Goal: Task Accomplishment & Management: Use online tool/utility

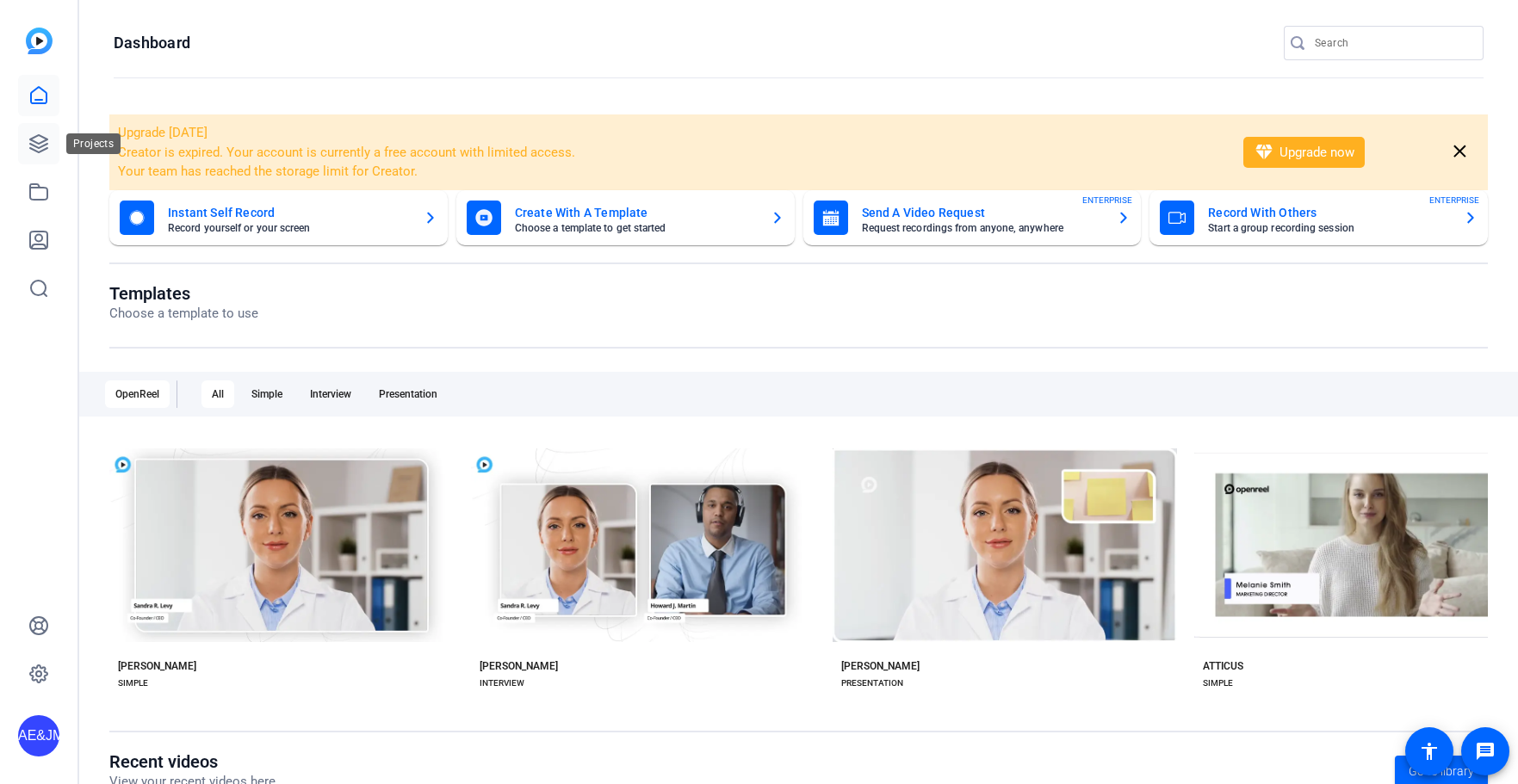
click at [52, 146] on link at bounding box center [38, 143] width 41 height 41
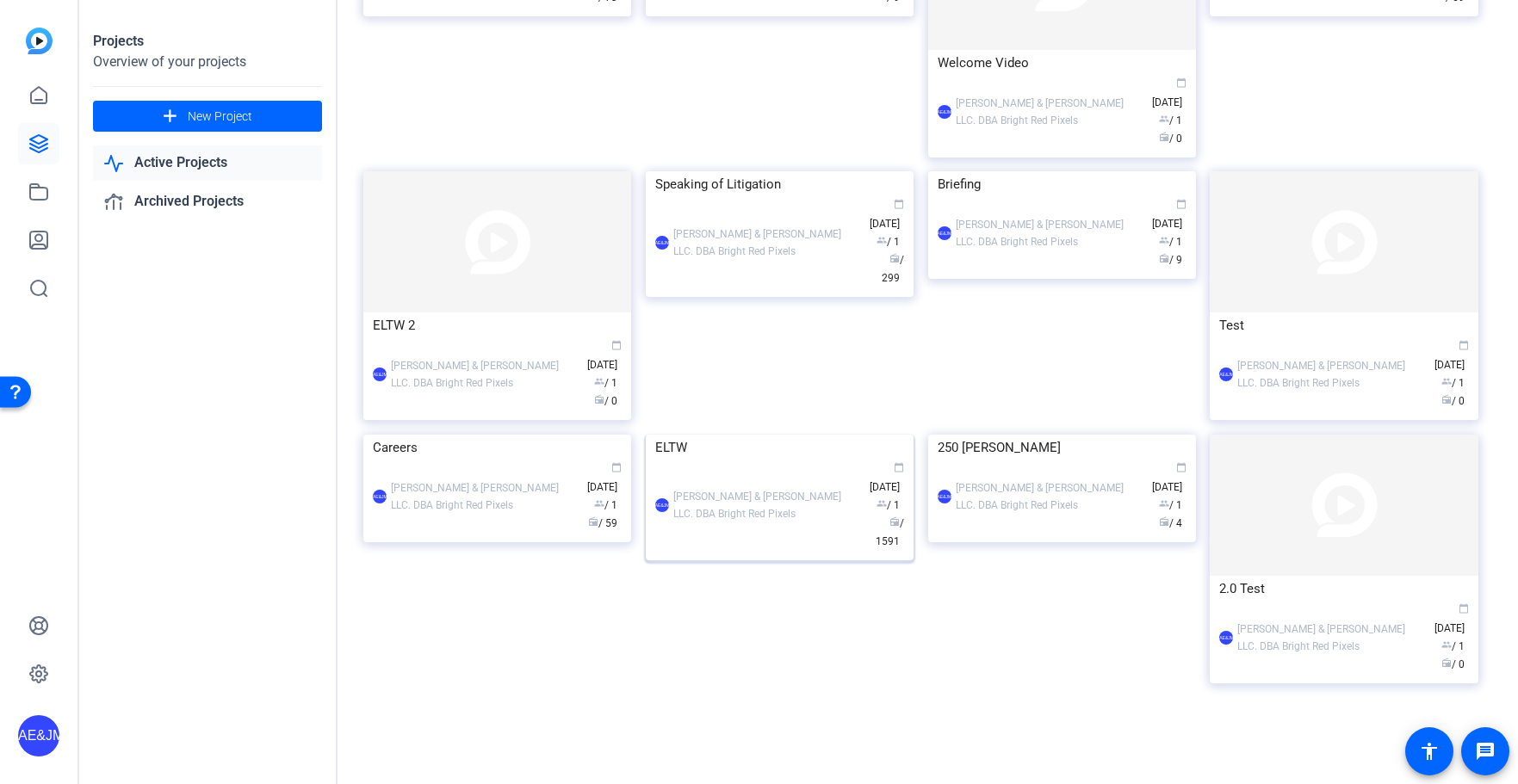
scroll to position [685, 0]
click at [759, 551] on div "AE&JMLDBRP Adam Elend & Jeff Marks LLC. DBA Bright Red Pixels calendar_today Ap…" at bounding box center [778, 506] width 249 height 91
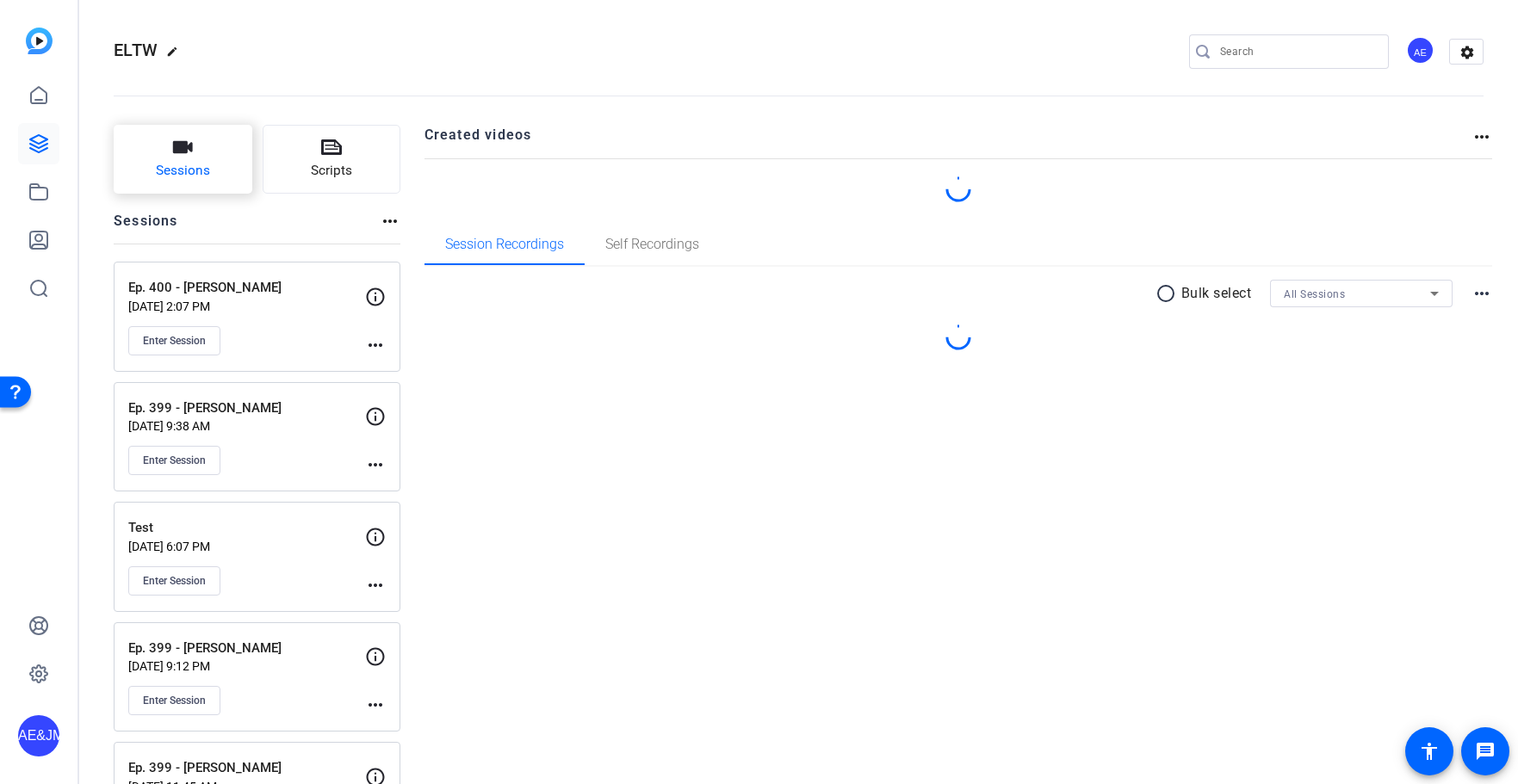
click at [170, 158] on button "Sessions" at bounding box center [183, 159] width 139 height 69
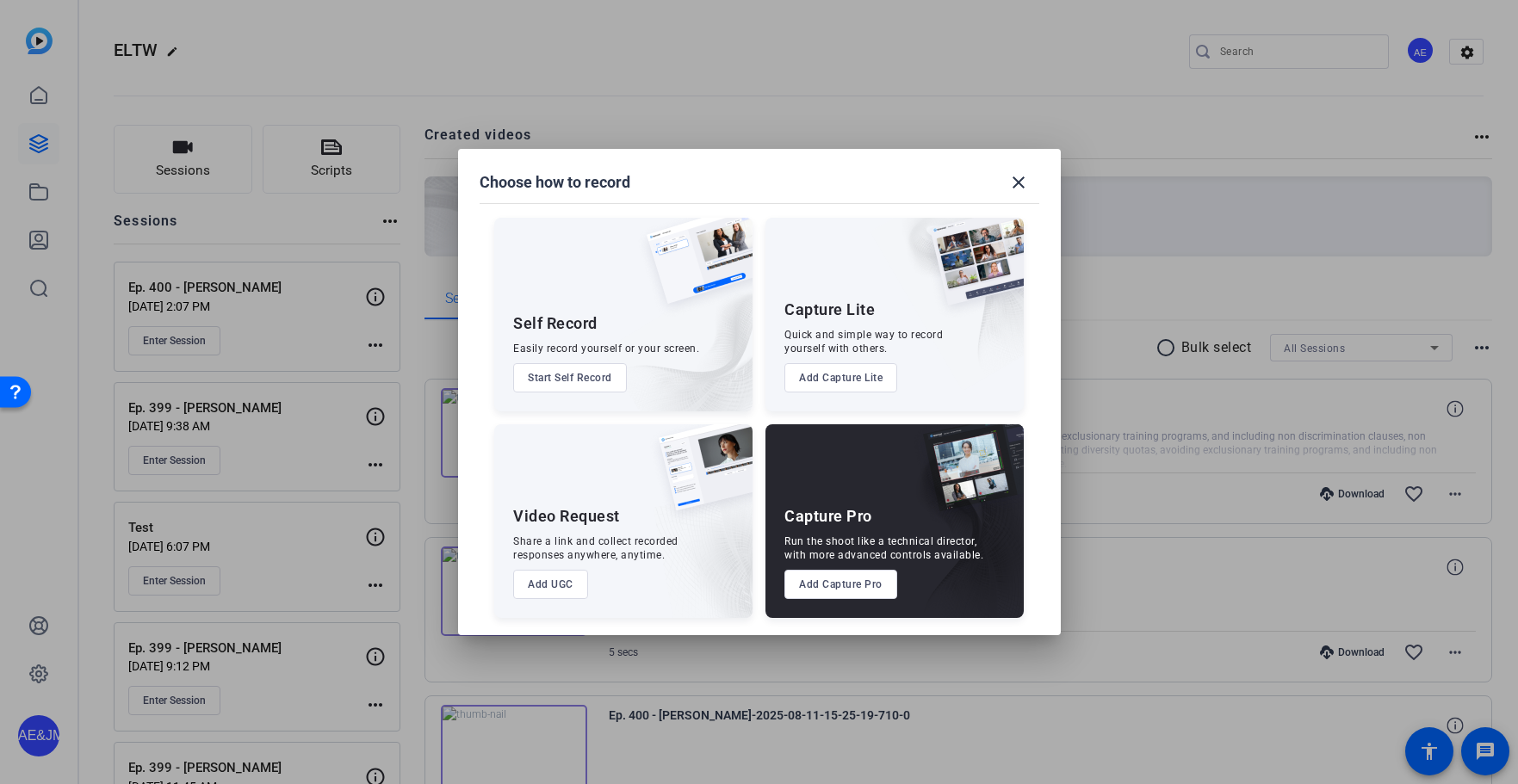
click at [838, 588] on button "Add Capture Pro" at bounding box center [840, 584] width 113 height 29
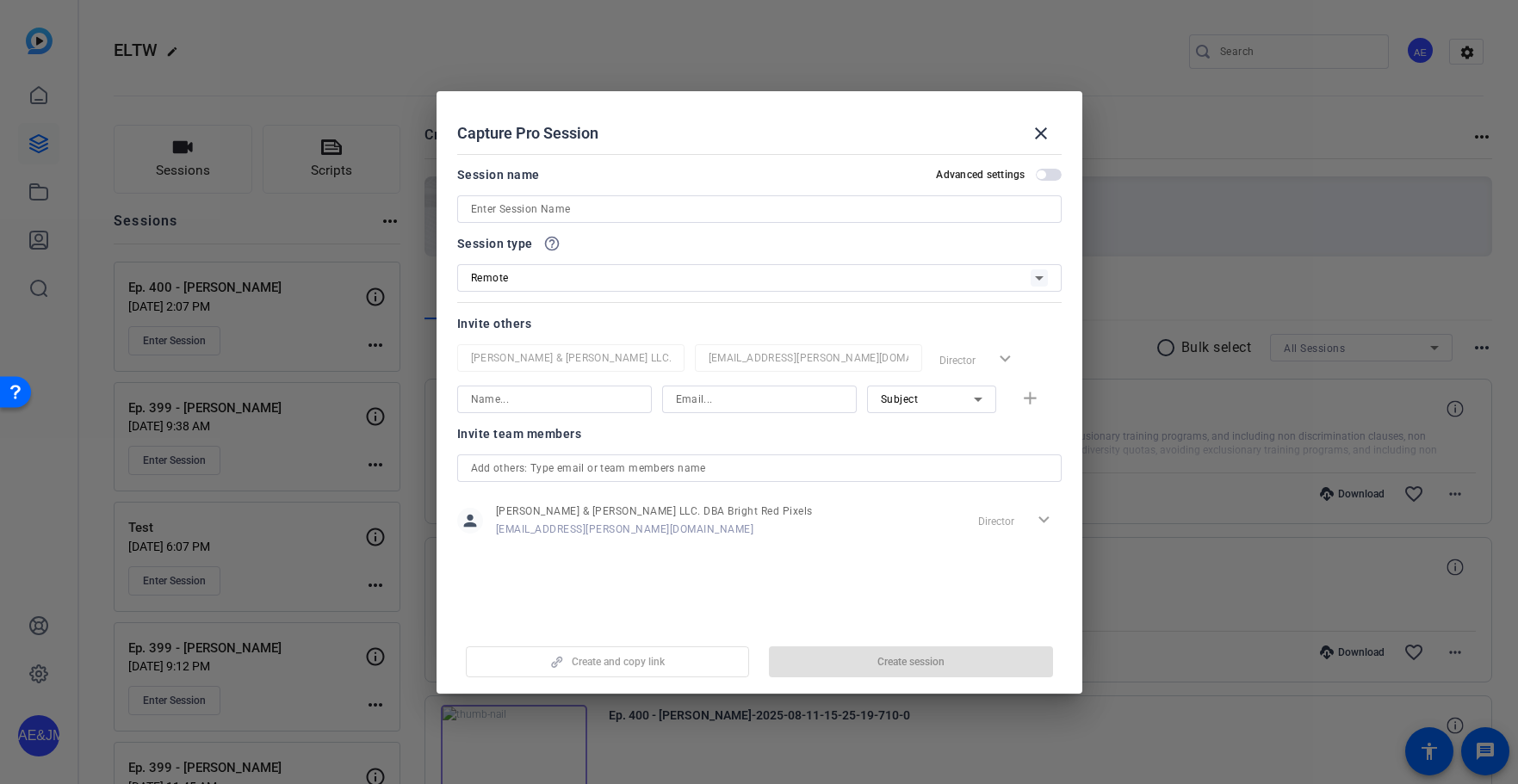
click at [506, 204] on input at bounding box center [759, 208] width 577 height 21
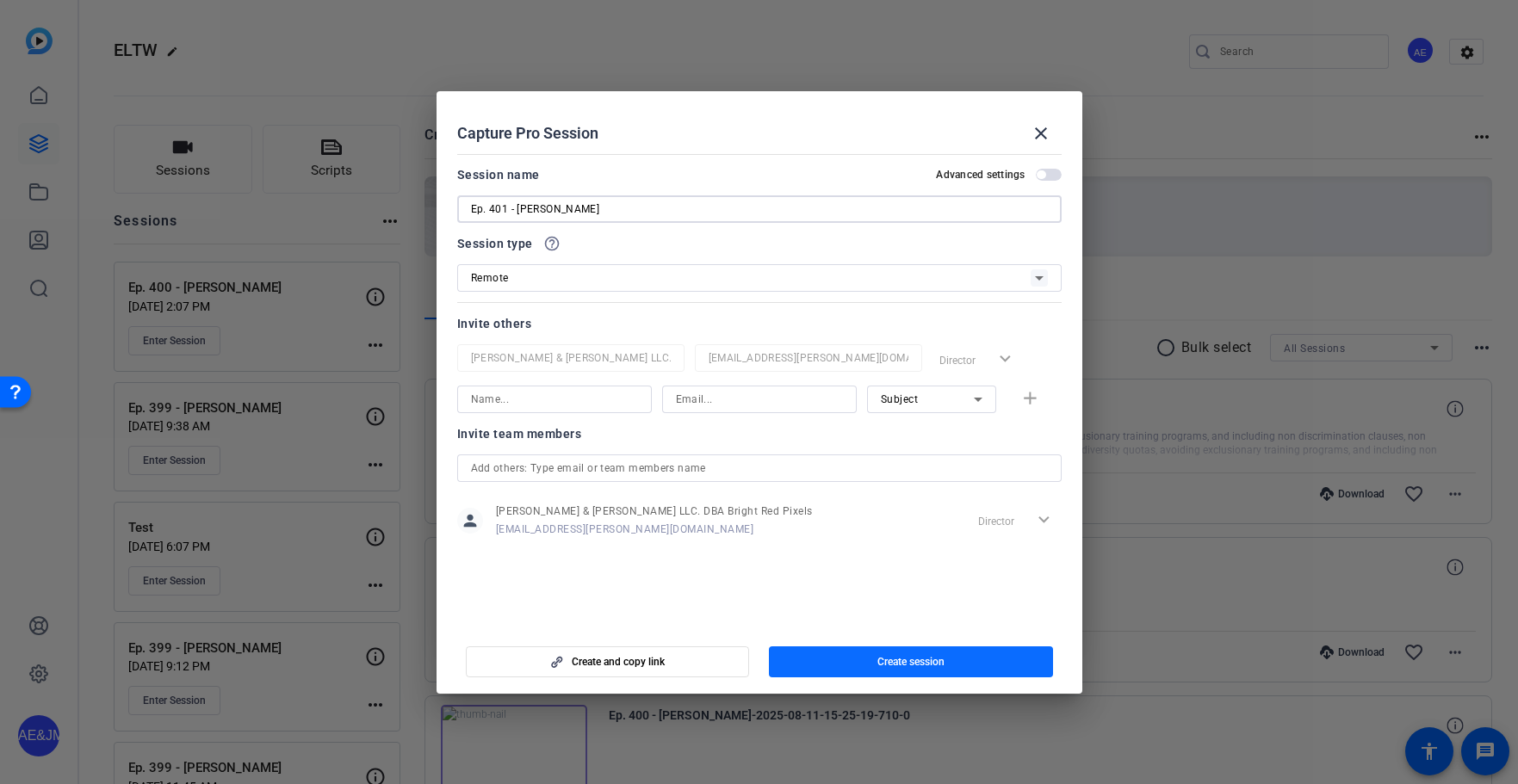
type input "Ep. 401 - [PERSON_NAME]"
click at [877, 661] on span "Create session" at bounding box center [910, 661] width 67 height 14
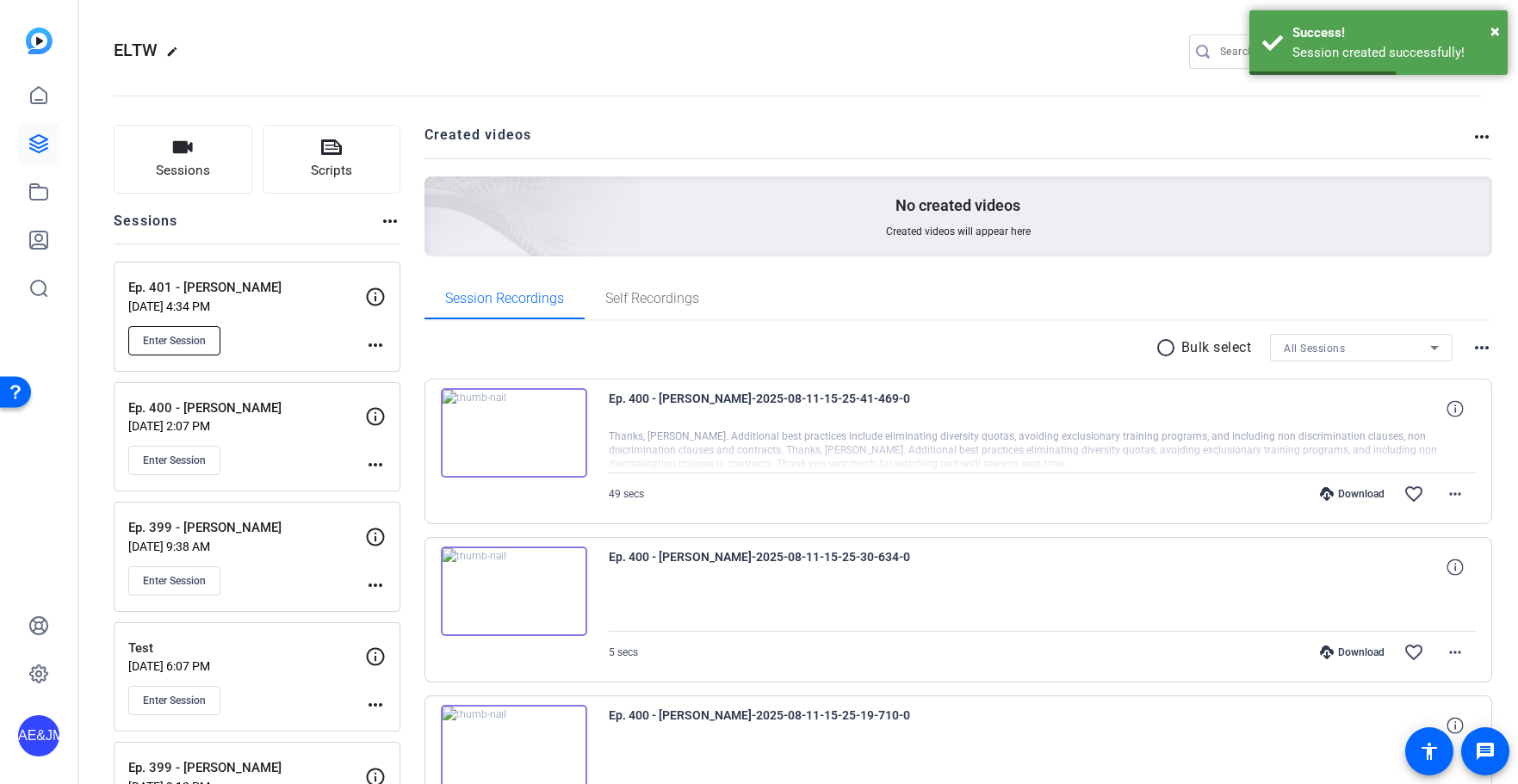
click at [181, 336] on span "Enter Session" at bounding box center [174, 341] width 63 height 14
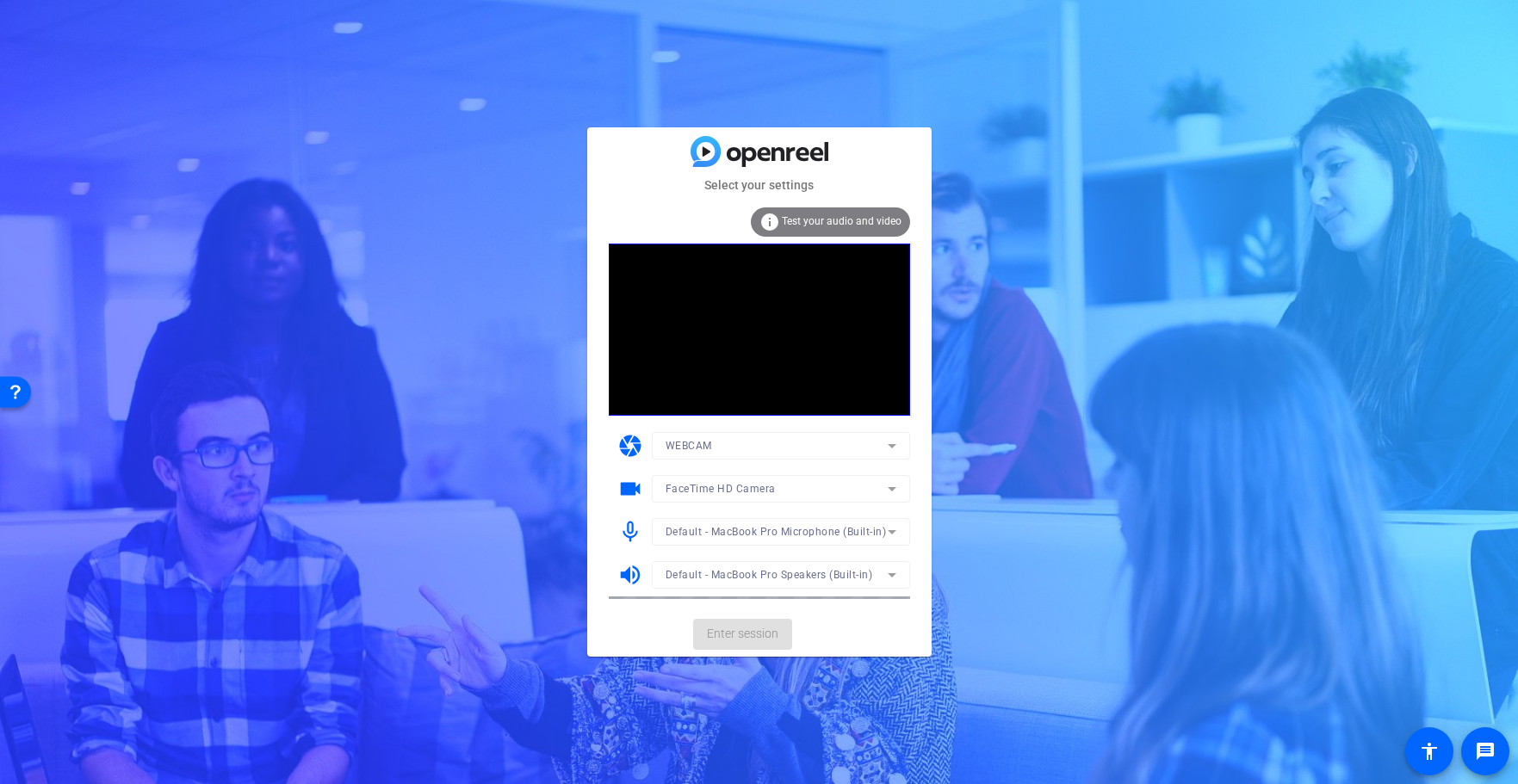
click at [755, 643] on mat-card-actions "Enter session" at bounding box center [759, 633] width 344 height 45
click at [755, 643] on span at bounding box center [742, 633] width 99 height 41
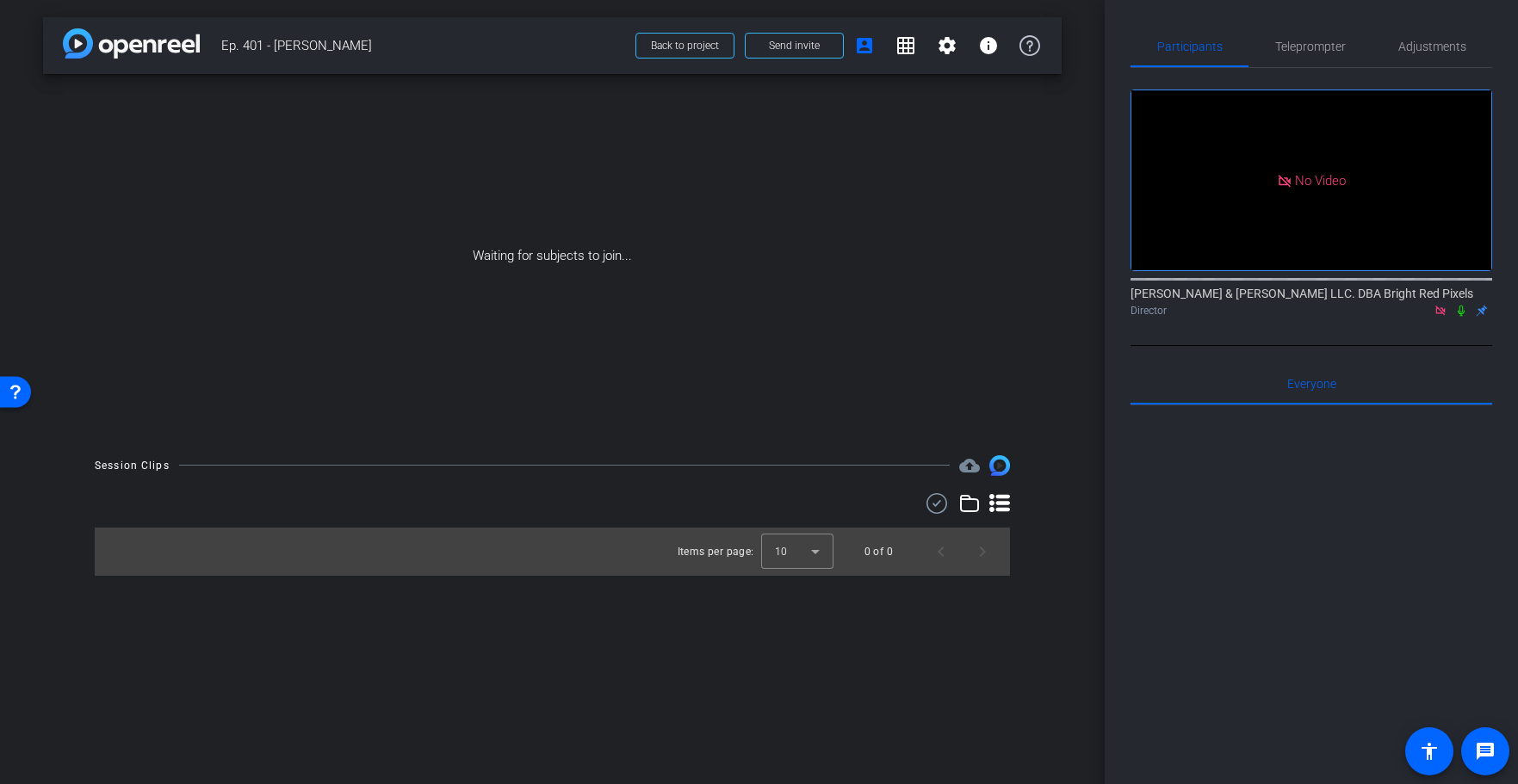
click at [1463, 314] on icon at bounding box center [1461, 310] width 14 height 12
click at [960, 48] on span at bounding box center [946, 45] width 41 height 41
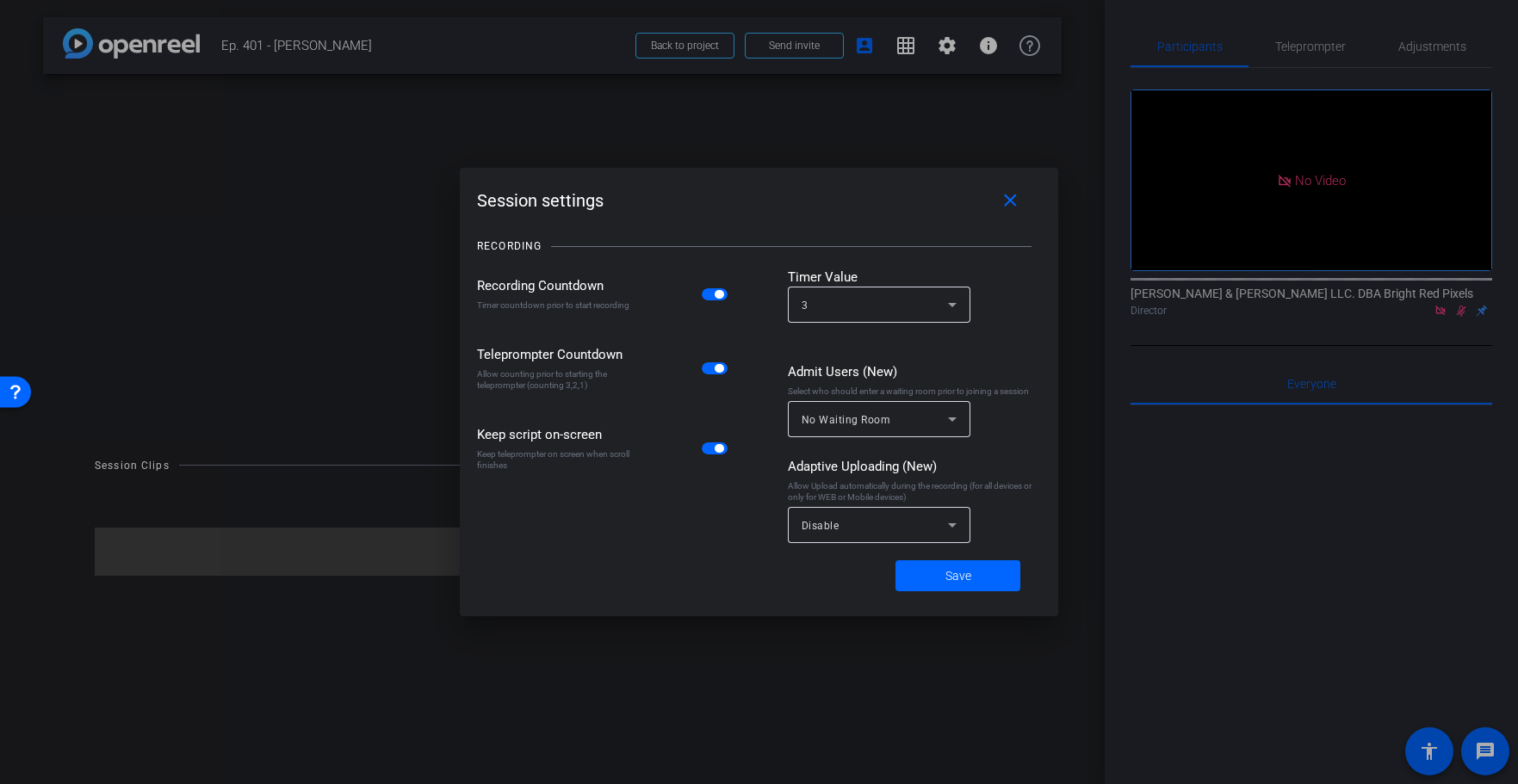
click at [715, 292] on span "button" at bounding box center [719, 294] width 9 height 9
click at [885, 530] on div "Disable" at bounding box center [874, 526] width 147 height 22
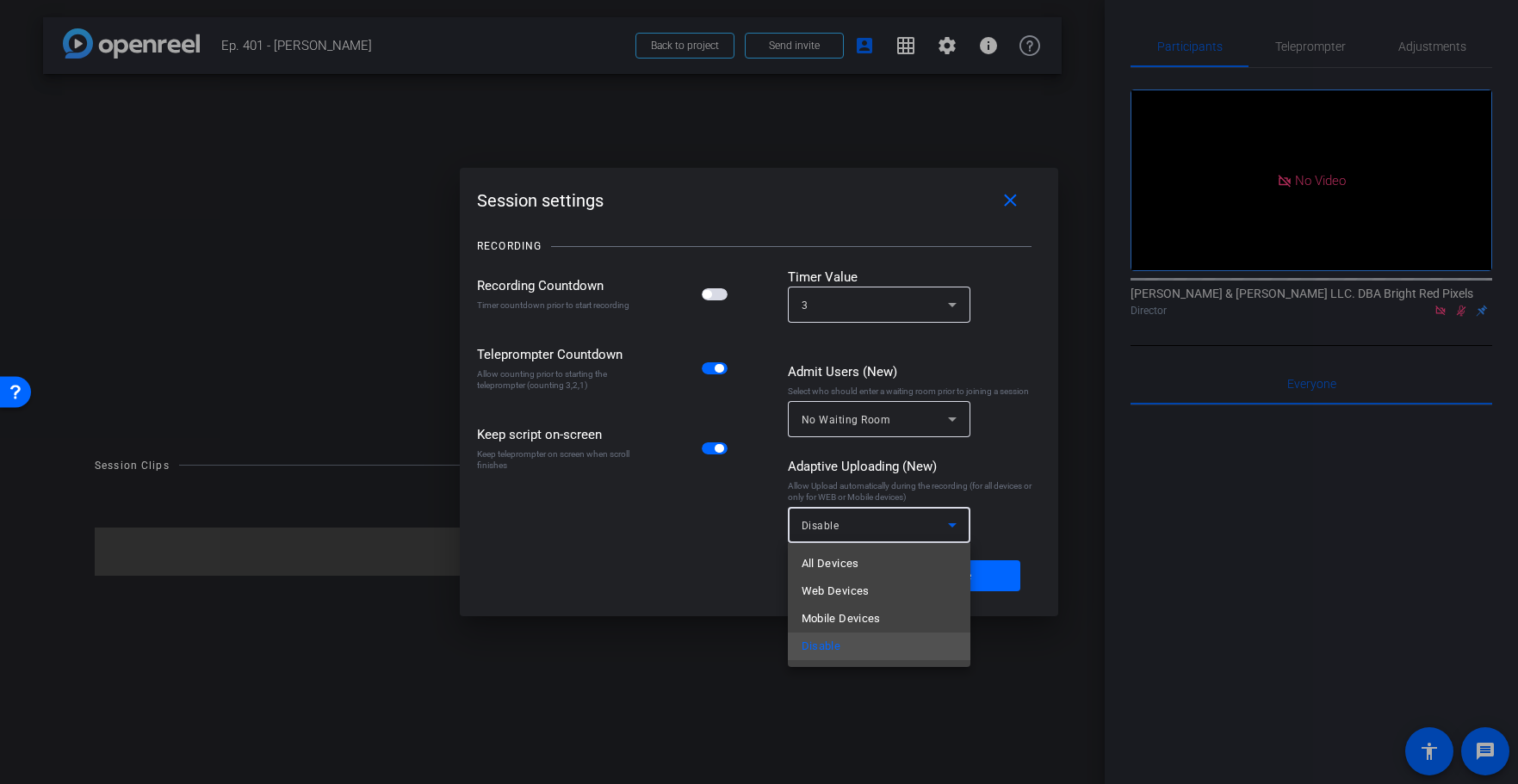
click at [885, 554] on mat-option "All Devices" at bounding box center [878, 564] width 183 height 28
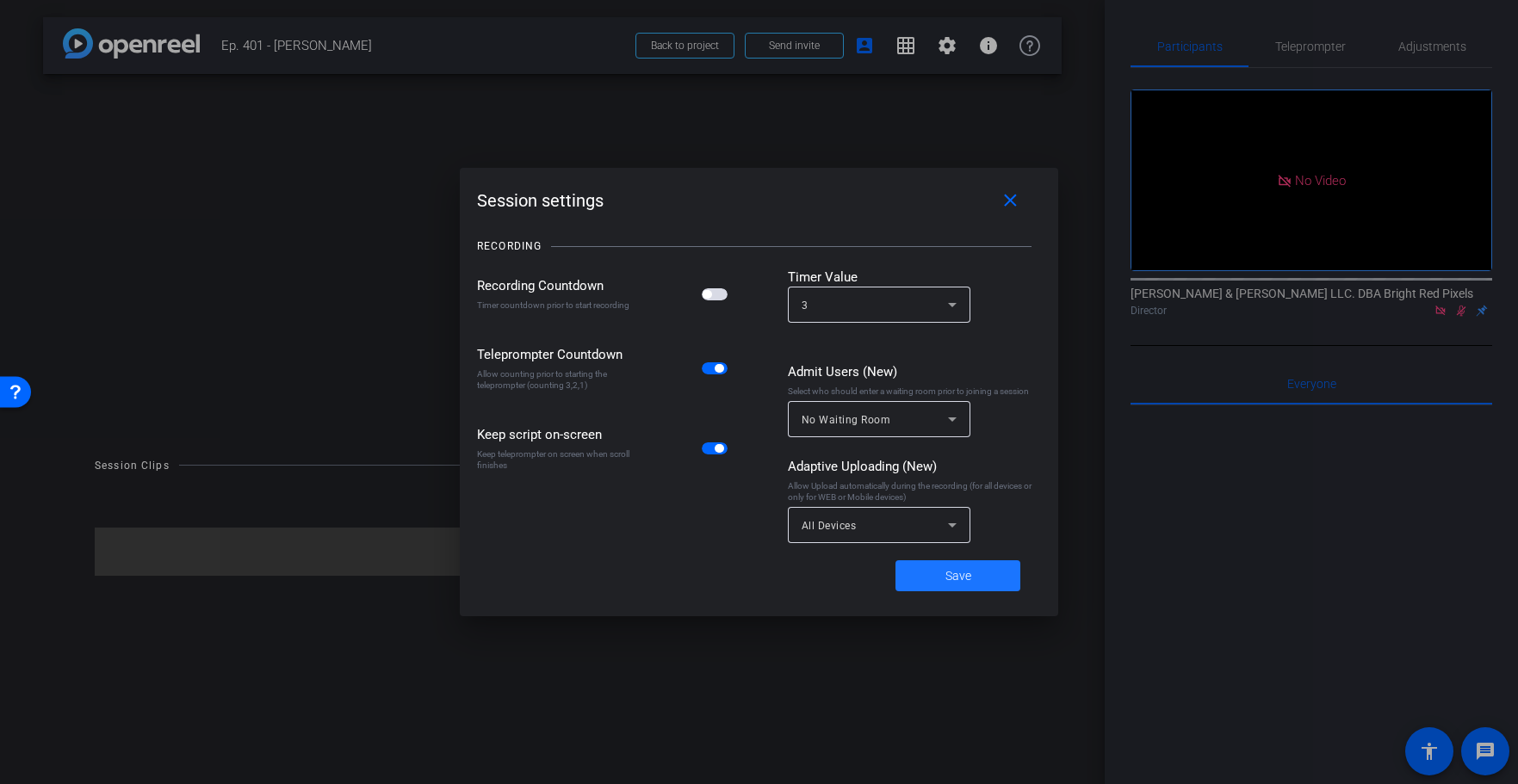
click at [913, 569] on span at bounding box center [957, 575] width 125 height 41
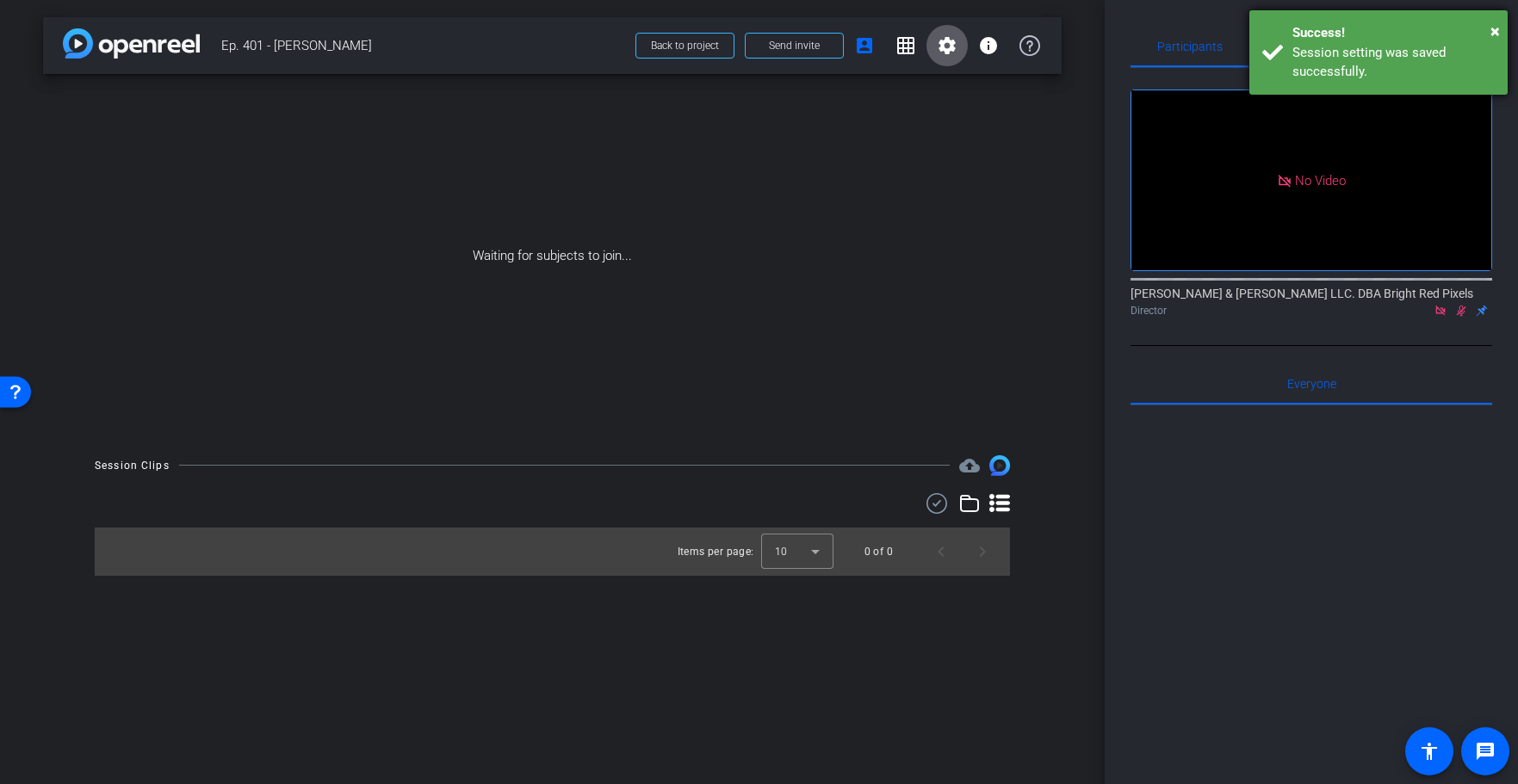
drag, startPoint x: 1500, startPoint y: 31, endPoint x: 1403, endPoint y: 27, distance: 97.1
click at [1499, 31] on div "× Success! Session setting was saved successfully." at bounding box center [1378, 52] width 258 height 85
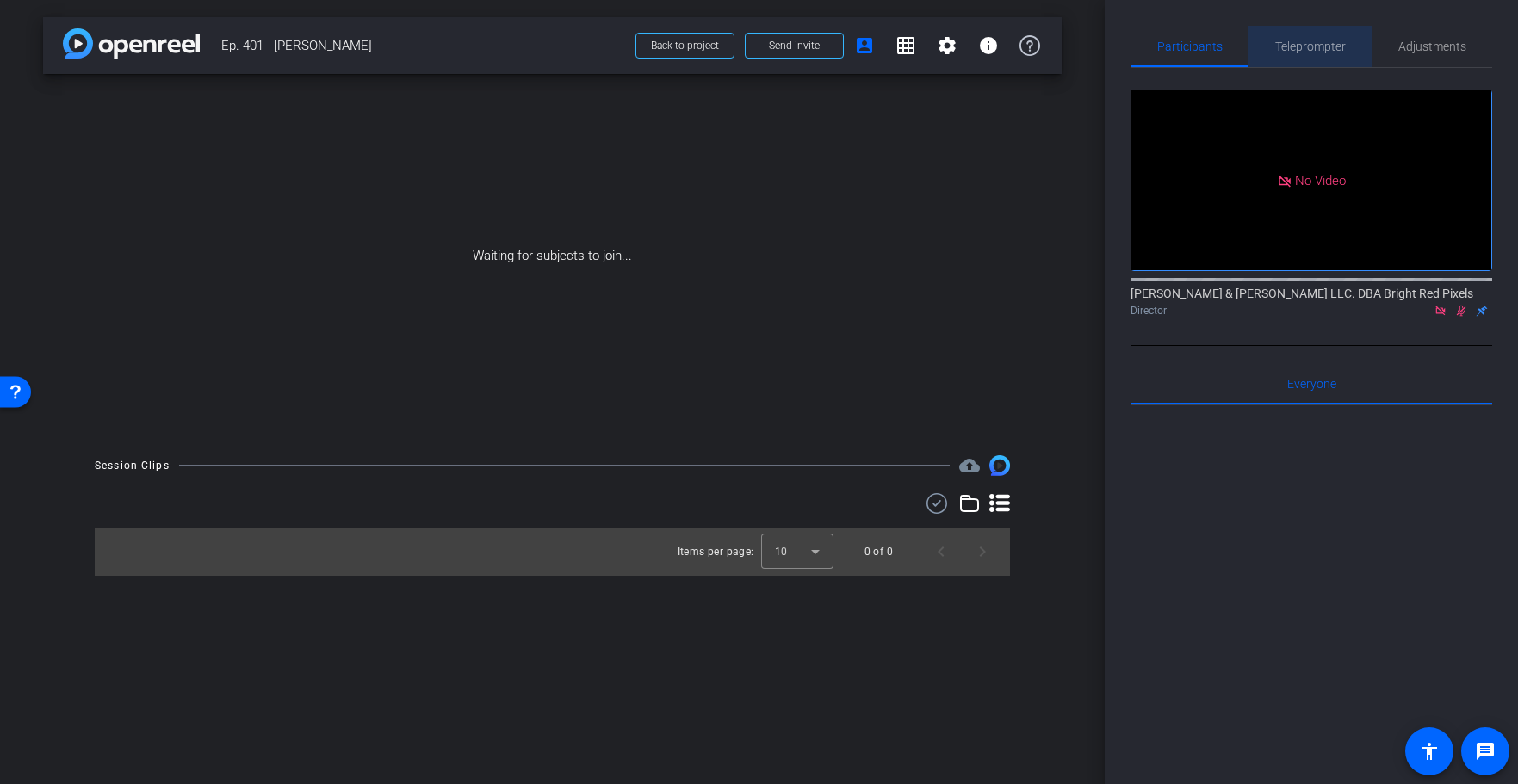
drag, startPoint x: 1307, startPoint y: 42, endPoint x: 1260, endPoint y: 35, distance: 47.5
click at [1306, 42] on span "Teleprompter" at bounding box center [1310, 47] width 71 height 12
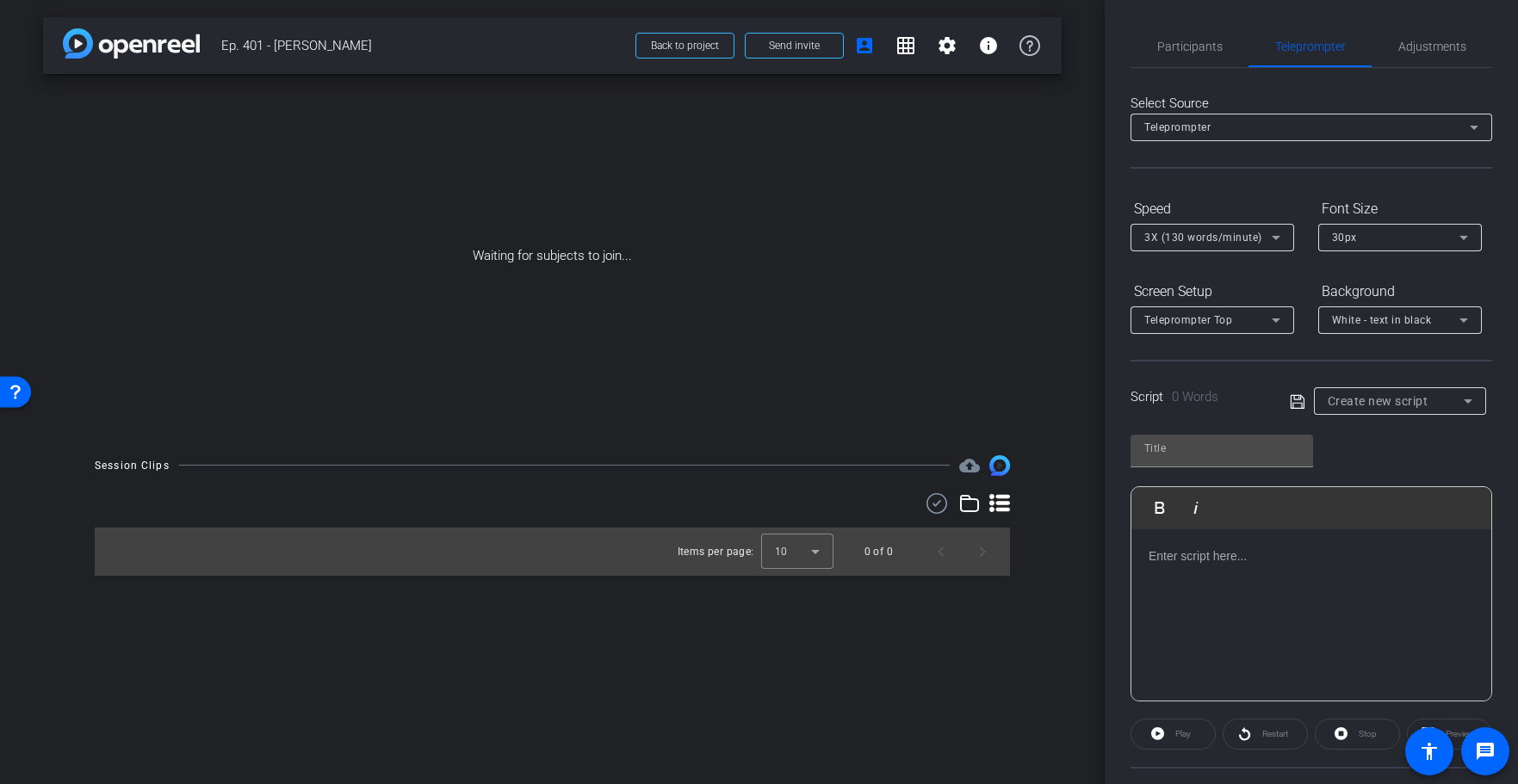
click at [1190, 562] on p at bounding box center [1311, 556] width 325 height 19
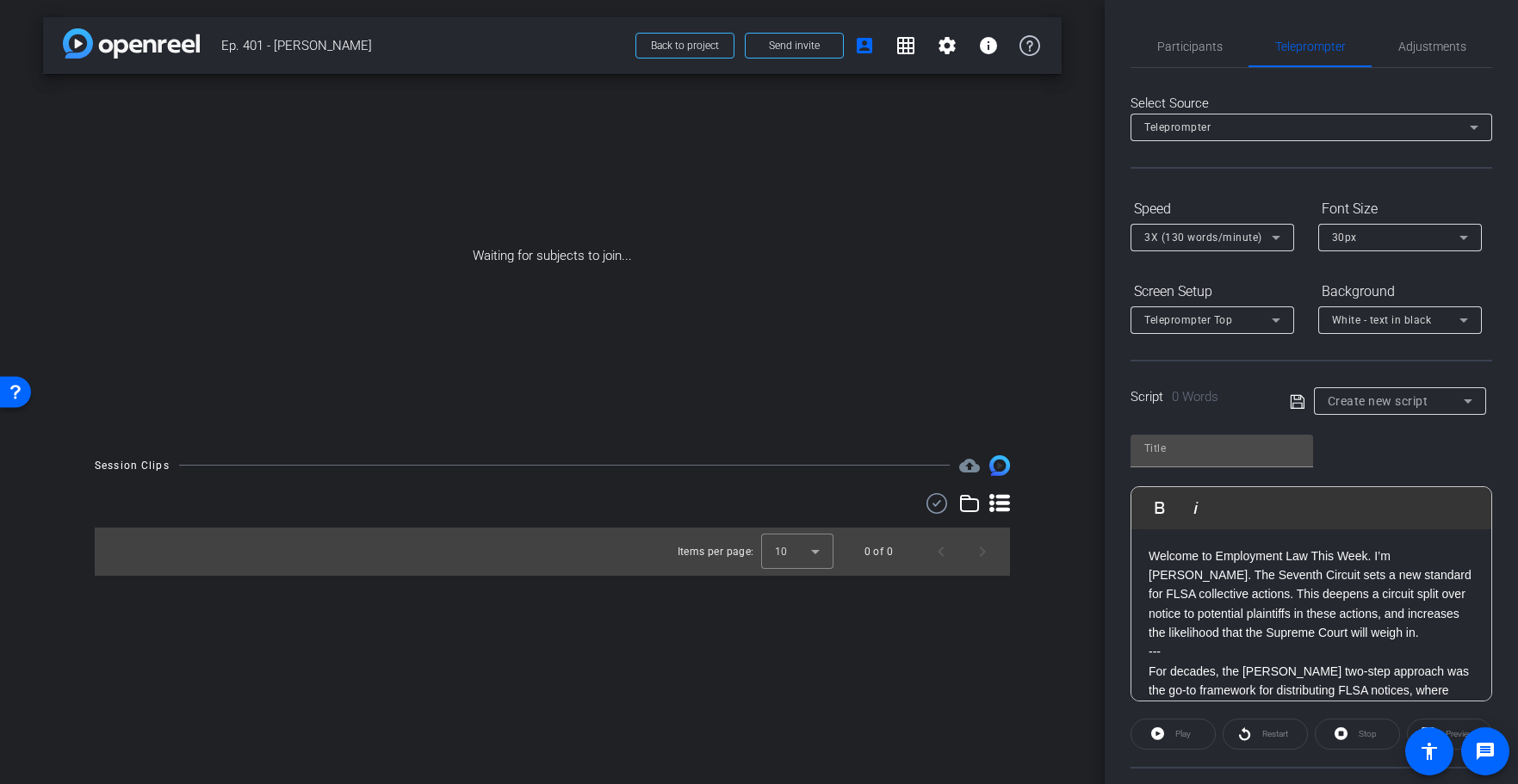
scroll to position [887, 0]
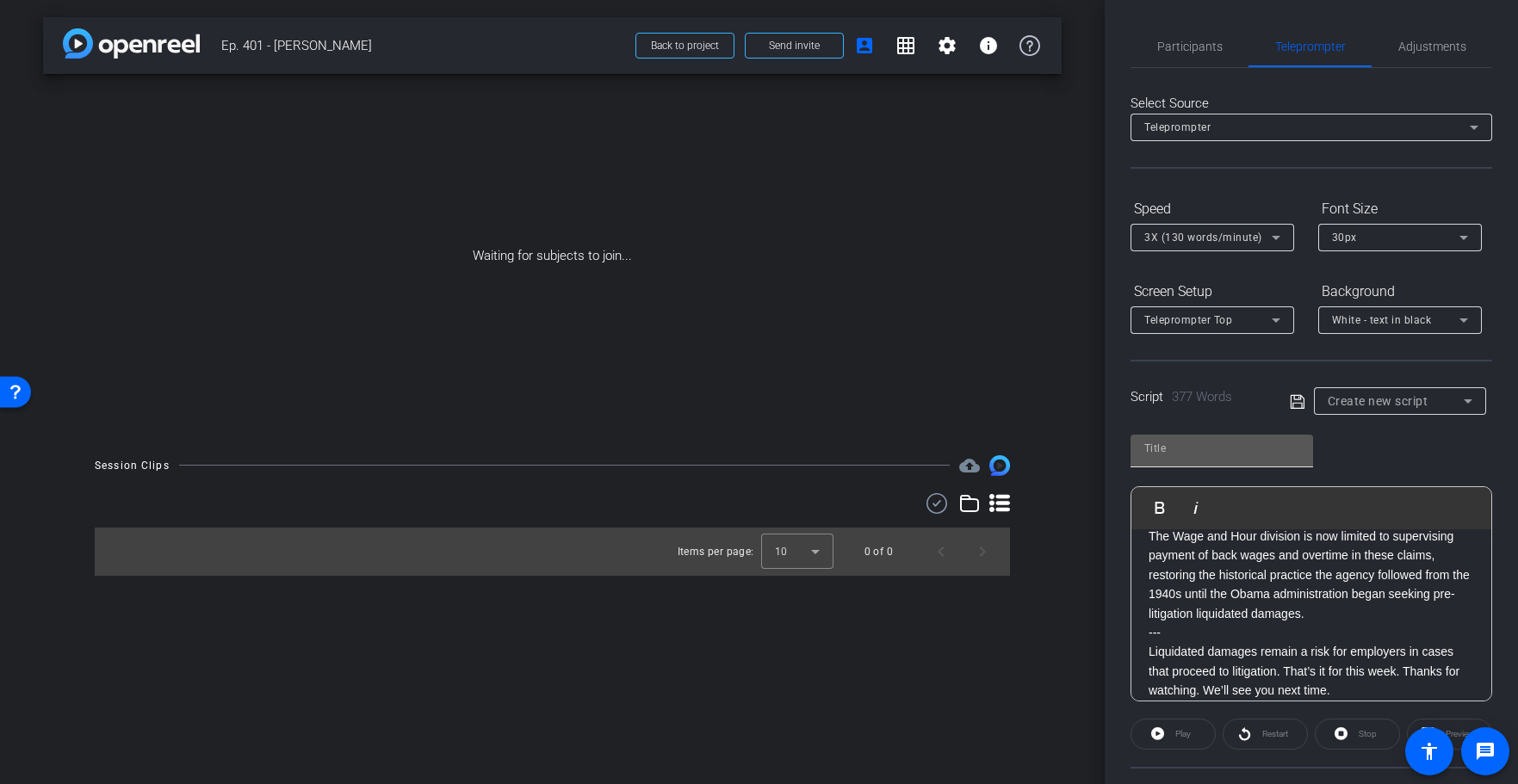
click at [1175, 449] on input "text" at bounding box center [1221, 448] width 155 height 21
type input "5"
type input "401"
click at [1169, 310] on div "Teleprompter Top" at bounding box center [1208, 320] width 128 height 22
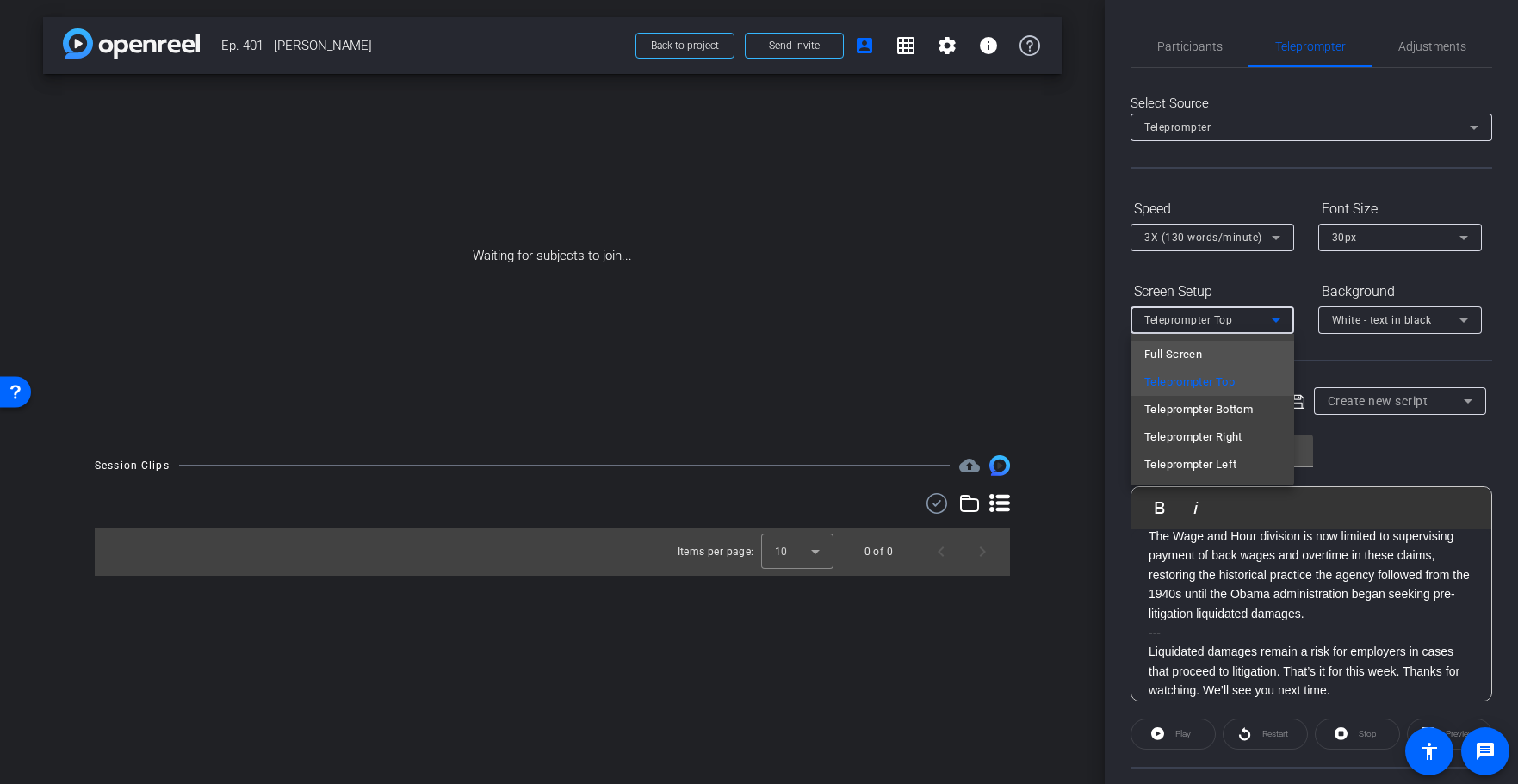
drag, startPoint x: 1166, startPoint y: 351, endPoint x: 1176, endPoint y: 283, distance: 68.7
click at [1166, 351] on span "Full Screen" at bounding box center [1173, 354] width 58 height 21
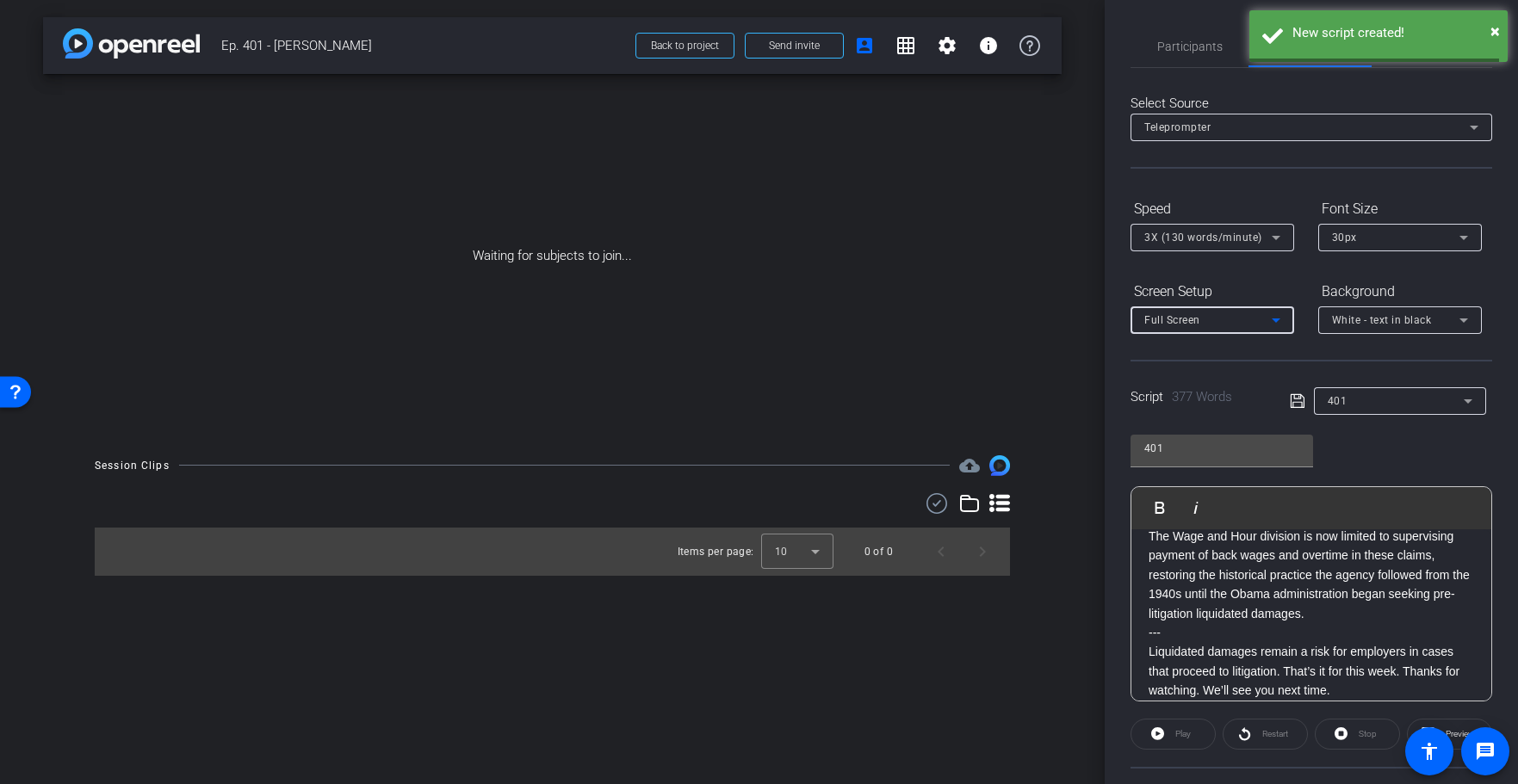
click at [1161, 248] on div "3X (130 words/minute)" at bounding box center [1212, 237] width 136 height 28
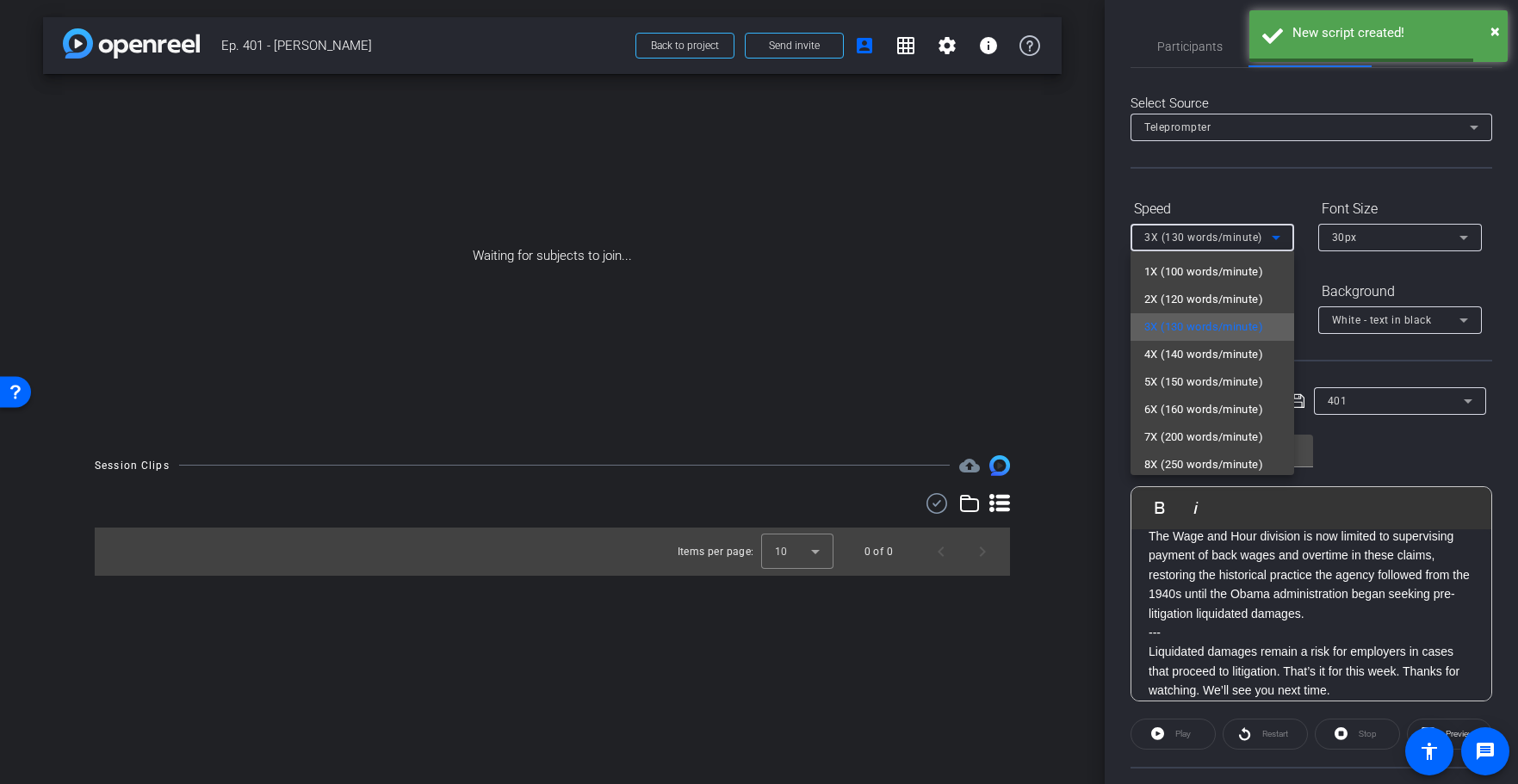
scroll to position [2, 0]
drag, startPoint x: 1170, startPoint y: 348, endPoint x: 1281, endPoint y: 285, distance: 127.6
click at [1170, 348] on span "4X (140 words/minute)" at bounding box center [1203, 352] width 119 height 21
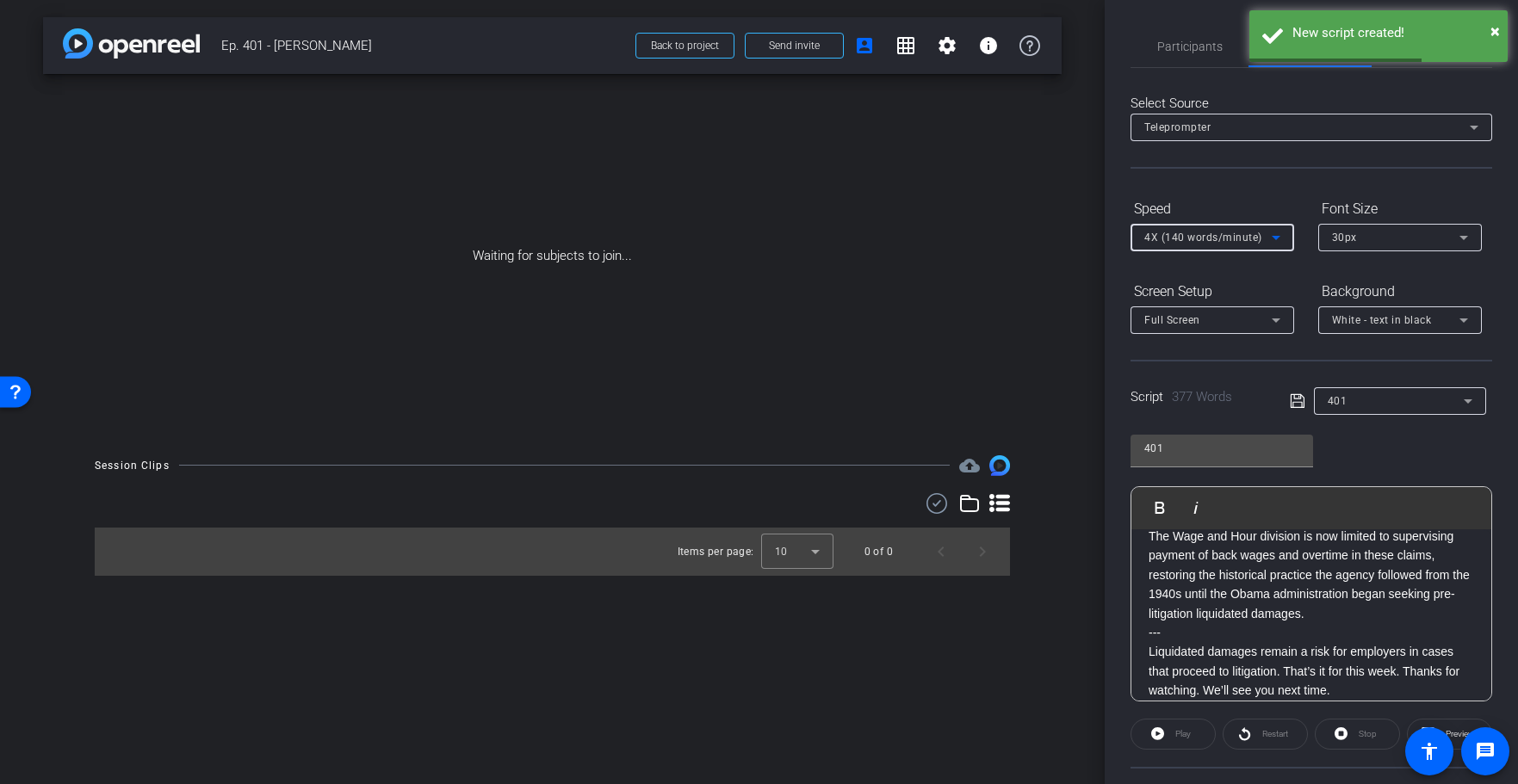
click at [1345, 235] on span "30px" at bounding box center [1344, 237] width 25 height 12
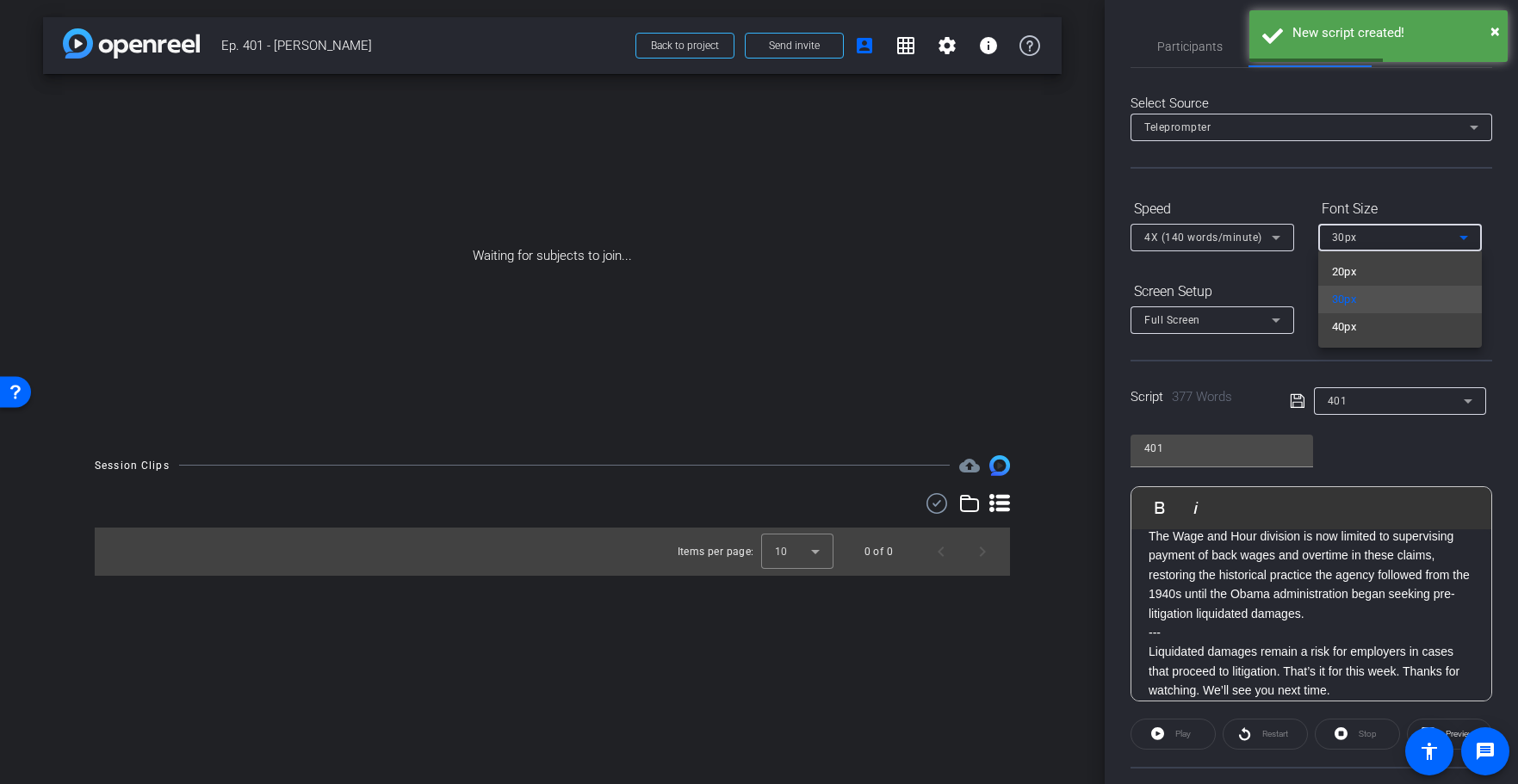
click at [1350, 326] on span "40px" at bounding box center [1344, 326] width 25 height 21
click at [1365, 334] on div at bounding box center [1400, 343] width 164 height 19
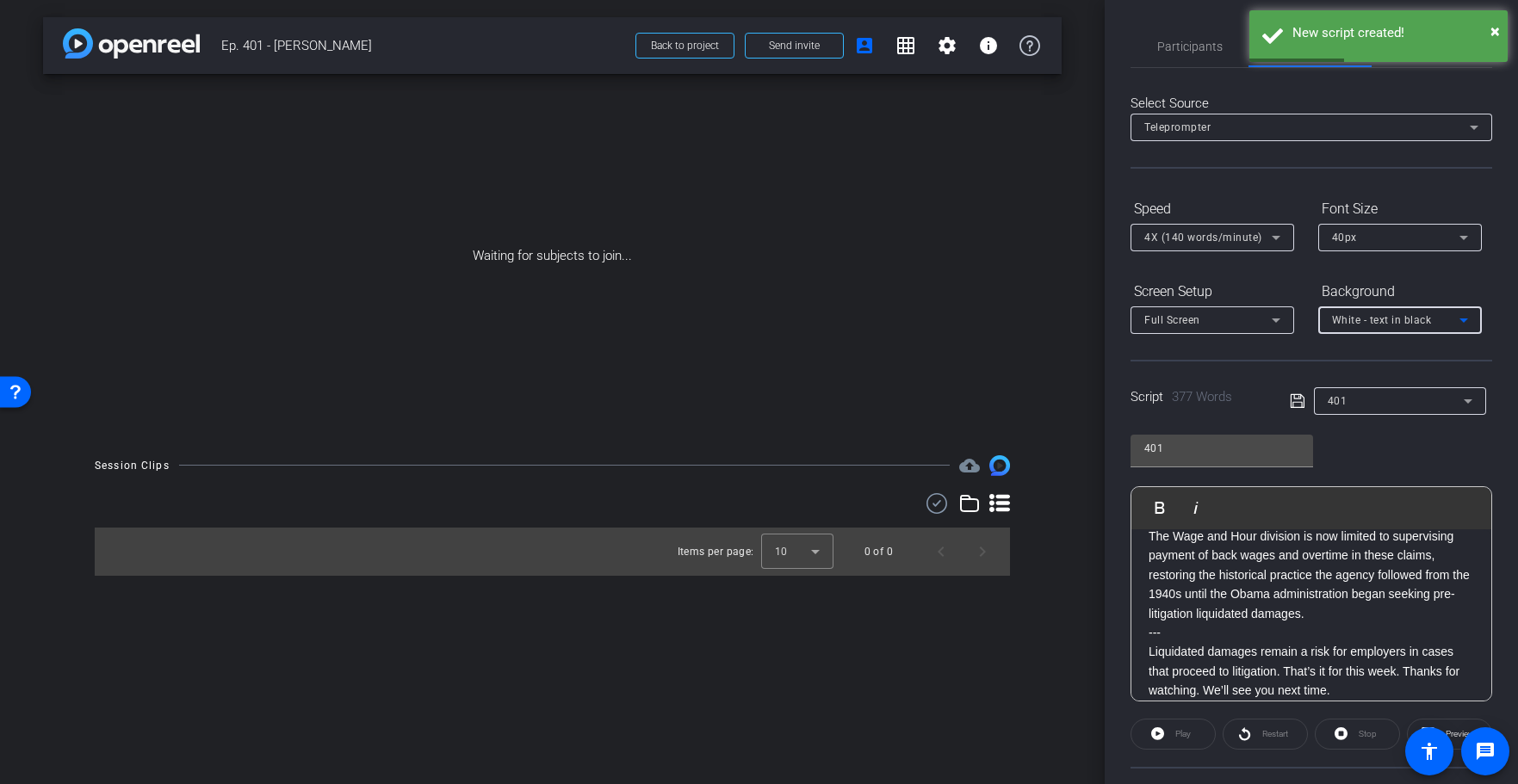
click at [1360, 323] on span "White - text in black" at bounding box center [1382, 320] width 100 height 12
click at [1363, 383] on div "Black - text in white" at bounding box center [1383, 387] width 102 height 21
click at [1294, 404] on icon at bounding box center [1297, 401] width 16 height 21
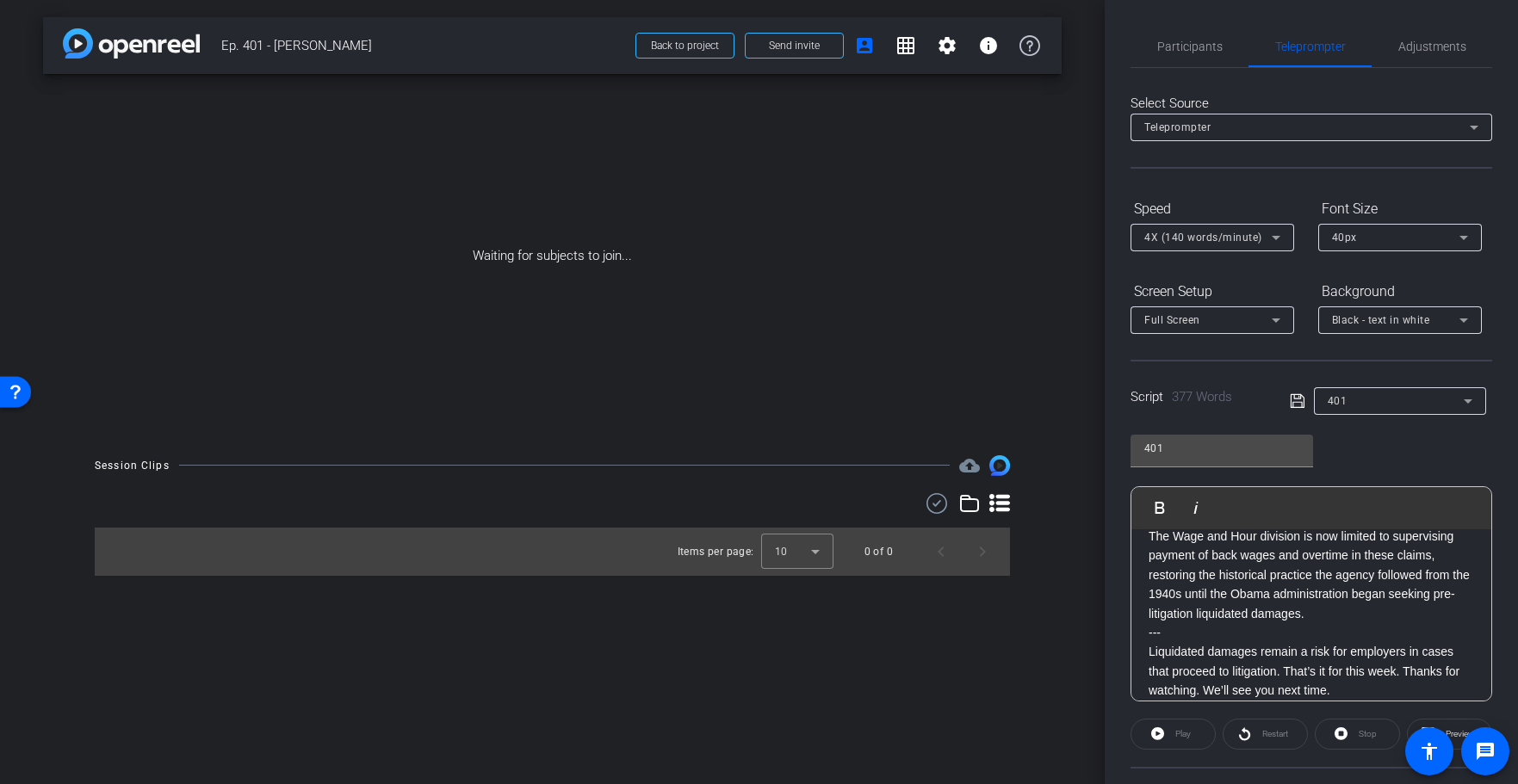
click at [1294, 404] on icon at bounding box center [1297, 401] width 16 height 21
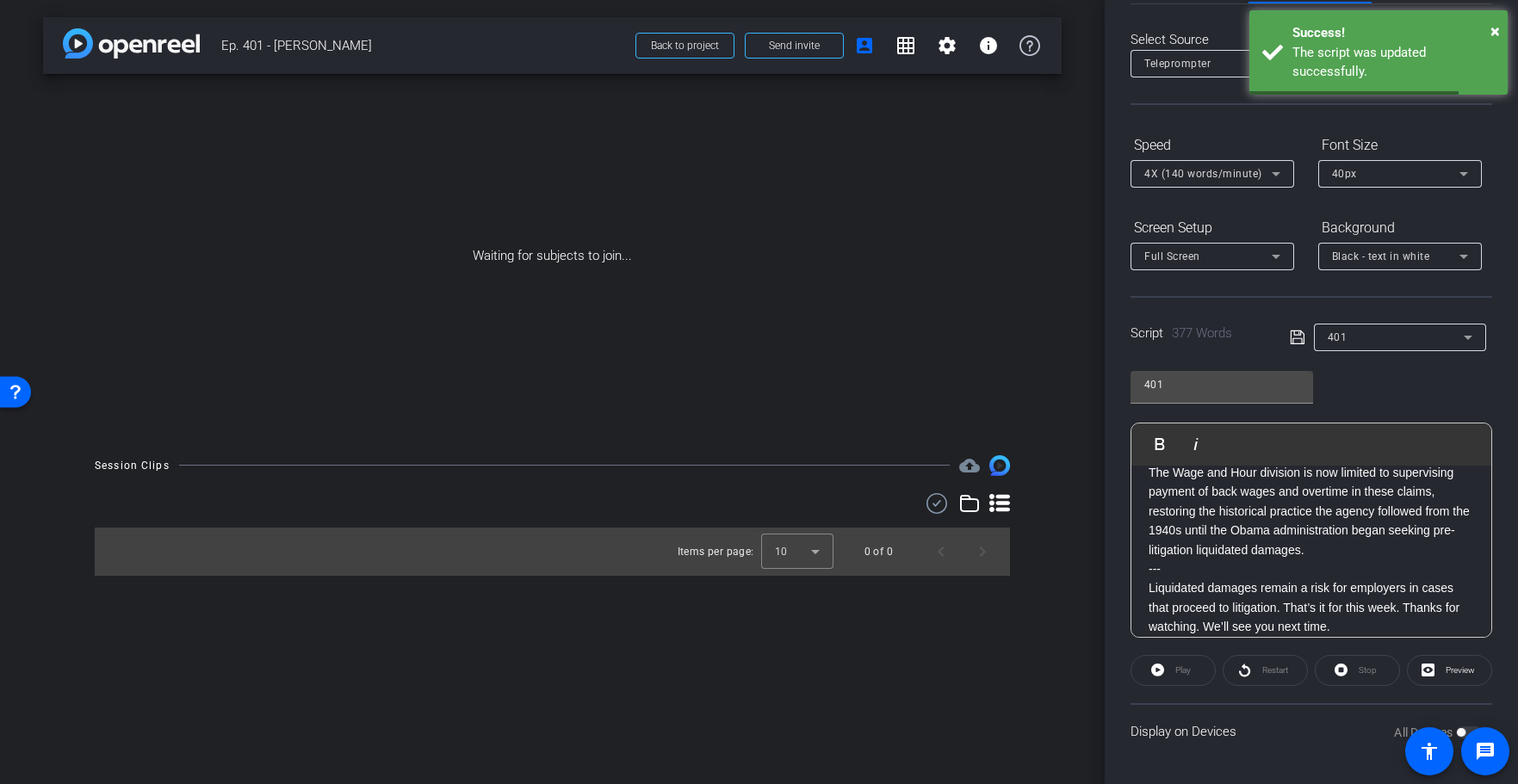
scroll to position [0, 0]
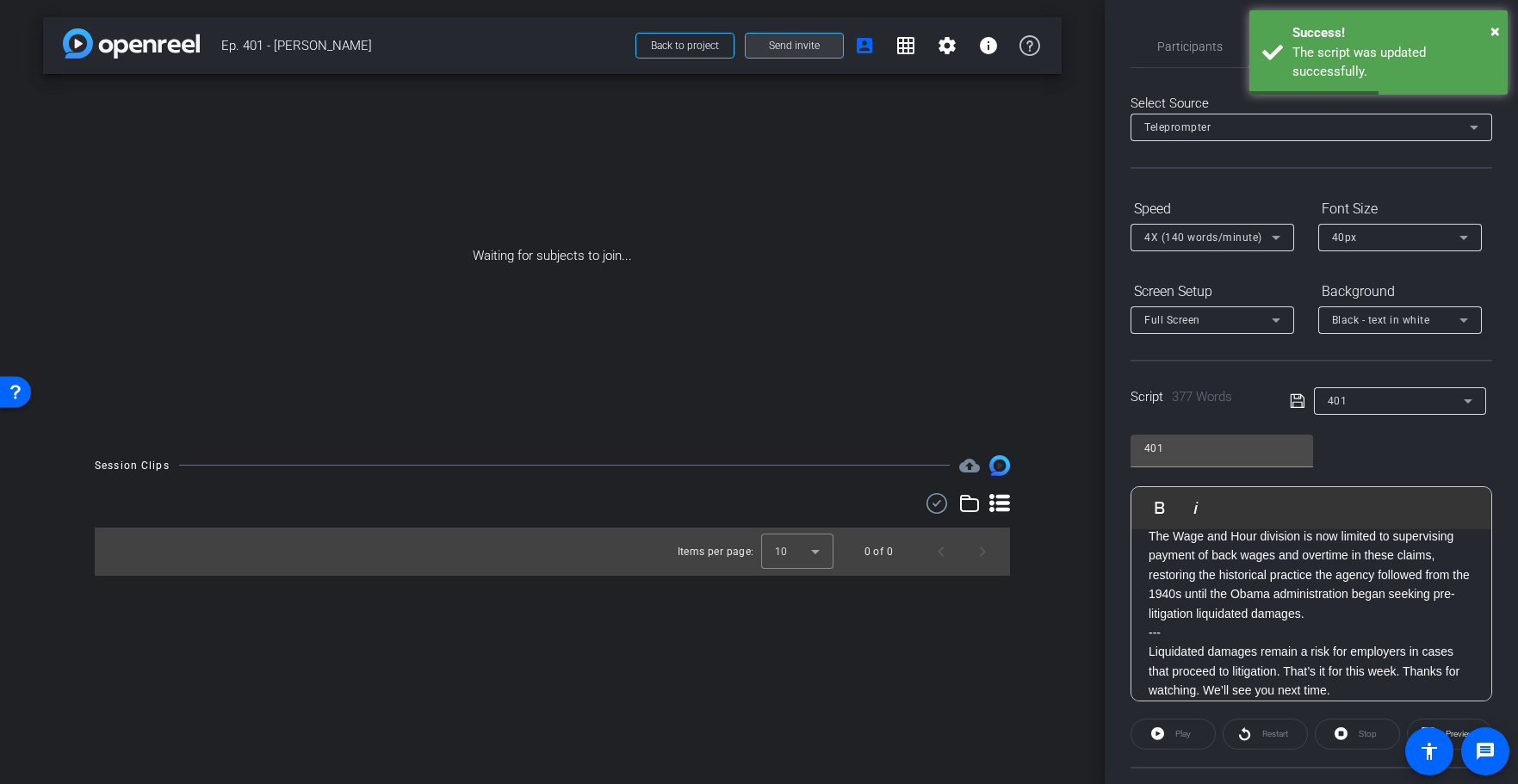
click at [786, 44] on span "Send invite" at bounding box center [793, 46] width 51 height 14
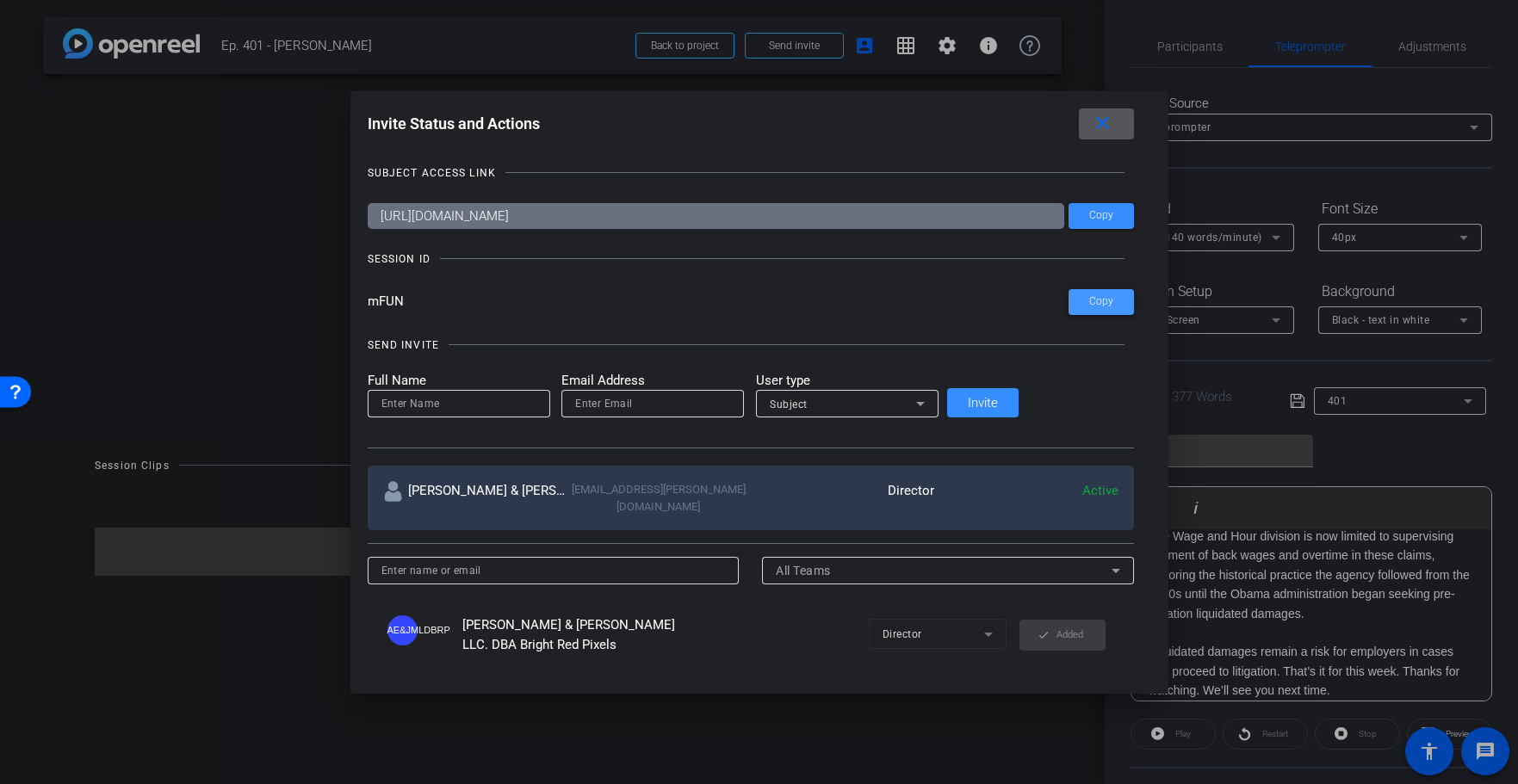
click at [1089, 299] on span "Copy" at bounding box center [1101, 301] width 24 height 13
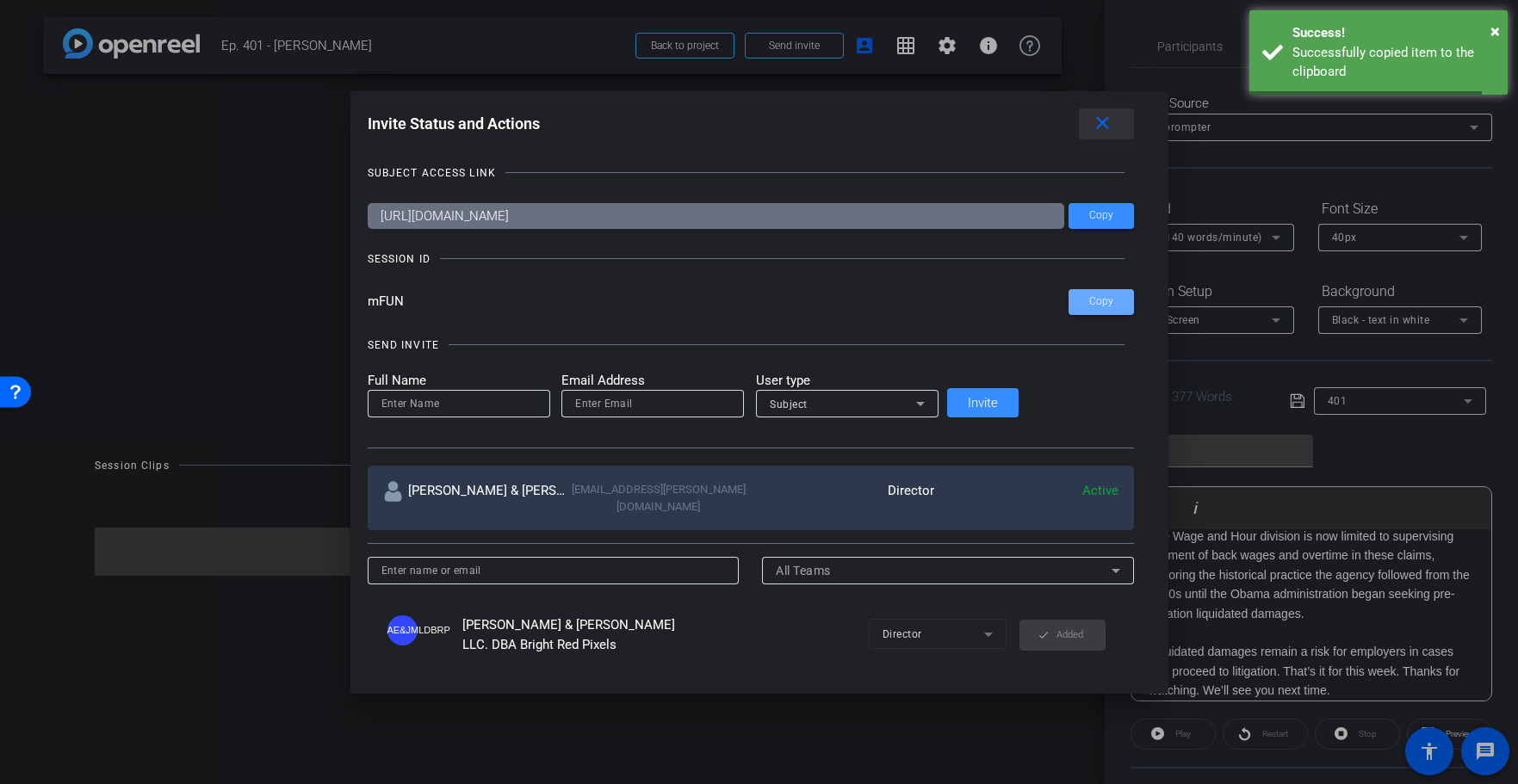
drag, startPoint x: 1044, startPoint y: 125, endPoint x: 1476, endPoint y: 160, distance: 433.4
click at [1092, 125] on mat-icon "close" at bounding box center [1103, 124] width 22 height 22
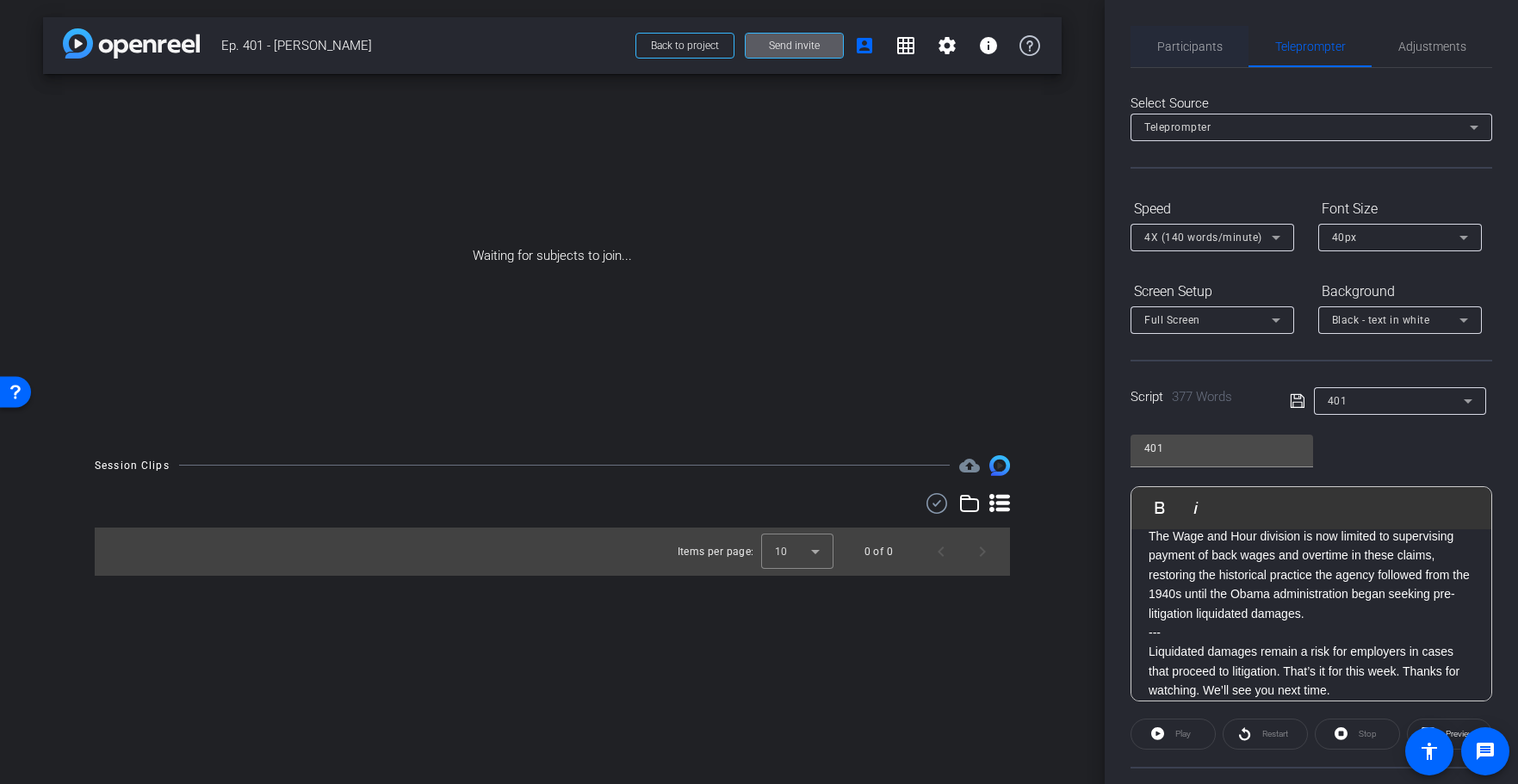
click at [1166, 44] on span "Participants" at bounding box center [1190, 47] width 66 height 12
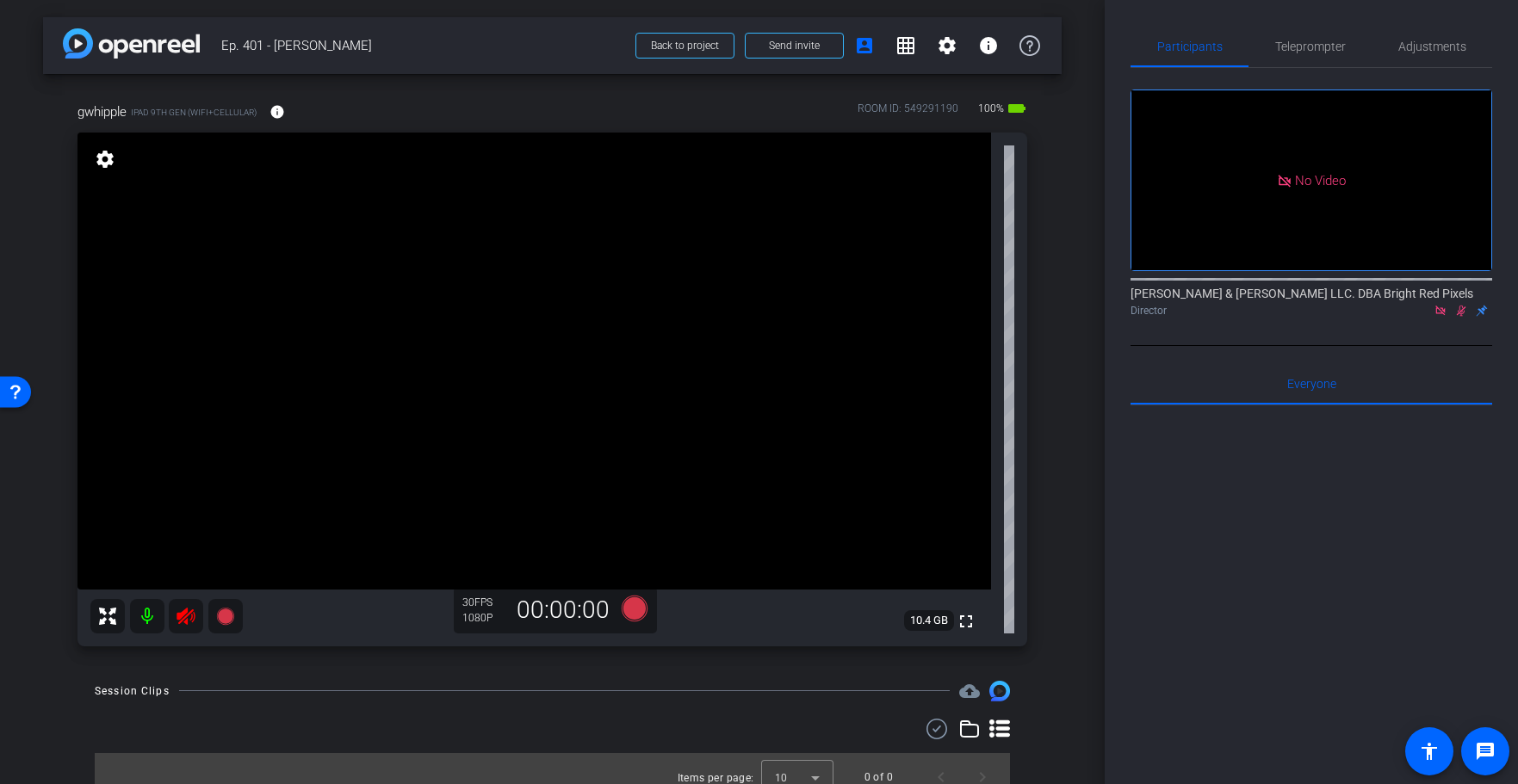
scroll to position [5, 0]
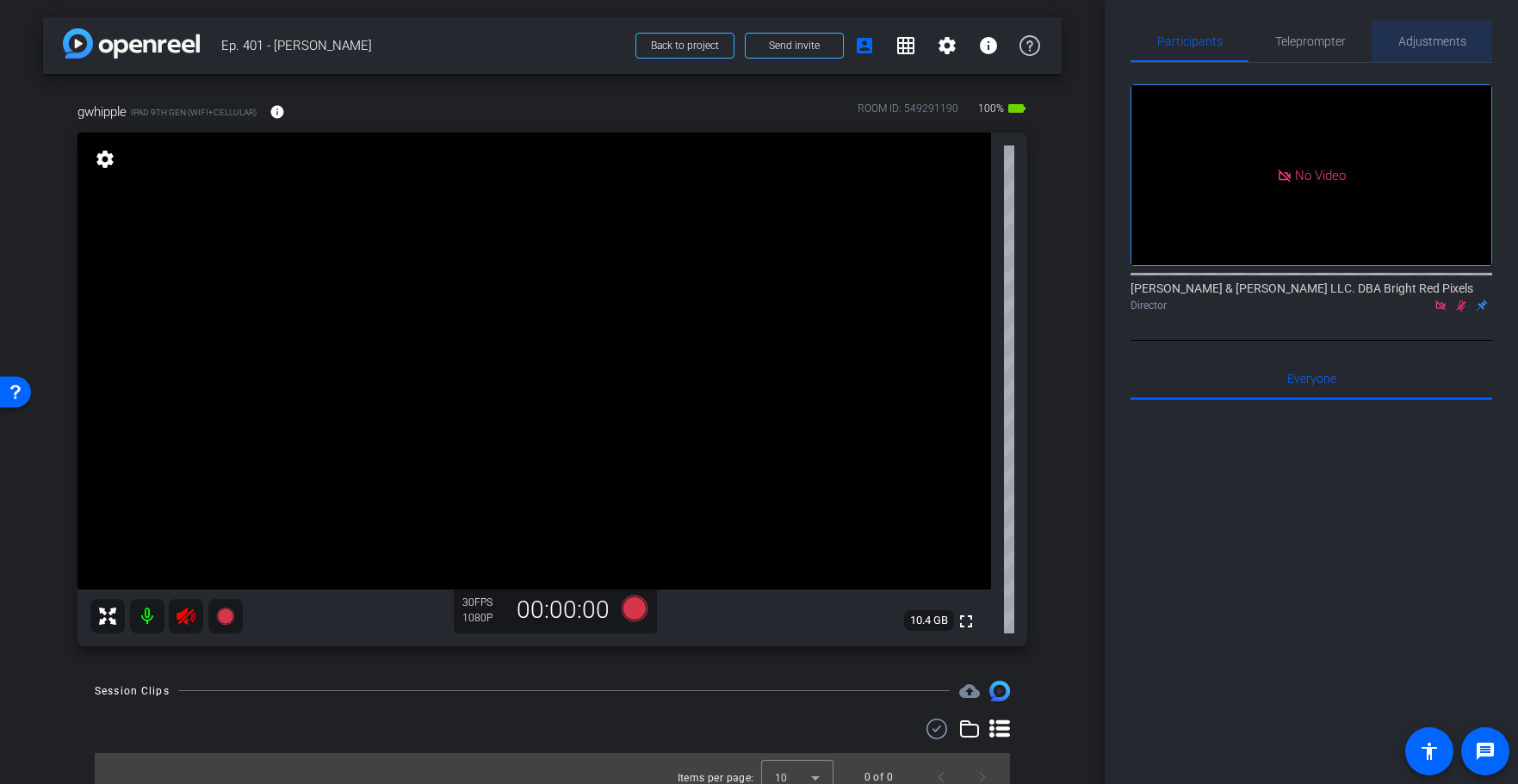
click at [1391, 41] on div "Adjustments" at bounding box center [1431, 41] width 121 height 41
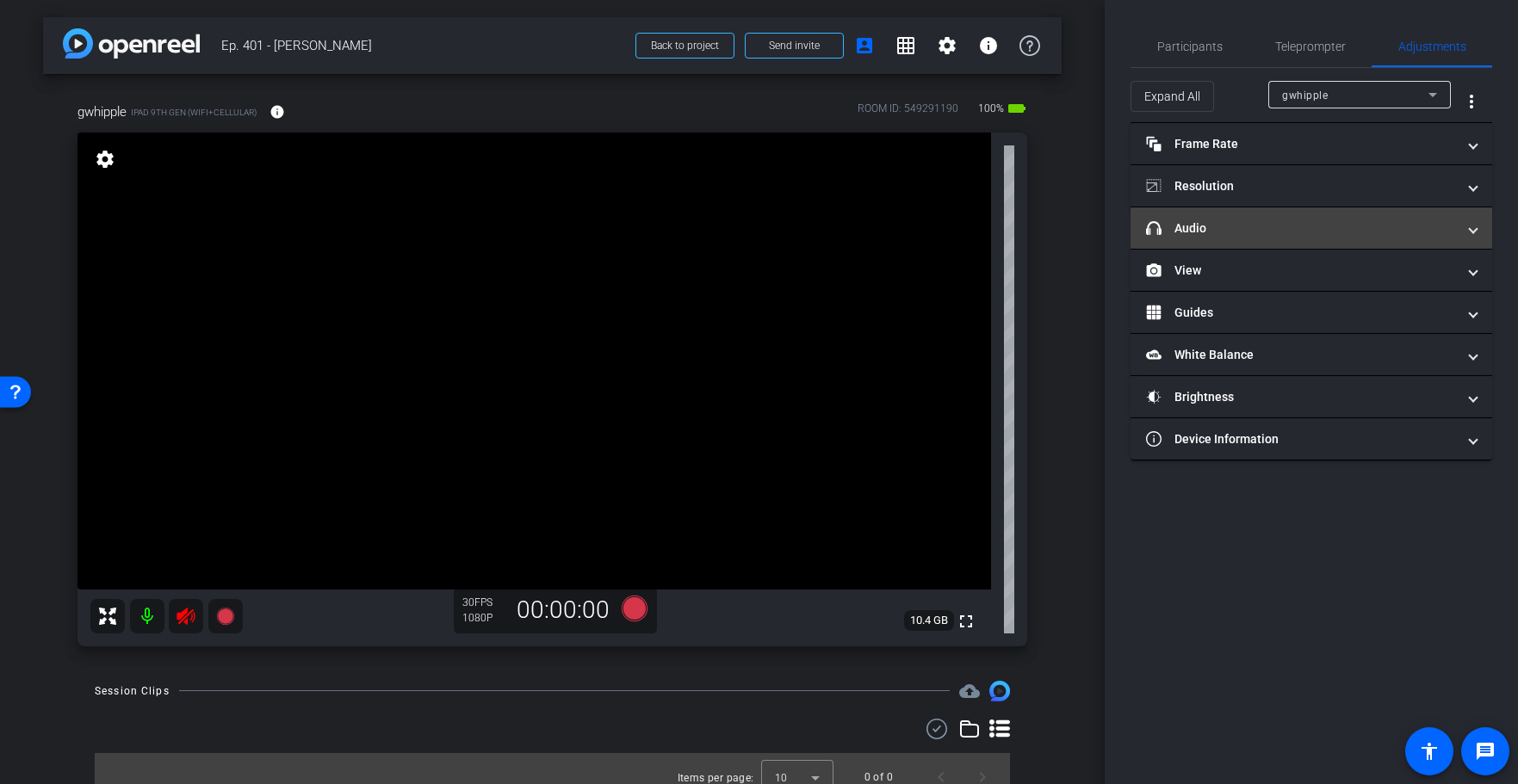
click at [1275, 222] on mat-panel-title "headphone icon Audio" at bounding box center [1300, 228] width 310 height 18
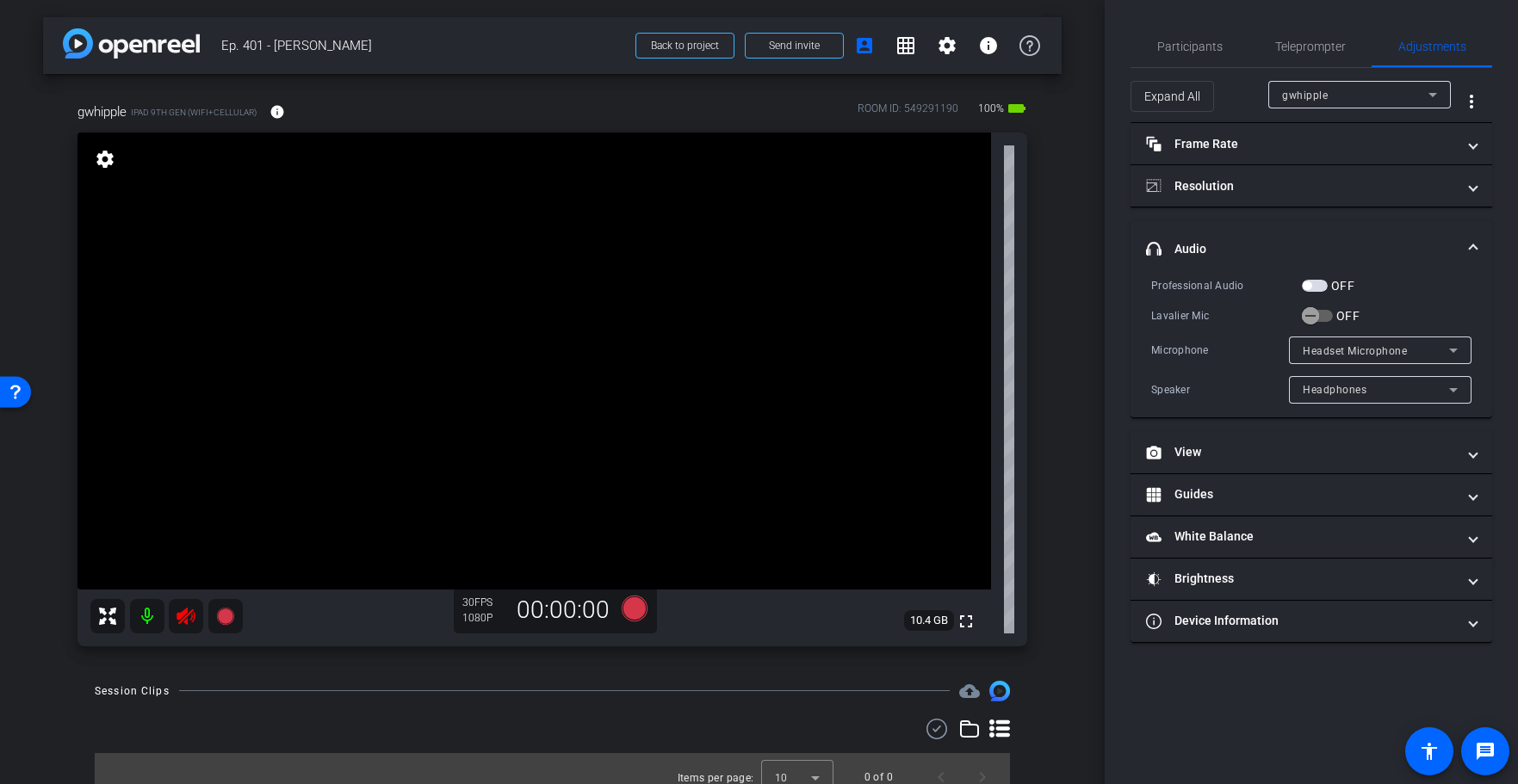
click at [1312, 286] on span "button" at bounding box center [1314, 285] width 26 height 12
click at [1320, 314] on span "button" at bounding box center [1310, 315] width 35 height 35
click at [1313, 281] on span "button" at bounding box center [1314, 285] width 26 height 12
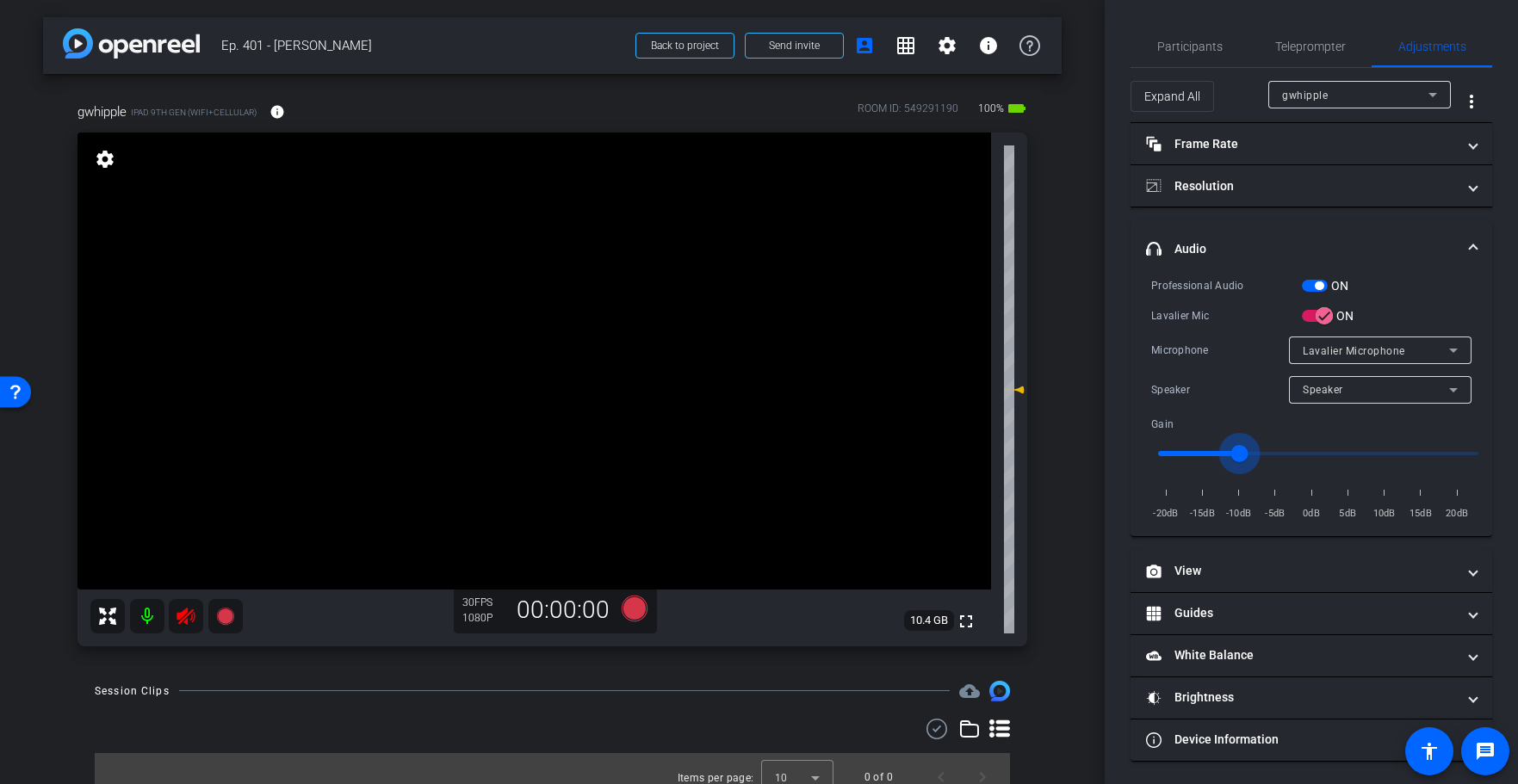
type input "-10"
drag, startPoint x: 1306, startPoint y: 449, endPoint x: 1238, endPoint y: 453, distance: 68.1
click at [1238, 453] on input "range" at bounding box center [1317, 454] width 356 height 38
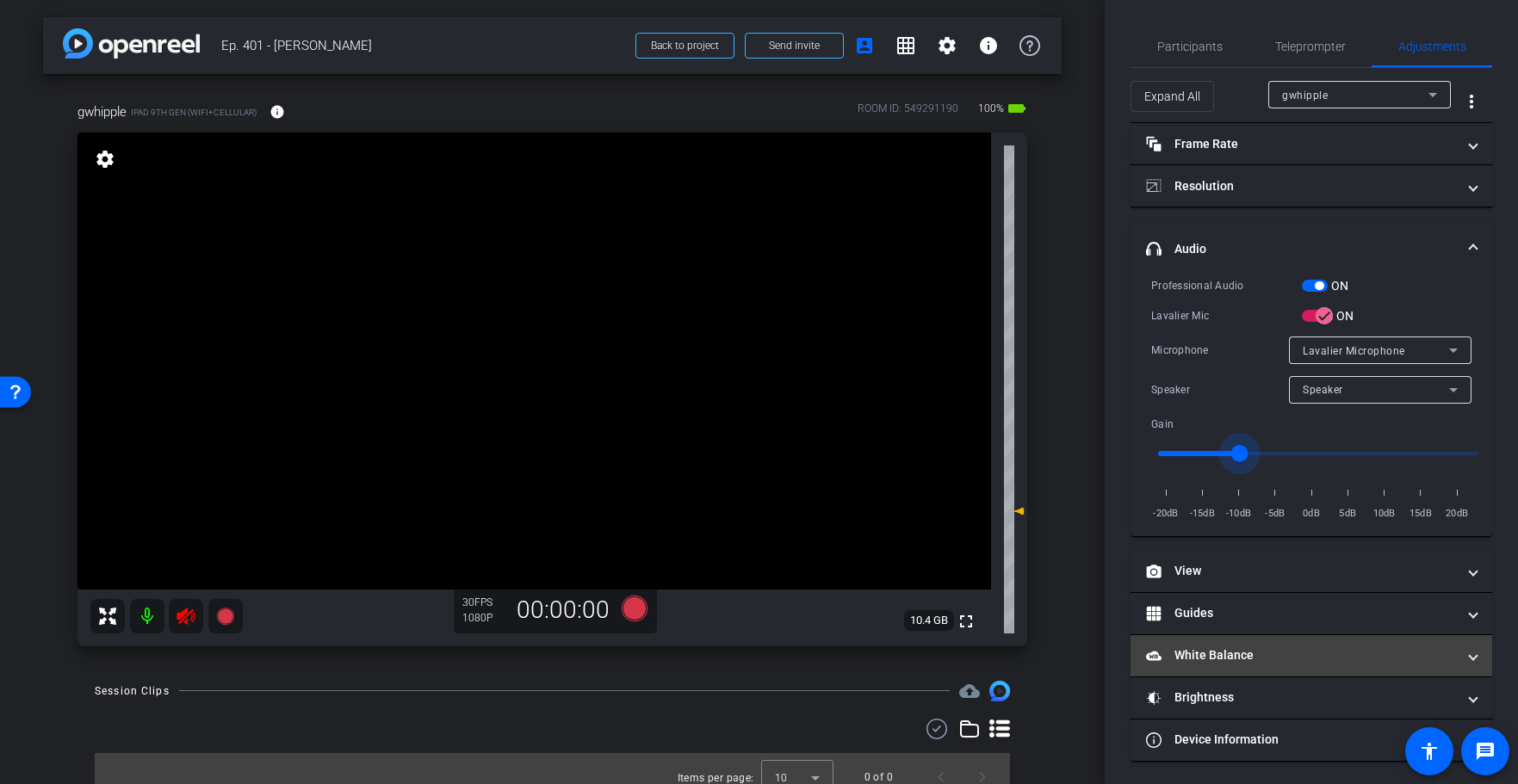
click at [1233, 660] on mat-panel-title "White Balance White Balance" at bounding box center [1300, 655] width 310 height 18
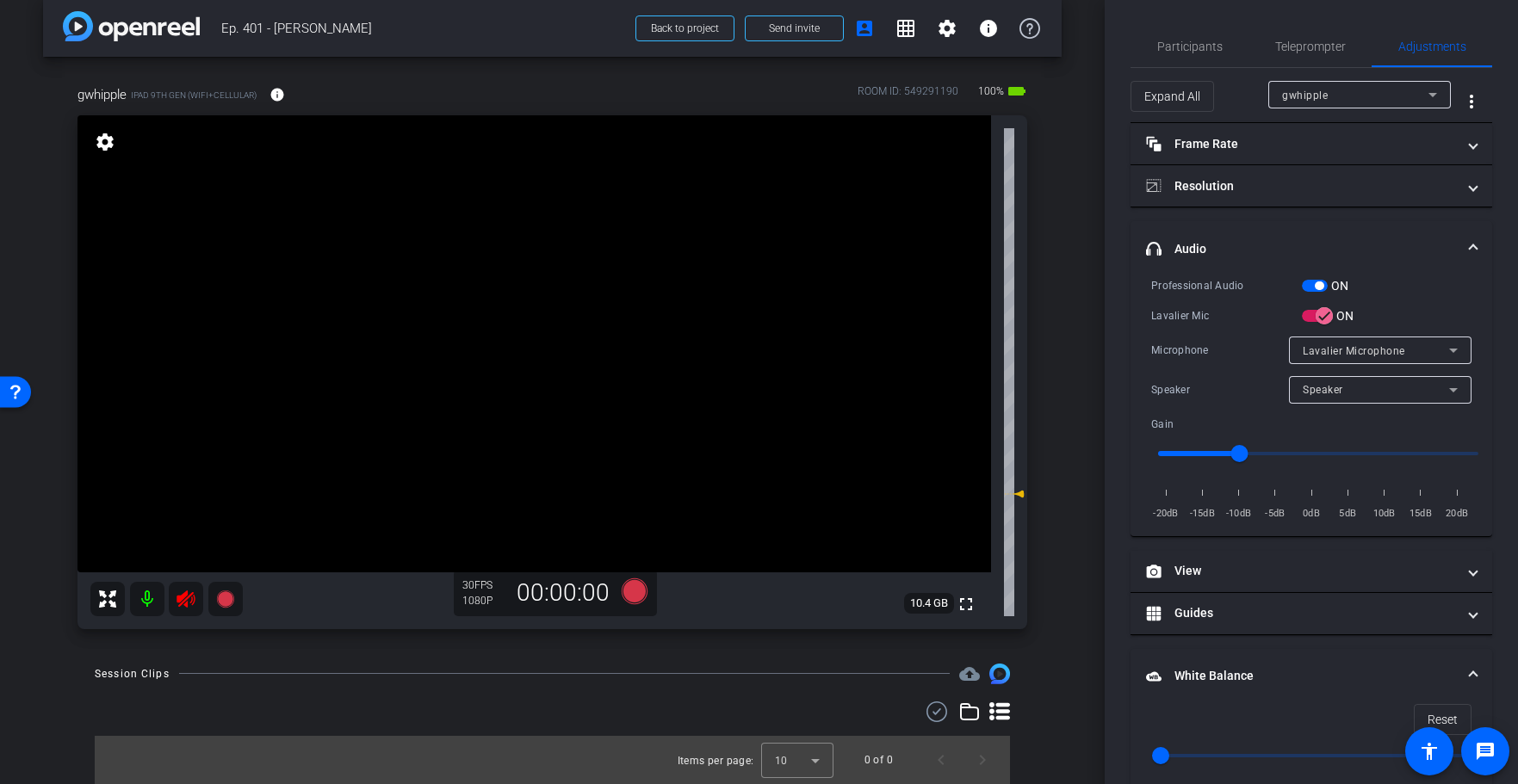
scroll to position [209, 0]
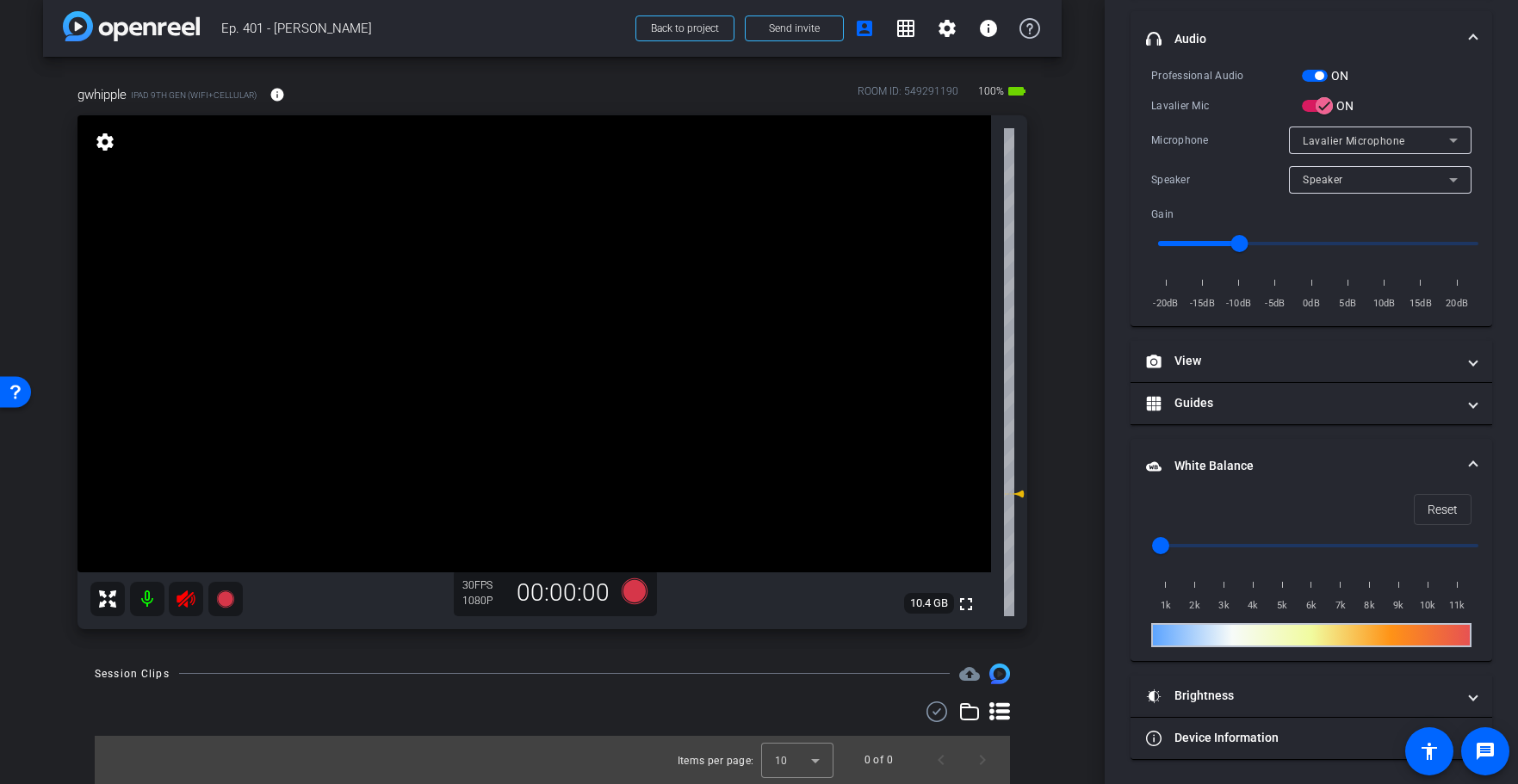
click at [1085, 550] on div "arrow_back Ep. 401 - [PERSON_NAME] to project Send invite account_box grid_on s…" at bounding box center [552, 375] width 1105 height 784
click at [1084, 549] on div "arrow_back Ep. 401 - [PERSON_NAME] to project Send invite account_box grid_on s…" at bounding box center [552, 375] width 1105 height 784
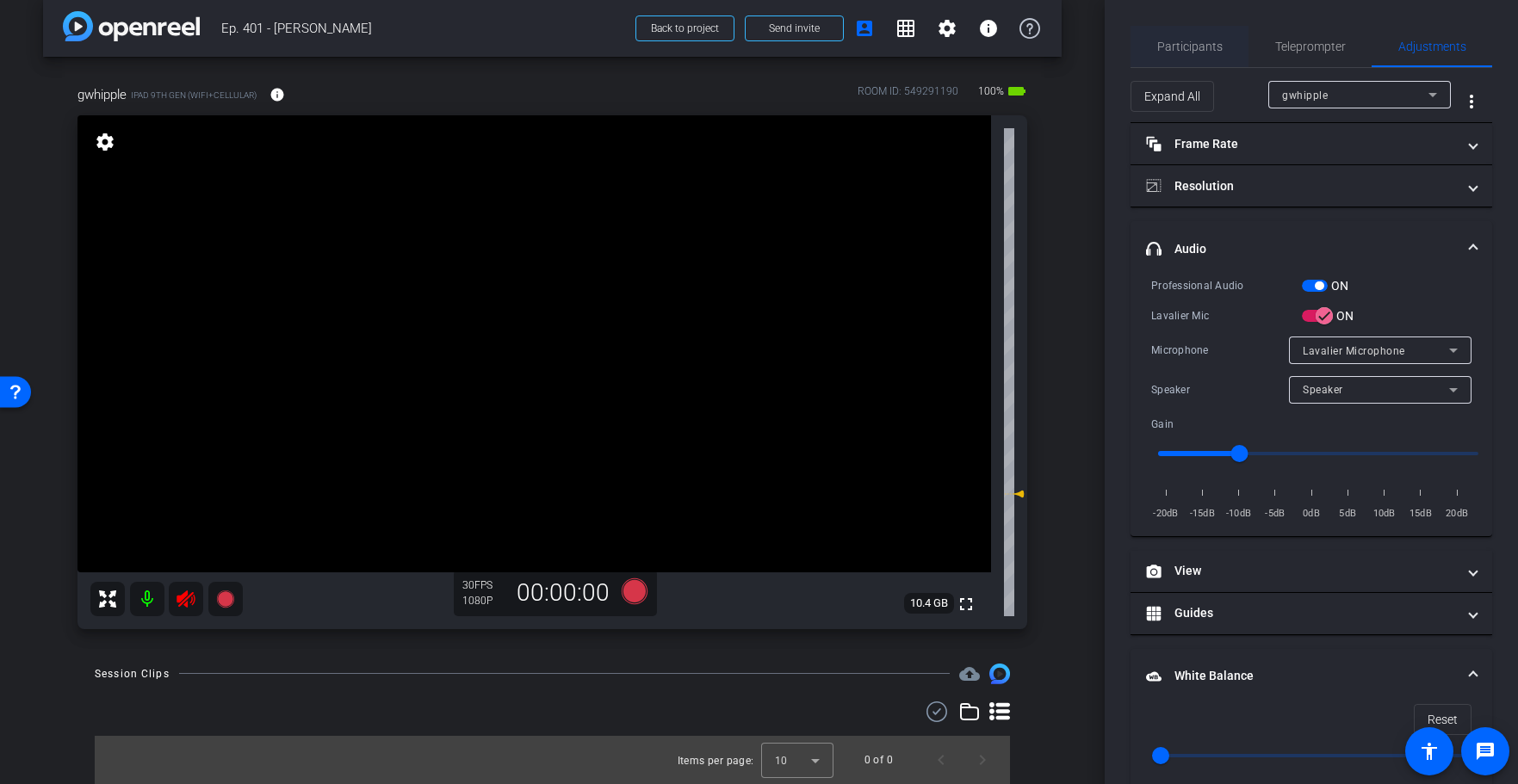
click at [1181, 35] on span "Participants" at bounding box center [1190, 46] width 66 height 41
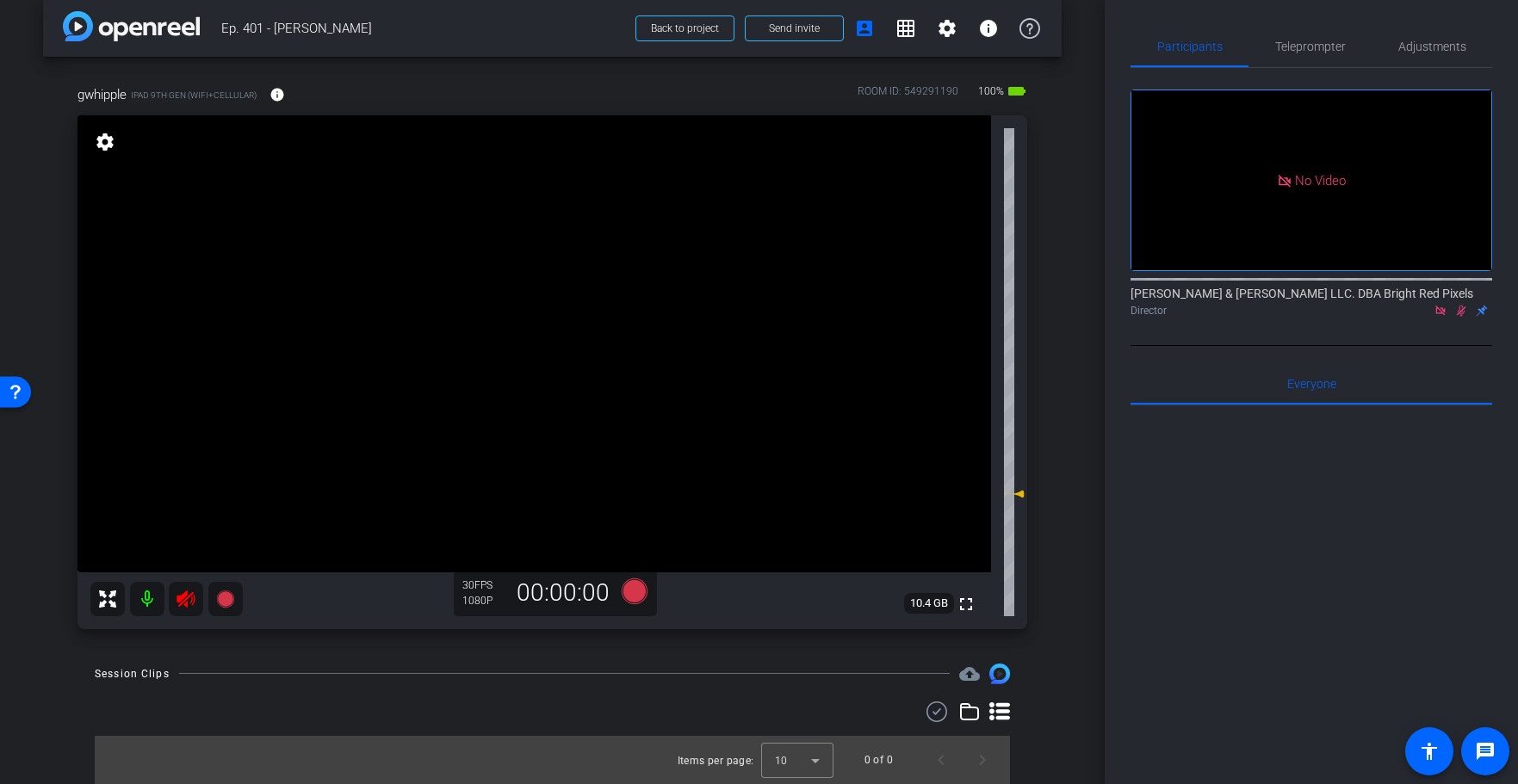
click at [1463, 304] on icon at bounding box center [1461, 310] width 14 height 12
click at [190, 599] on icon at bounding box center [186, 598] width 21 height 21
click at [385, 693] on div "Session Clips cloud_upload Items per page: 10 0 of 0" at bounding box center [552, 723] width 1019 height 121
click at [1442, 28] on span "Adjustments" at bounding box center [1432, 46] width 68 height 41
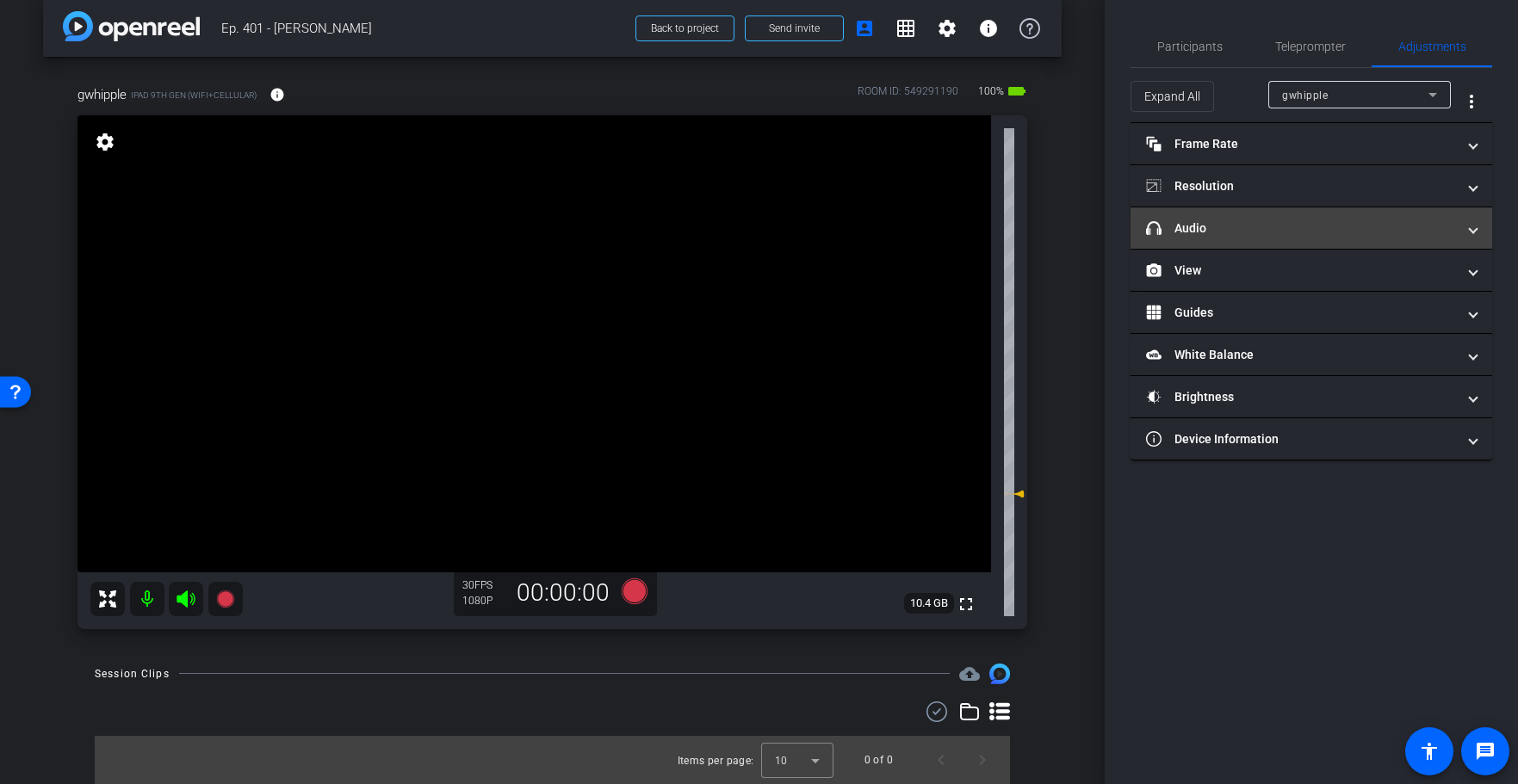
click at [1273, 227] on mat-panel-title "headphone icon Audio" at bounding box center [1300, 228] width 310 height 18
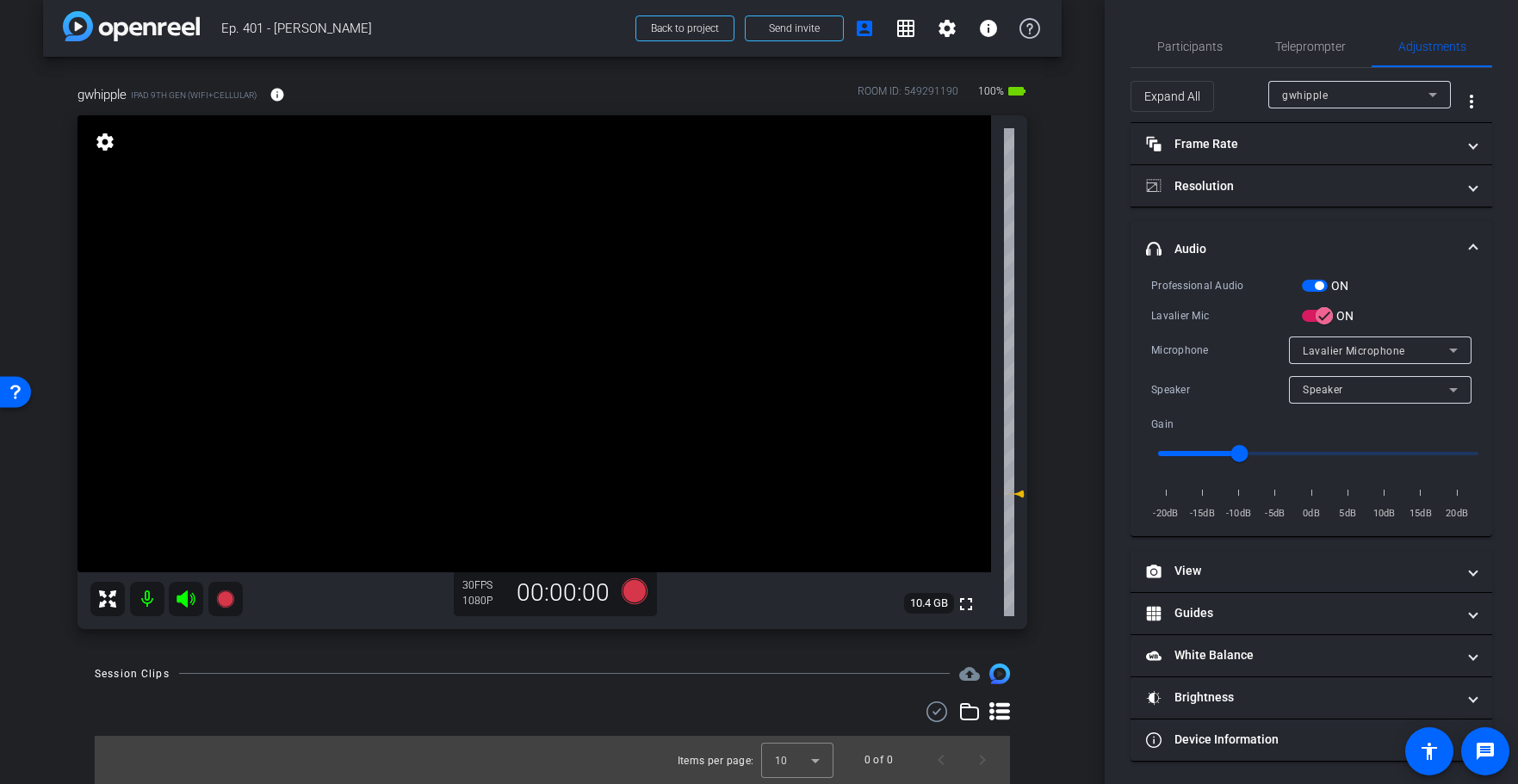
click at [1055, 213] on div "gwhipple iPad 9th Gen (WiFi+Cellular) info ROOM ID: 549291190 100% battery_std …" at bounding box center [552, 351] width 1019 height 589
click at [1057, 213] on div "gwhipple iPad 9th Gen (WiFi+Cellular) info ROOM ID: 549291190 100% battery_std …" at bounding box center [552, 351] width 1019 height 589
click at [1052, 224] on div "gwhipple iPad 9th Gen (WiFi+Cellular) info ROOM ID: 549291190 100% battery_std …" at bounding box center [552, 351] width 1019 height 589
click at [1063, 225] on div "arrow_back Ep. 401 - [PERSON_NAME] to project Send invite account_box grid_on s…" at bounding box center [552, 375] width 1105 height 784
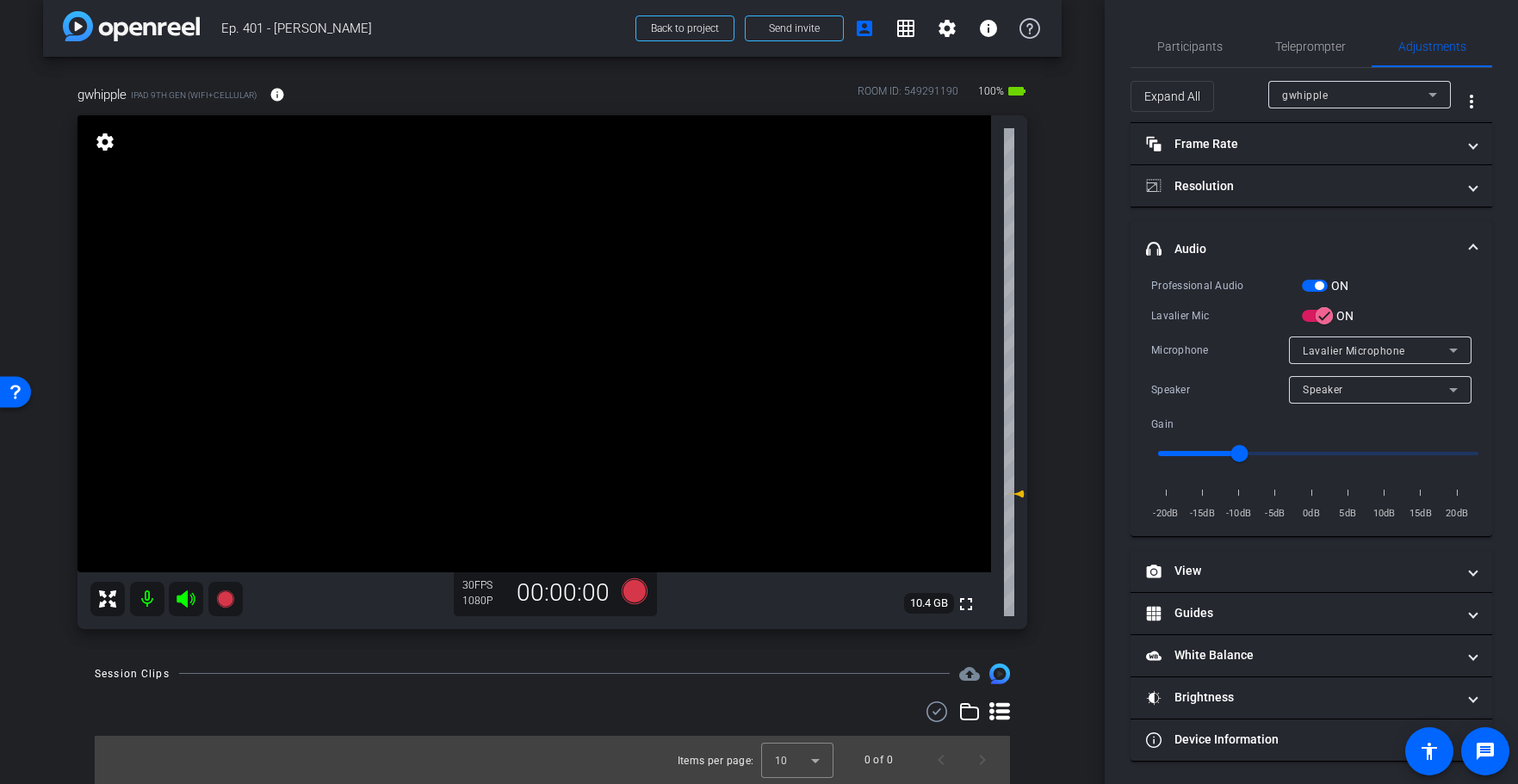
click at [1062, 225] on div "arrow_back Ep. 401 - [PERSON_NAME] to project Send invite account_box grid_on s…" at bounding box center [552, 375] width 1105 height 784
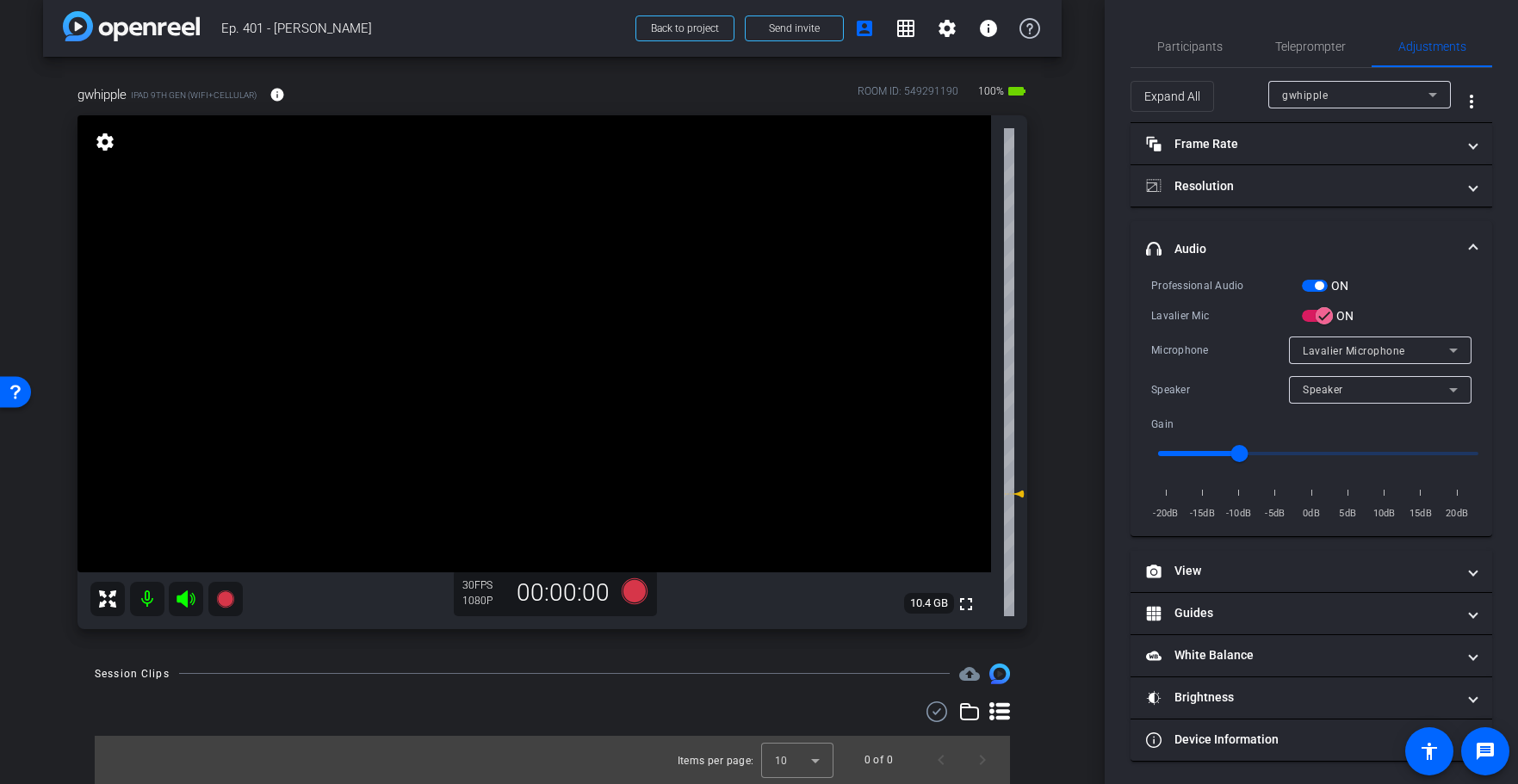
click at [1062, 225] on div "arrow_back Ep. 401 - [PERSON_NAME] to project Send invite account_box grid_on s…" at bounding box center [552, 375] width 1105 height 784
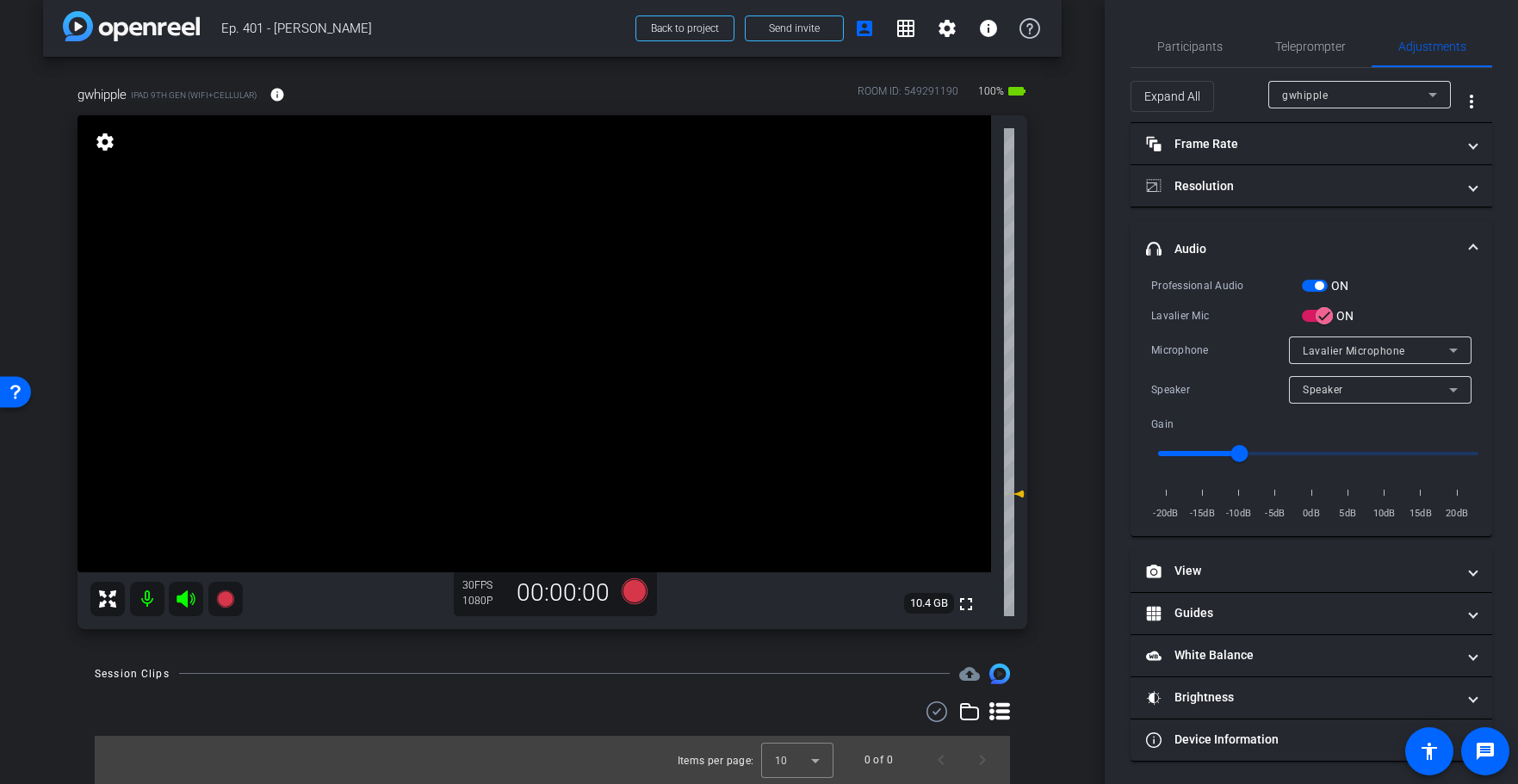
click at [1062, 225] on div "arrow_back Ep. 401 - [PERSON_NAME] to project Send invite account_box grid_on s…" at bounding box center [552, 375] width 1105 height 784
click at [1287, 656] on mat-panel-title "White Balance White Balance" at bounding box center [1300, 655] width 310 height 18
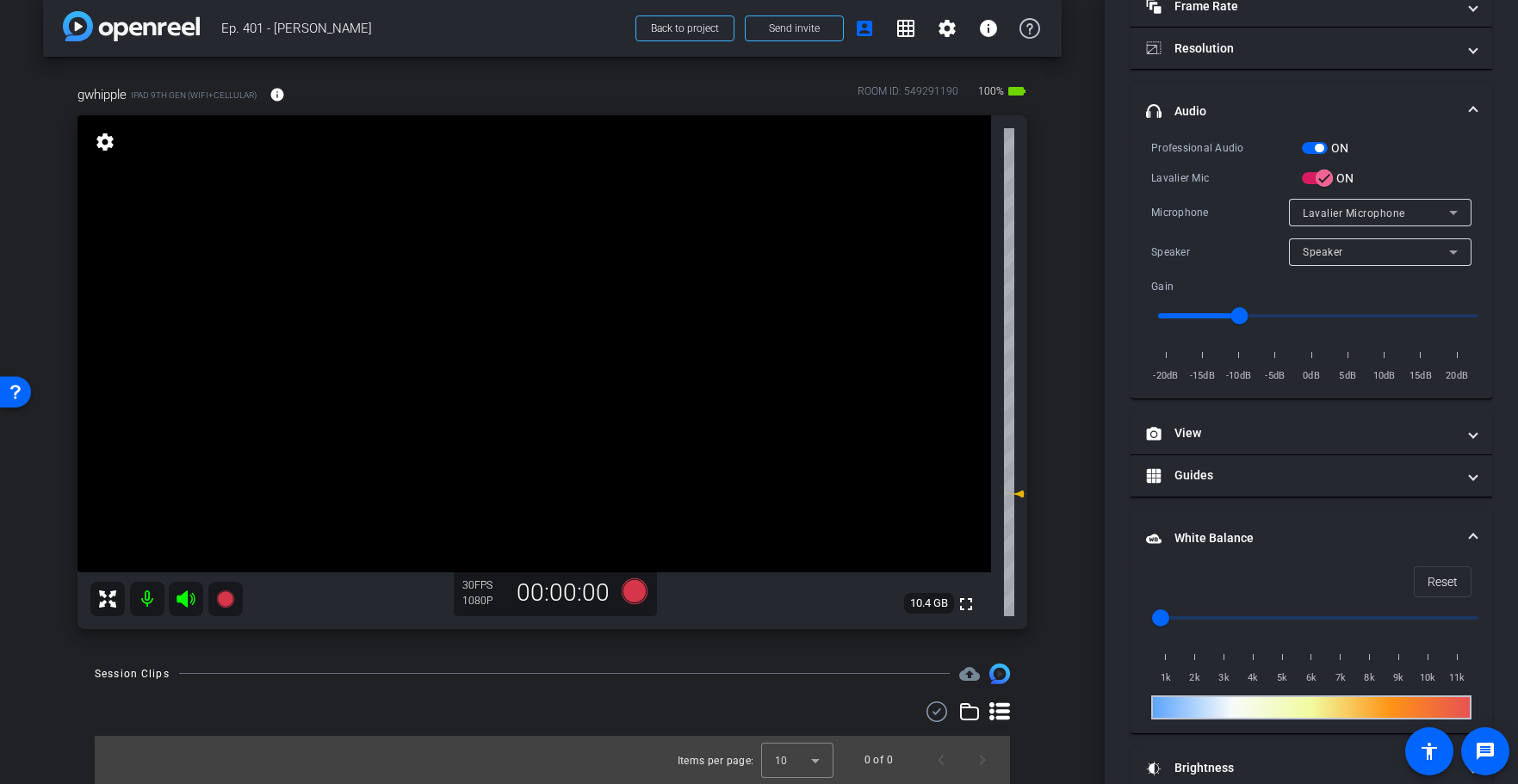
scroll to position [209, 0]
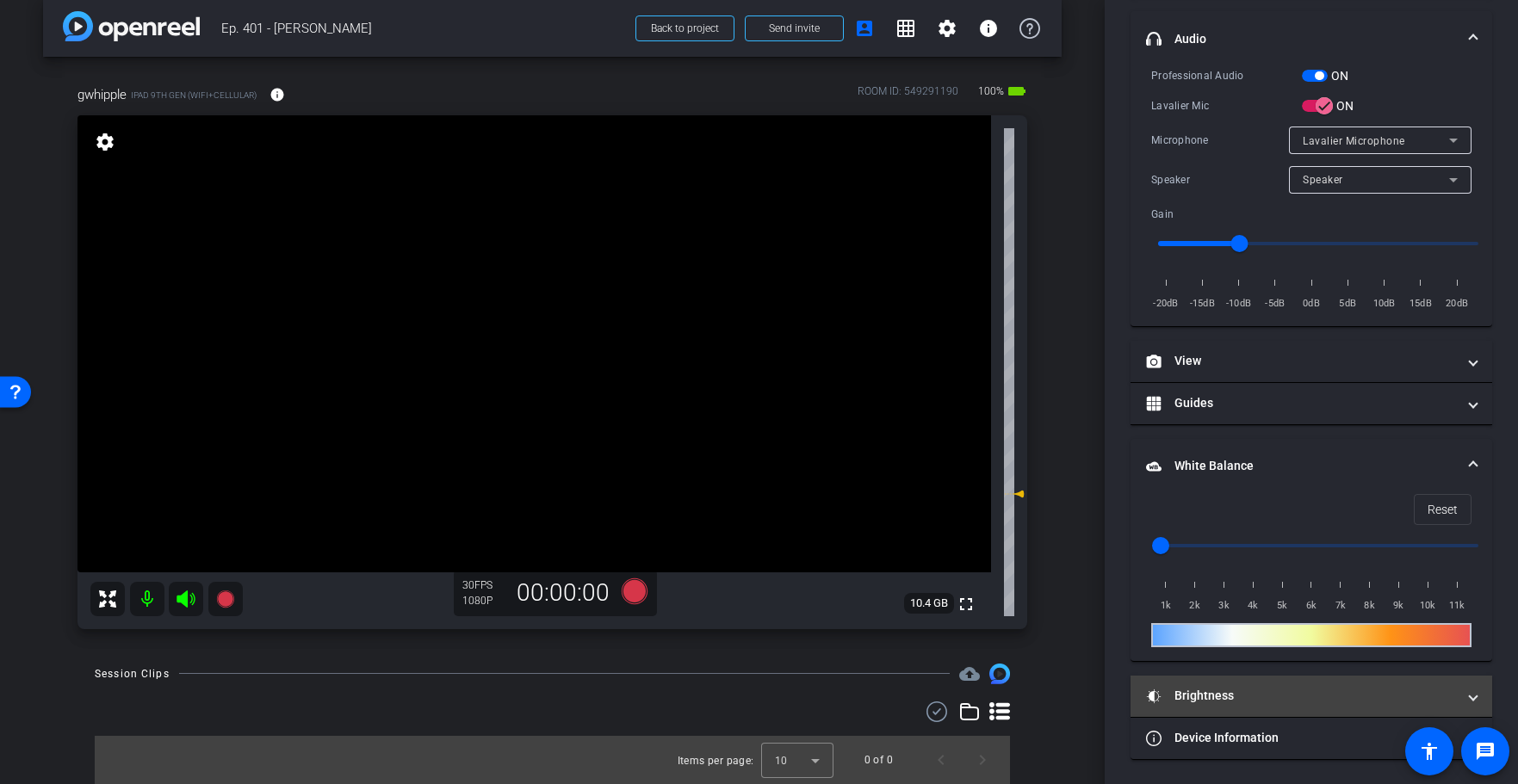
click at [1324, 684] on mat-expansion-panel-header "Brightness" at bounding box center [1311, 695] width 361 height 41
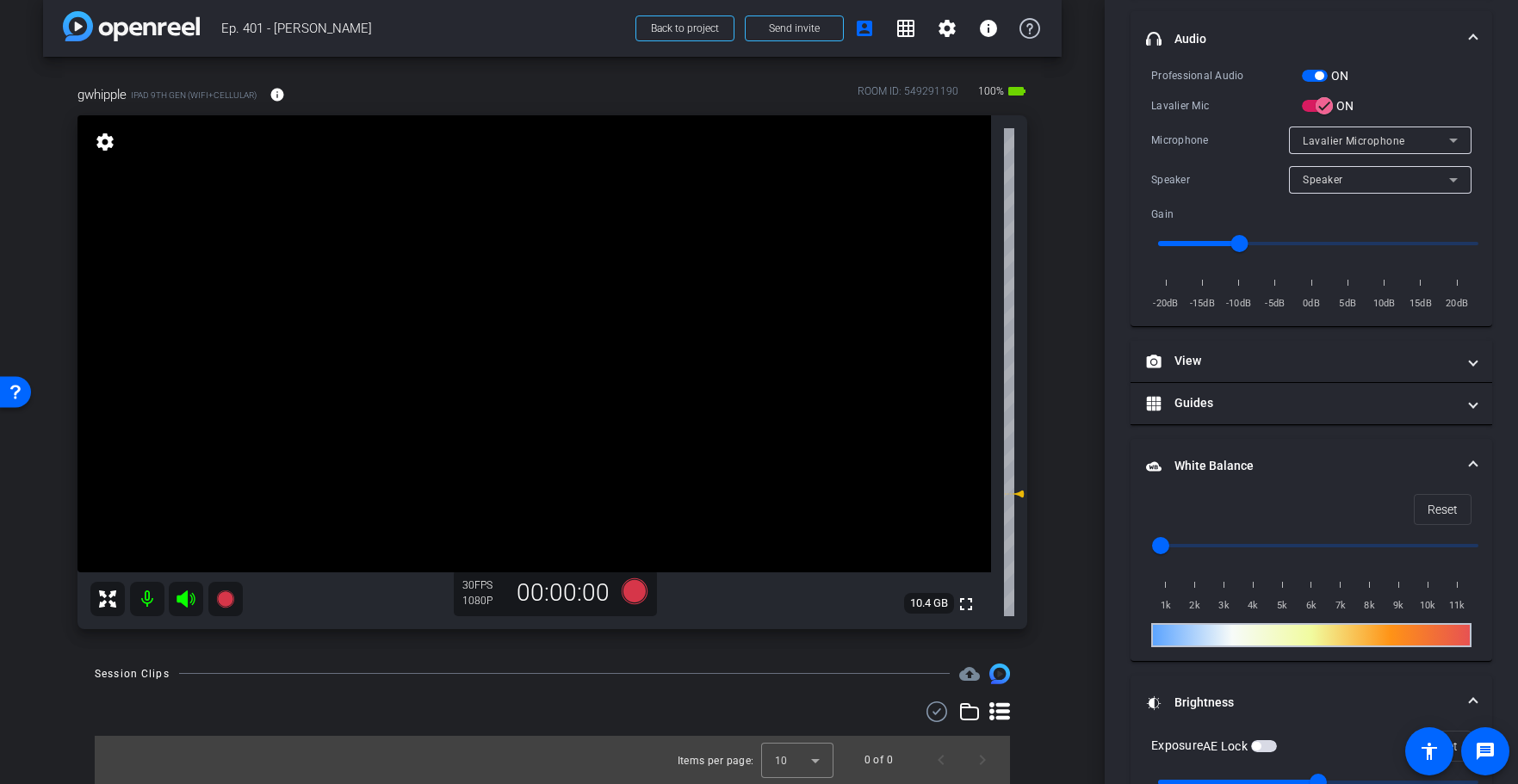
click at [1051, 407] on div "gwhipple iPad 9th Gen (WiFi+Cellular) info ROOM ID: 549291190 100% battery_std …" at bounding box center [552, 351] width 1019 height 589
click at [1058, 402] on div "gwhipple iPad 9th Gen (WiFi+Cellular) info ROOM ID: 549291190 100% battery_std …" at bounding box center [552, 351] width 1019 height 589
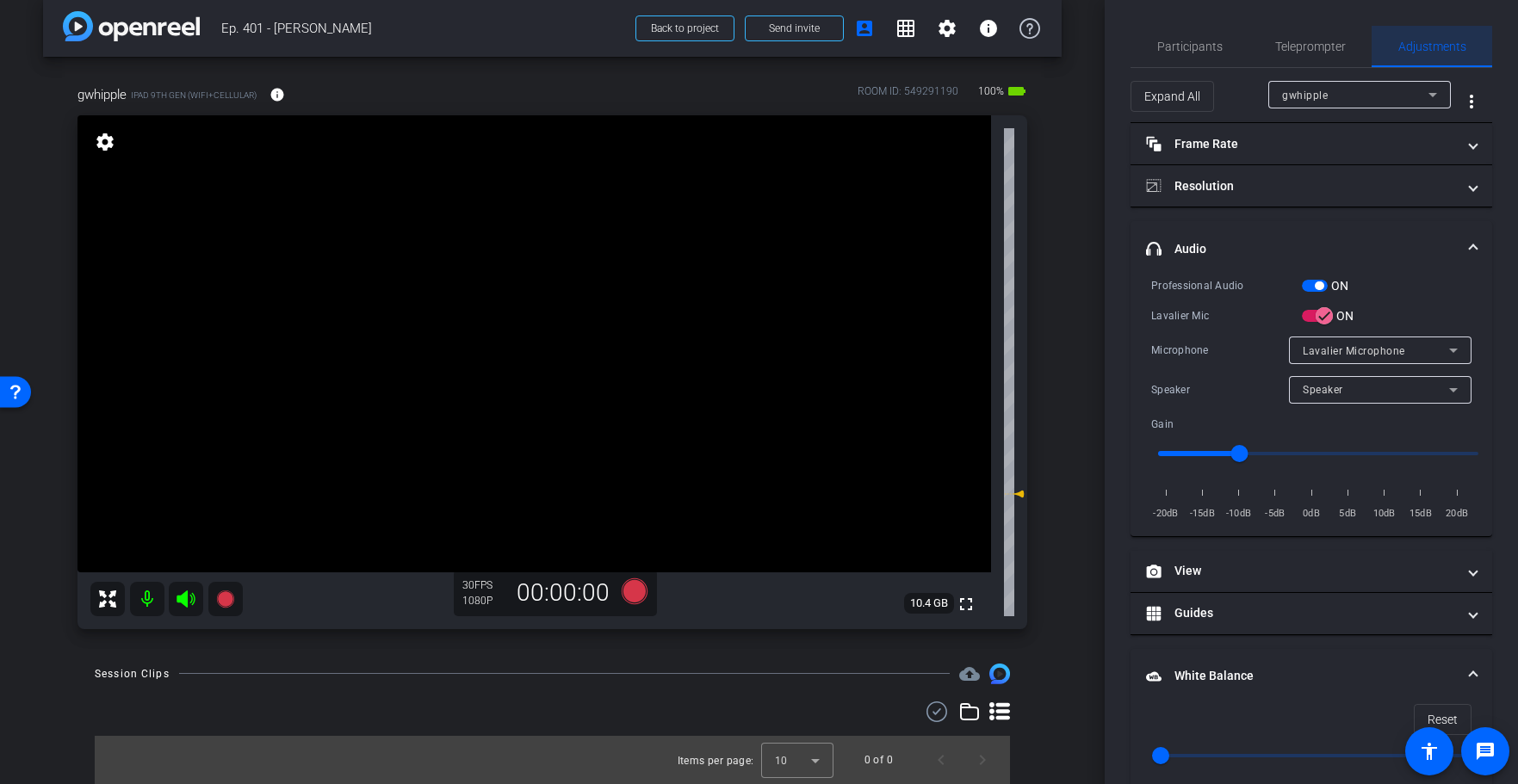
click at [1385, 48] on div "Adjustments" at bounding box center [1431, 46] width 121 height 41
click at [1317, 43] on span "Teleprompter" at bounding box center [1310, 47] width 71 height 12
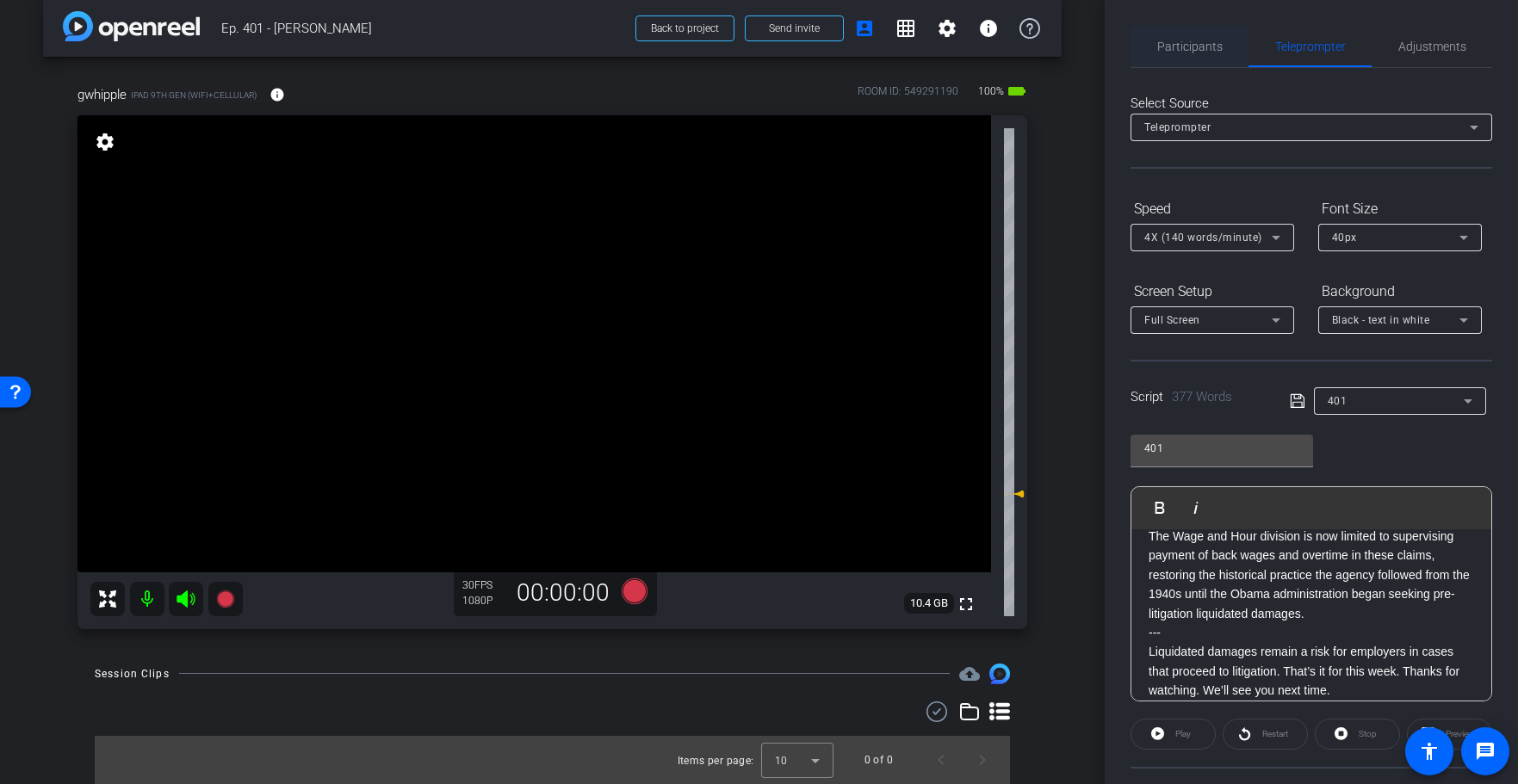
click at [1225, 46] on div "Participants" at bounding box center [1190, 46] width 118 height 41
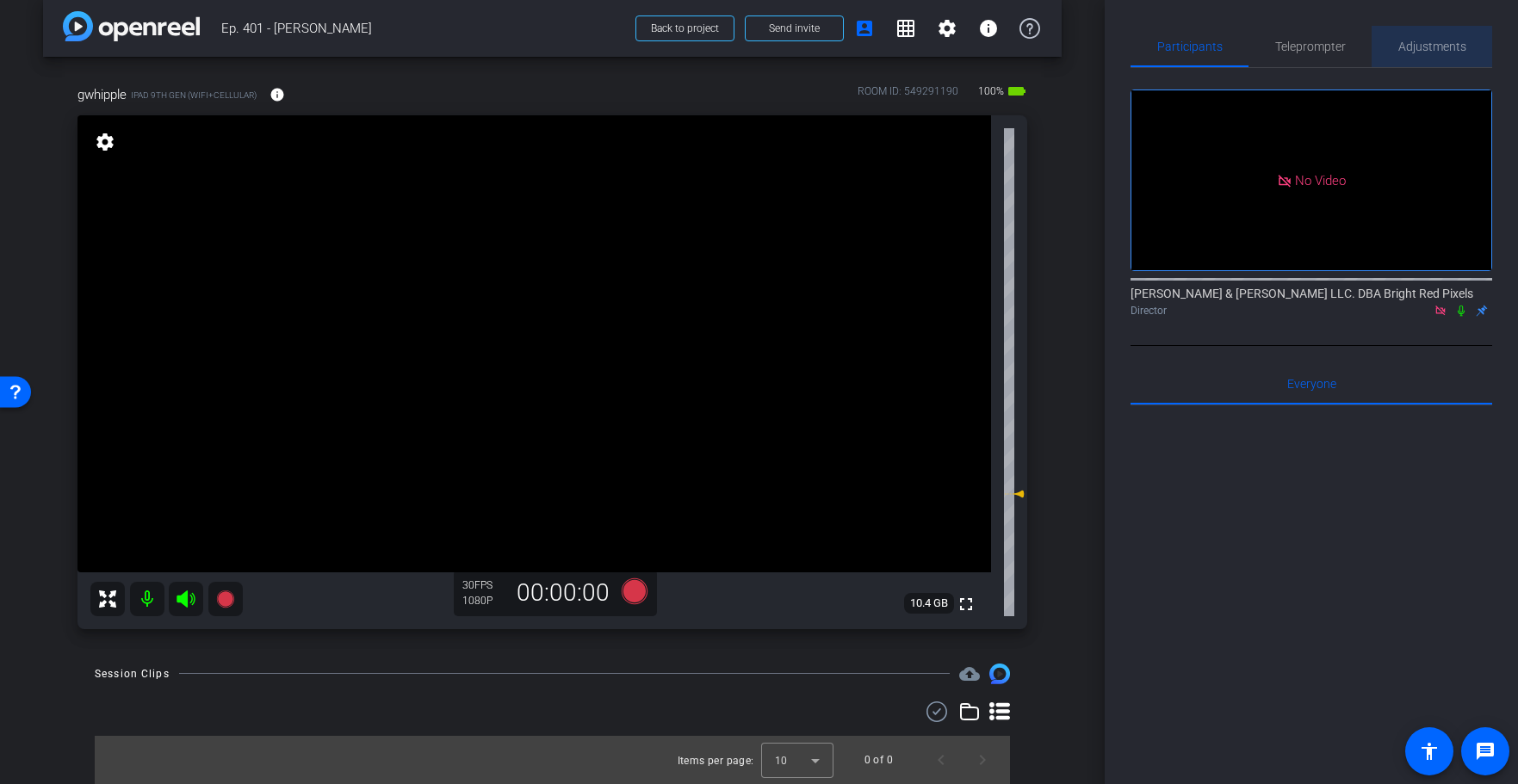
click at [1457, 51] on span "Adjustments" at bounding box center [1432, 47] width 68 height 12
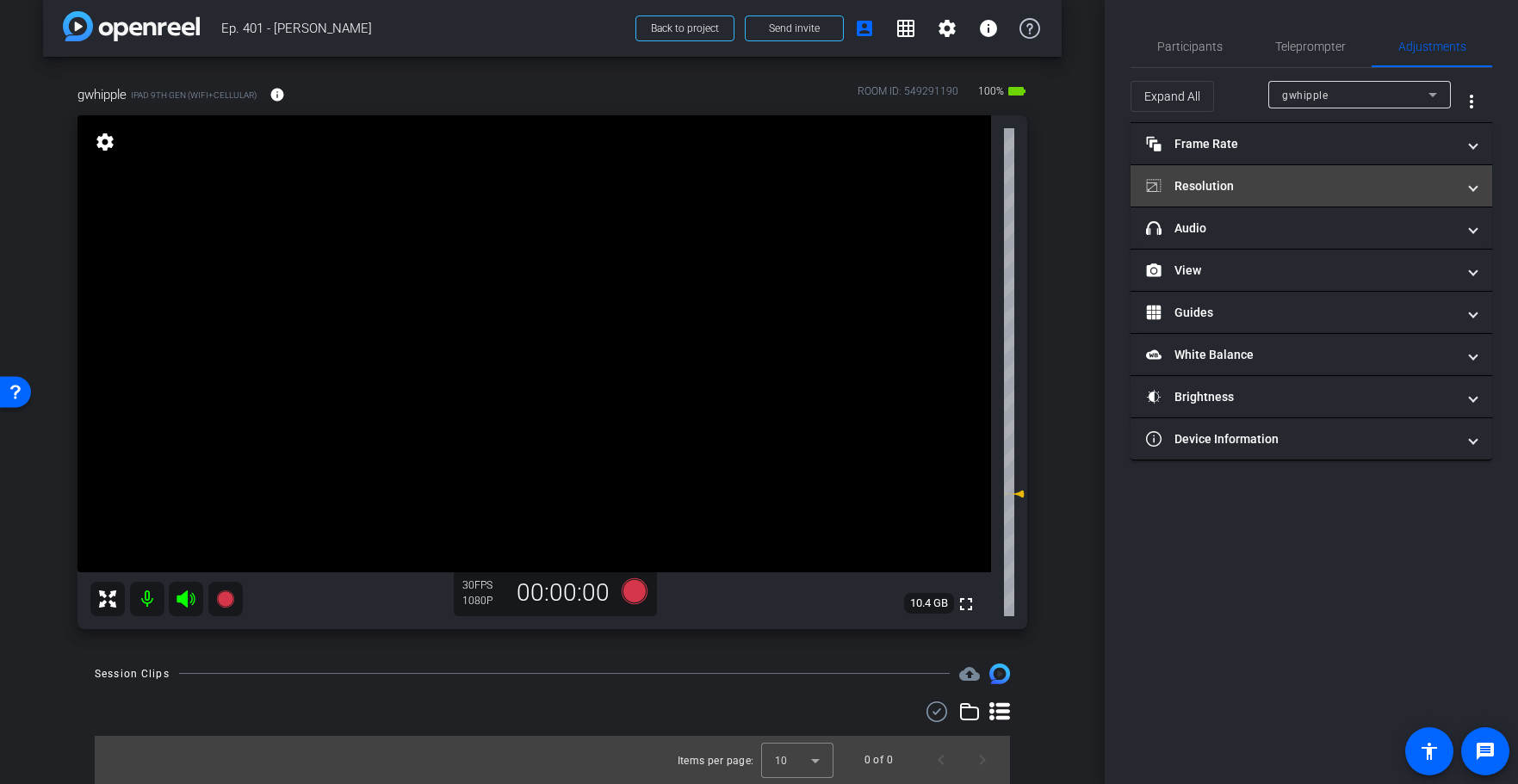
click at [1289, 193] on mat-panel-title "Resolution" at bounding box center [1300, 187] width 310 height 18
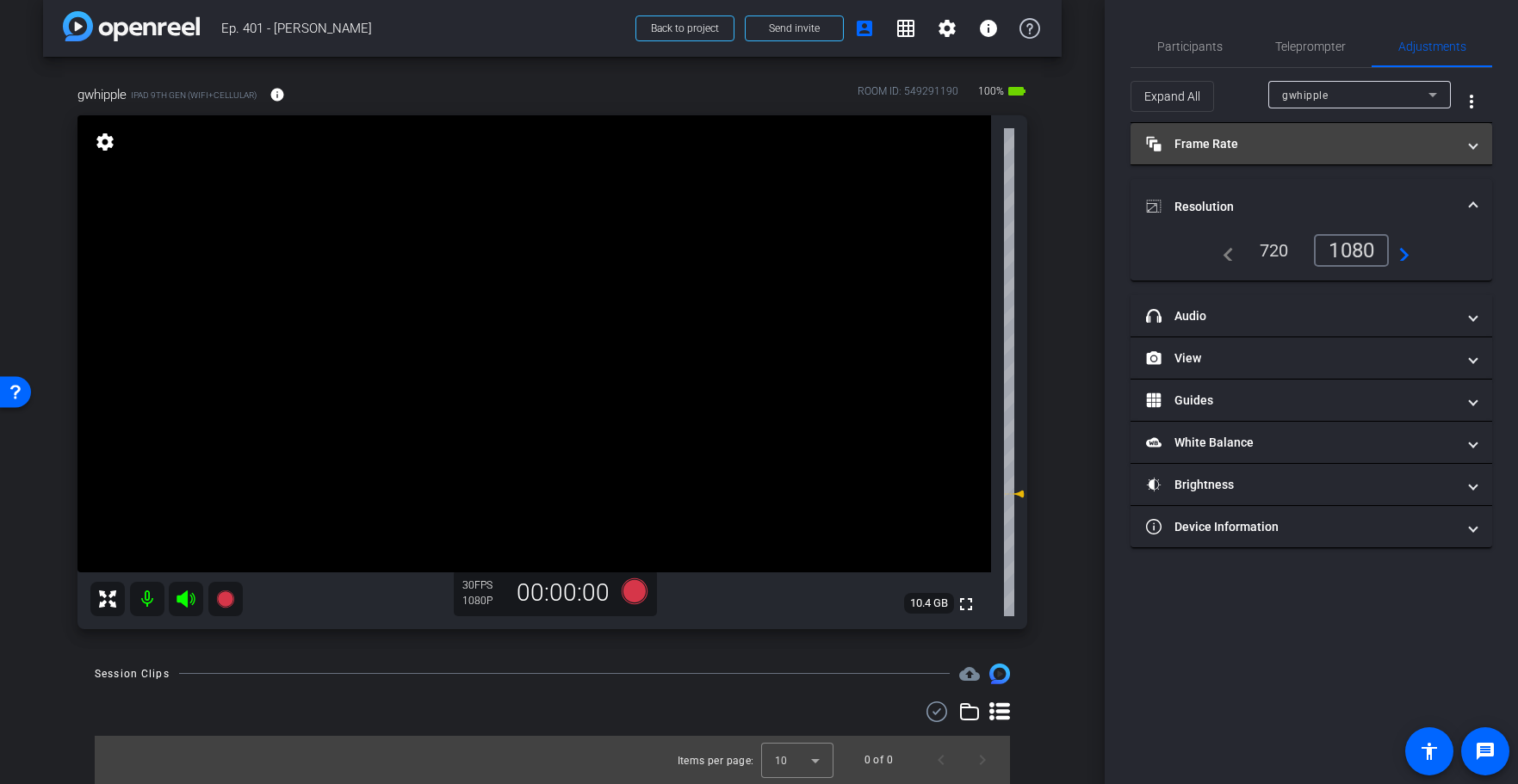
click at [1272, 150] on mat-panel-title "Frame Rate Frame Rate" at bounding box center [1300, 144] width 310 height 18
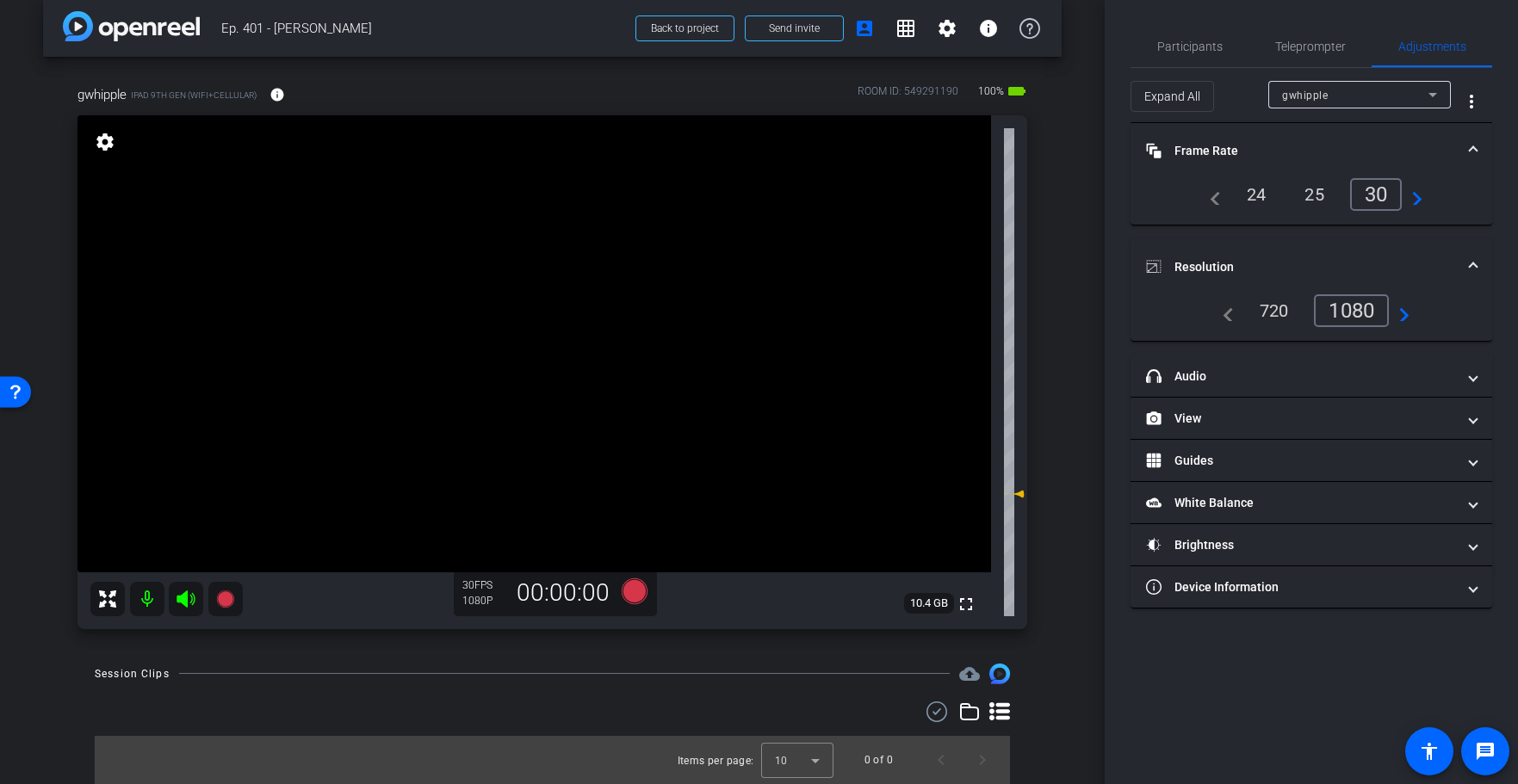
click at [1272, 150] on mat-panel-title "Frame Rate Frame Rate" at bounding box center [1300, 151] width 310 height 18
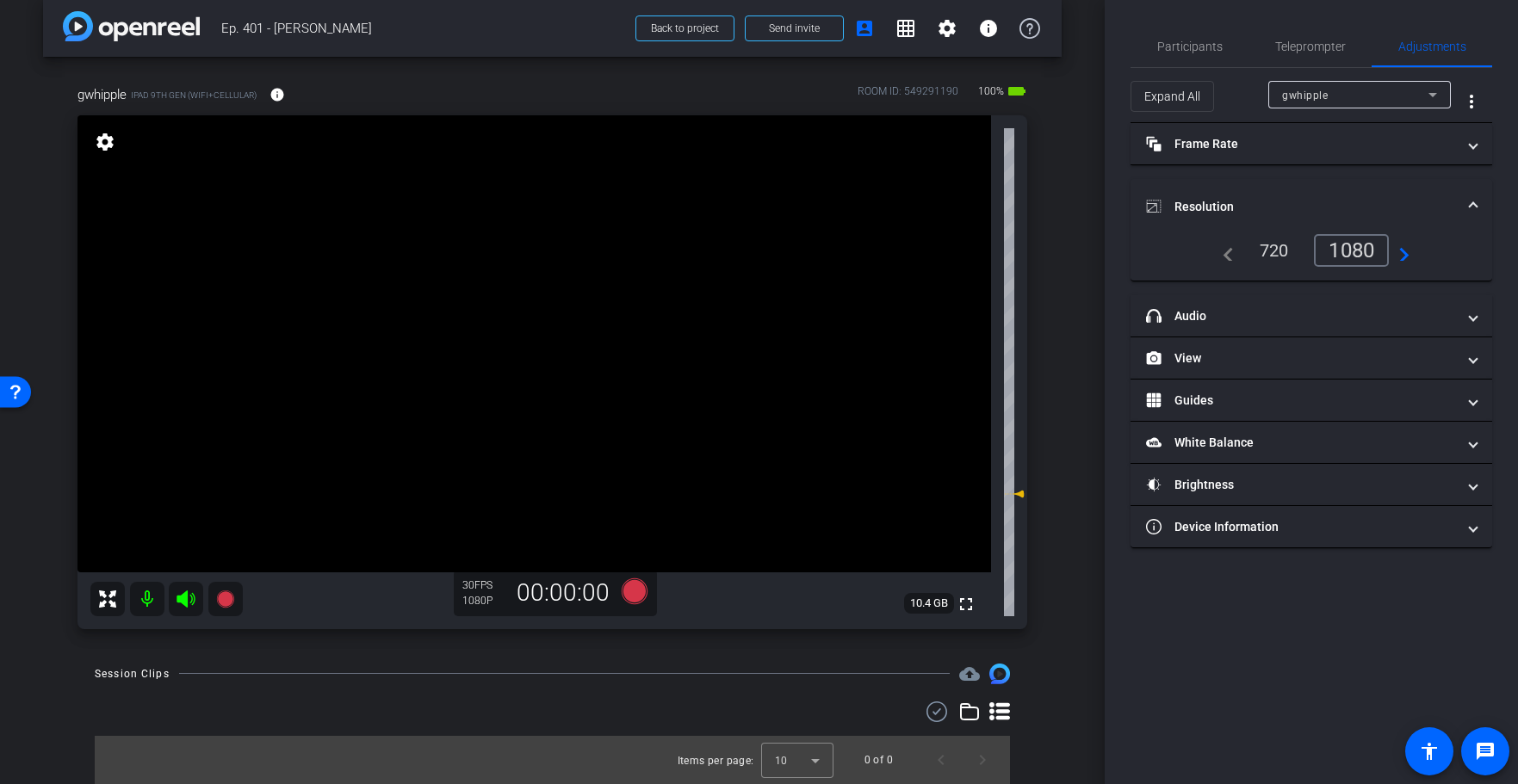
click at [1063, 266] on div "arrow_back Ep. 401 - [PERSON_NAME] to project Send invite account_box grid_on s…" at bounding box center [552, 375] width 1105 height 784
click at [1065, 266] on div "arrow_back Ep. 401 - [PERSON_NAME] to project Send invite account_box grid_on s…" at bounding box center [552, 375] width 1105 height 784
click at [1309, 446] on mat-panel-title "White Balance White Balance" at bounding box center [1300, 443] width 310 height 18
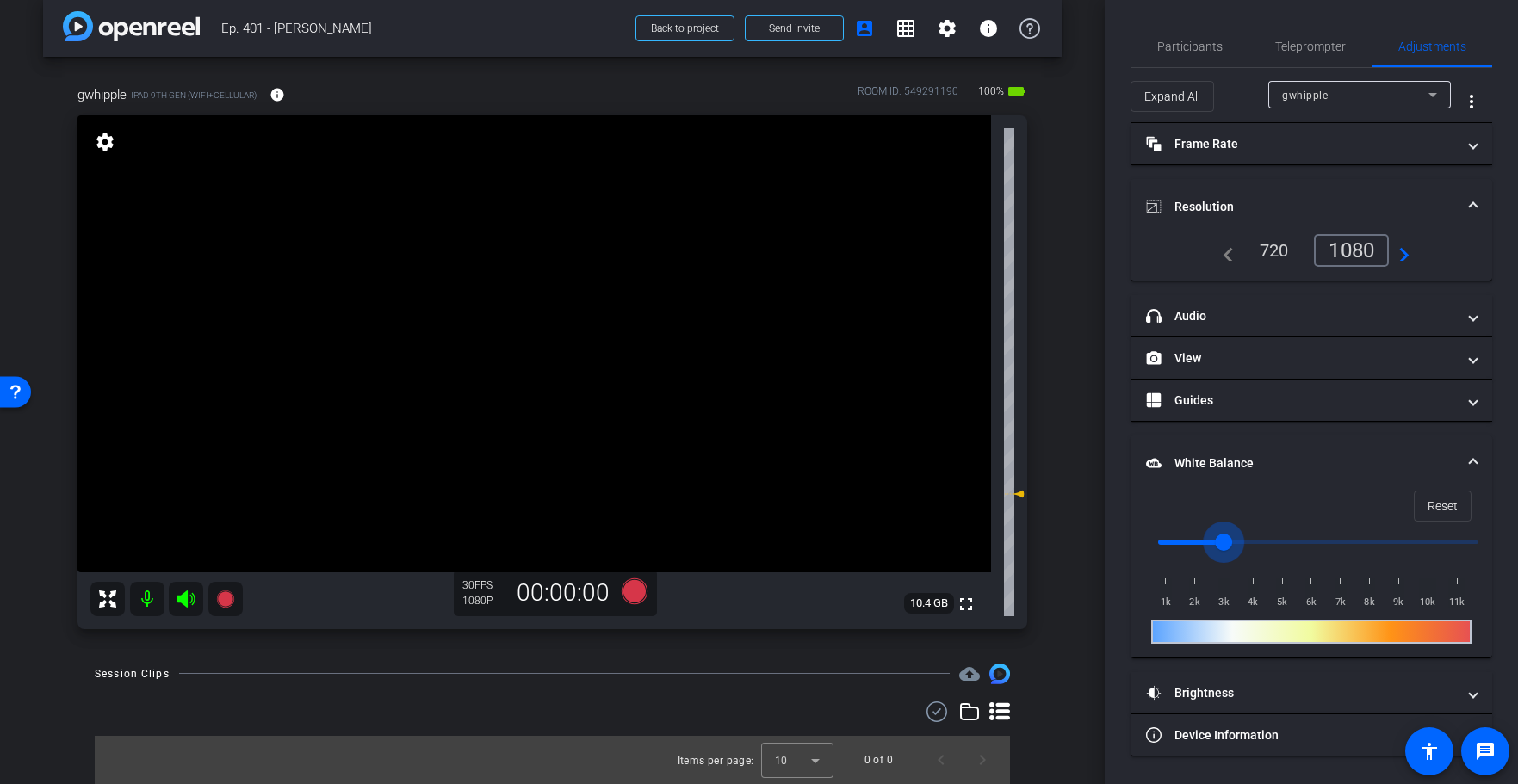
drag, startPoint x: 1171, startPoint y: 541, endPoint x: 1233, endPoint y: 539, distance: 62.0
click at [1232, 539] on input "range" at bounding box center [1317, 542] width 356 height 38
drag, startPoint x: 1231, startPoint y: 539, endPoint x: 1217, endPoint y: 539, distance: 14.0
click at [1217, 539] on input "range" at bounding box center [1317, 542] width 356 height 38
drag, startPoint x: 1224, startPoint y: 539, endPoint x: 1210, endPoint y: 539, distance: 14.0
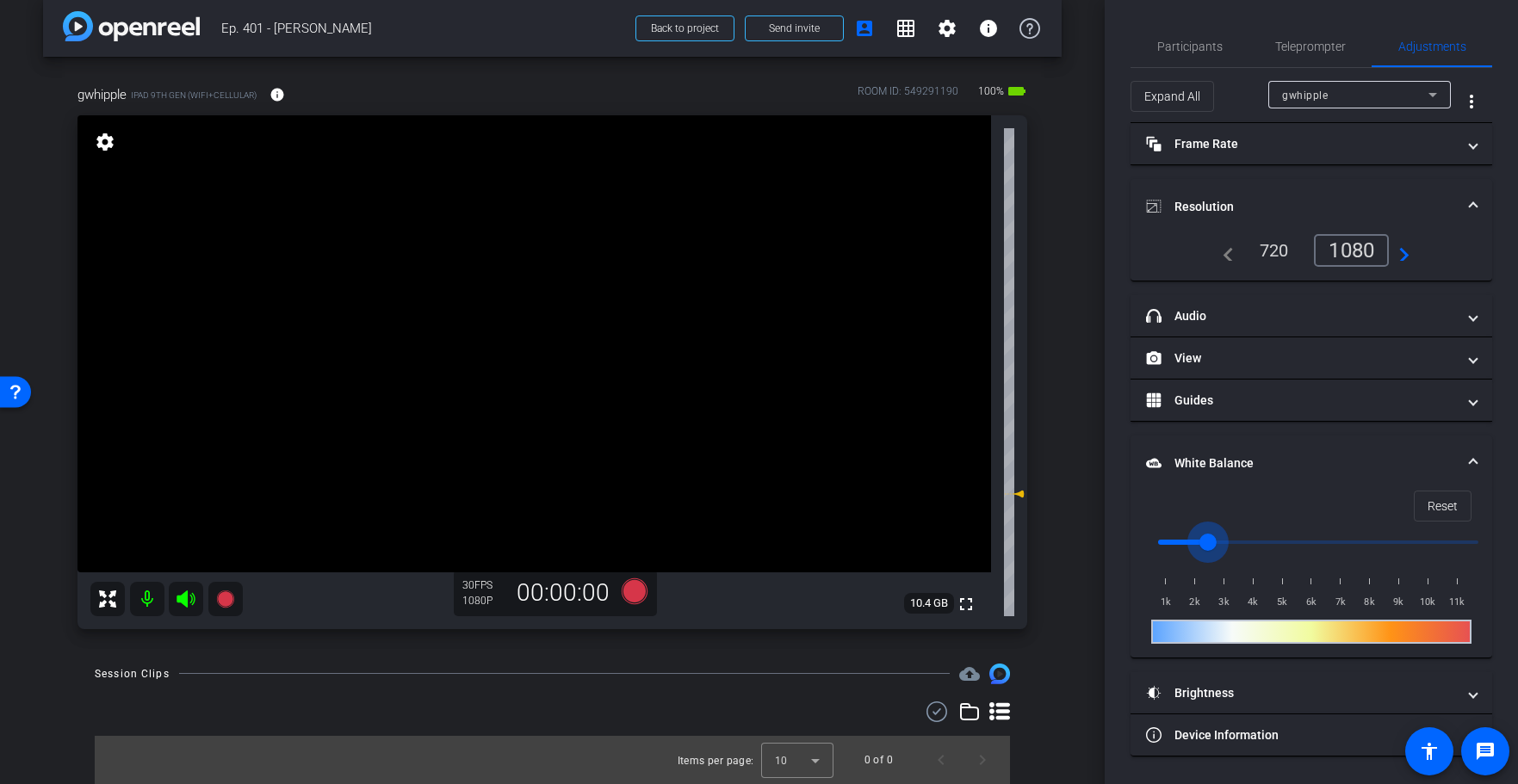
click at [1210, 539] on input "range" at bounding box center [1317, 542] width 356 height 38
drag, startPoint x: 1209, startPoint y: 539, endPoint x: 1190, endPoint y: 540, distance: 19.0
click at [1190, 540] on input "range" at bounding box center [1317, 542] width 356 height 38
click at [1200, 540] on input "range" at bounding box center [1317, 542] width 356 height 38
click at [1203, 540] on input "range" at bounding box center [1317, 542] width 356 height 38
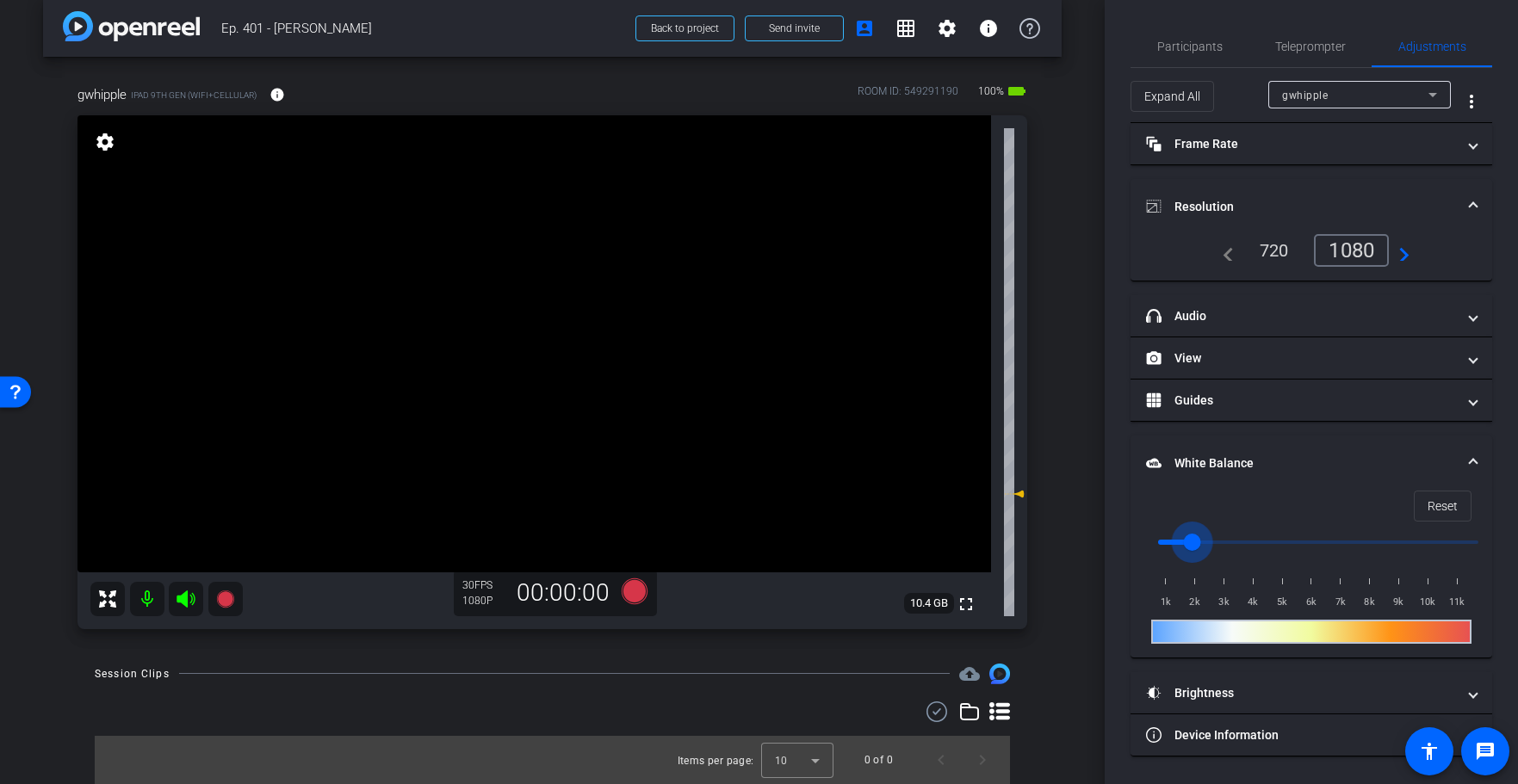
type input "2000"
click at [1196, 540] on input "range" at bounding box center [1317, 542] width 356 height 38
click at [1052, 417] on div "gwhipple iPad 9th Gen (WiFi+Cellular) info ROOM ID: 549291190 100% battery_std …" at bounding box center [552, 351] width 1019 height 589
click at [1070, 414] on div "arrow_back Ep. 401 - [PERSON_NAME] to project Send invite account_box grid_on s…" at bounding box center [552, 375] width 1105 height 784
click at [1067, 415] on div "arrow_back Ep. 401 - [PERSON_NAME] to project Send invite account_box grid_on s…" at bounding box center [552, 375] width 1105 height 784
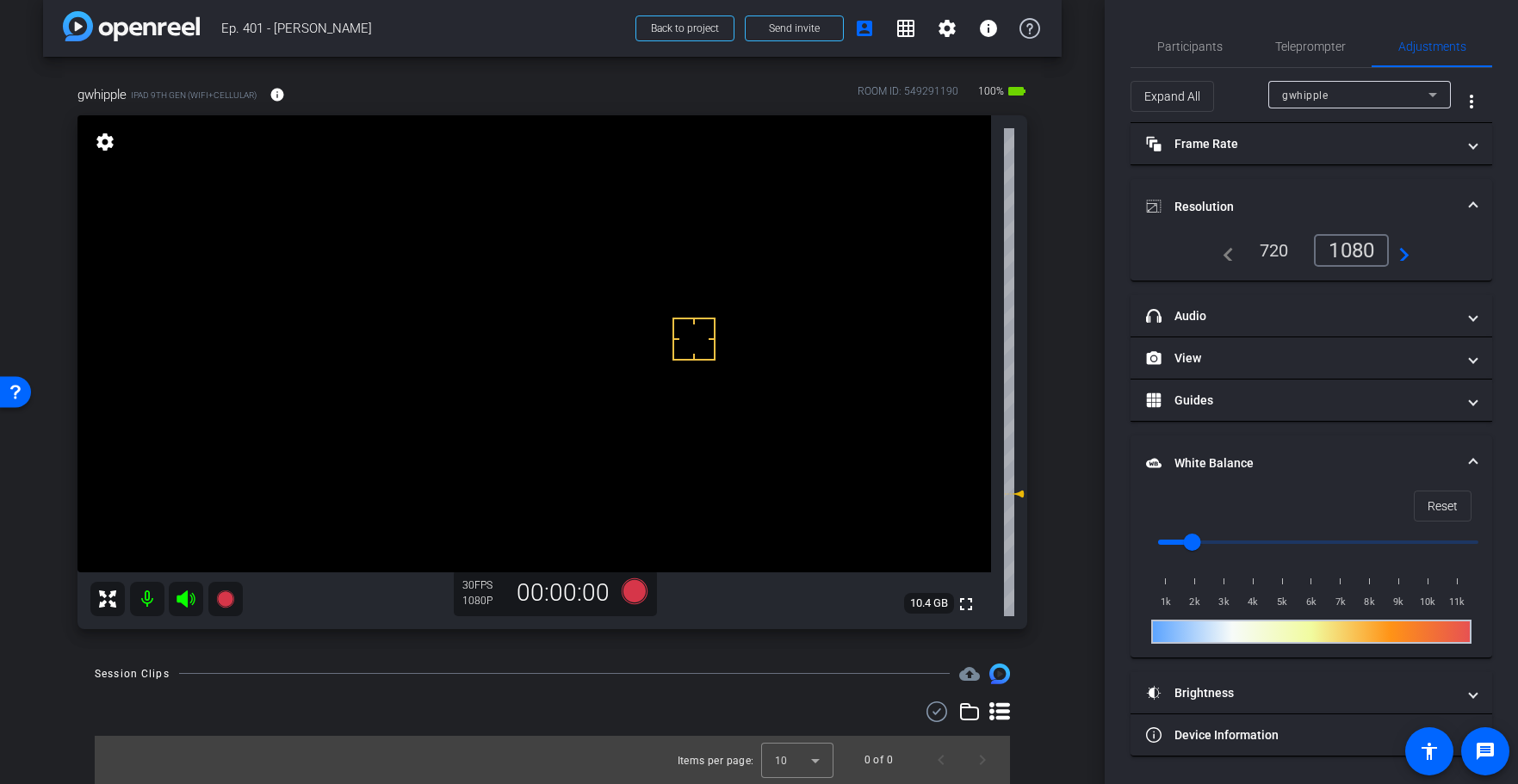
click at [1067, 415] on div "arrow_back Ep. 401 - [PERSON_NAME] to project Send invite account_box grid_on s…" at bounding box center [552, 375] width 1105 height 784
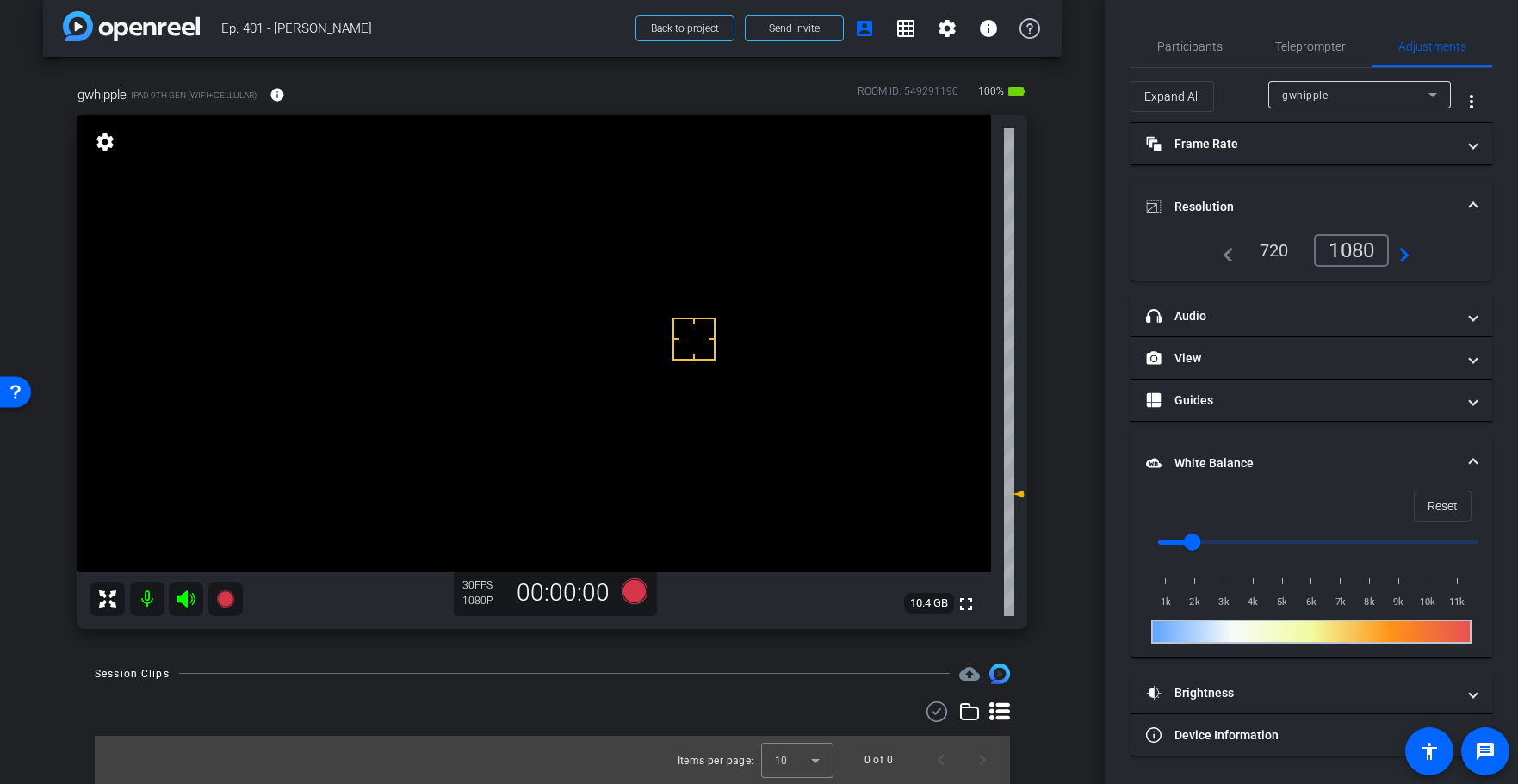
click at [1067, 415] on div "arrow_back Ep. 401 - [PERSON_NAME] to project Send invite account_box grid_on s…" at bounding box center [552, 375] width 1105 height 784
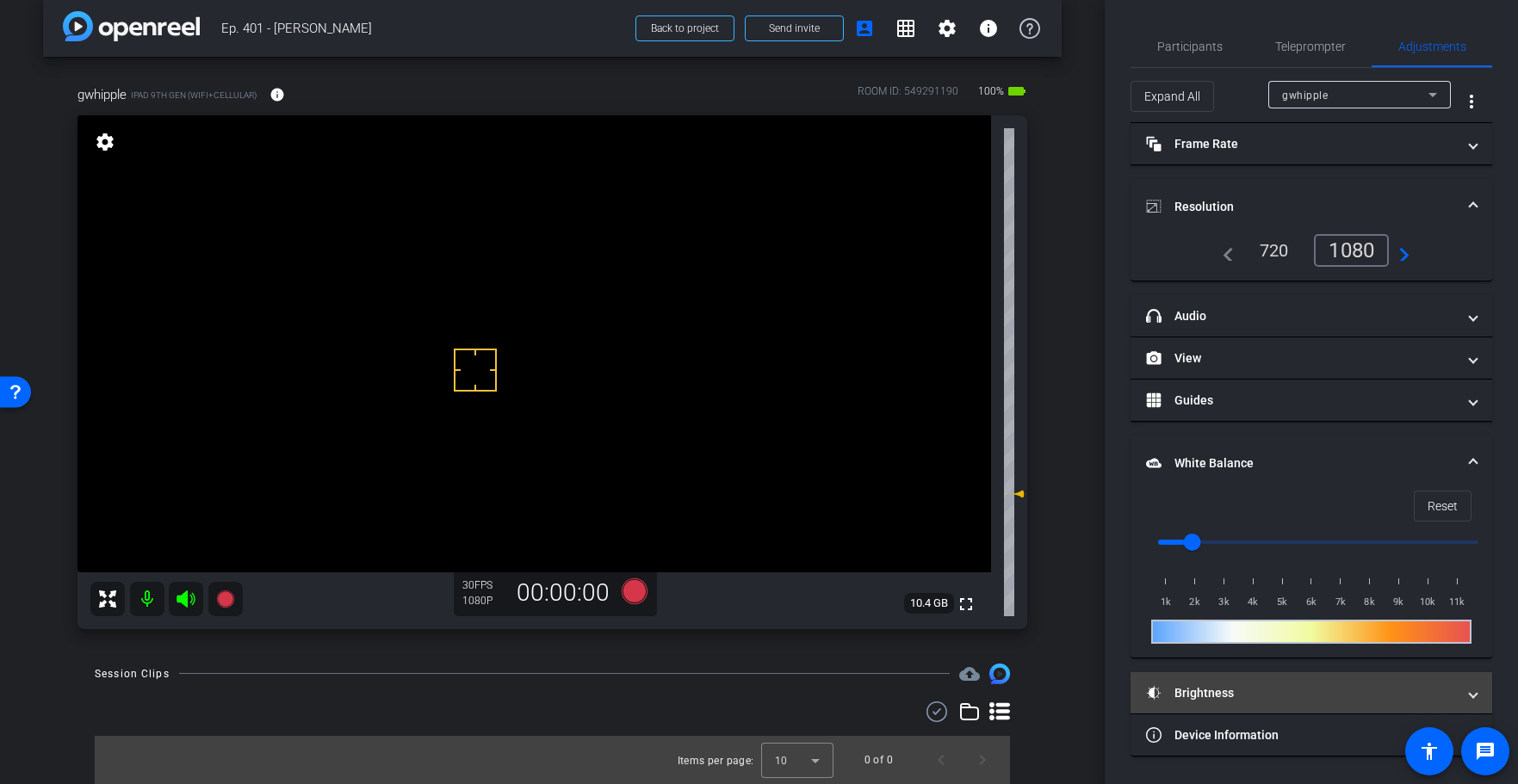
click at [1215, 698] on mat-panel-title "Brightness" at bounding box center [1300, 693] width 310 height 18
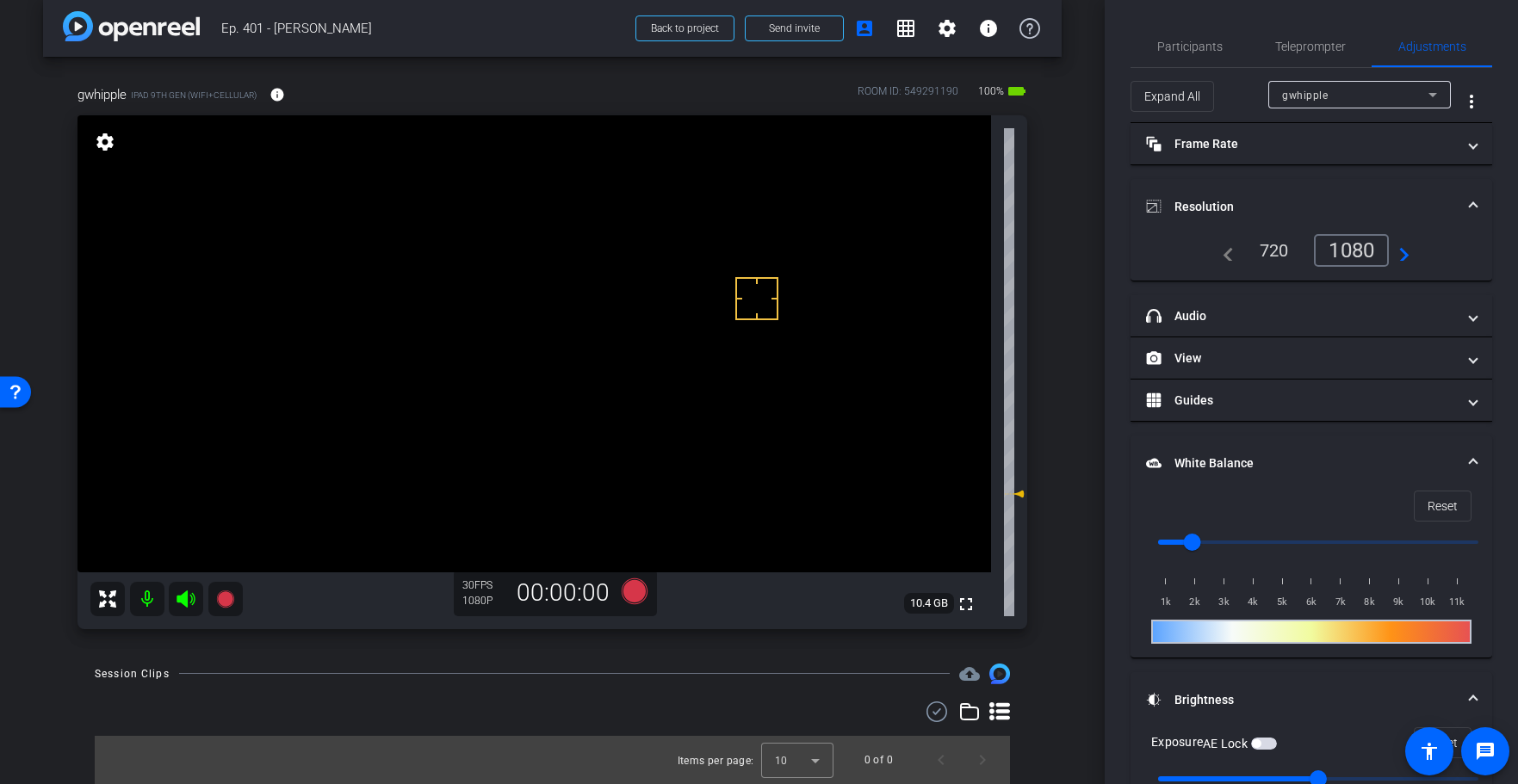
click at [1268, 742] on span "button" at bounding box center [1264, 743] width 26 height 12
click at [634, 592] on icon at bounding box center [634, 591] width 26 height 26
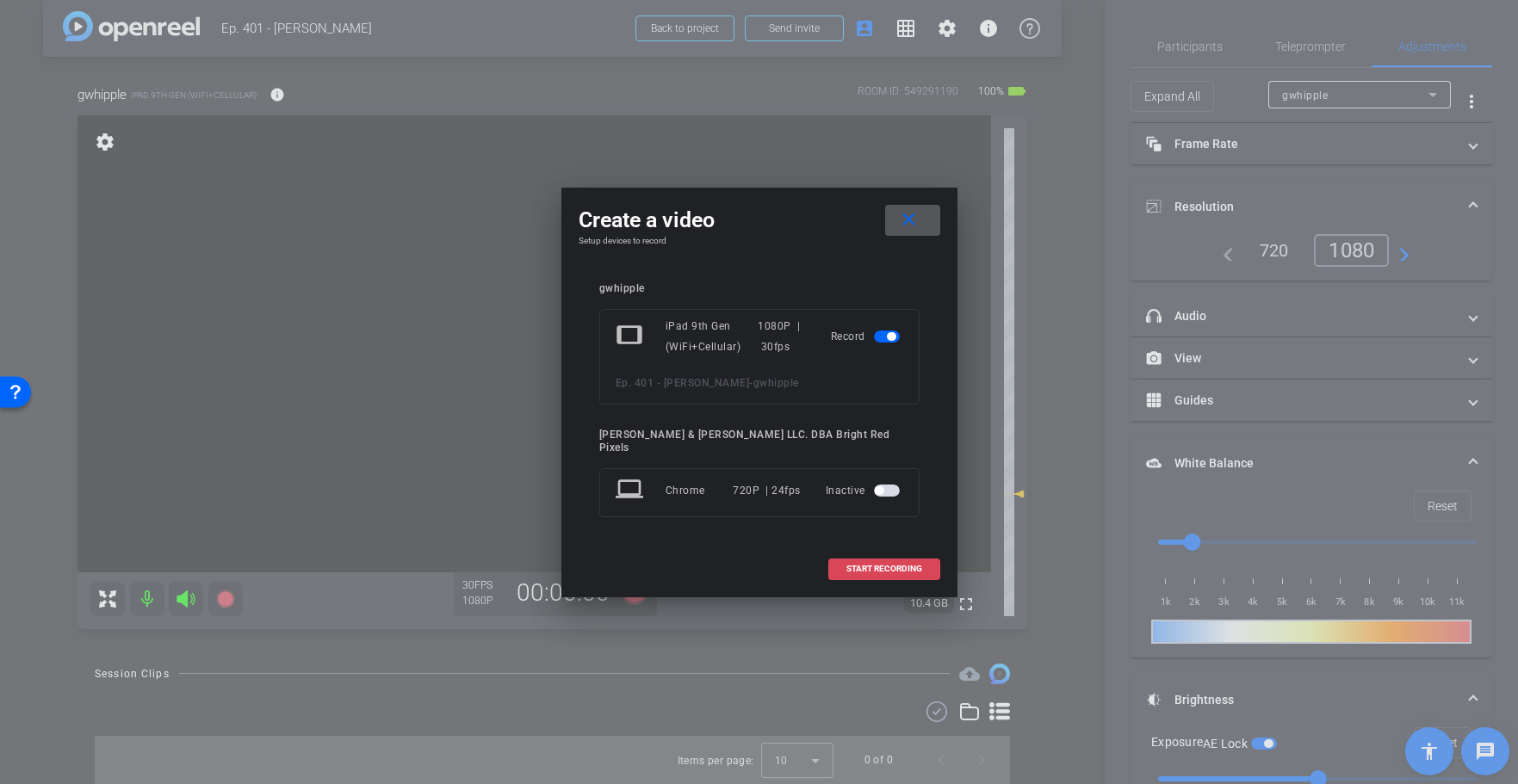
click at [888, 574] on span at bounding box center [884, 569] width 110 height 41
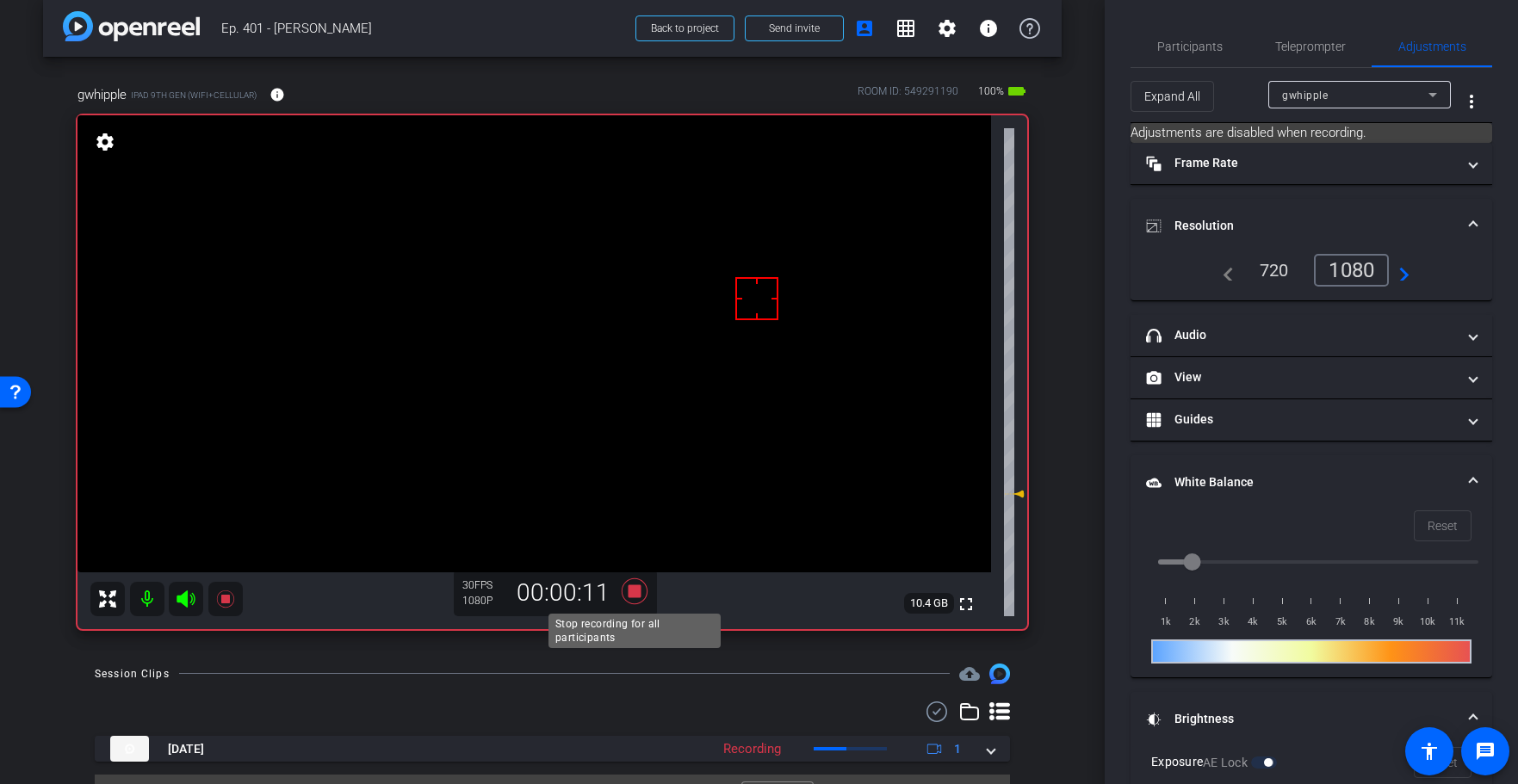
click at [635, 591] on icon at bounding box center [634, 591] width 26 height 26
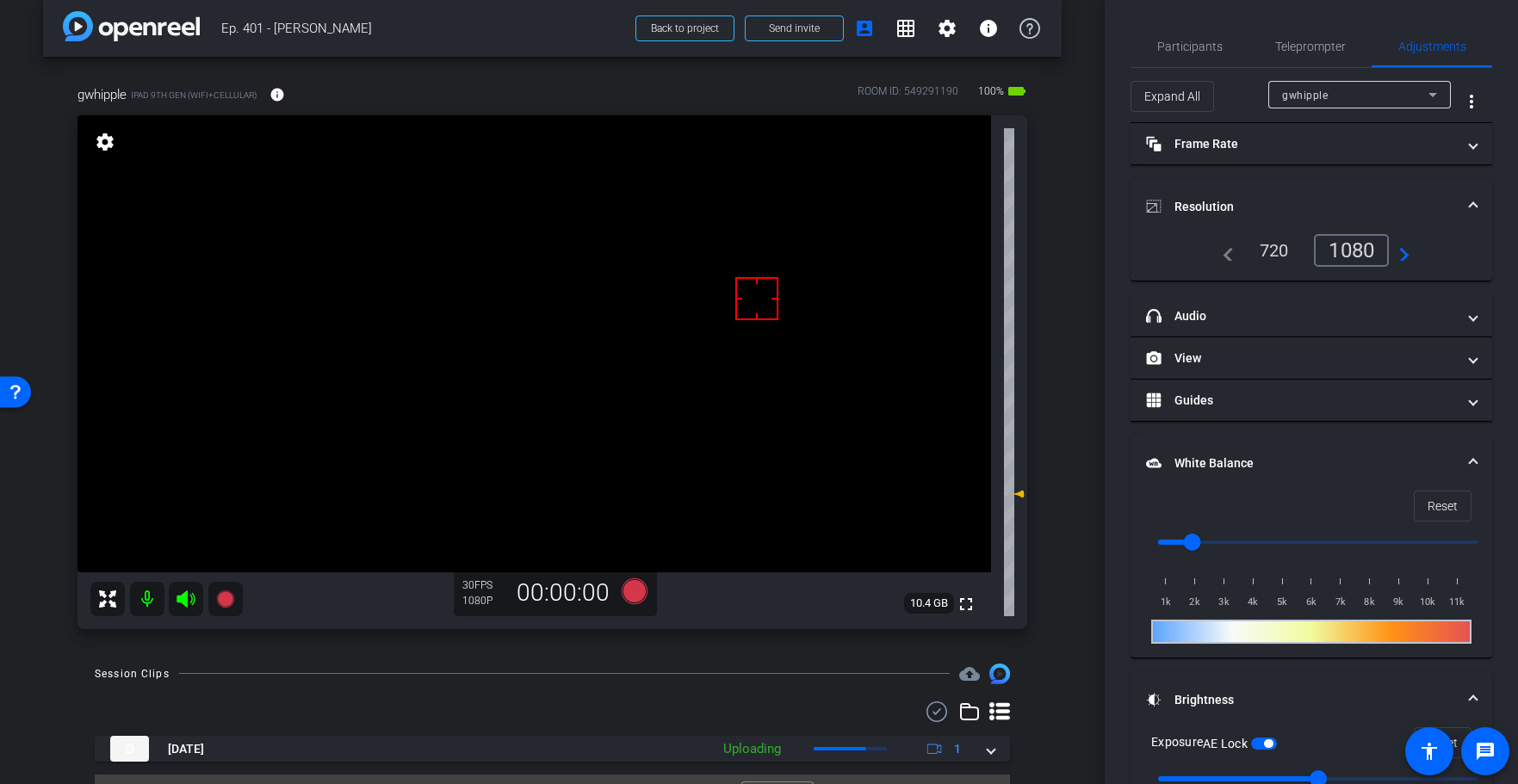
scroll to position [56, 0]
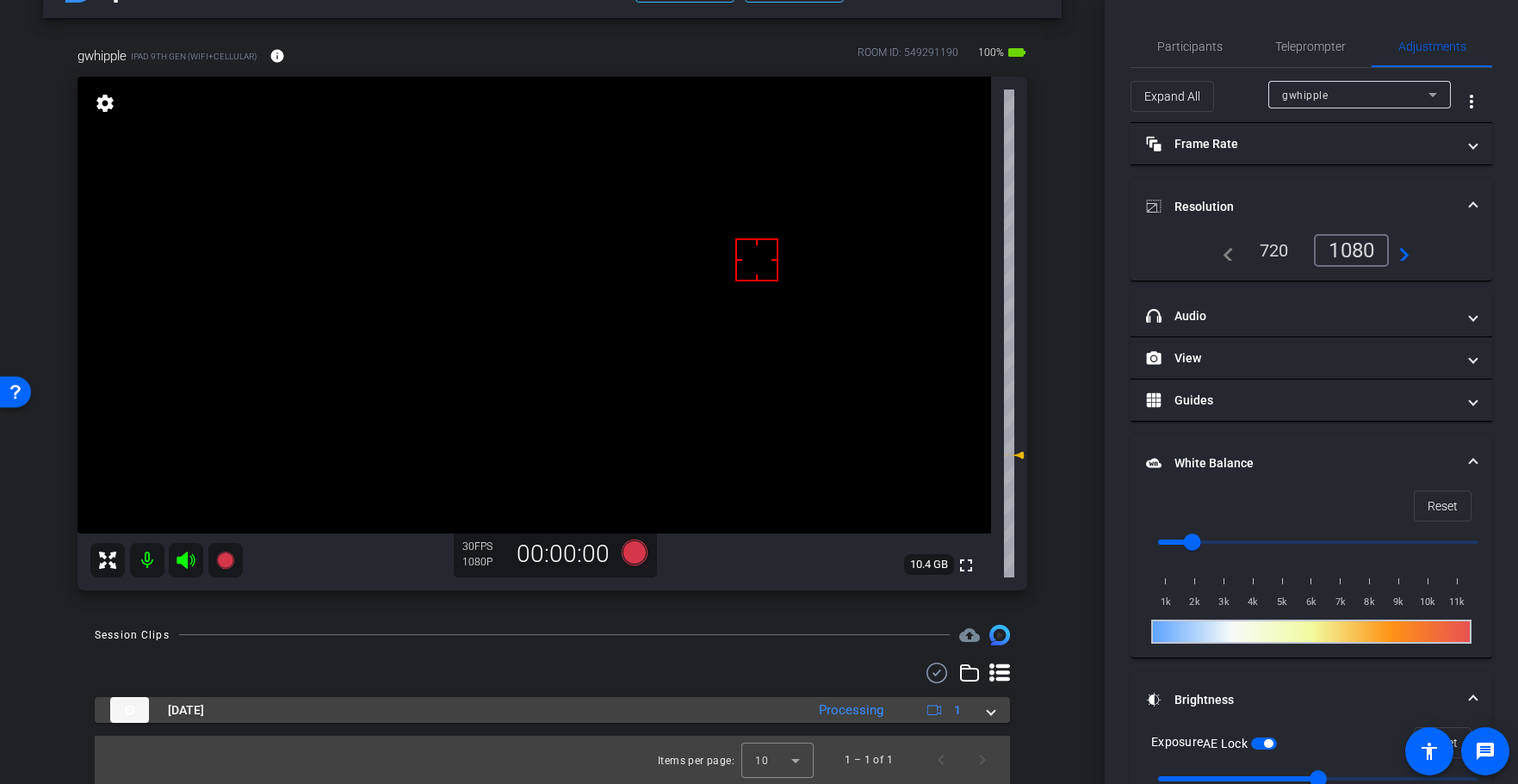
click at [1000, 714] on mat-expansion-panel-header "[DATE] Processing 1" at bounding box center [552, 710] width 915 height 26
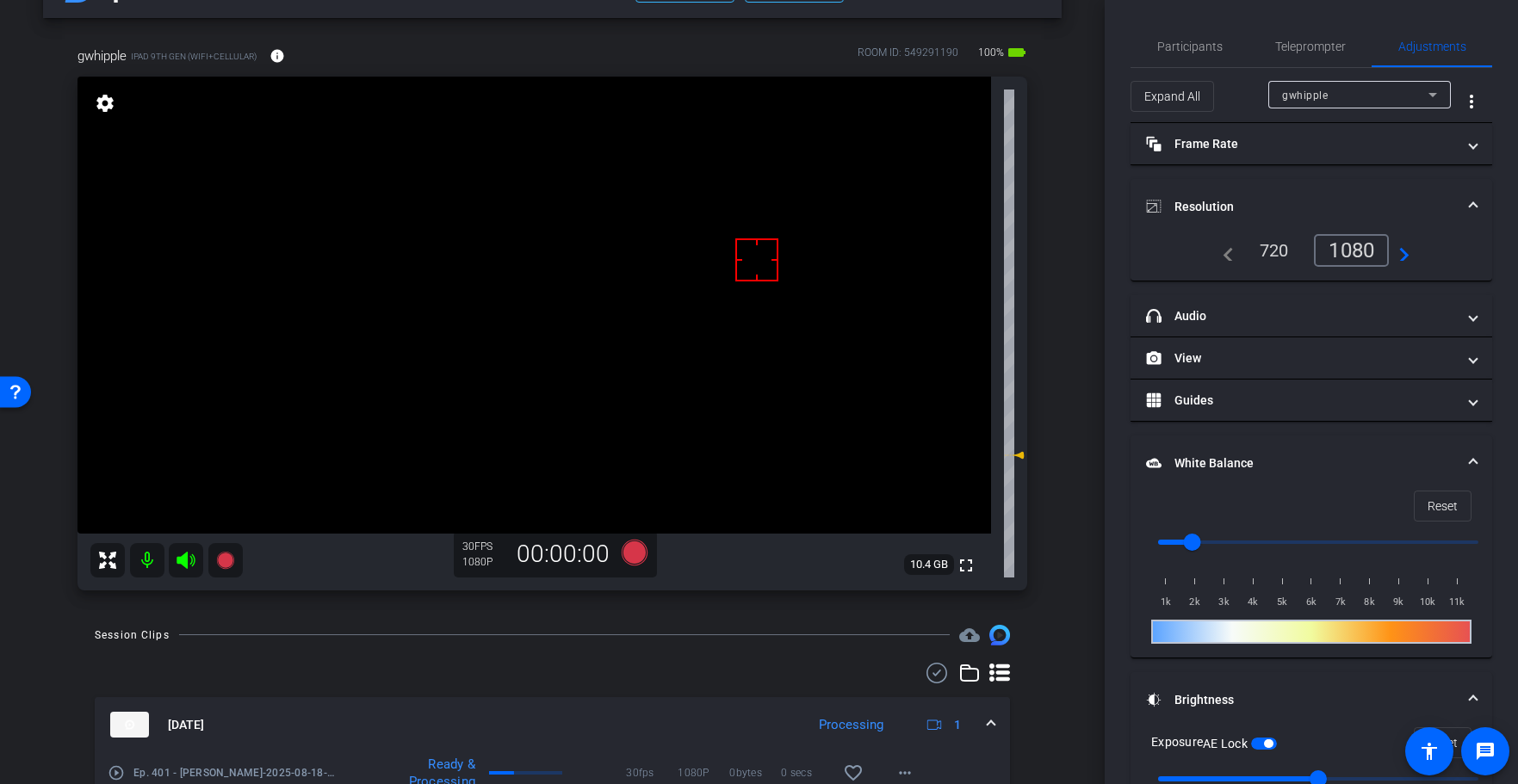
scroll to position [145, 0]
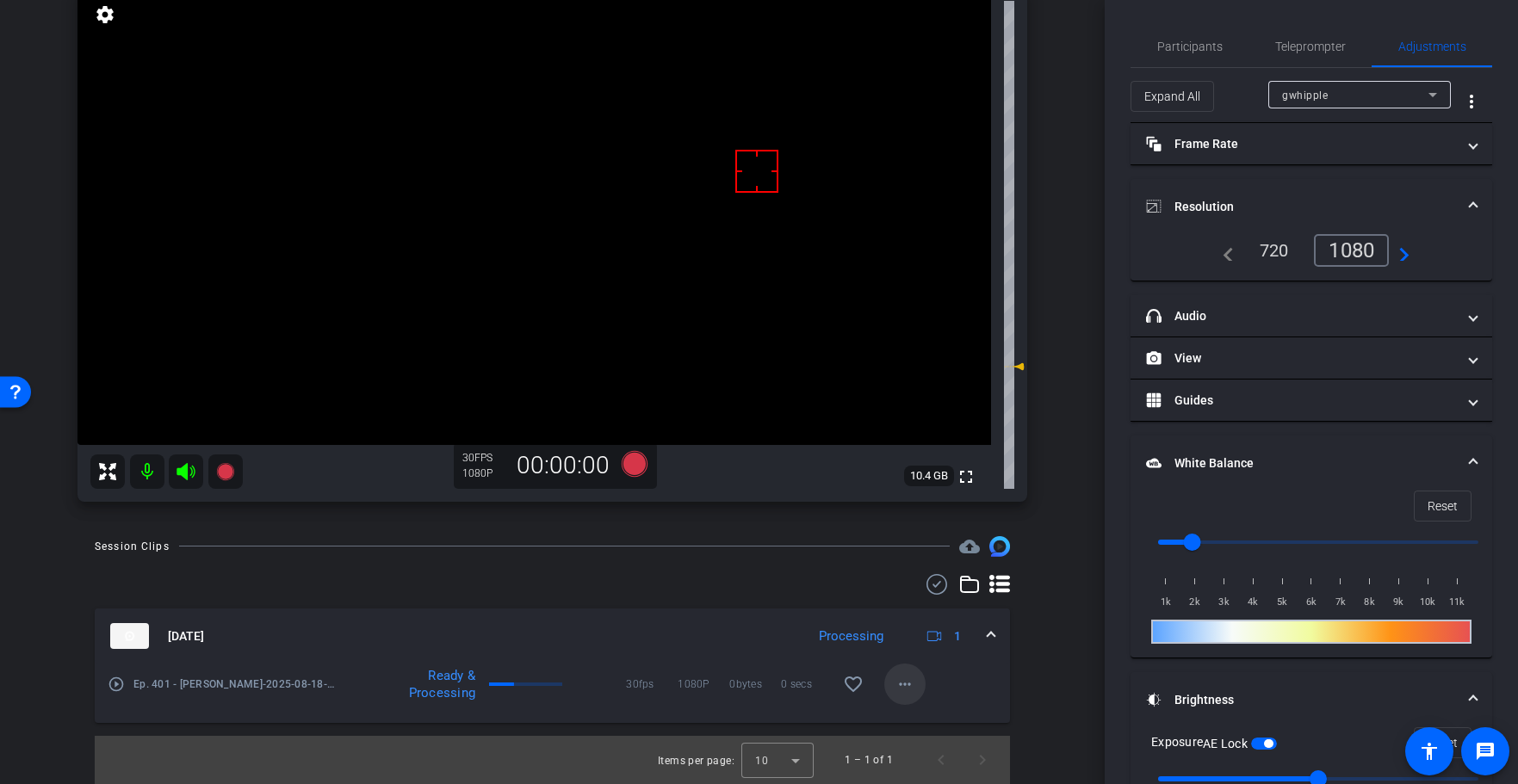
click at [912, 684] on mat-icon "more_horiz" at bounding box center [904, 683] width 21 height 21
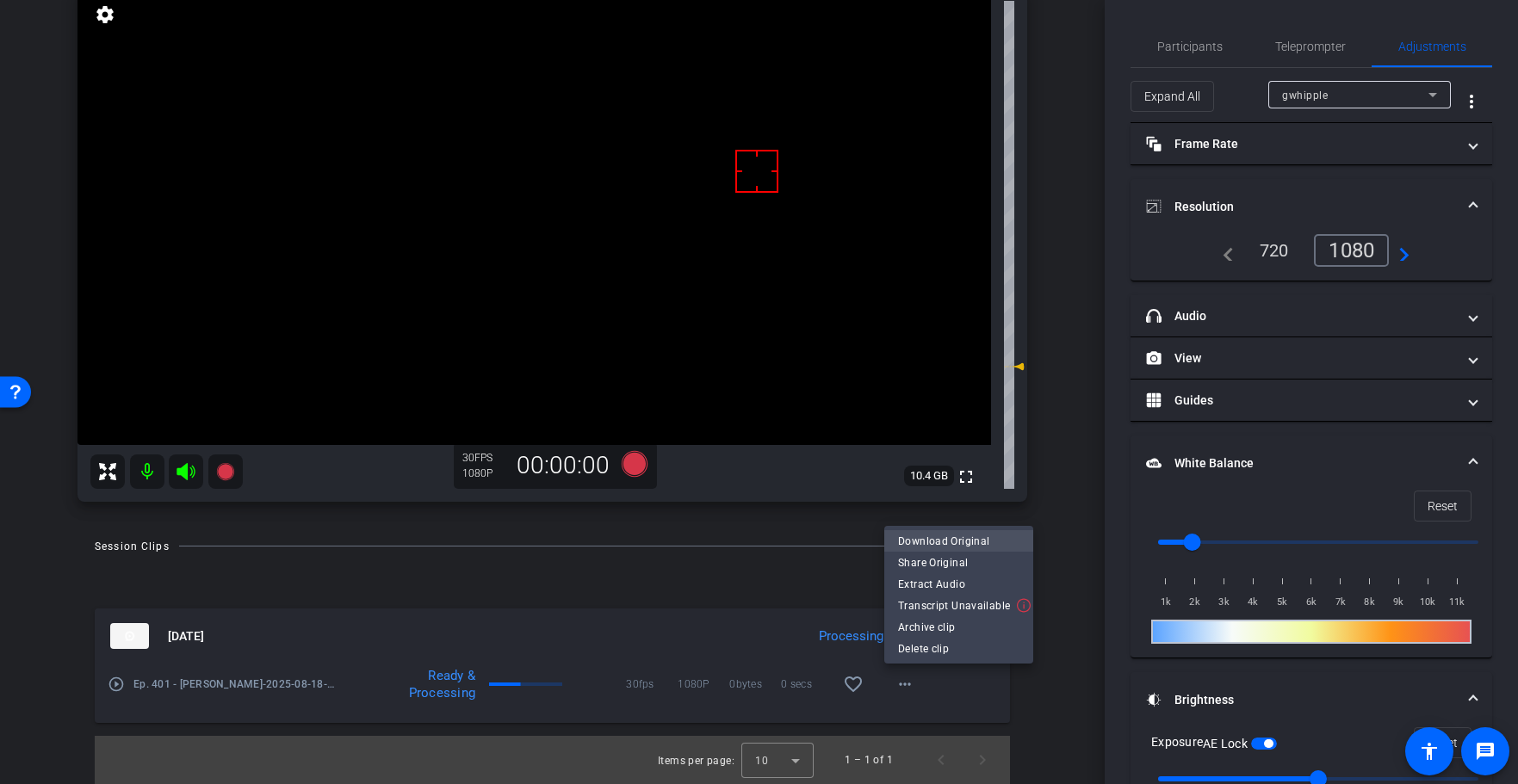
click at [924, 545] on span "Download Original" at bounding box center [959, 540] width 122 height 21
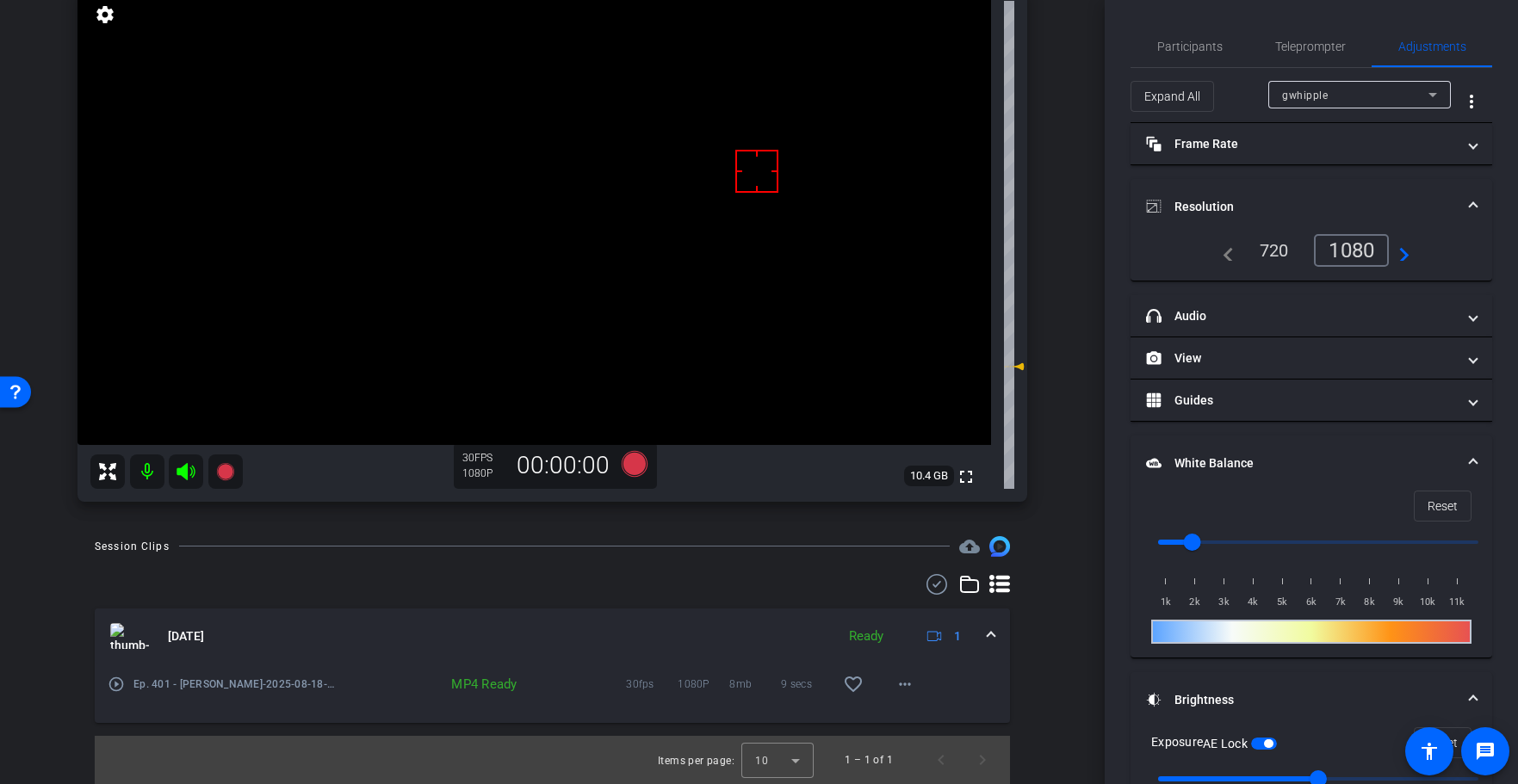
click at [603, 548] on div "Session Clips cloud_upload" at bounding box center [552, 546] width 915 height 21
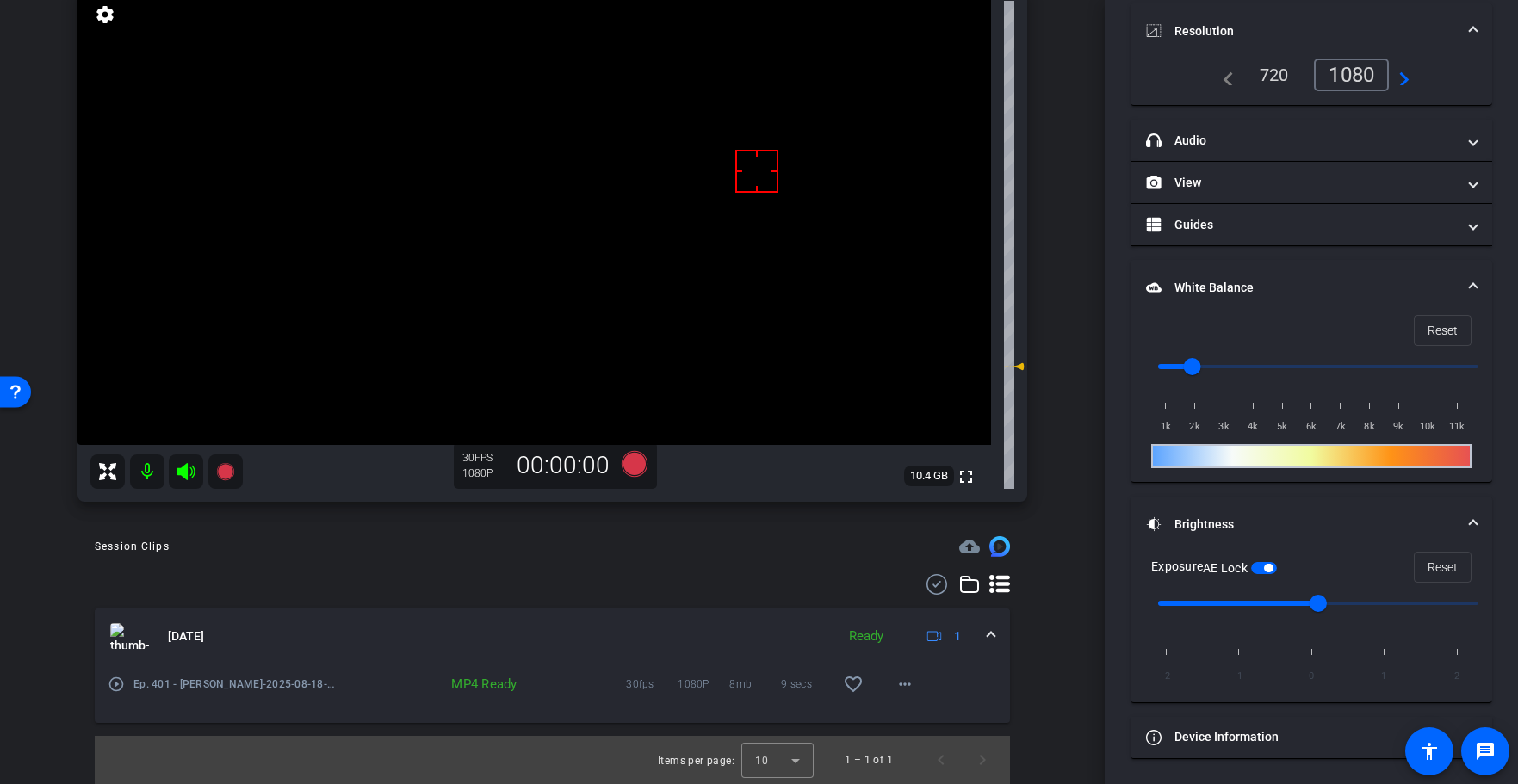
scroll to position [0, 0]
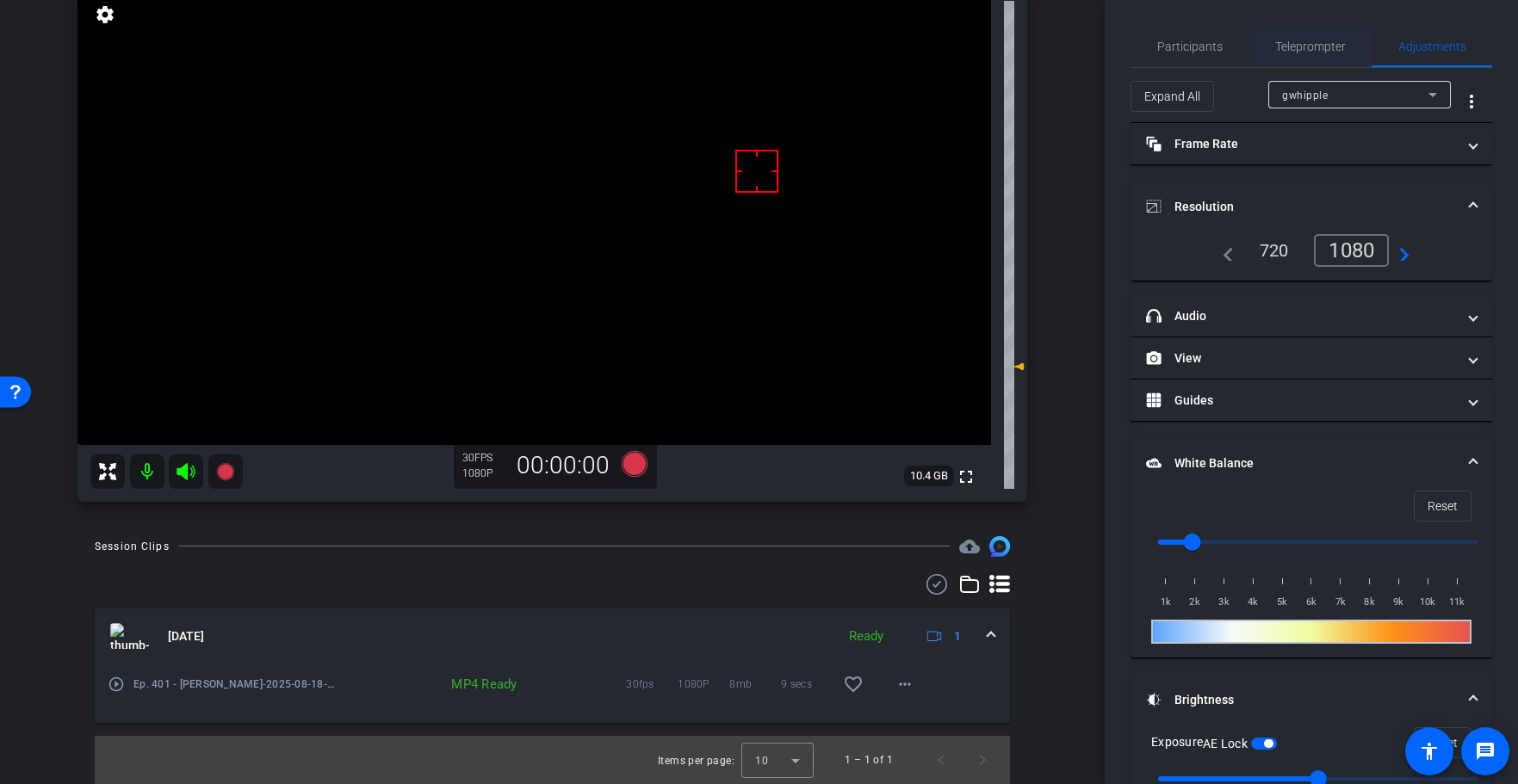
click at [1294, 54] on span "Teleprompter" at bounding box center [1310, 46] width 71 height 41
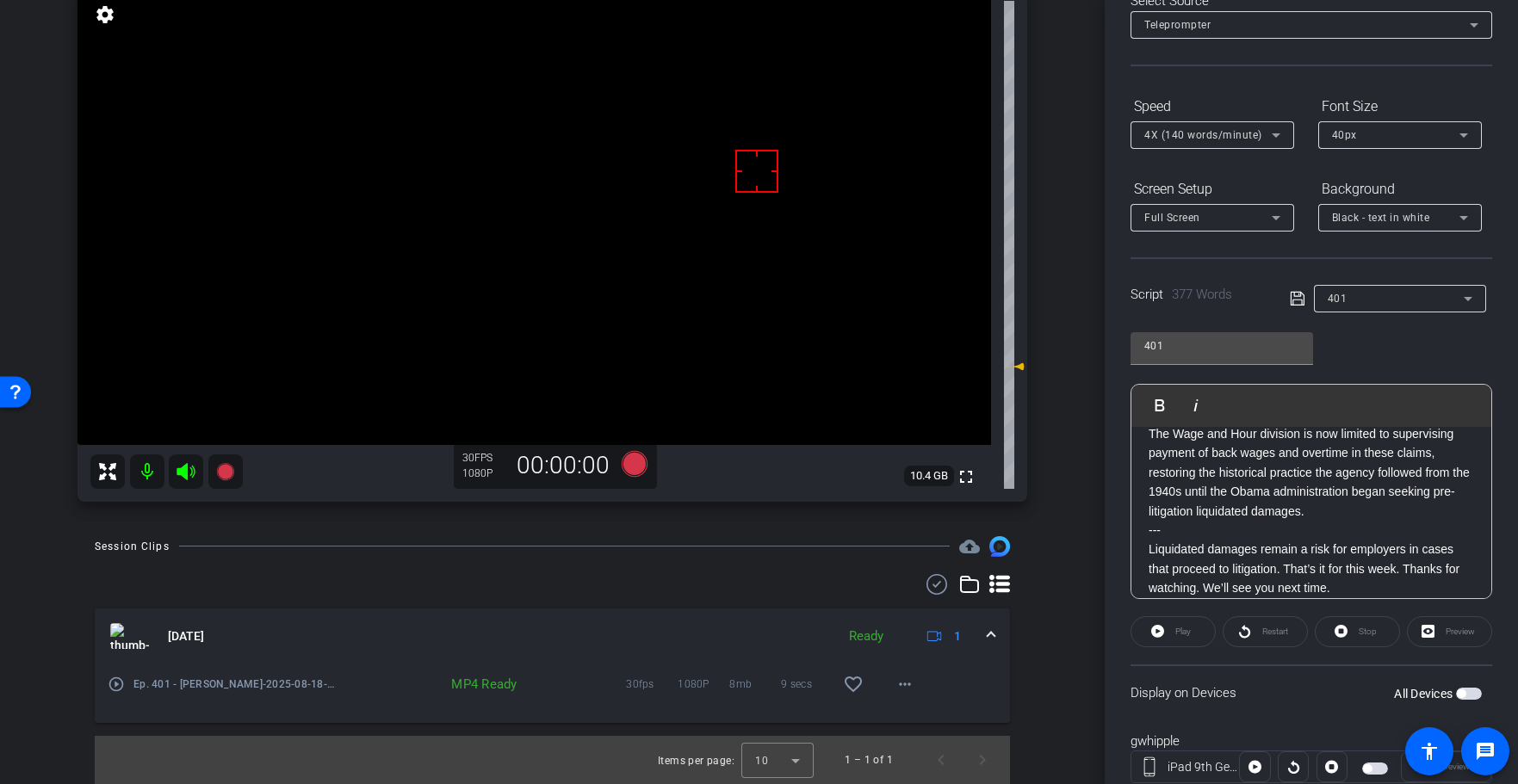
scroll to position [157, 0]
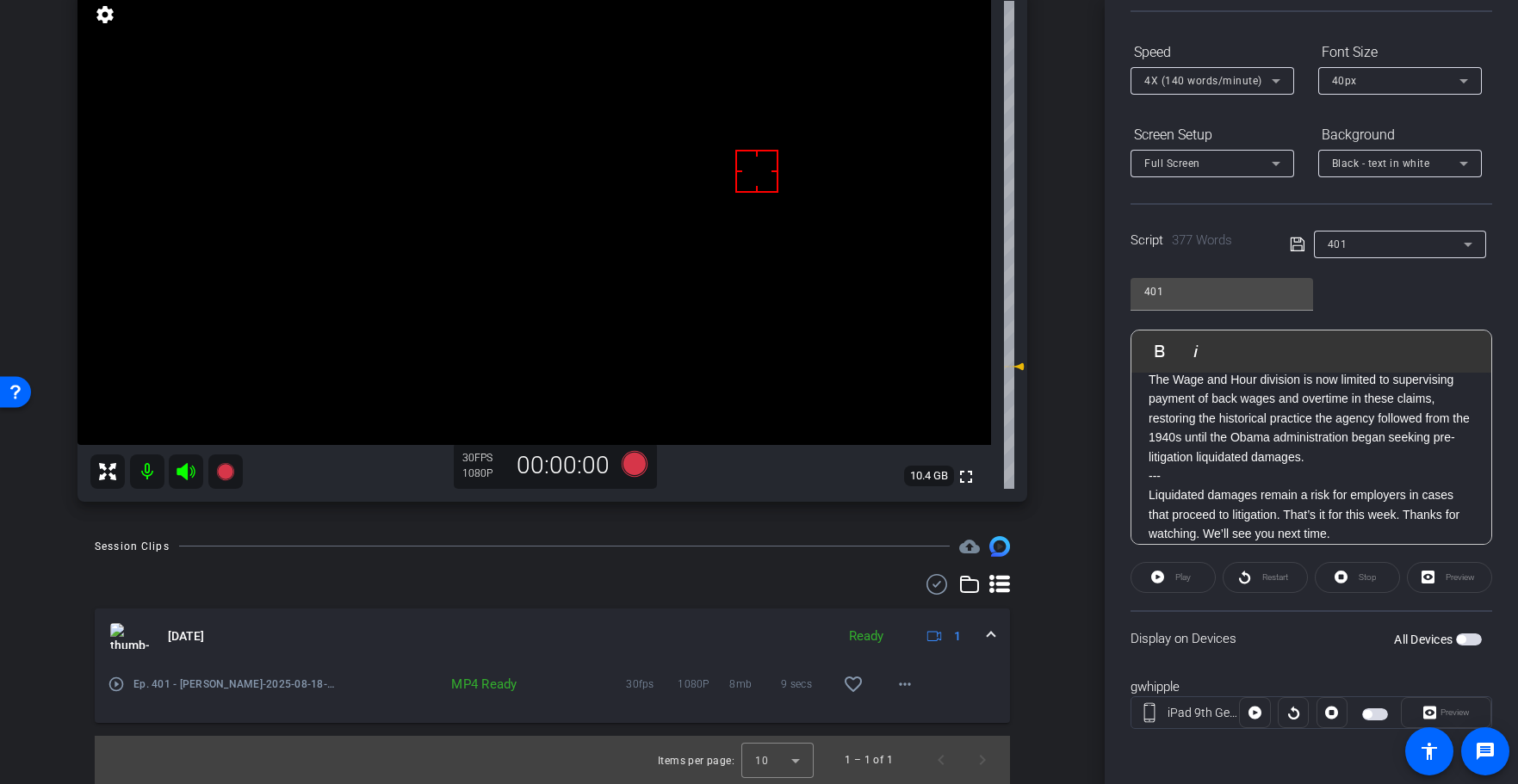
click at [1374, 719] on mat-slide-toggle at bounding box center [1376, 712] width 29 height 21
click at [1376, 713] on span "button" at bounding box center [1375, 714] width 26 height 12
click at [740, 543] on div "Session Clips cloud_upload" at bounding box center [552, 546] width 915 height 21
click at [578, 549] on div "Session Clips cloud_upload" at bounding box center [552, 546] width 915 height 21
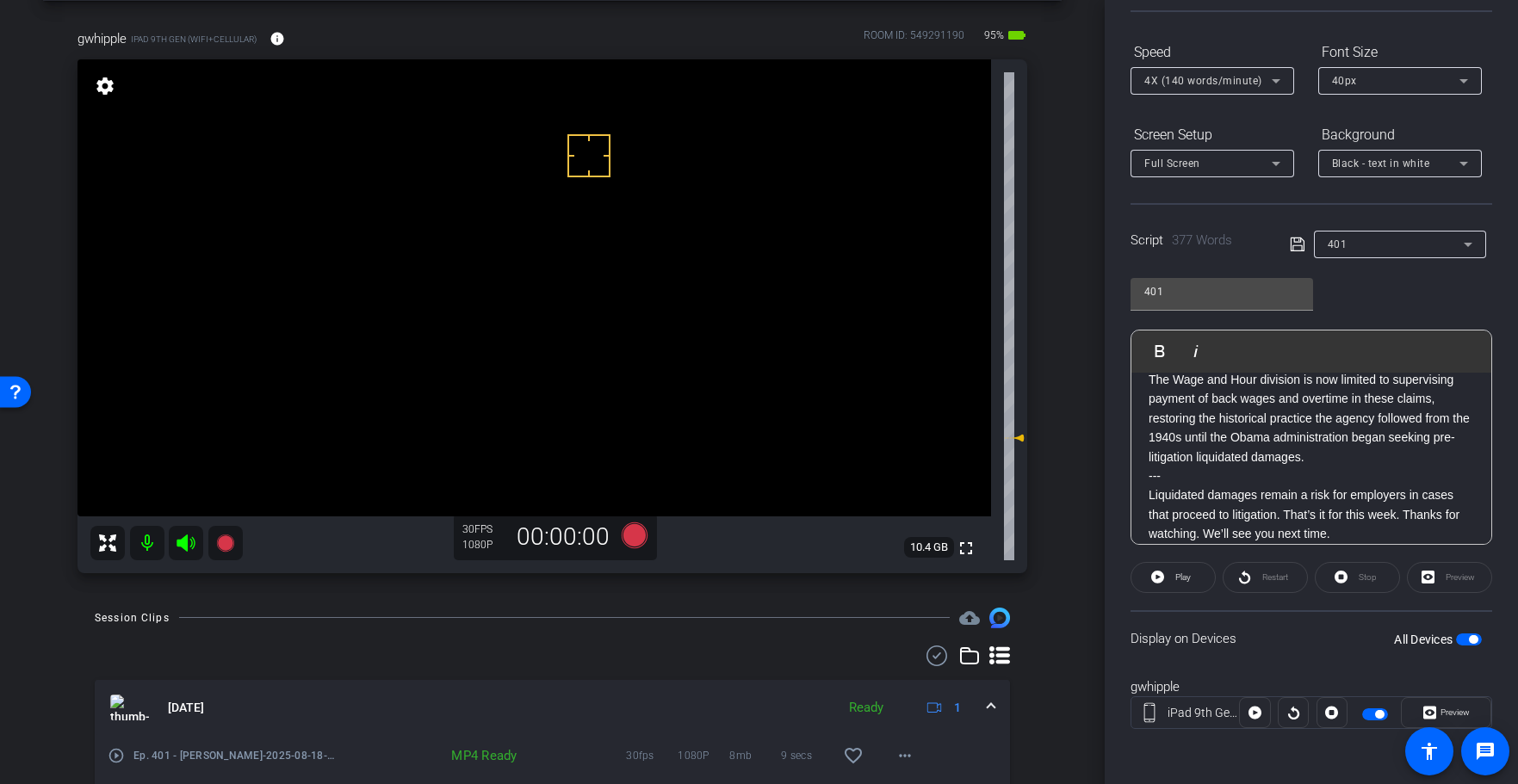
scroll to position [0, 0]
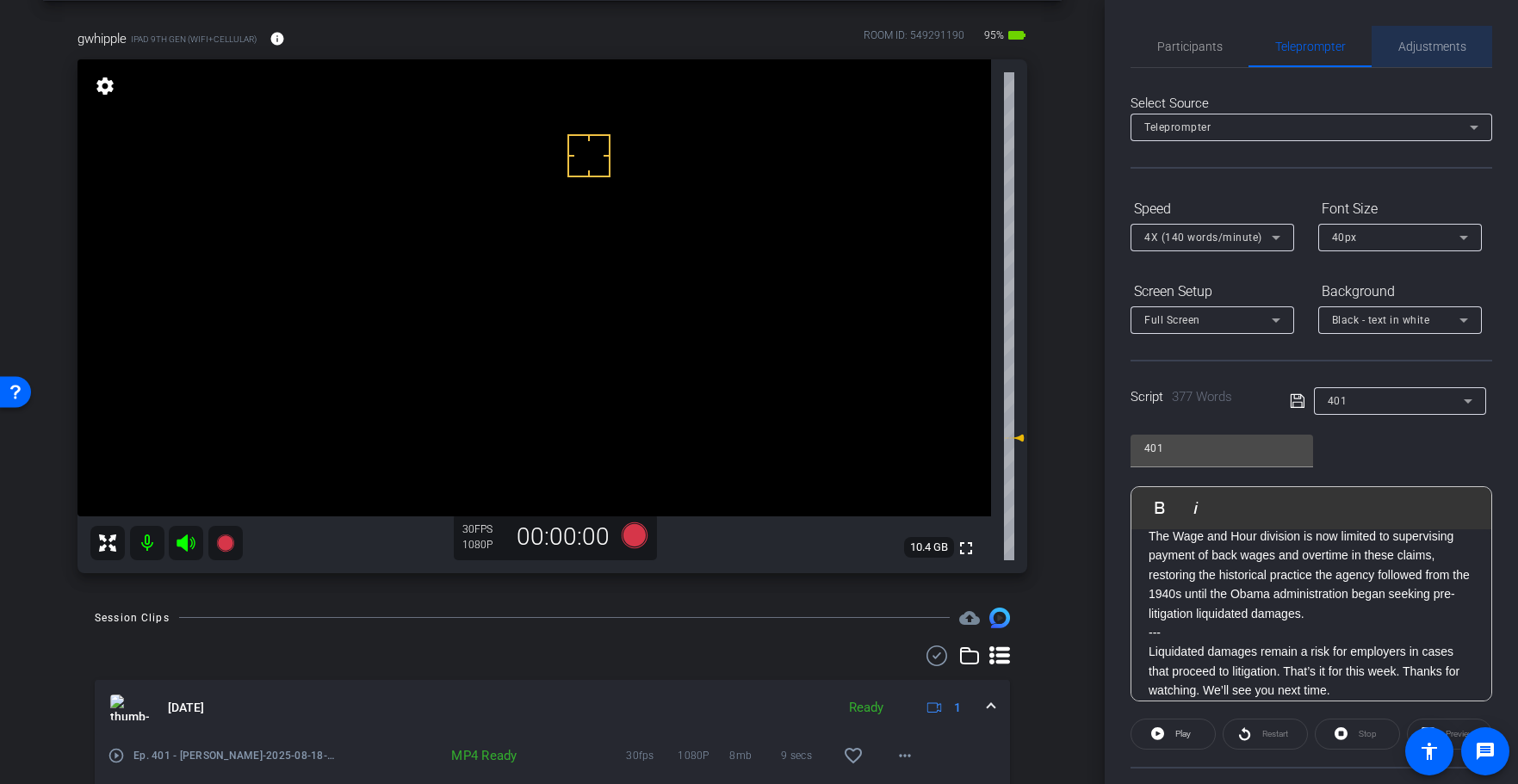
click at [1413, 45] on span "Adjustments" at bounding box center [1432, 47] width 68 height 12
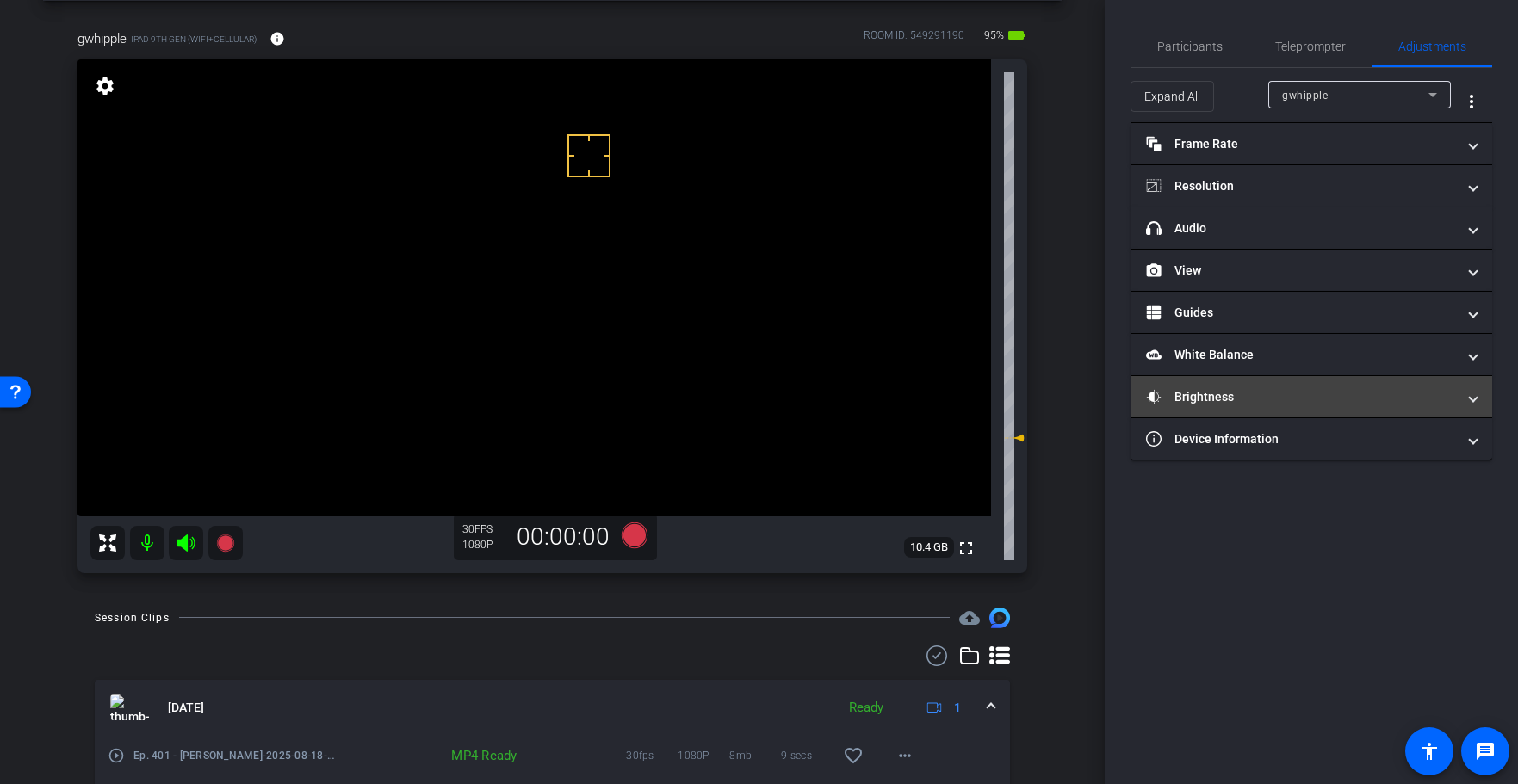
click at [1210, 388] on mat-panel-title "Brightness" at bounding box center [1300, 397] width 310 height 18
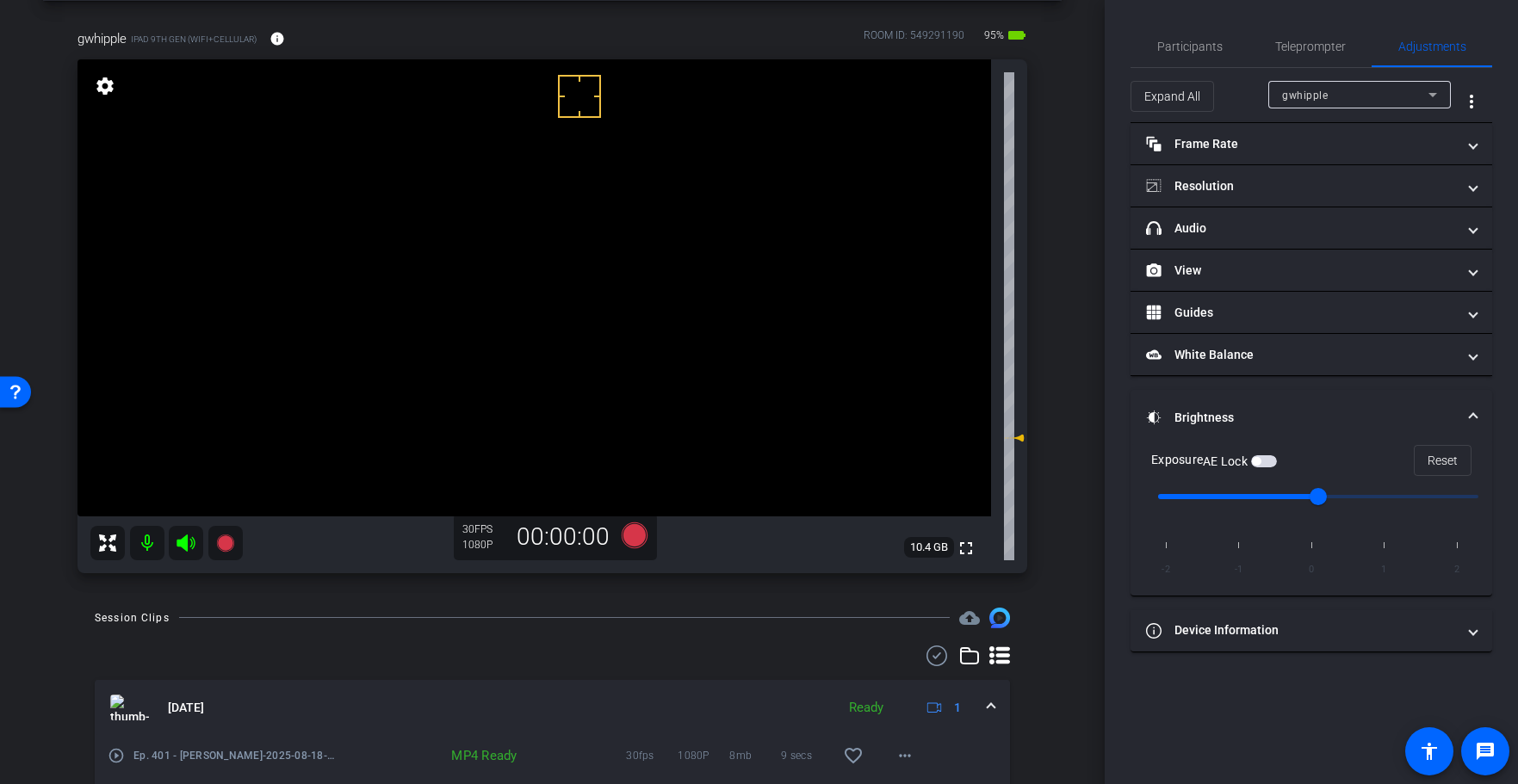
click at [1342, 492] on input "range" at bounding box center [1317, 497] width 356 height 38
type input "1"
click at [1374, 493] on input "range" at bounding box center [1317, 497] width 356 height 38
click at [1269, 464] on span "button" at bounding box center [1264, 461] width 26 height 12
click at [1081, 388] on div "arrow_back Ep. 401 - [PERSON_NAME] to project Send invite account_box grid_on s…" at bounding box center [552, 319] width 1105 height 784
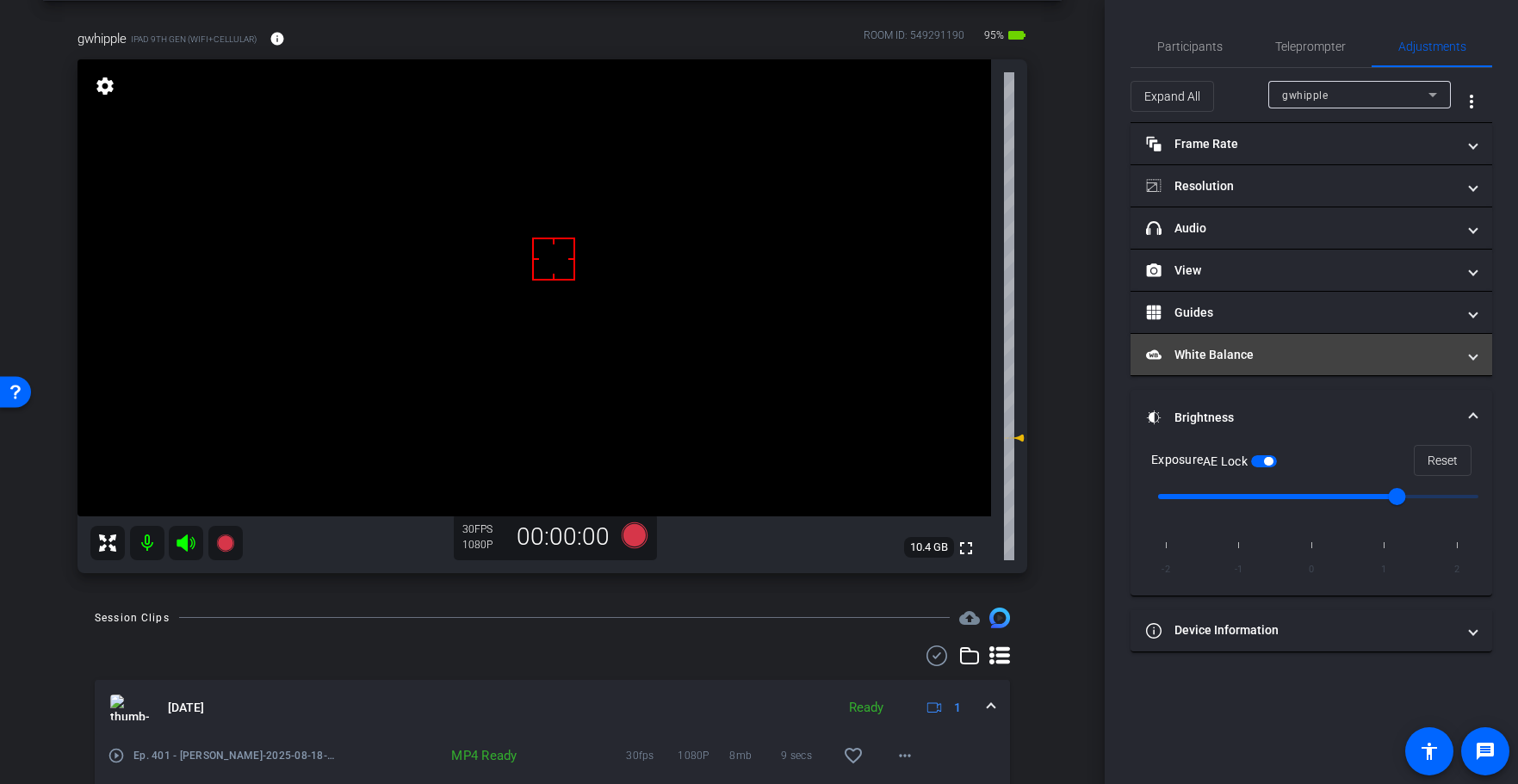
click at [1237, 368] on mat-expansion-panel-header "White Balance White Balance" at bounding box center [1311, 354] width 361 height 41
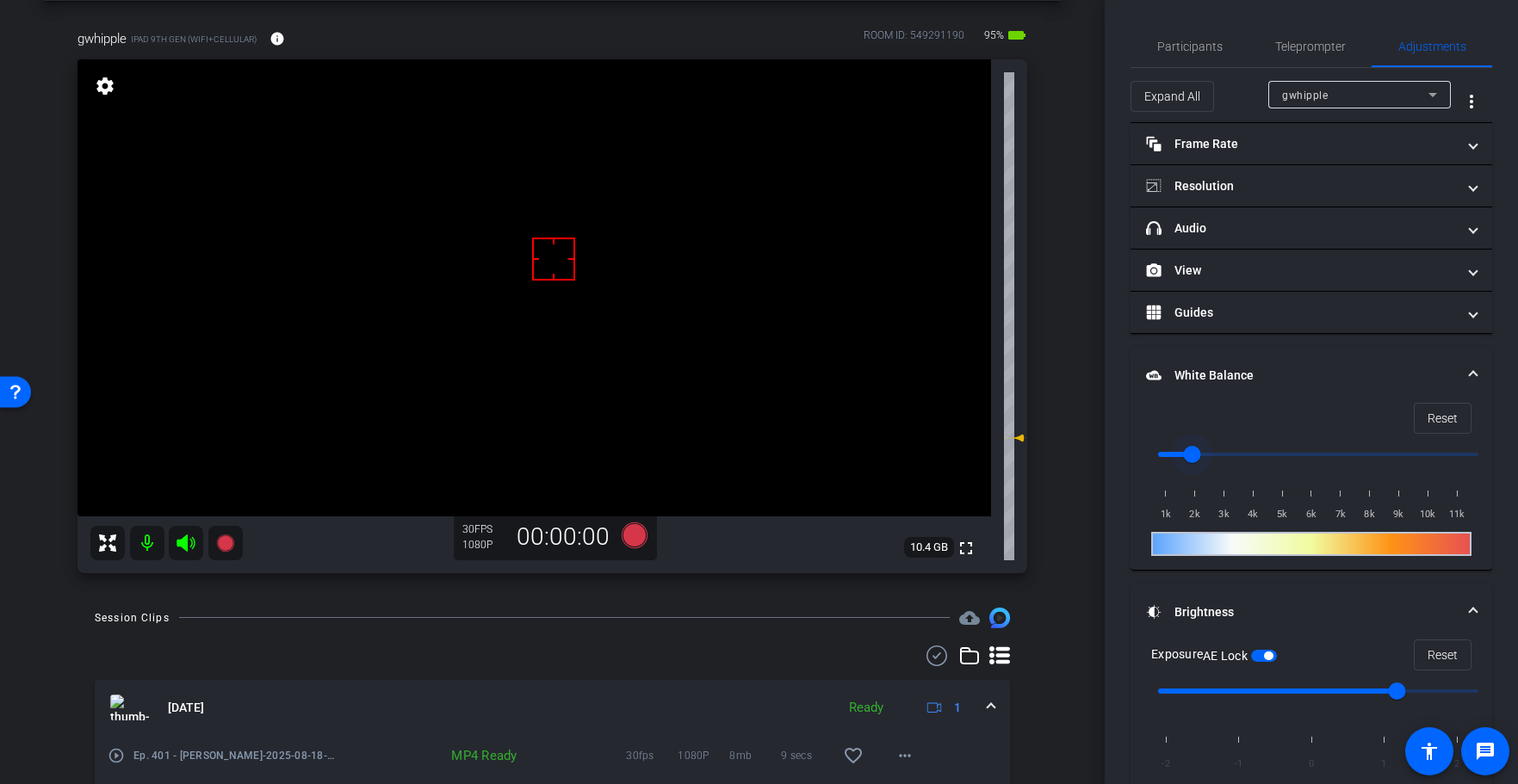
click at [1176, 451] on input "range" at bounding box center [1317, 454] width 356 height 38
type input "2000"
click at [1188, 452] on input "range" at bounding box center [1317, 454] width 356 height 38
click at [1080, 429] on div "arrow_back Ep. 401 - [PERSON_NAME] to project Send invite account_box grid_on s…" at bounding box center [552, 319] width 1105 height 784
click at [1072, 423] on div "arrow_back Ep. 401 - [PERSON_NAME] to project Send invite account_box grid_on s…" at bounding box center [552, 319] width 1105 height 784
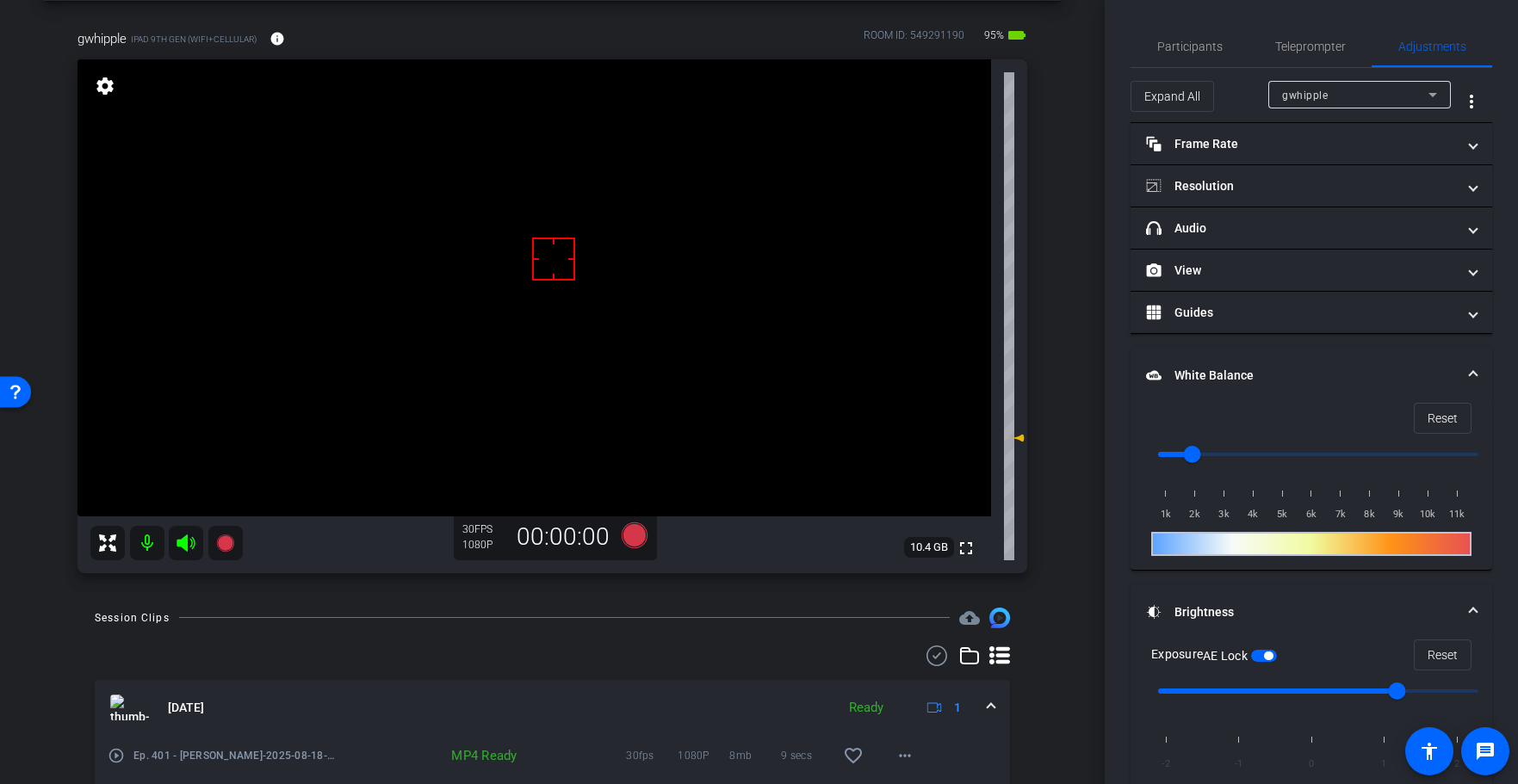
click at [1072, 423] on div "arrow_back Ep. 401 - [PERSON_NAME] to project Send invite account_box grid_on s…" at bounding box center [552, 319] width 1105 height 784
drag, startPoint x: 1075, startPoint y: 423, endPoint x: 771, endPoint y: 331, distance: 317.6
click at [1074, 423] on div "arrow_back Ep. 401 - [PERSON_NAME] to project Send invite account_box grid_on s…" at bounding box center [552, 319] width 1105 height 784
click at [1062, 253] on div "arrow_back Ep. 401 - [PERSON_NAME] to project Send invite account_box grid_on s…" at bounding box center [552, 319] width 1105 height 784
click at [1285, 53] on span "Teleprompter" at bounding box center [1310, 46] width 71 height 41
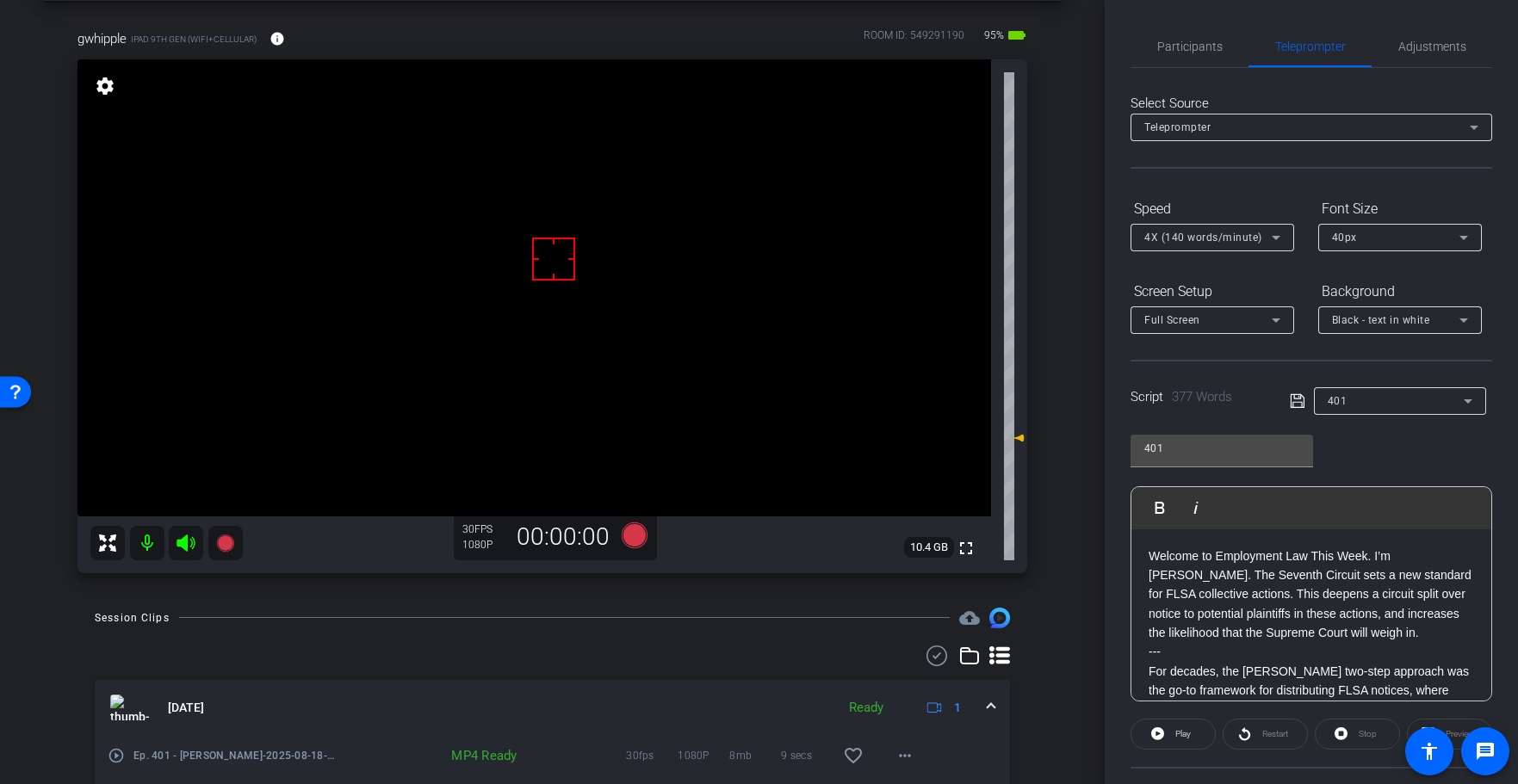
click at [1198, 580] on p "Welcome to Employment Law This Week. I’m [PERSON_NAME]. The Seventh Circuit set…" at bounding box center [1311, 594] width 325 height 97
click at [629, 533] on icon at bounding box center [634, 536] width 26 height 26
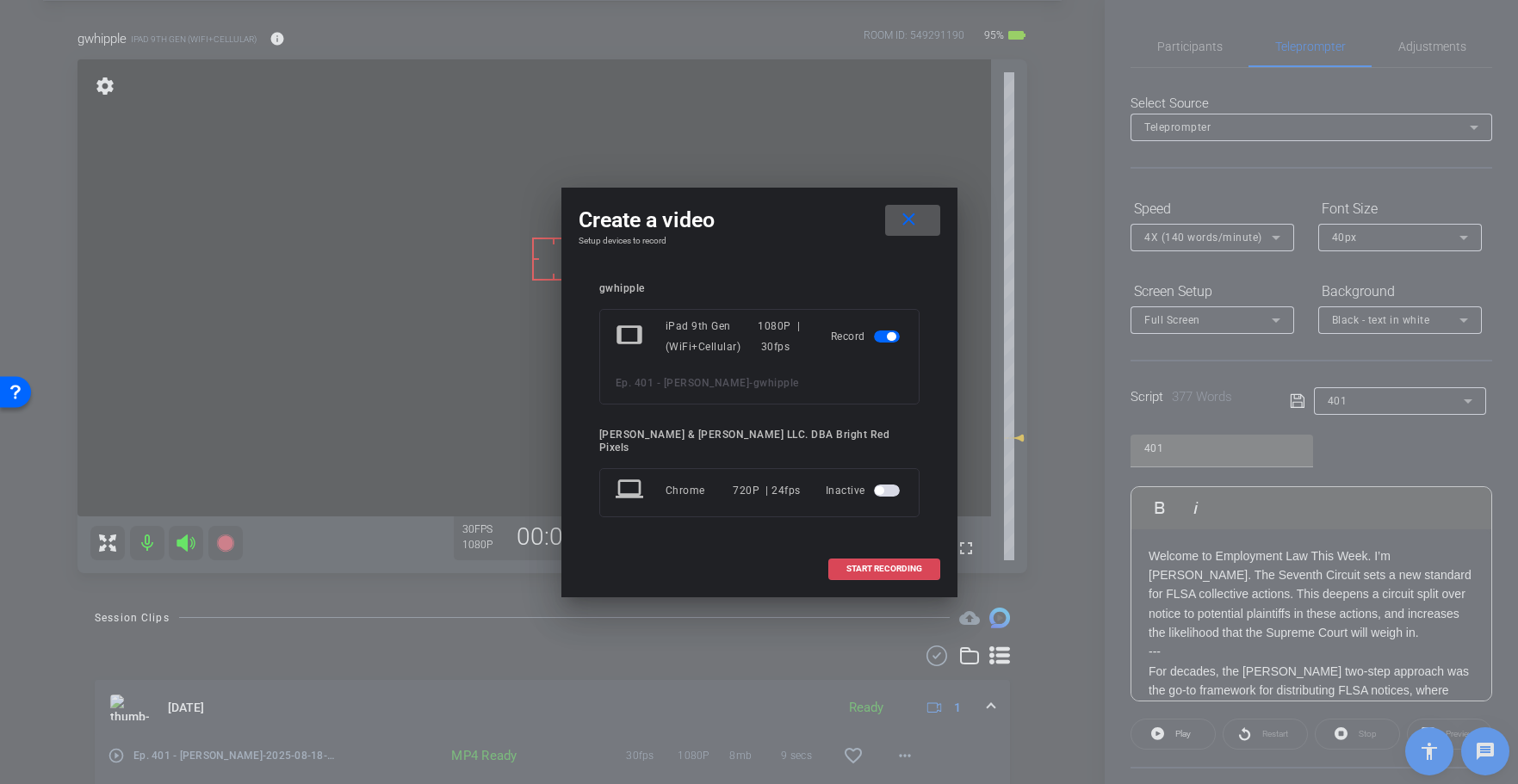
click at [887, 555] on span at bounding box center [884, 569] width 110 height 41
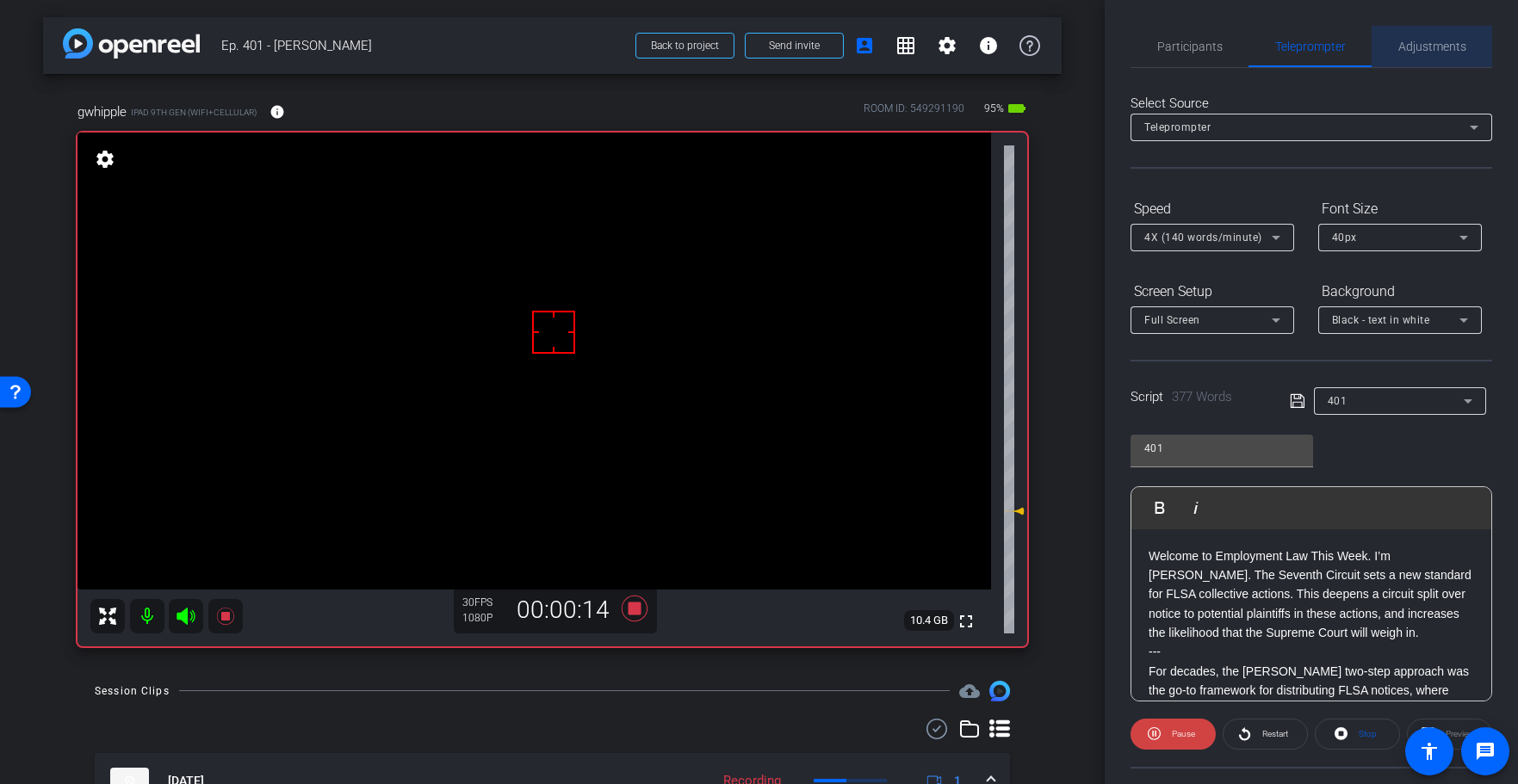
click at [1423, 41] on span "Adjustments" at bounding box center [1432, 47] width 68 height 12
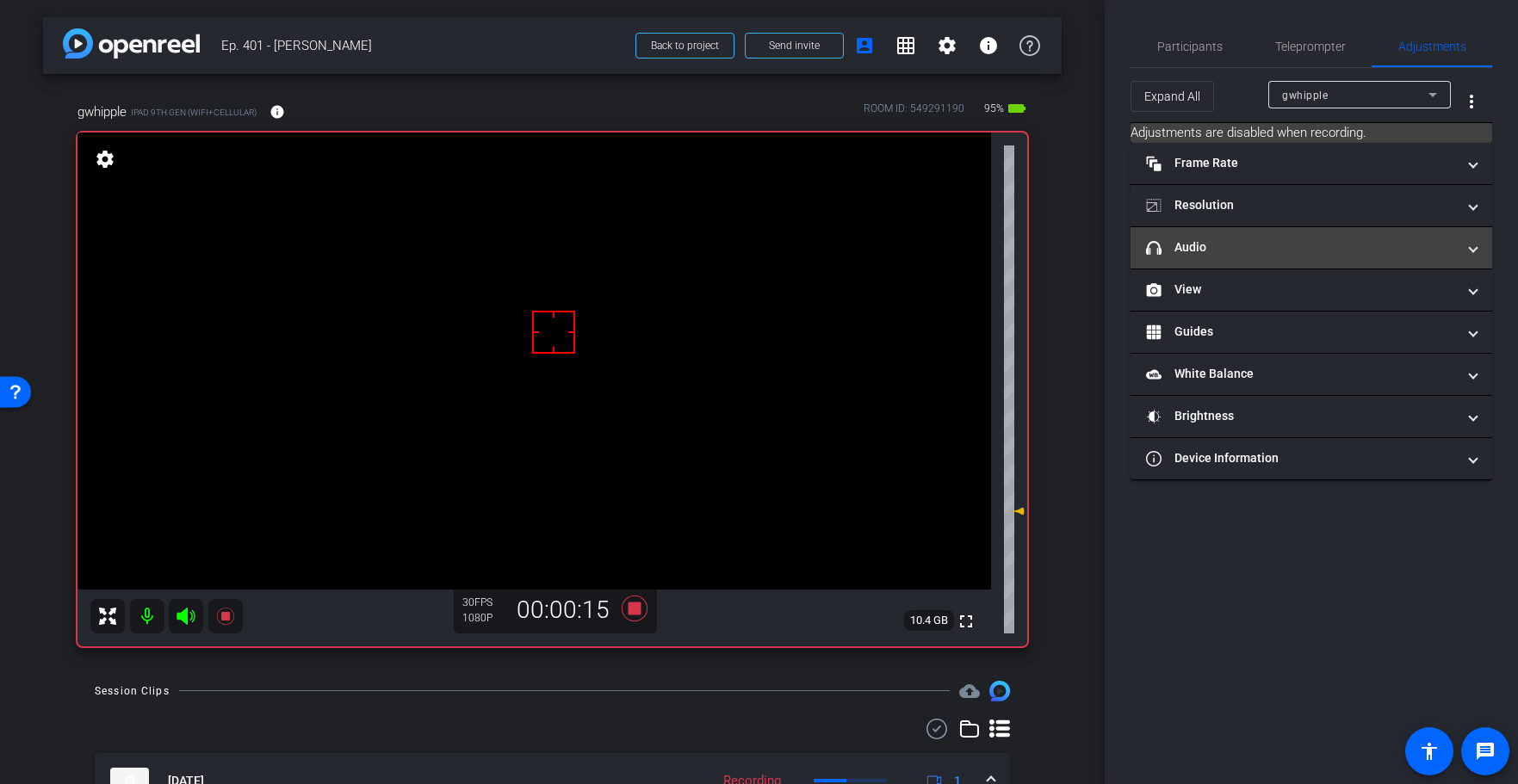
click at [1207, 240] on mat-panel-title "headphone icon Audio" at bounding box center [1300, 247] width 310 height 18
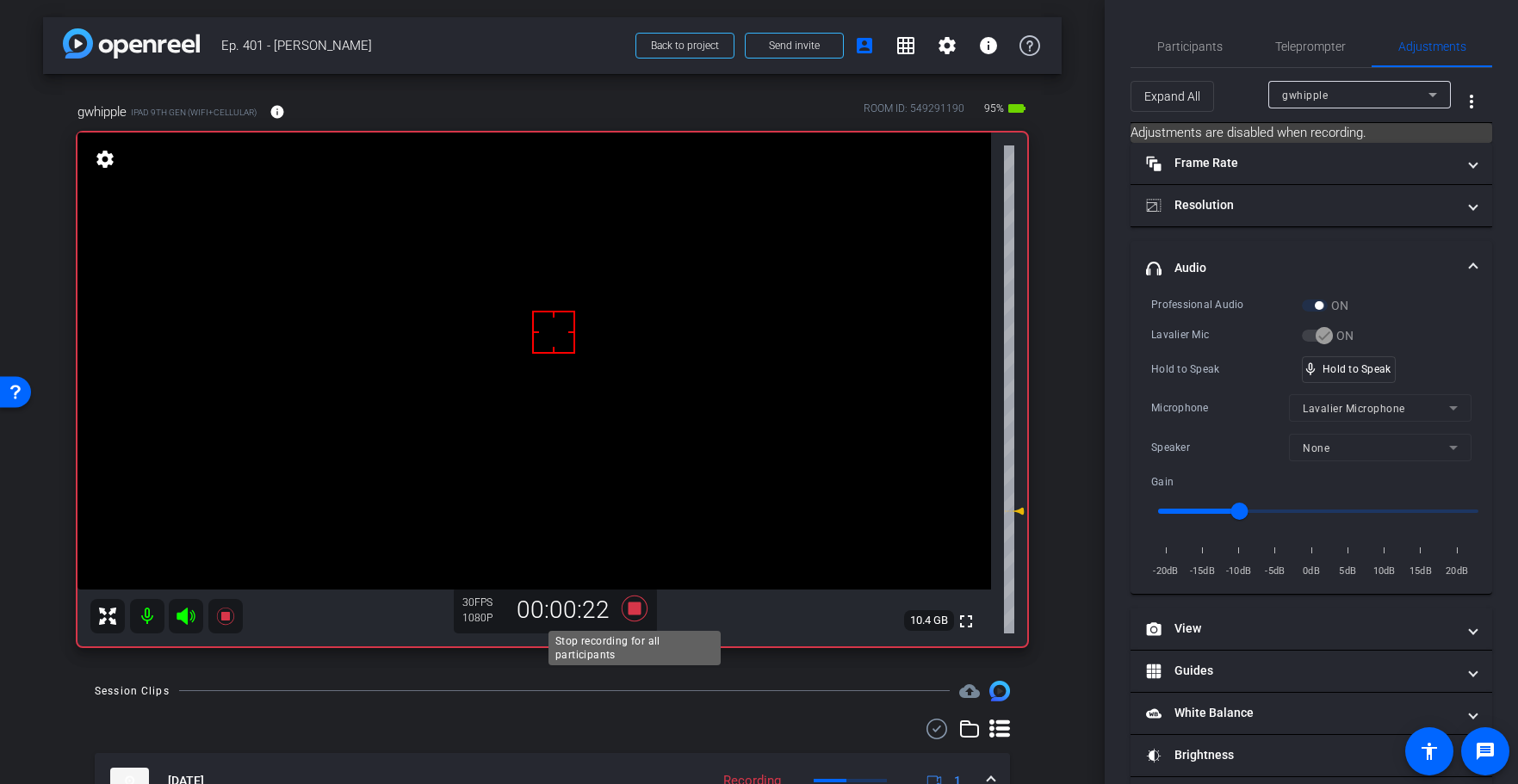
click at [636, 610] on icon at bounding box center [634, 608] width 26 height 26
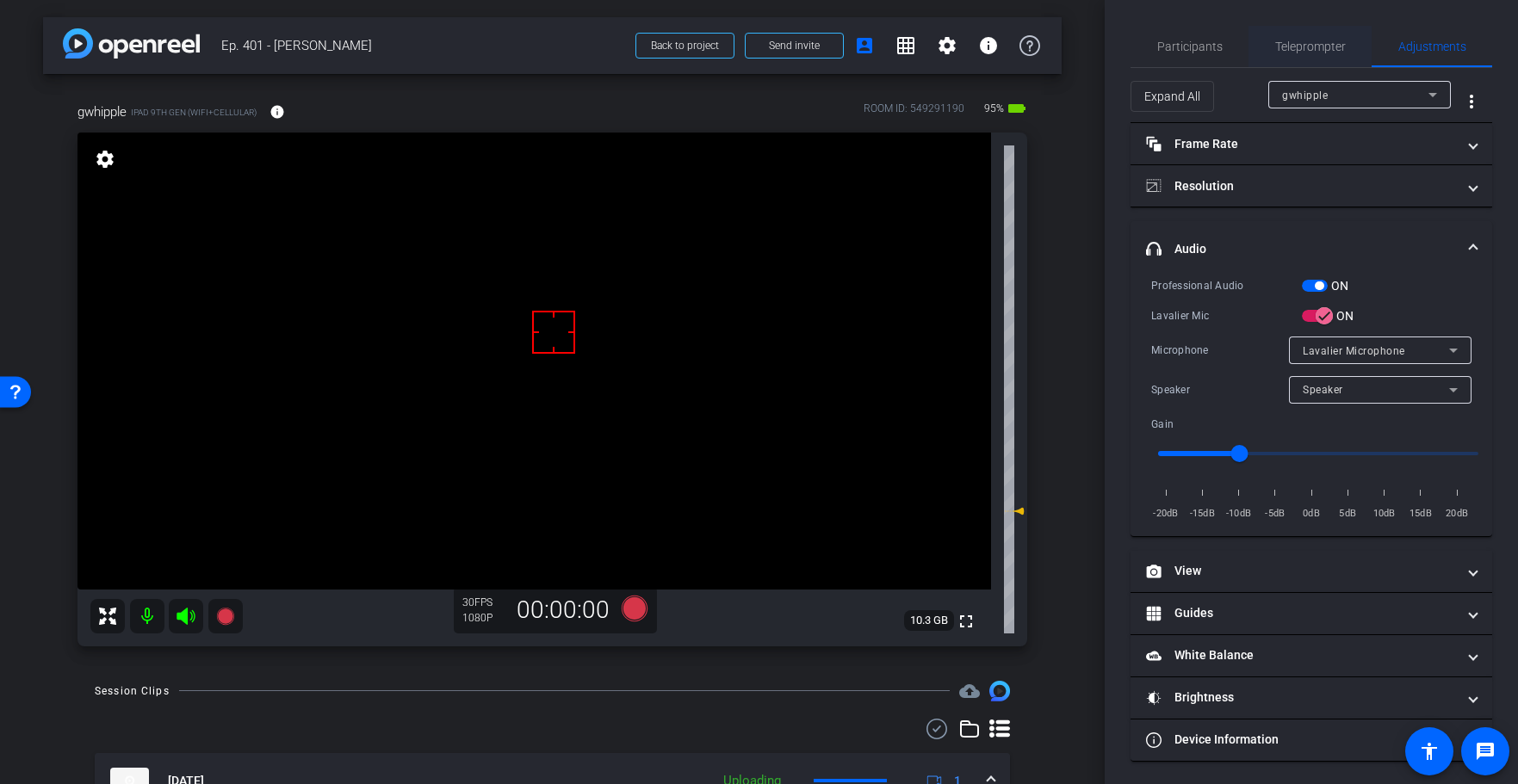
click at [1301, 54] on span "Teleprompter" at bounding box center [1310, 46] width 71 height 41
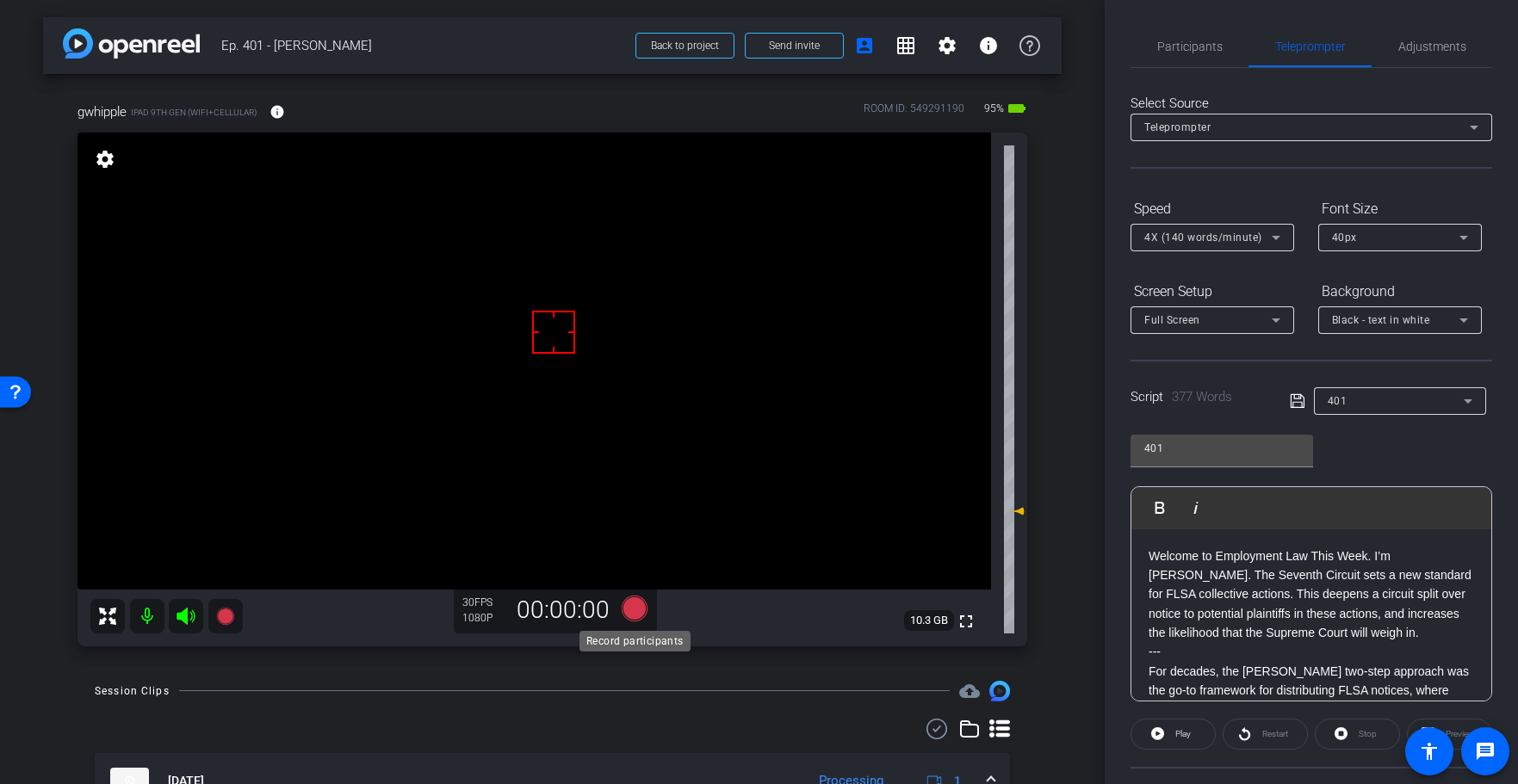
click at [630, 614] on icon at bounding box center [634, 608] width 26 height 26
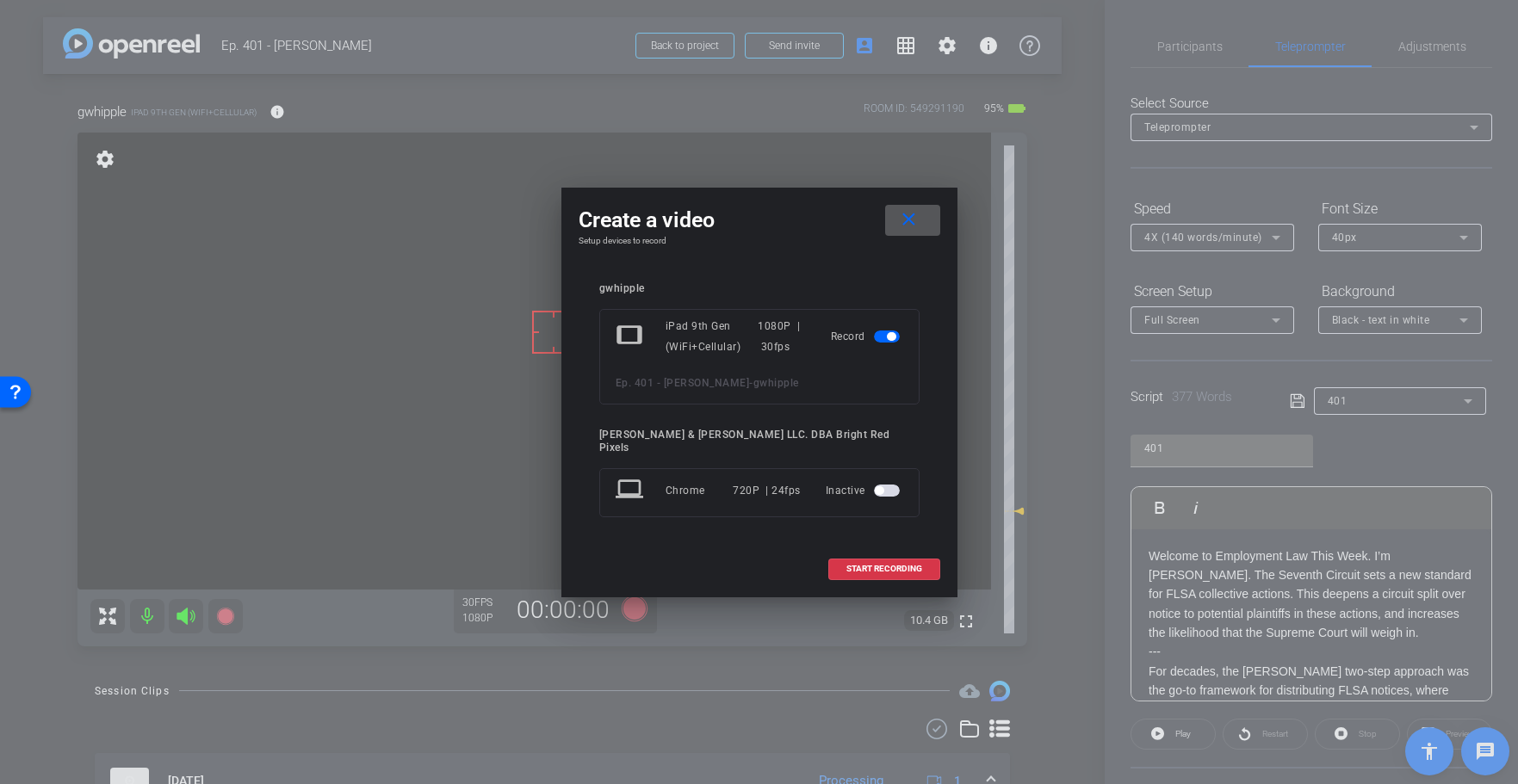
click at [915, 221] on mat-icon "close" at bounding box center [909, 220] width 22 height 22
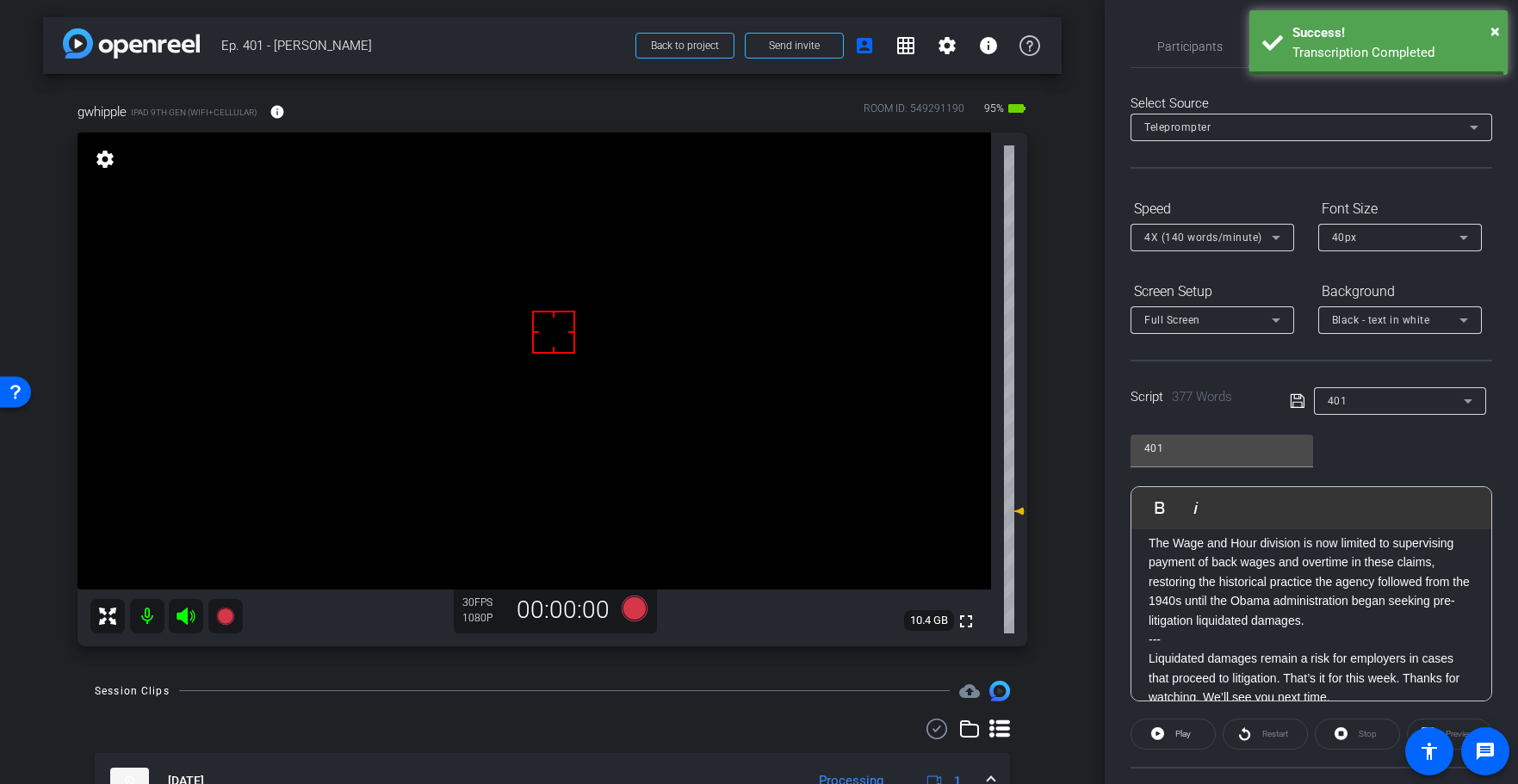
scroll to position [1, 0]
click at [1426, 48] on div "Transcription Completed" at bounding box center [1393, 53] width 203 height 20
click at [1482, 22] on div "Participants Teleprompter Adjustments [PERSON_NAME] & [PERSON_NAME] LLC. DBA Br…" at bounding box center [1311, 392] width 413 height 784
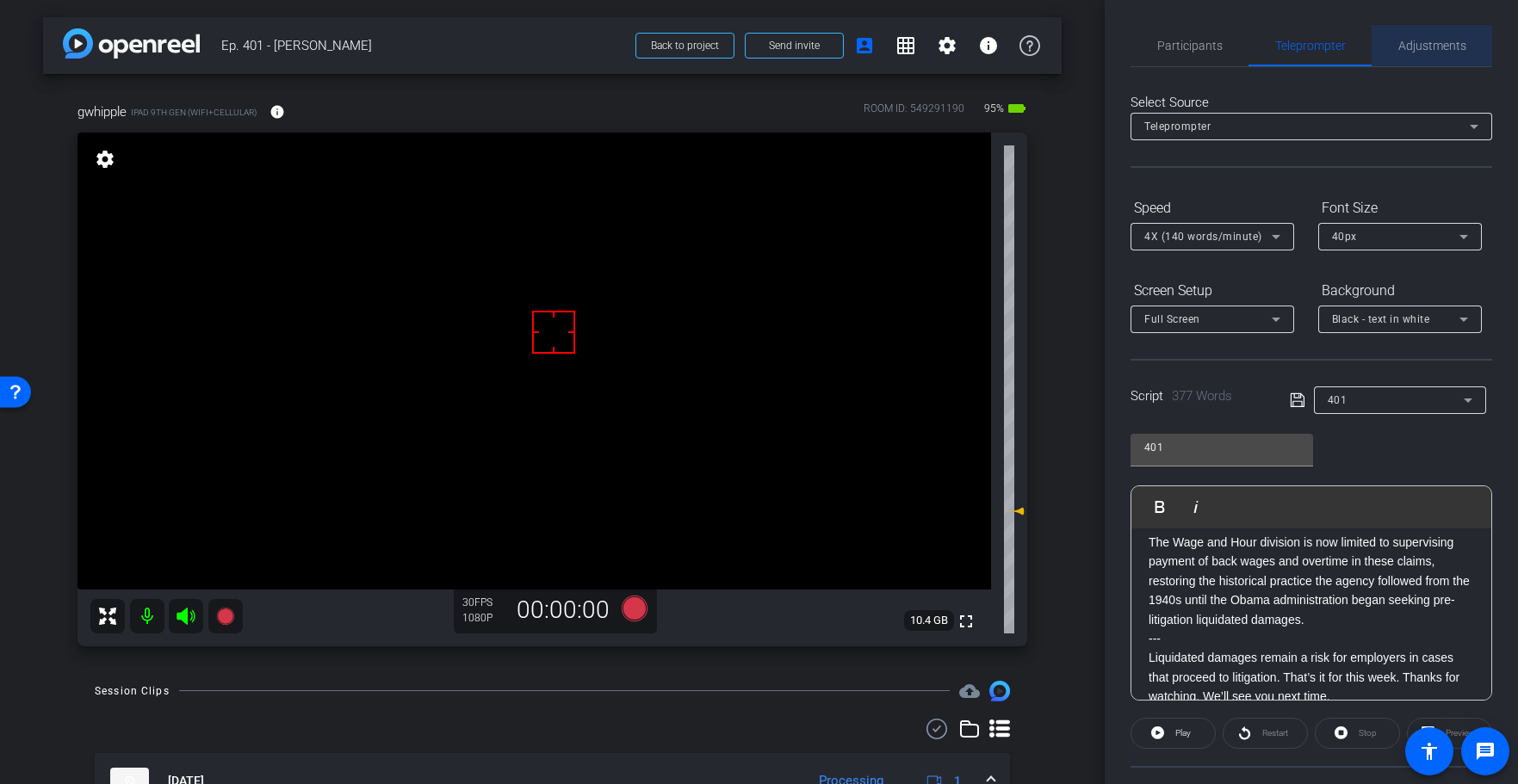
click at [1430, 44] on span "Adjustments" at bounding box center [1432, 46] width 68 height 12
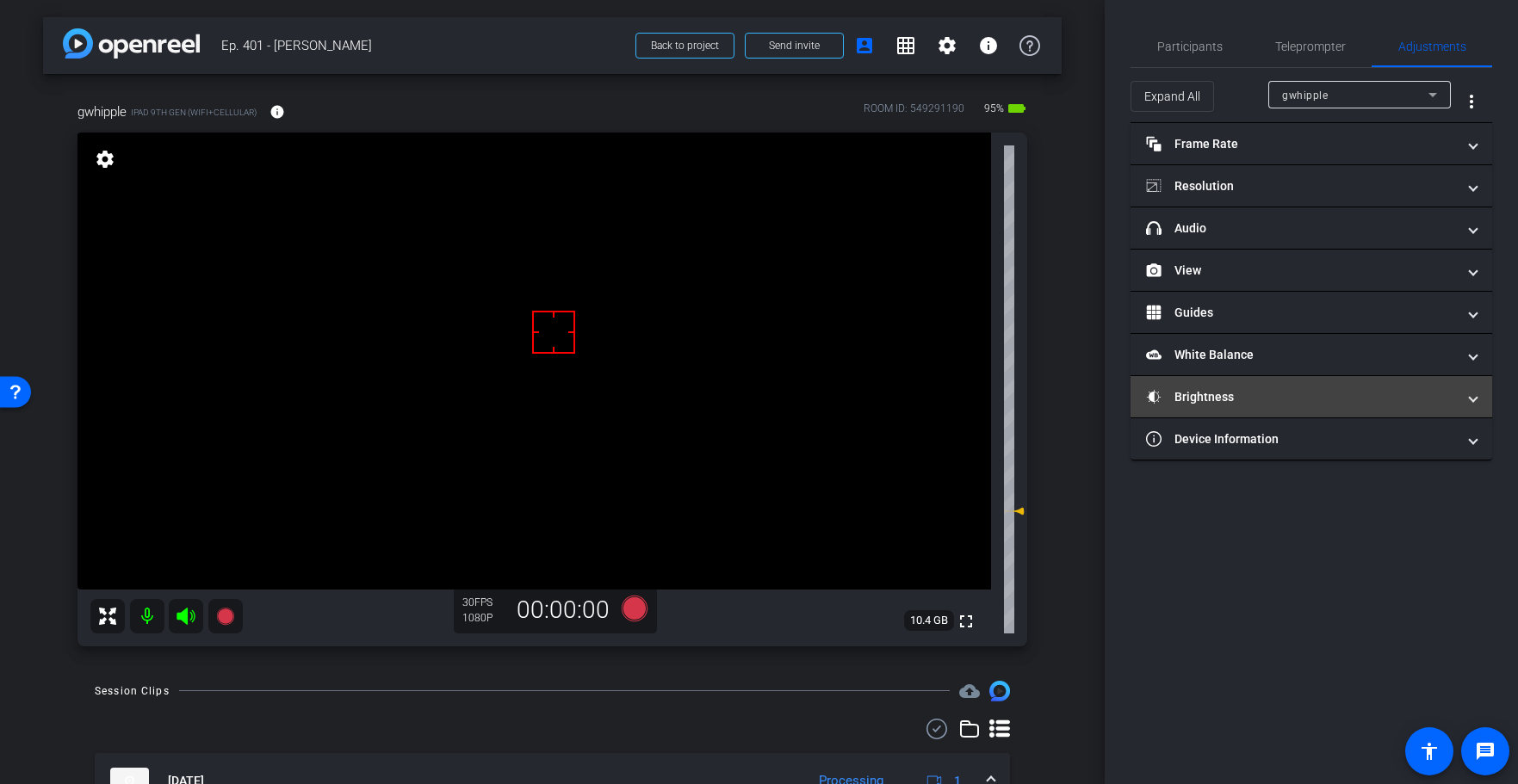
click at [1268, 398] on mat-panel-title "Brightness" at bounding box center [1300, 397] width 310 height 18
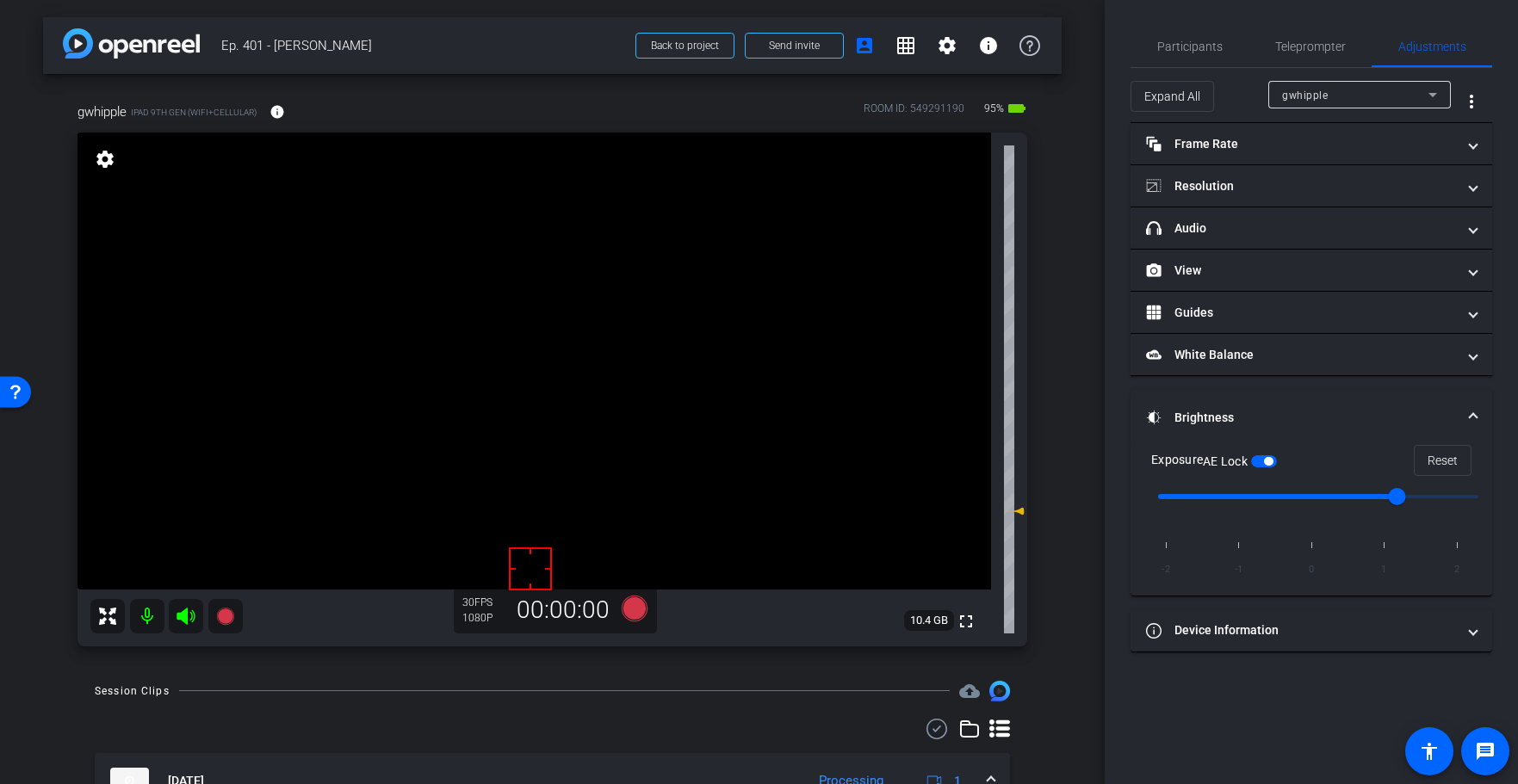
drag, startPoint x: 530, startPoint y: 569, endPoint x: 542, endPoint y: 573, distance: 12.6
click at [1324, 494] on input "range" at bounding box center [1317, 497] width 356 height 38
click at [1346, 494] on input "range" at bounding box center [1317, 497] width 356 height 38
click at [1315, 496] on input "range" at bounding box center [1317, 497] width 356 height 38
drag, startPoint x: 680, startPoint y: 308, endPoint x: 666, endPoint y: 324, distance: 21.3
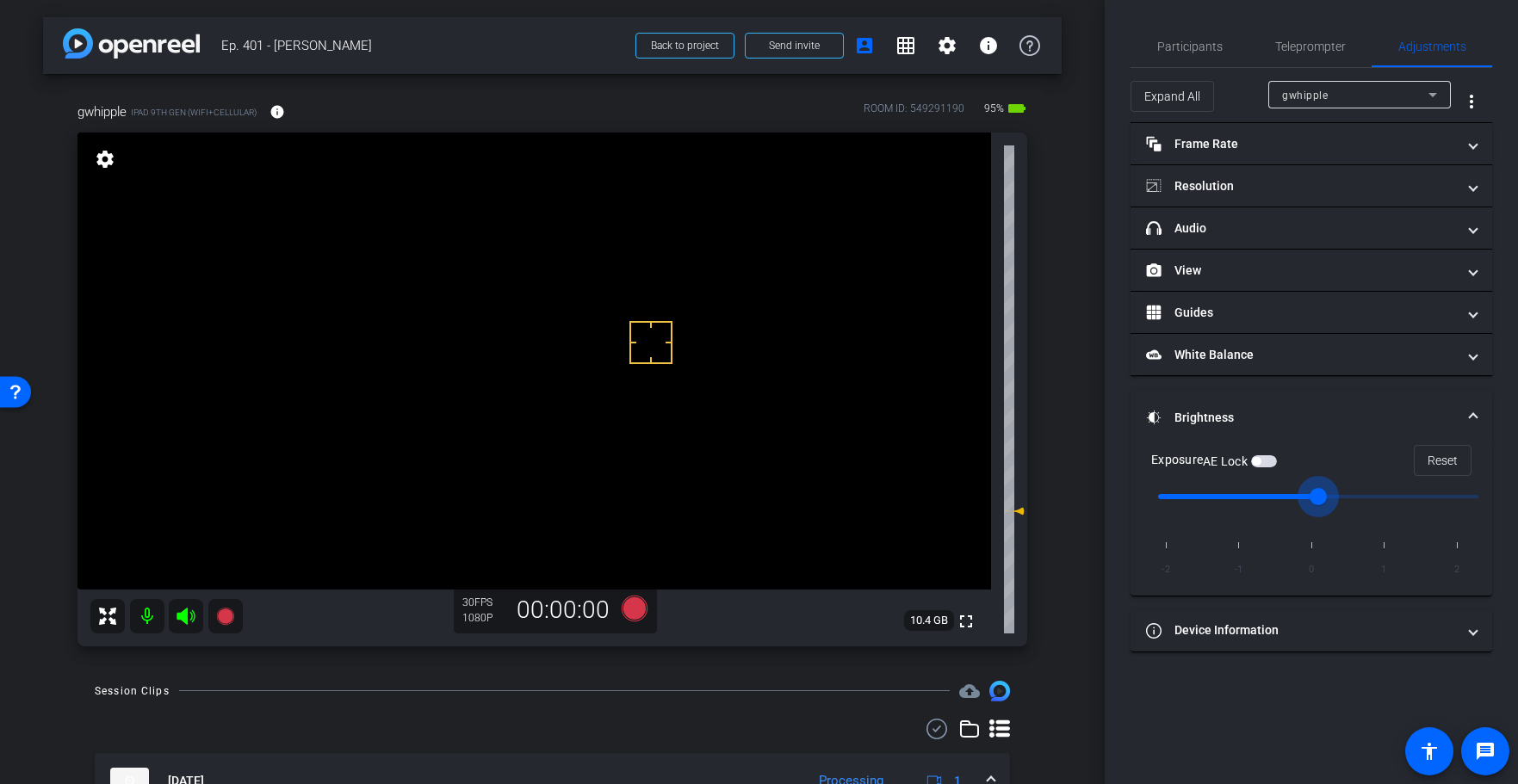
drag, startPoint x: 1337, startPoint y: 493, endPoint x: 1347, endPoint y: 495, distance: 10.2
click at [1337, 493] on input "range" at bounding box center [1317, 497] width 356 height 38
click at [1363, 499] on input "range" at bounding box center [1317, 497] width 356 height 38
click at [1369, 500] on input "range" at bounding box center [1317, 497] width 356 height 38
drag, startPoint x: 1394, startPoint y: 497, endPoint x: 1362, endPoint y: 498, distance: 32.0
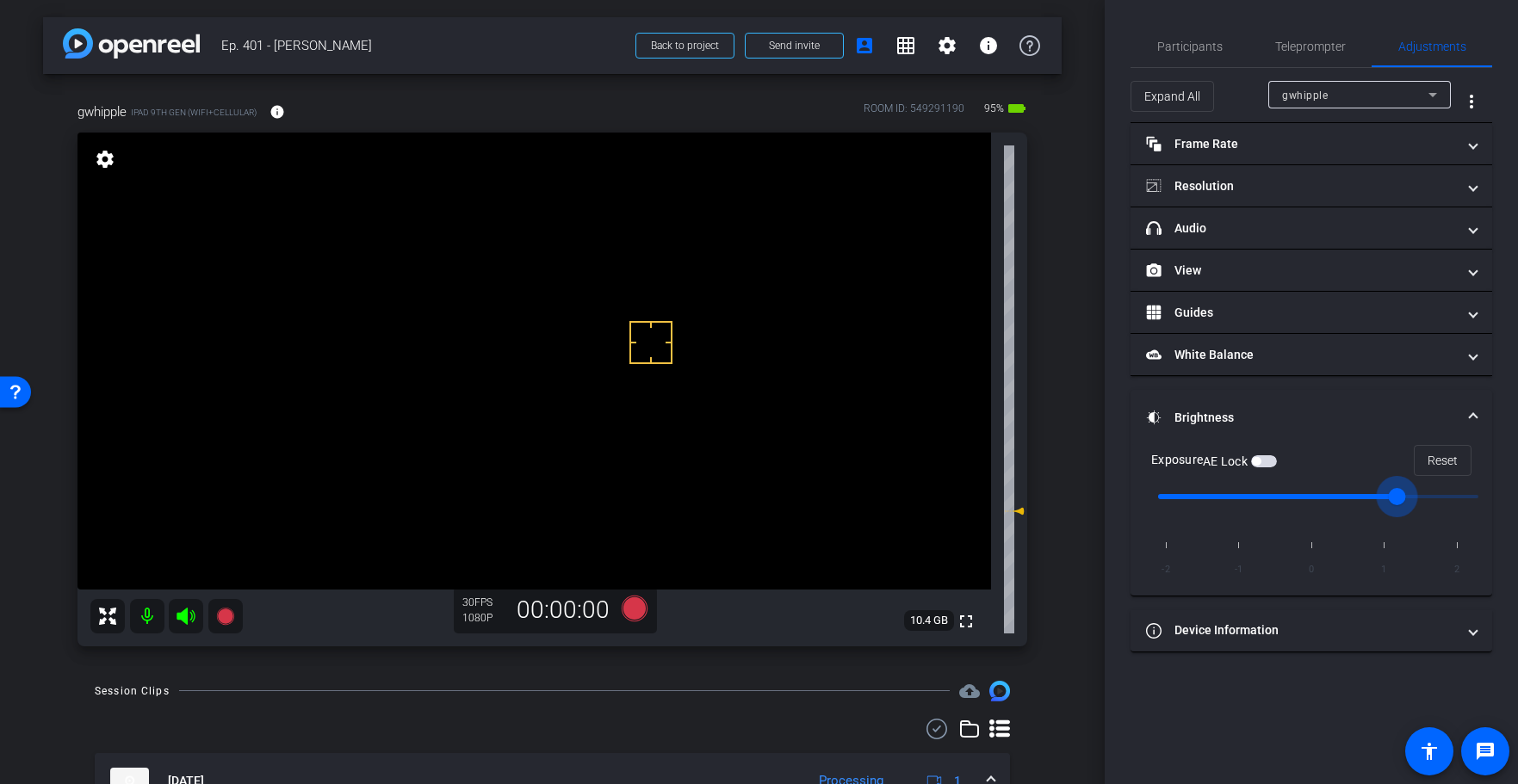
click at [1362, 498] on input "range" at bounding box center [1317, 497] width 356 height 38
type input "0"
click at [1352, 494] on input "range" at bounding box center [1317, 497] width 356 height 38
click at [1267, 461] on span "button" at bounding box center [1264, 461] width 26 height 12
click at [646, 605] on icon at bounding box center [634, 608] width 26 height 26
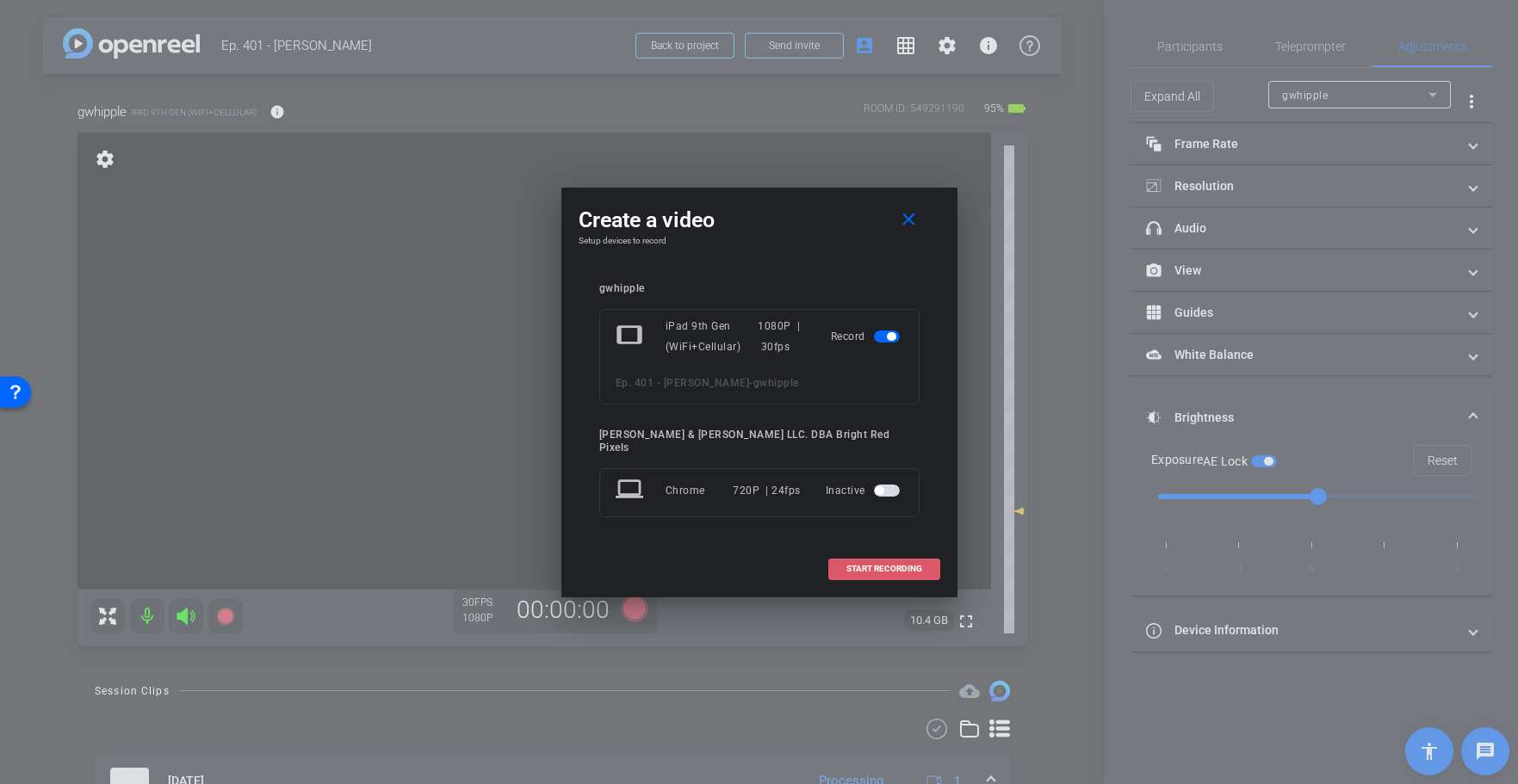
click at [850, 565] on span "START RECORDING" at bounding box center [884, 569] width 76 height 9
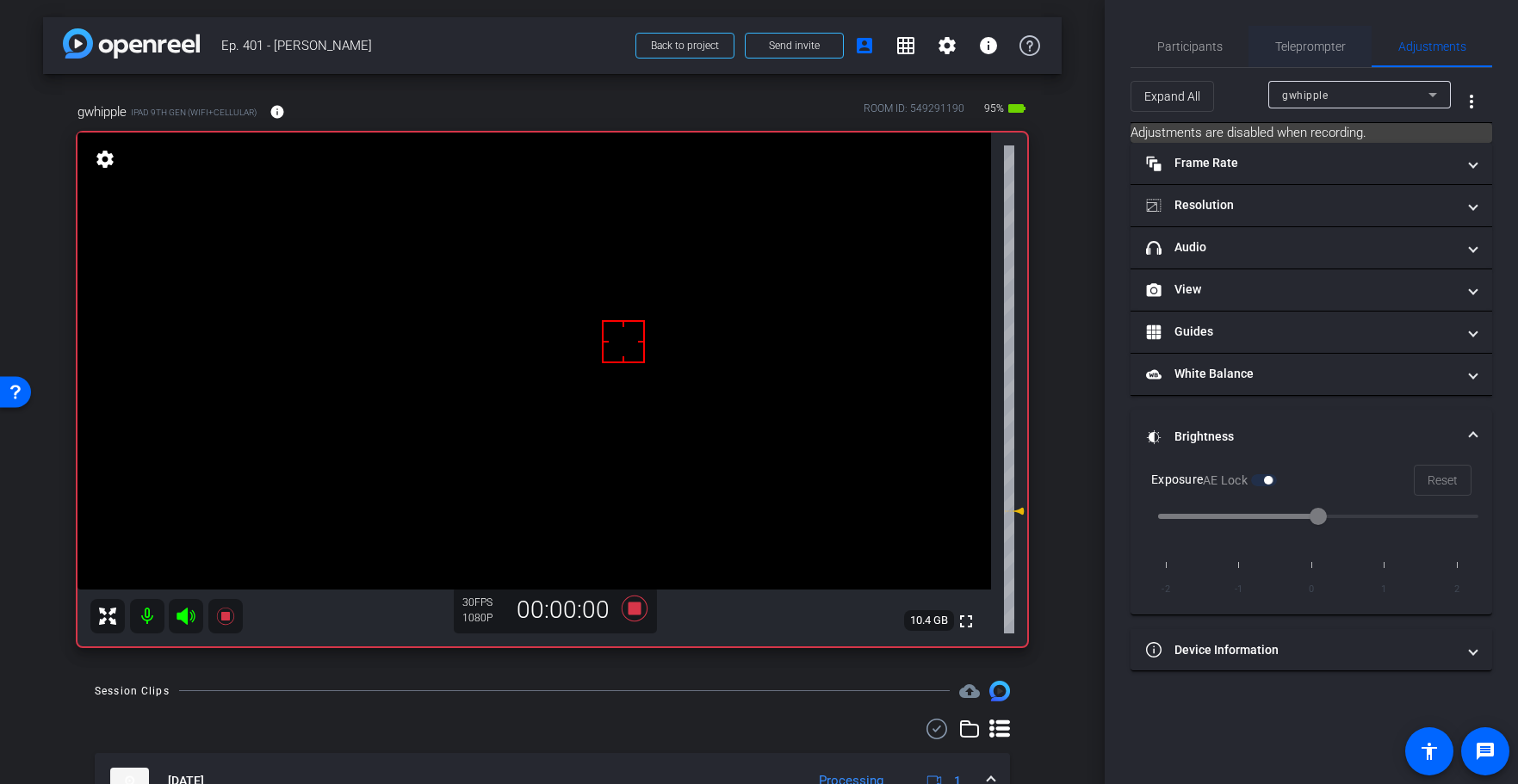
click at [1302, 47] on span "Teleprompter" at bounding box center [1310, 47] width 71 height 12
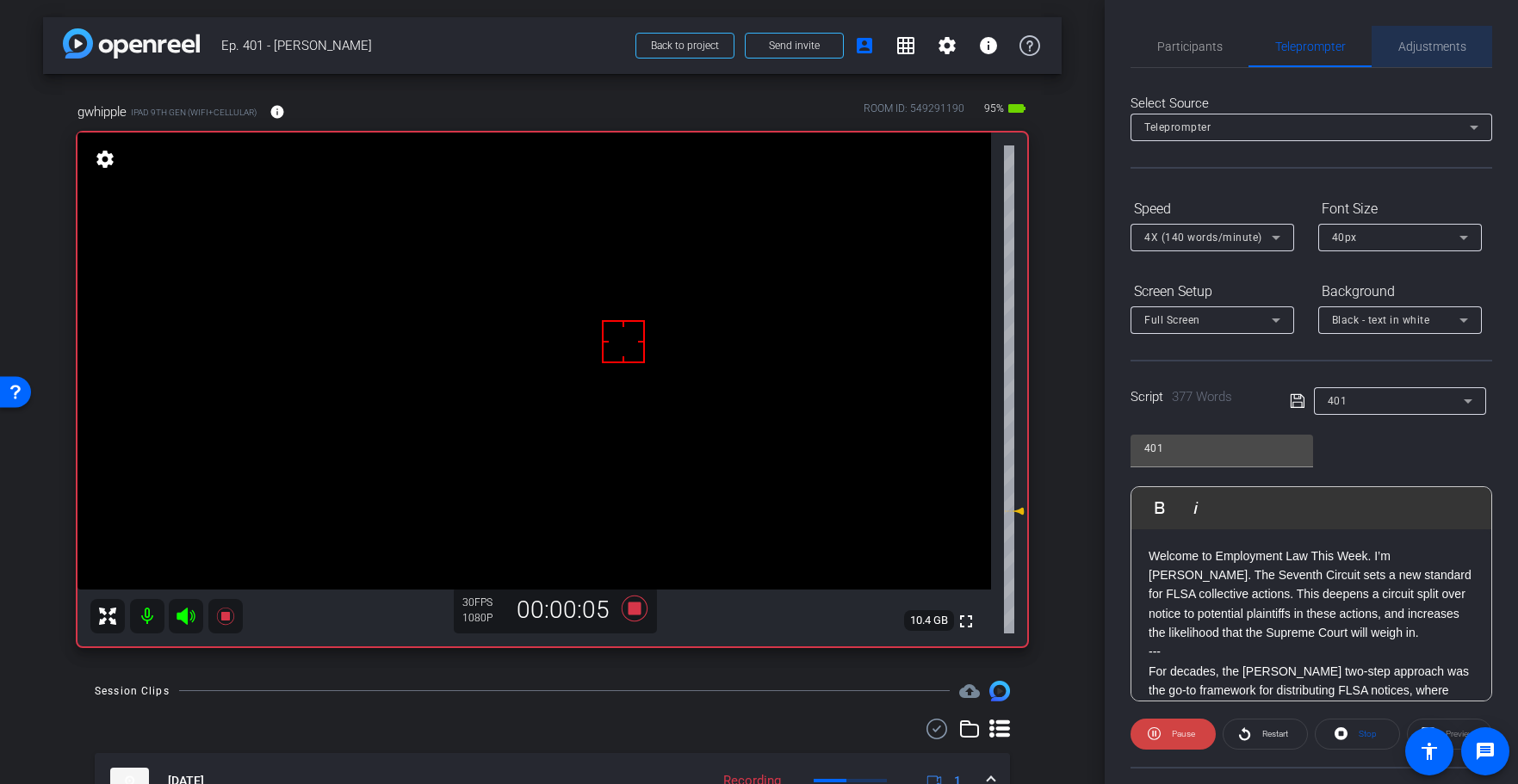
drag, startPoint x: 1423, startPoint y: 45, endPoint x: 1383, endPoint y: 62, distance: 43.5
click at [1423, 45] on span "Adjustments" at bounding box center [1432, 47] width 68 height 12
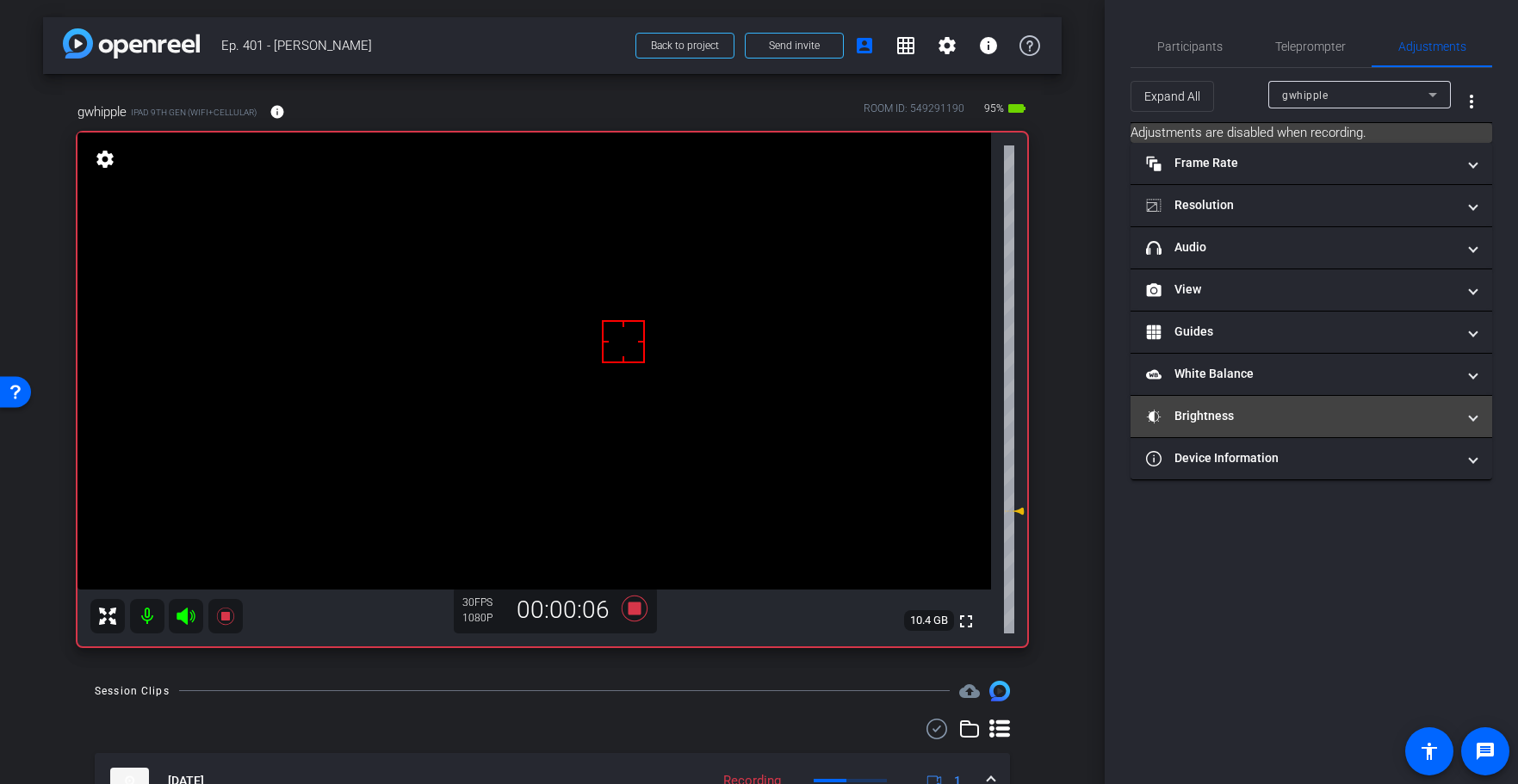
click at [1204, 410] on mat-panel-title "Brightness" at bounding box center [1300, 416] width 310 height 18
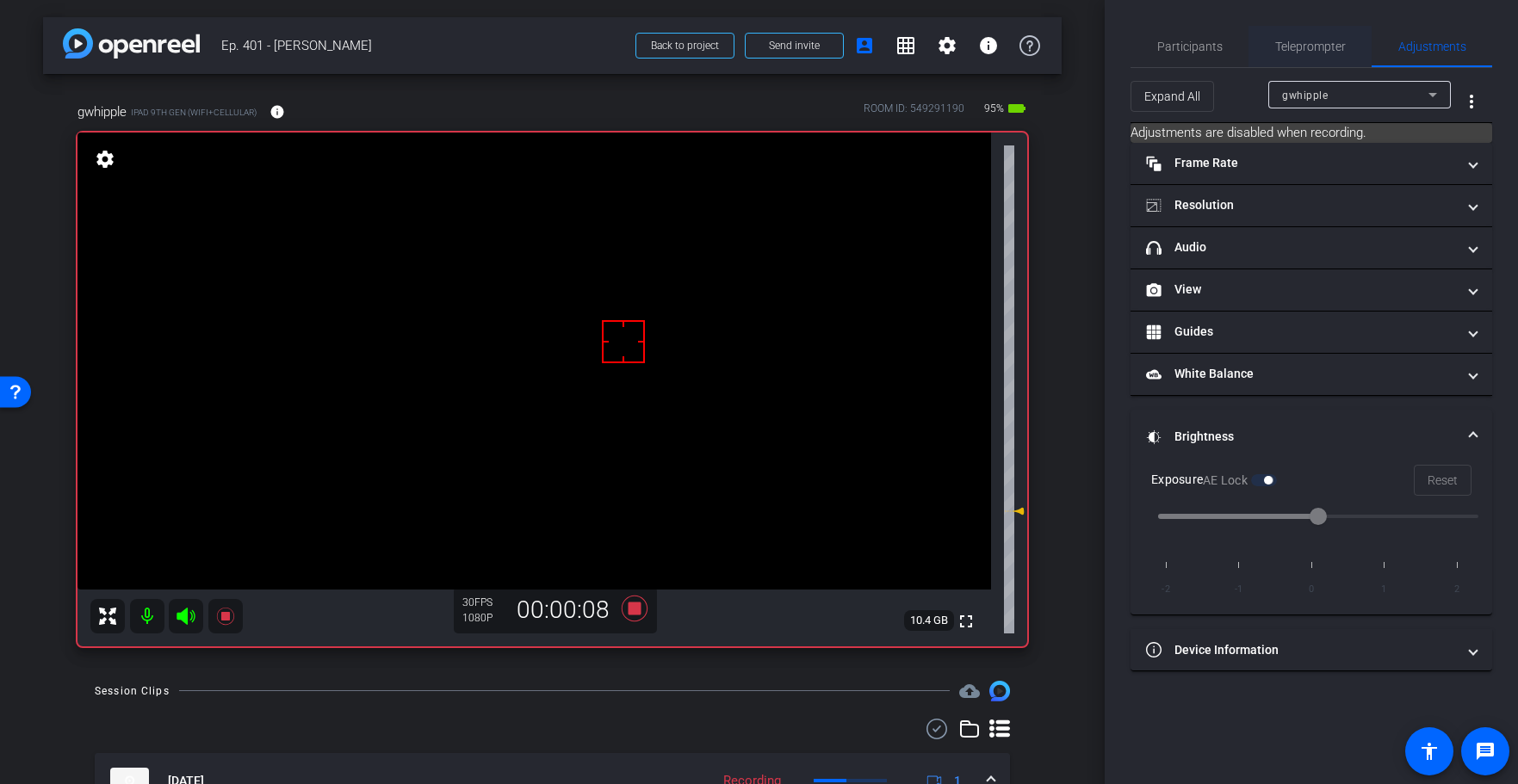
click at [1309, 41] on span "Teleprompter" at bounding box center [1310, 47] width 71 height 12
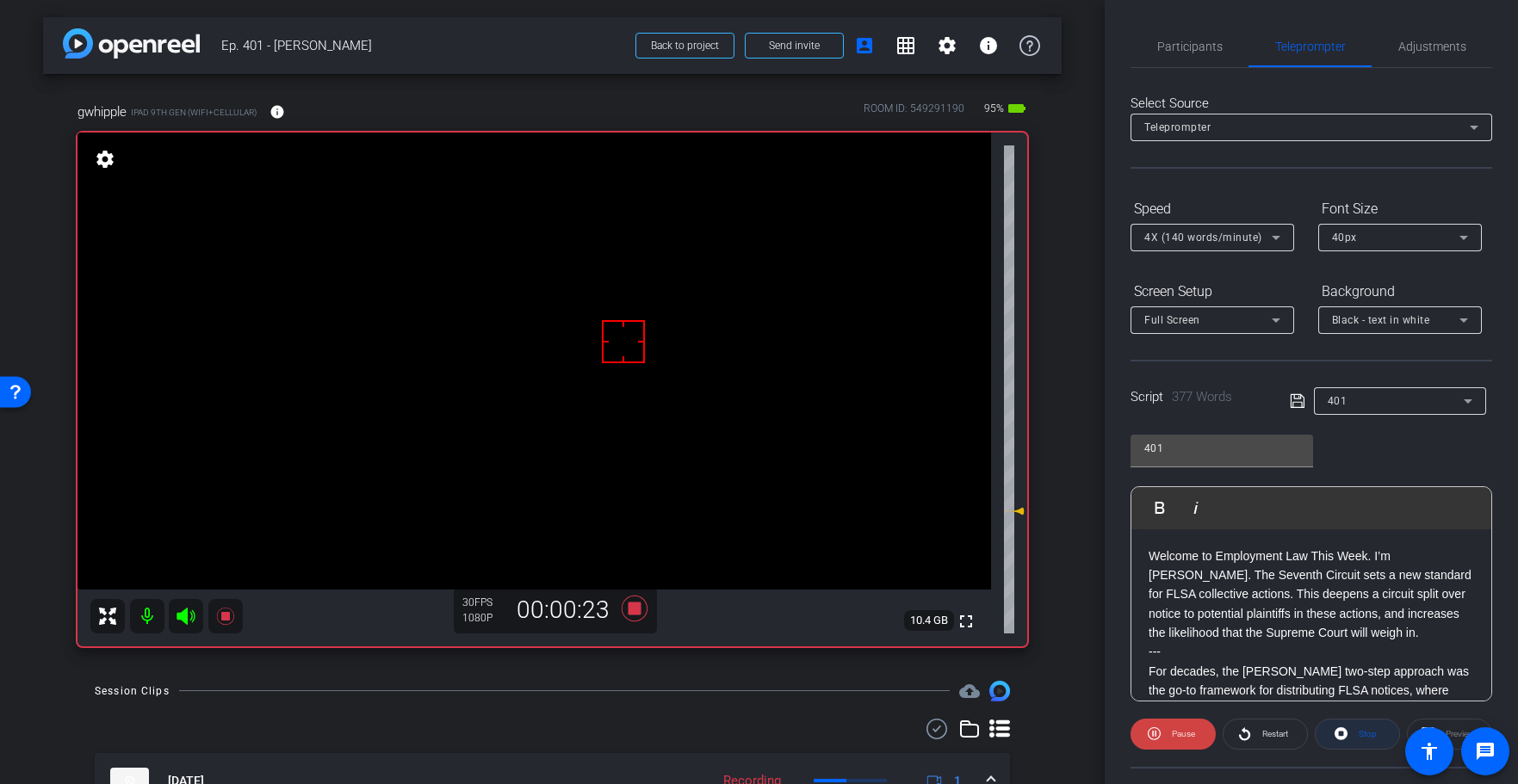
click at [1364, 729] on span "Stop" at bounding box center [1367, 733] width 18 height 9
click at [641, 612] on icon at bounding box center [634, 607] width 41 height 31
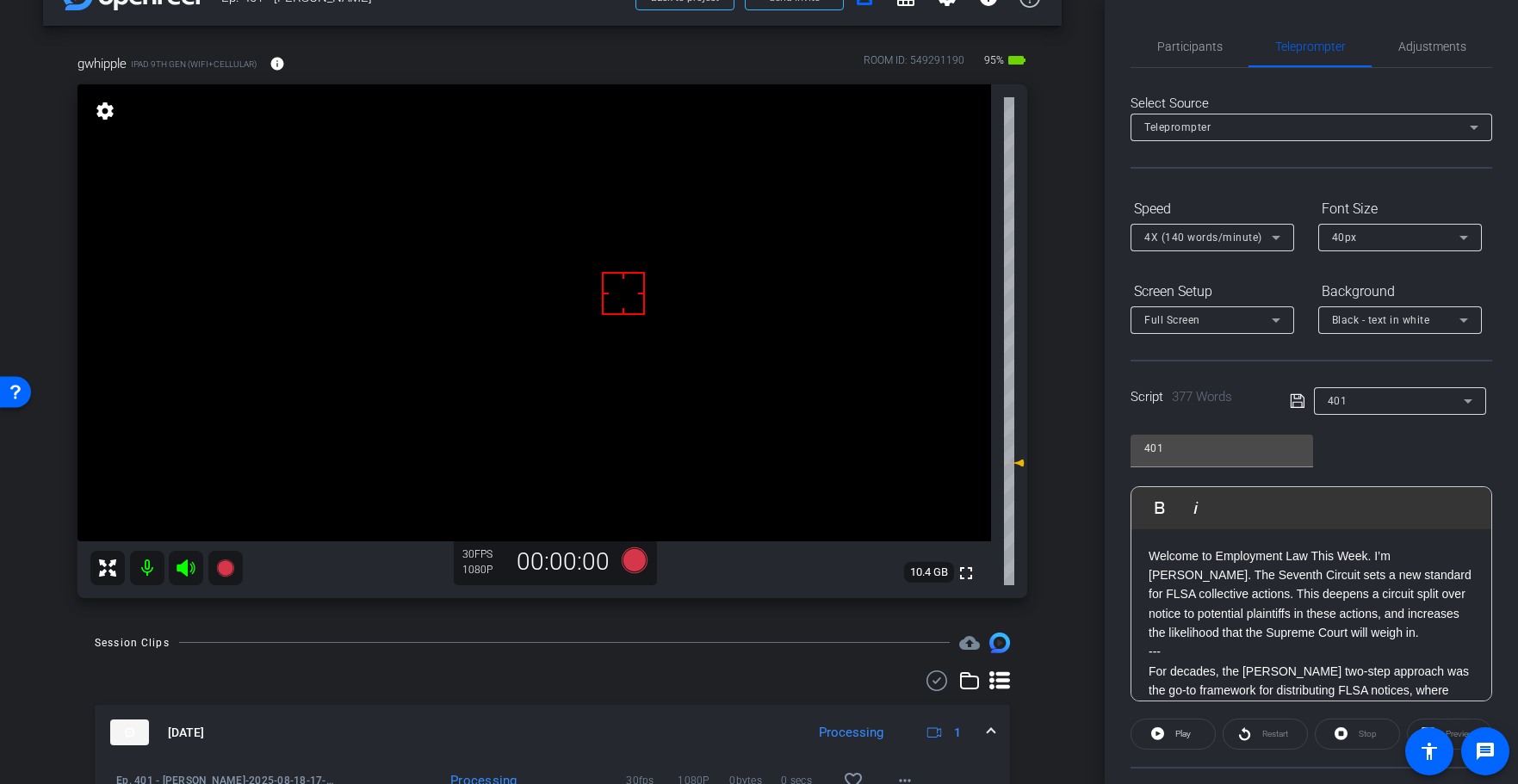
scroll to position [47, 0]
click at [1404, 55] on span "Adjustments" at bounding box center [1432, 46] width 68 height 41
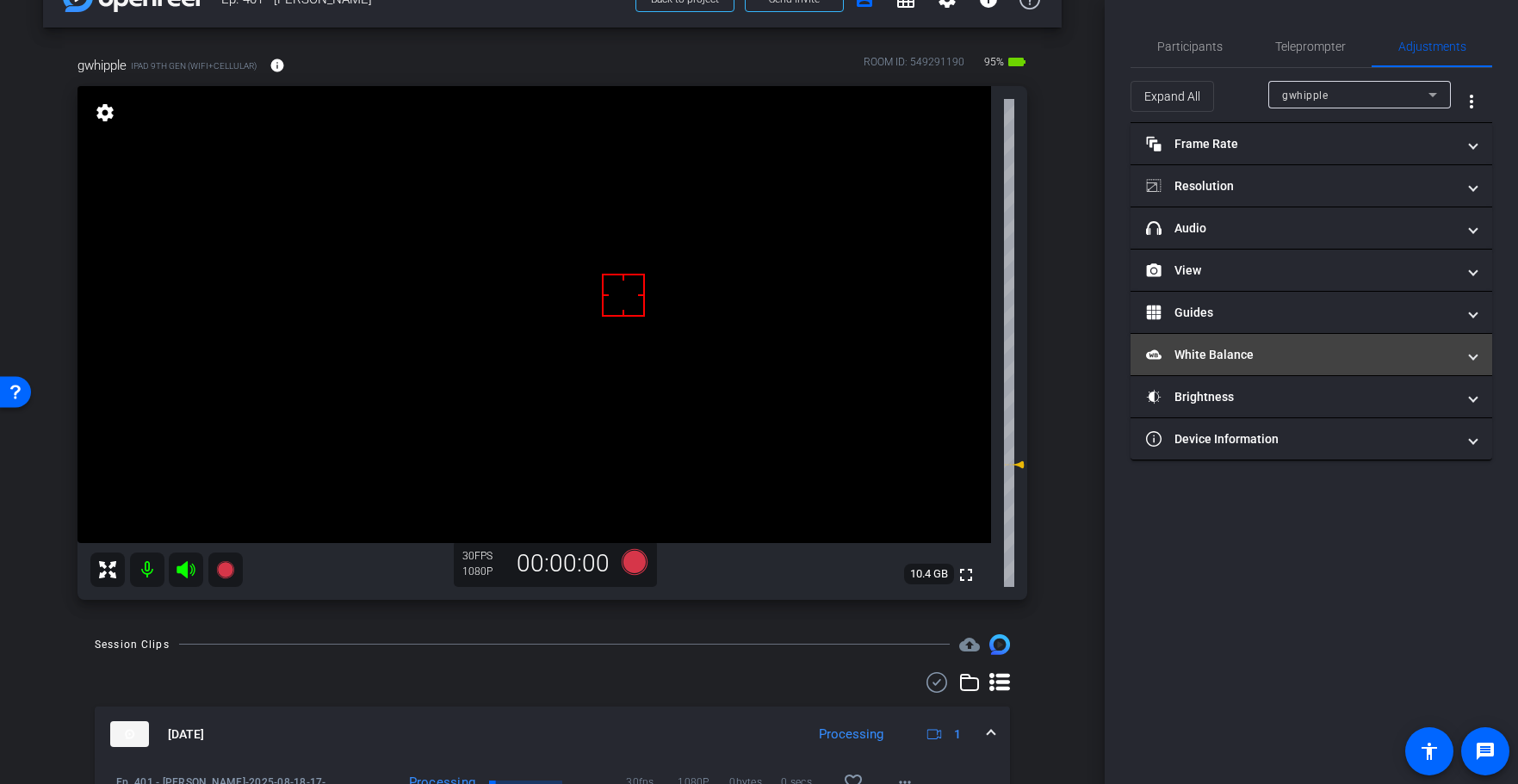
click at [1231, 361] on mat-panel-title "White Balance White Balance" at bounding box center [1300, 355] width 310 height 18
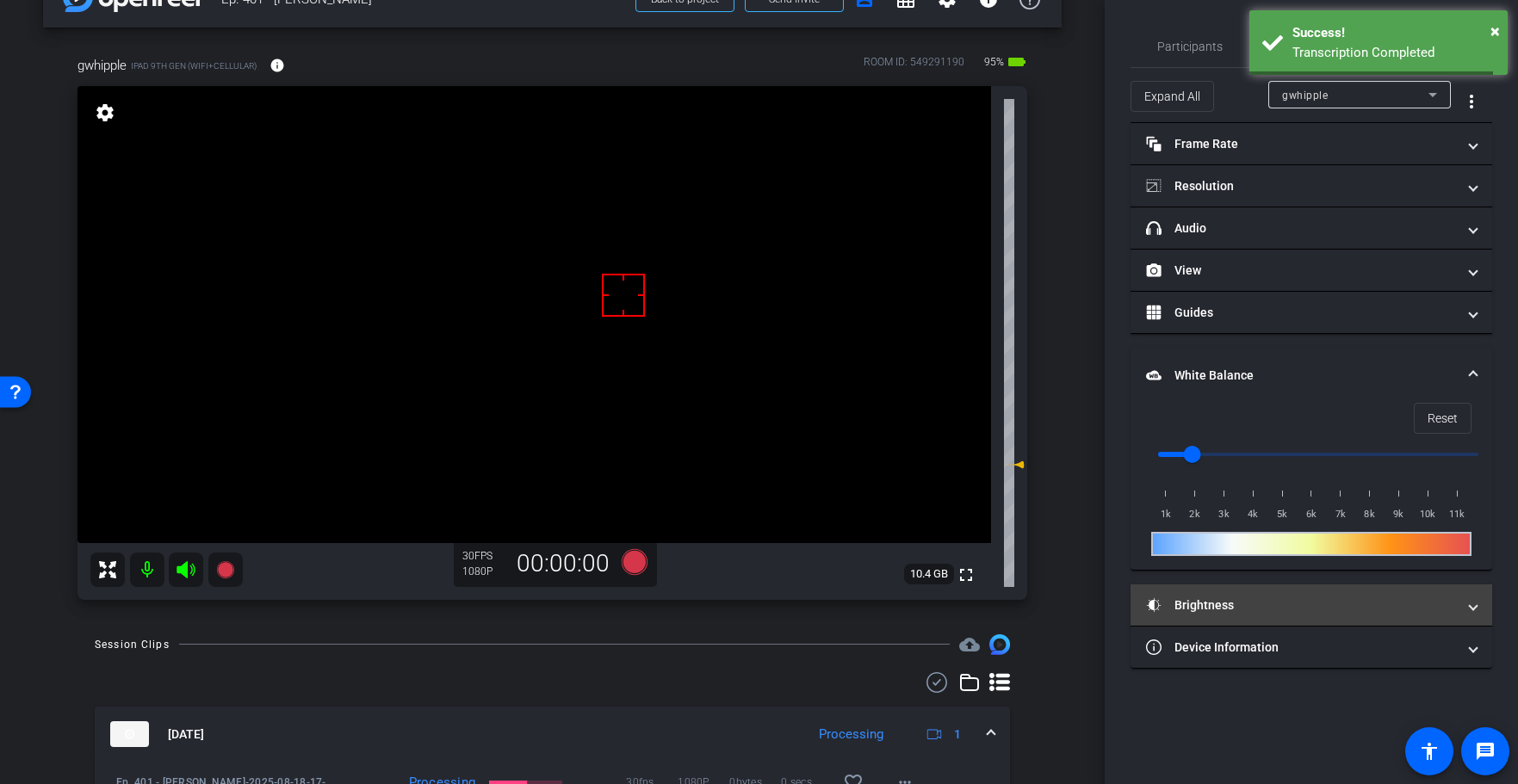
click at [1289, 606] on mat-panel-title "Brightness" at bounding box center [1300, 605] width 310 height 18
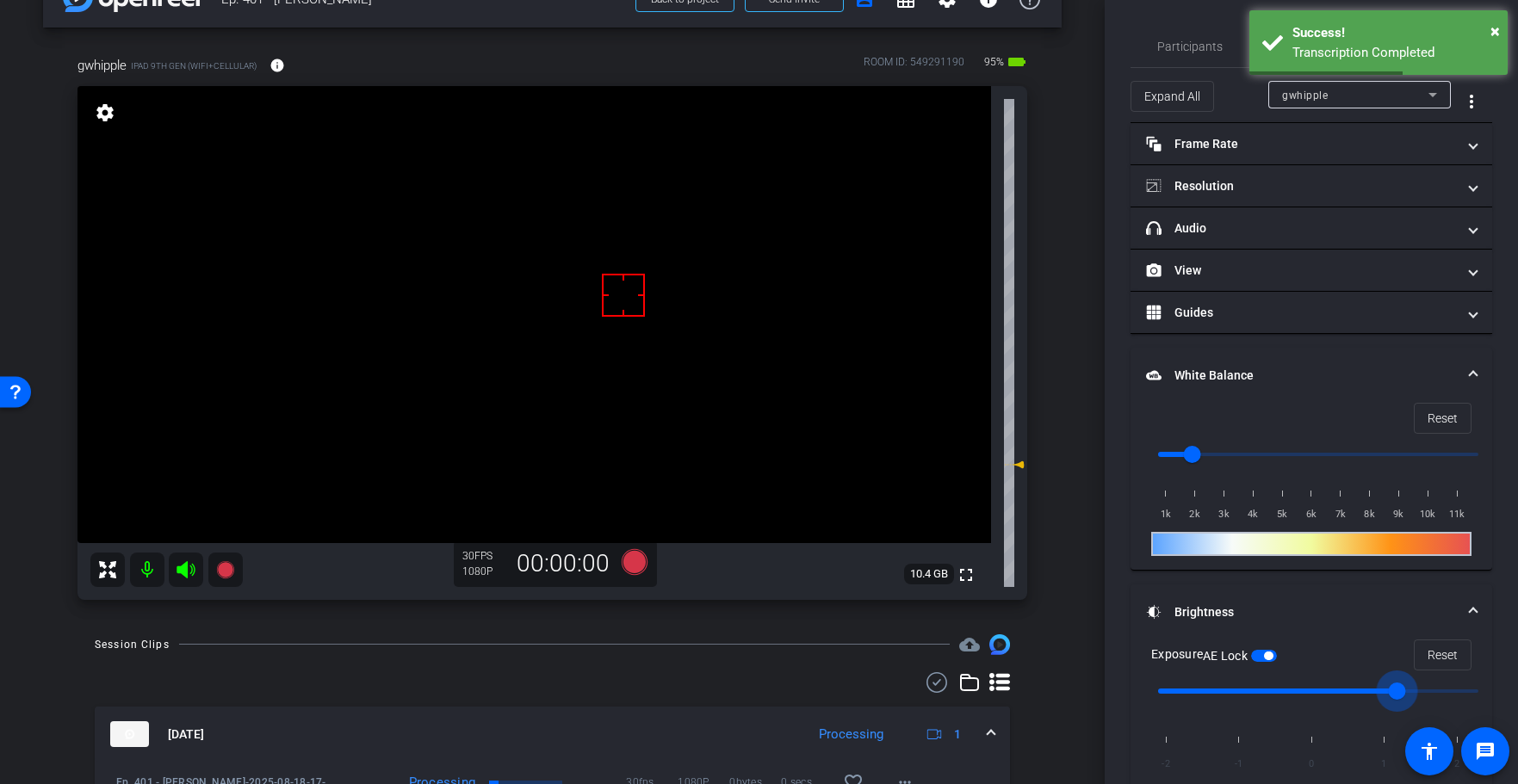
click at [1364, 693] on input "range" at bounding box center [1317, 691] width 356 height 38
click at [1360, 693] on input "range" at bounding box center [1317, 691] width 356 height 38
click at [1340, 694] on input "range" at bounding box center [1317, 691] width 356 height 38
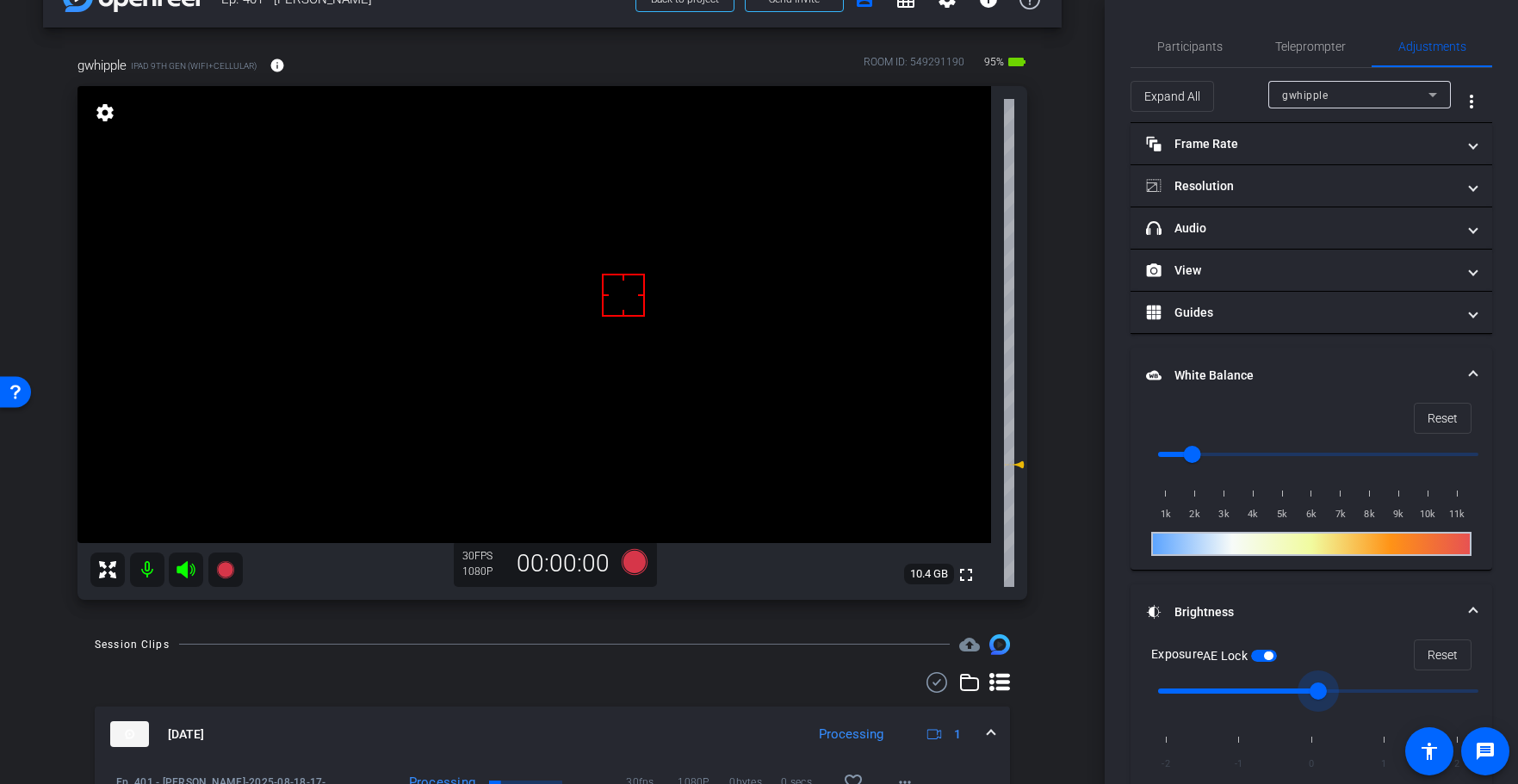
click at [1264, 657] on span "button" at bounding box center [1264, 655] width 26 height 12
click at [1347, 687] on input "range" at bounding box center [1317, 691] width 356 height 38
click at [1363, 690] on input "range" at bounding box center [1317, 691] width 356 height 38
drag, startPoint x: 1416, startPoint y: 690, endPoint x: 1375, endPoint y: 691, distance: 41.0
click at [1375, 691] on input "range" at bounding box center [1317, 691] width 356 height 38
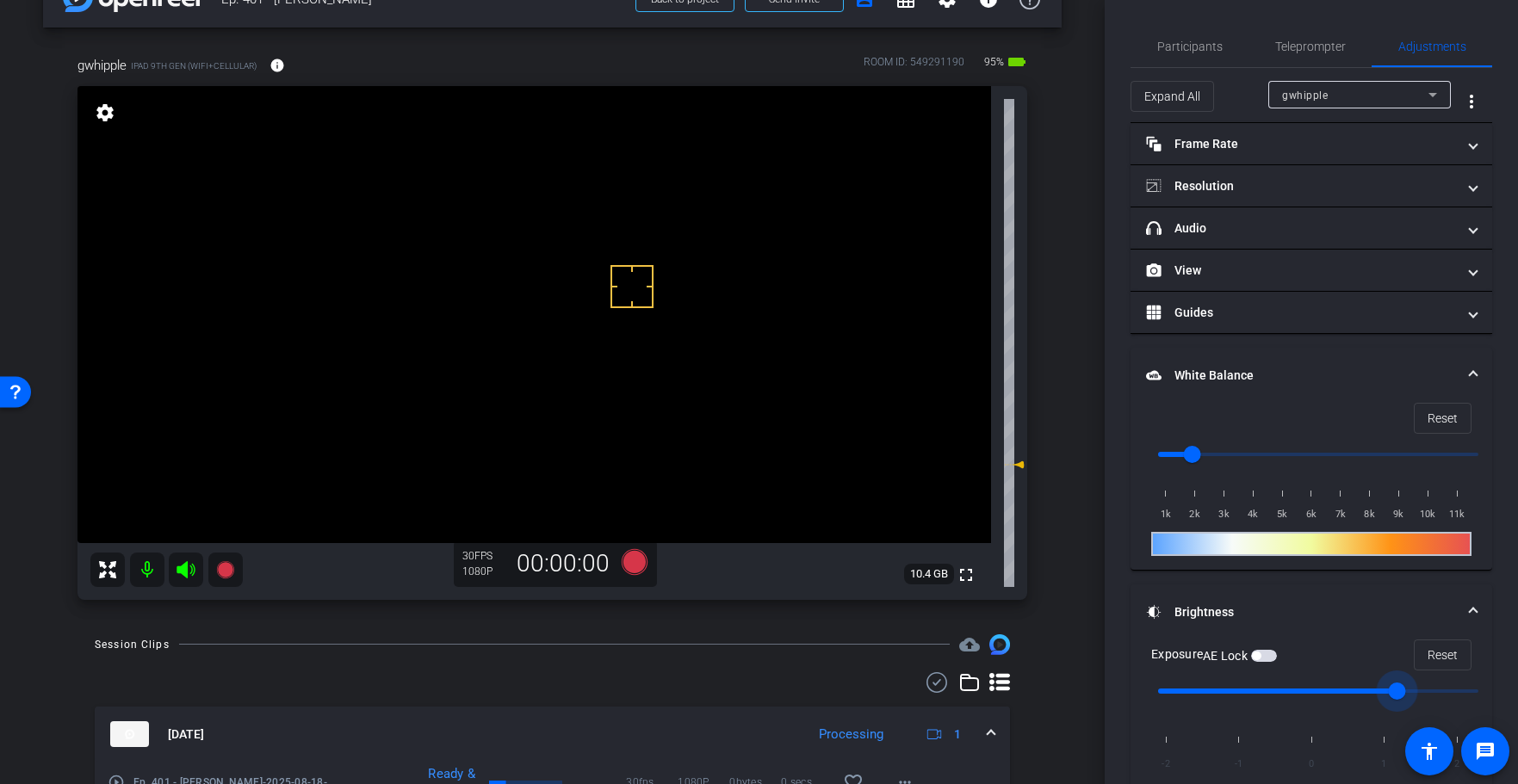
click at [1369, 690] on input "range" at bounding box center [1317, 691] width 356 height 38
type input "0"
click at [1352, 691] on input "range" at bounding box center [1317, 691] width 356 height 38
click at [1264, 661] on span "button" at bounding box center [1264, 655] width 26 height 12
click at [648, 561] on icon at bounding box center [634, 562] width 41 height 31
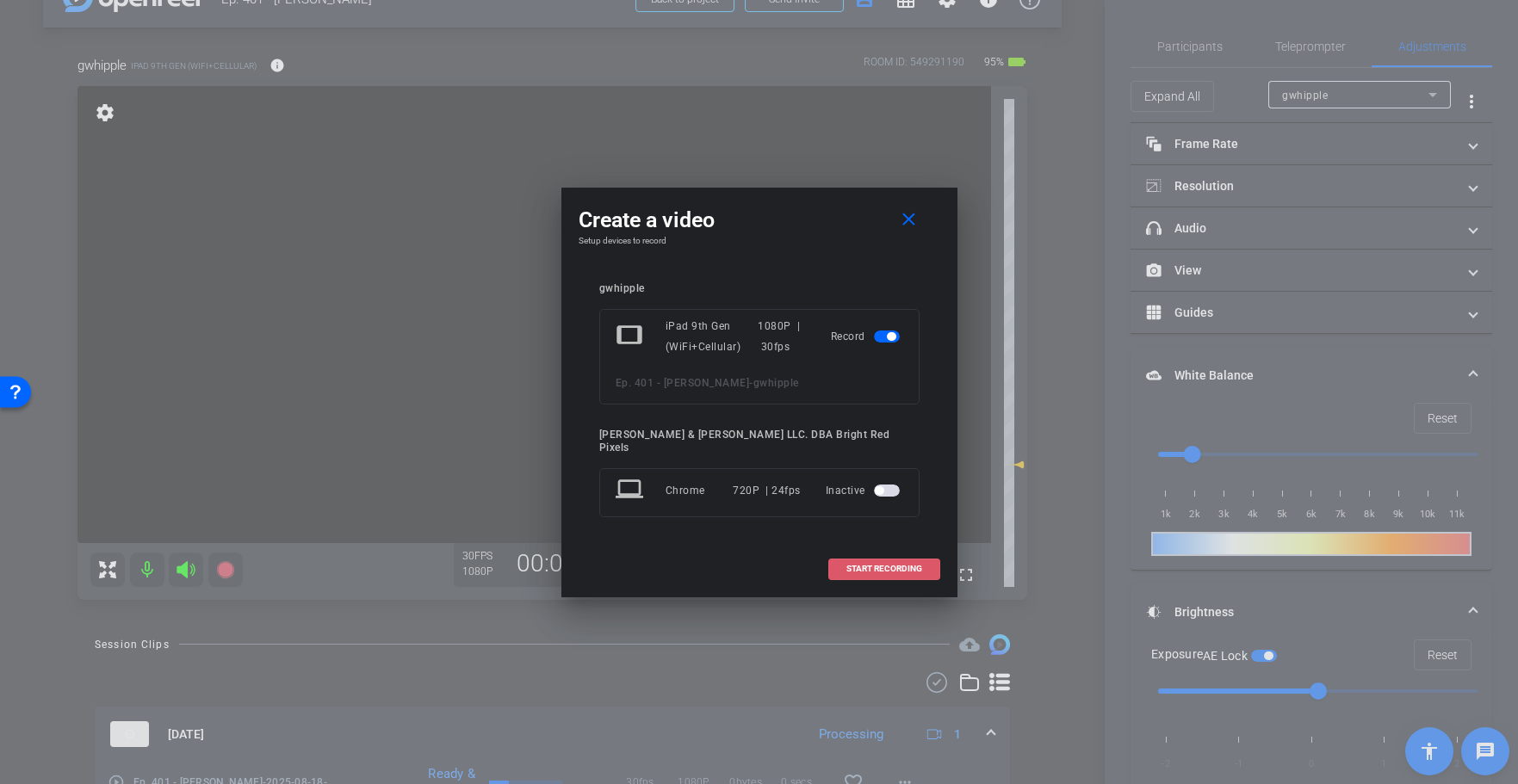
click at [841, 568] on span at bounding box center [884, 569] width 110 height 41
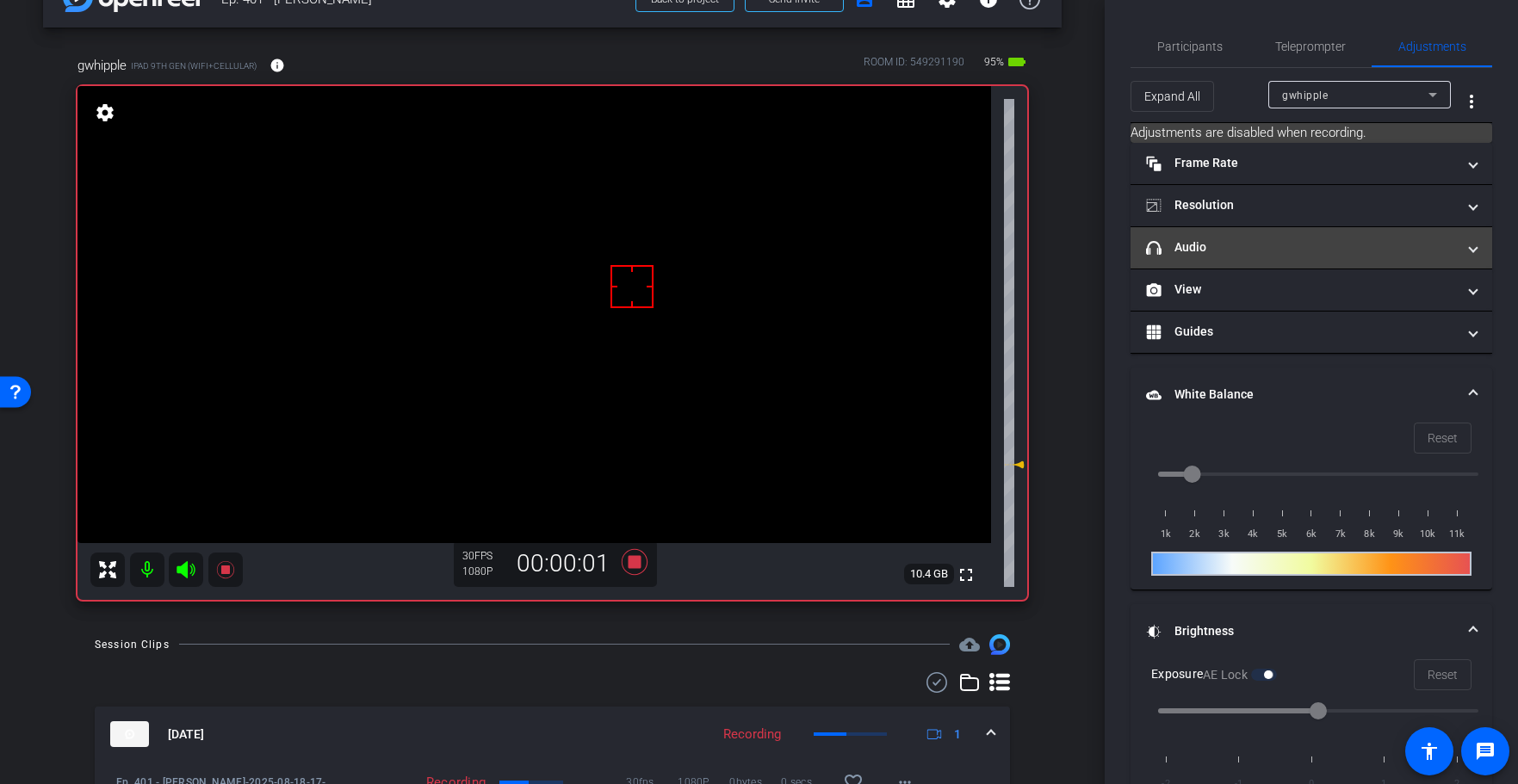
click at [1283, 241] on mat-panel-title "headphone icon Audio" at bounding box center [1300, 247] width 310 height 18
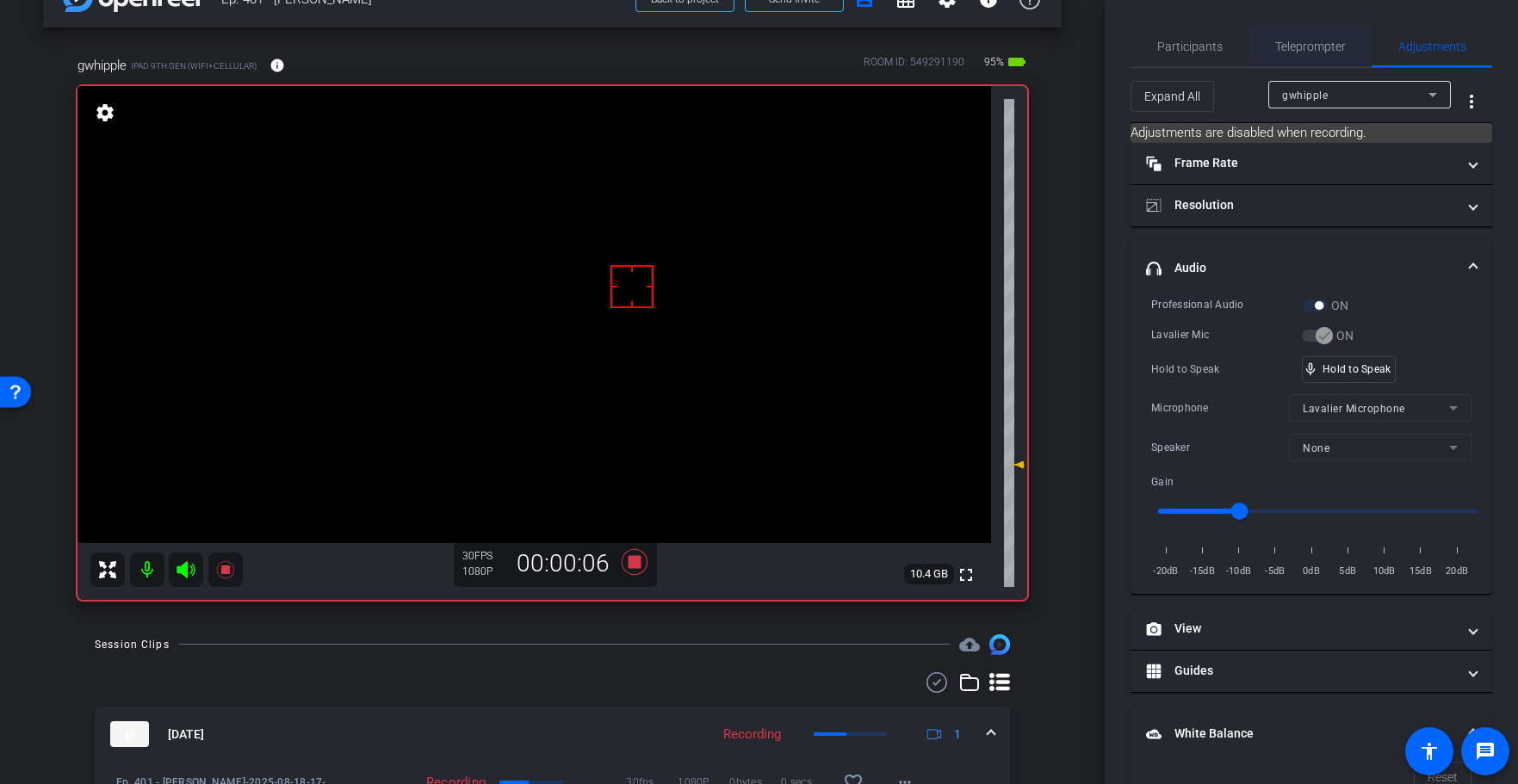
click at [1281, 48] on span "Teleprompter" at bounding box center [1310, 47] width 71 height 12
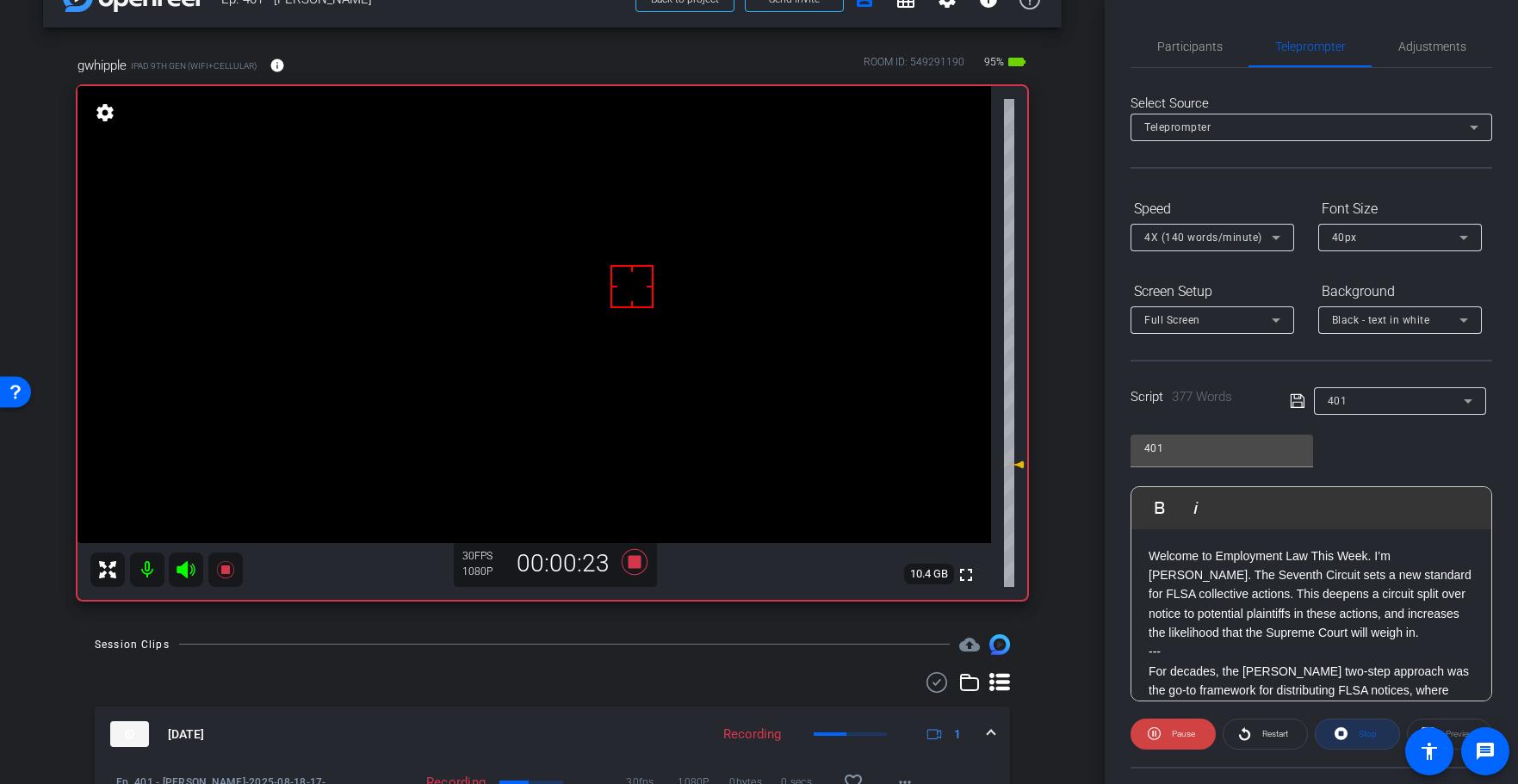
click at [1364, 735] on span "Stop" at bounding box center [1367, 733] width 18 height 9
click at [643, 563] on icon at bounding box center [634, 562] width 41 height 31
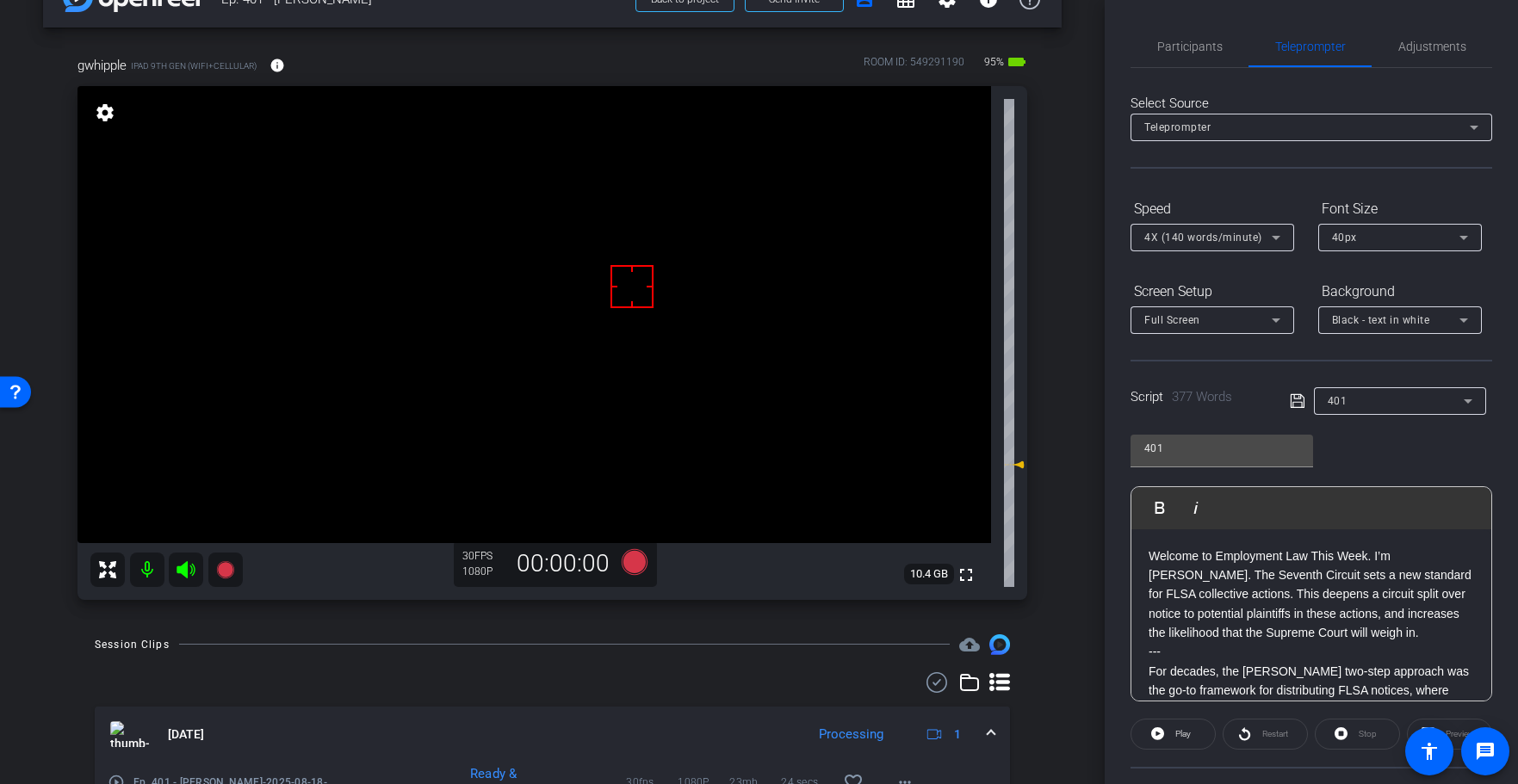
drag, startPoint x: 1319, startPoint y: 599, endPoint x: 1461, endPoint y: 716, distance: 184.0
click at [1319, 599] on p "Welcome to Employment Law This Week. I’m [PERSON_NAME]. The Seventh Circuit set…" at bounding box center [1311, 594] width 325 height 97
drag, startPoint x: 1304, startPoint y: 580, endPoint x: 1438, endPoint y: 724, distance: 196.7
click at [1304, 580] on p "Welcome to Employment Law This Week. I’m [PERSON_NAME]. The Seventh Circuit set…" at bounding box center [1311, 594] width 325 height 97
click at [1396, 600] on p "Welcome to Employment Law This Week. I’m [PERSON_NAME]. The Seventh Circuit, se…" at bounding box center [1311, 594] width 325 height 97
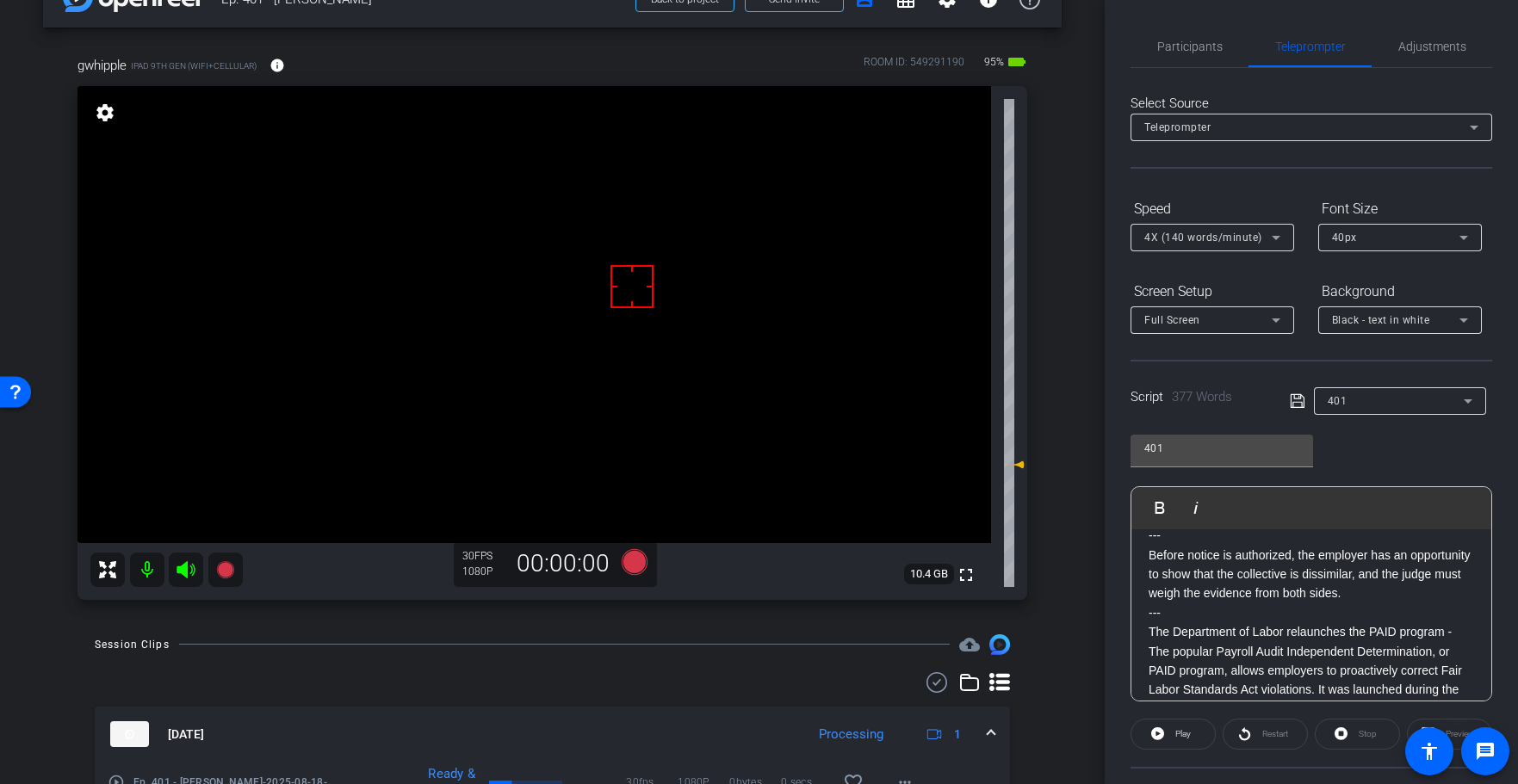
scroll to position [0, 0]
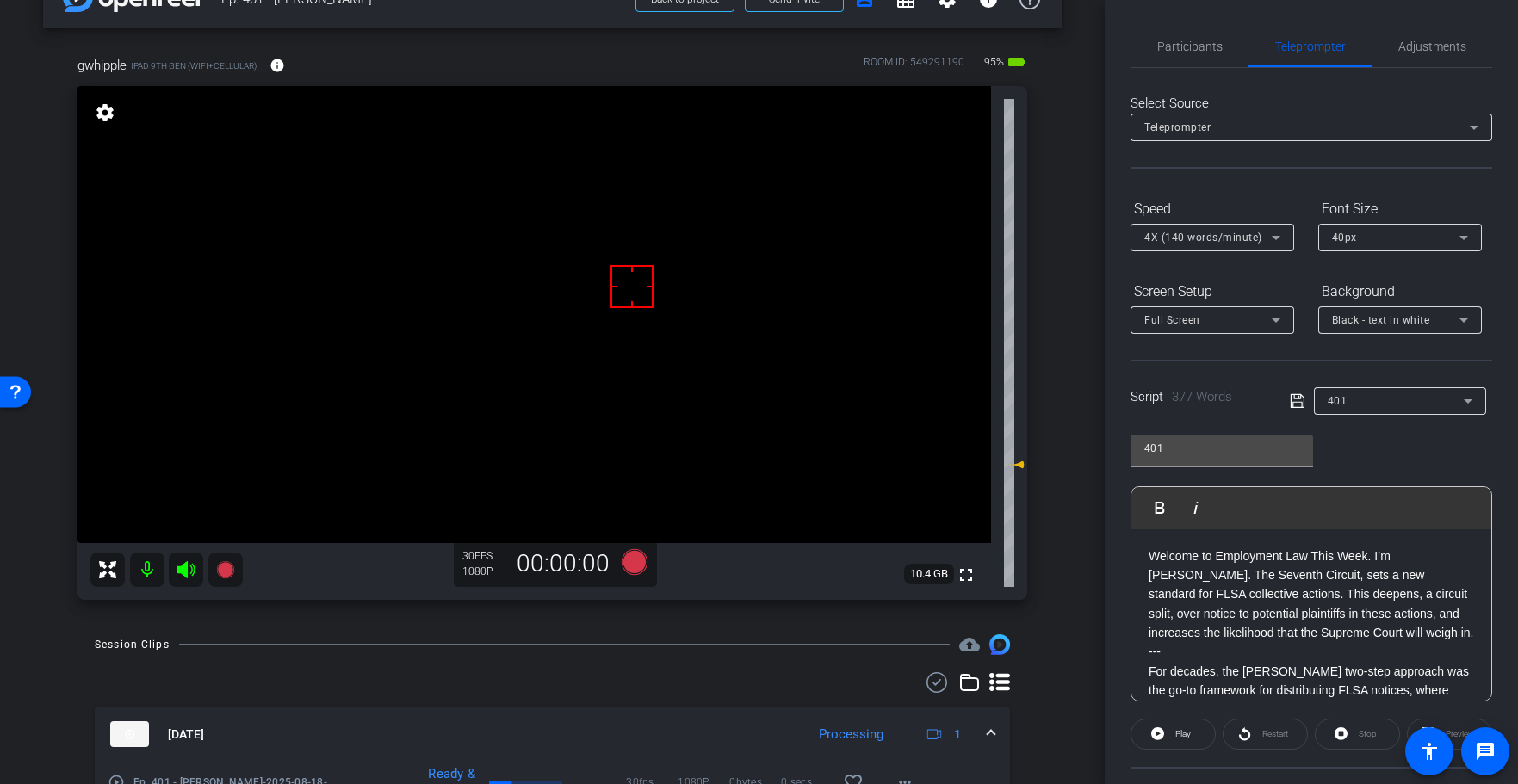
click at [1293, 404] on icon at bounding box center [1297, 401] width 16 height 21
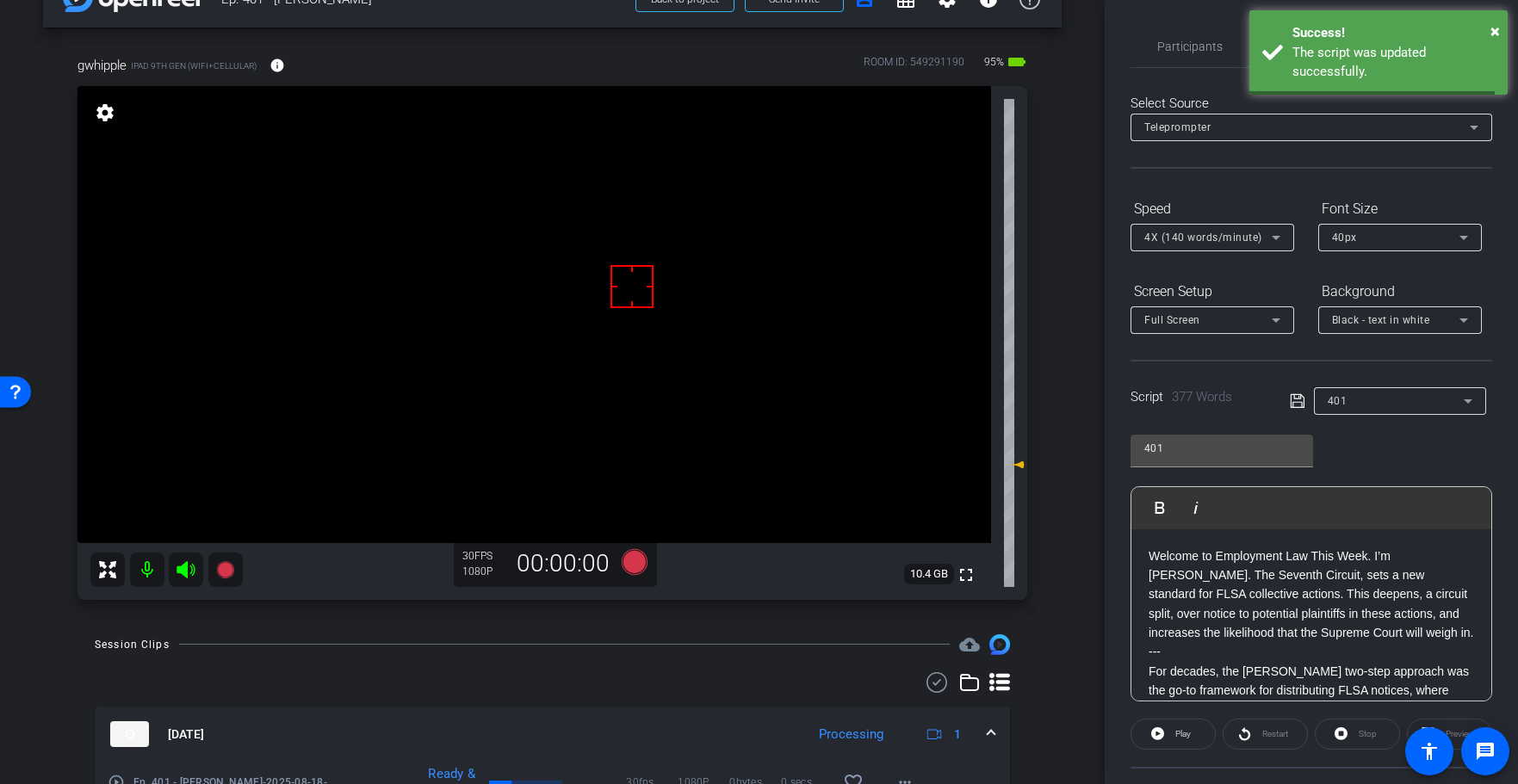
click at [1293, 404] on icon at bounding box center [1297, 401] width 16 height 21
click at [1294, 404] on icon at bounding box center [1297, 401] width 16 height 21
click at [1174, 730] on span "Play" at bounding box center [1181, 734] width 20 height 24
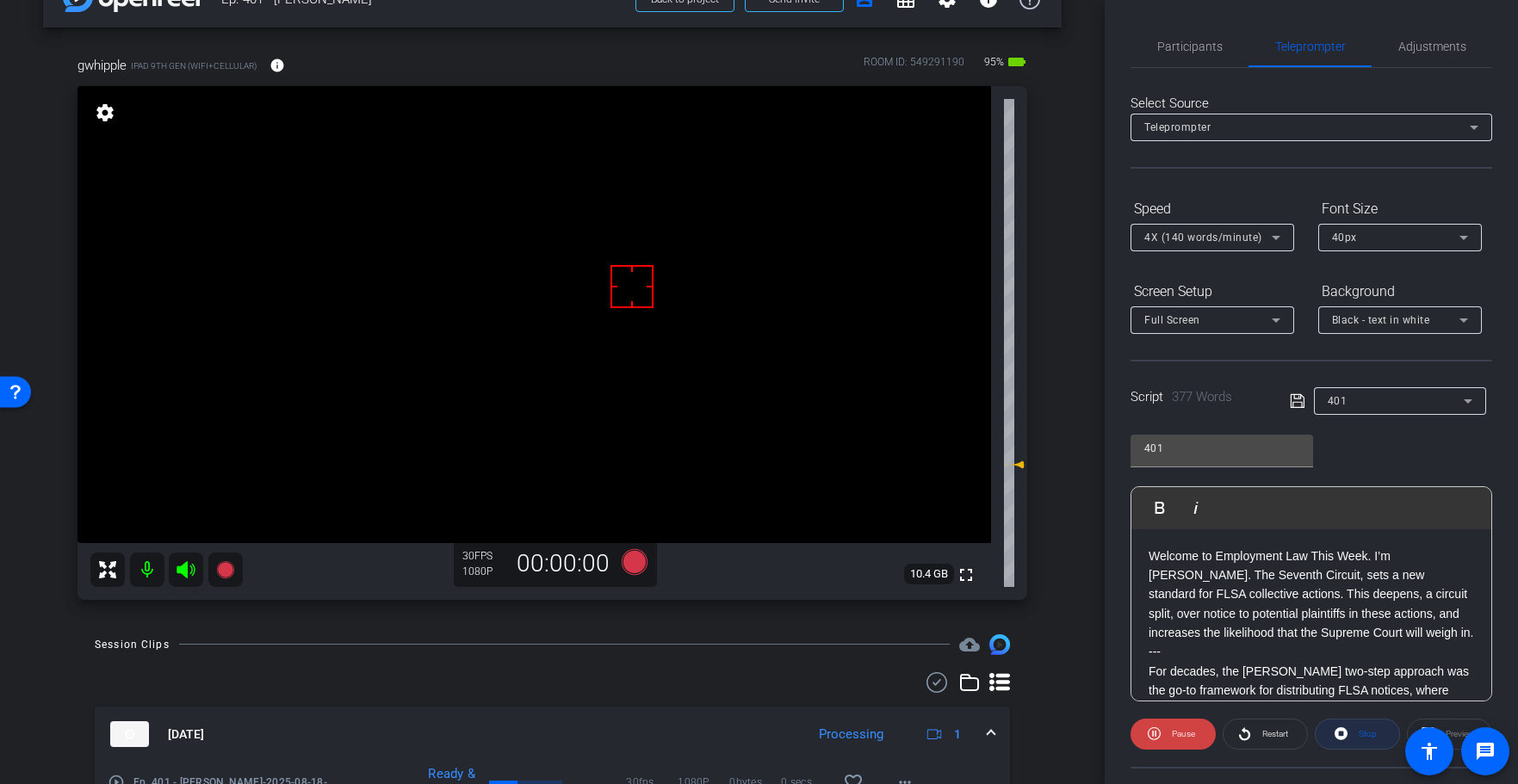
click at [1353, 739] on span at bounding box center [1357, 733] width 84 height 41
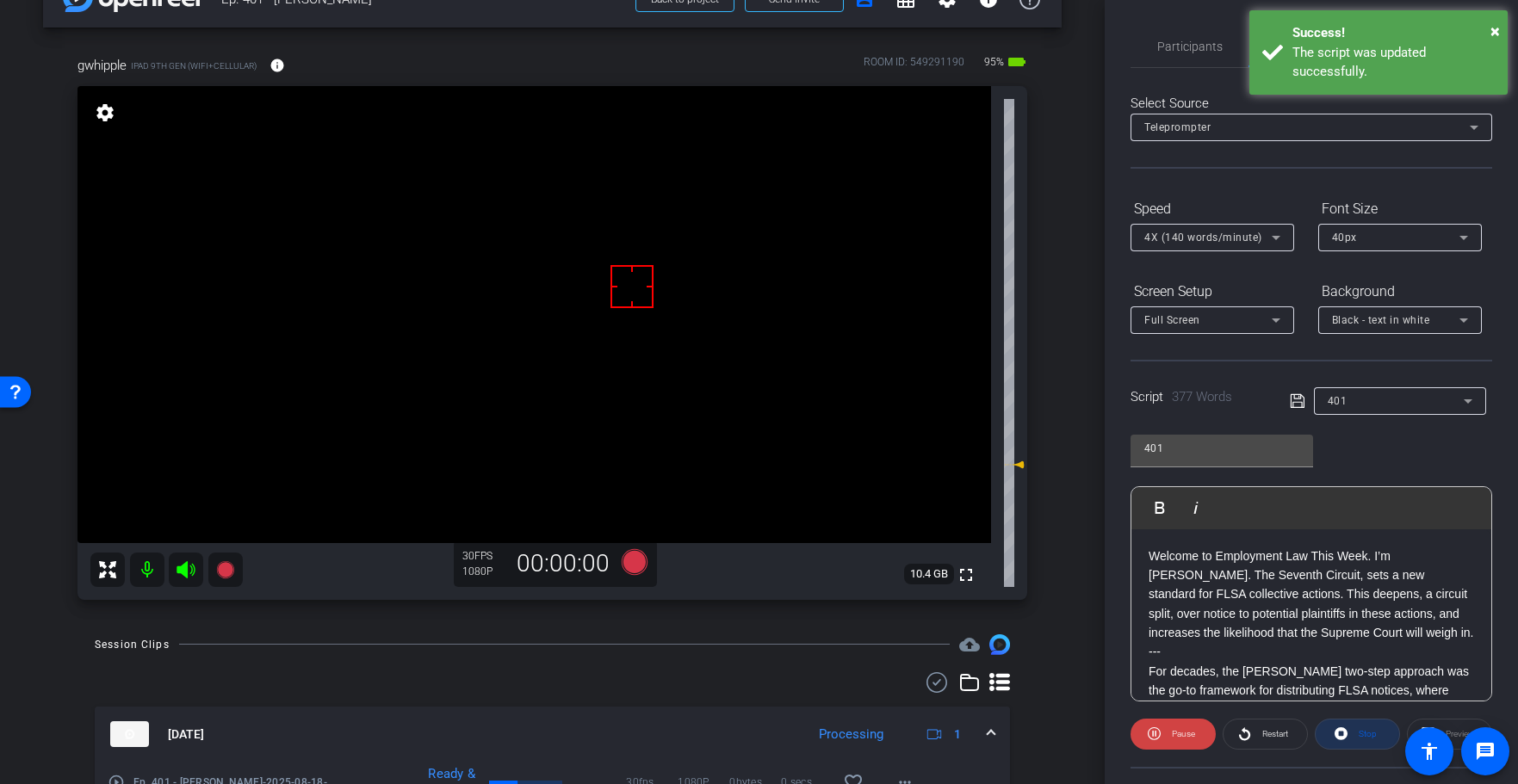
click at [1353, 739] on div "Stop" at bounding box center [1356, 733] width 85 height 31
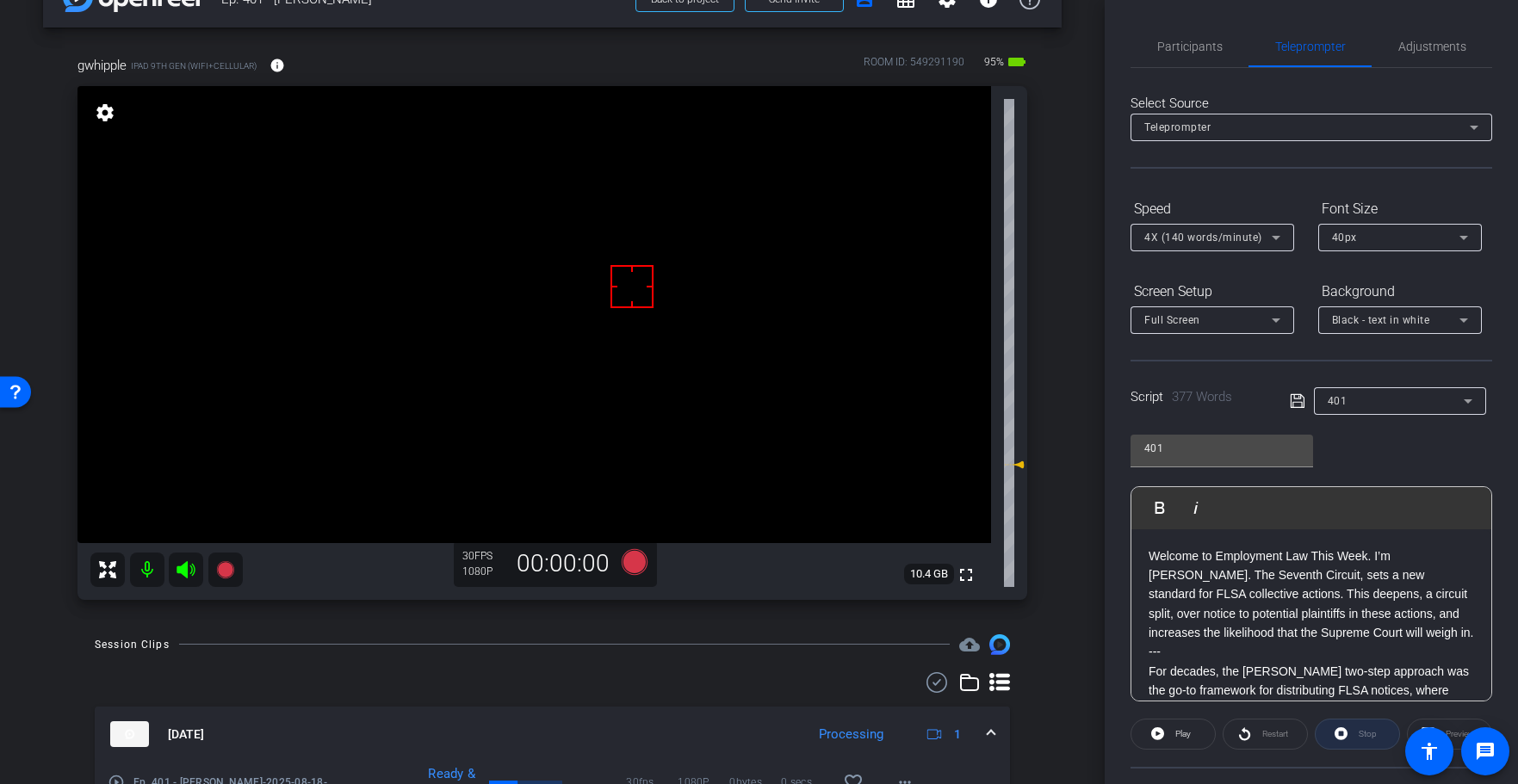
click at [1354, 739] on div "Stop" at bounding box center [1356, 733] width 85 height 31
click at [1295, 399] on icon at bounding box center [1297, 401] width 16 height 21
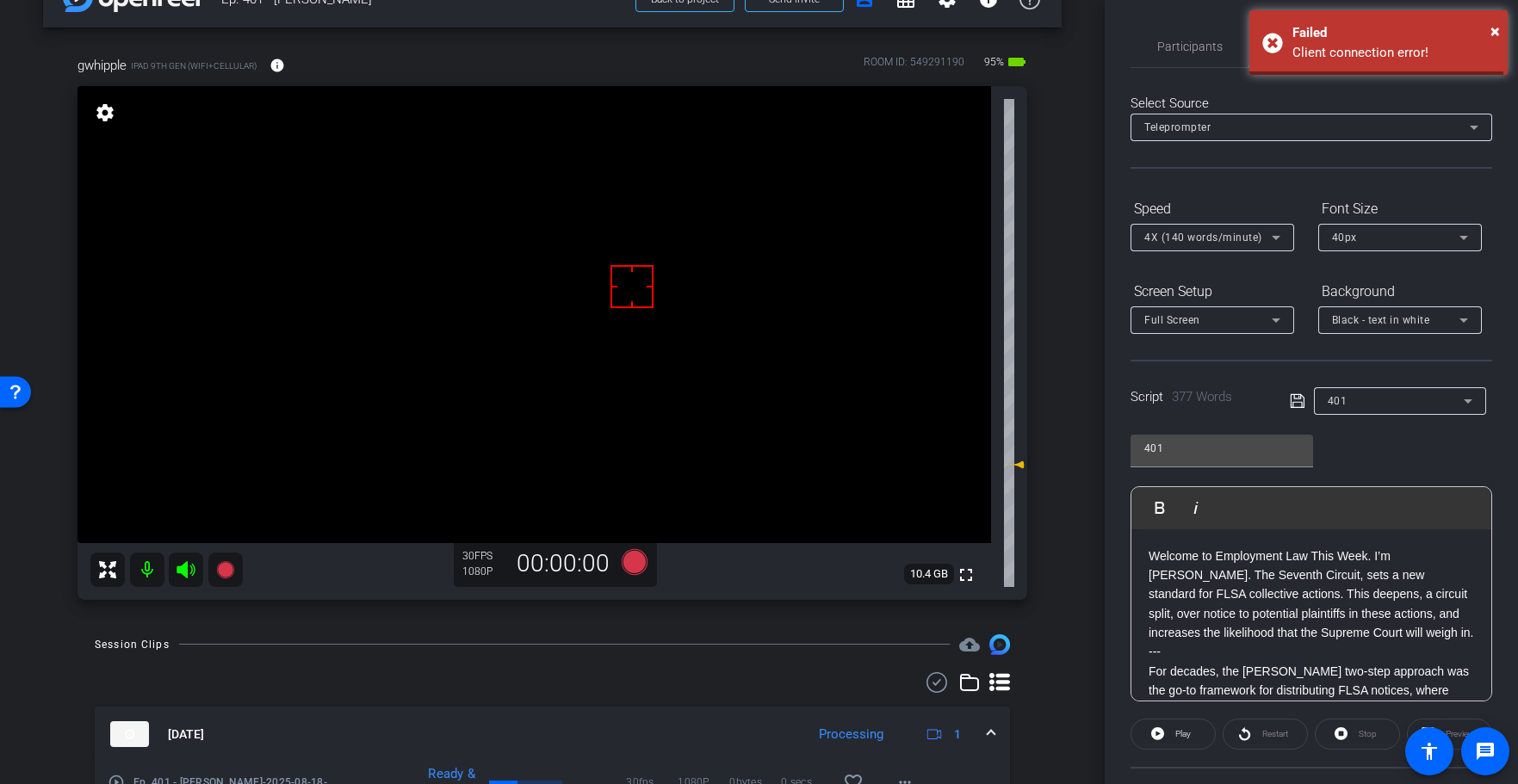
click at [1295, 399] on icon at bounding box center [1297, 401] width 16 height 21
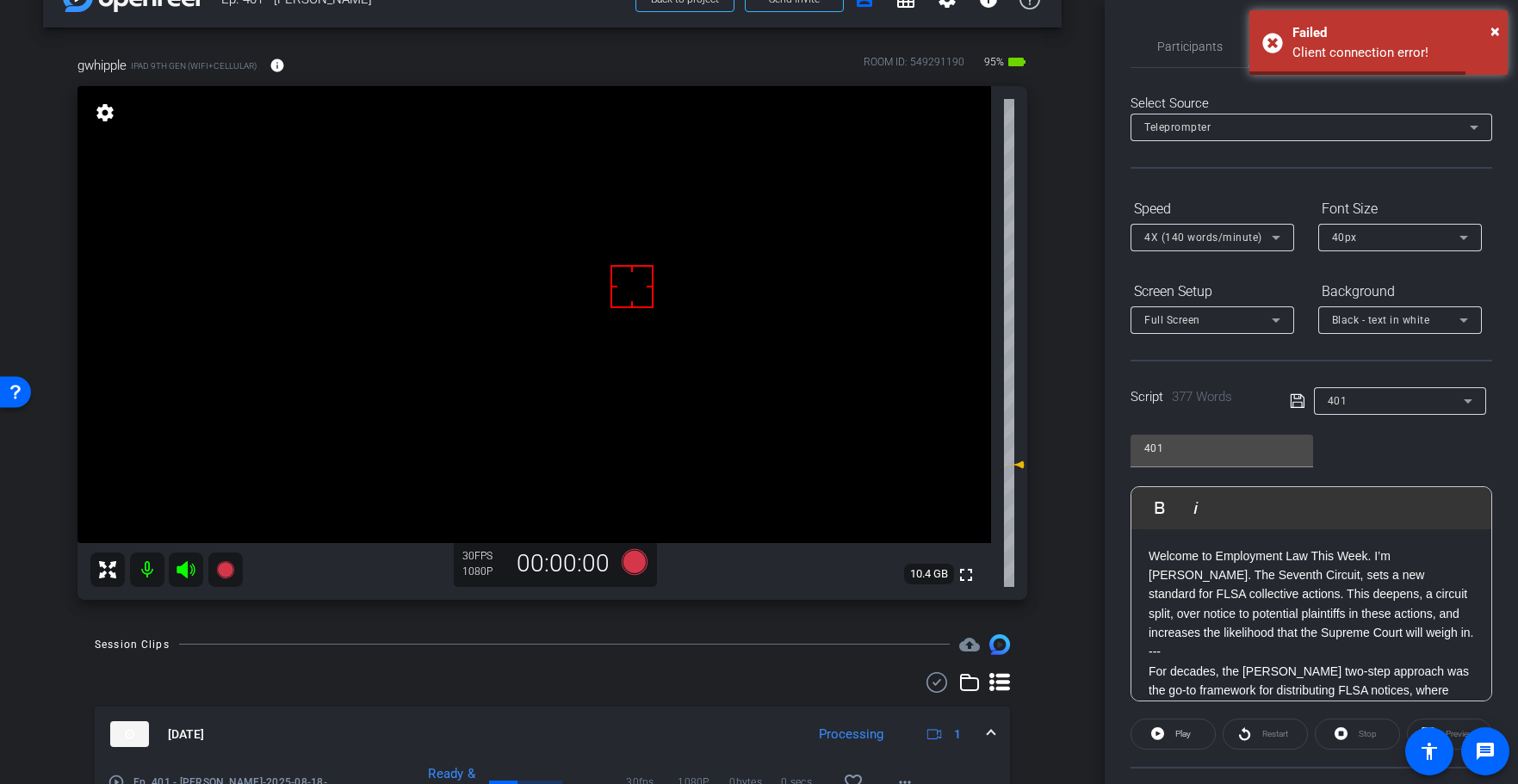
click at [1295, 399] on icon at bounding box center [1297, 401] width 16 height 21
drag, startPoint x: 1294, startPoint y: 399, endPoint x: 755, endPoint y: 573, distance: 566.4
click at [1292, 399] on icon at bounding box center [1297, 401] width 16 height 21
click at [626, 564] on icon at bounding box center [634, 562] width 26 height 26
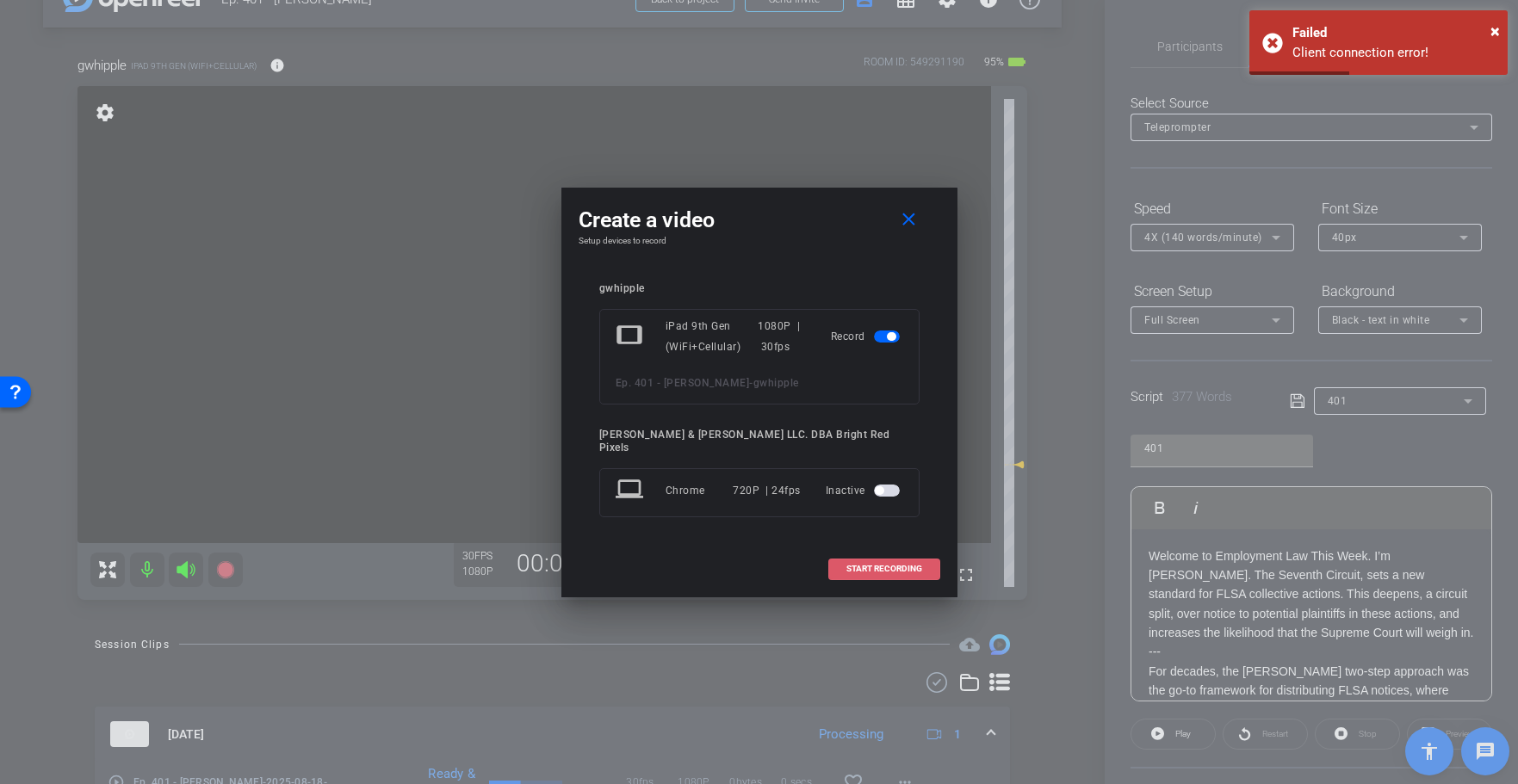
click at [856, 565] on span "START RECORDING" at bounding box center [884, 569] width 76 height 9
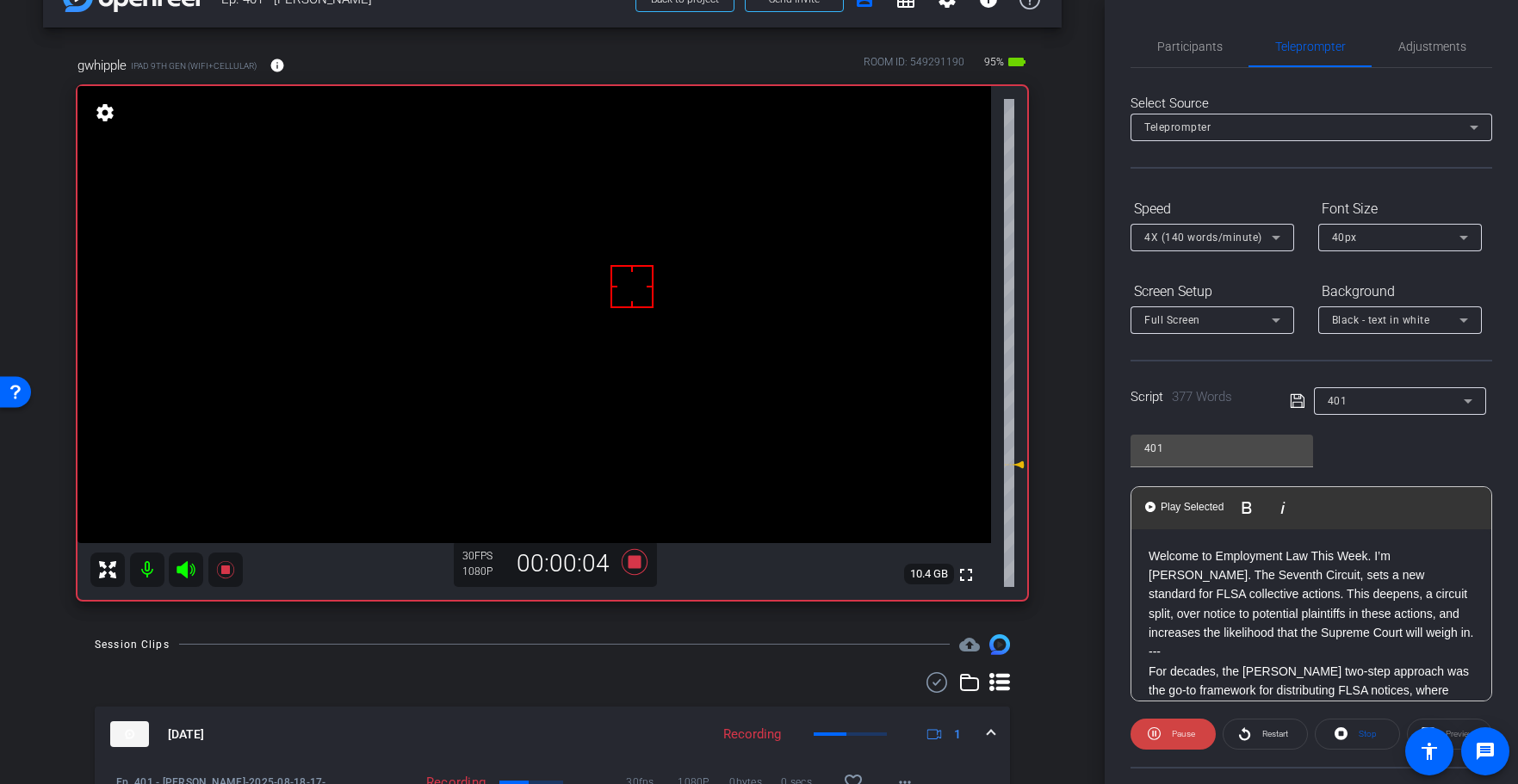
click at [748, 627] on div "arrow_back Ep. 401 - [PERSON_NAME] to project Send invite account_box grid_on s…" at bounding box center [552, 345] width 1105 height 784
click at [630, 563] on icon at bounding box center [634, 562] width 26 height 26
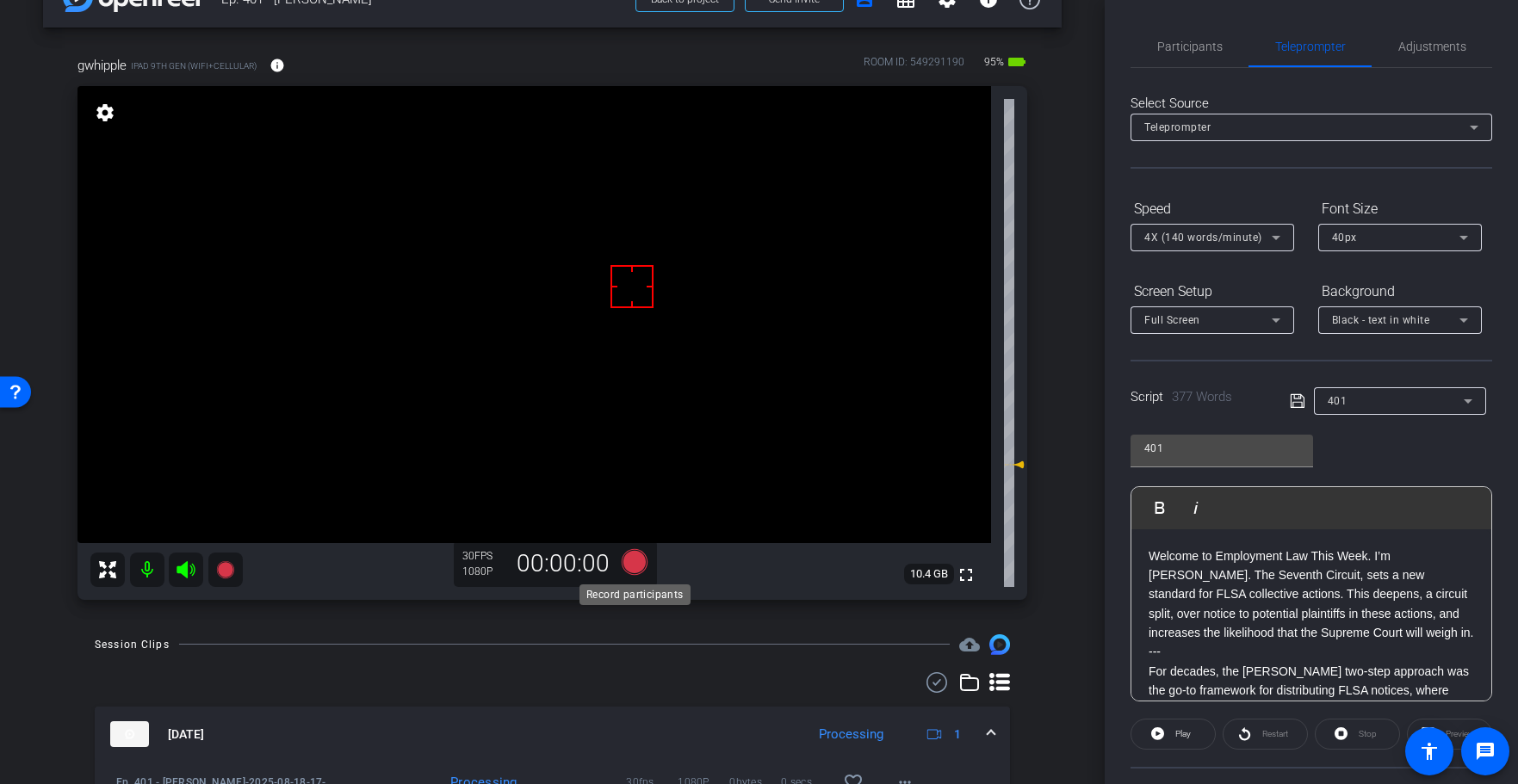
click at [634, 561] on icon at bounding box center [634, 562] width 26 height 26
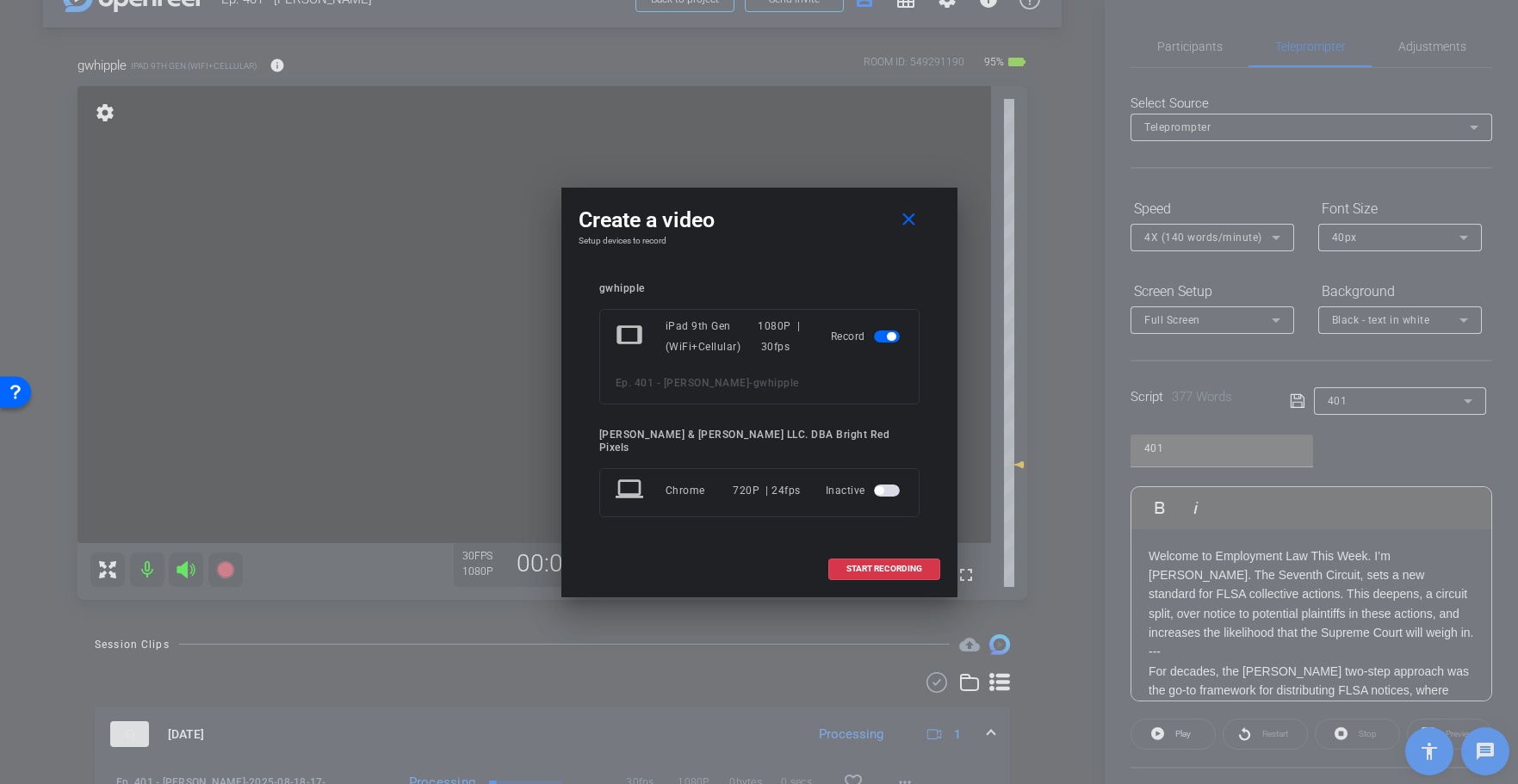
drag, startPoint x: 892, startPoint y: 258, endPoint x: 900, endPoint y: 252, distance: 10.0
click at [892, 258] on div "Create a video close Setup devices to record gwhipple tablet iPad 9th Gen (WiFi…" at bounding box center [759, 392] width 396 height 410
click at [904, 230] on mat-icon "close" at bounding box center [909, 220] width 22 height 22
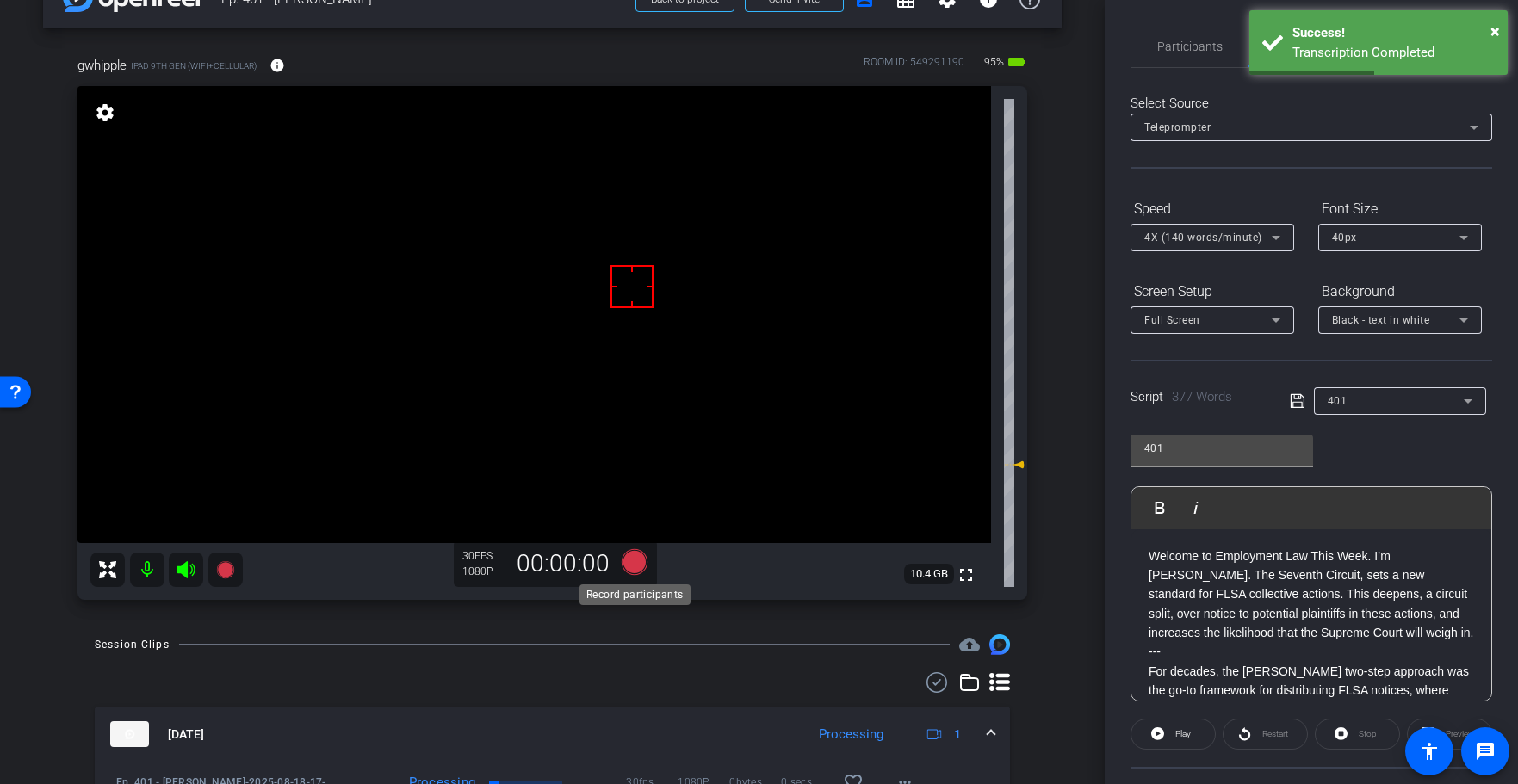
click at [635, 557] on icon at bounding box center [634, 562] width 26 height 26
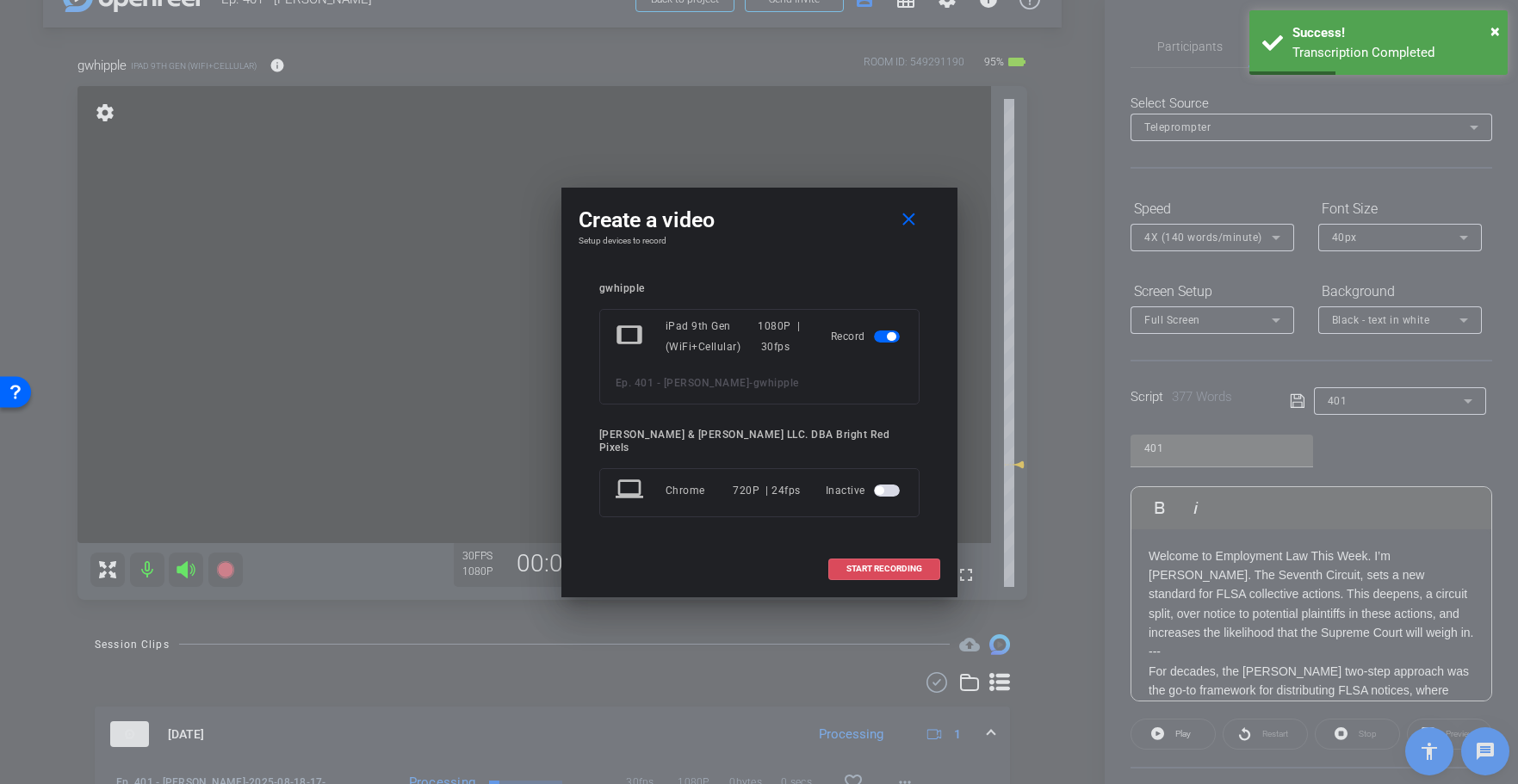
click at [843, 551] on span at bounding box center [884, 569] width 110 height 41
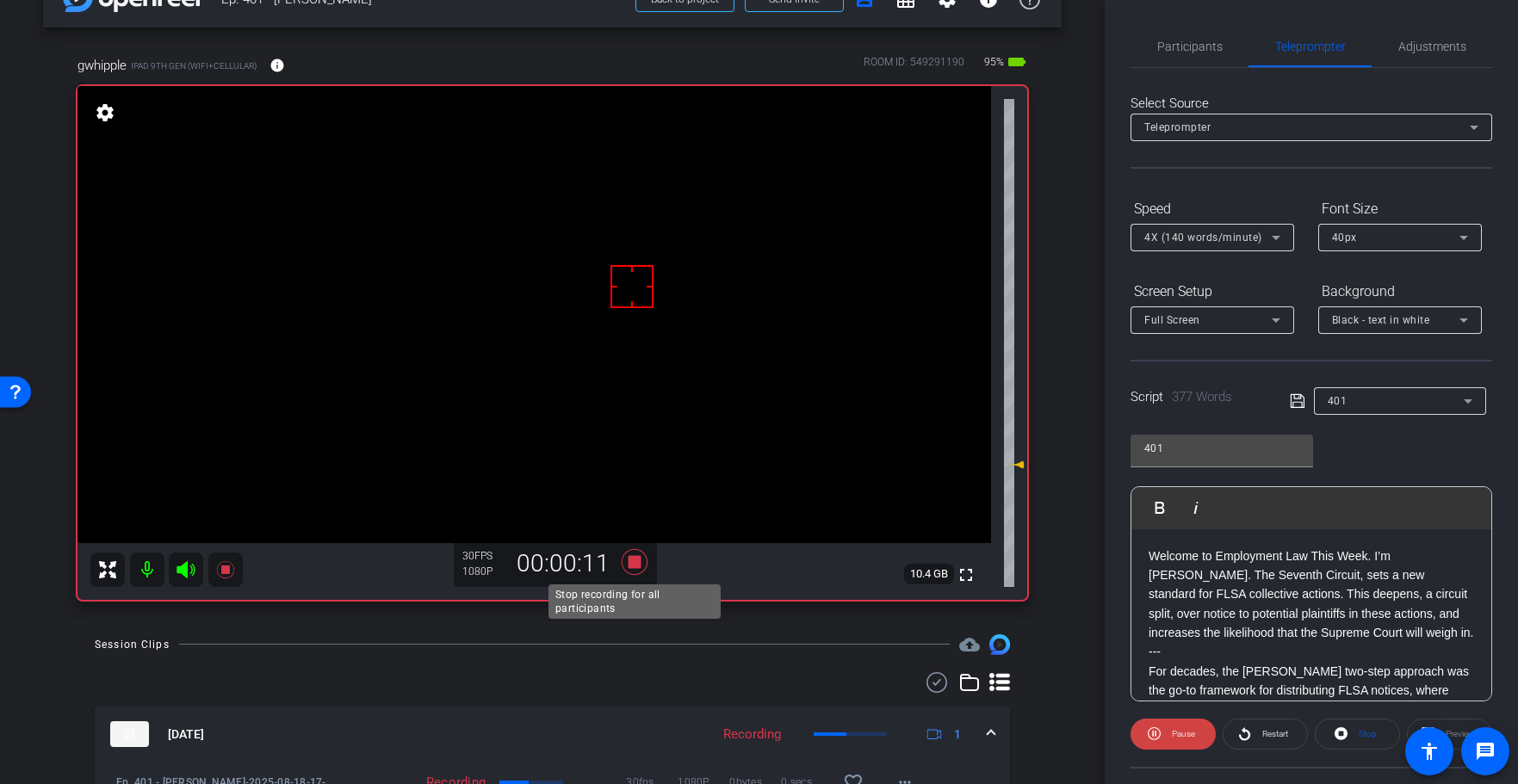
click at [636, 550] on icon at bounding box center [634, 562] width 26 height 26
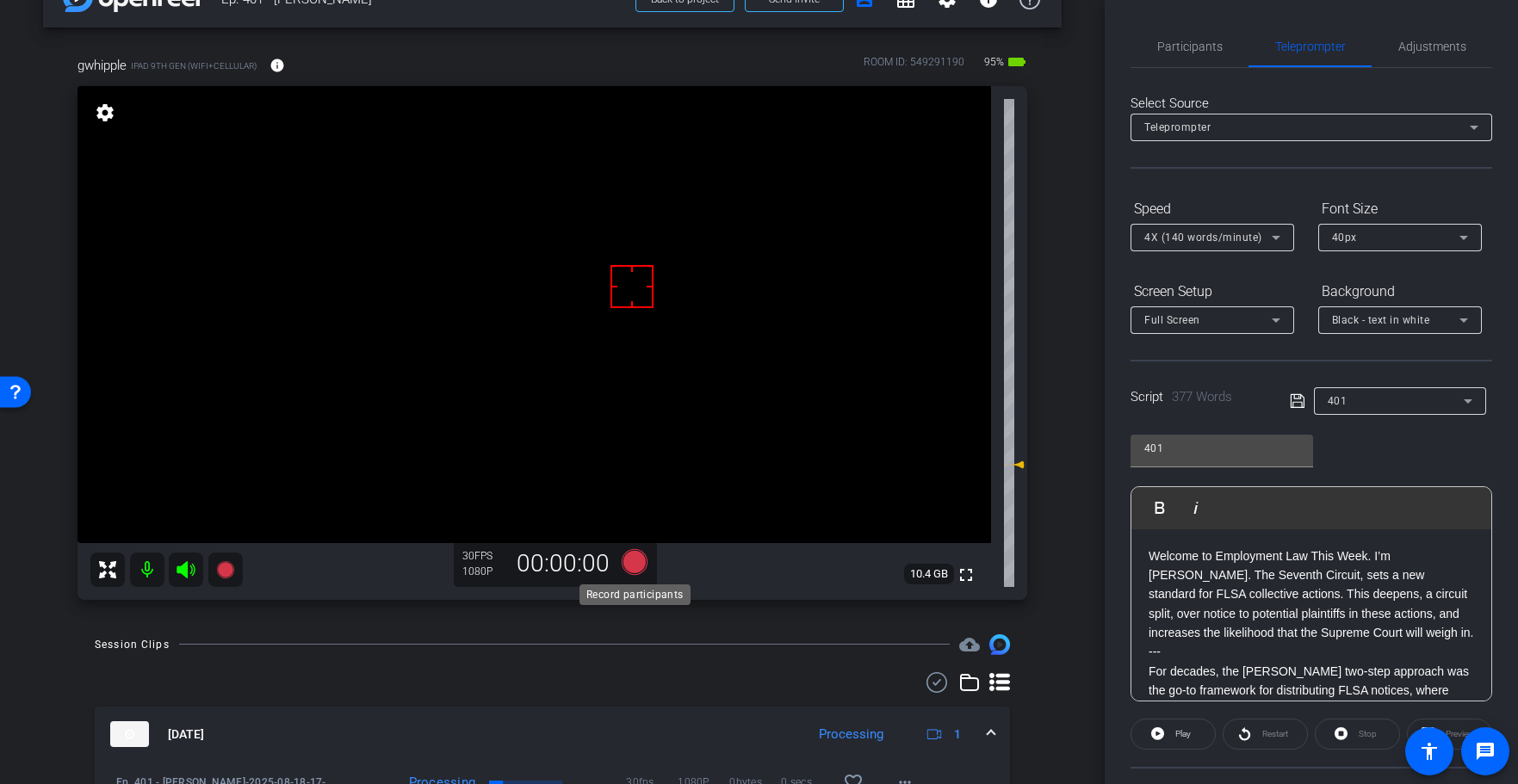
click at [643, 561] on icon at bounding box center [634, 562] width 26 height 26
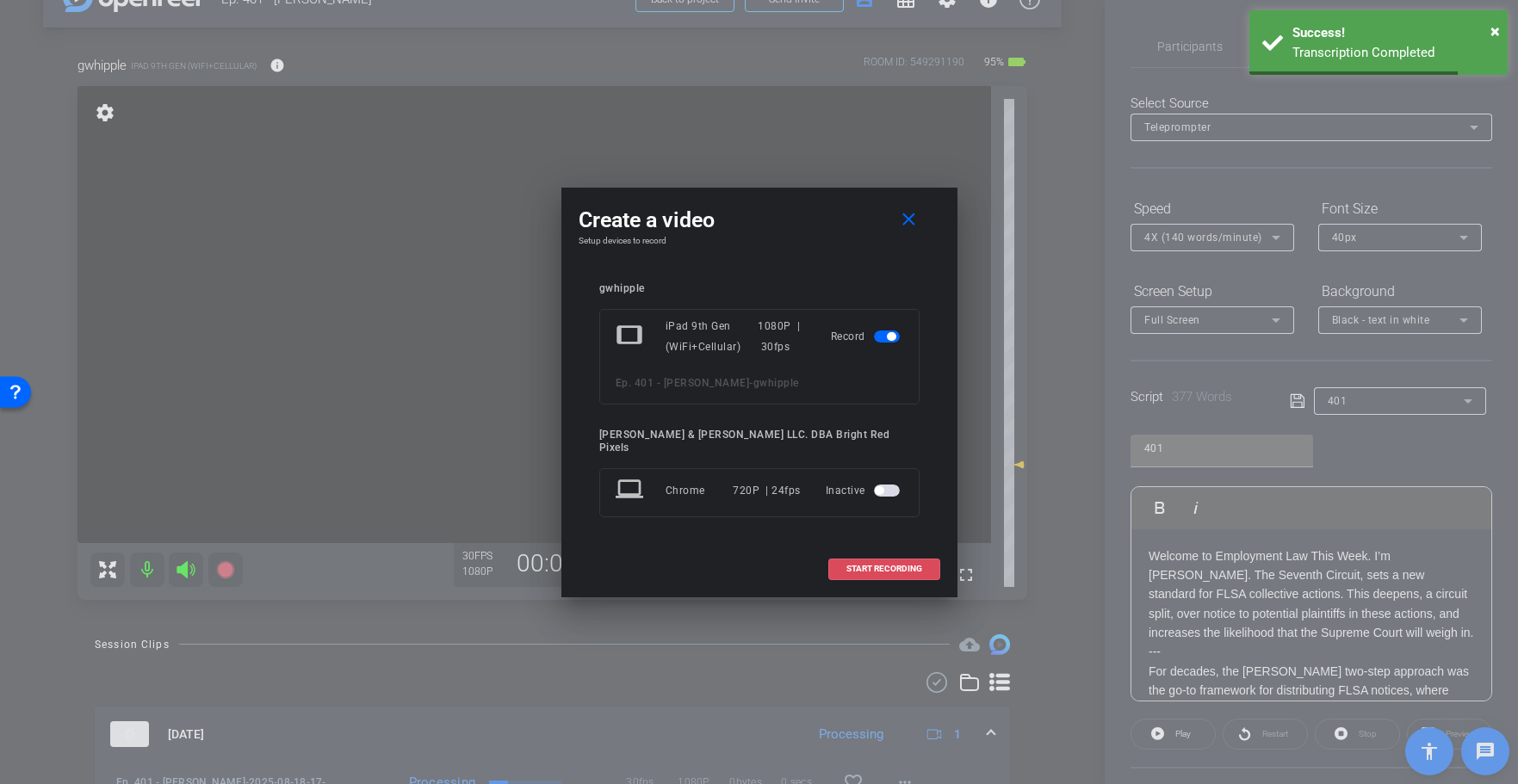
click at [854, 549] on span at bounding box center [884, 569] width 110 height 41
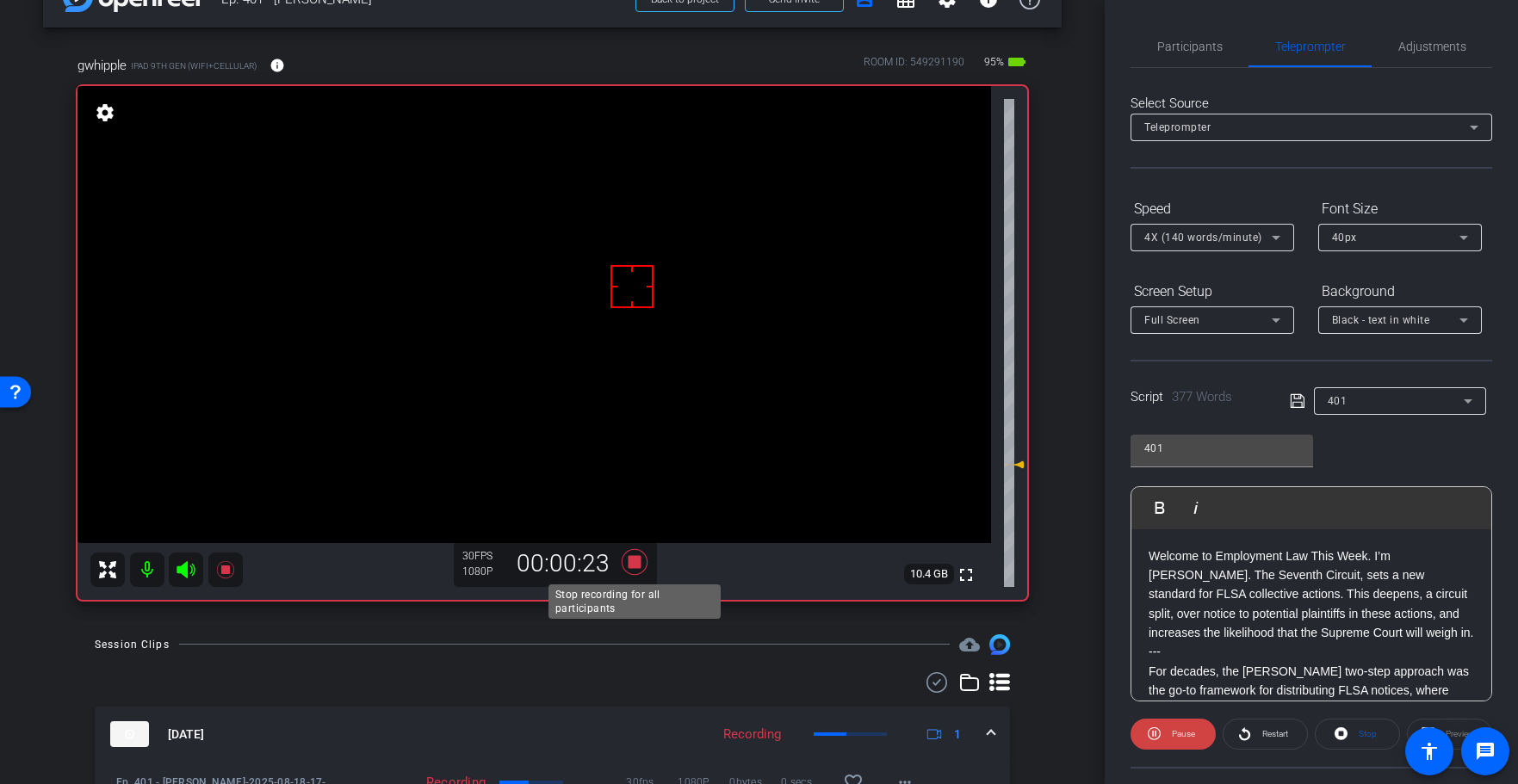
click at [632, 561] on icon at bounding box center [634, 562] width 26 height 26
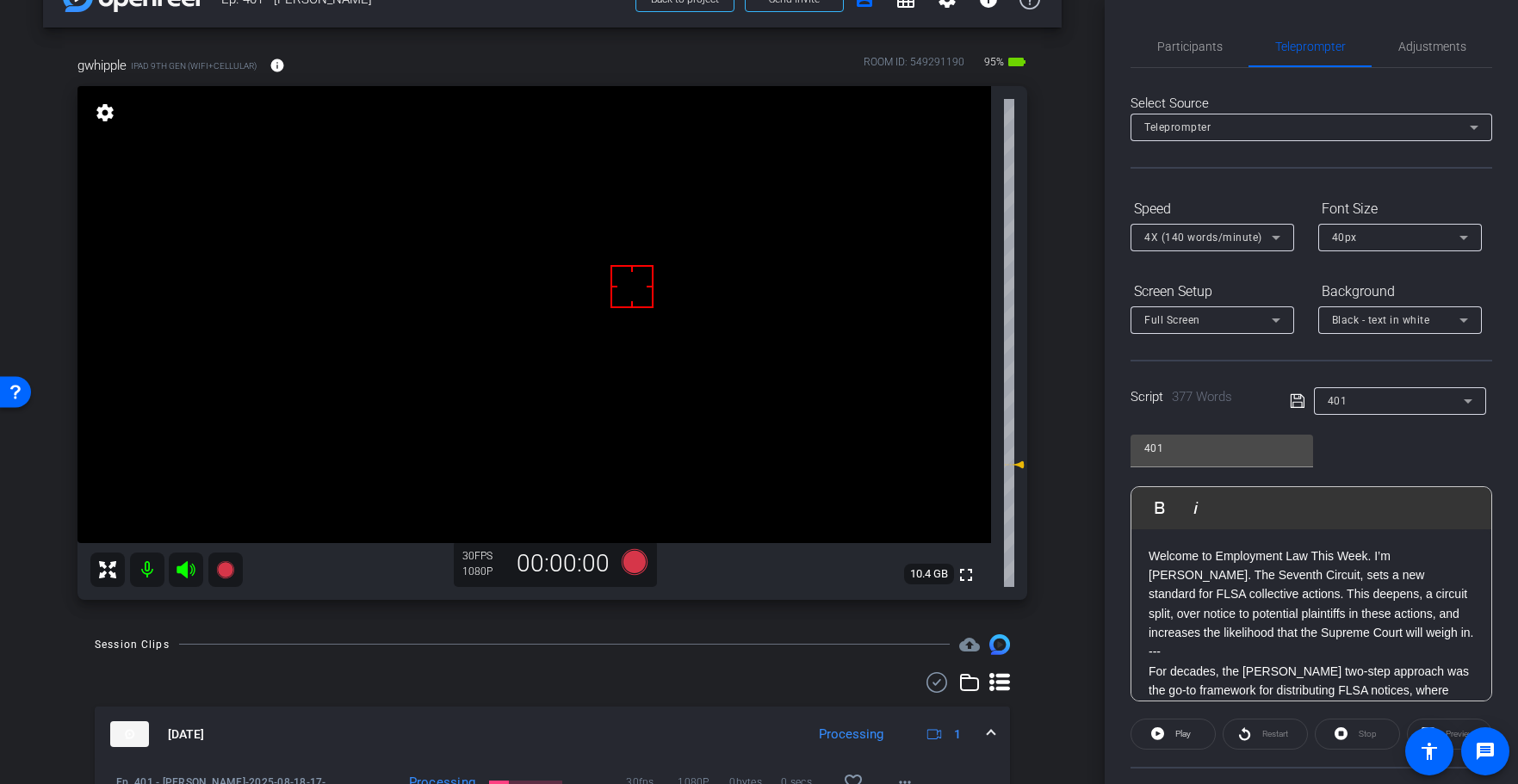
drag, startPoint x: 1226, startPoint y: 633, endPoint x: 1292, endPoint y: 655, distance: 69.6
click at [1225, 633] on p "Welcome to Employment Law This Week. I’m [PERSON_NAME]. The Seventh Circuit, se…" at bounding box center [1311, 594] width 325 height 97
click at [1292, 394] on icon at bounding box center [1296, 401] width 14 height 14
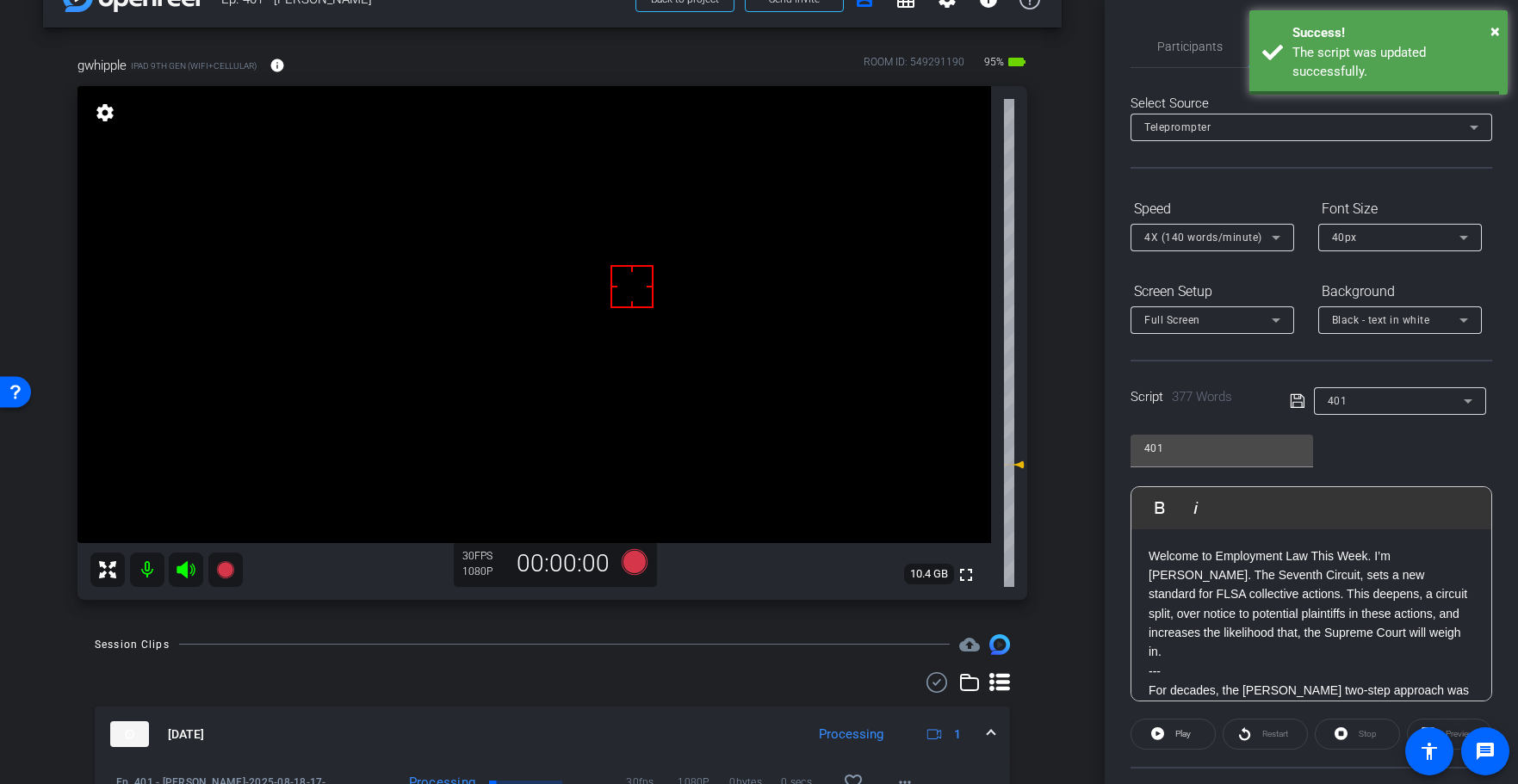
click at [1292, 394] on icon at bounding box center [1296, 401] width 14 height 14
click at [1291, 394] on icon at bounding box center [1296, 401] width 14 height 14
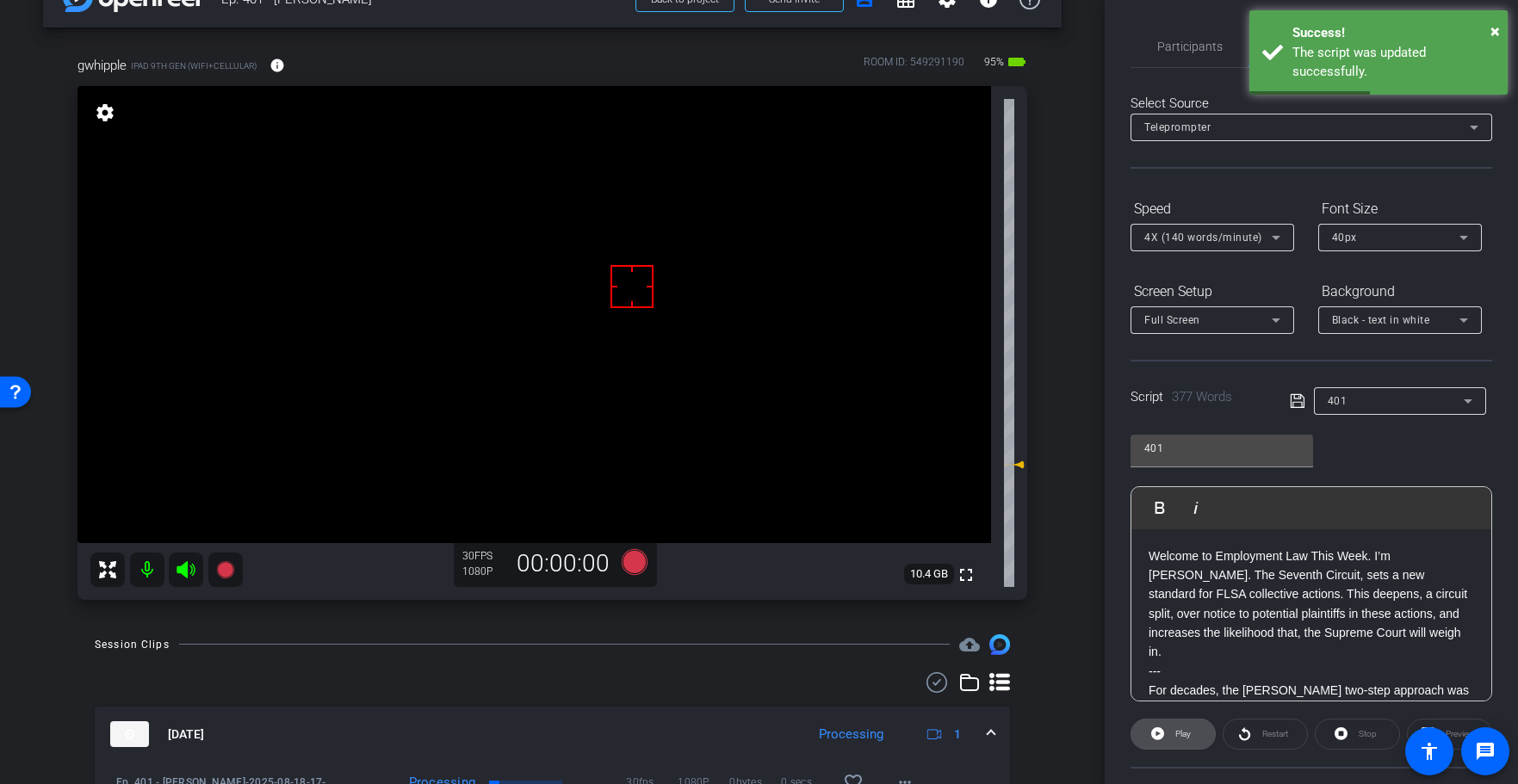
click at [1191, 728] on span at bounding box center [1174, 733] width 84 height 41
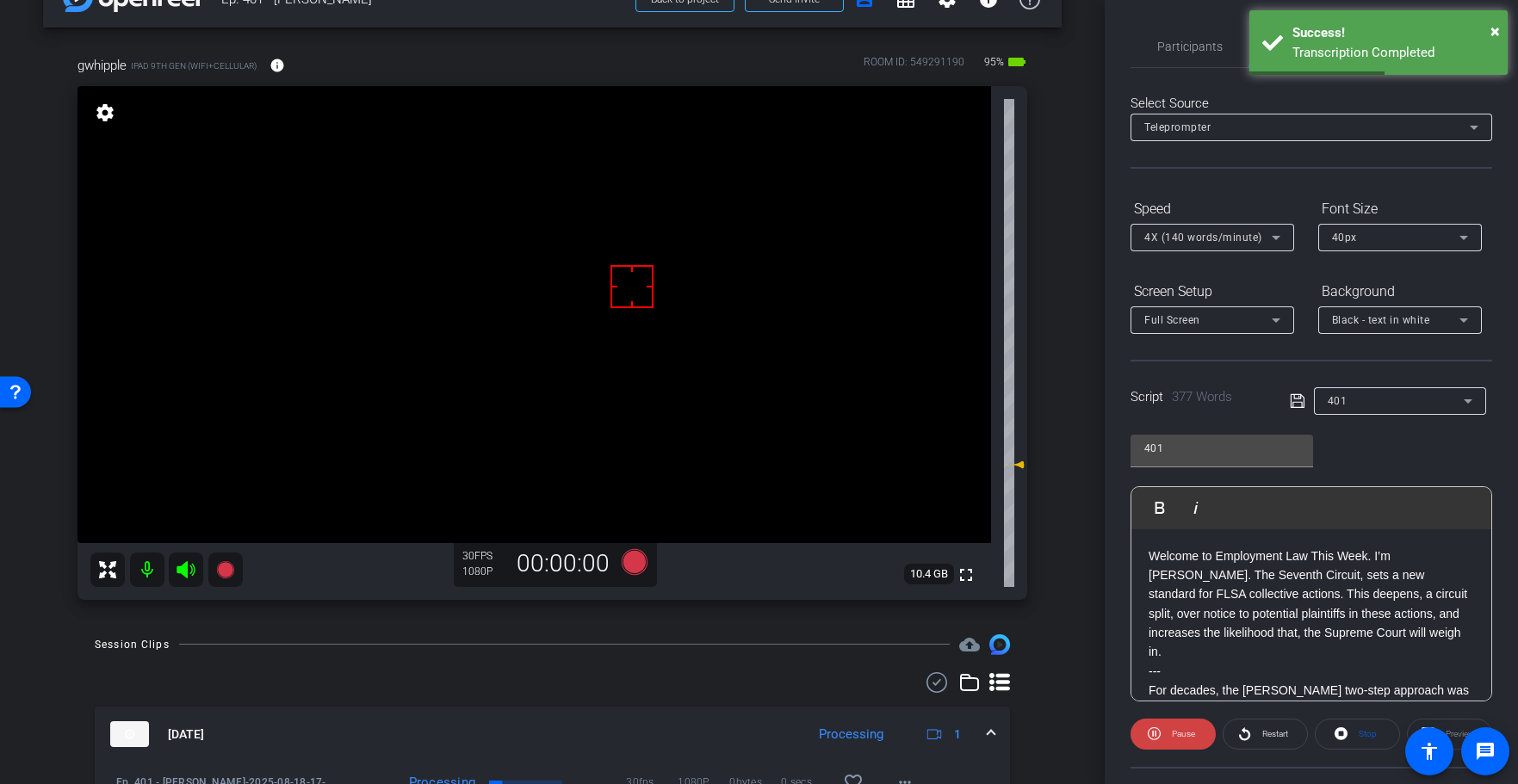
click at [1352, 736] on div "Stop" at bounding box center [1356, 733] width 85 height 31
click at [1352, 736] on span at bounding box center [1357, 733] width 84 height 41
click at [1352, 736] on div "Stop" at bounding box center [1356, 733] width 85 height 31
click at [1294, 391] on icon at bounding box center [1297, 401] width 16 height 21
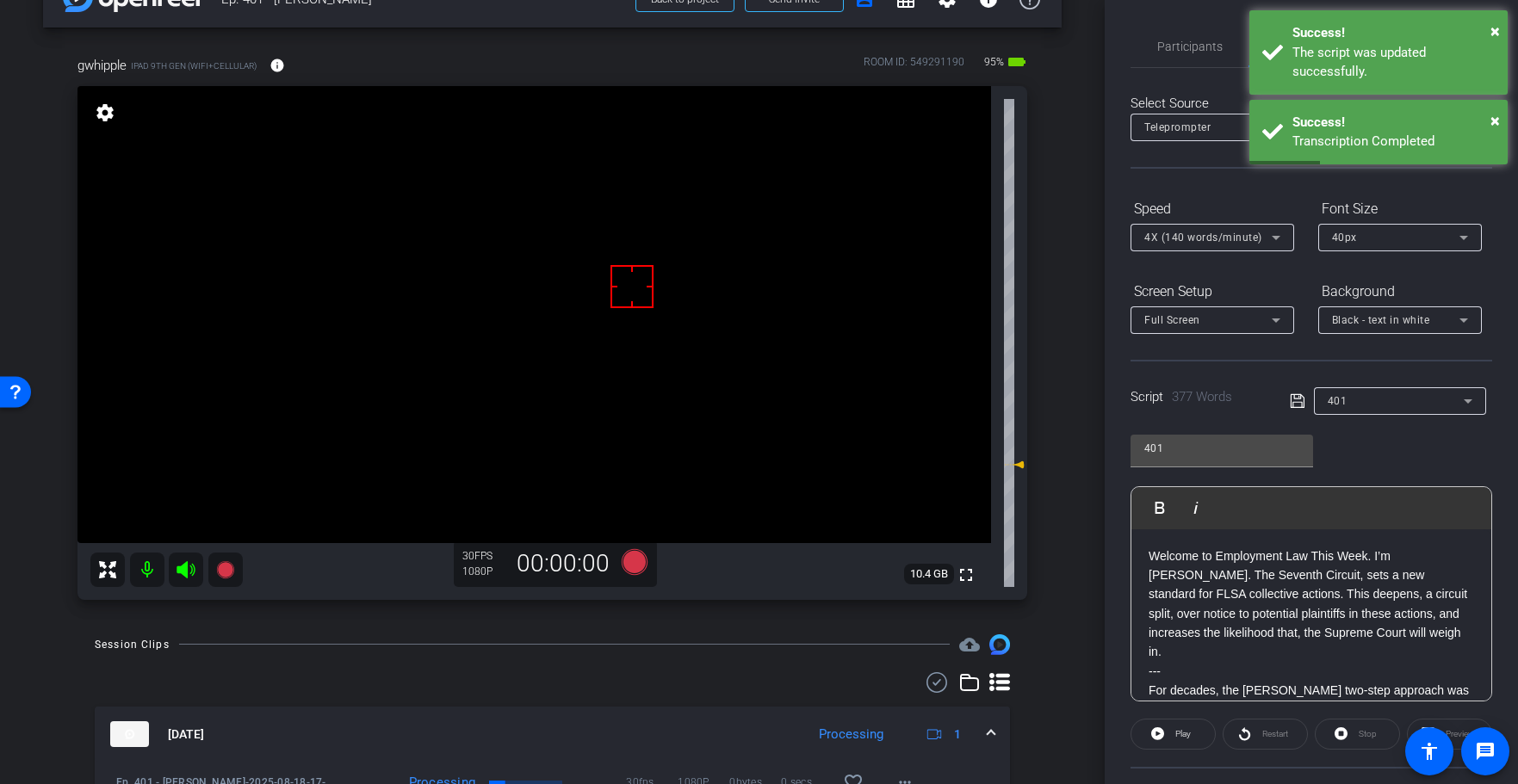
click at [1295, 393] on icon at bounding box center [1297, 401] width 16 height 21
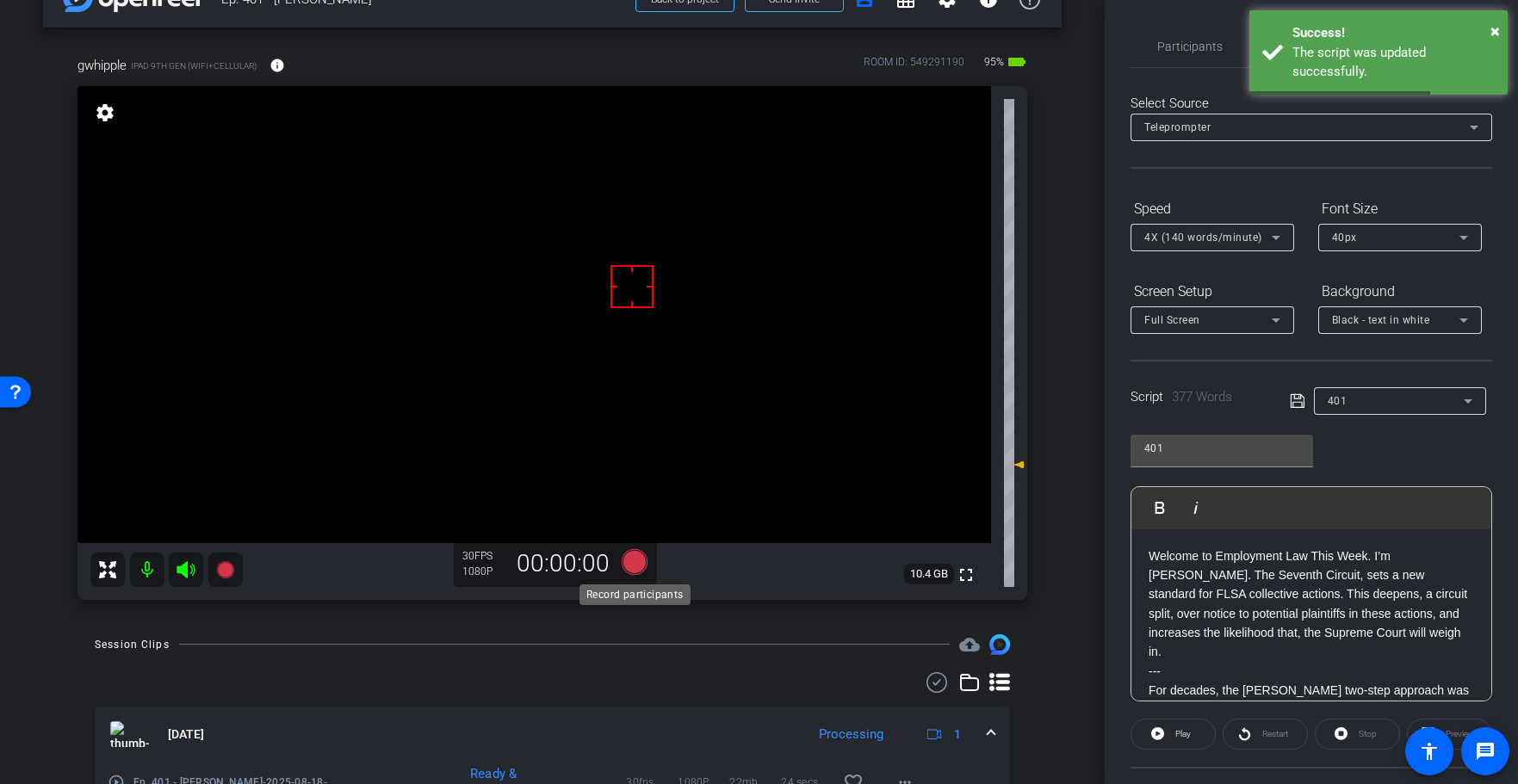
click at [638, 570] on icon at bounding box center [634, 562] width 26 height 26
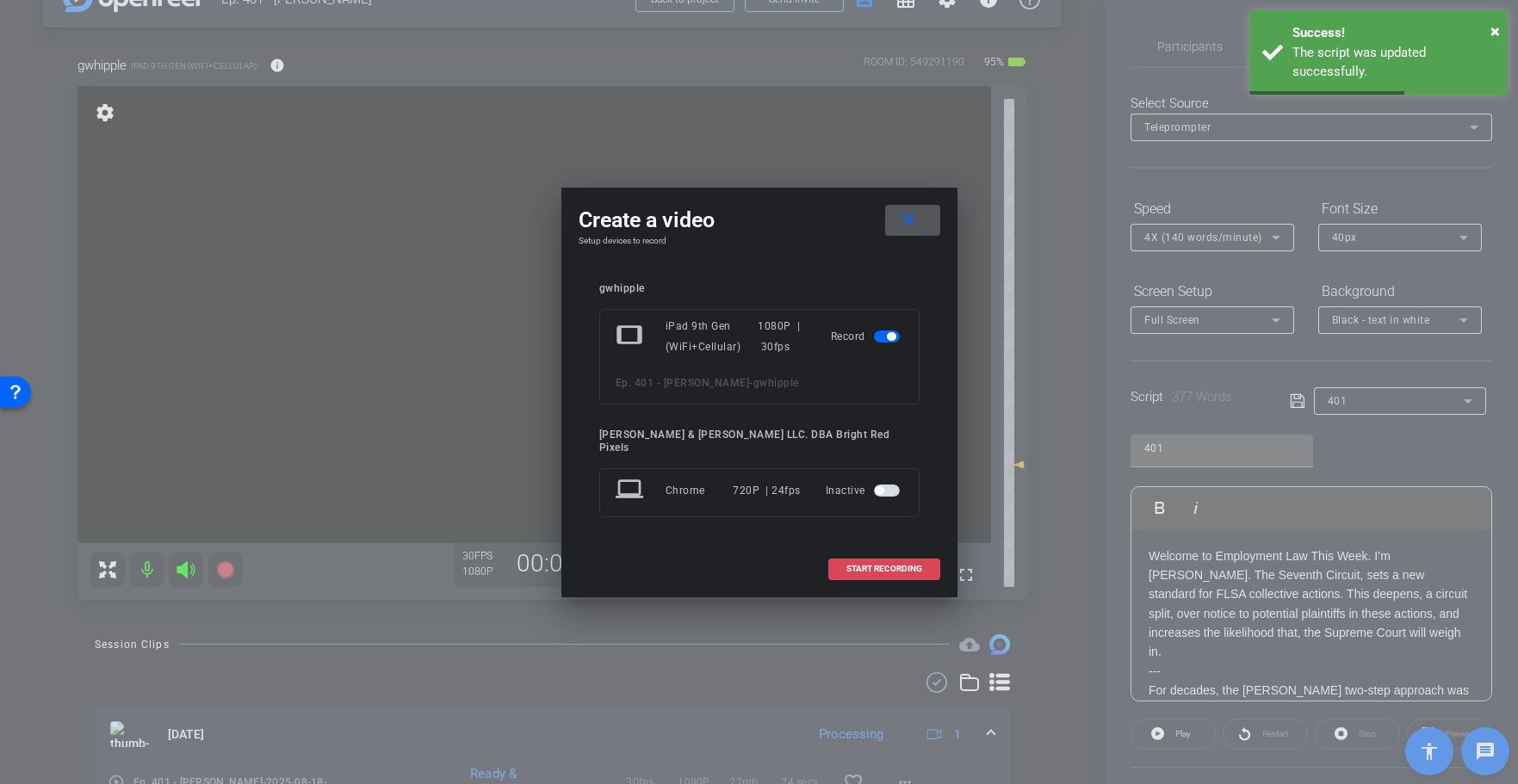
click at [840, 558] on span at bounding box center [884, 569] width 110 height 41
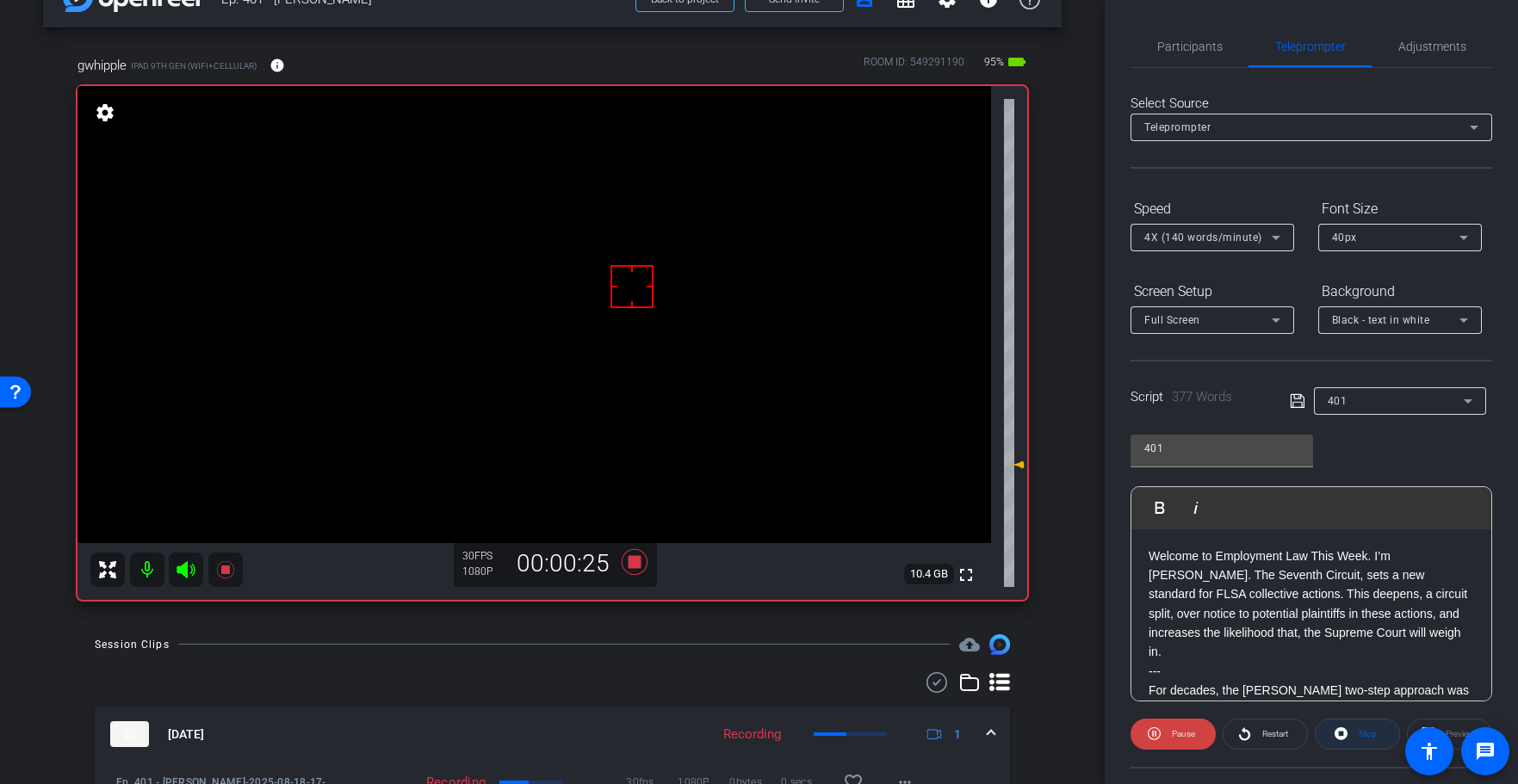
click at [1376, 734] on span "Stop" at bounding box center [1367, 733] width 18 height 9
click at [634, 561] on icon at bounding box center [634, 562] width 26 height 26
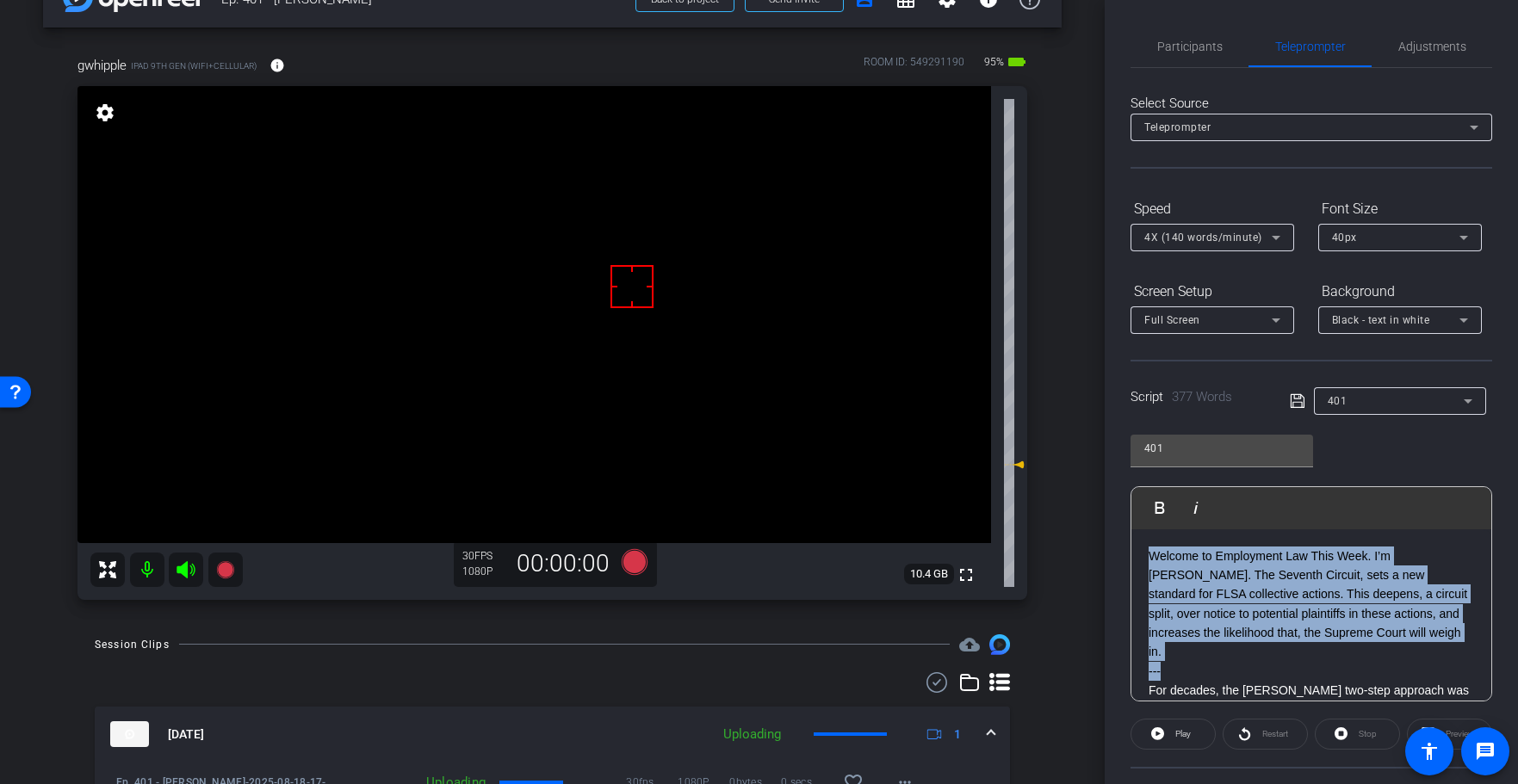
drag, startPoint x: 1201, startPoint y: 652, endPoint x: 1130, endPoint y: 510, distance: 158.8
click at [1131, 509] on div "Play Play from this location Play Selected Play and display the selected text o…" at bounding box center [1311, 593] width 361 height 215
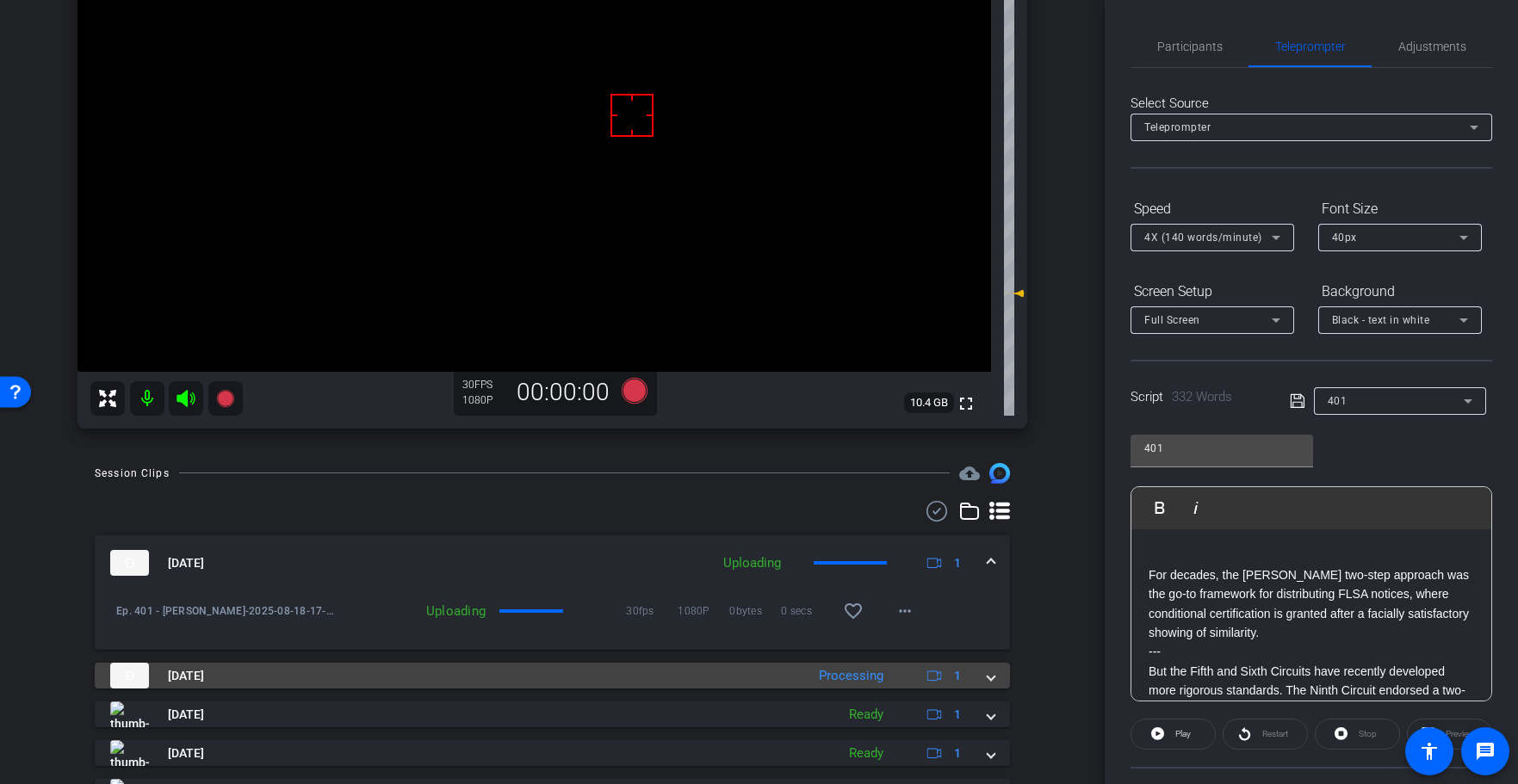
scroll to position [264, 0]
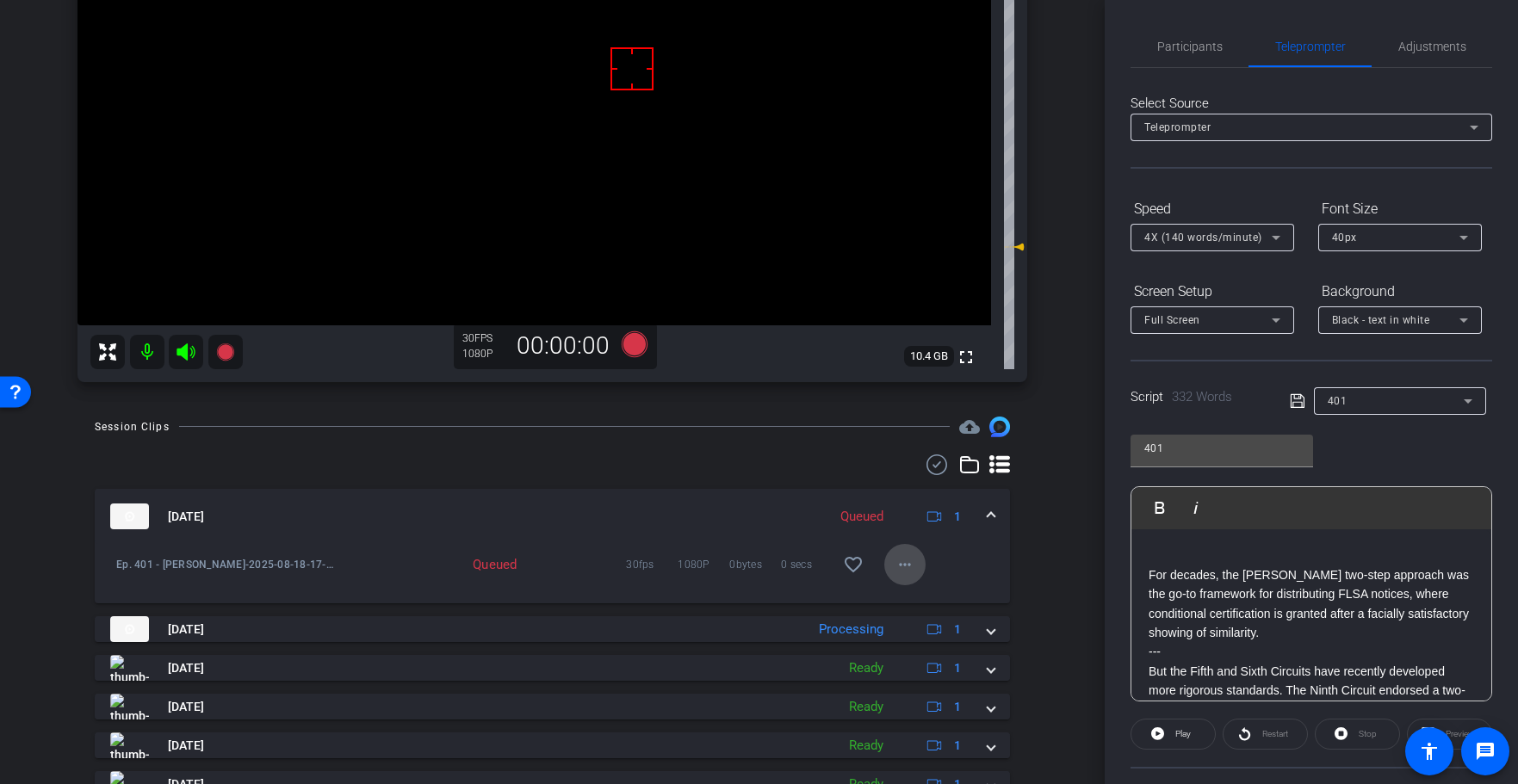
click at [906, 567] on mat-icon "more_horiz" at bounding box center [904, 565] width 21 height 21
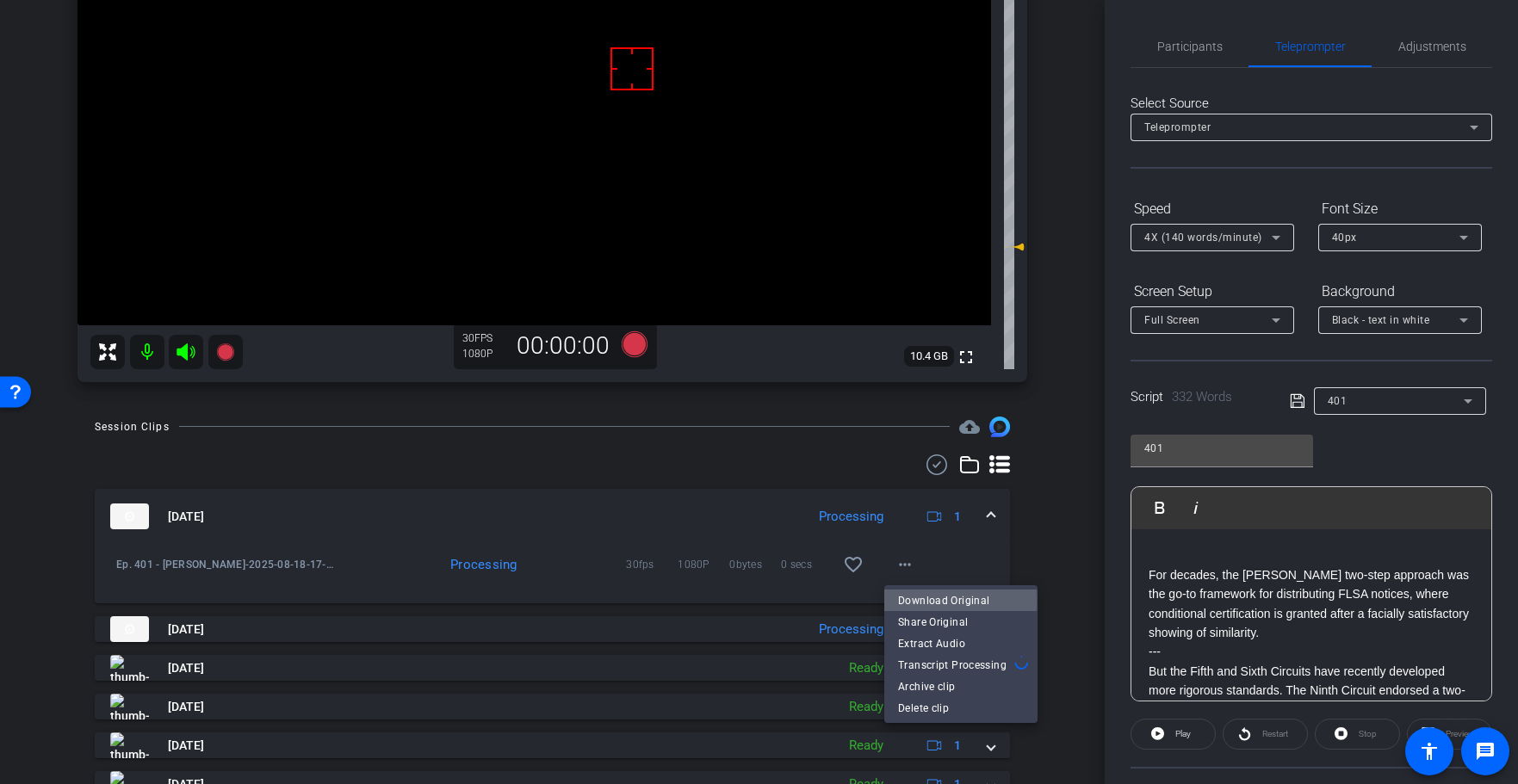
click at [925, 602] on span "Download Original" at bounding box center [961, 600] width 126 height 21
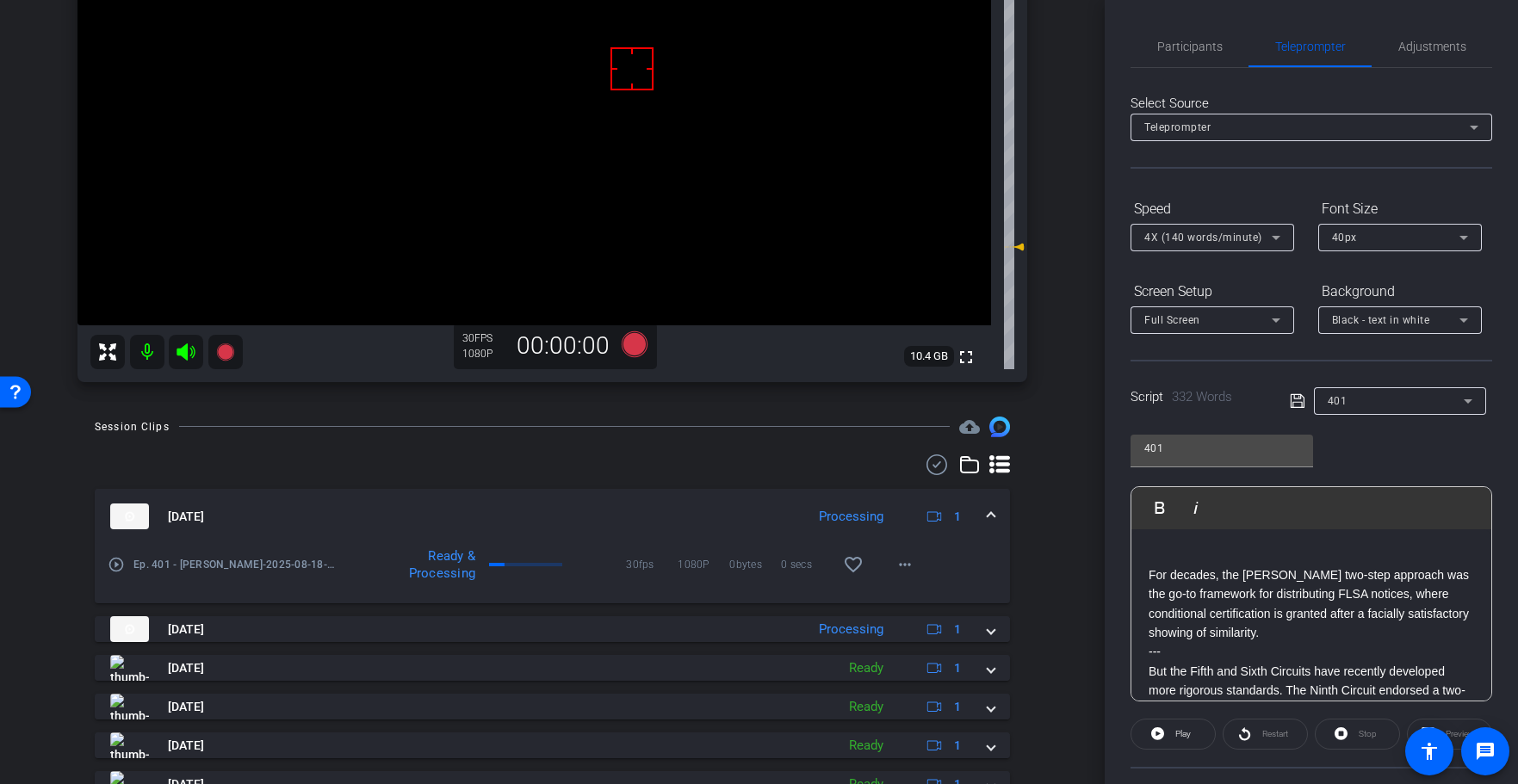
click at [1152, 571] on p "For decades, the [PERSON_NAME] two-step approach was the go-to framework for di…" at bounding box center [1311, 604] width 325 height 78
click at [1150, 577] on p "For decades, the [PERSON_NAME] two-step approach was the go-to framework for di…" at bounding box center [1311, 604] width 325 height 78
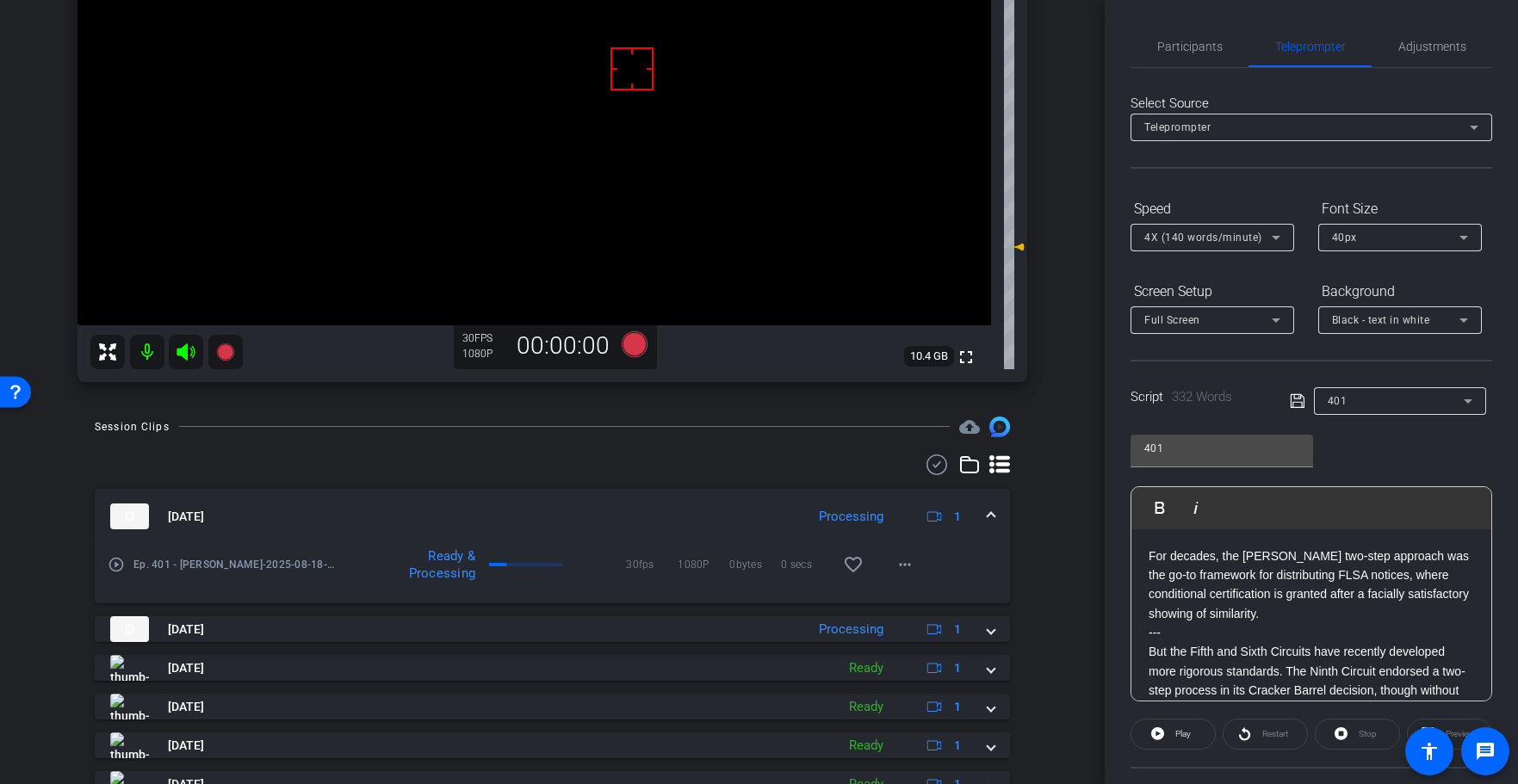
click at [1302, 400] on icon at bounding box center [1296, 401] width 14 height 14
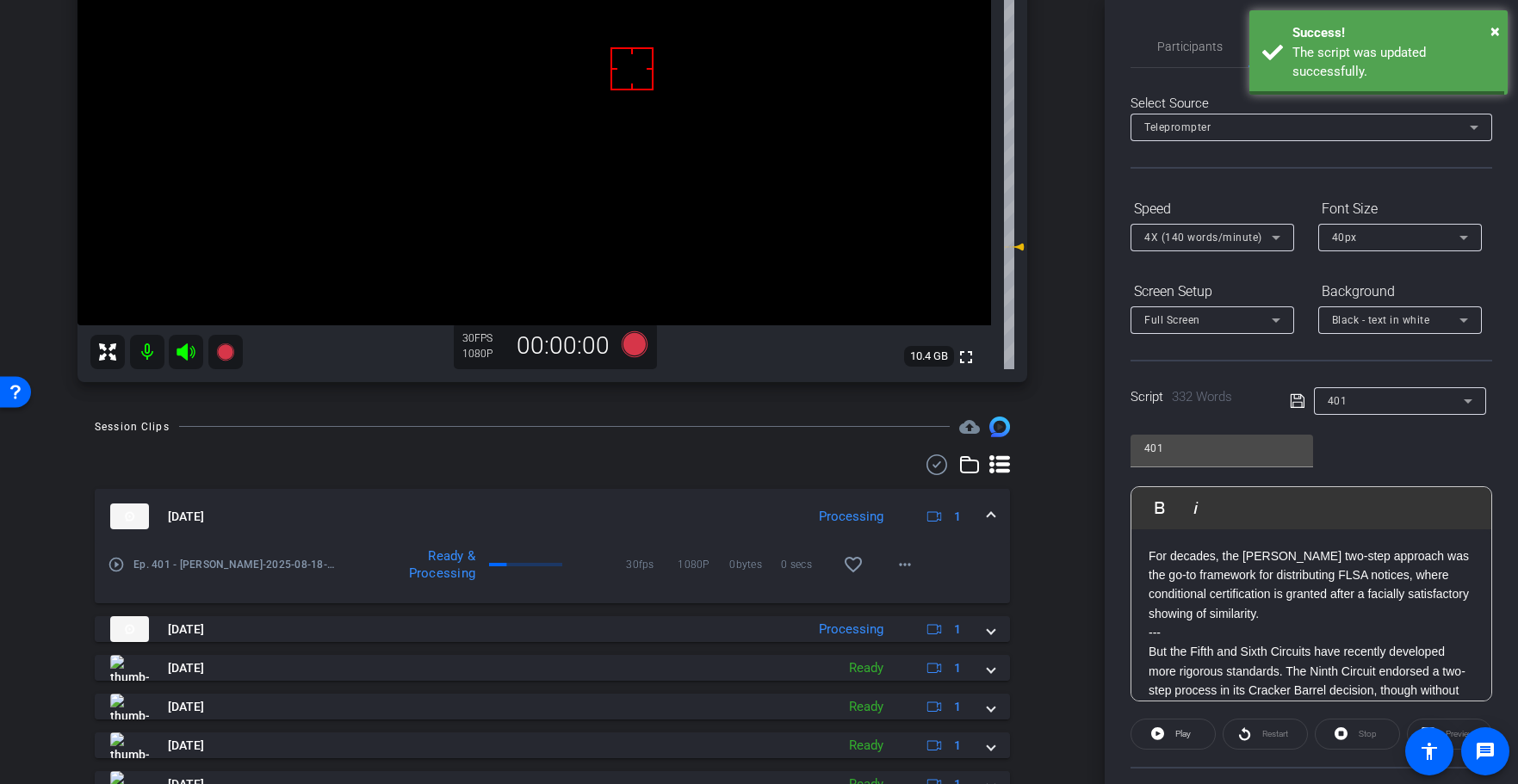
click at [1302, 400] on icon at bounding box center [1296, 401] width 14 height 14
drag, startPoint x: 1303, startPoint y: 400, endPoint x: 1171, endPoint y: 710, distance: 336.9
click at [1303, 400] on icon at bounding box center [1296, 401] width 14 height 14
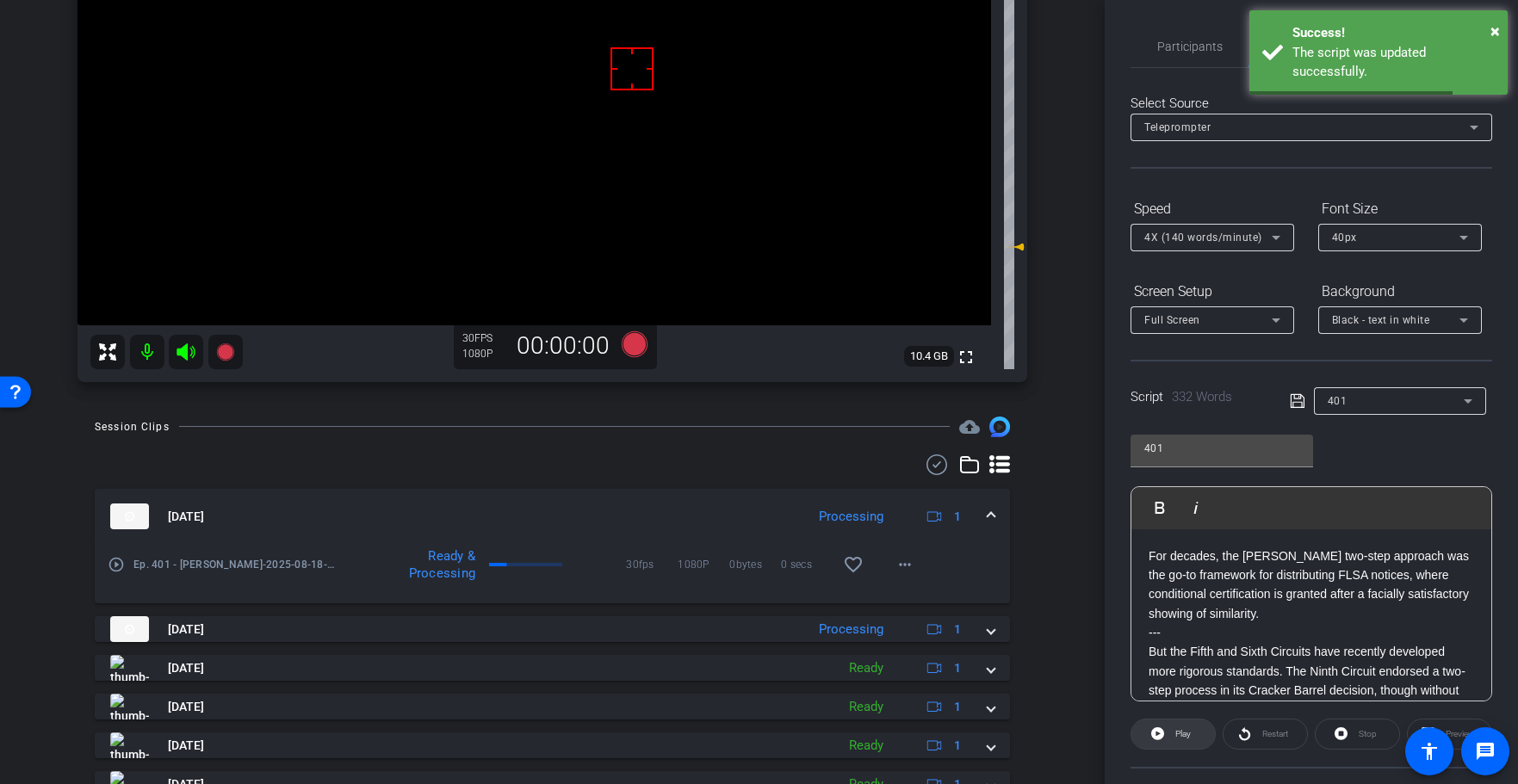
click at [1174, 735] on span "Play" at bounding box center [1181, 734] width 20 height 24
click at [1366, 729] on span "Stop" at bounding box center [1367, 733] width 18 height 9
click at [1366, 729] on div "Stop" at bounding box center [1356, 733] width 85 height 31
drag, startPoint x: 1365, startPoint y: 729, endPoint x: 1313, endPoint y: 473, distance: 261.2
click at [1364, 726] on div "Stop" at bounding box center [1356, 733] width 85 height 31
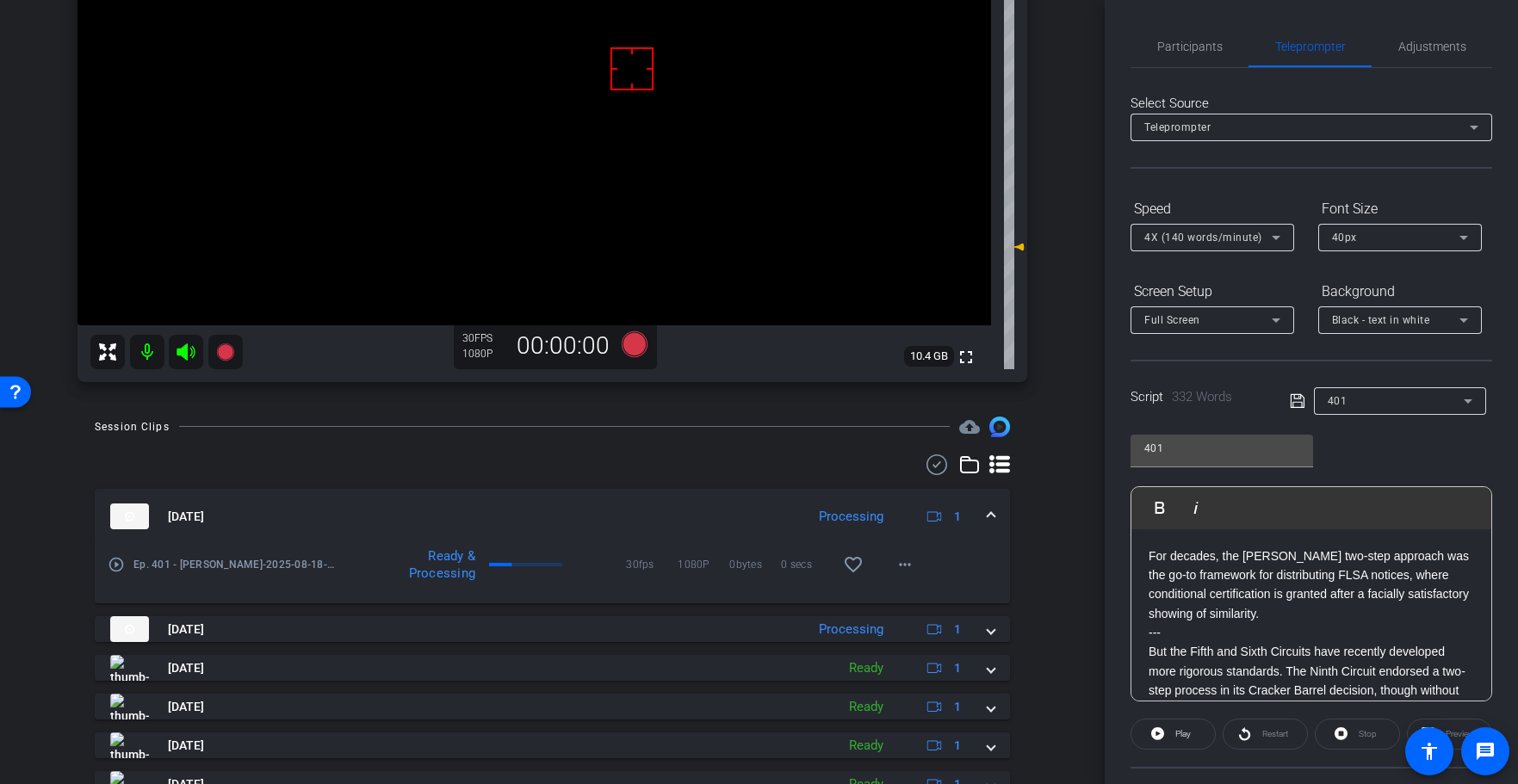
click at [1297, 398] on icon at bounding box center [1297, 401] width 16 height 21
click at [1296, 398] on icon at bounding box center [1297, 401] width 16 height 21
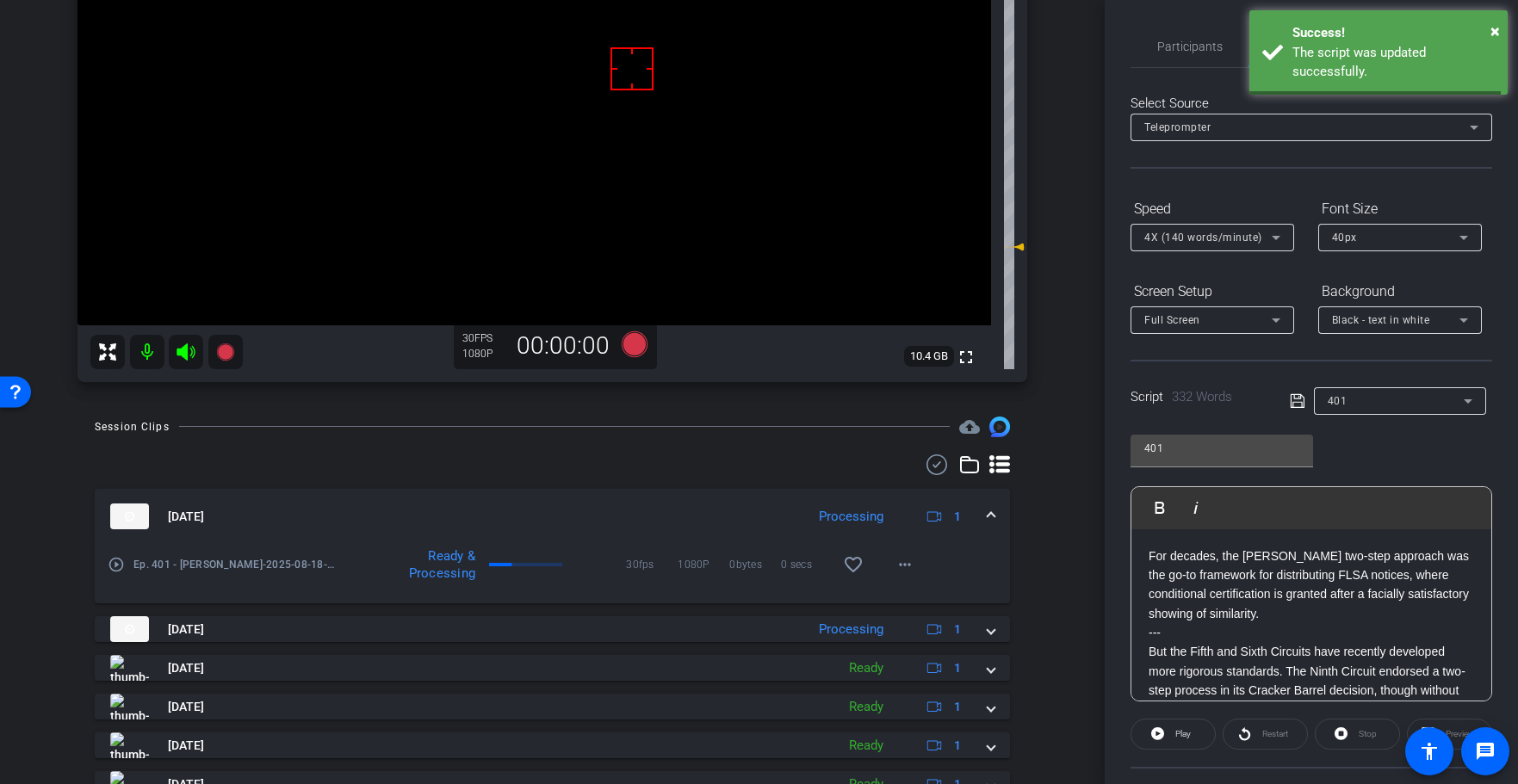
click at [1296, 398] on icon at bounding box center [1297, 401] width 16 height 21
click at [1297, 398] on icon at bounding box center [1297, 401] width 16 height 21
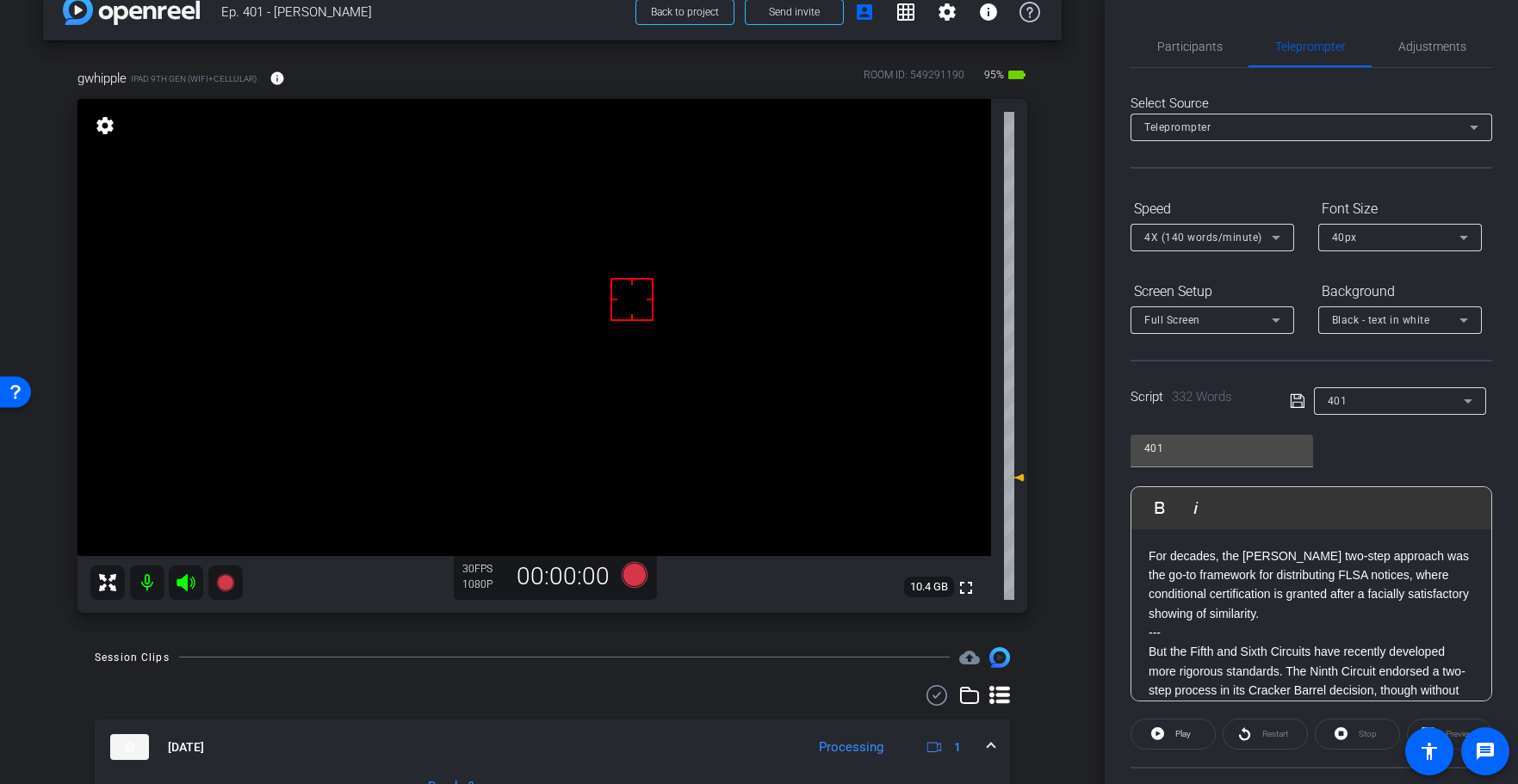
scroll to position [0, 0]
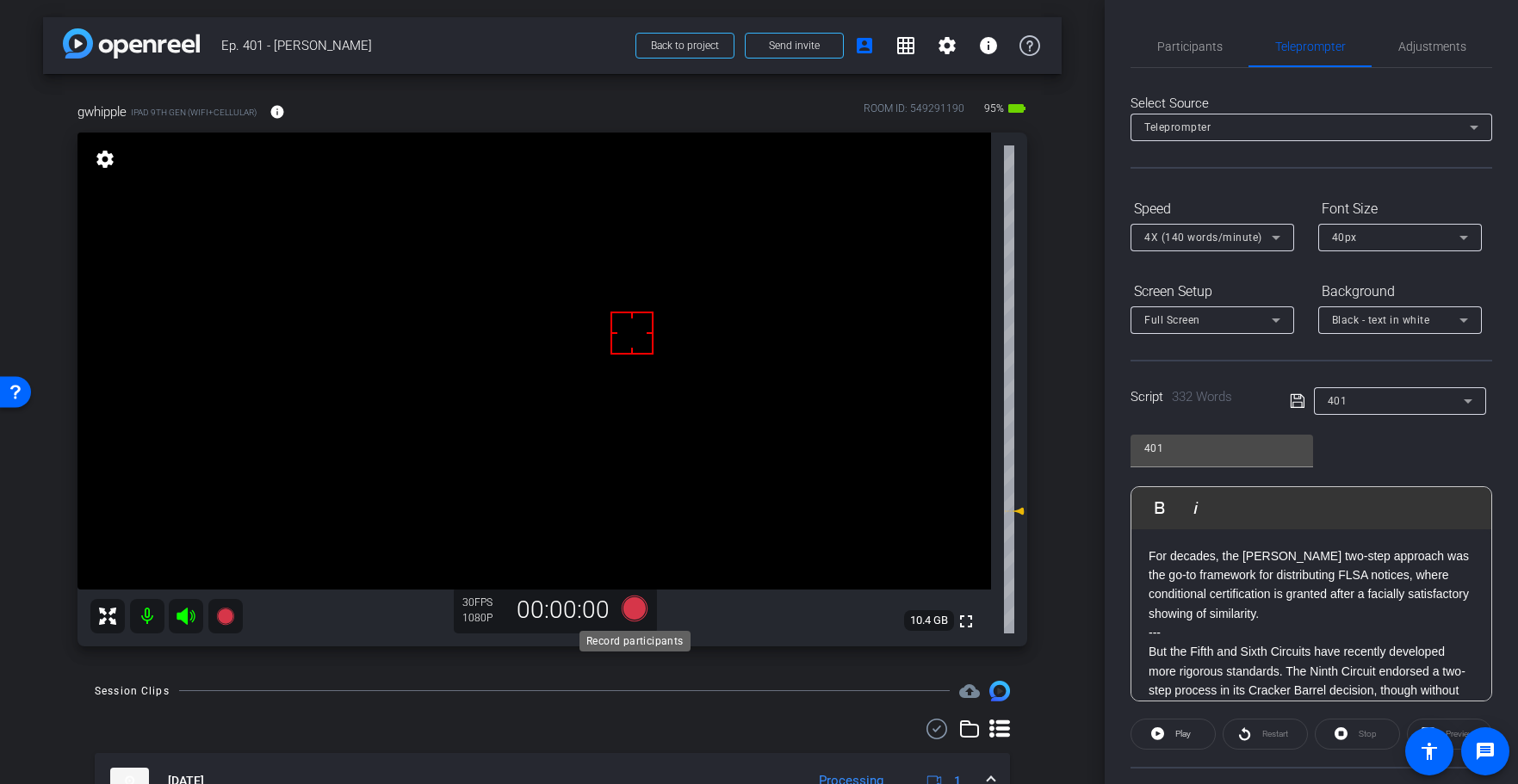
click at [633, 610] on icon at bounding box center [634, 608] width 26 height 26
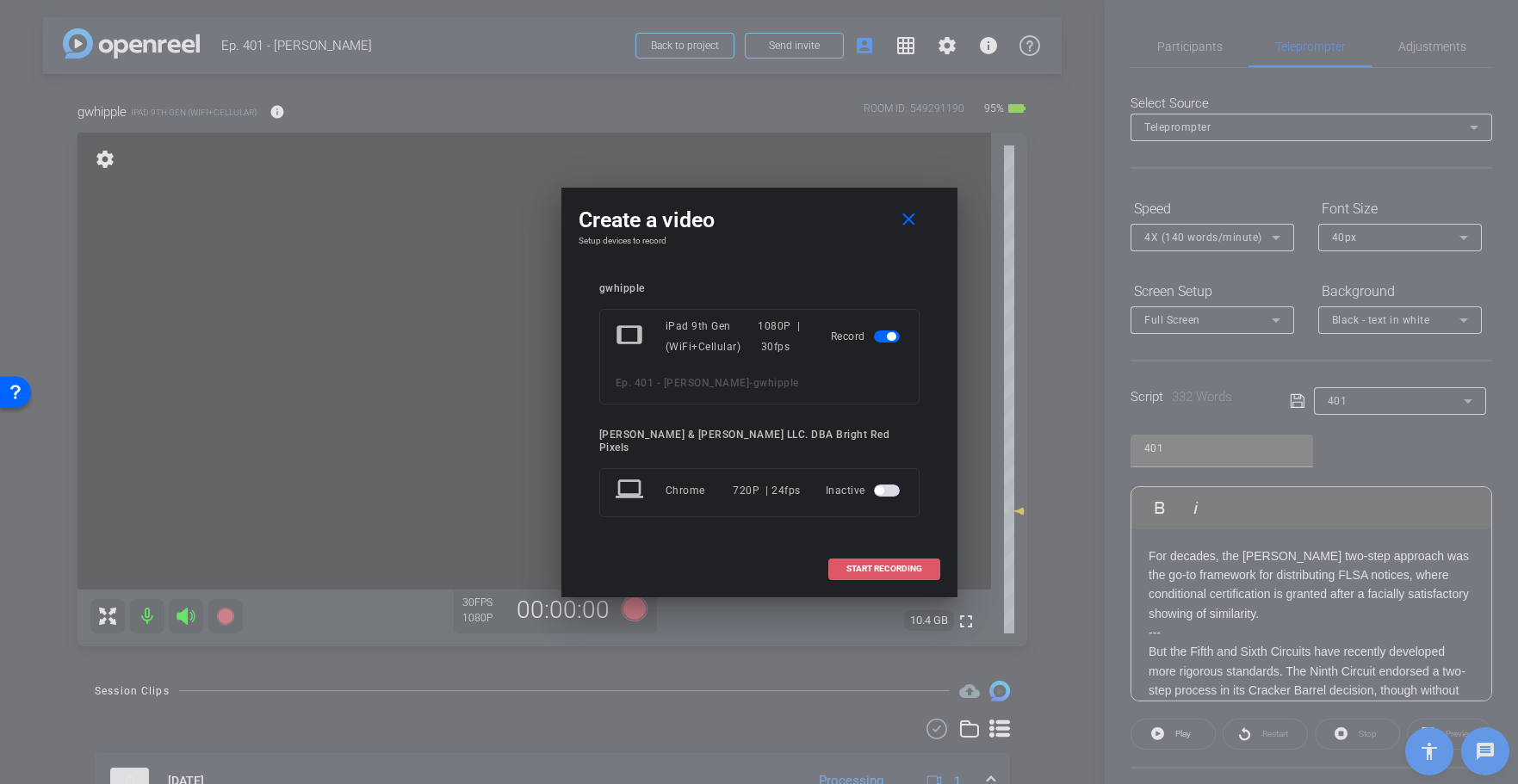
click at [915, 565] on span "START RECORDING" at bounding box center [884, 569] width 76 height 9
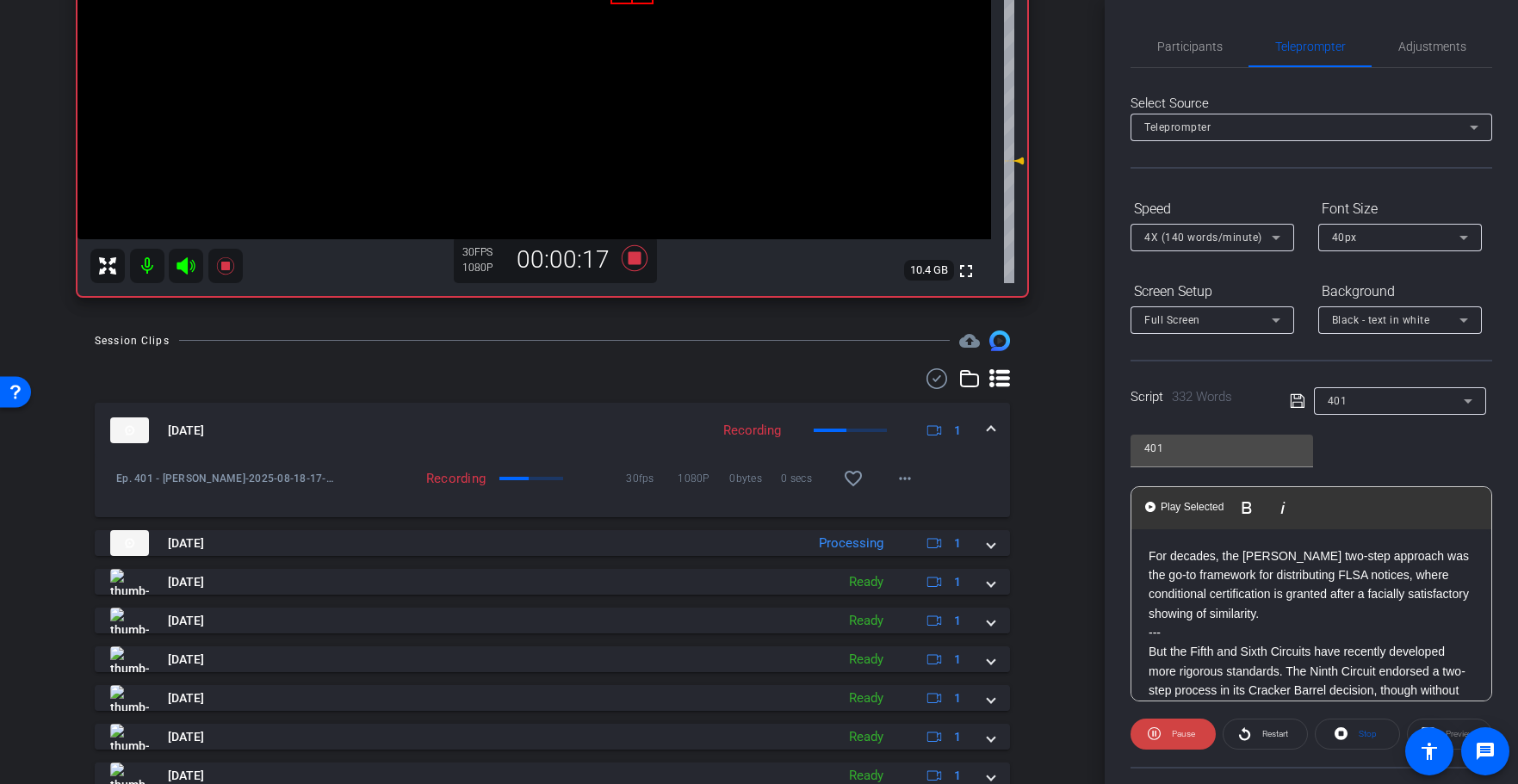
scroll to position [64, 0]
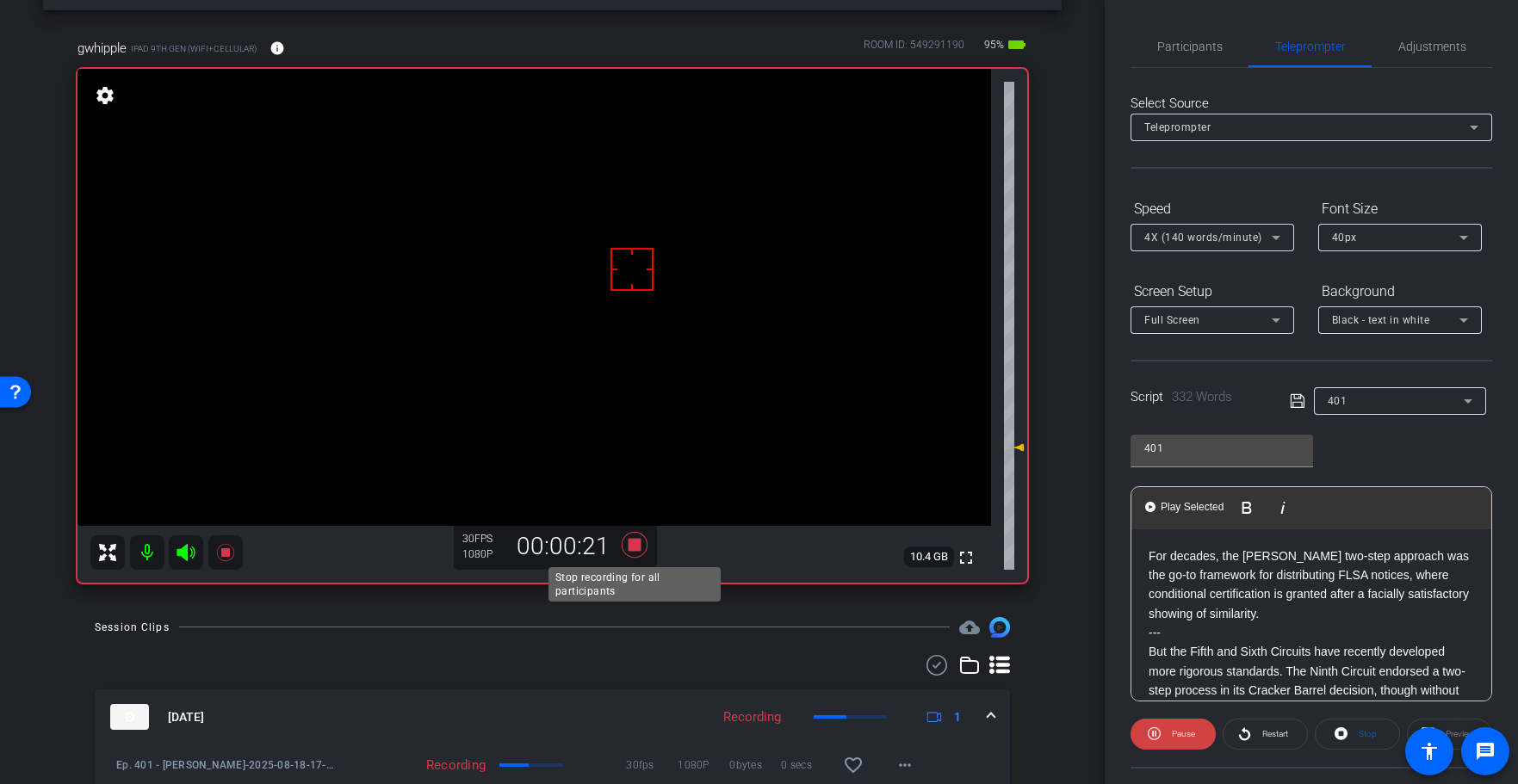
click at [641, 542] on icon at bounding box center [634, 545] width 41 height 31
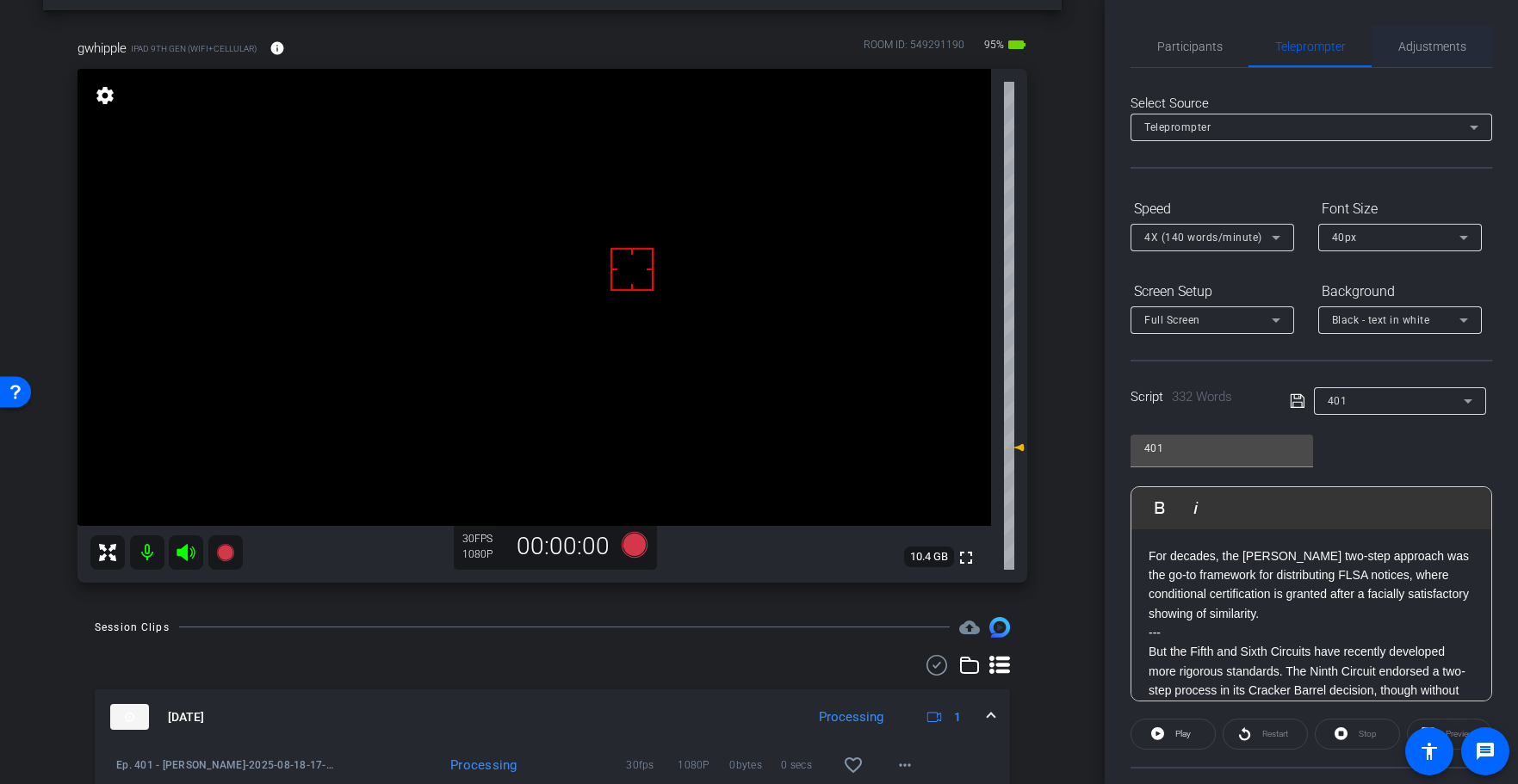
click at [1426, 44] on span "Adjustments" at bounding box center [1432, 47] width 68 height 12
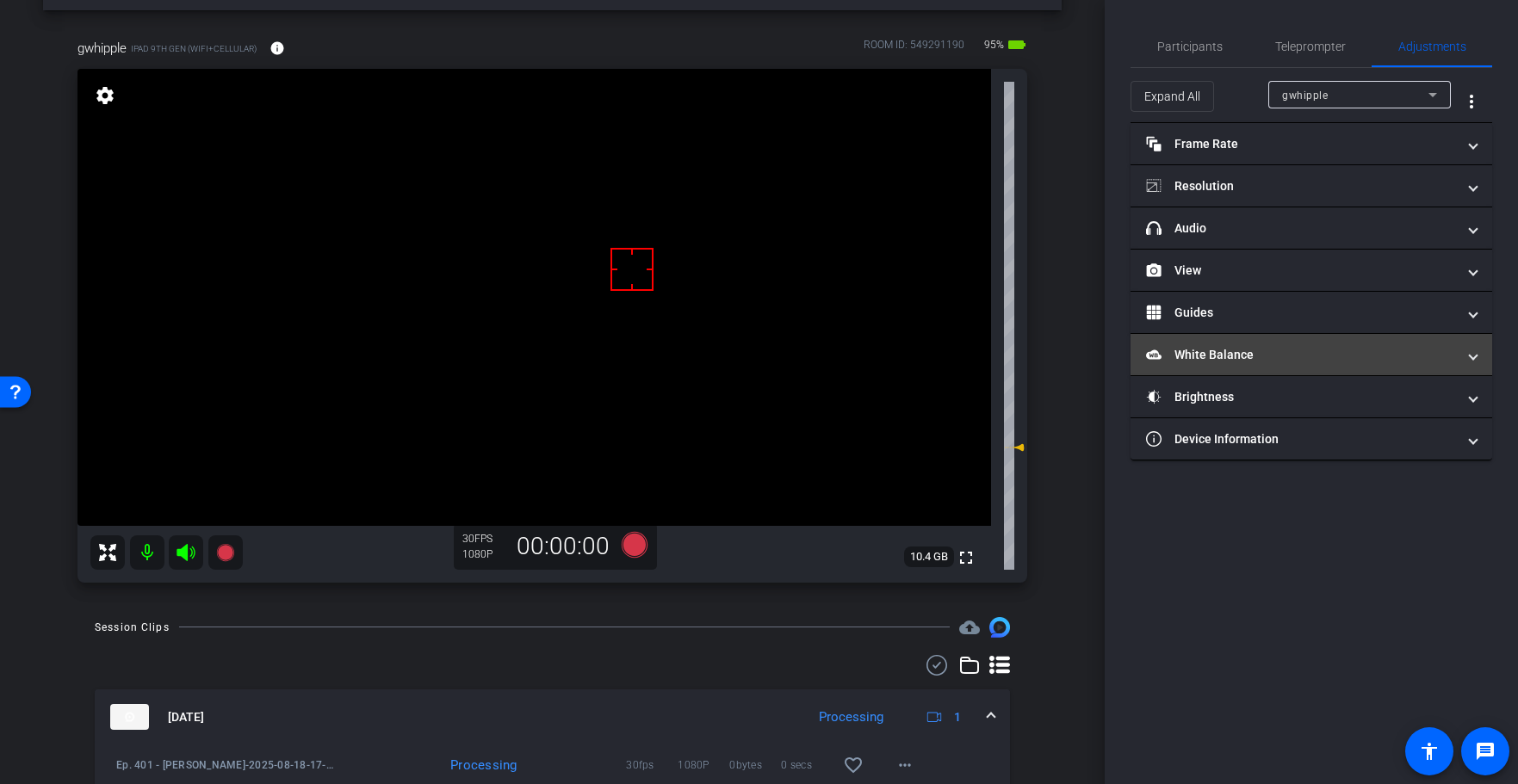
click at [1242, 369] on mat-expansion-panel-header "White Balance White Balance" at bounding box center [1311, 354] width 361 height 41
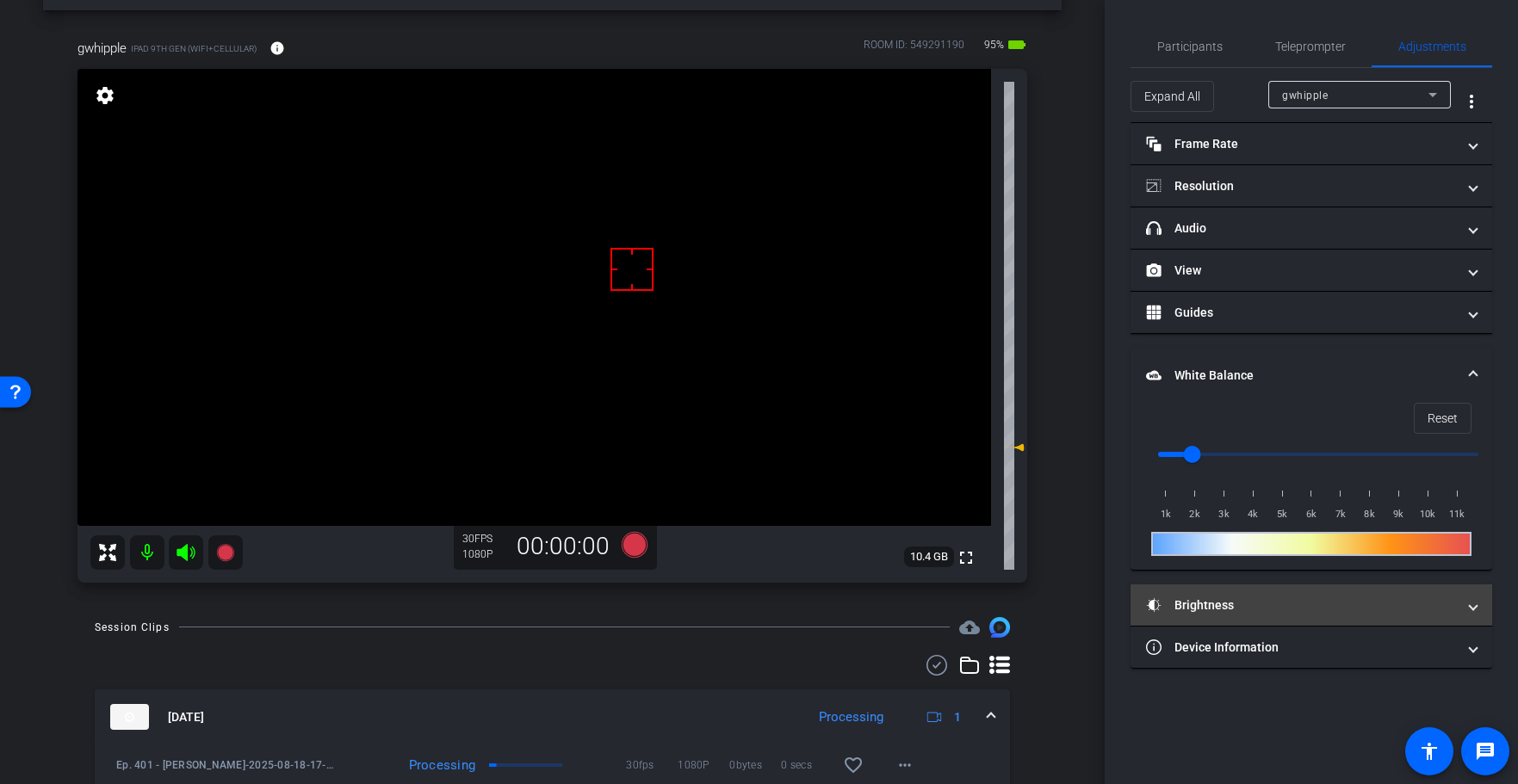
click at [1275, 601] on mat-panel-title "Brightness" at bounding box center [1300, 605] width 310 height 18
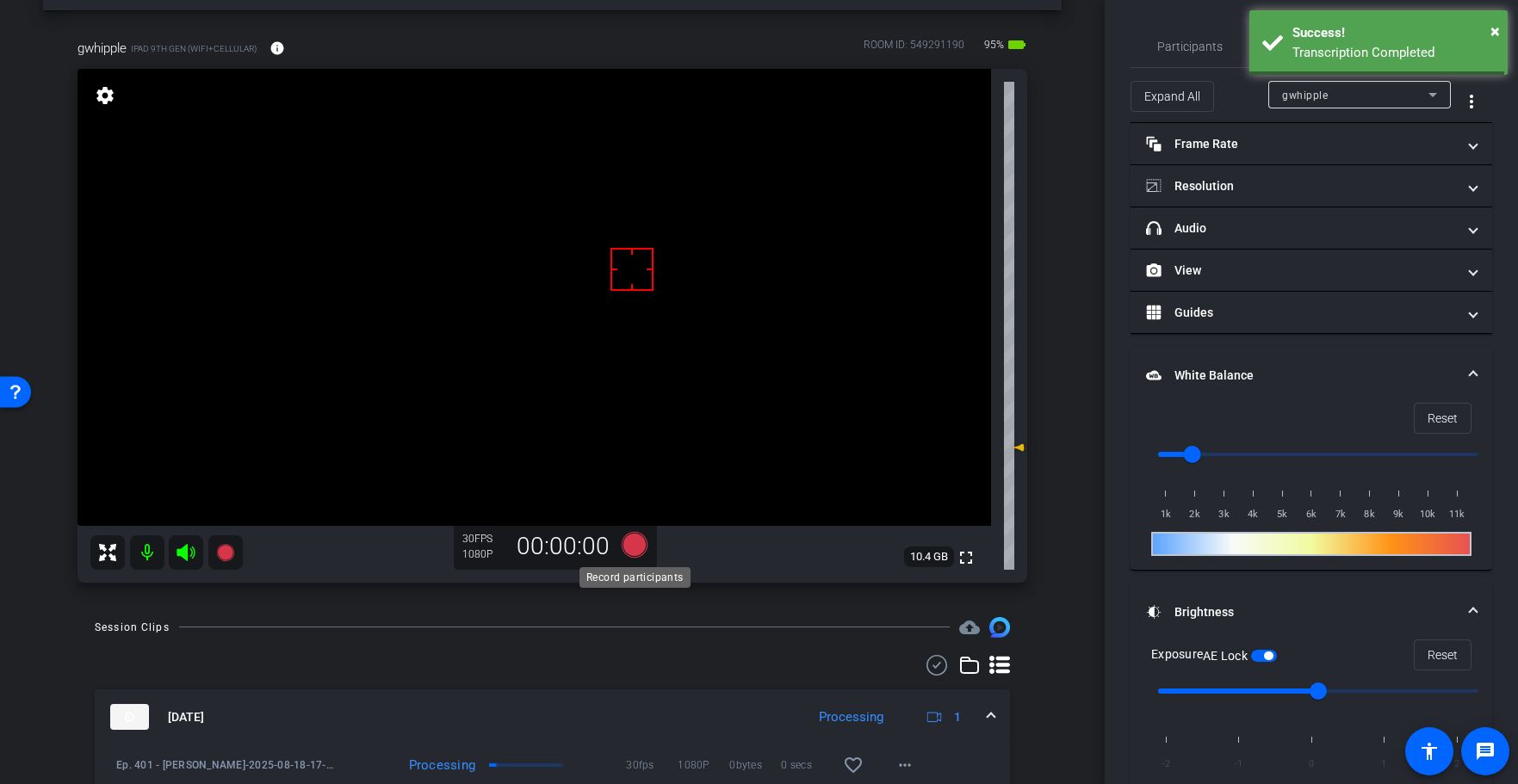
click at [630, 548] on icon at bounding box center [634, 545] width 26 height 26
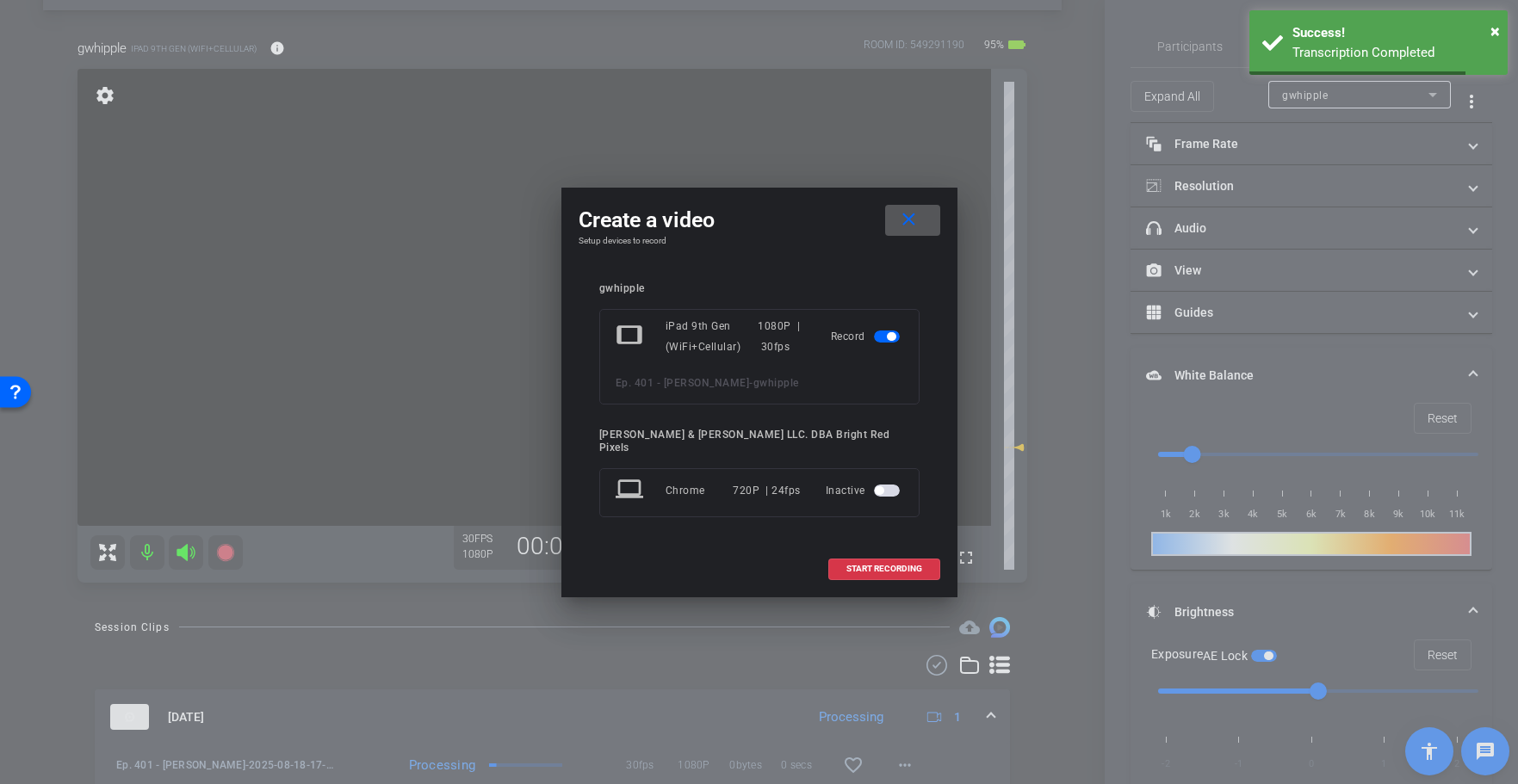
click at [861, 568] on span at bounding box center [884, 569] width 110 height 41
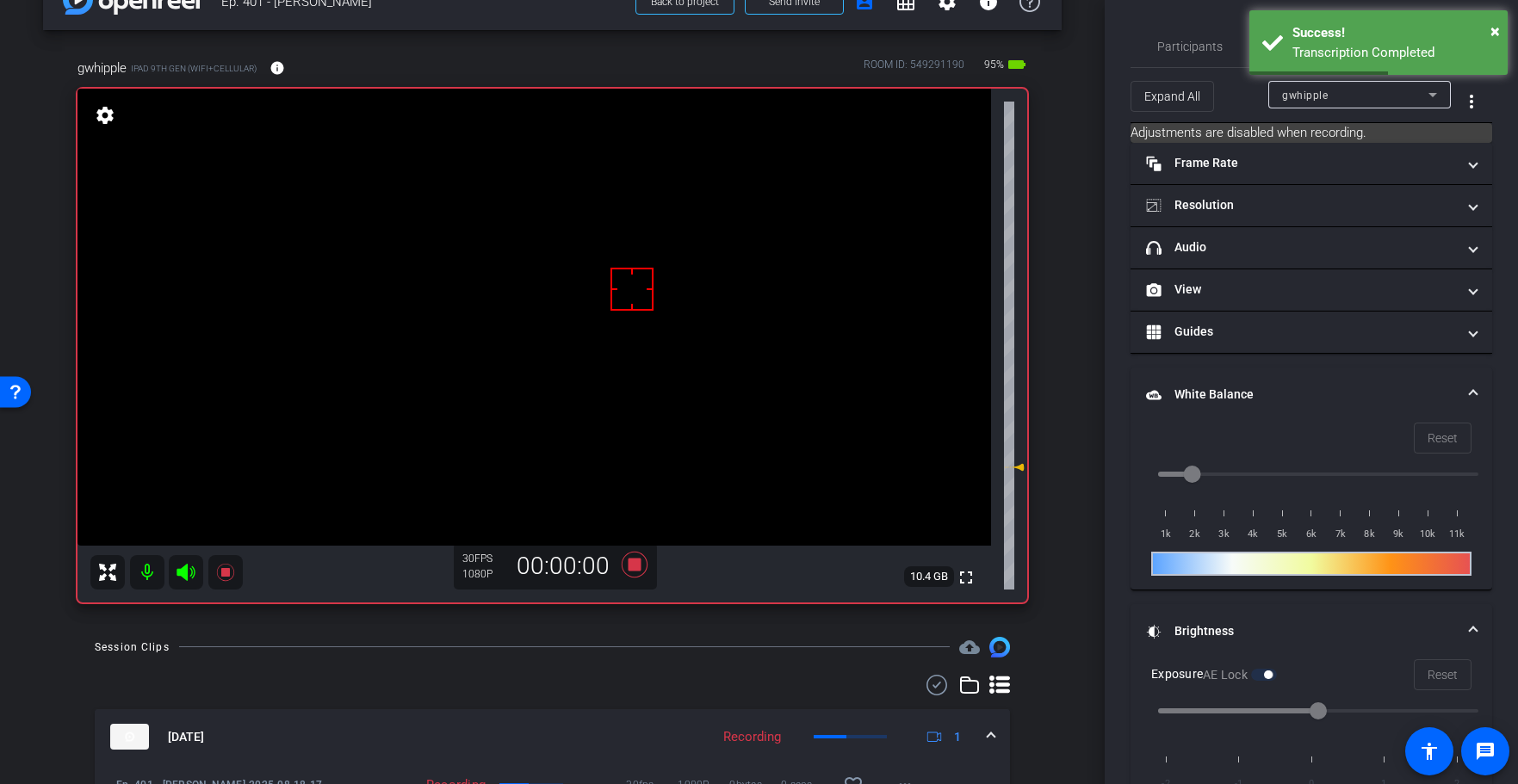
scroll to position [0, 0]
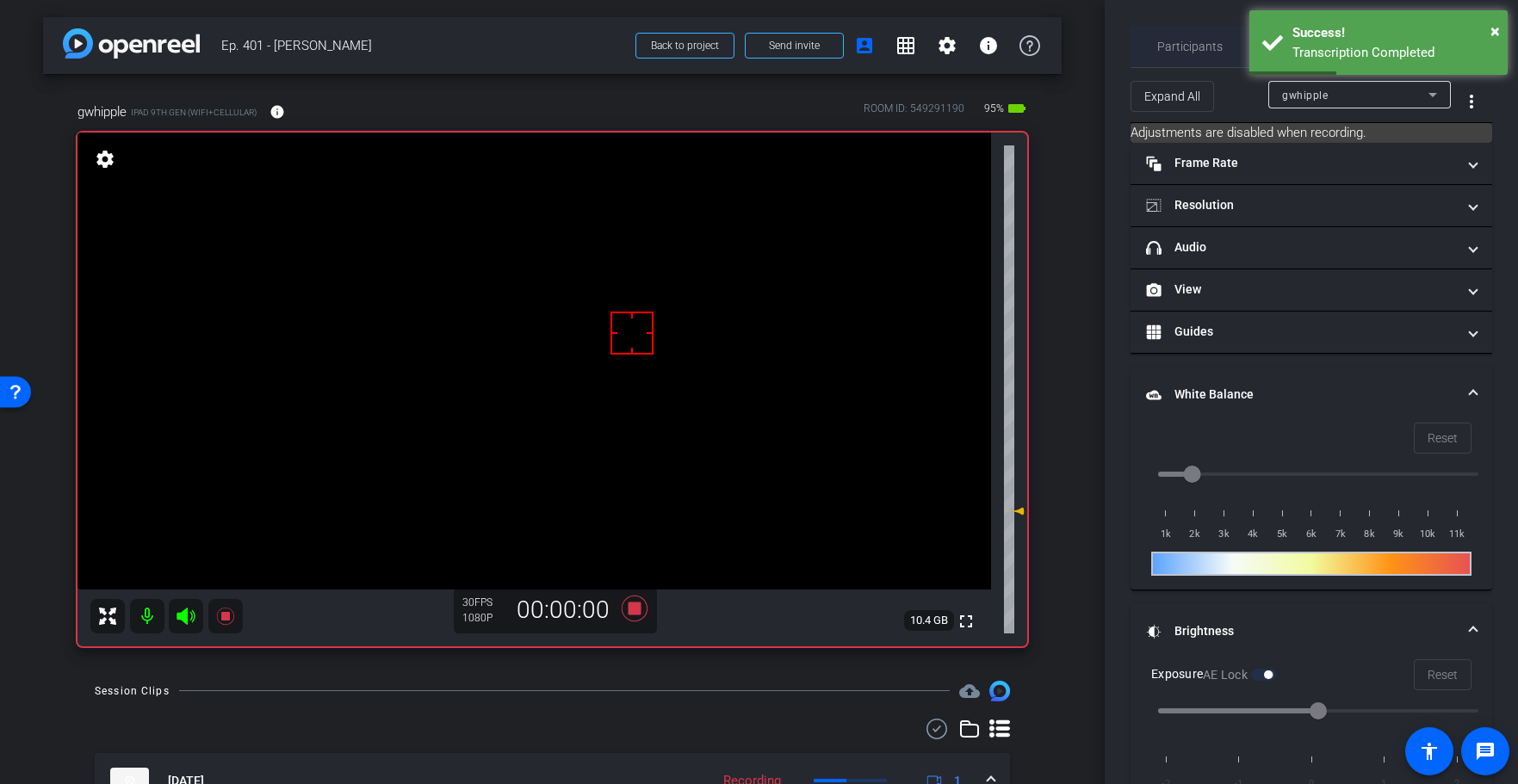
click at [1182, 41] on span "Participants" at bounding box center [1190, 47] width 66 height 12
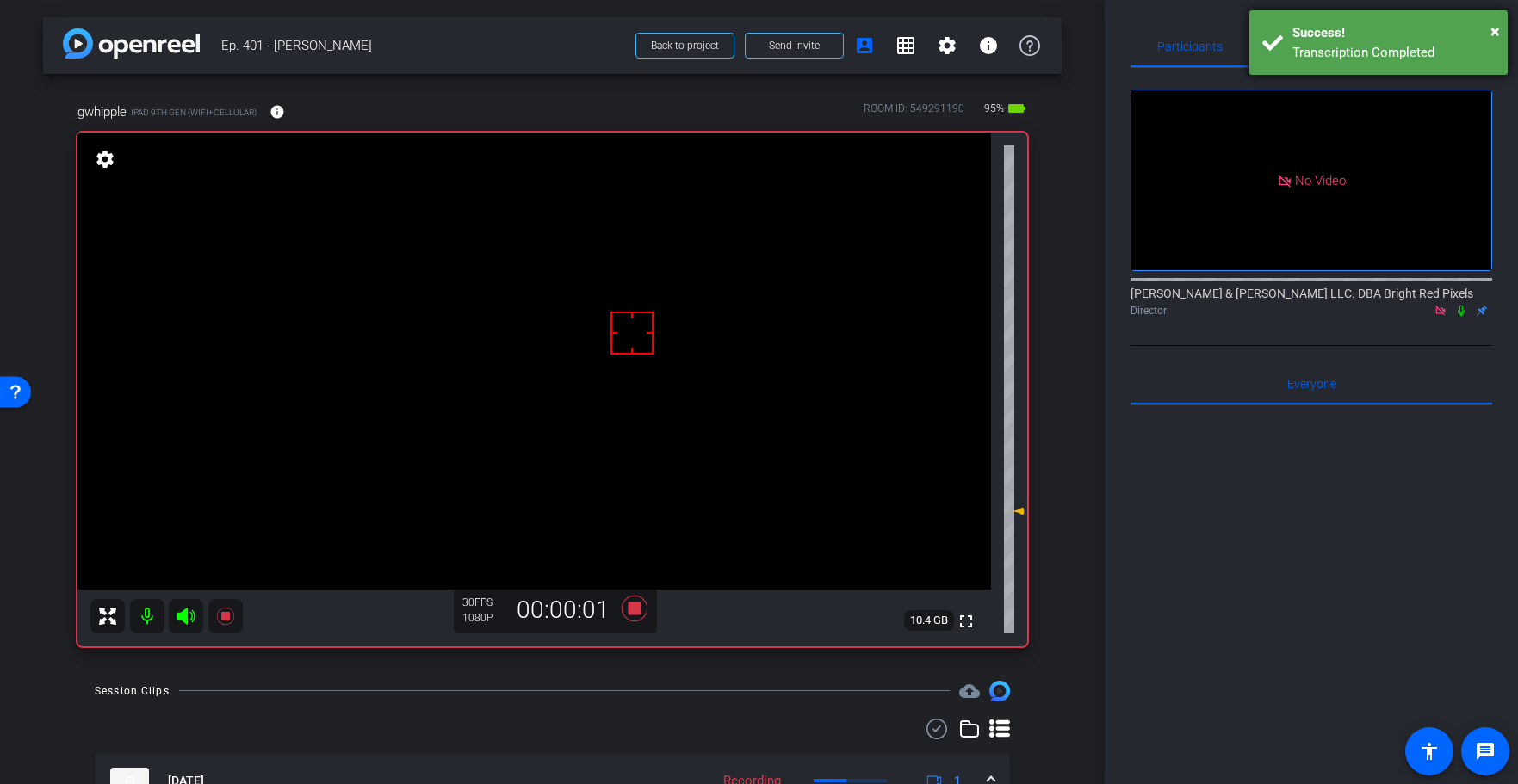
click at [1327, 47] on div "Transcription Completed" at bounding box center [1393, 53] width 203 height 20
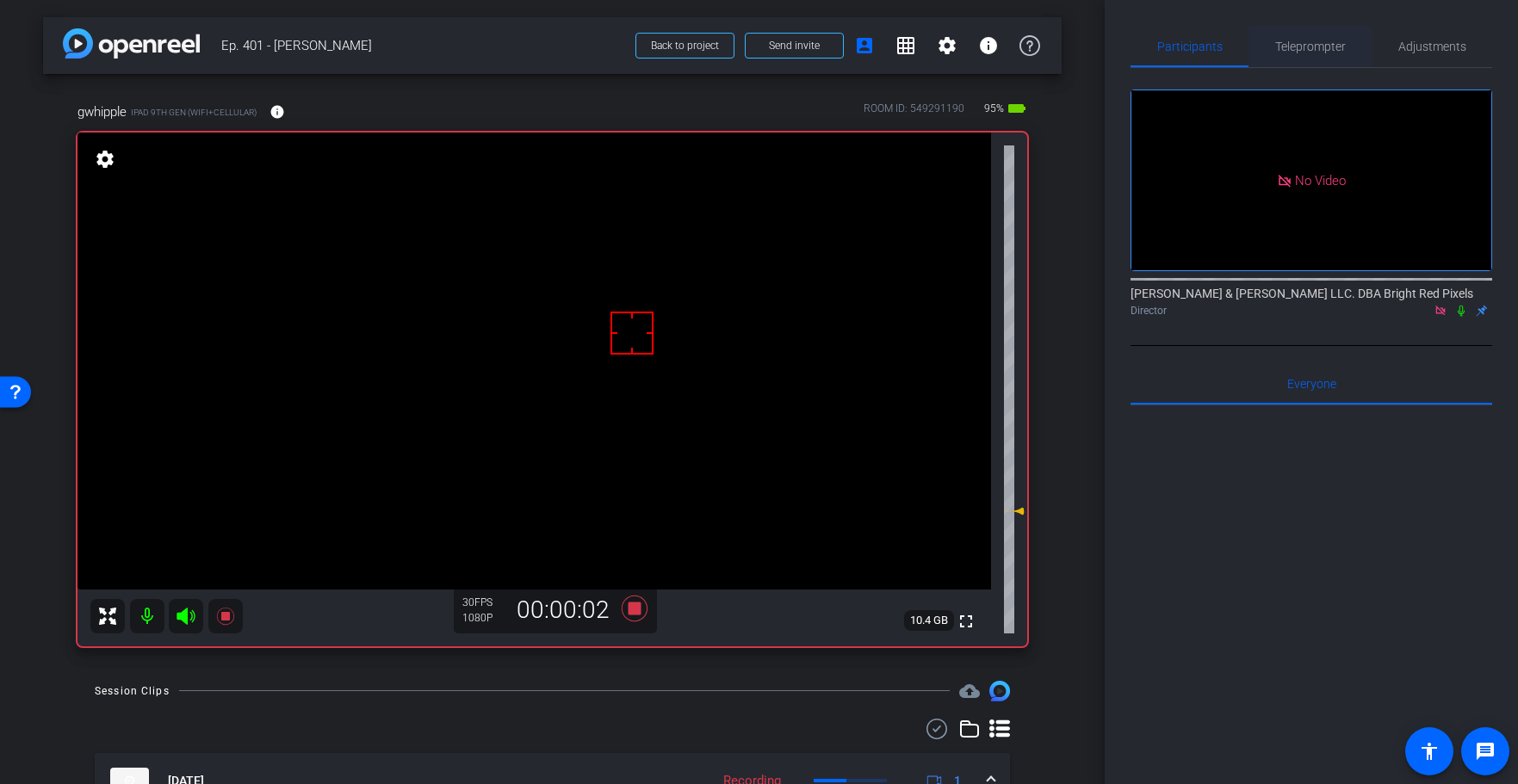
click at [1308, 41] on span "Teleprompter" at bounding box center [1310, 47] width 71 height 12
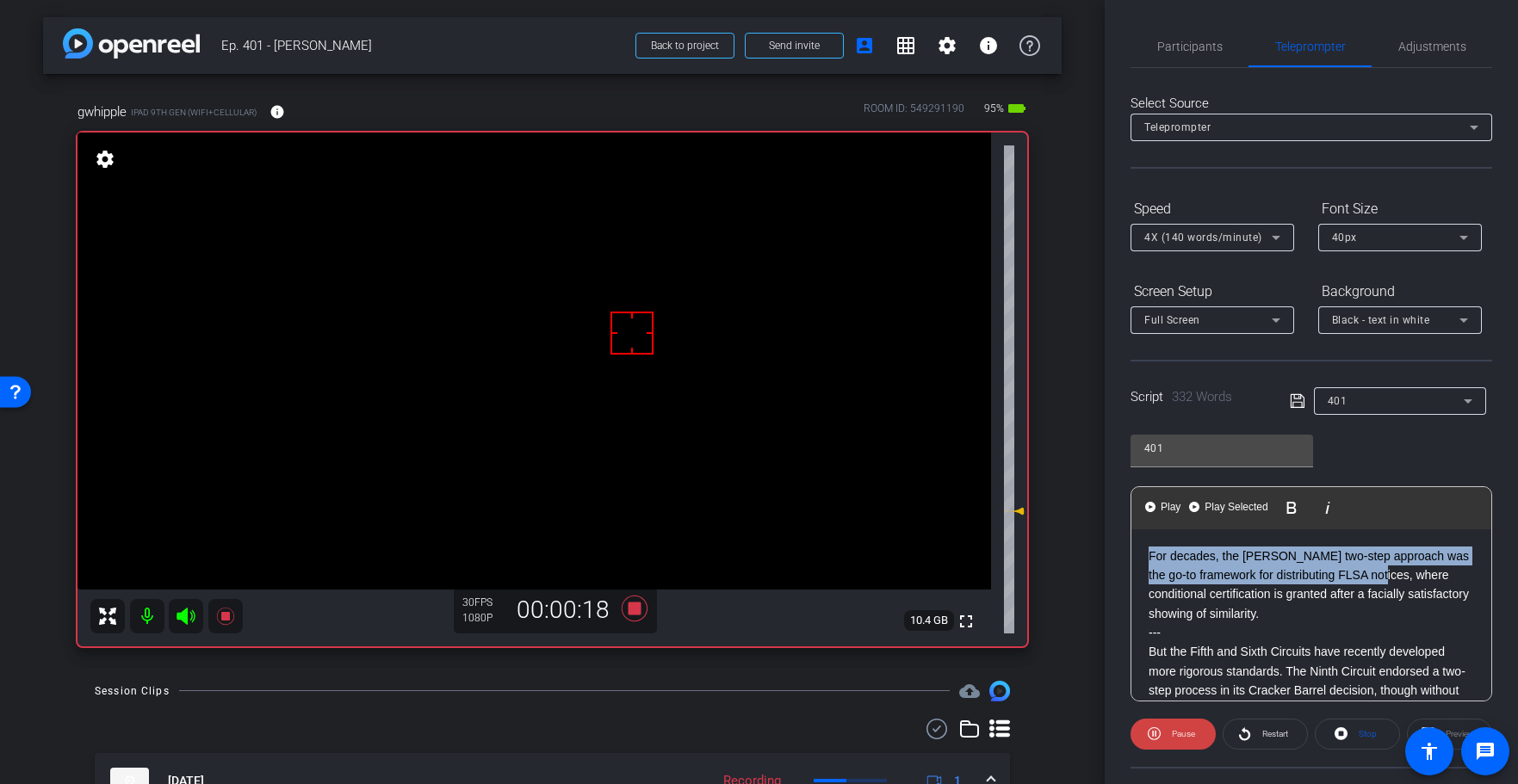
drag, startPoint x: 1366, startPoint y: 579, endPoint x: 991, endPoint y: 499, distance: 383.4
click at [991, 499] on div "arrow_back Ep. 401 - [PERSON_NAME] to project Send invite account_box grid_on s…" at bounding box center [759, 392] width 1518 height 784
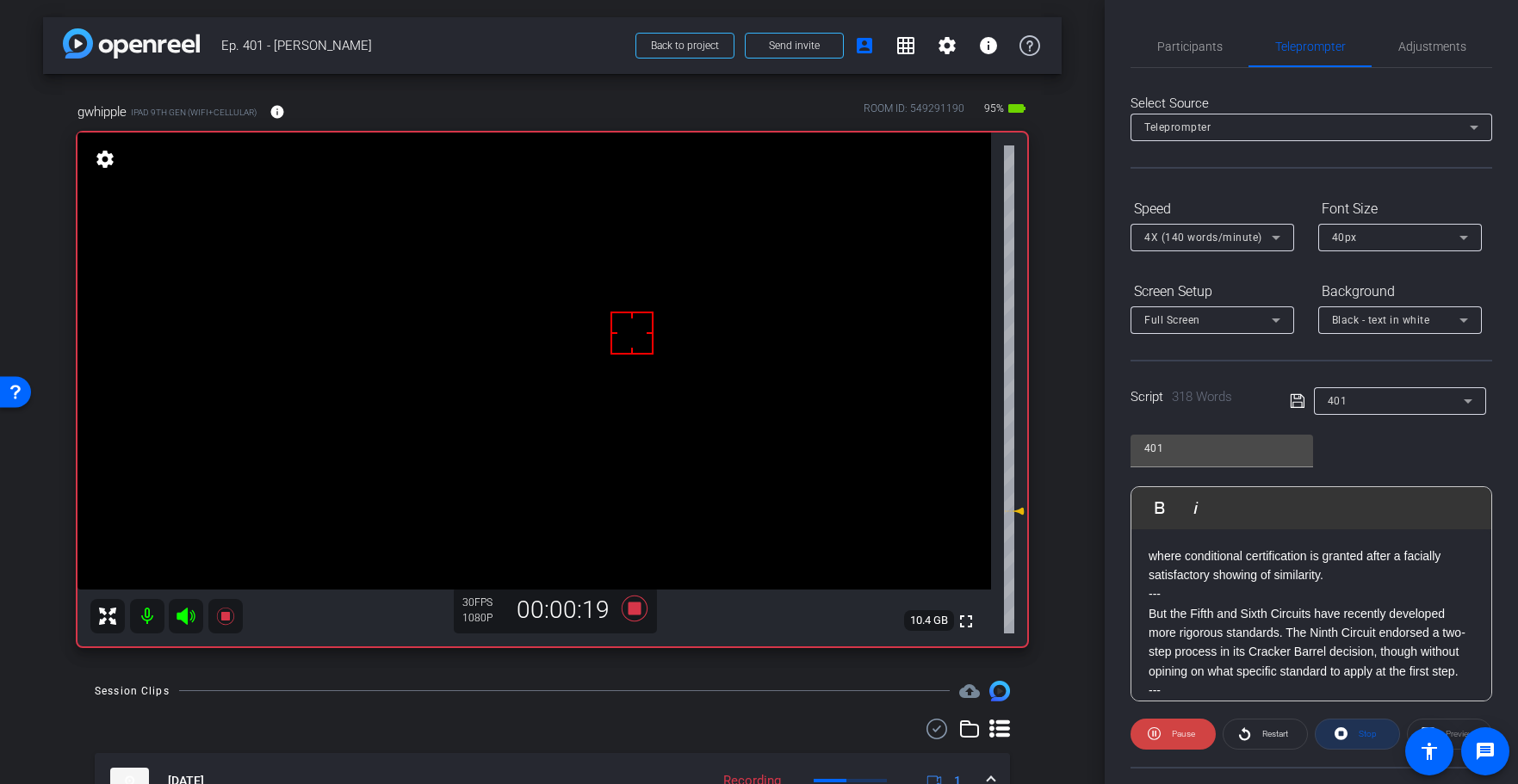
click at [1365, 725] on span "Stop" at bounding box center [1365, 734] width 22 height 24
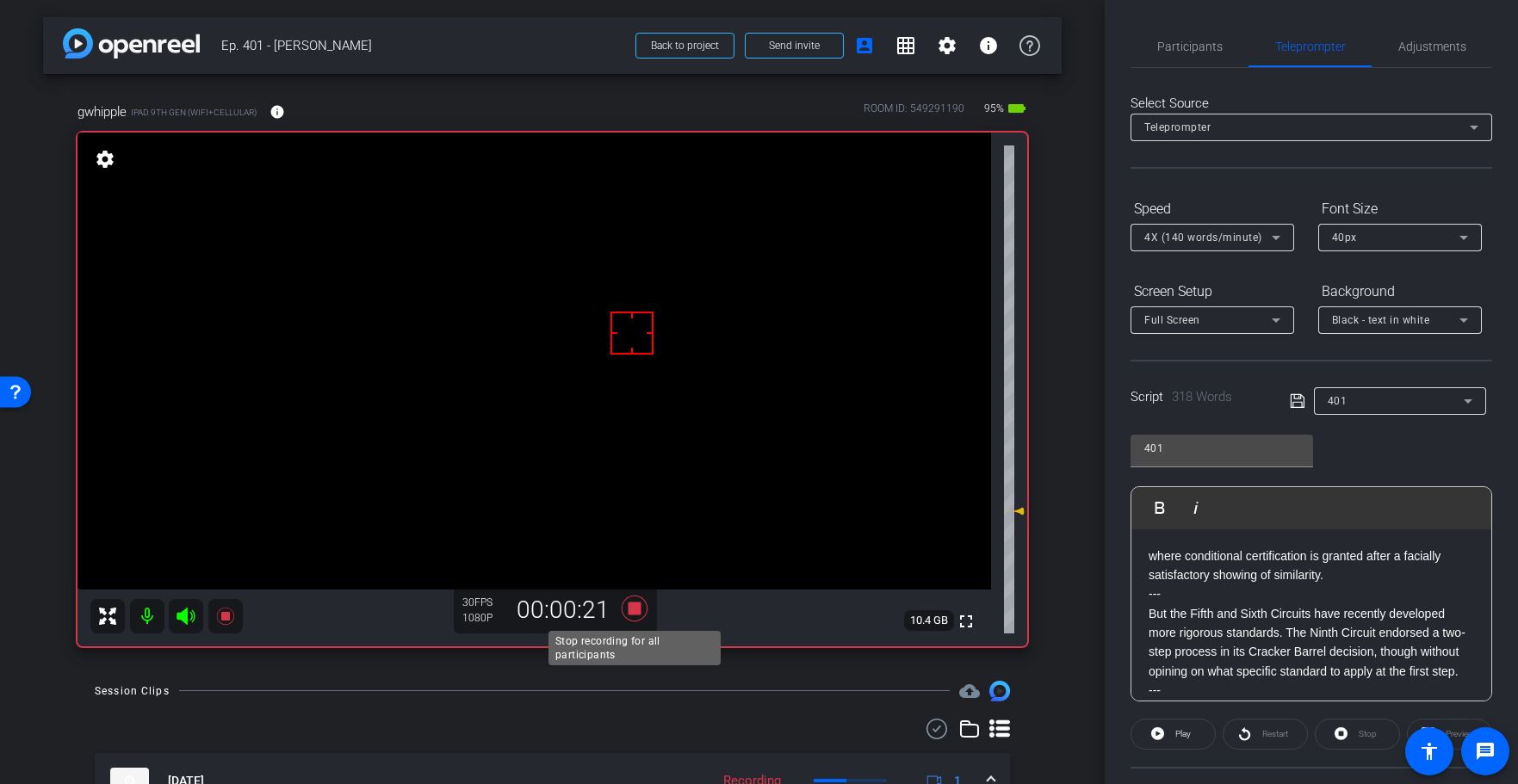
click at [635, 609] on icon at bounding box center [634, 608] width 26 height 26
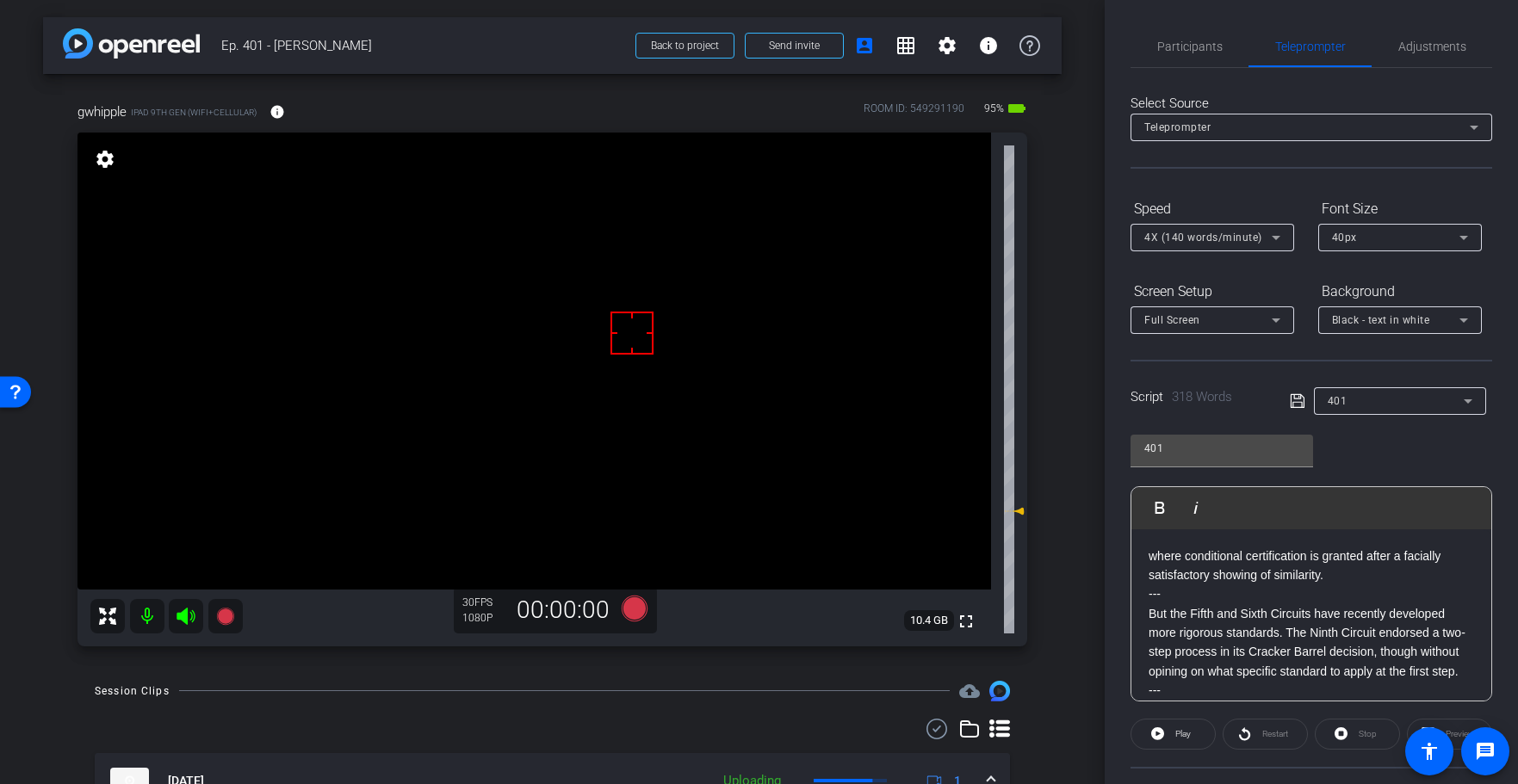
click at [1301, 396] on icon at bounding box center [1296, 401] width 14 height 14
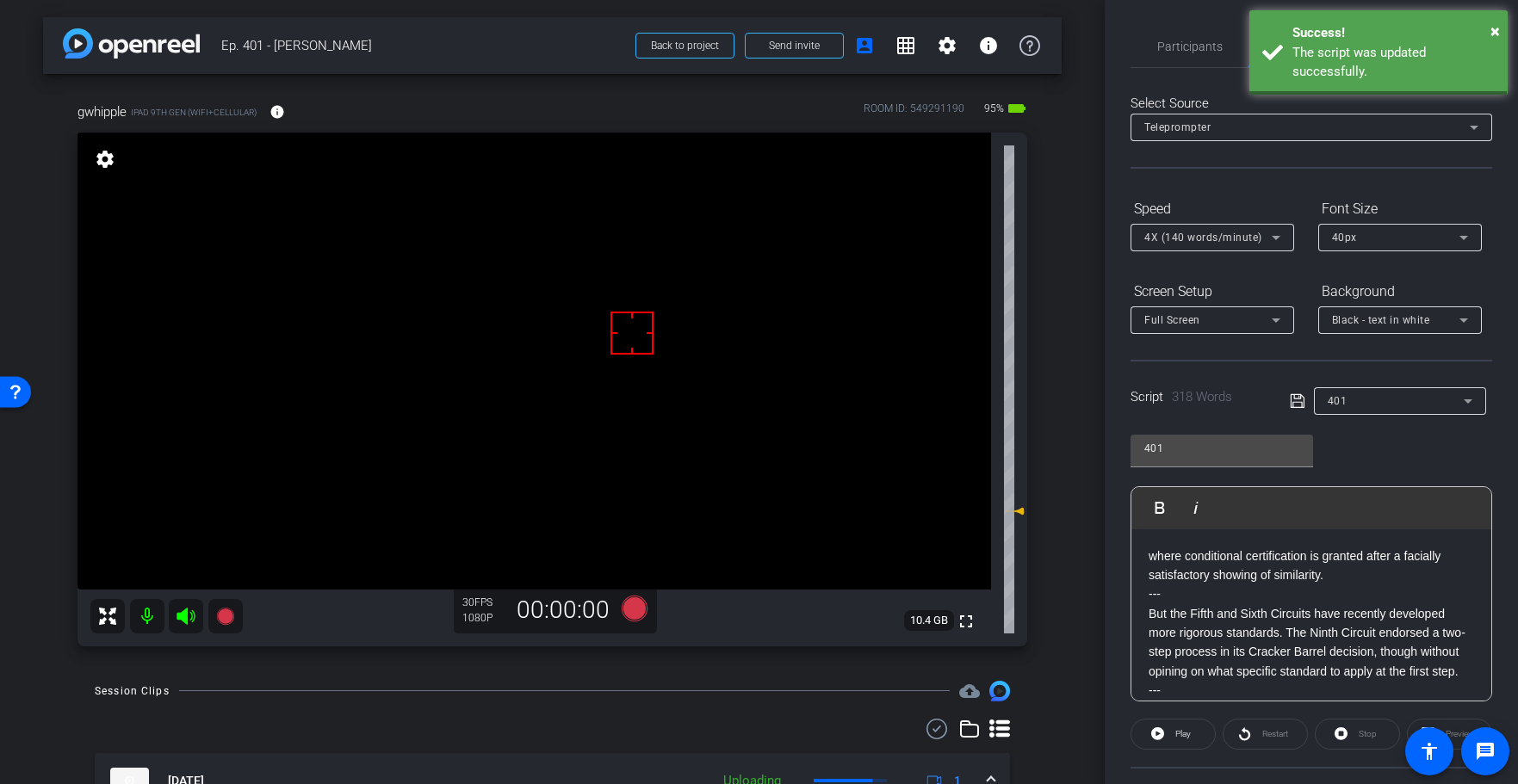
click at [1301, 396] on icon at bounding box center [1296, 401] width 14 height 14
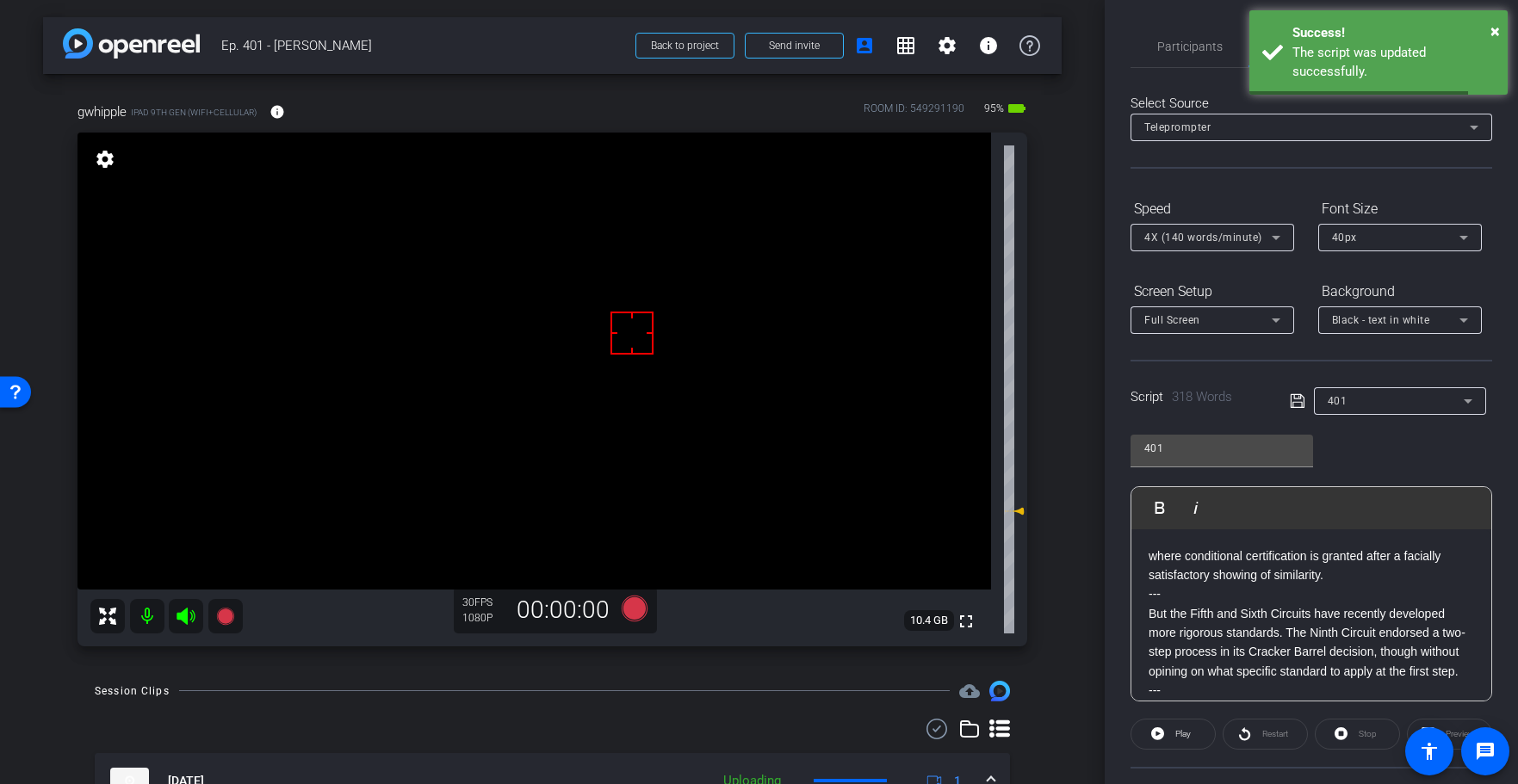
click at [1301, 396] on icon at bounding box center [1296, 401] width 14 height 14
click at [1300, 396] on icon at bounding box center [1296, 401] width 14 height 14
click at [1174, 734] on span "Play" at bounding box center [1181, 734] width 20 height 24
click at [1362, 730] on span "Stop" at bounding box center [1367, 733] width 18 height 9
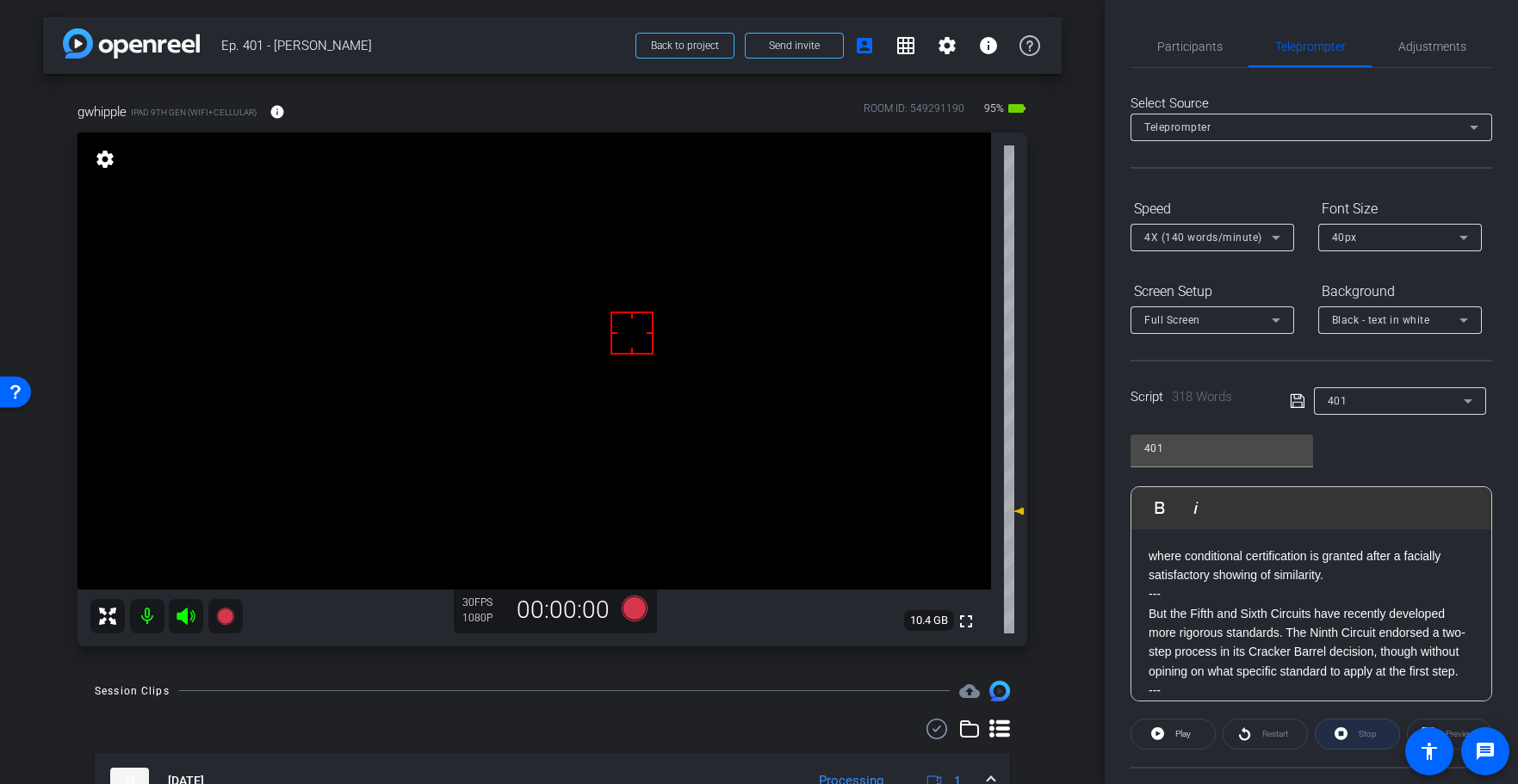
click at [1362, 730] on div "Stop" at bounding box center [1356, 733] width 85 height 31
click at [1301, 401] on icon at bounding box center [1297, 401] width 16 height 21
click at [1300, 401] on icon at bounding box center [1297, 401] width 16 height 21
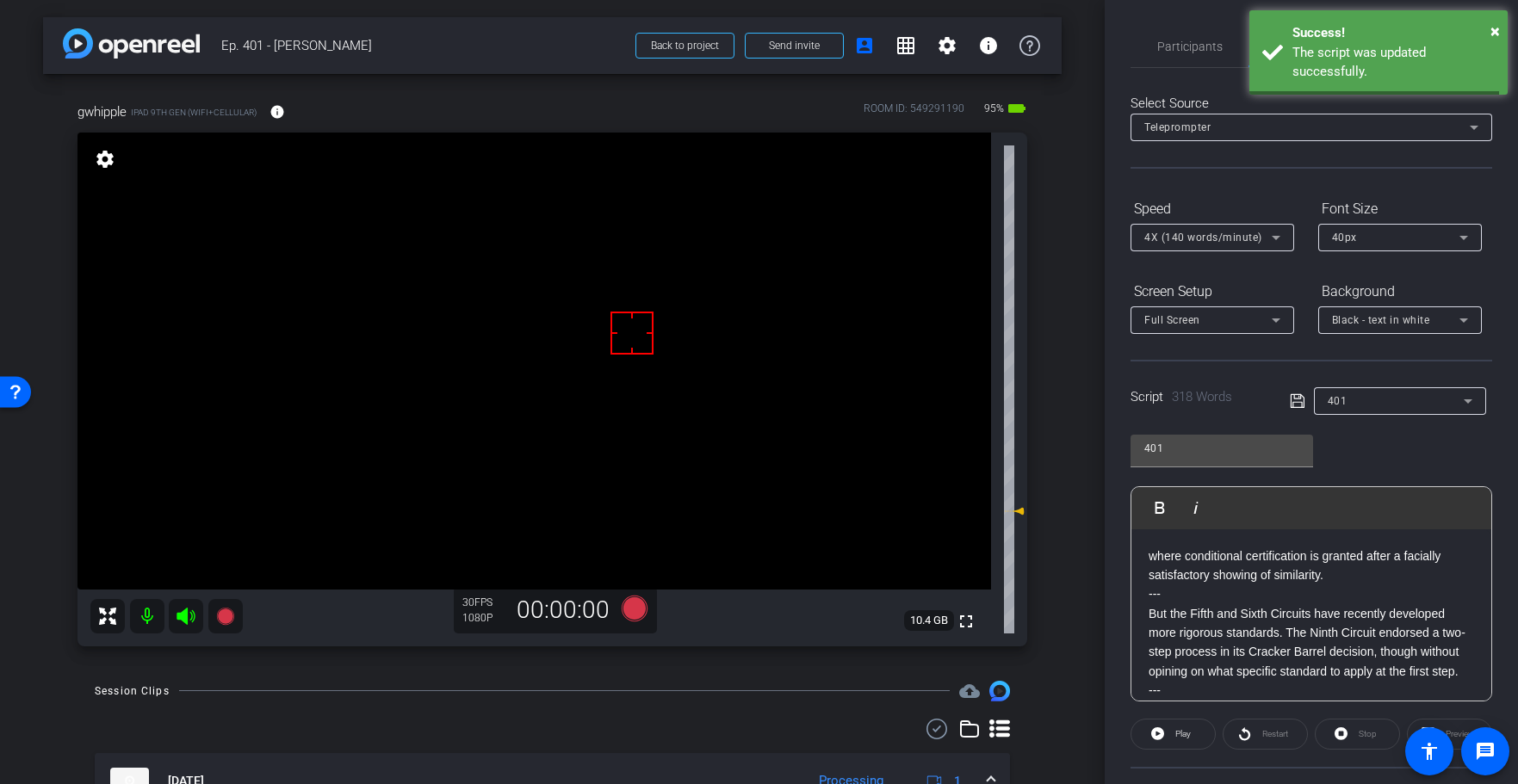
click at [1300, 401] on icon at bounding box center [1297, 401] width 16 height 21
click at [640, 611] on icon at bounding box center [634, 608] width 26 height 26
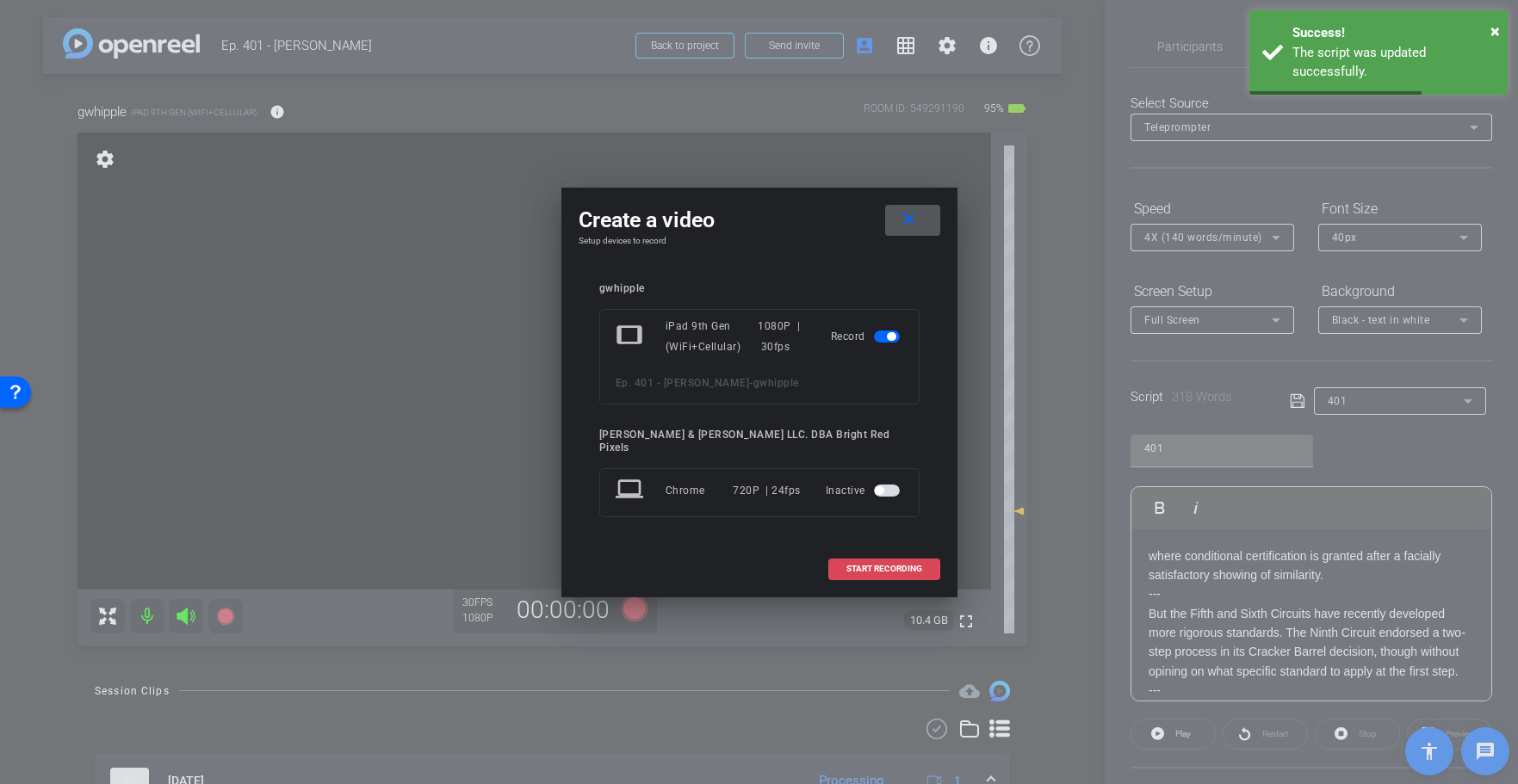
click at [894, 565] on span "START RECORDING" at bounding box center [884, 569] width 76 height 9
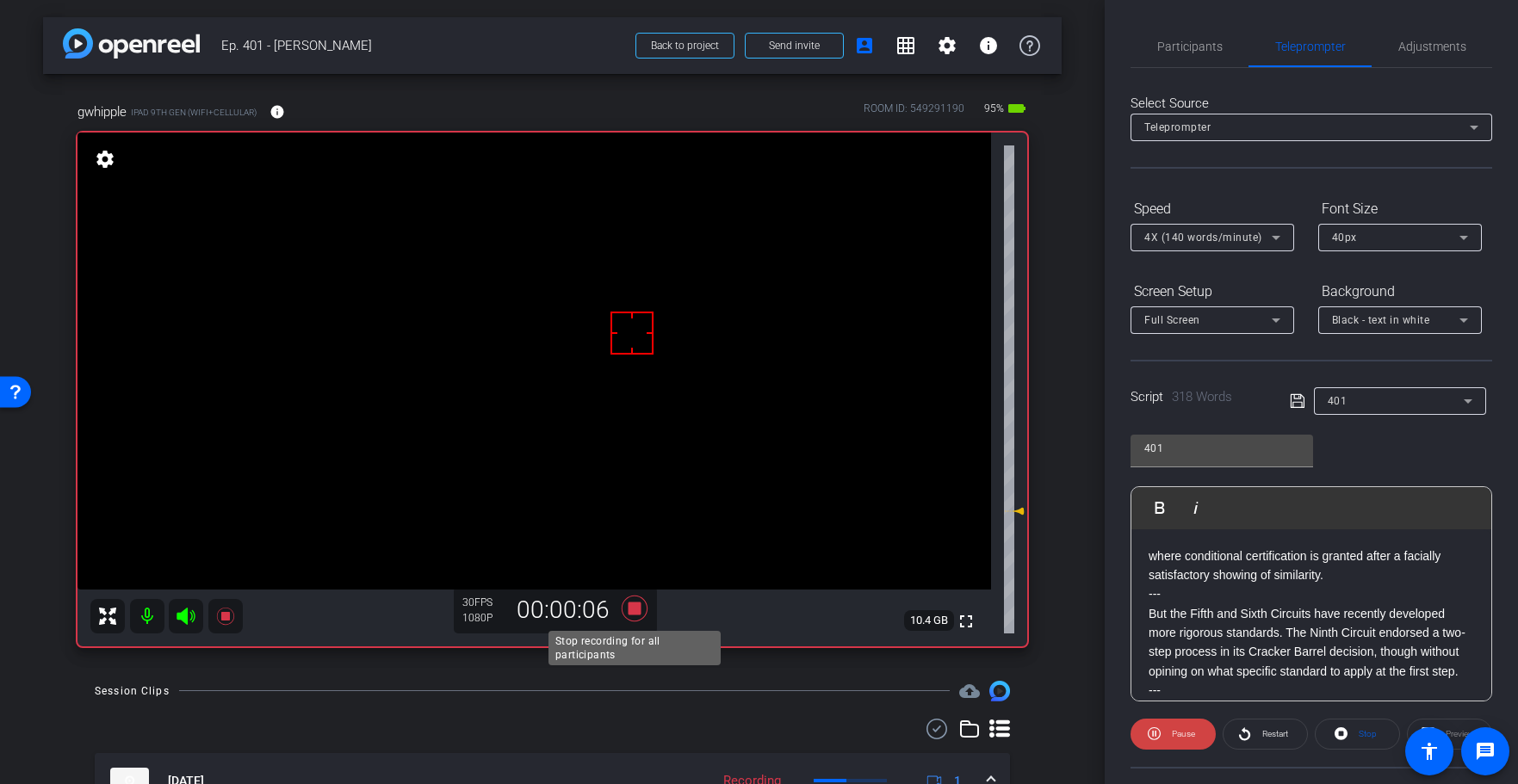
click at [636, 606] on icon at bounding box center [634, 608] width 26 height 26
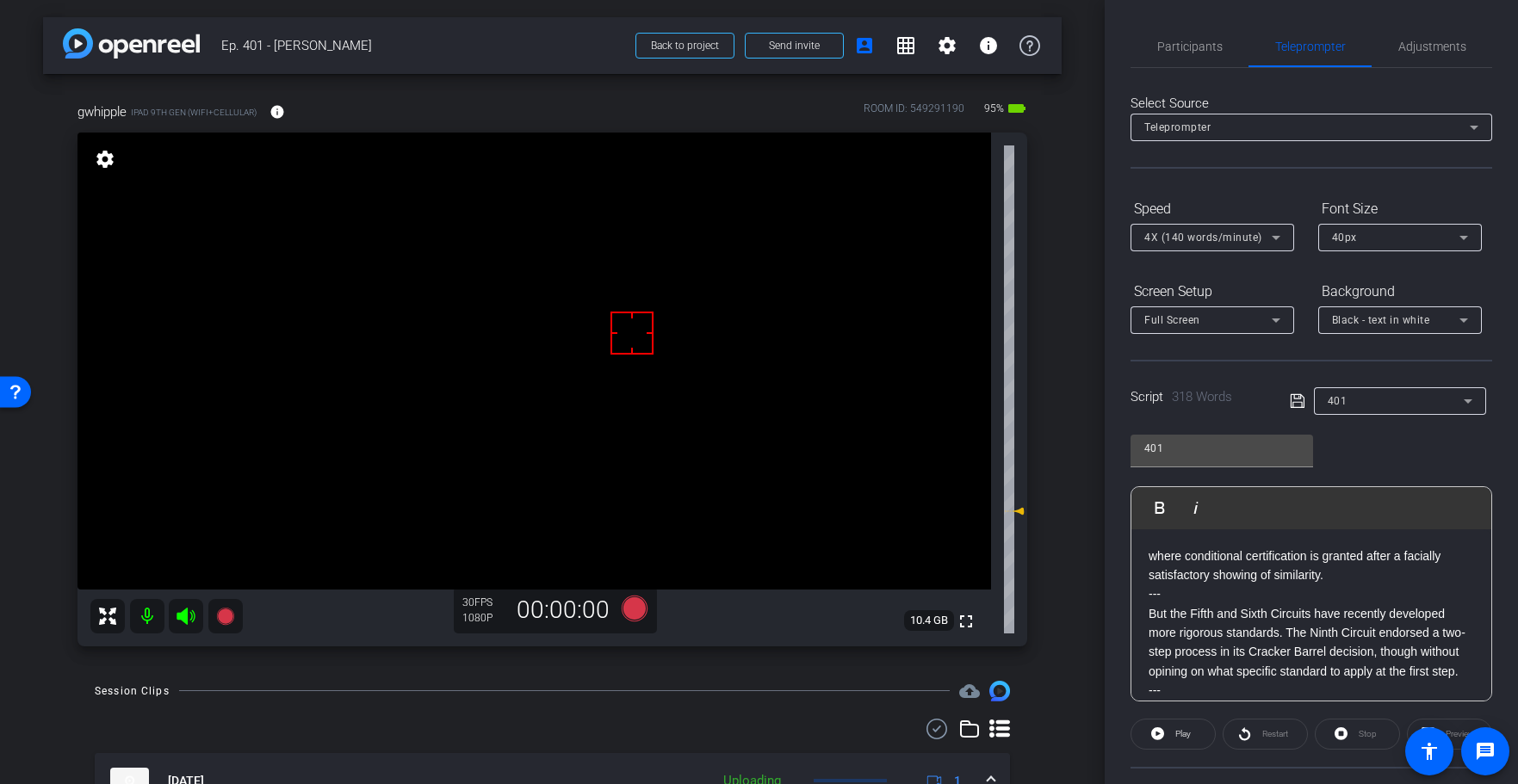
click at [705, 691] on div "Session Clips cloud_upload" at bounding box center [552, 690] width 915 height 21
click at [705, 689] on div "Session Clips cloud_upload" at bounding box center [552, 690] width 915 height 21
click at [630, 606] on icon at bounding box center [634, 608] width 26 height 26
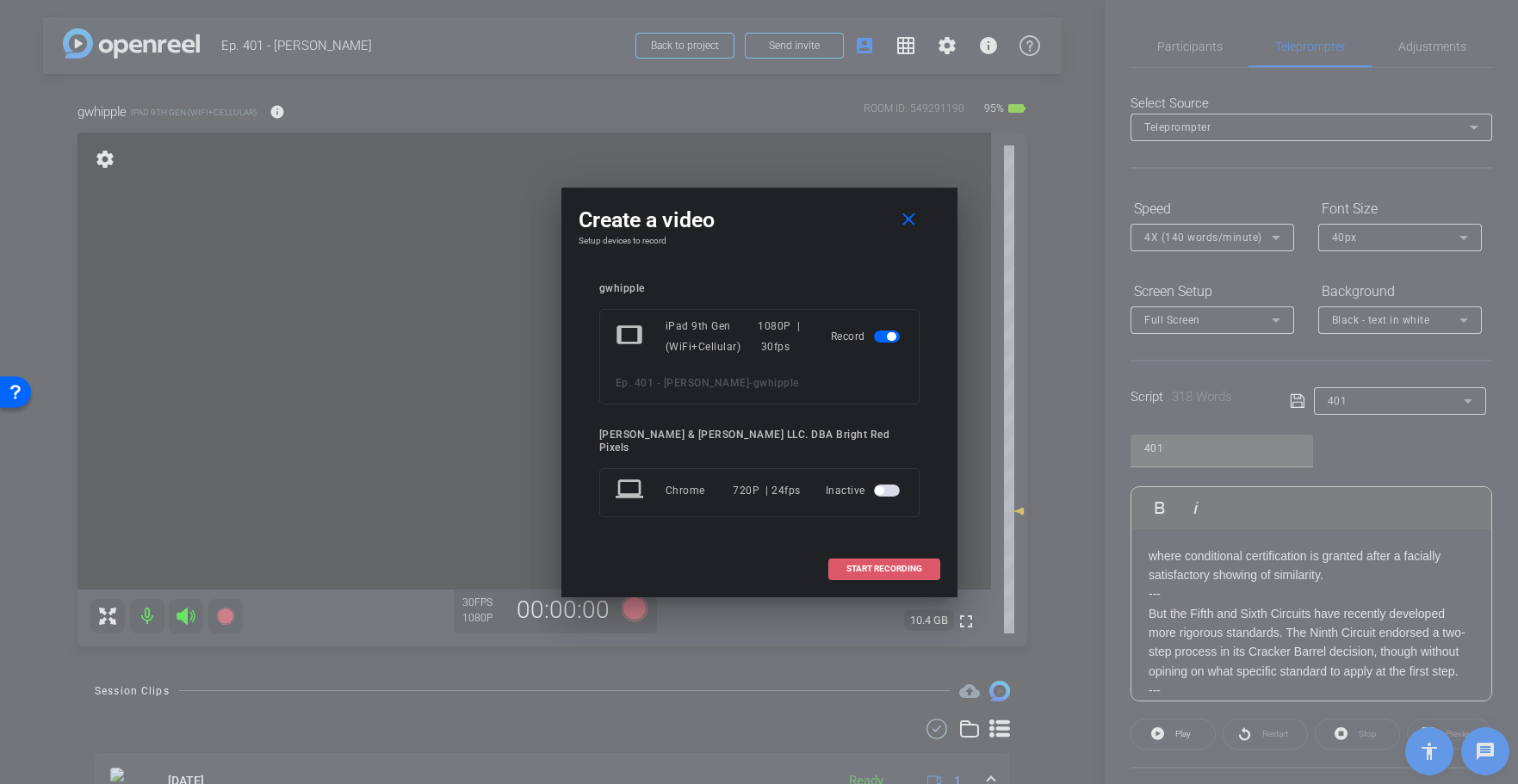
click at [874, 566] on span "START RECORDING" at bounding box center [884, 569] width 76 height 9
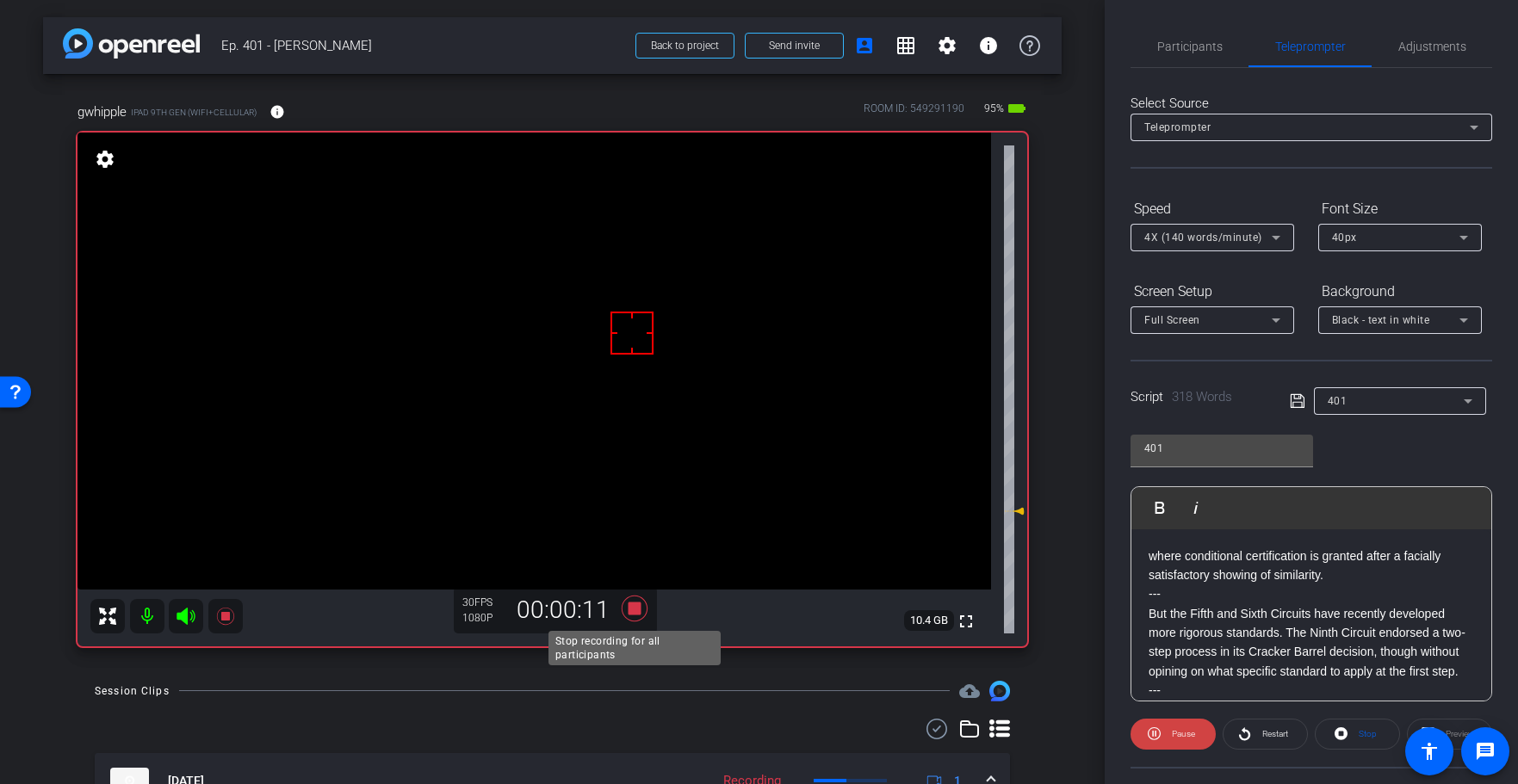
click at [631, 609] on icon at bounding box center [634, 608] width 26 height 26
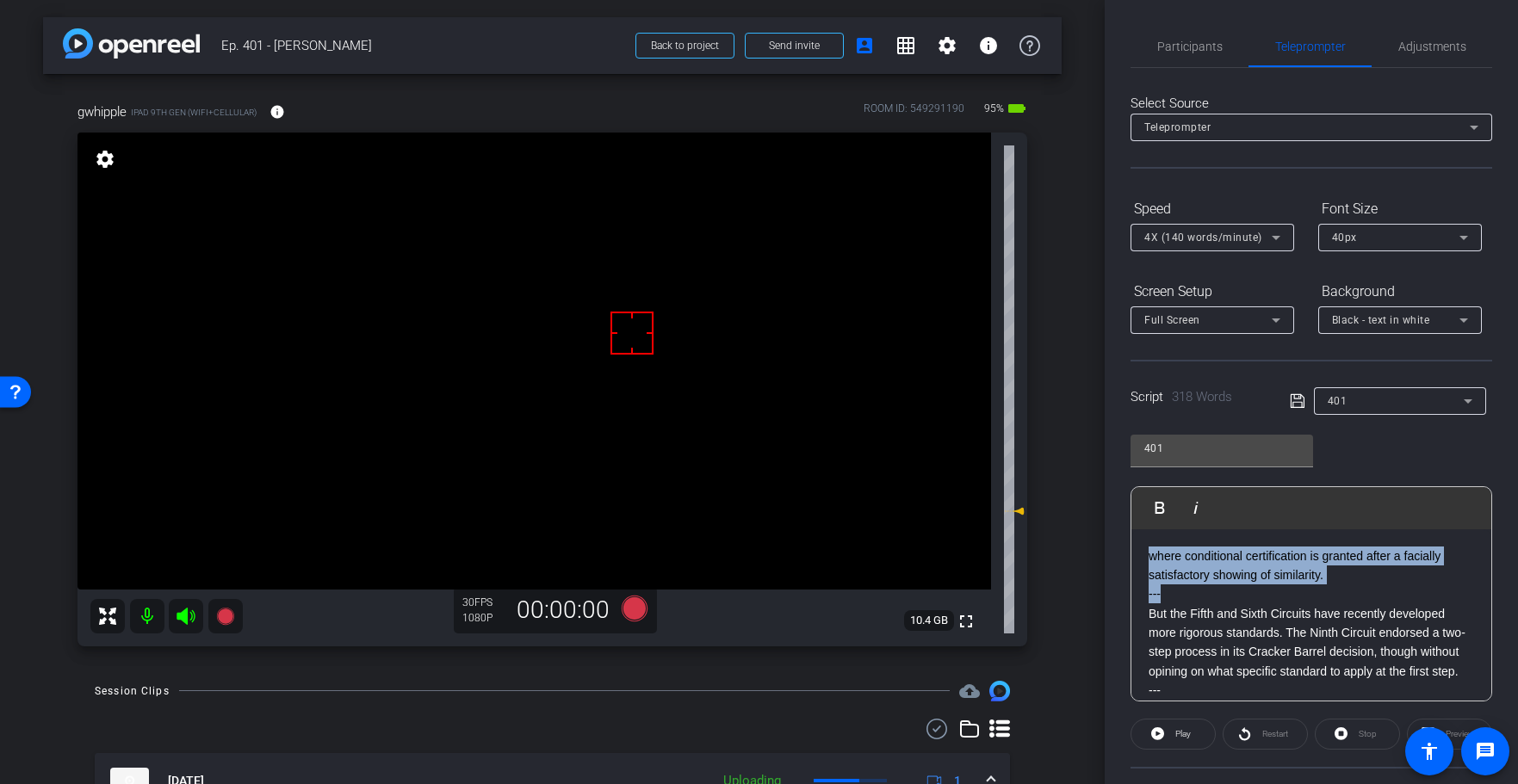
drag, startPoint x: 1179, startPoint y: 590, endPoint x: 1099, endPoint y: 471, distance: 143.4
click at [1092, 456] on div "arrow_back Ep. 401 - [PERSON_NAME] to project Send invite account_box grid_on s…" at bounding box center [759, 392] width 1518 height 784
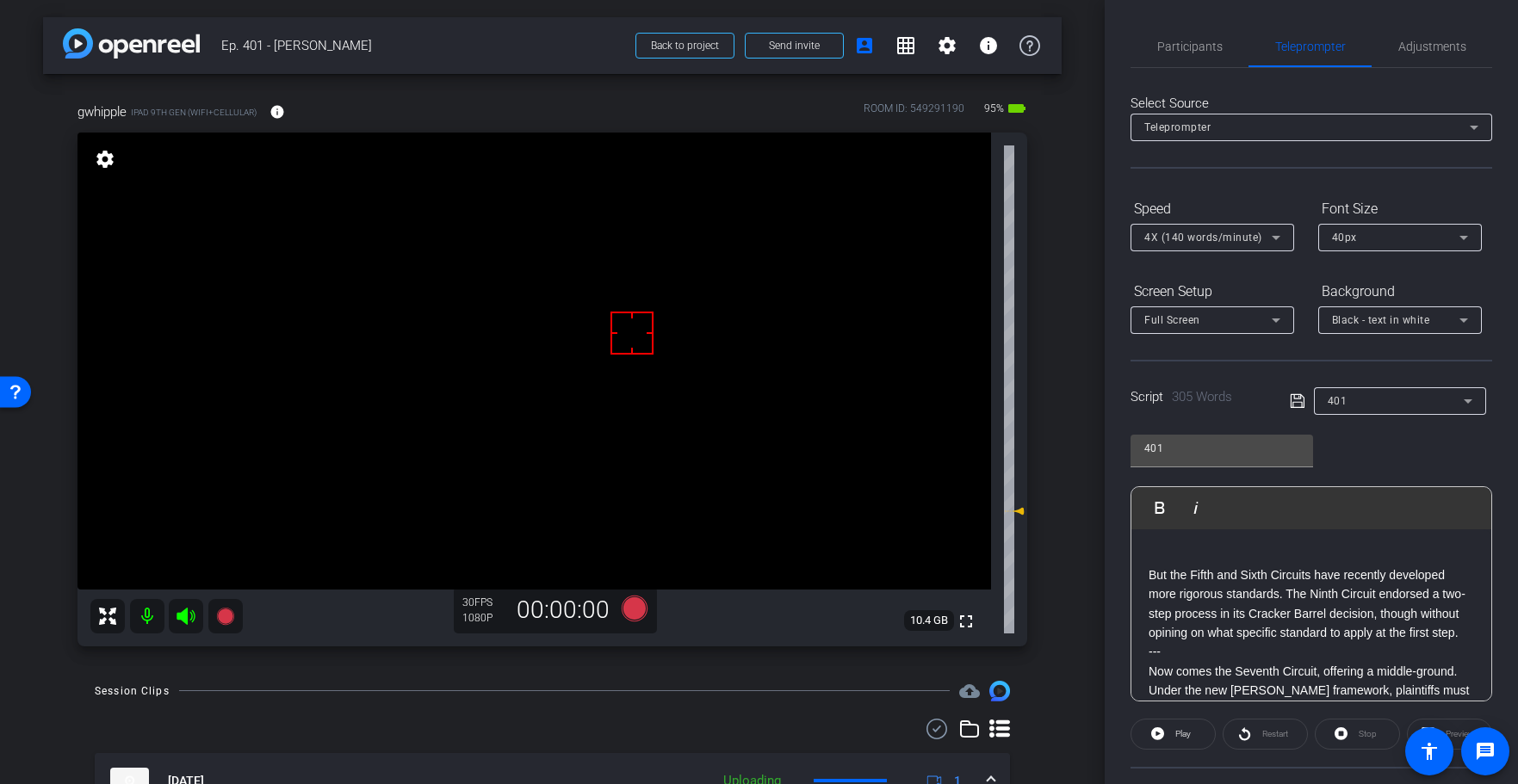
click at [1150, 577] on p "But the Fifth and Sixth Circuits have recently developed more rigorous standard…" at bounding box center [1311, 604] width 325 height 78
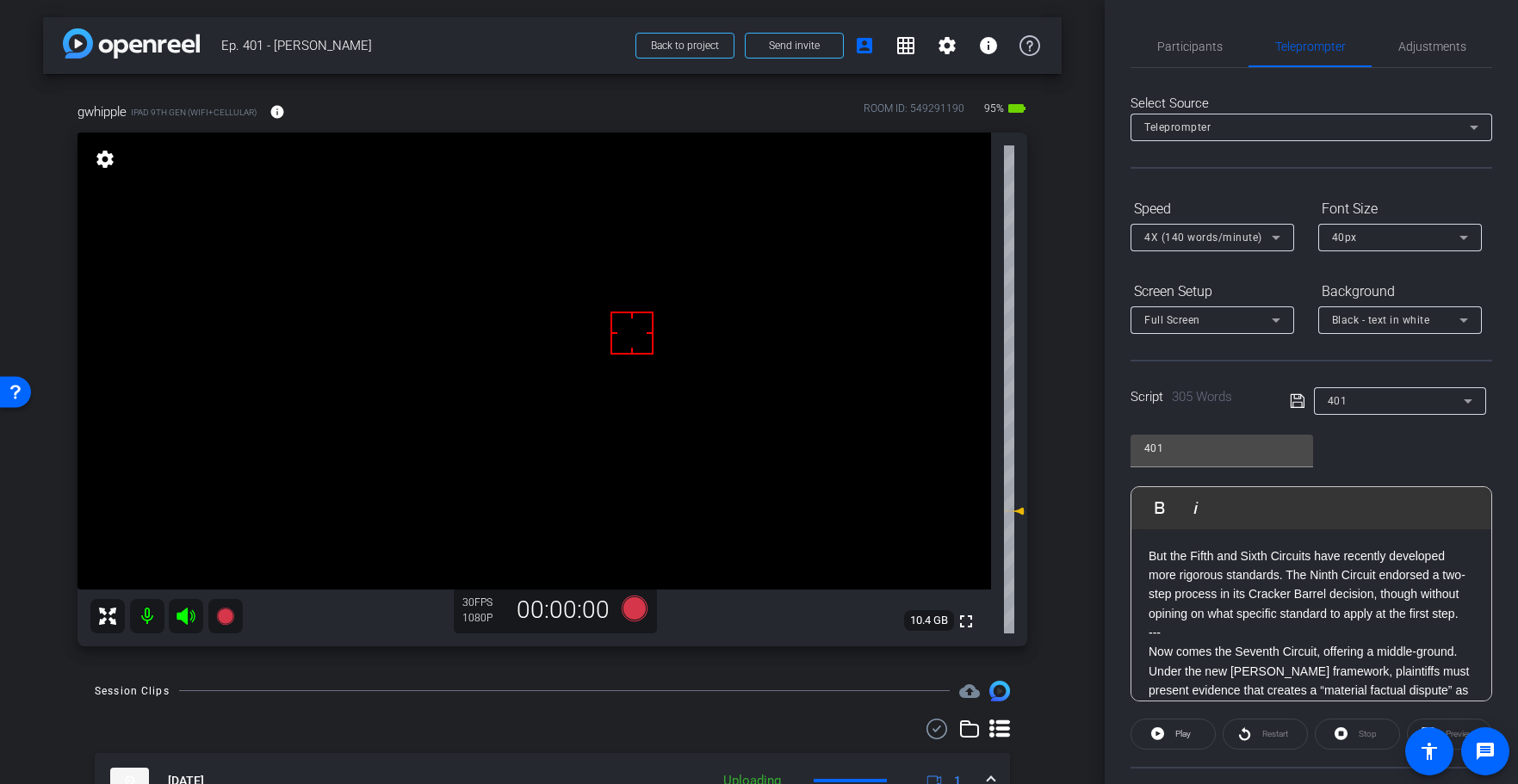
click at [1299, 406] on icon at bounding box center [1297, 401] width 16 height 21
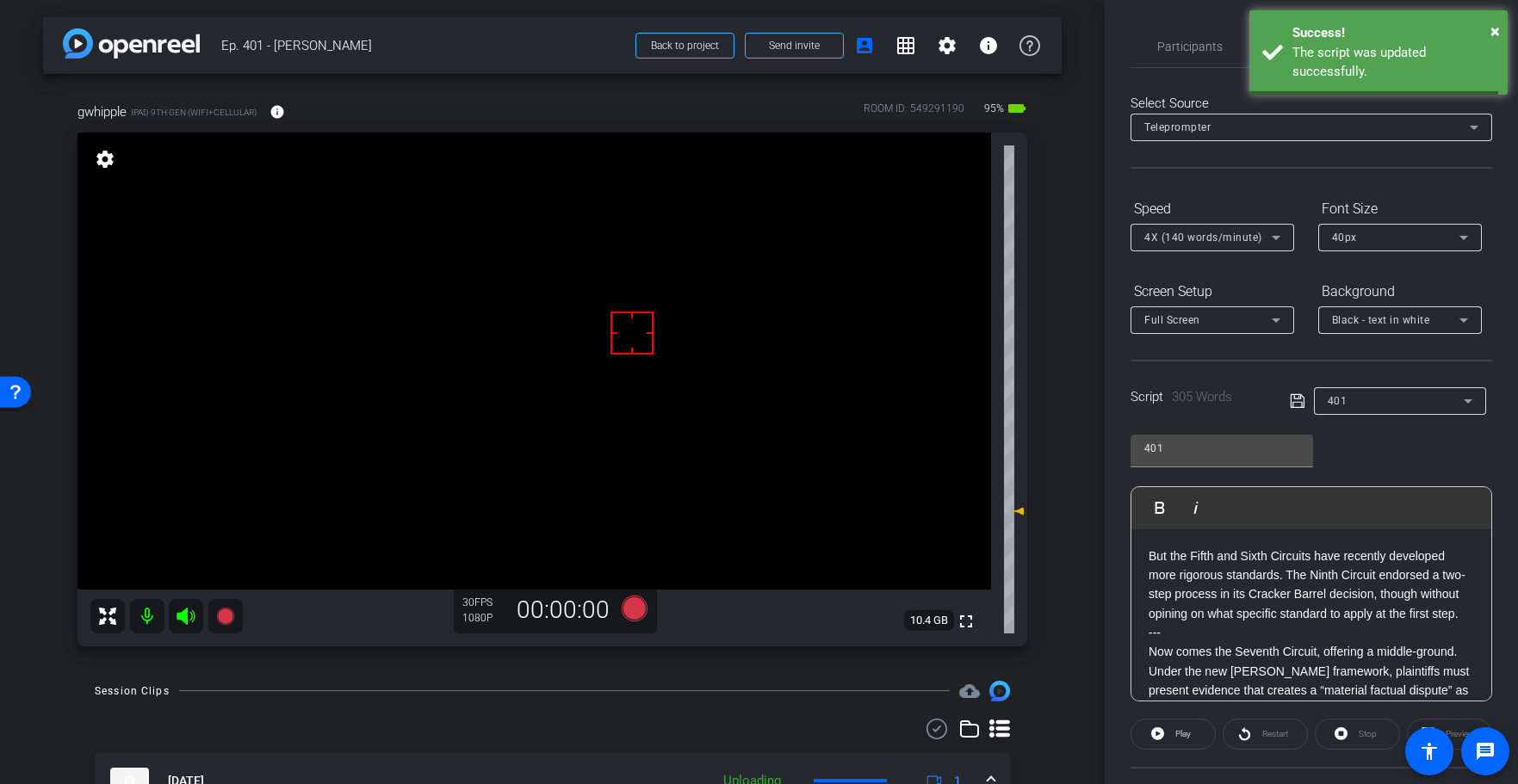
click at [1298, 406] on icon at bounding box center [1297, 401] width 16 height 21
click at [1297, 406] on icon at bounding box center [1297, 401] width 16 height 21
click at [1296, 406] on icon at bounding box center [1297, 401] width 16 height 21
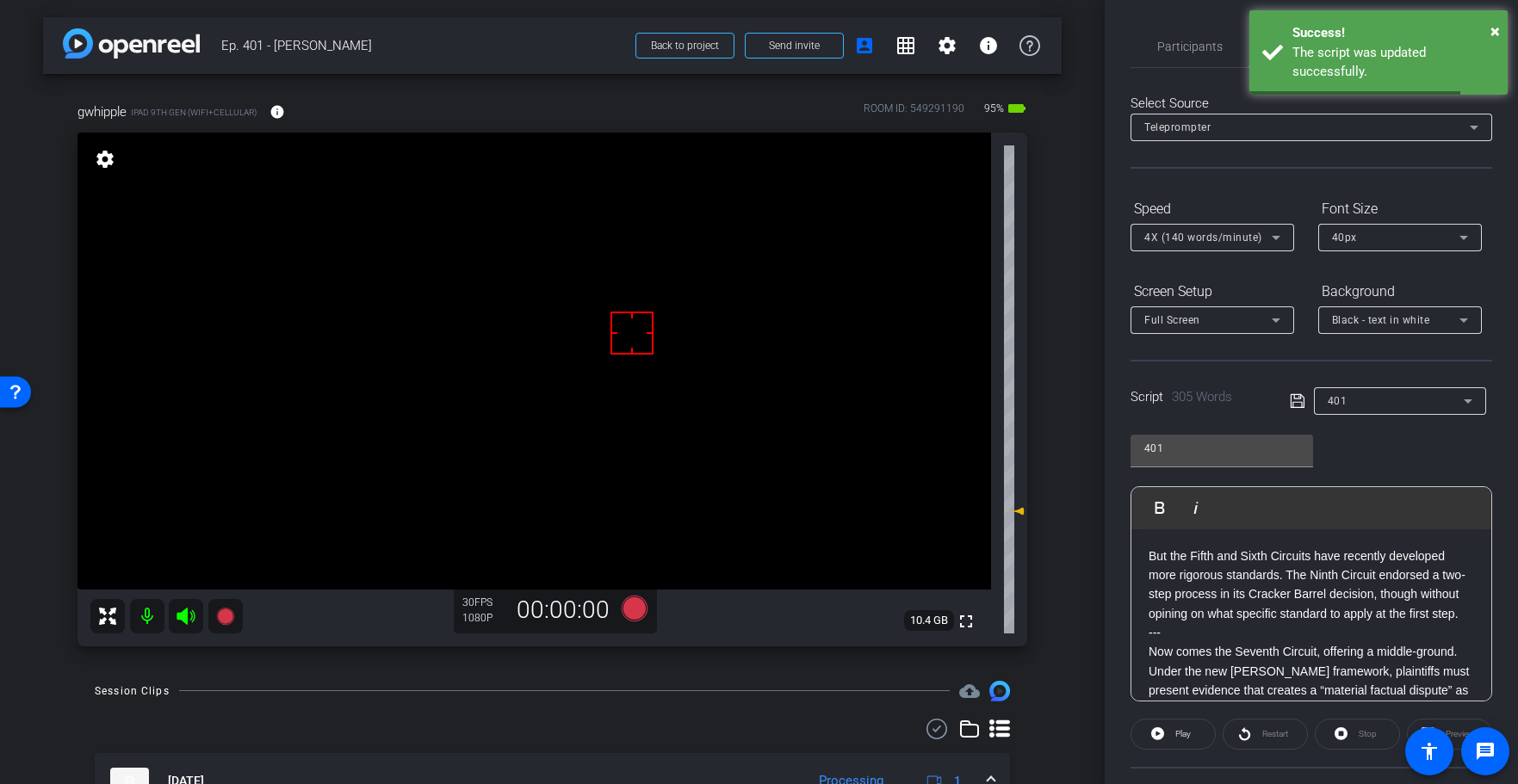
click at [1296, 406] on icon at bounding box center [1297, 401] width 16 height 21
click at [1161, 733] on icon at bounding box center [1157, 733] width 13 height 13
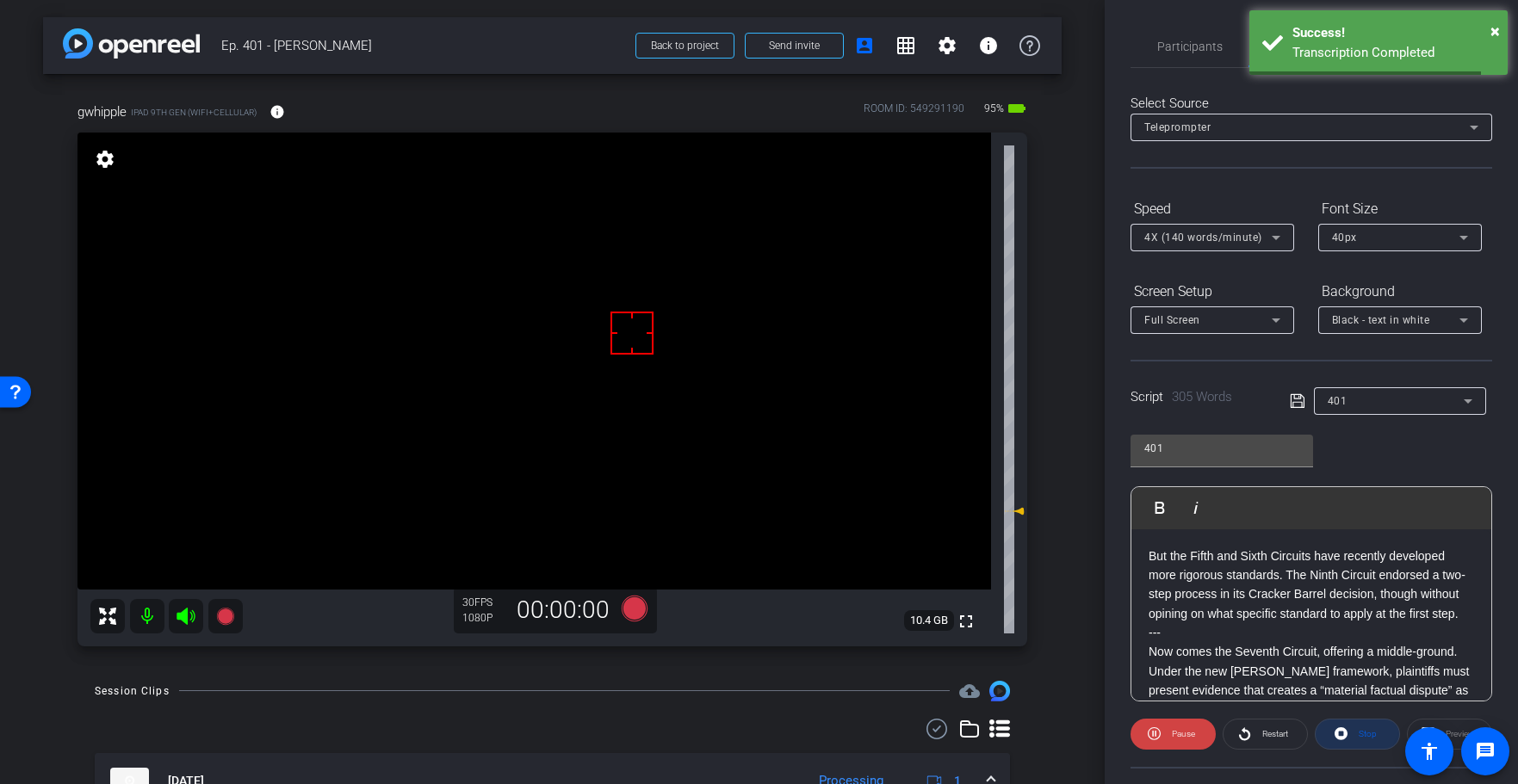
click at [1387, 736] on span at bounding box center [1357, 733] width 84 height 41
click at [1294, 396] on icon at bounding box center [1297, 401] width 16 height 21
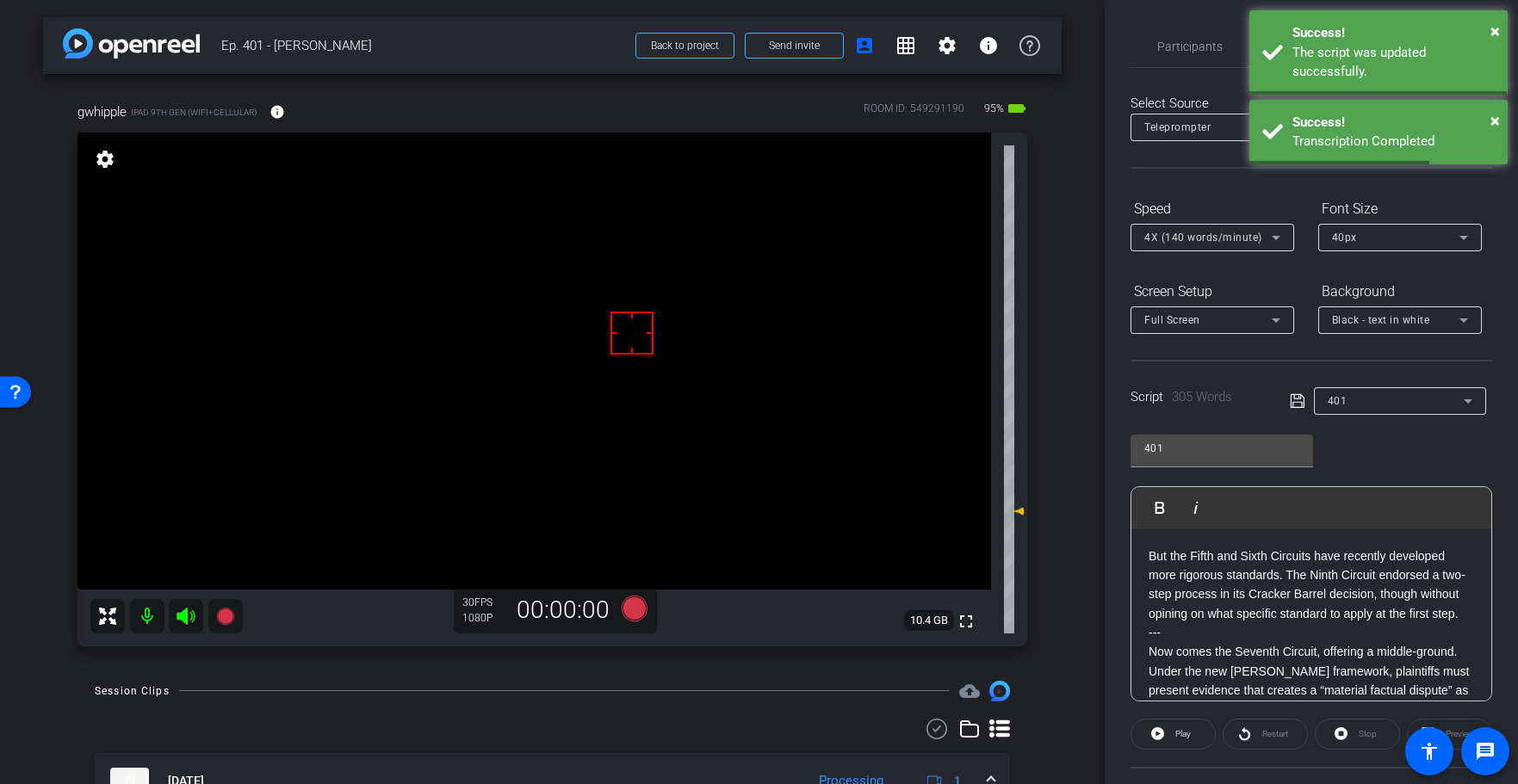
click at [1294, 396] on icon at bounding box center [1297, 401] width 16 height 21
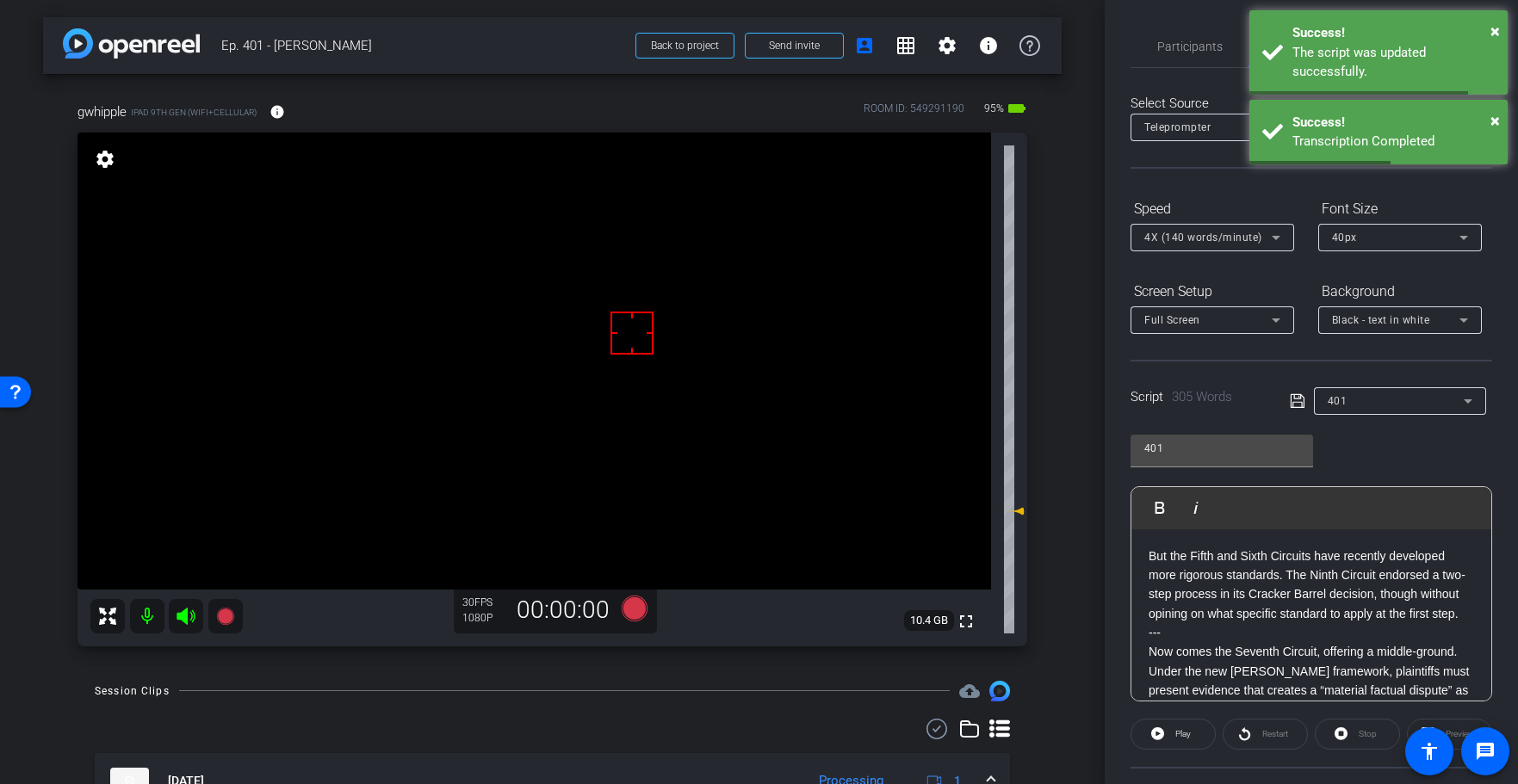
drag, startPoint x: 1294, startPoint y: 396, endPoint x: 1306, endPoint y: 396, distance: 12.0
click at [1294, 396] on icon at bounding box center [1297, 401] width 16 height 21
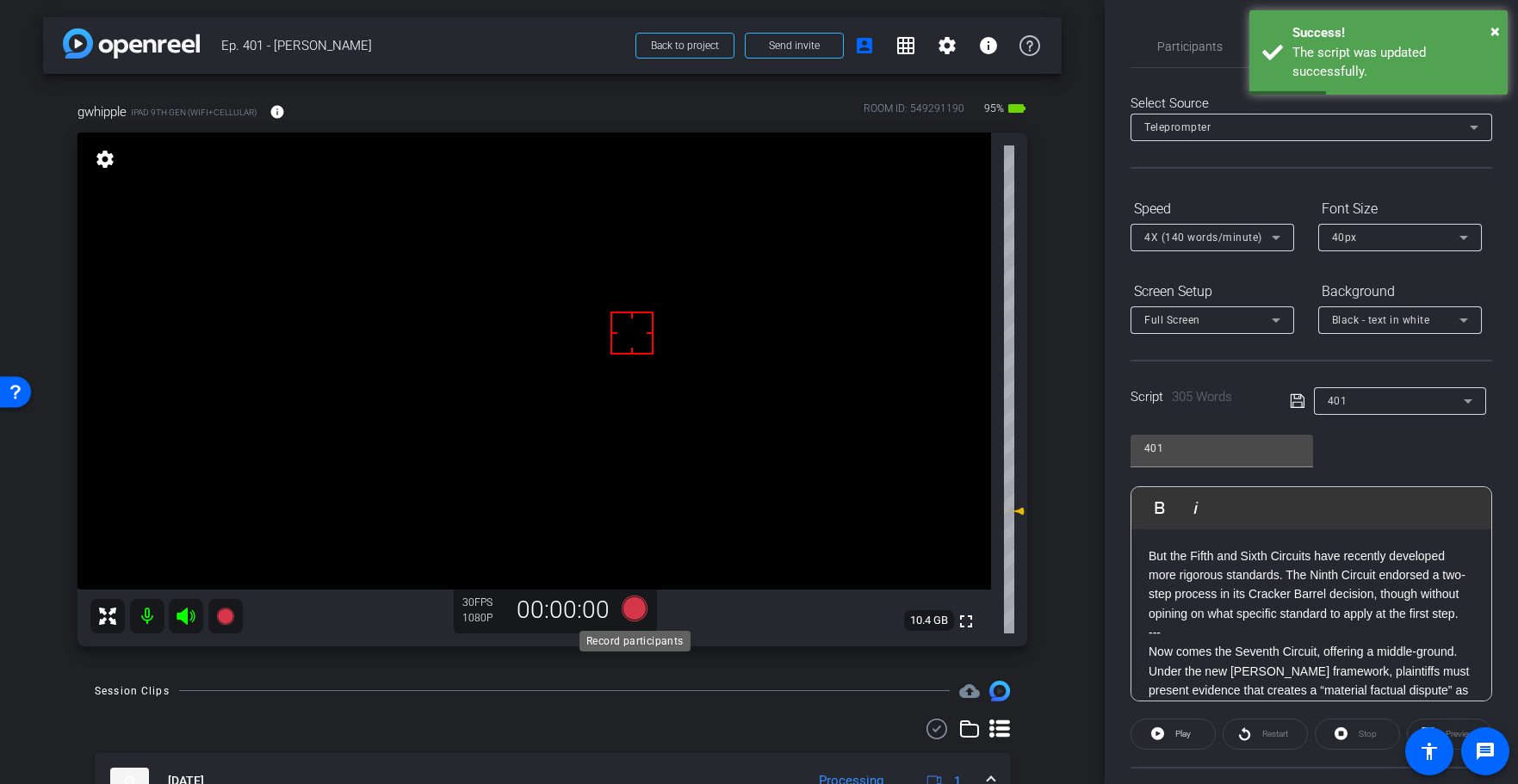
click at [634, 610] on icon at bounding box center [634, 608] width 26 height 26
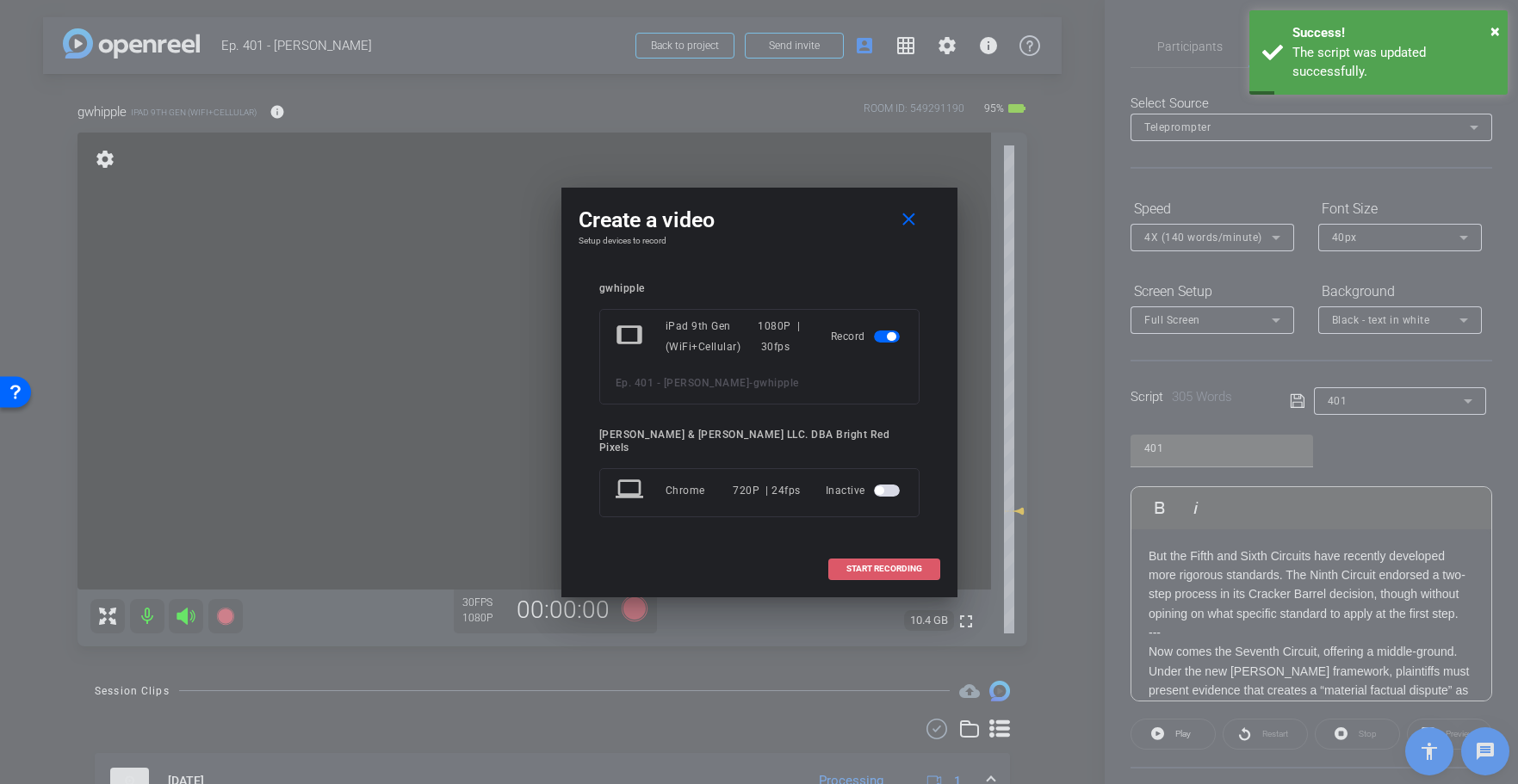
click at [857, 565] on span "START RECORDING" at bounding box center [884, 569] width 76 height 9
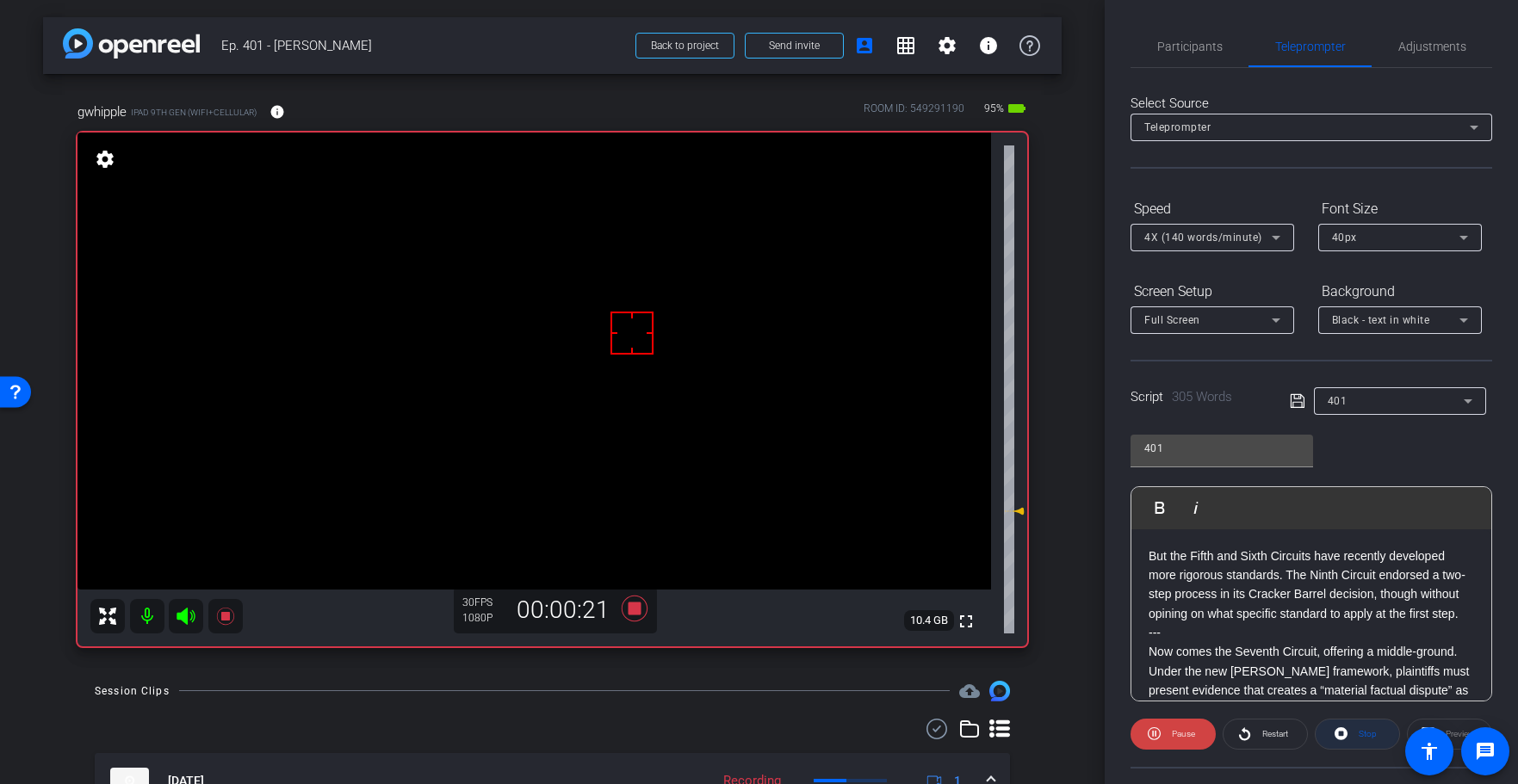
click at [1373, 736] on span "Stop" at bounding box center [1367, 733] width 18 height 9
click at [626, 608] on icon at bounding box center [634, 607] width 41 height 31
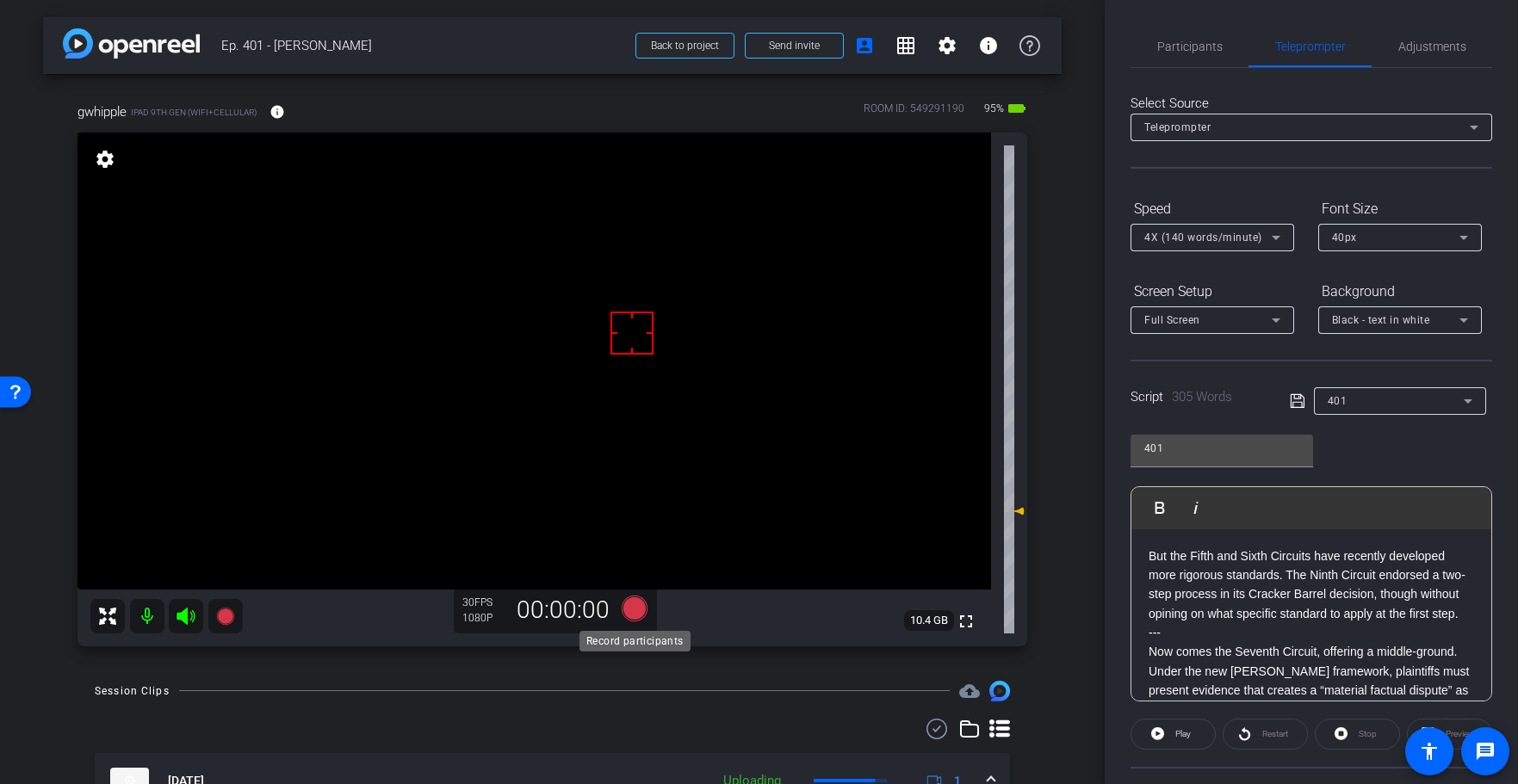
click at [628, 604] on icon at bounding box center [634, 608] width 26 height 26
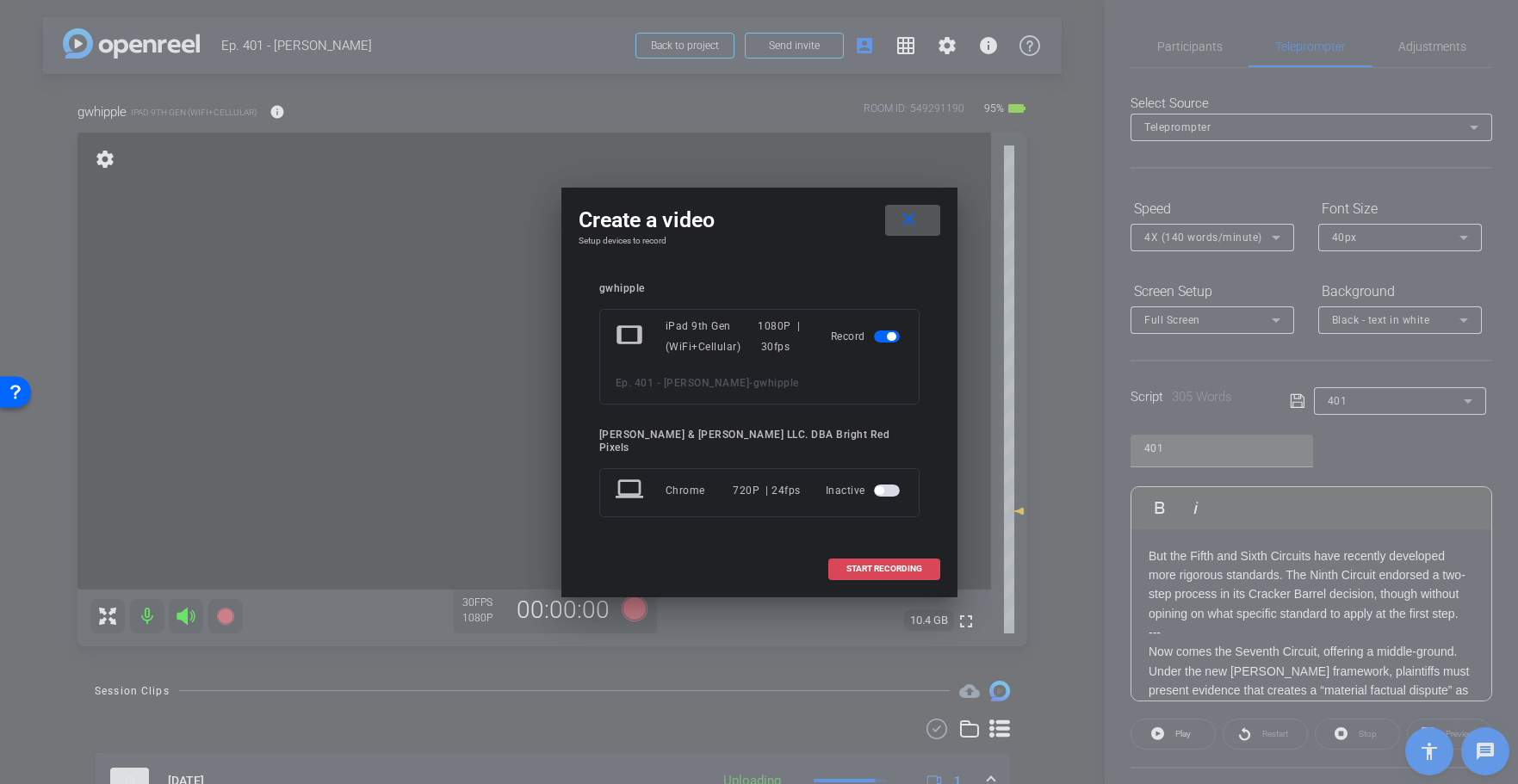
click at [848, 549] on span at bounding box center [884, 569] width 110 height 41
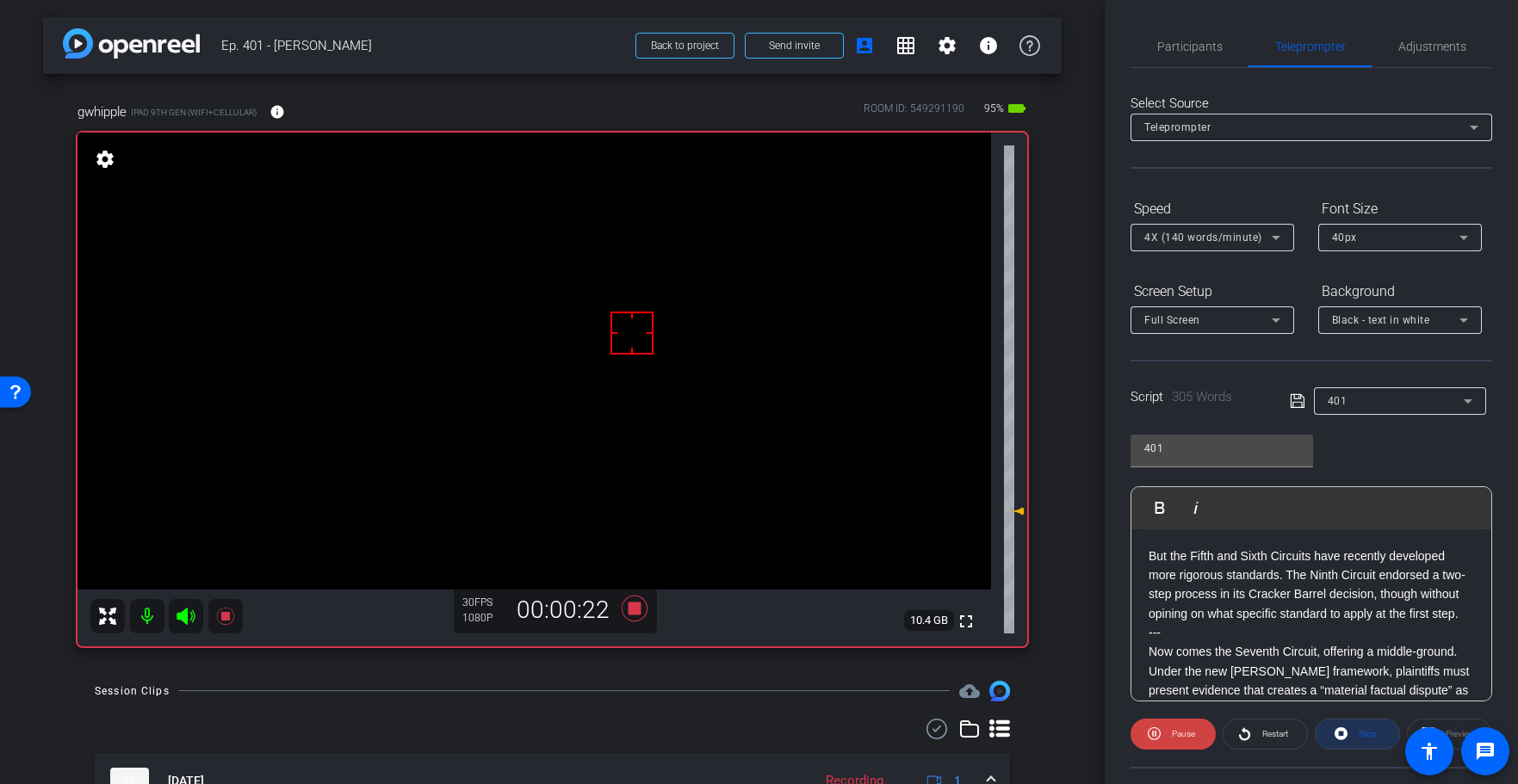
click at [1359, 727] on span "Stop" at bounding box center [1365, 734] width 22 height 24
click at [1428, 53] on span "Adjustments" at bounding box center [1432, 47] width 68 height 12
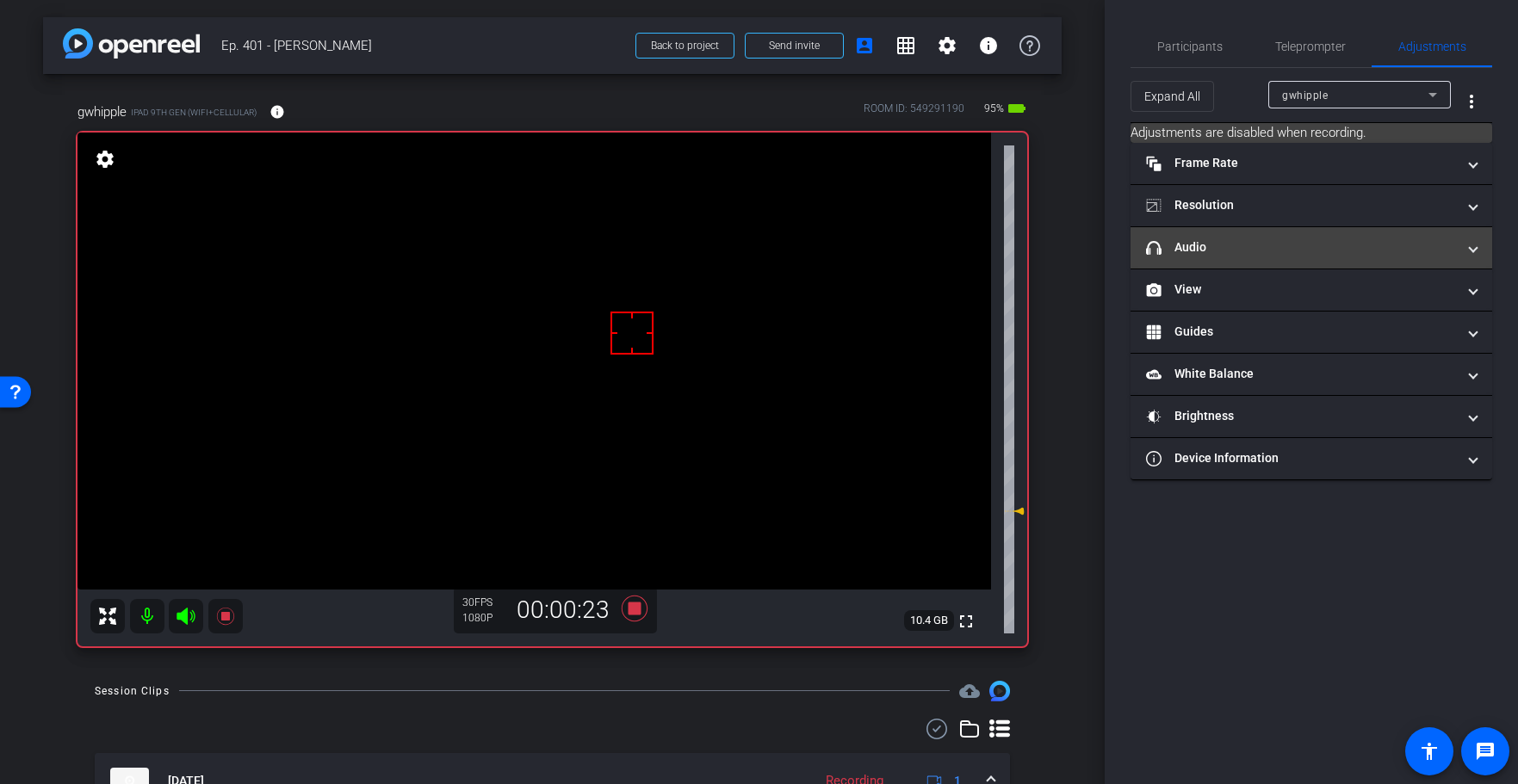
click at [1268, 250] on mat-panel-title "headphone icon Audio" at bounding box center [1300, 247] width 310 height 18
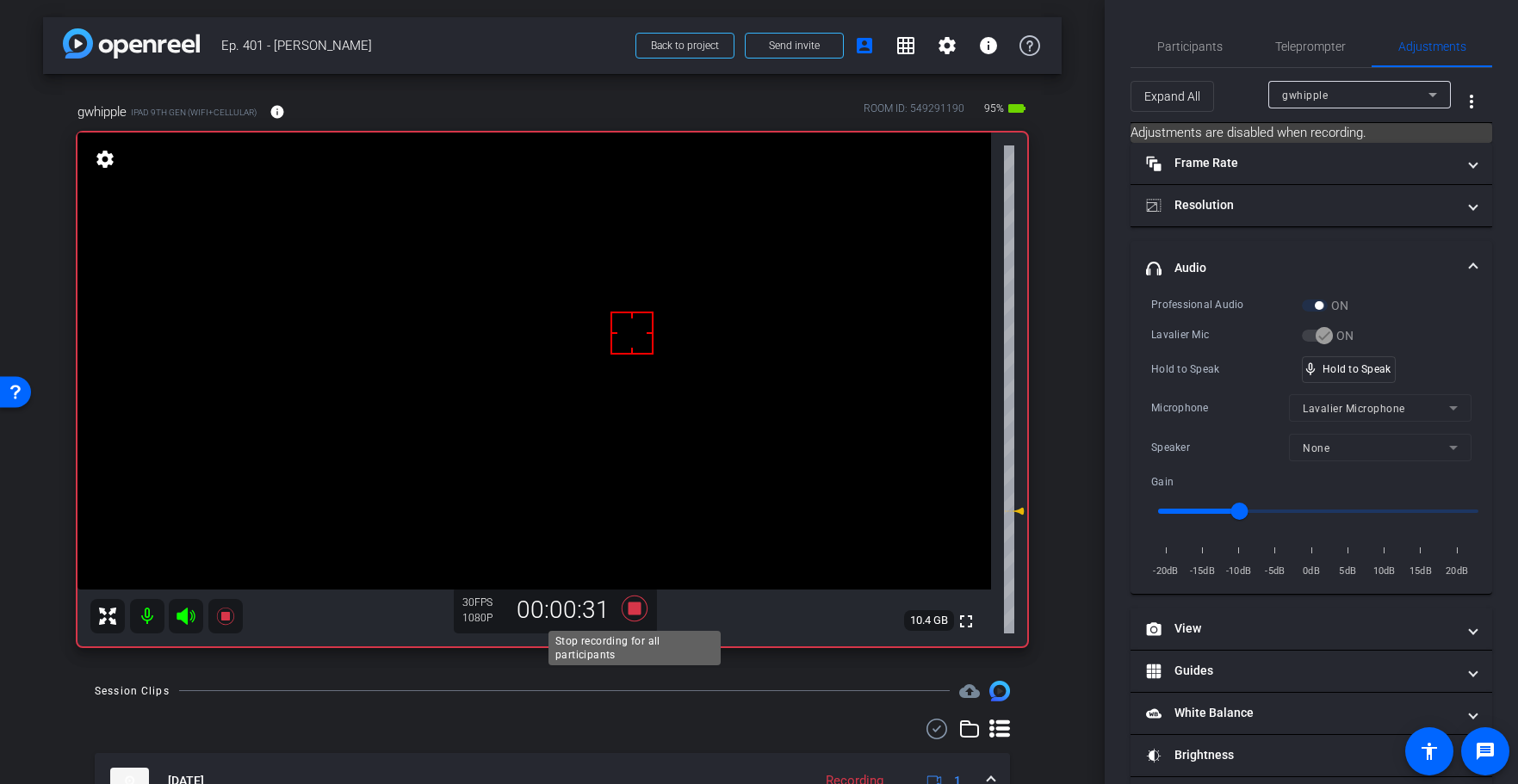
click at [630, 605] on icon at bounding box center [634, 608] width 26 height 26
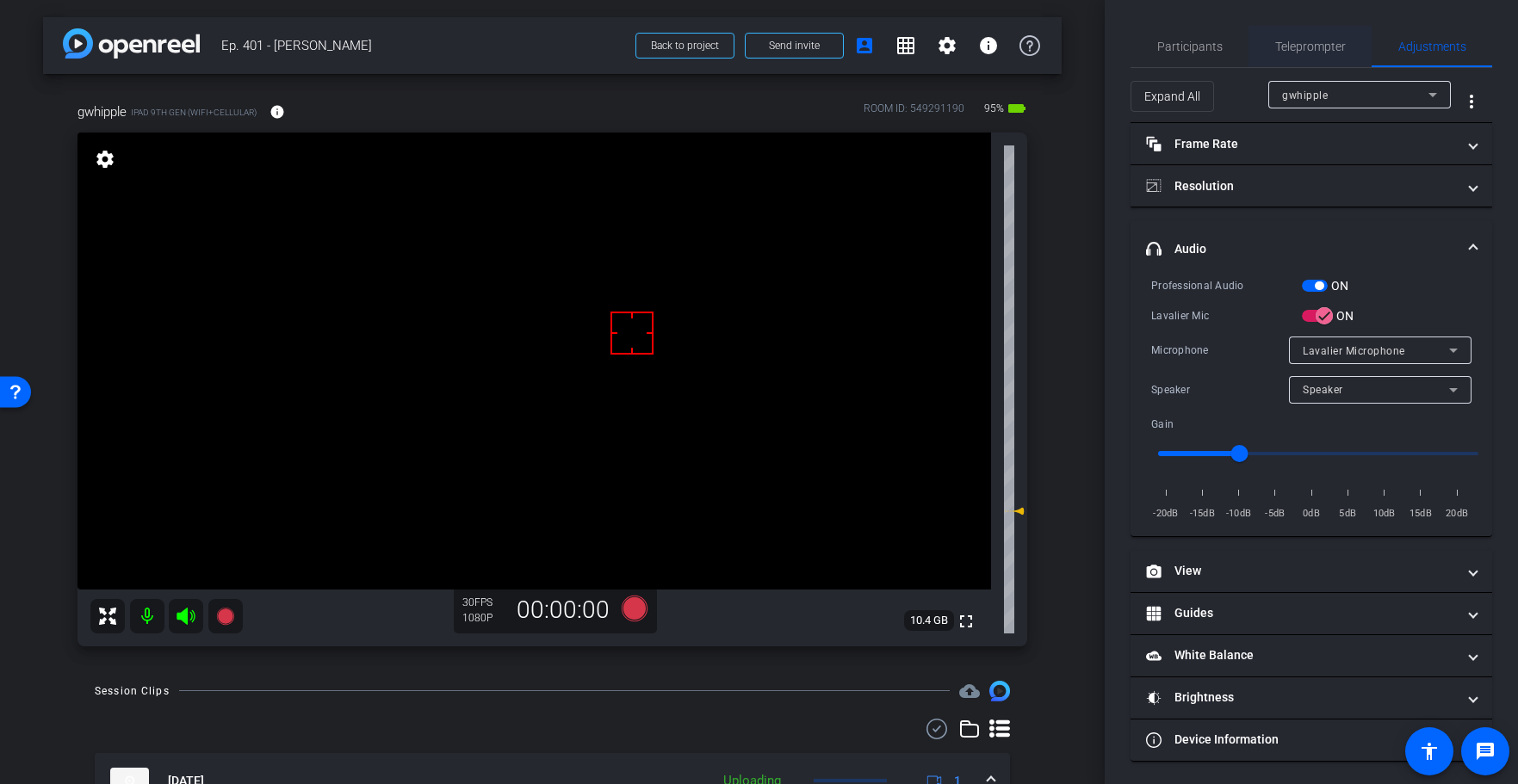
click at [1300, 43] on span "Teleprompter" at bounding box center [1310, 47] width 71 height 12
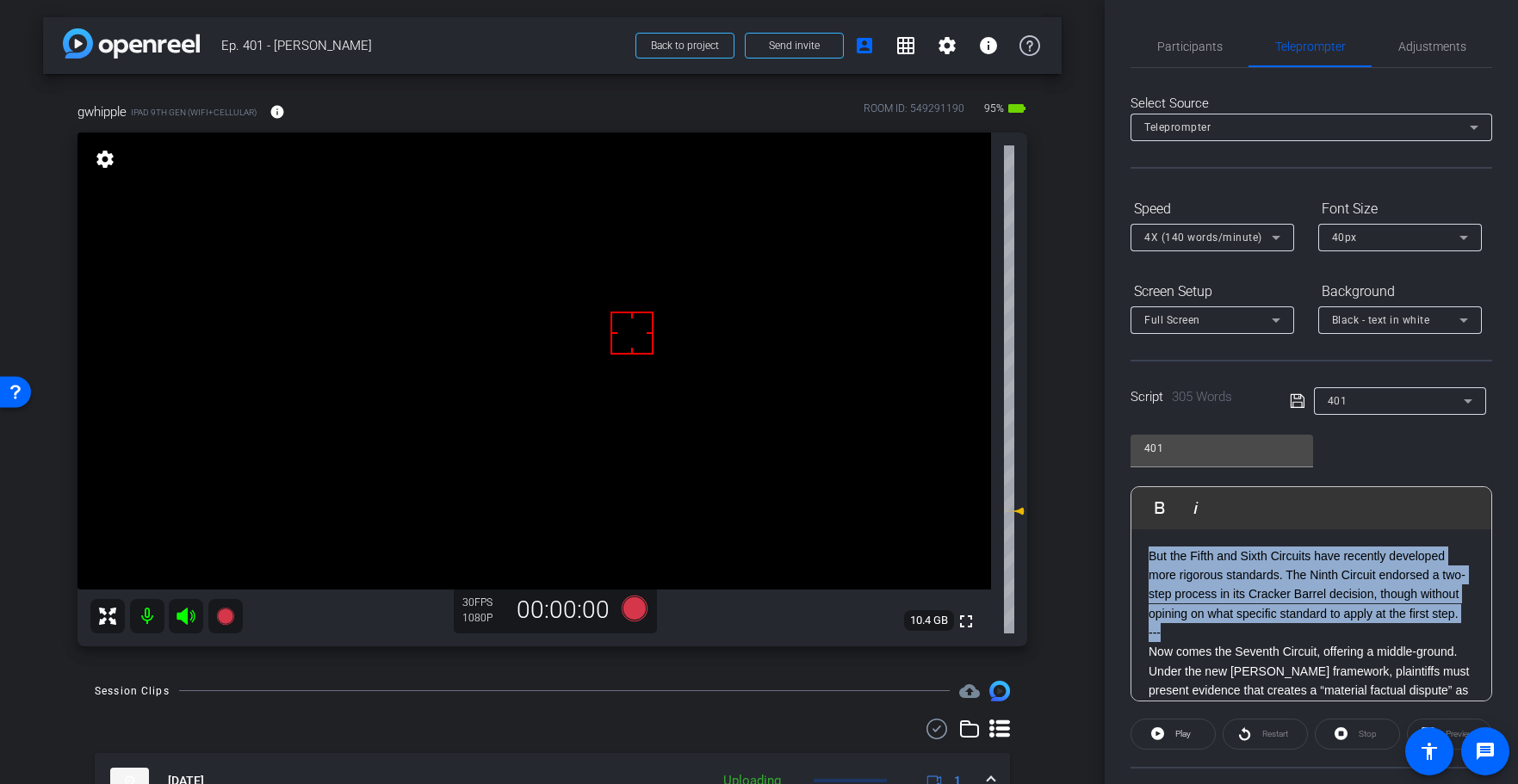
drag, startPoint x: 1186, startPoint y: 635, endPoint x: 1119, endPoint y: 471, distance: 177.2
click at [1119, 471] on div "Participants Teleprompter Adjustments [PERSON_NAME] & [PERSON_NAME] LLC. DBA Br…" at bounding box center [1311, 392] width 413 height 784
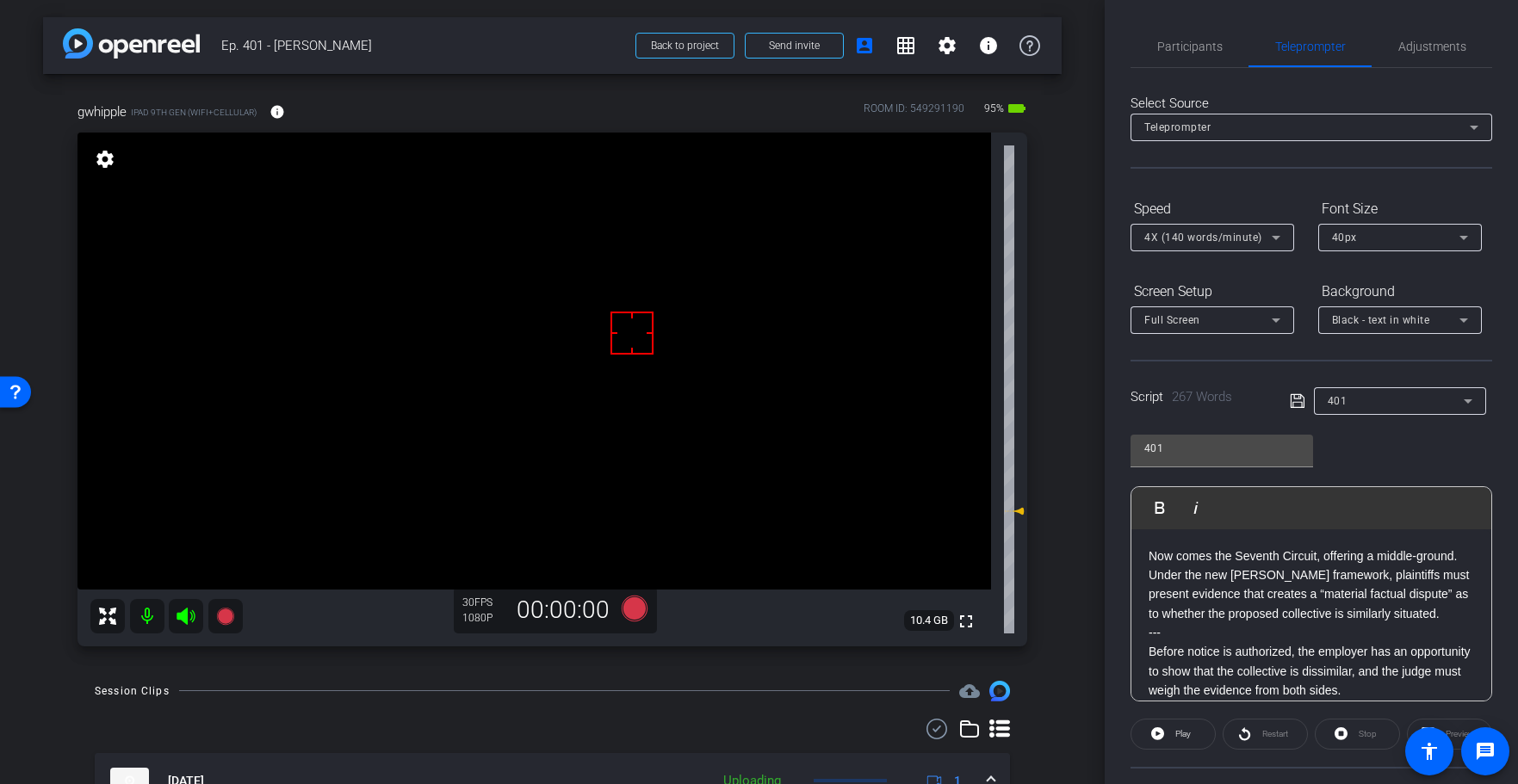
click at [1288, 403] on div "Script 267 Words 401" at bounding box center [1311, 387] width 361 height 55
click at [1292, 399] on icon at bounding box center [1297, 401] width 16 height 21
click at [1293, 399] on icon at bounding box center [1297, 401] width 16 height 21
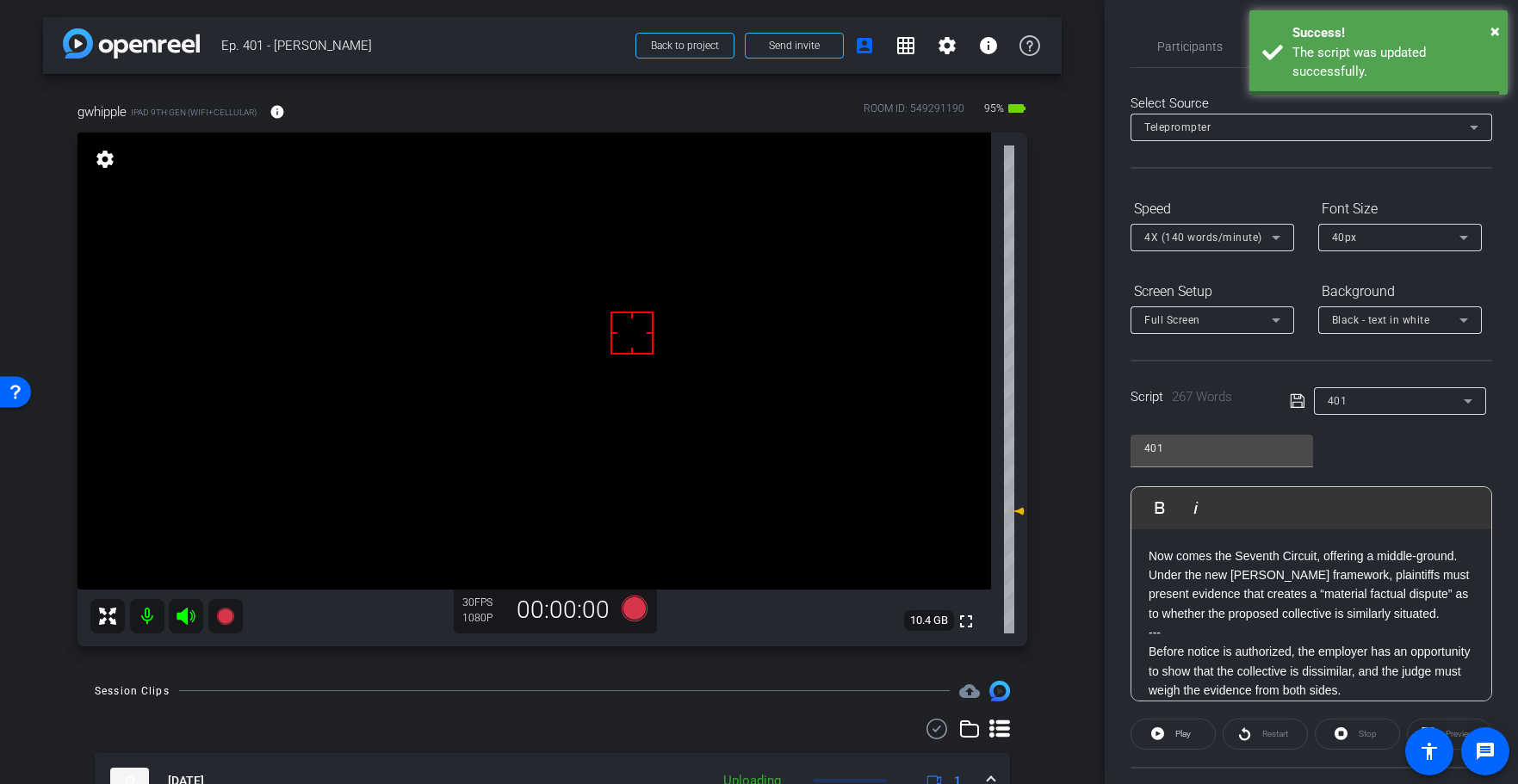
click at [1294, 398] on icon at bounding box center [1296, 401] width 14 height 14
click at [1295, 398] on icon at bounding box center [1296, 401] width 14 height 14
click at [1169, 731] on span at bounding box center [1174, 733] width 84 height 41
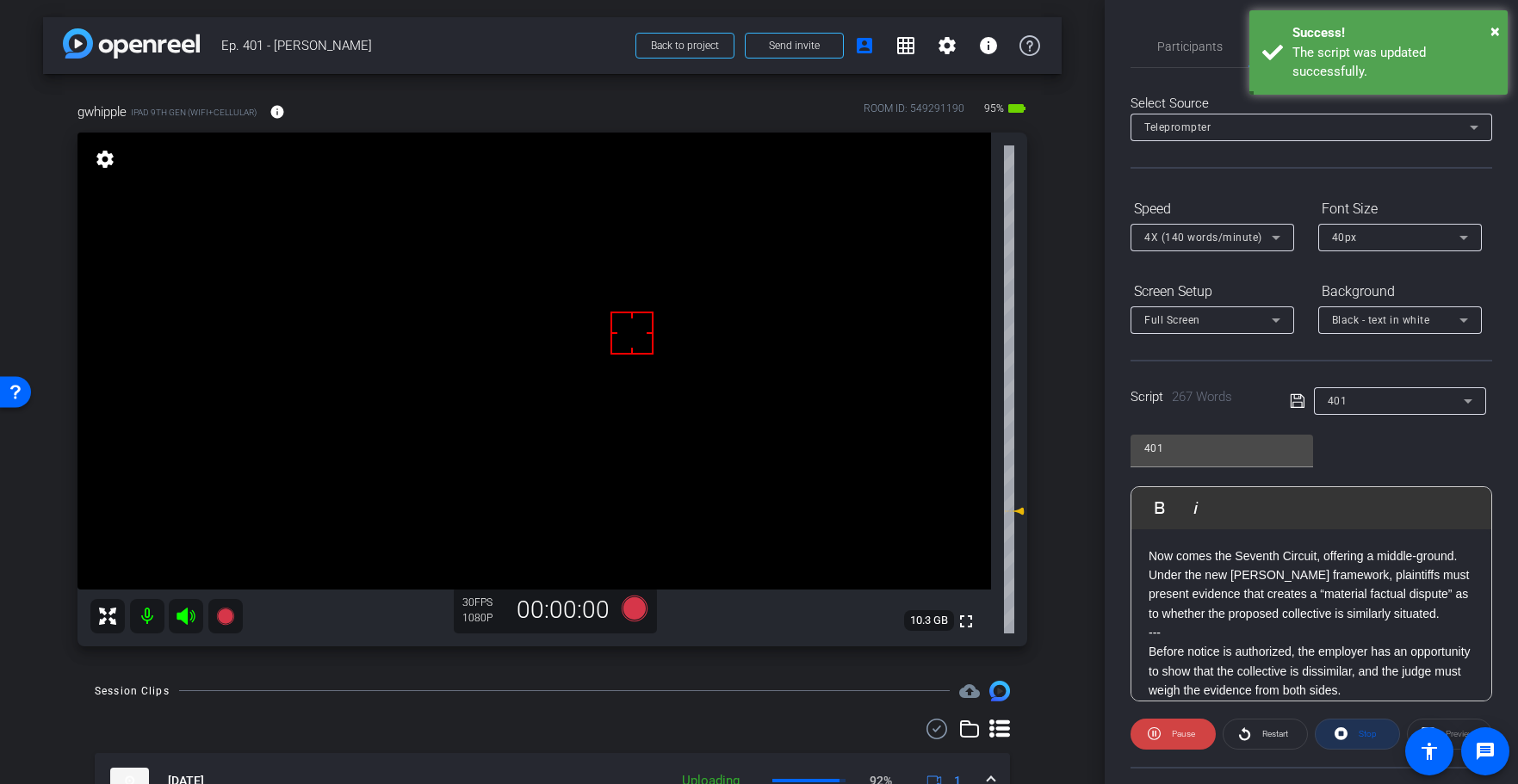
click at [1351, 736] on span at bounding box center [1357, 733] width 84 height 41
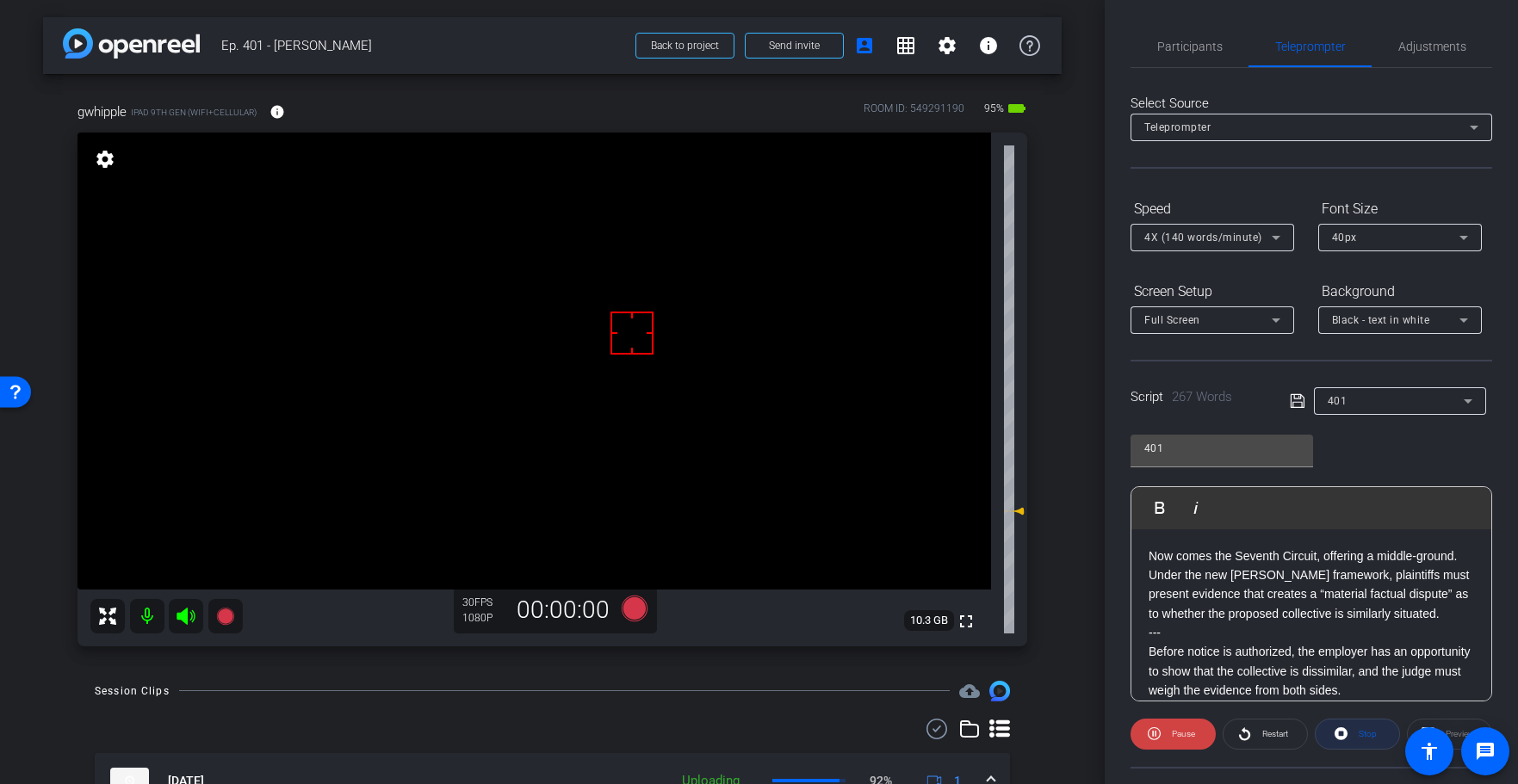
click at [1350, 736] on div "Stop" at bounding box center [1356, 733] width 85 height 31
click at [1296, 404] on icon at bounding box center [1297, 401] width 16 height 21
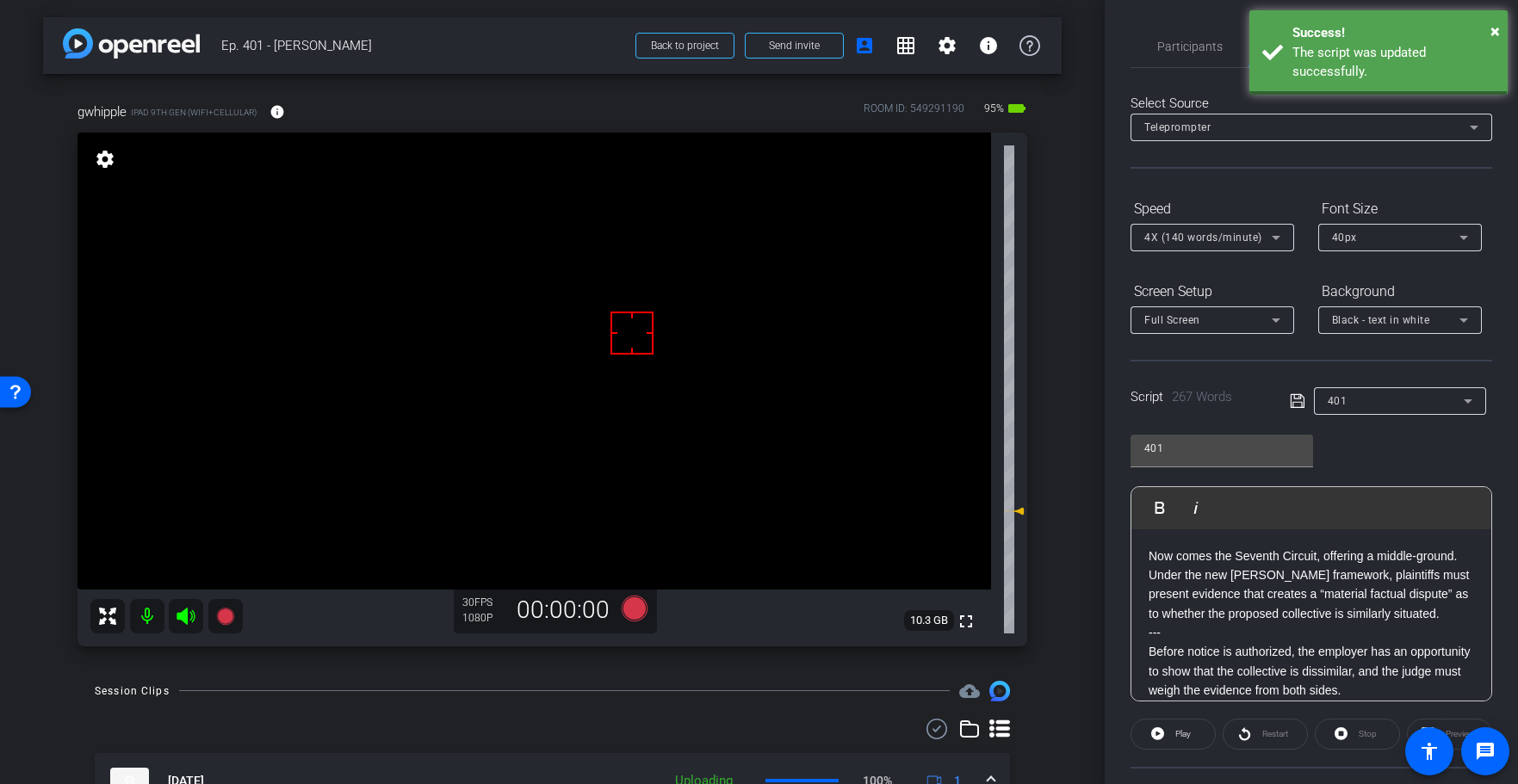
click at [1296, 404] on icon at bounding box center [1297, 401] width 16 height 21
drag, startPoint x: 1295, startPoint y: 404, endPoint x: 1306, endPoint y: 404, distance: 11.0
click at [1295, 404] on icon at bounding box center [1297, 401] width 16 height 21
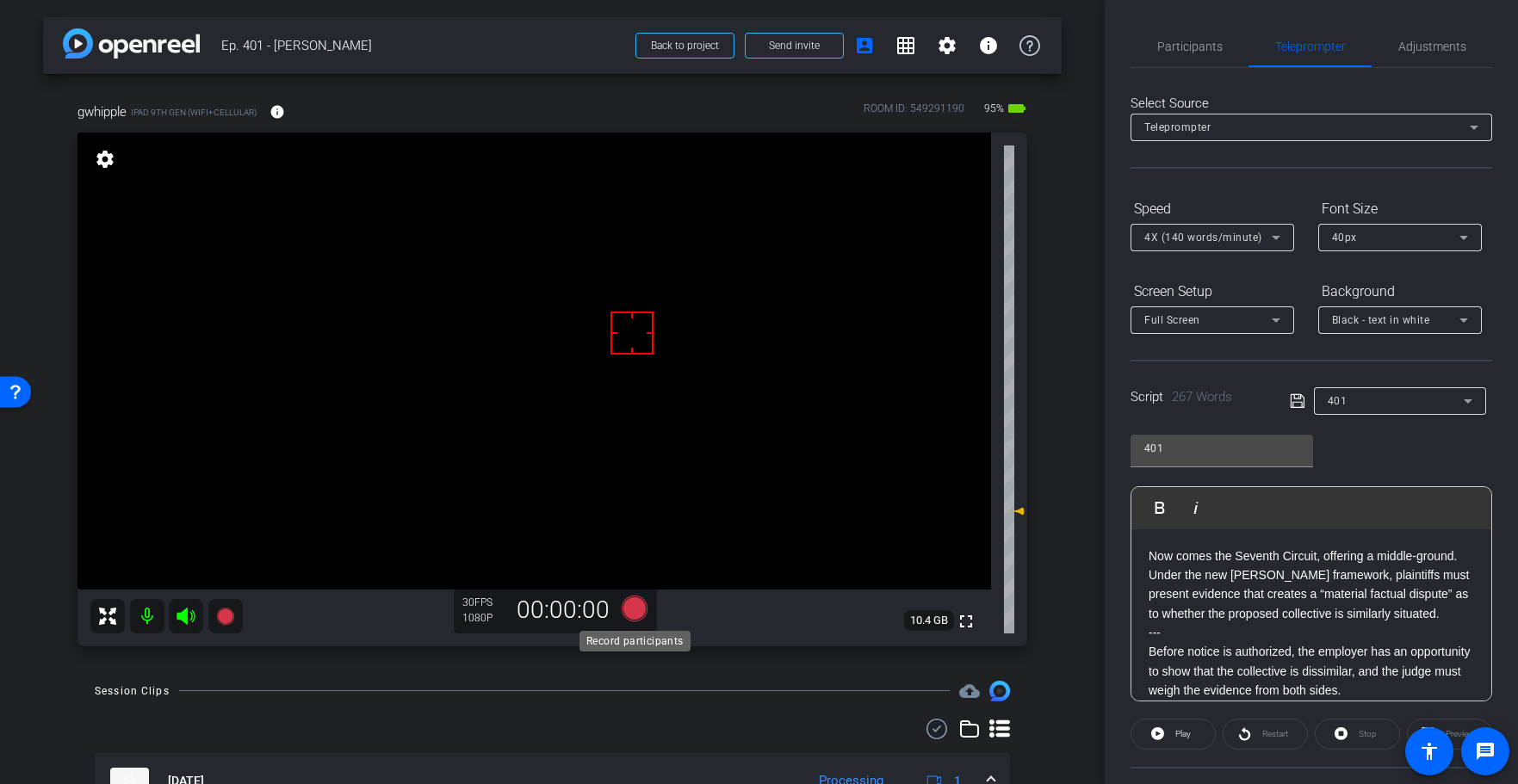
click at [630, 608] on icon at bounding box center [634, 608] width 26 height 26
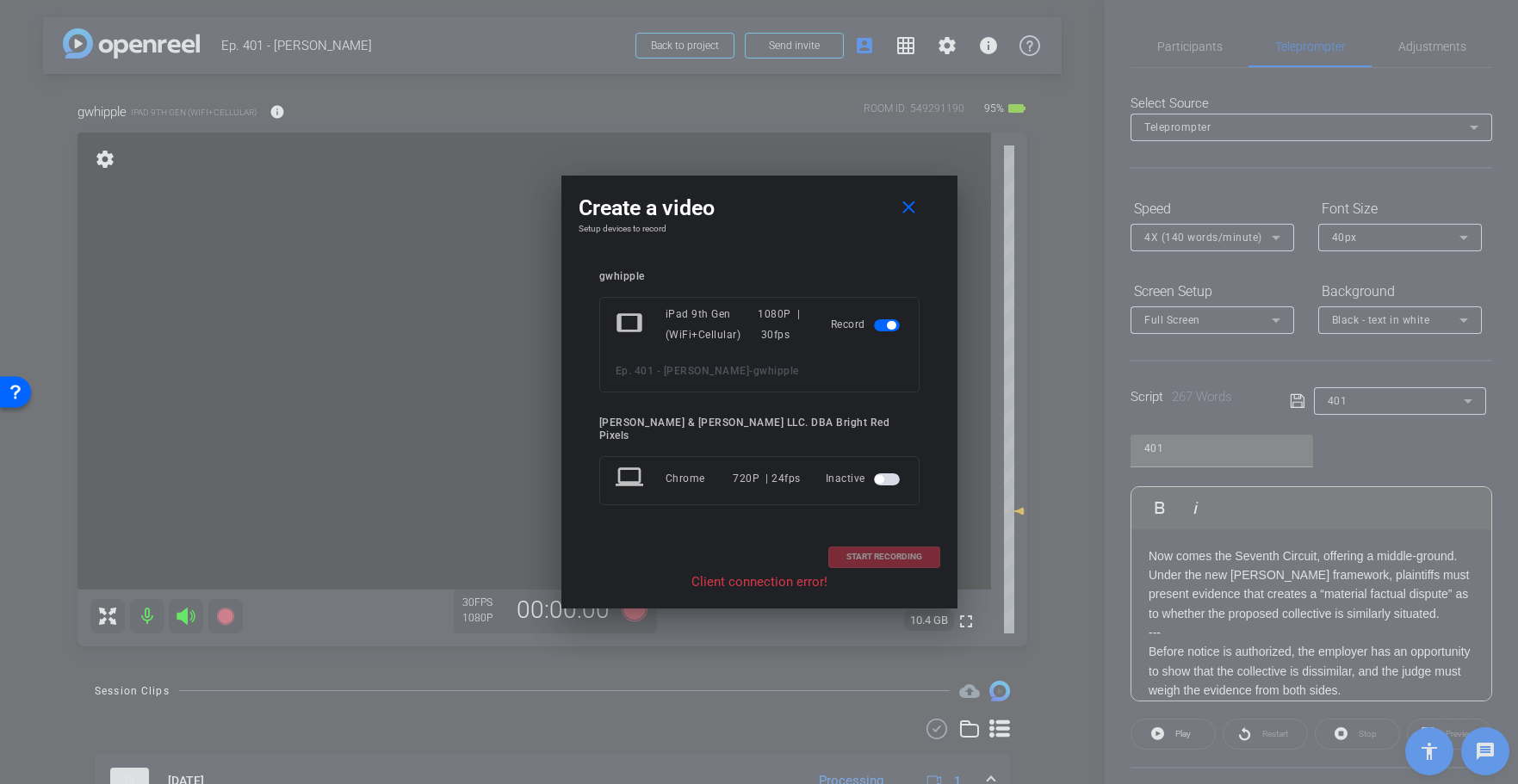
click at [921, 549] on div "START RECORDING" at bounding box center [759, 558] width 361 height 22
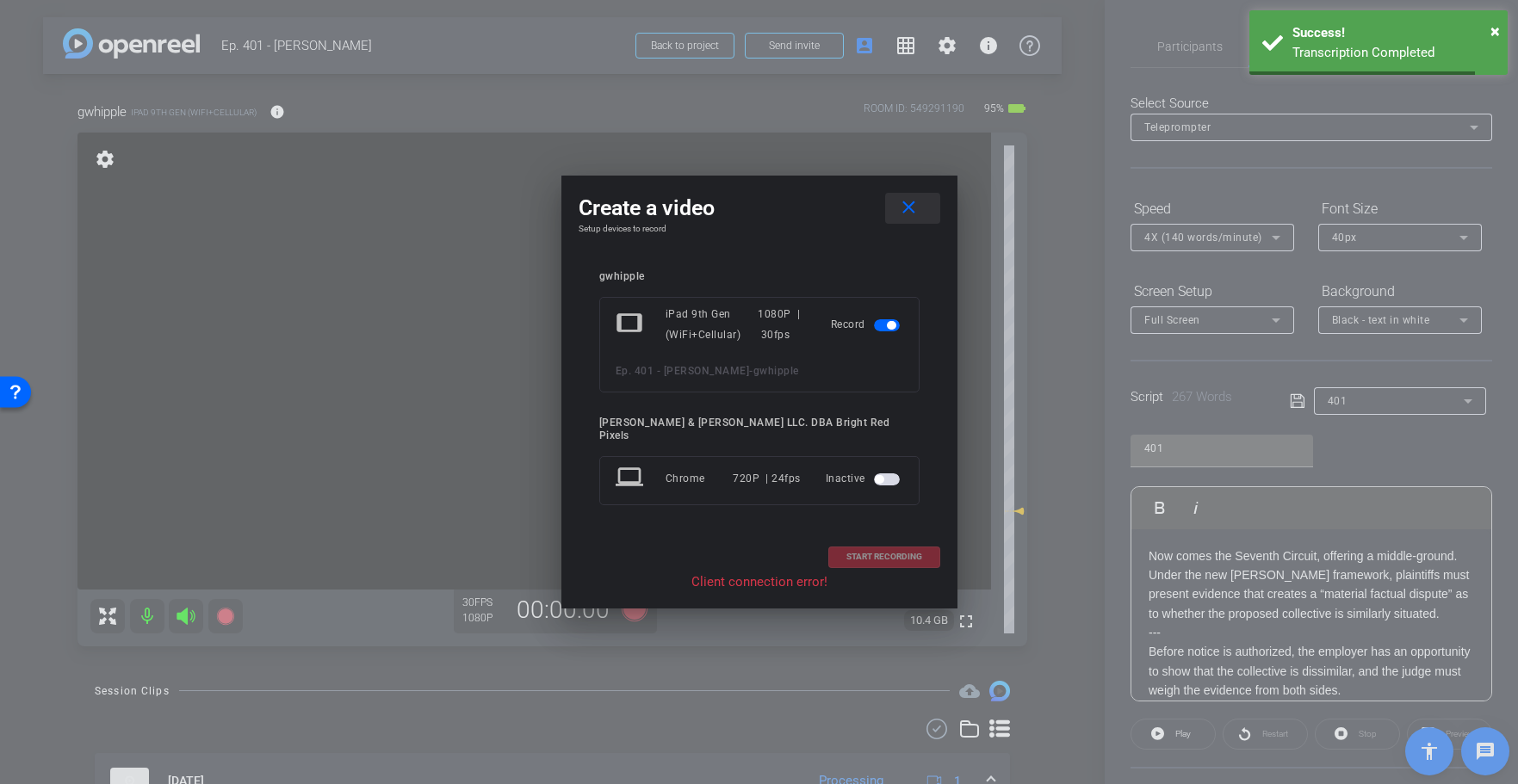
click at [921, 218] on span at bounding box center [912, 207] width 55 height 41
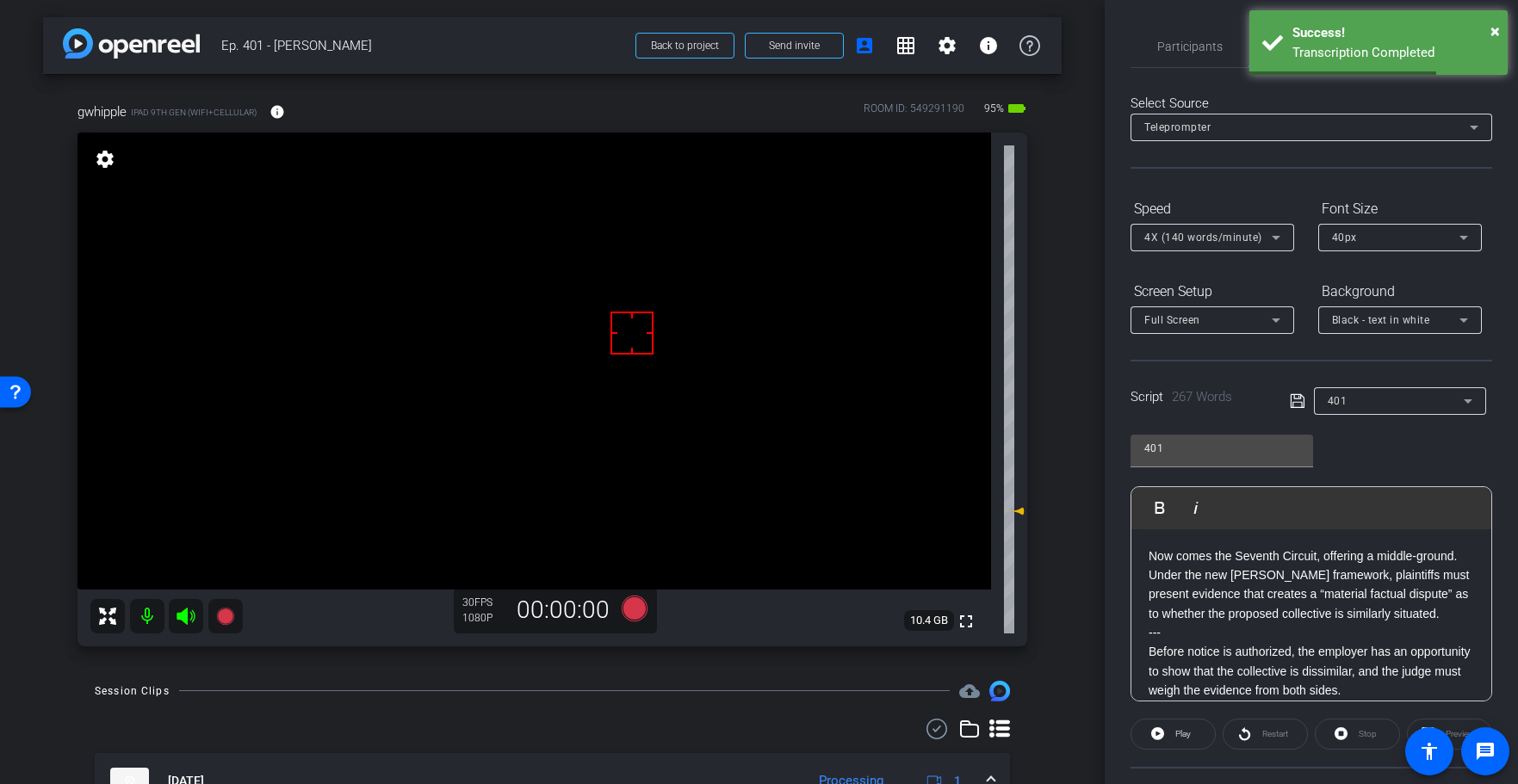
click at [634, 610] on icon at bounding box center [634, 608] width 26 height 26
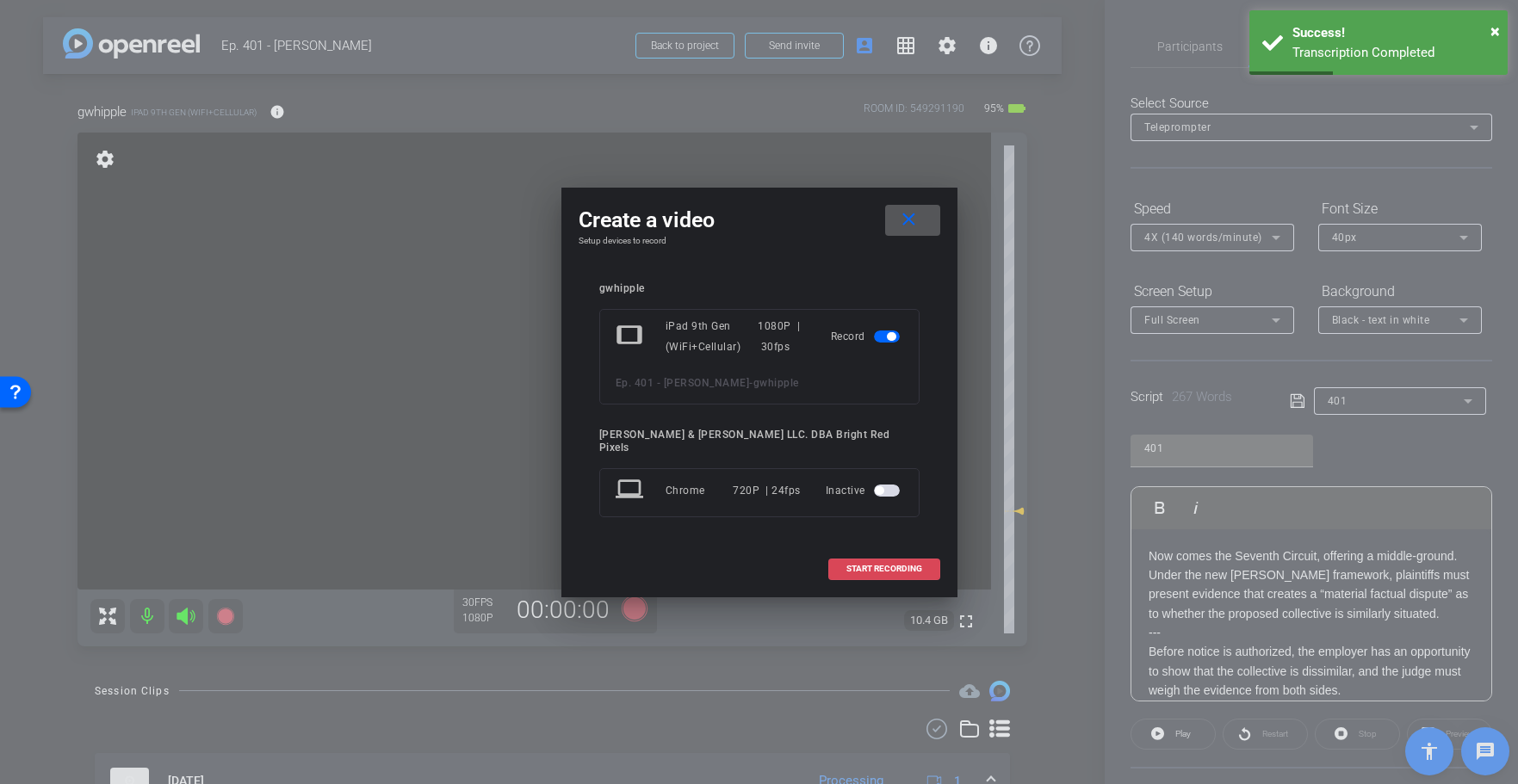
click at [886, 565] on span "START RECORDING" at bounding box center [884, 569] width 76 height 9
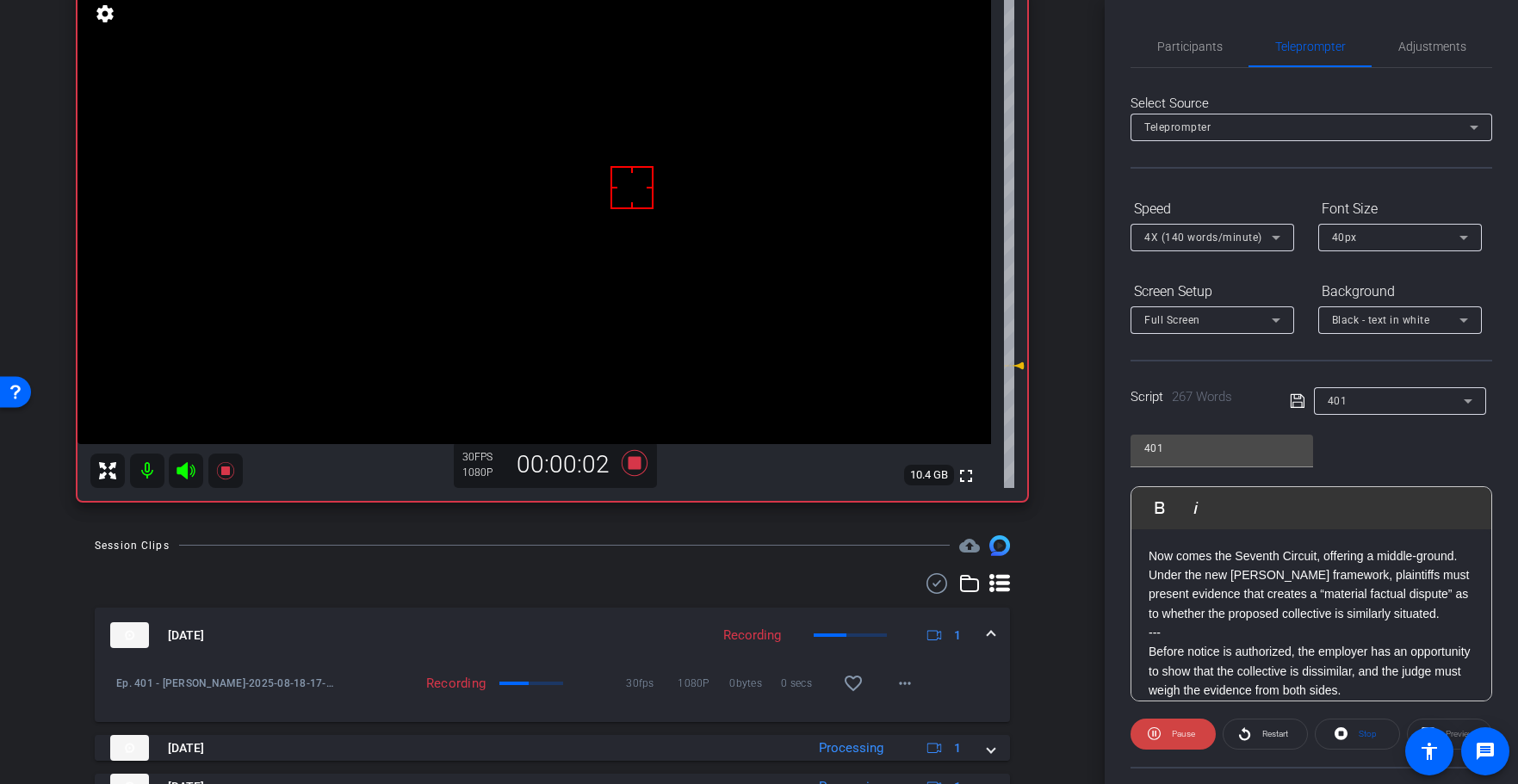
scroll to position [29, 0]
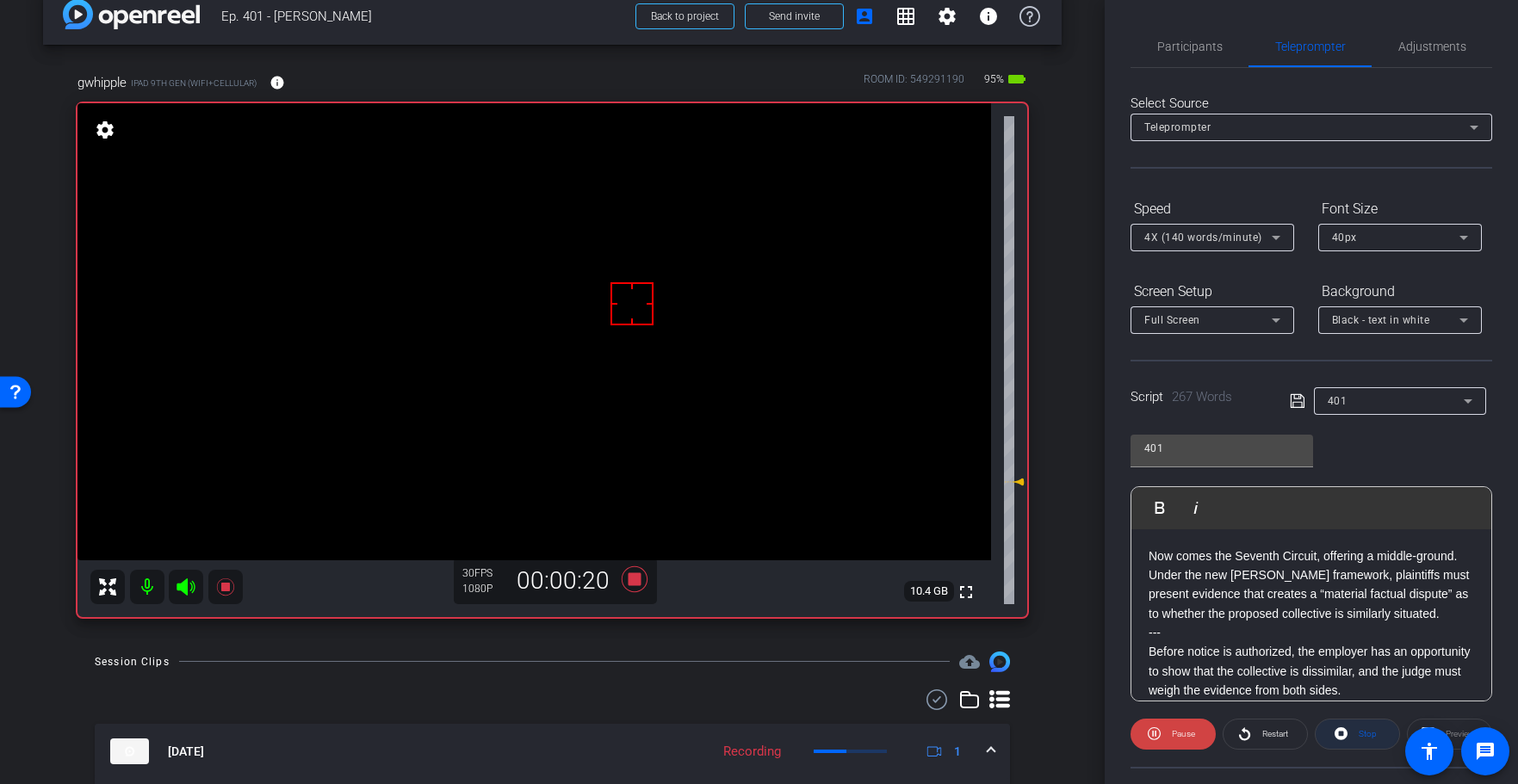
click at [1366, 742] on span "Stop" at bounding box center [1365, 734] width 22 height 24
click at [635, 583] on icon at bounding box center [634, 580] width 26 height 26
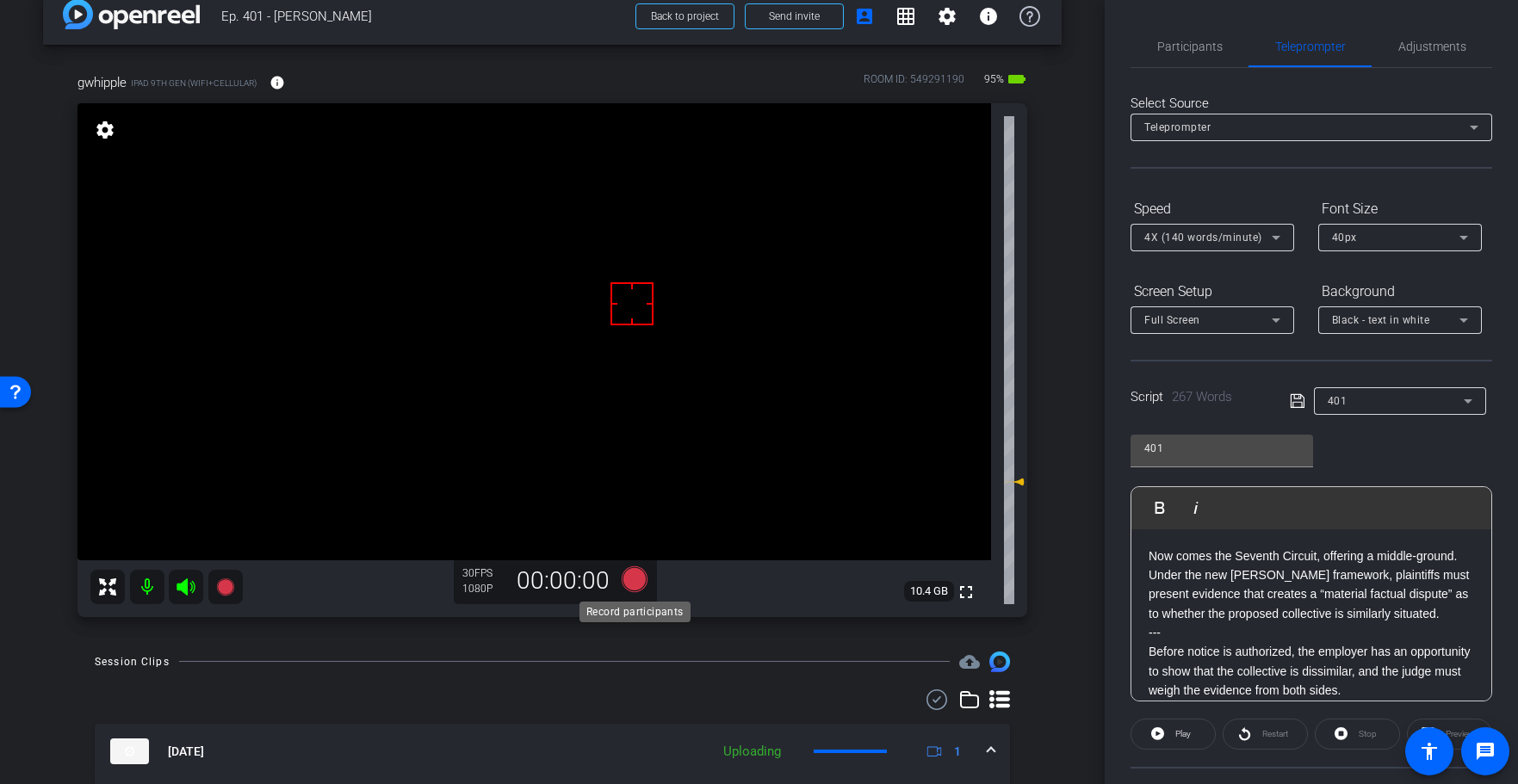
click at [636, 582] on icon at bounding box center [634, 580] width 26 height 26
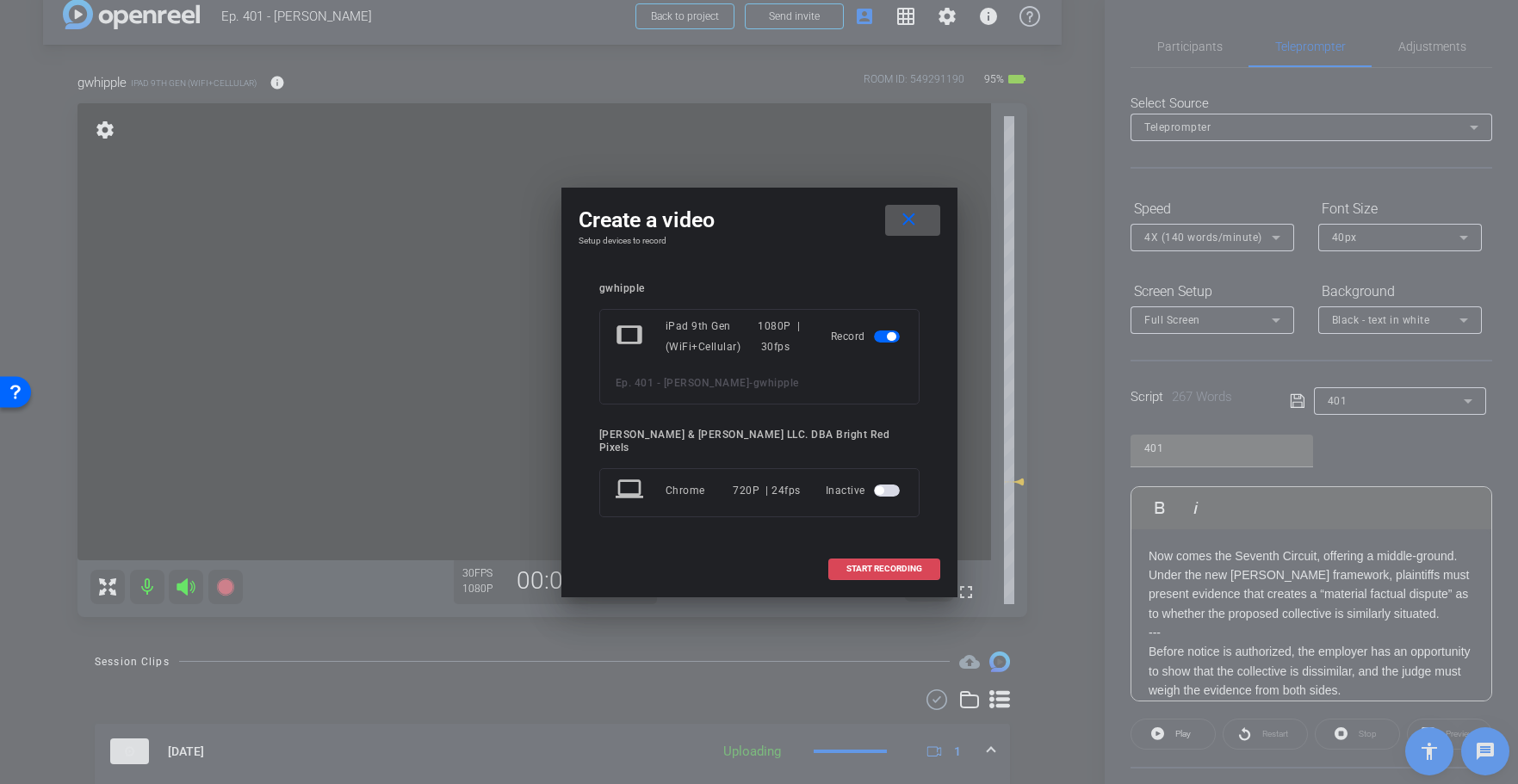
click at [874, 566] on span "START RECORDING" at bounding box center [884, 569] width 76 height 9
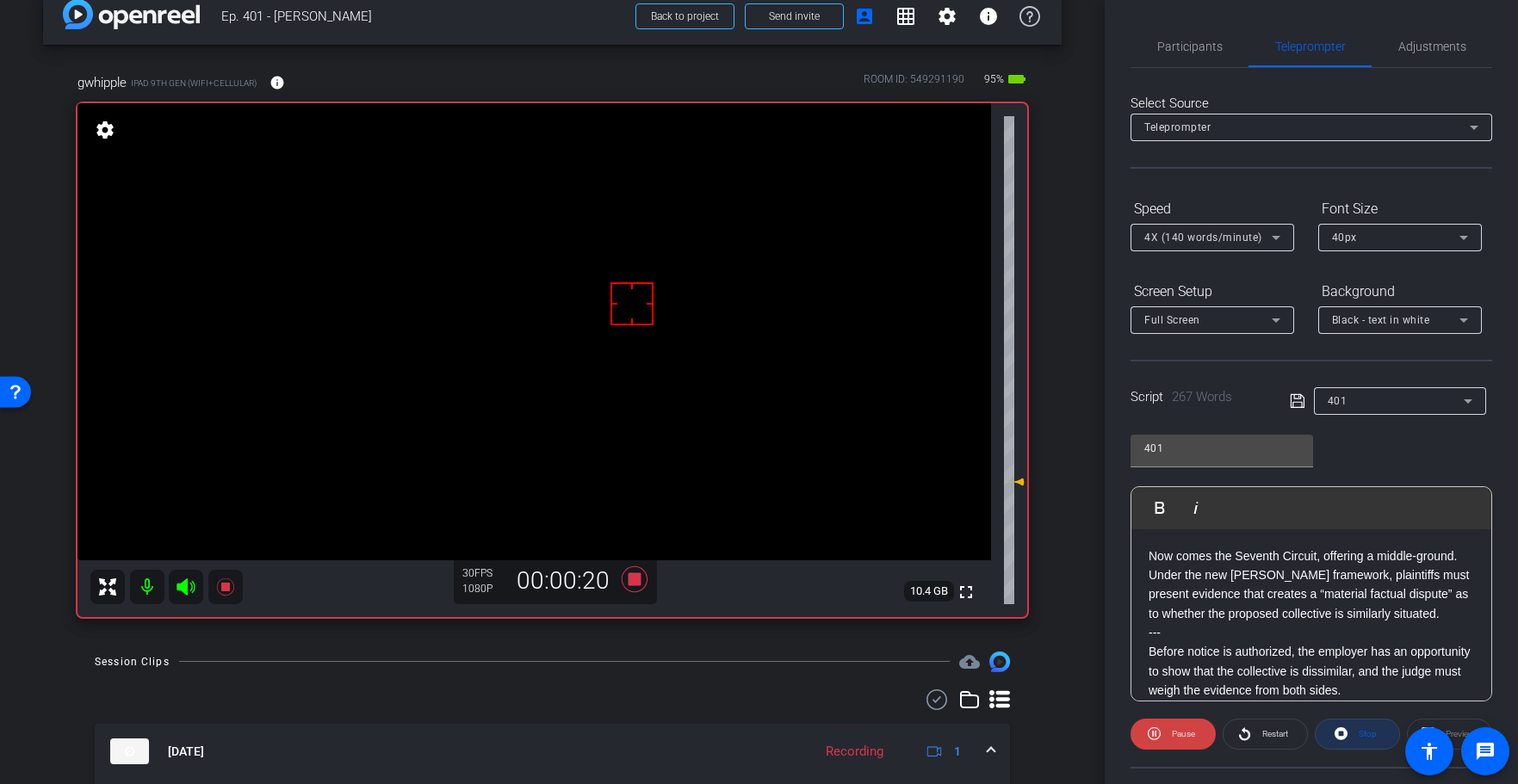
click at [1381, 723] on span at bounding box center [1357, 733] width 84 height 41
click at [635, 582] on icon at bounding box center [634, 580] width 26 height 26
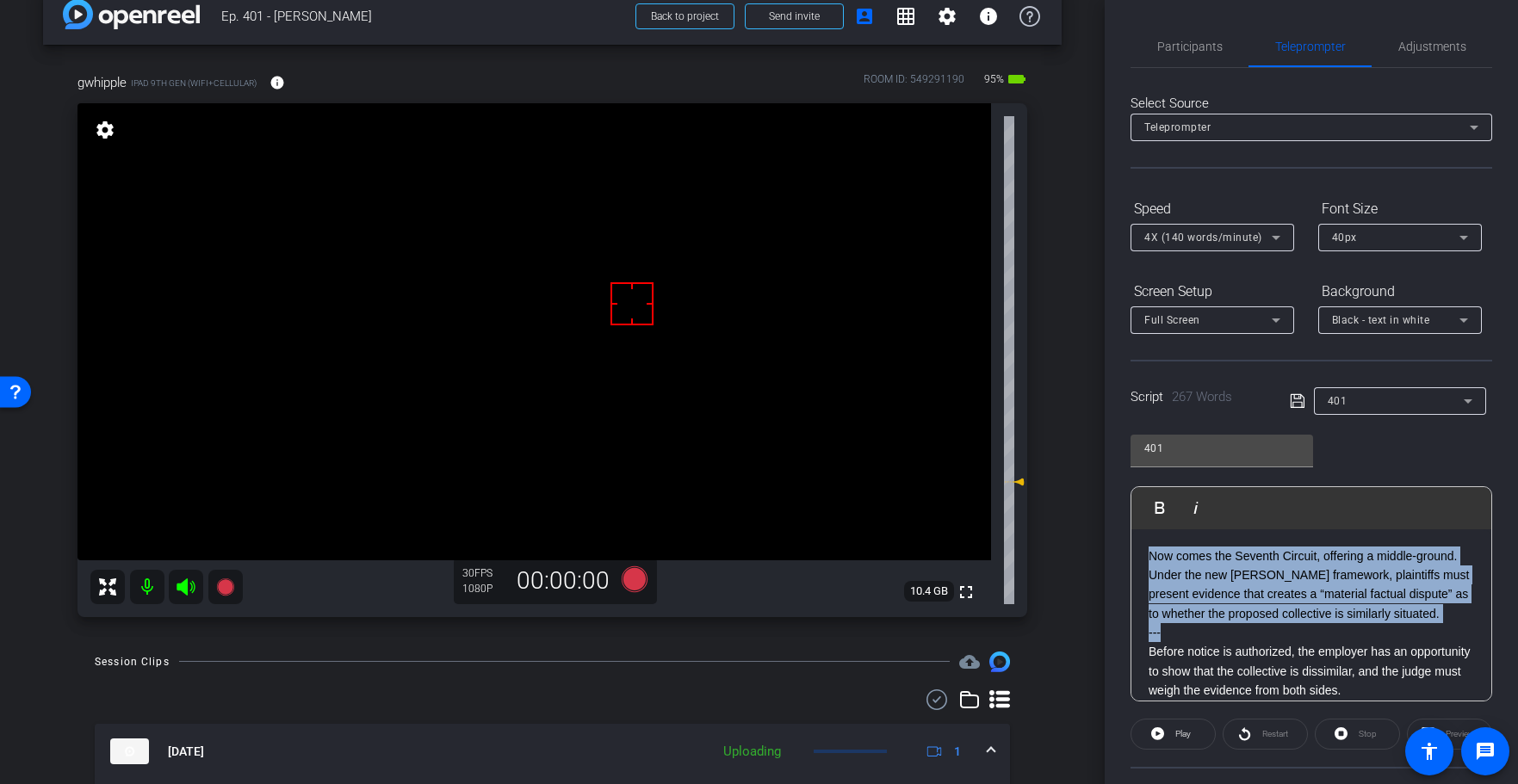
drag, startPoint x: 1197, startPoint y: 634, endPoint x: 1112, endPoint y: 454, distance: 199.1
click at [1112, 454] on div "Participants Teleprompter Adjustments [PERSON_NAME] & [PERSON_NAME] LLC. DBA Br…" at bounding box center [1311, 392] width 413 height 784
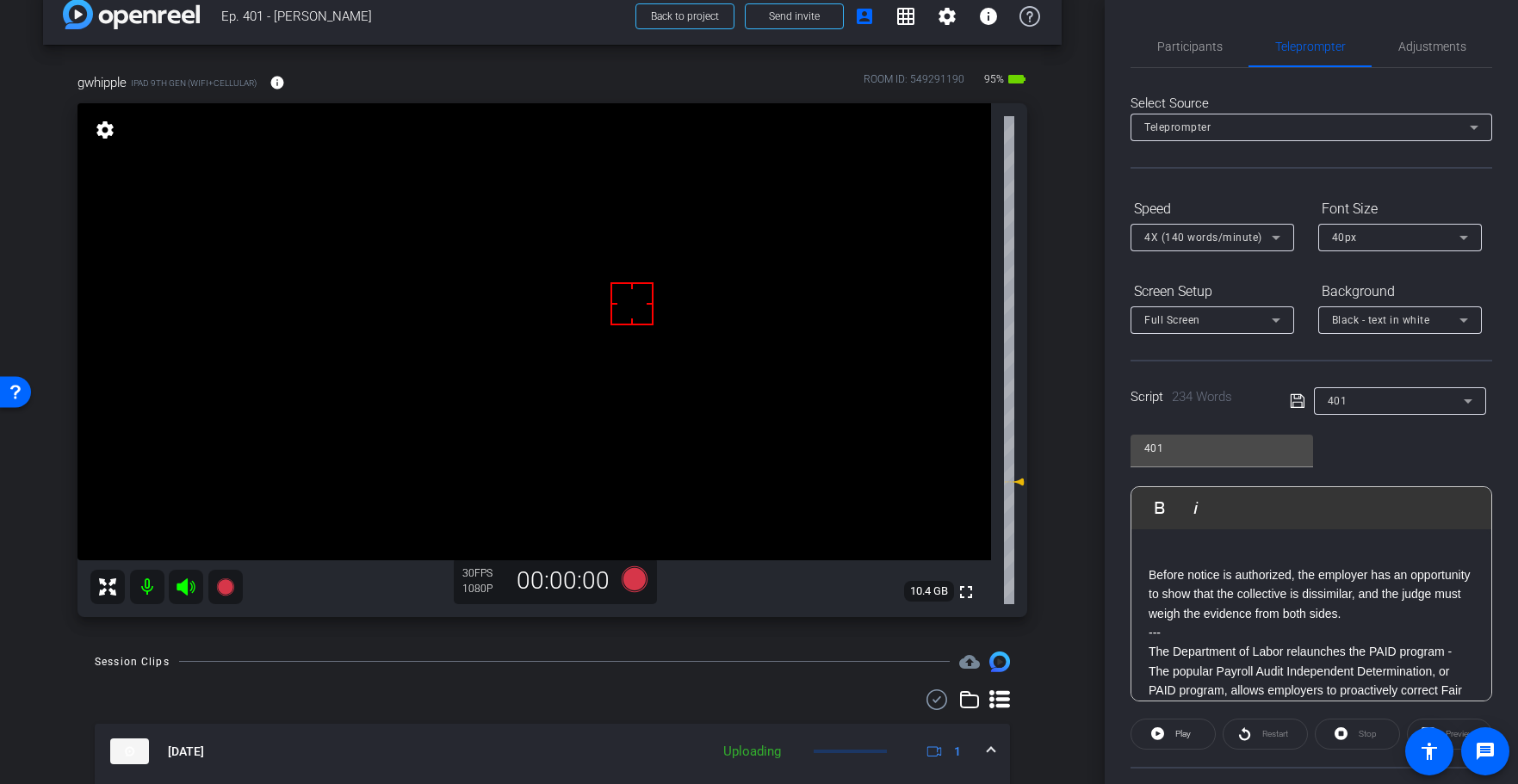
click at [1150, 571] on p "Before notice is authorized, the employer has an opportunity to show that the c…" at bounding box center [1311, 594] width 325 height 58
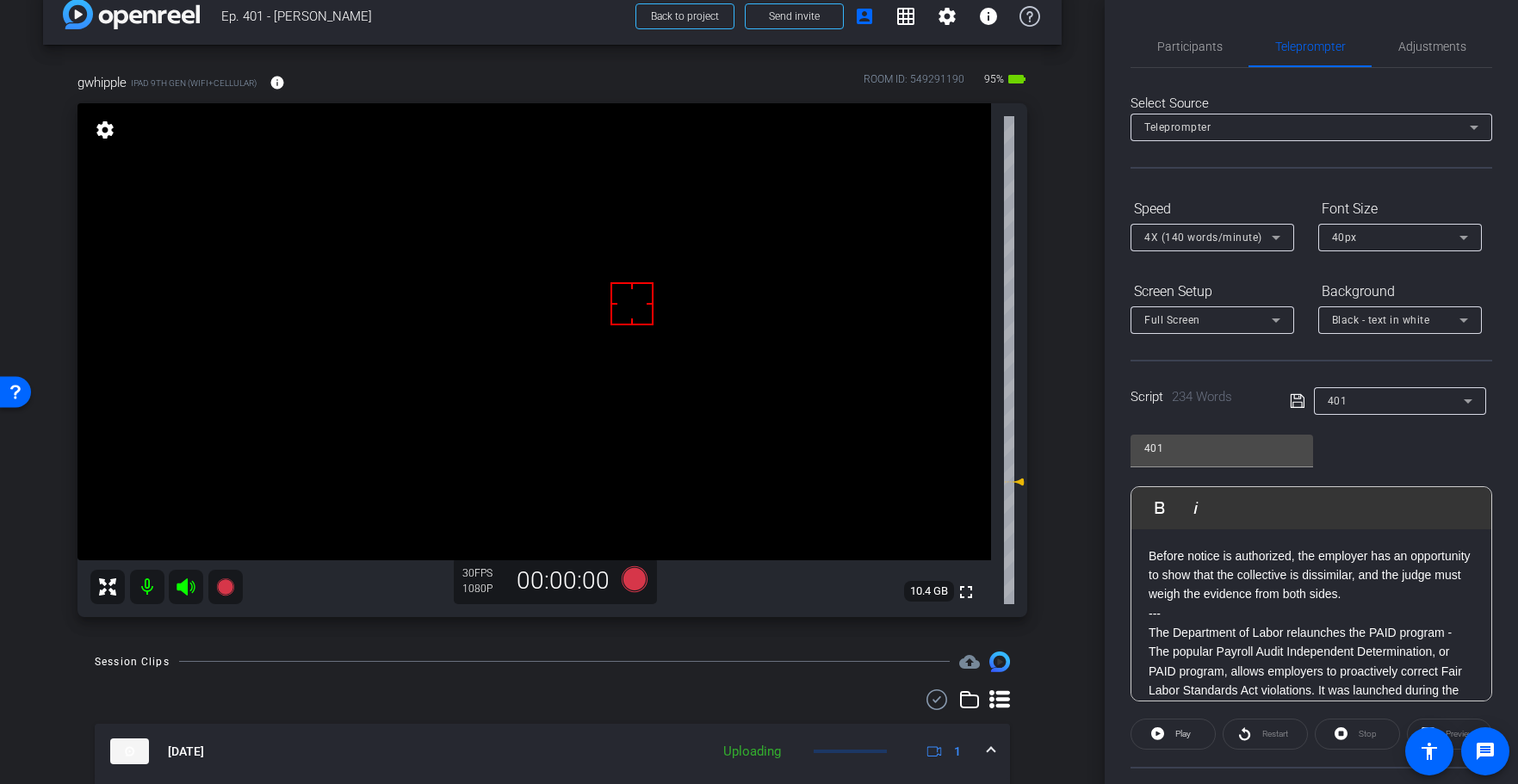
click at [1296, 401] on icon at bounding box center [1297, 401] width 16 height 21
click at [1295, 401] on icon at bounding box center [1297, 401] width 16 height 21
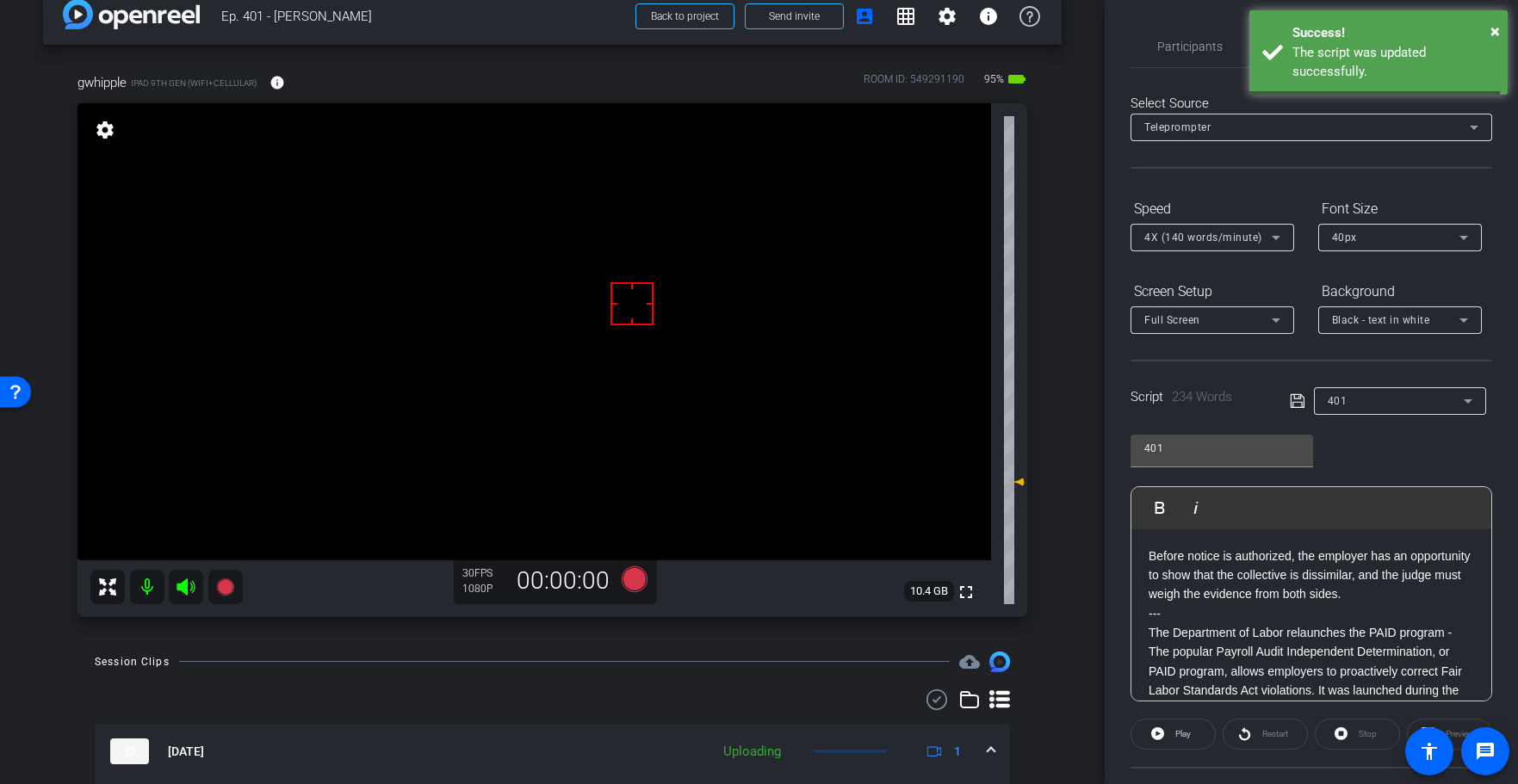
click at [1295, 401] on icon at bounding box center [1297, 401] width 16 height 21
click at [1296, 401] on icon at bounding box center [1297, 401] width 16 height 21
click at [1295, 401] on icon at bounding box center [1297, 401] width 16 height 21
click at [1194, 736] on span at bounding box center [1174, 733] width 84 height 41
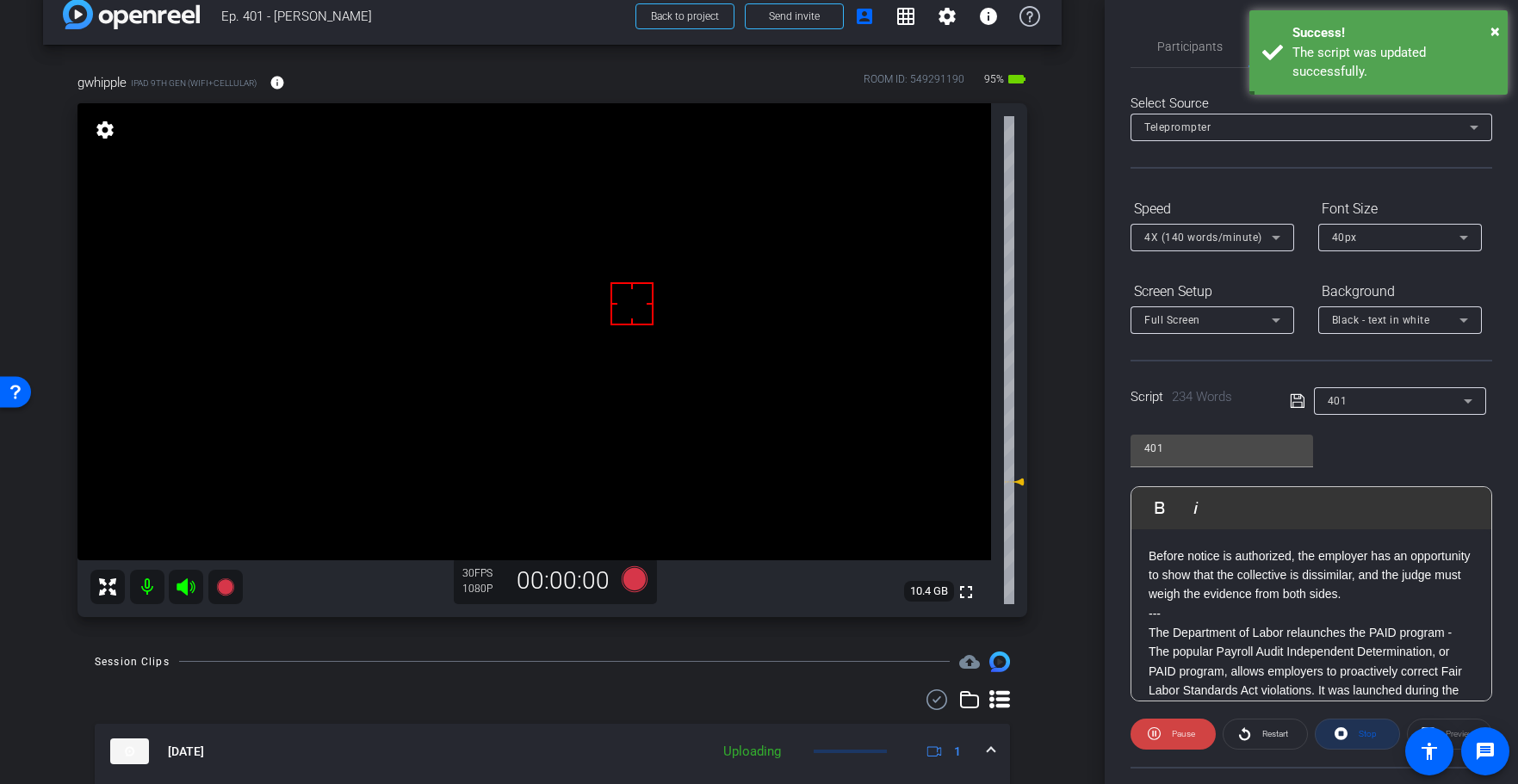
click at [1363, 736] on span "Stop" at bounding box center [1367, 733] width 18 height 9
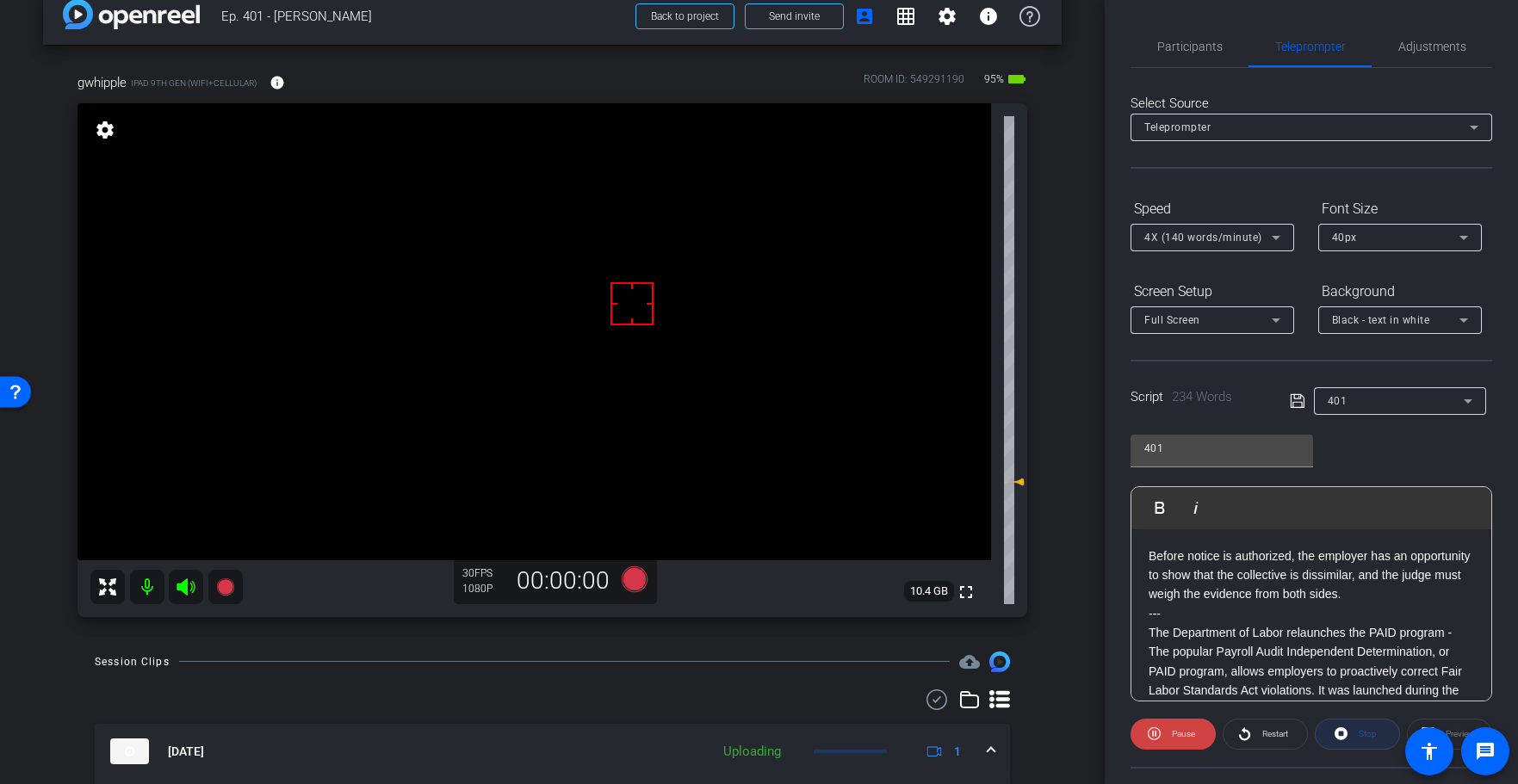
click at [1363, 736] on div "Stop" at bounding box center [1356, 733] width 85 height 31
drag, startPoint x: 1362, startPoint y: 736, endPoint x: 1292, endPoint y: 458, distance: 286.7
click at [1362, 736] on div "Stop" at bounding box center [1356, 733] width 85 height 31
click at [1297, 400] on icon at bounding box center [1297, 401] width 16 height 21
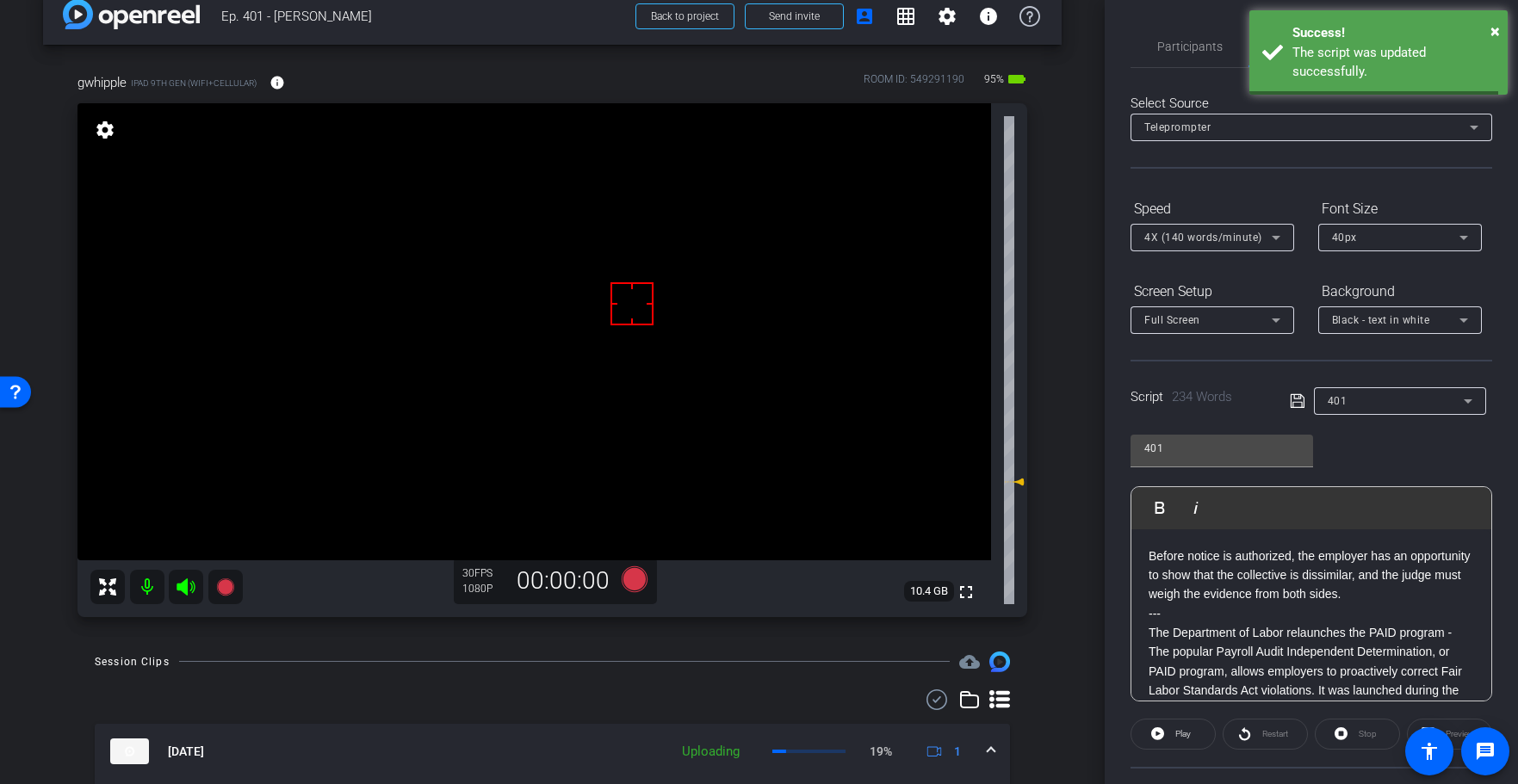
click at [1298, 400] on icon at bounding box center [1297, 401] width 16 height 21
click at [636, 578] on icon at bounding box center [634, 580] width 26 height 26
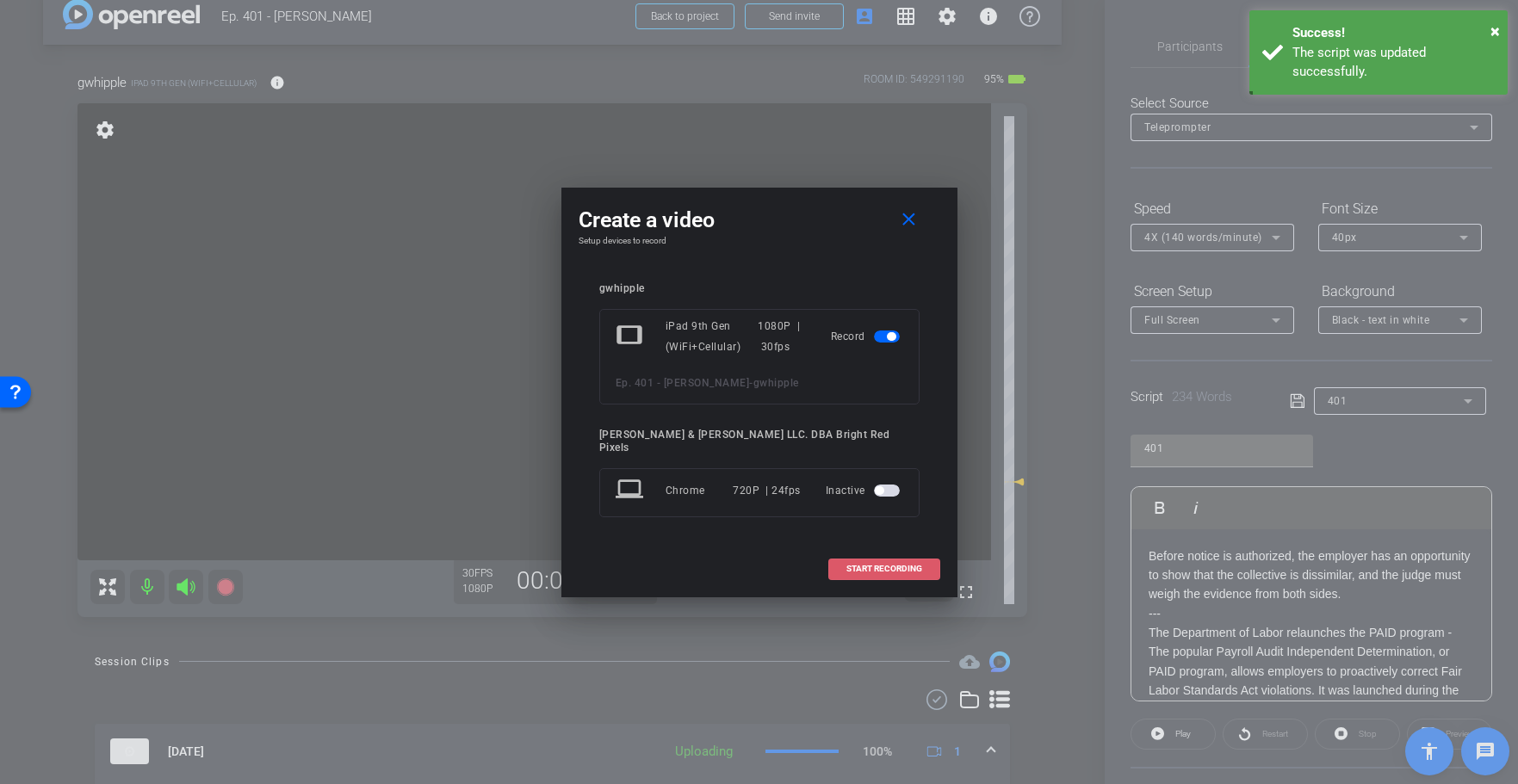
click at [847, 565] on span "START RECORDING" at bounding box center [884, 569] width 76 height 9
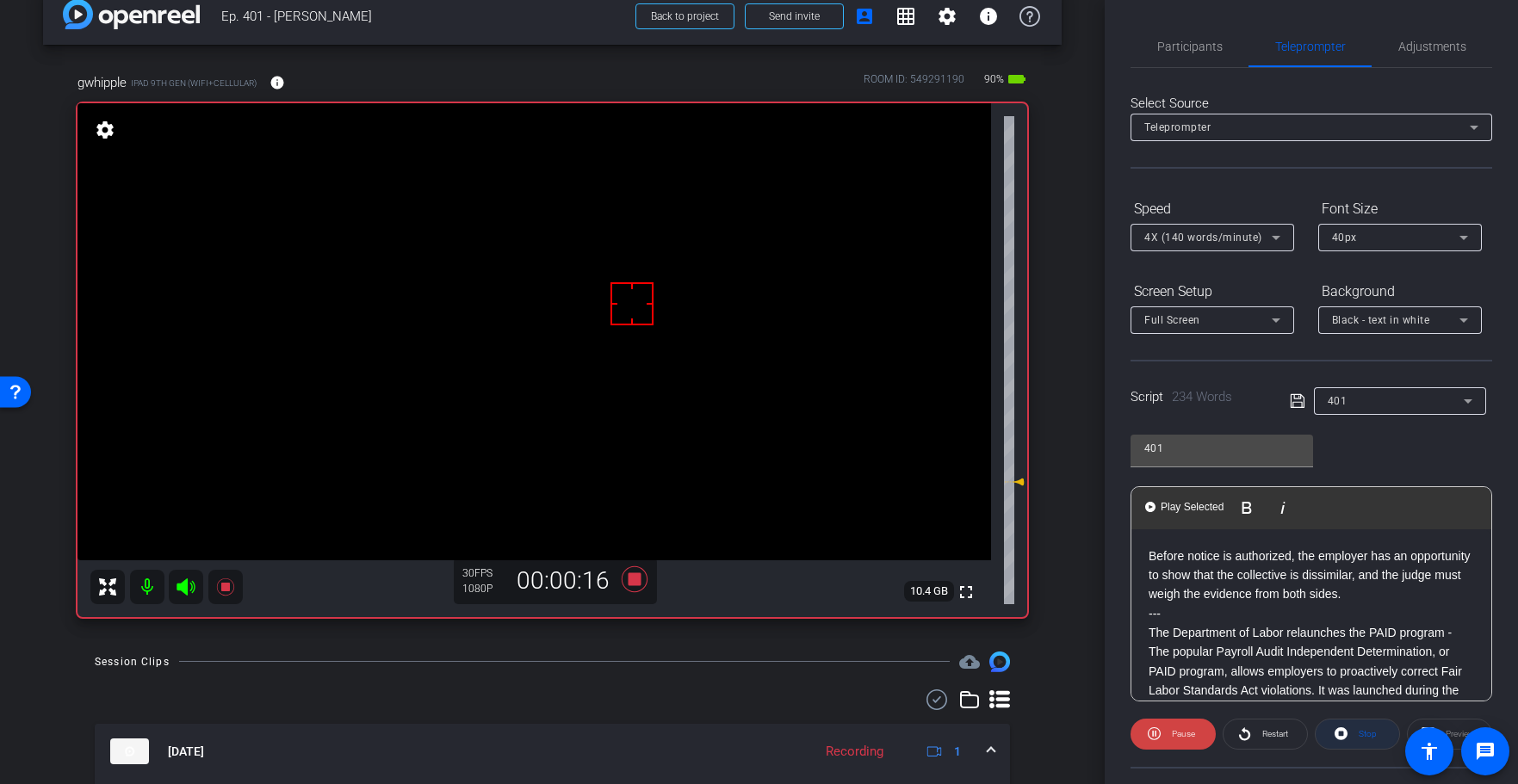
click at [1348, 737] on span at bounding box center [1357, 733] width 84 height 41
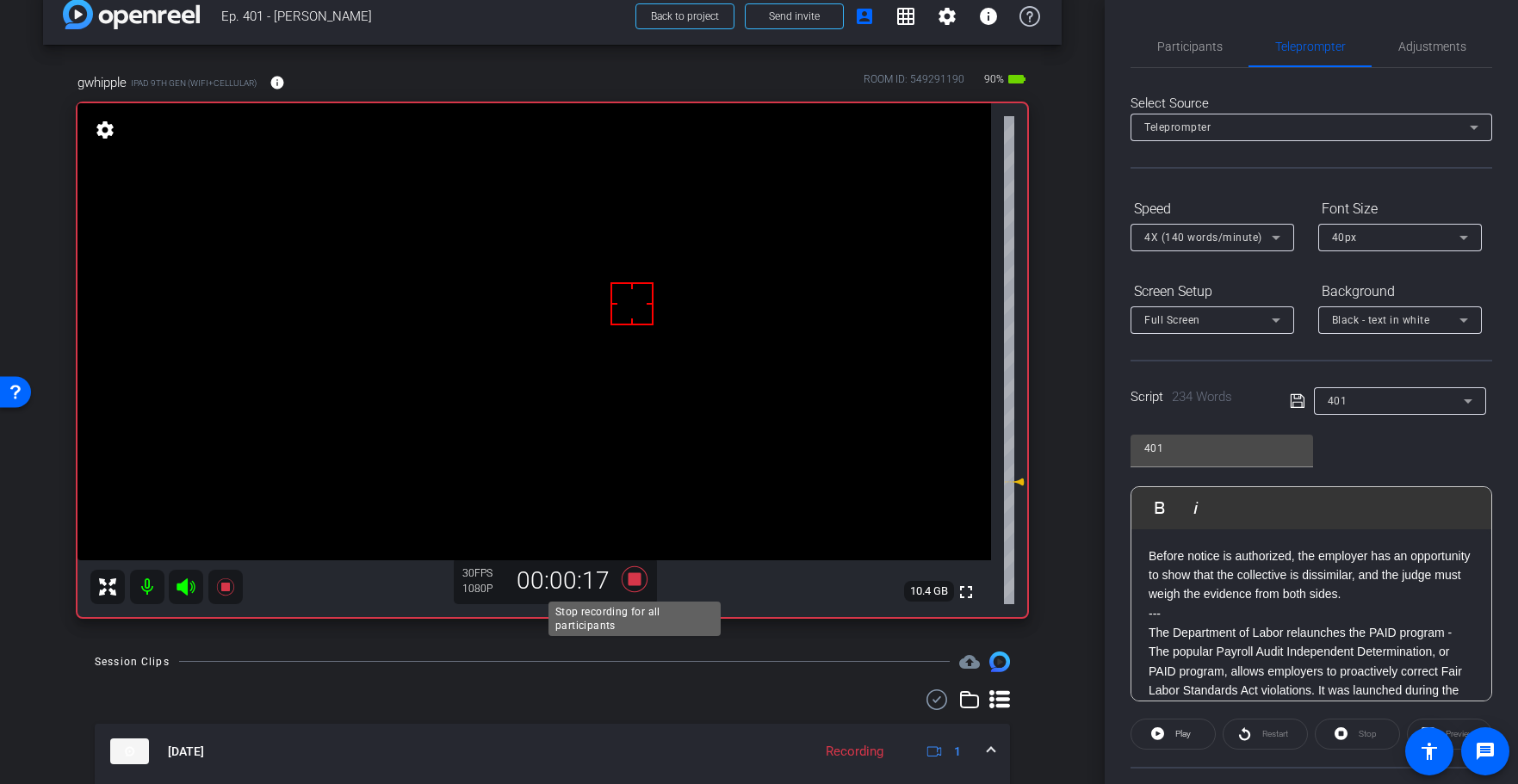
click at [634, 574] on icon at bounding box center [634, 580] width 26 height 26
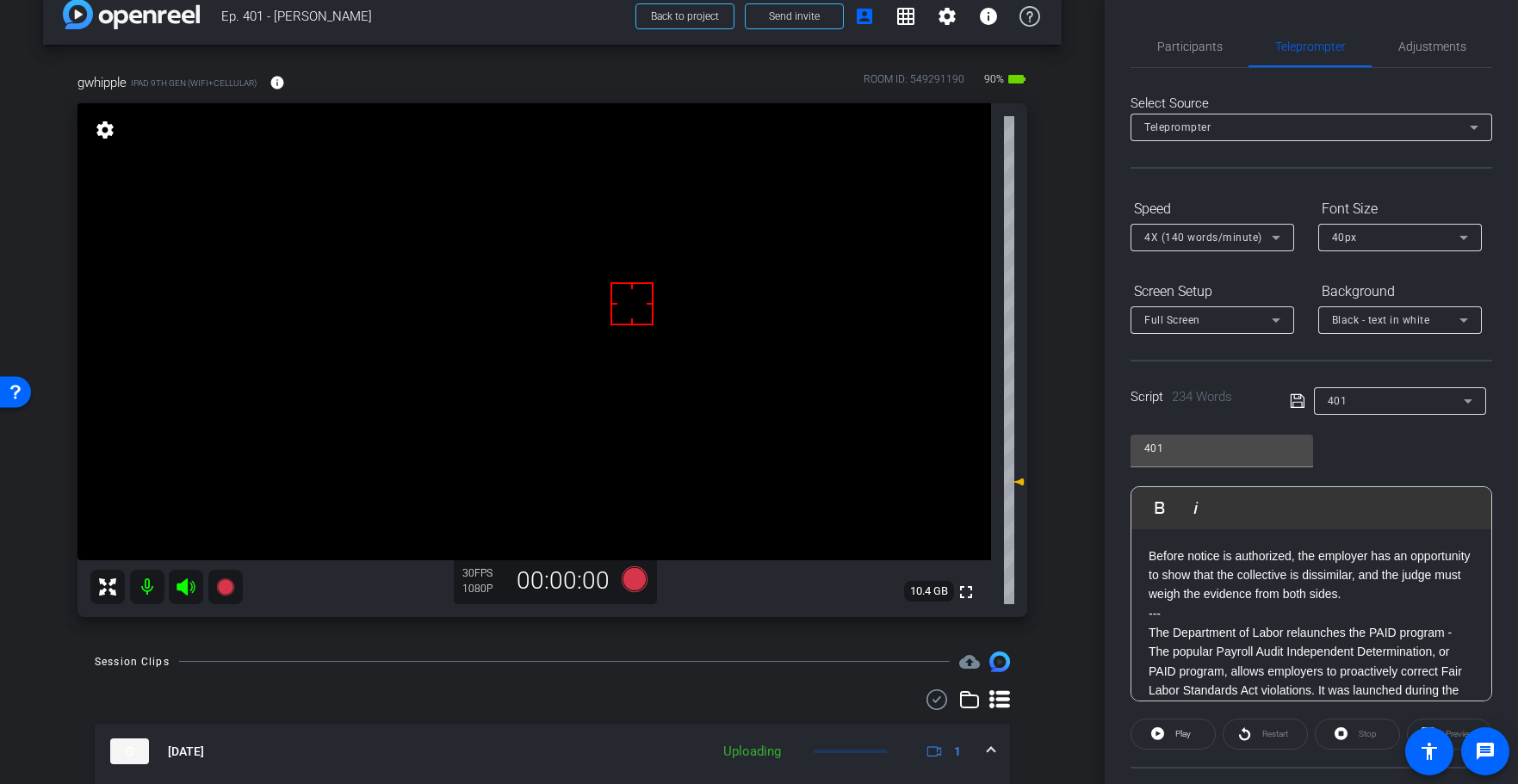
click at [1472, 556] on p "Before notice is authorized, the employer has an opportunity to show that the c…" at bounding box center [1311, 576] width 325 height 58
click at [1298, 395] on icon at bounding box center [1297, 401] width 16 height 21
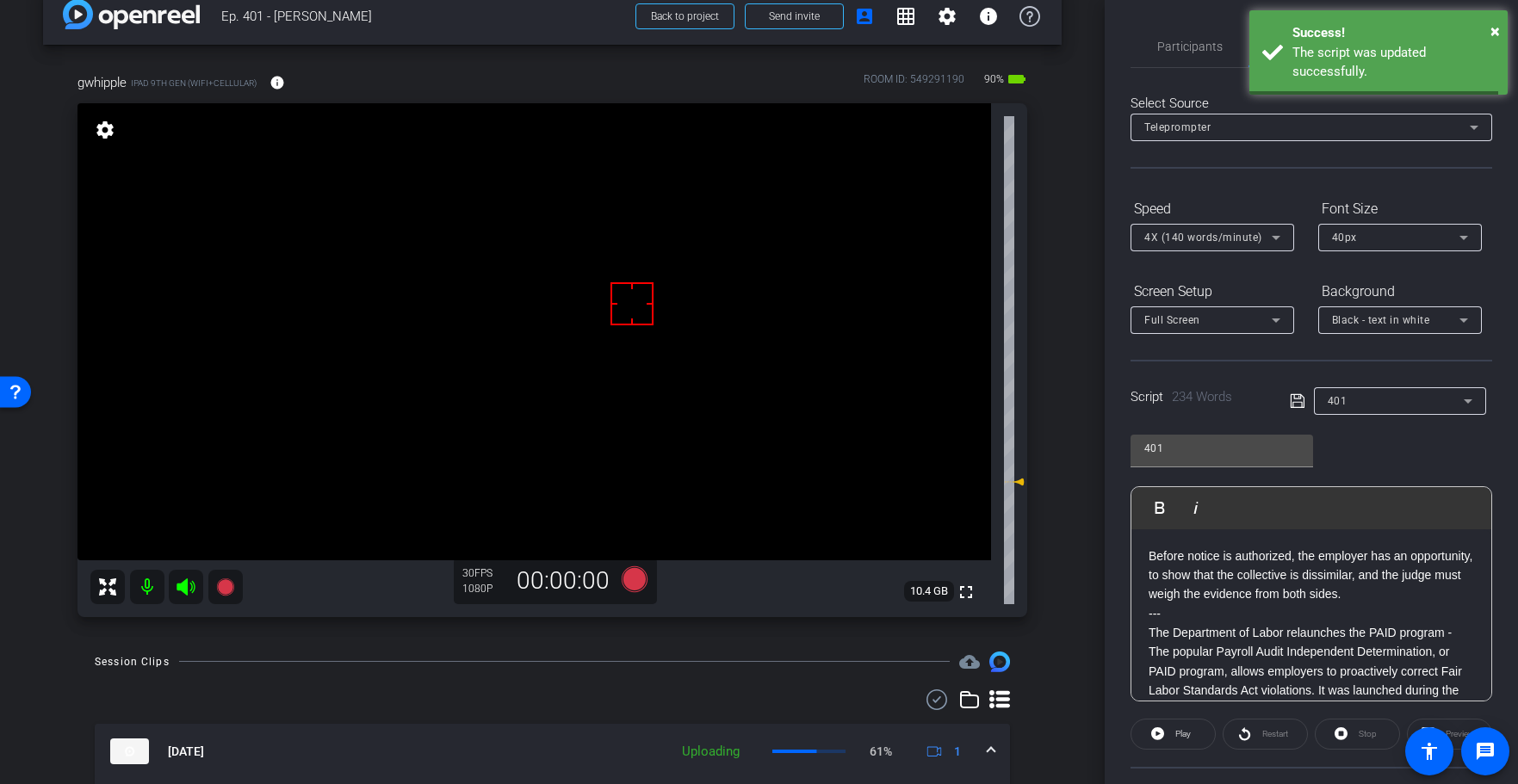
click at [1298, 395] on icon at bounding box center [1297, 401] width 16 height 21
click at [1298, 396] on icon at bounding box center [1297, 401] width 16 height 21
click at [1170, 724] on span at bounding box center [1174, 733] width 84 height 41
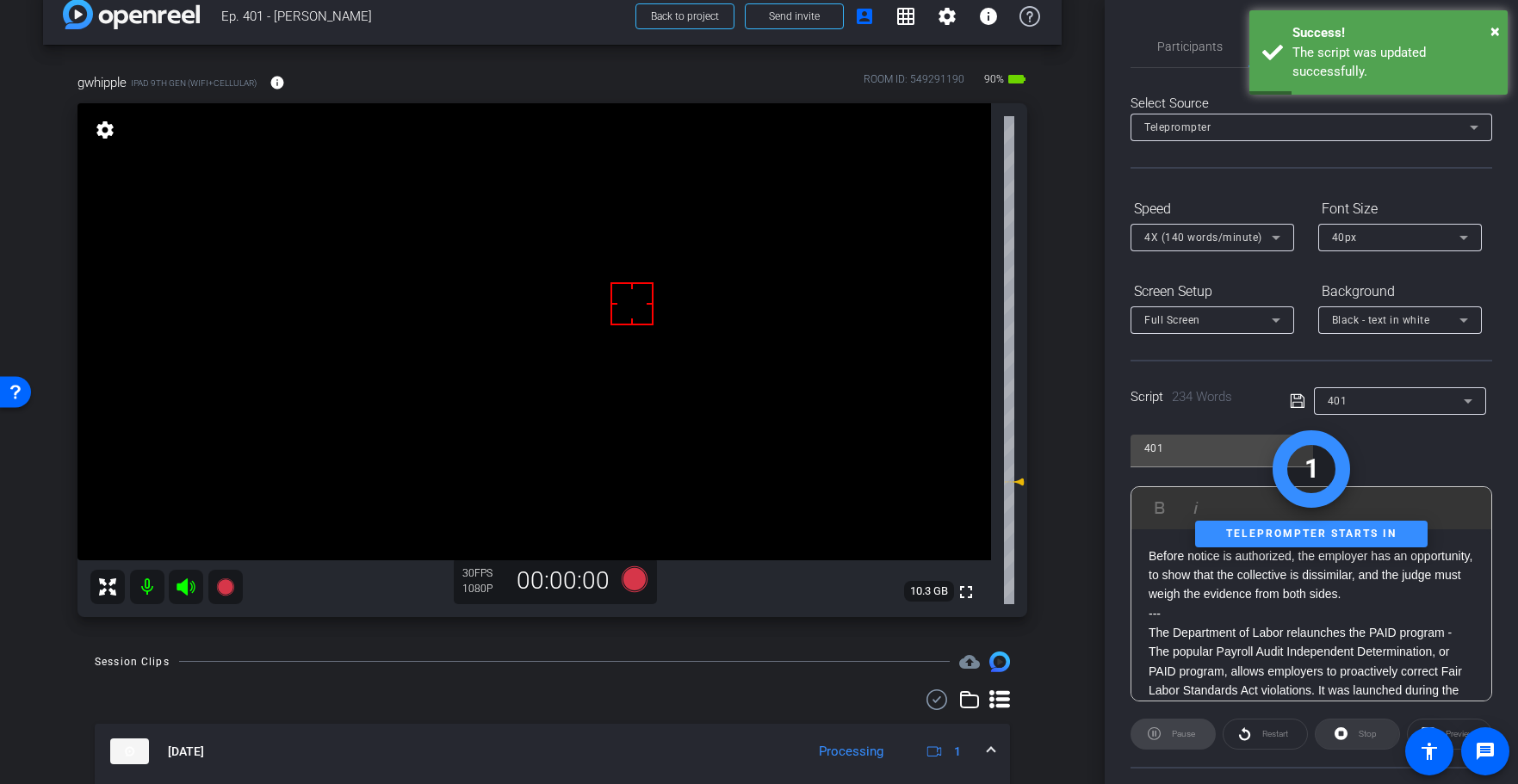
click at [1368, 733] on div "Stop" at bounding box center [1356, 733] width 85 height 31
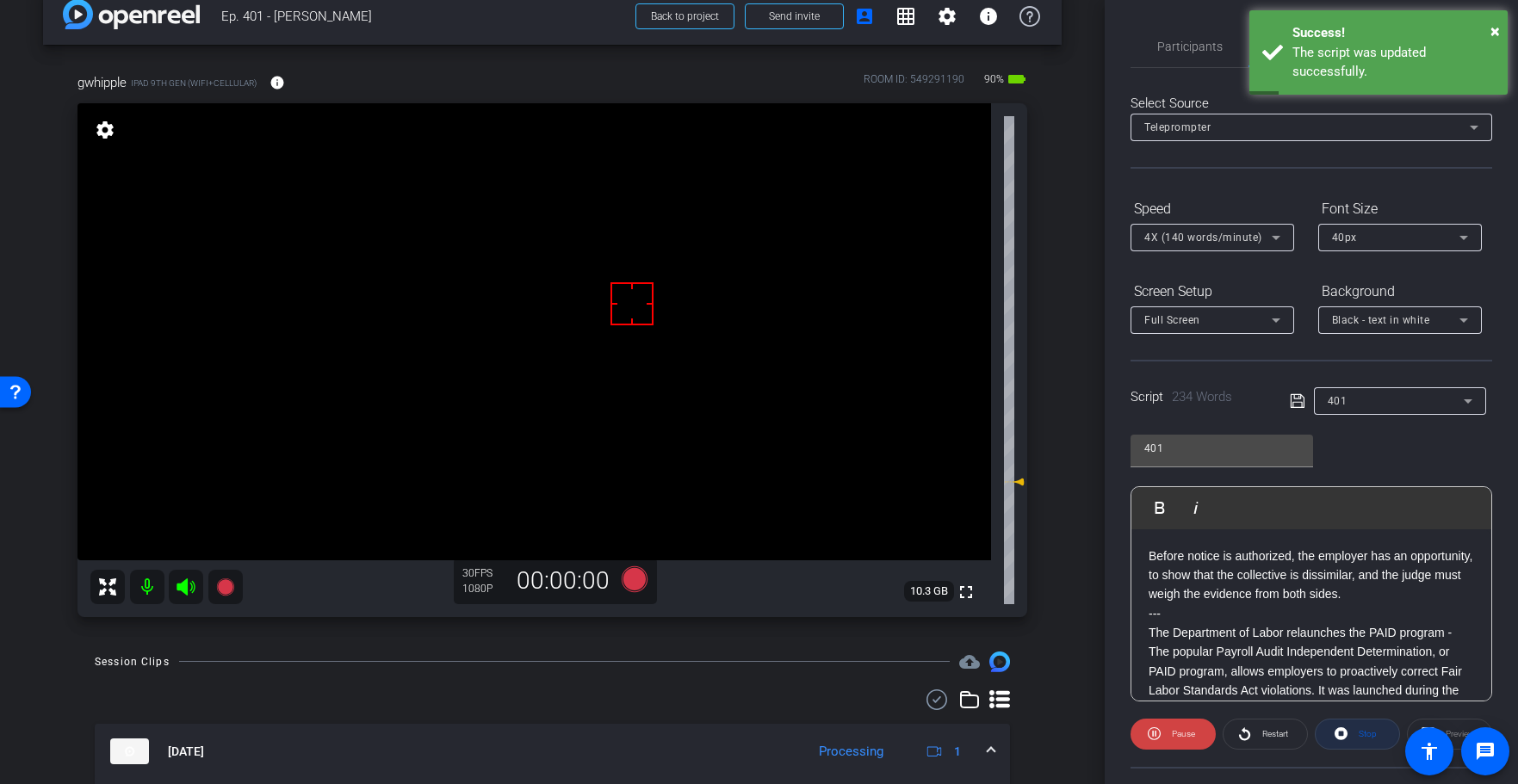
click at [1368, 733] on span "Stop" at bounding box center [1367, 733] width 18 height 9
click at [1367, 733] on div "Stop" at bounding box center [1356, 733] width 85 height 31
click at [1367, 732] on div "Stop" at bounding box center [1356, 733] width 85 height 31
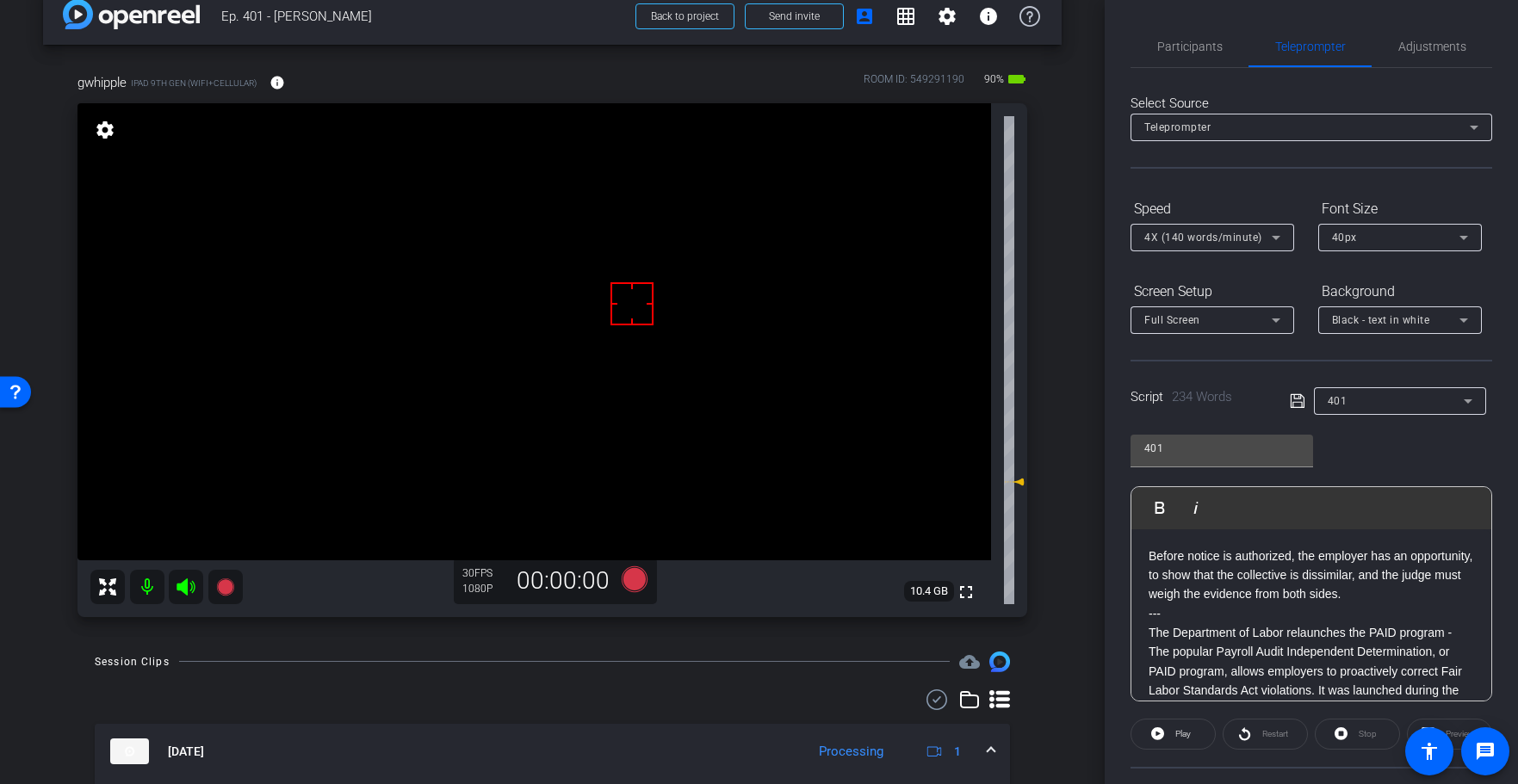
click at [1299, 404] on icon at bounding box center [1297, 401] width 16 height 21
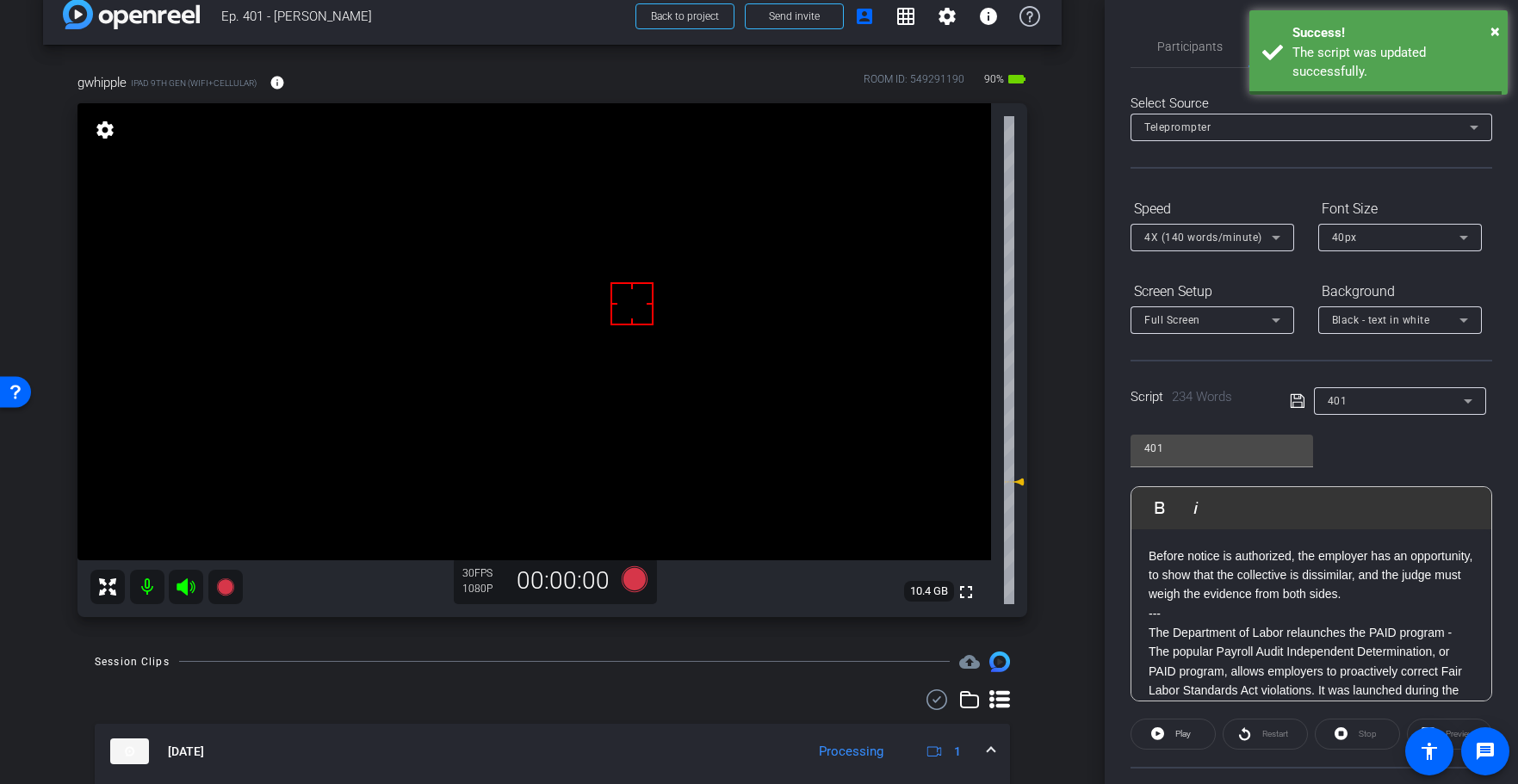
click at [1299, 404] on icon at bounding box center [1297, 401] width 16 height 21
drag, startPoint x: 1299, startPoint y: 404, endPoint x: 1282, endPoint y: 401, distance: 17.3
click at [1299, 404] on icon at bounding box center [1297, 401] width 16 height 21
click at [627, 580] on icon at bounding box center [634, 580] width 26 height 26
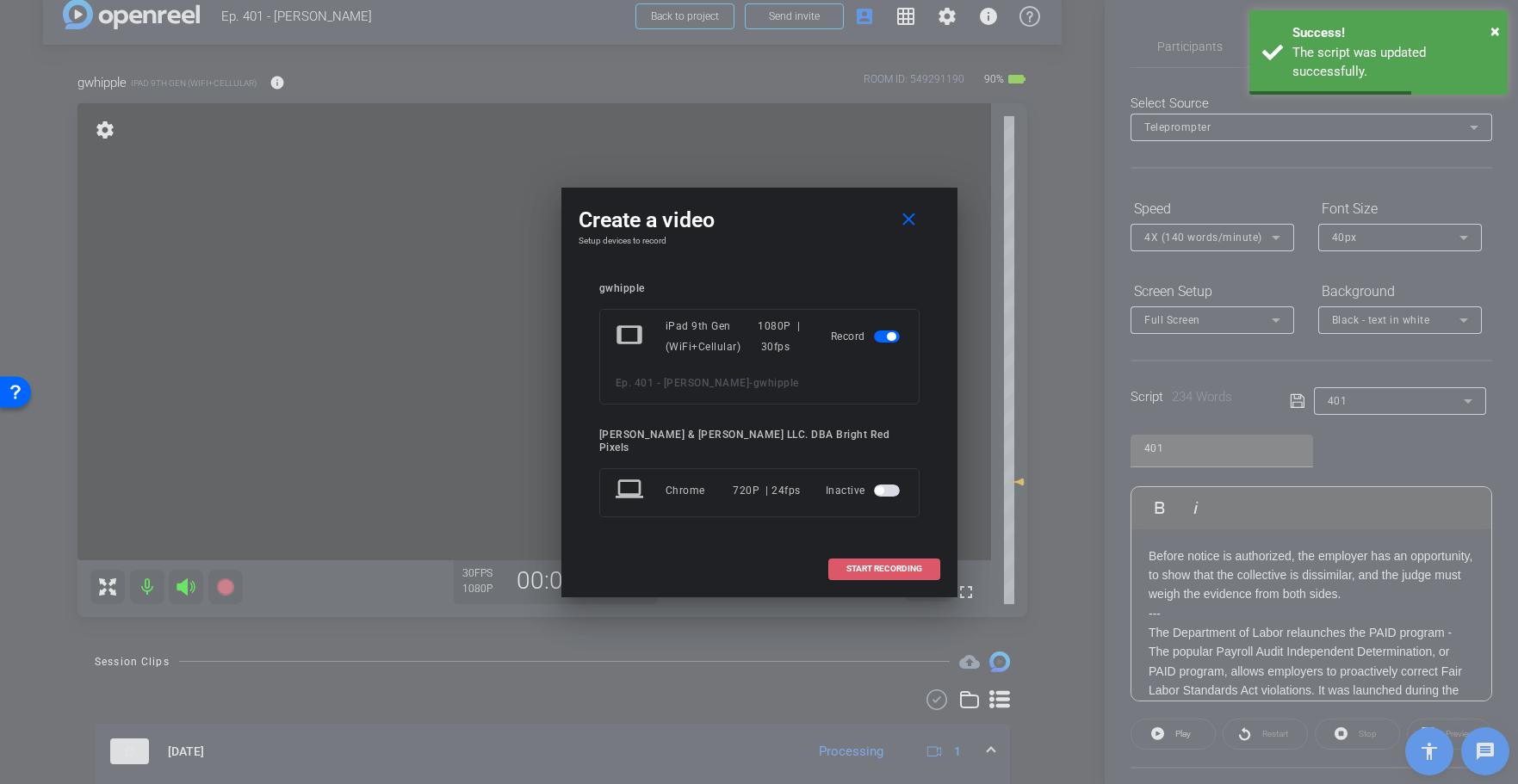
click at [854, 565] on span "START RECORDING" at bounding box center [884, 569] width 76 height 9
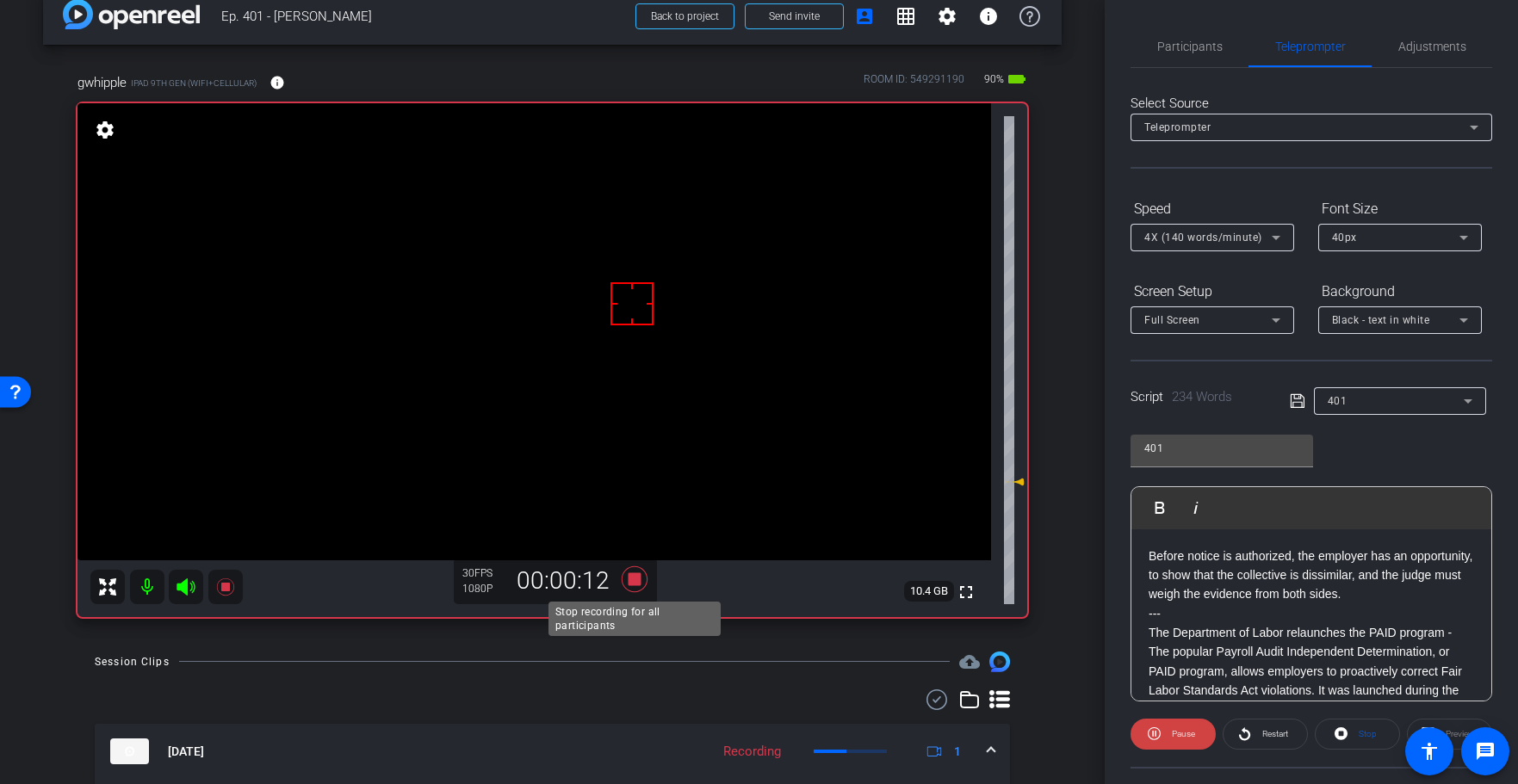
click at [643, 576] on icon at bounding box center [634, 579] width 41 height 31
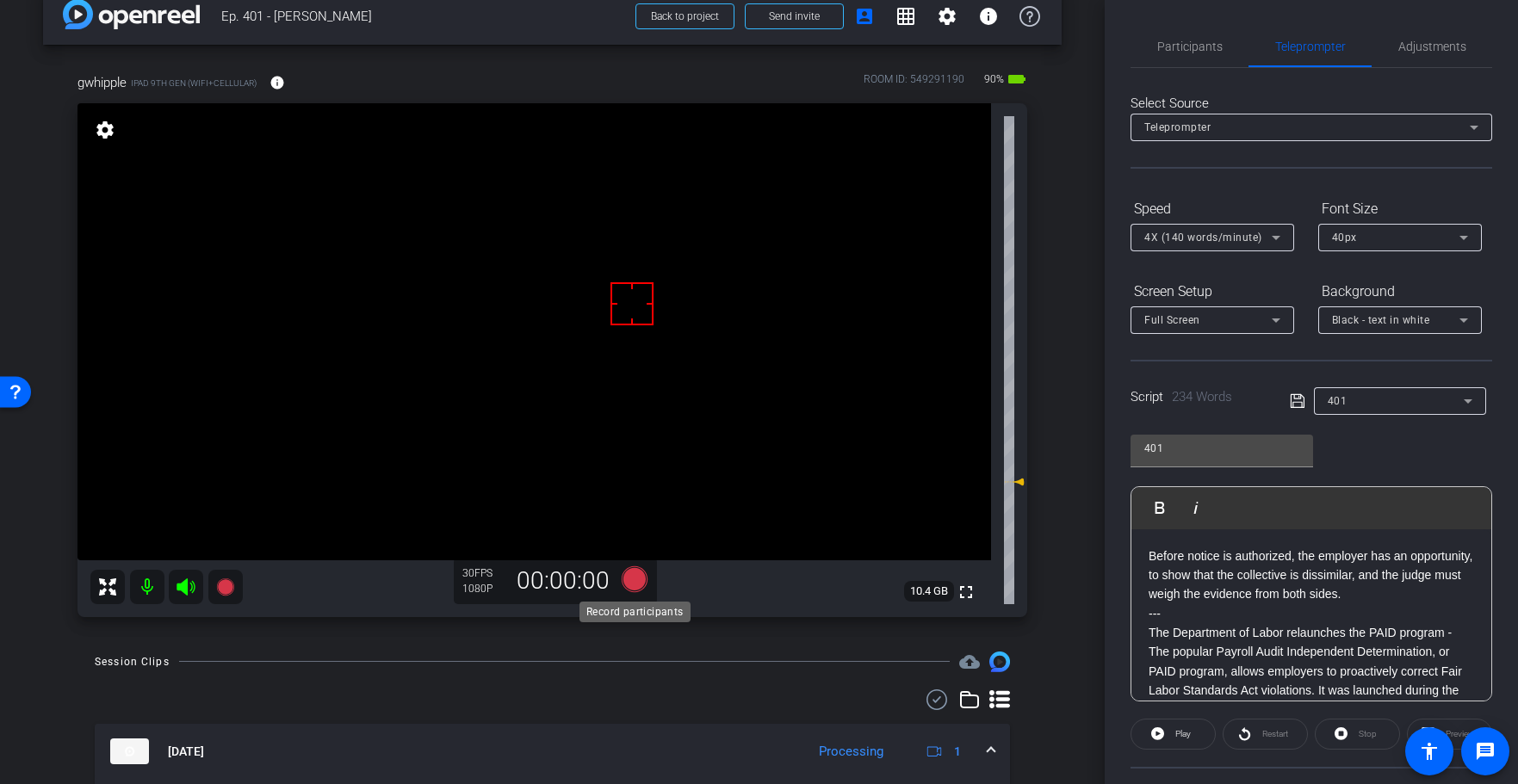
click at [627, 577] on icon at bounding box center [634, 580] width 26 height 26
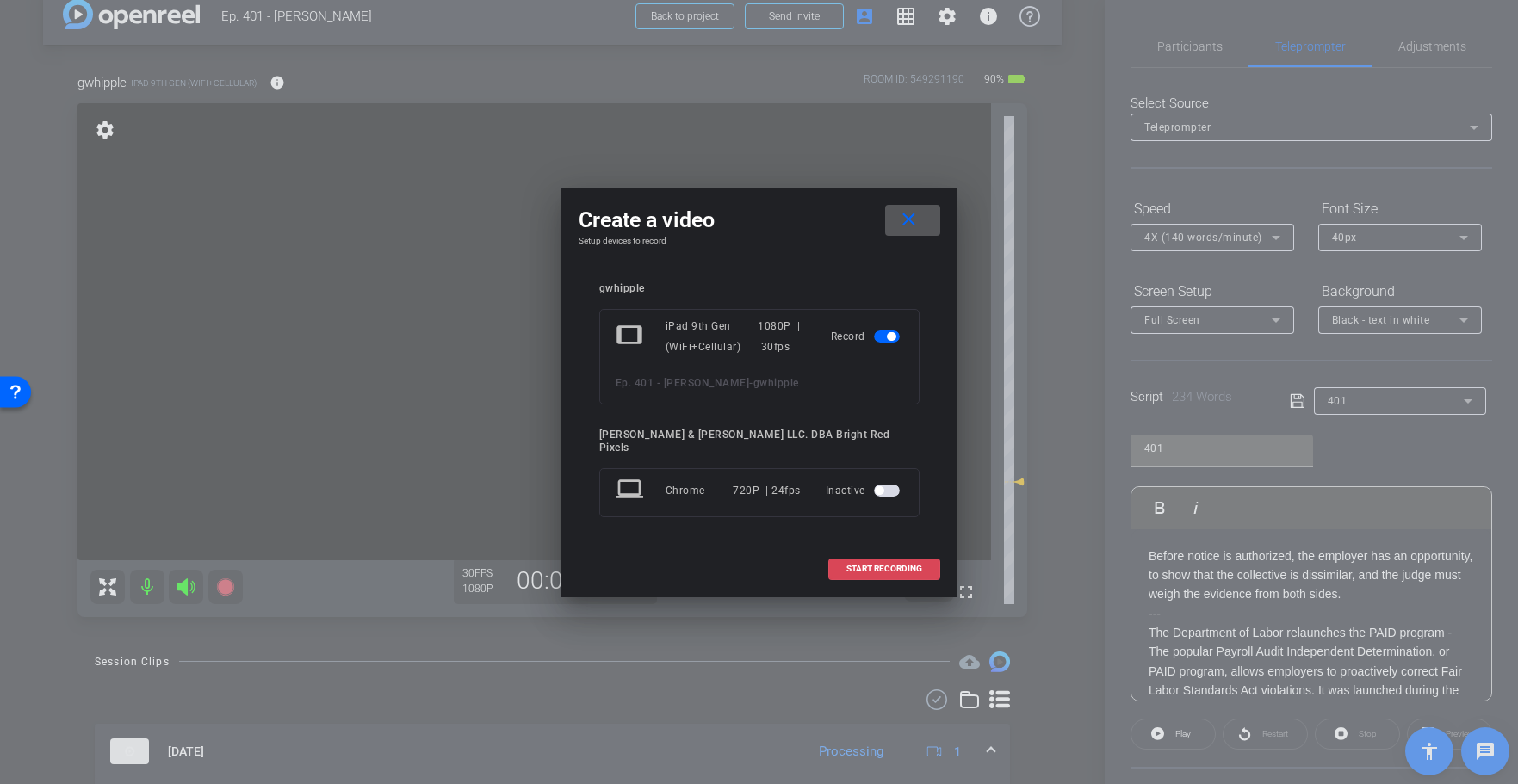
click at [830, 566] on span at bounding box center [884, 569] width 110 height 41
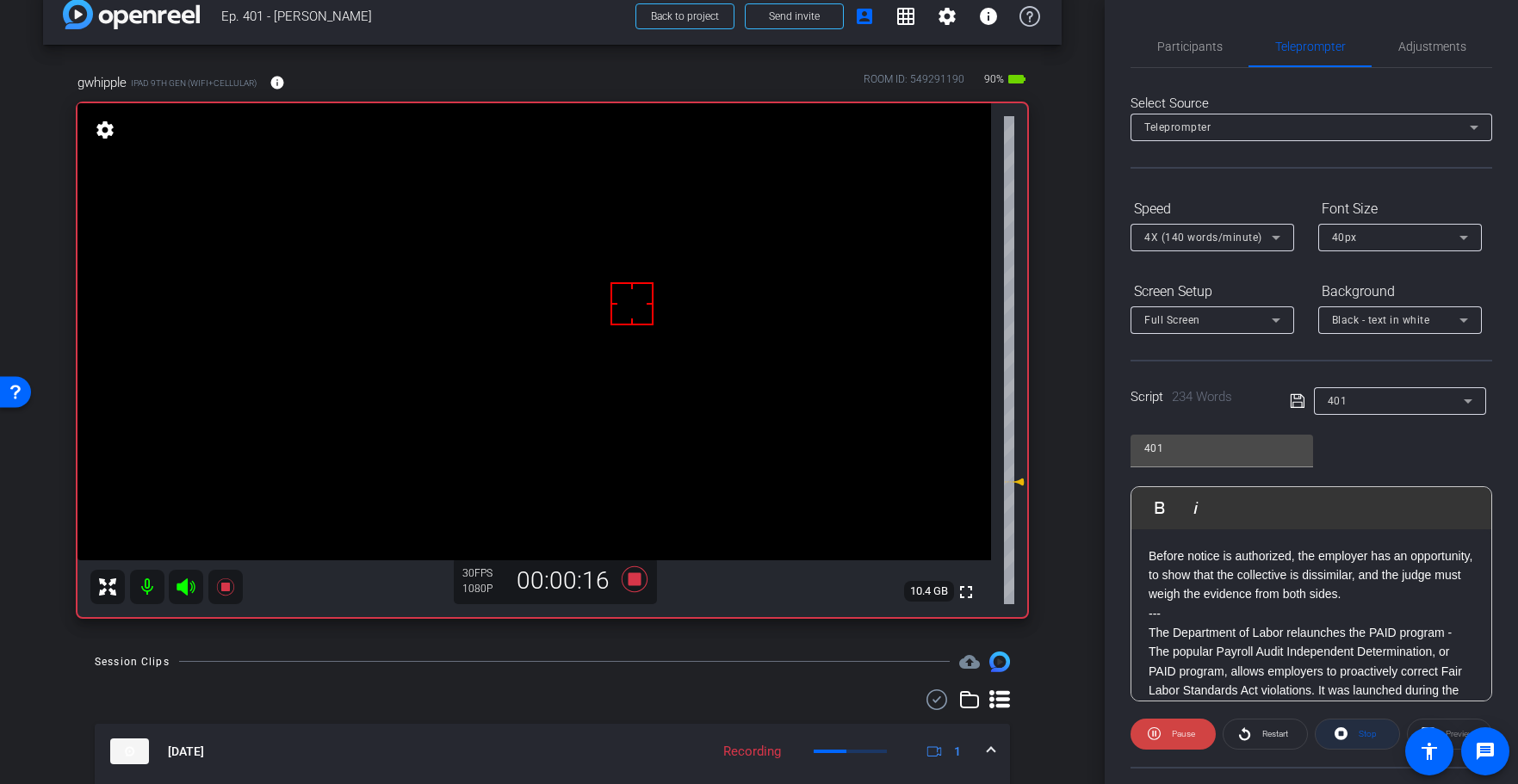
click at [1363, 730] on span "Stop" at bounding box center [1367, 733] width 18 height 9
click at [630, 583] on icon at bounding box center [634, 580] width 26 height 26
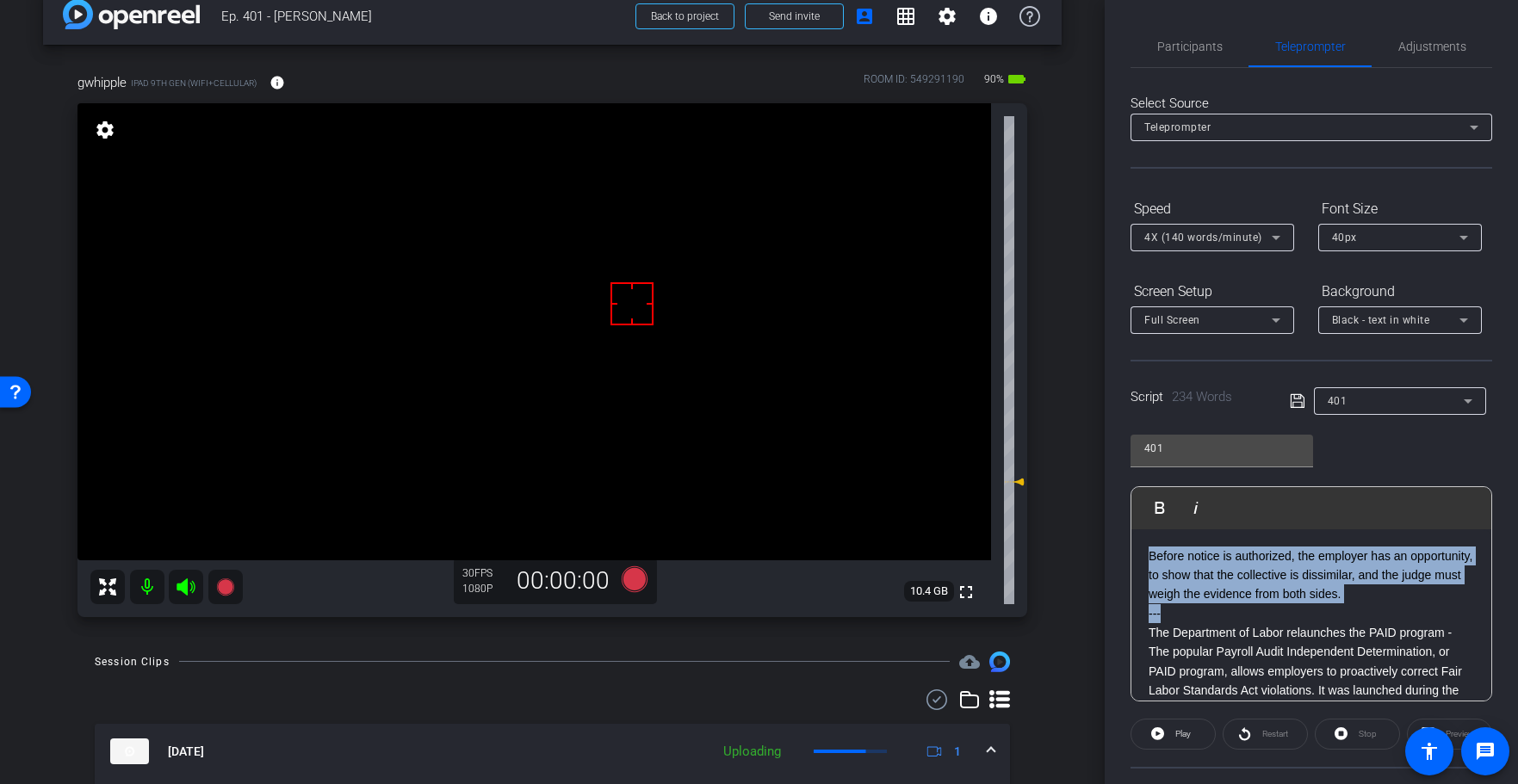
drag, startPoint x: 1186, startPoint y: 614, endPoint x: 1106, endPoint y: 469, distance: 165.6
click at [1103, 473] on div "arrow_back Ep. 401 - [PERSON_NAME] to project Send invite account_box grid_on s…" at bounding box center [759, 392] width 1518 height 784
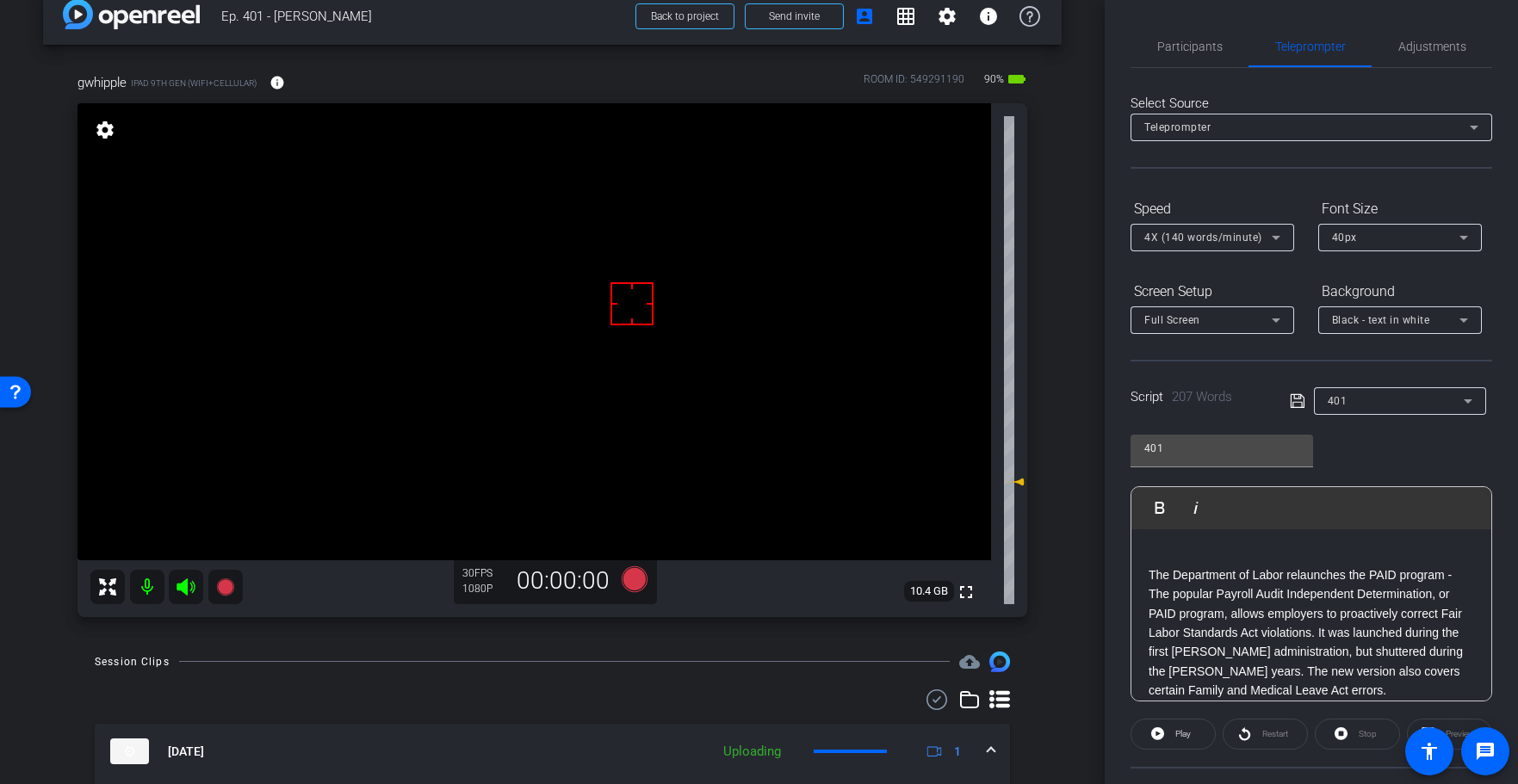
click at [1149, 569] on p "The Department of Labor relaunches the PAID program - The popular Payroll Audit…" at bounding box center [1311, 632] width 325 height 135
click at [1289, 405] on icon at bounding box center [1297, 401] width 16 height 21
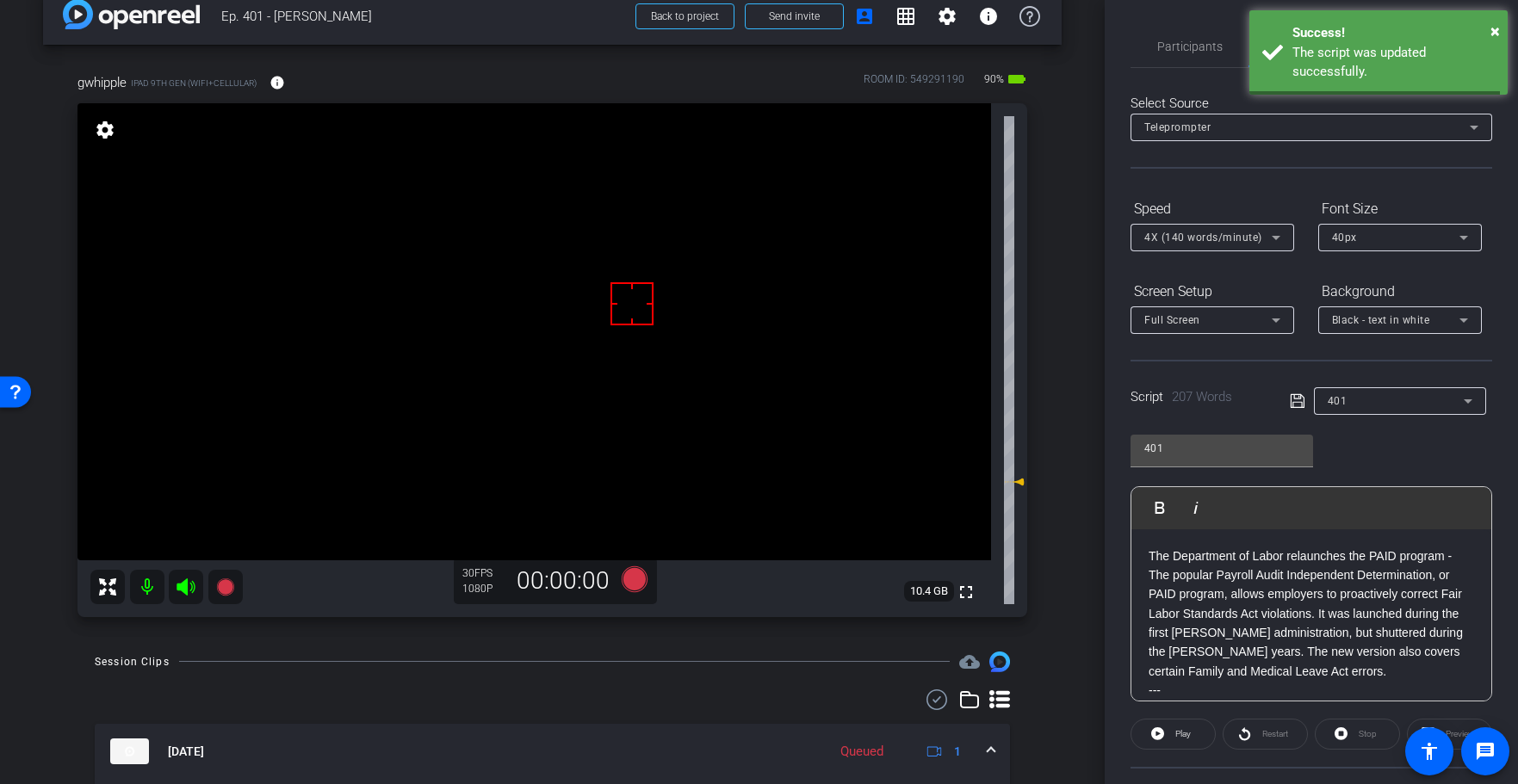
click at [1290, 405] on icon at bounding box center [1297, 401] width 16 height 21
click at [1291, 404] on icon at bounding box center [1297, 401] width 16 height 21
drag, startPoint x: 1292, startPoint y: 404, endPoint x: 1270, endPoint y: 360, distance: 49.2
click at [1292, 404] on icon at bounding box center [1297, 401] width 16 height 21
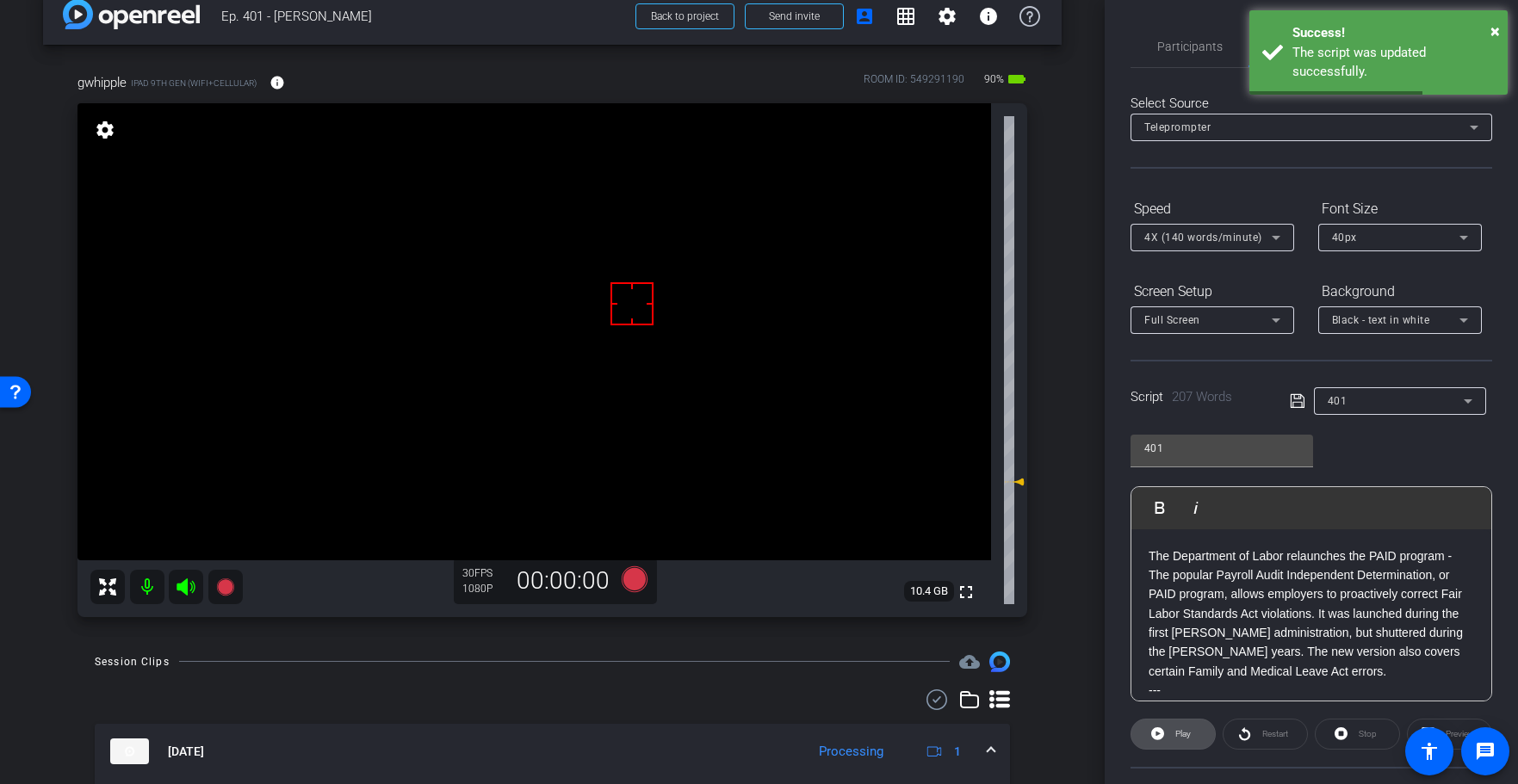
click at [1182, 735] on span "Play" at bounding box center [1184, 733] width 16 height 9
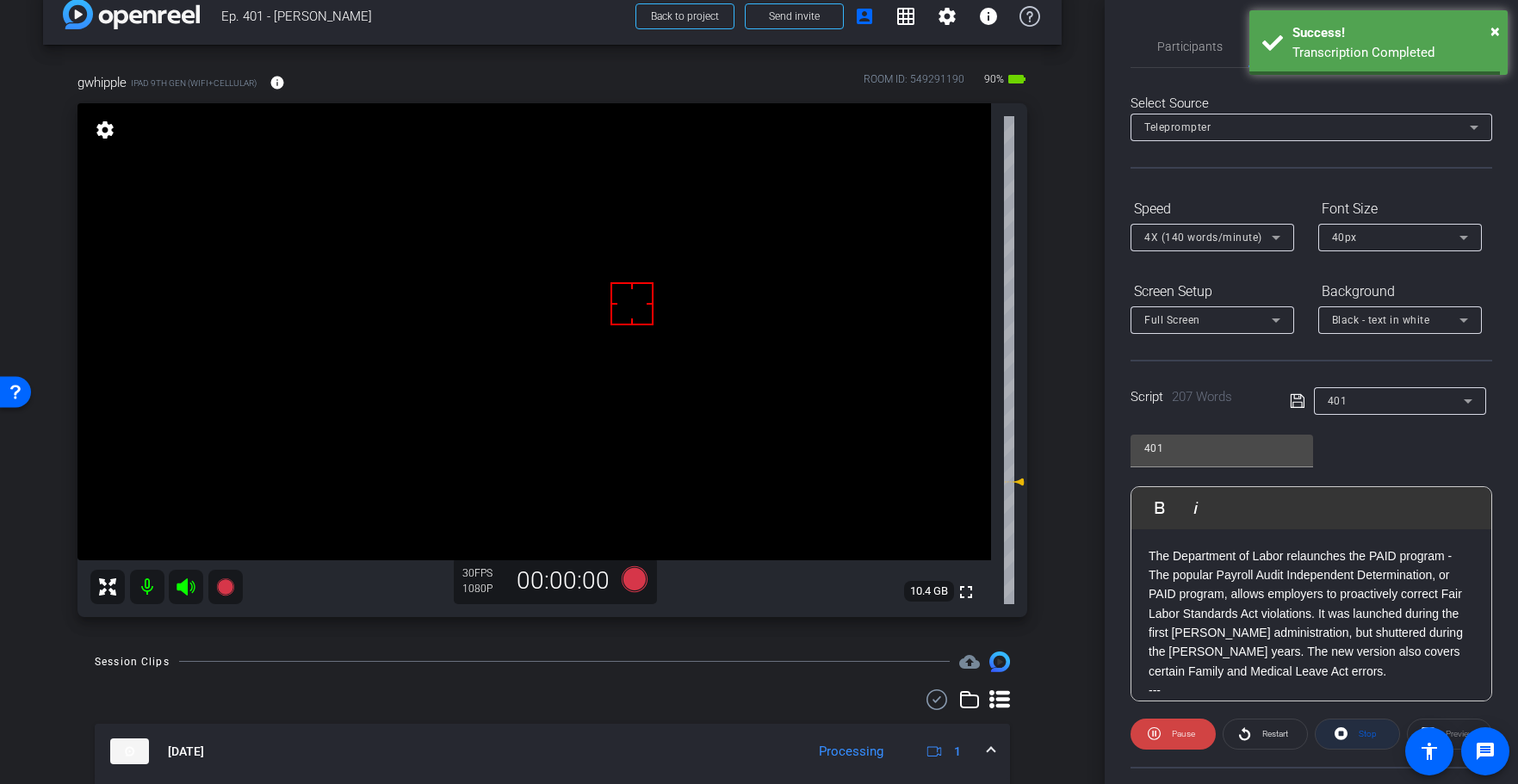
click at [1368, 732] on span "Stop" at bounding box center [1367, 733] width 18 height 9
click at [1368, 732] on div "Stop" at bounding box center [1356, 733] width 85 height 31
drag, startPoint x: 1367, startPoint y: 732, endPoint x: 1294, endPoint y: 464, distance: 277.8
click at [1367, 732] on div "Stop" at bounding box center [1356, 733] width 85 height 31
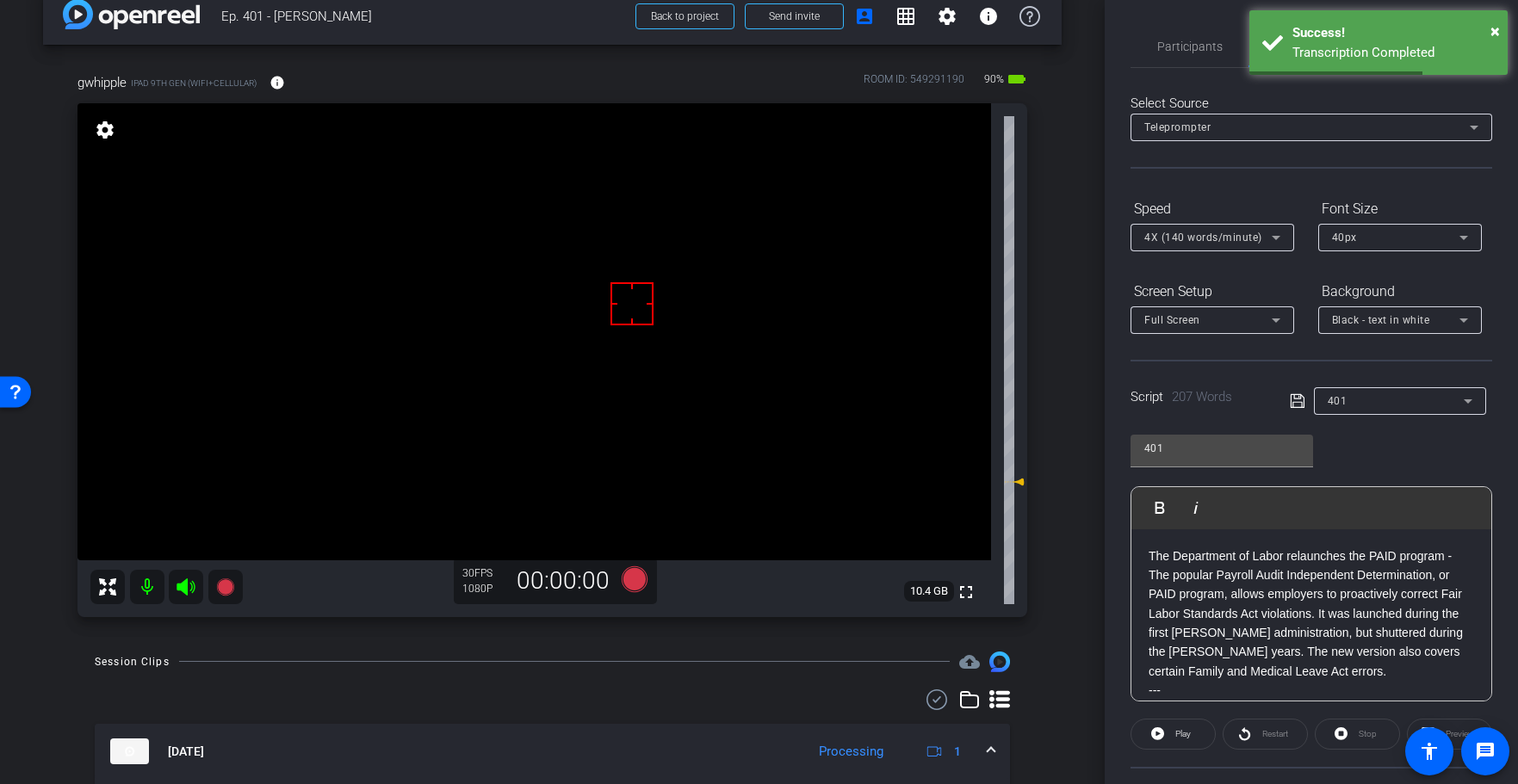
click at [1291, 398] on icon at bounding box center [1297, 401] width 16 height 21
click at [1292, 398] on icon at bounding box center [1297, 401] width 16 height 21
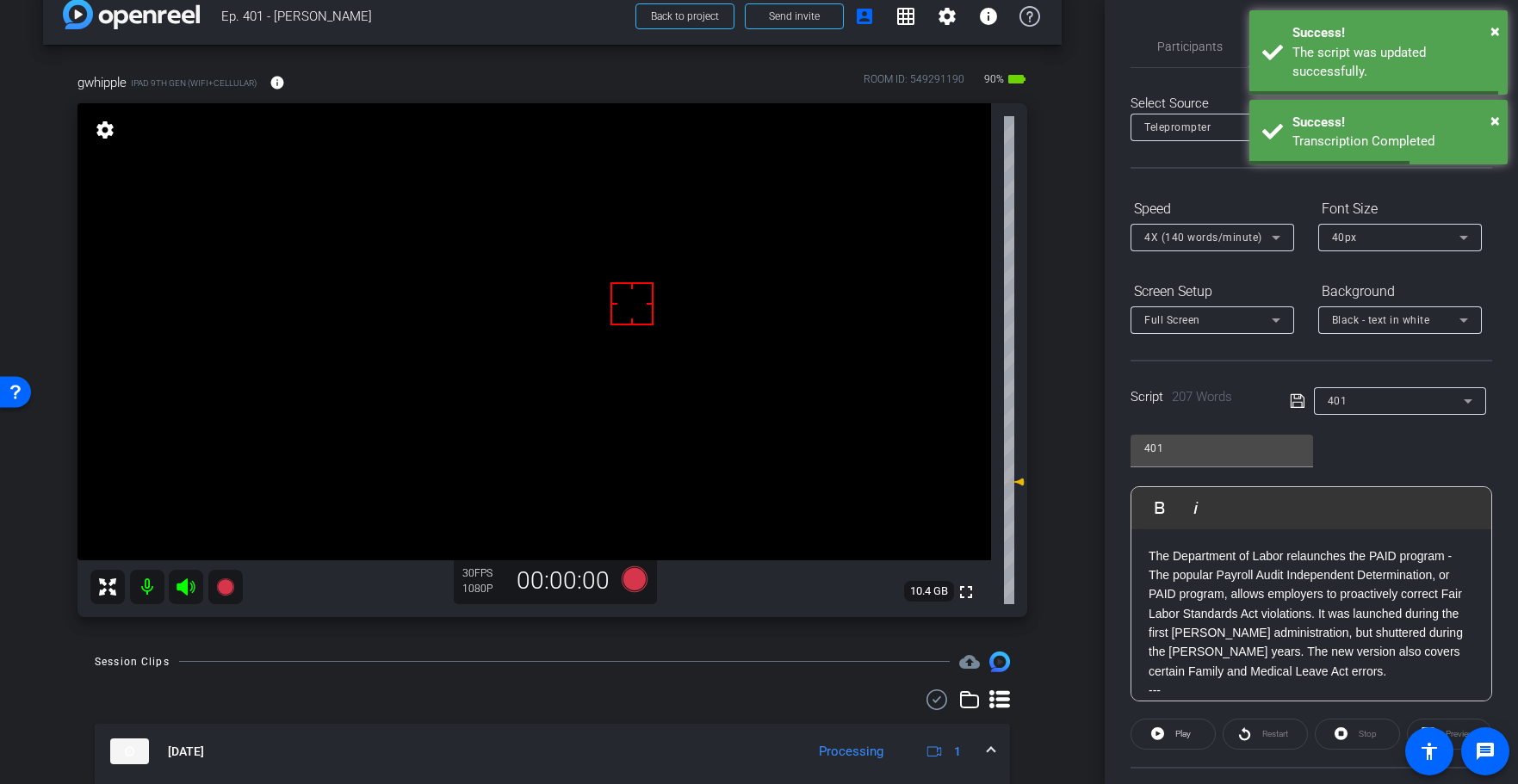
click at [1296, 398] on icon at bounding box center [1296, 401] width 14 height 14
click at [1295, 398] on icon at bounding box center [1296, 401] width 14 height 14
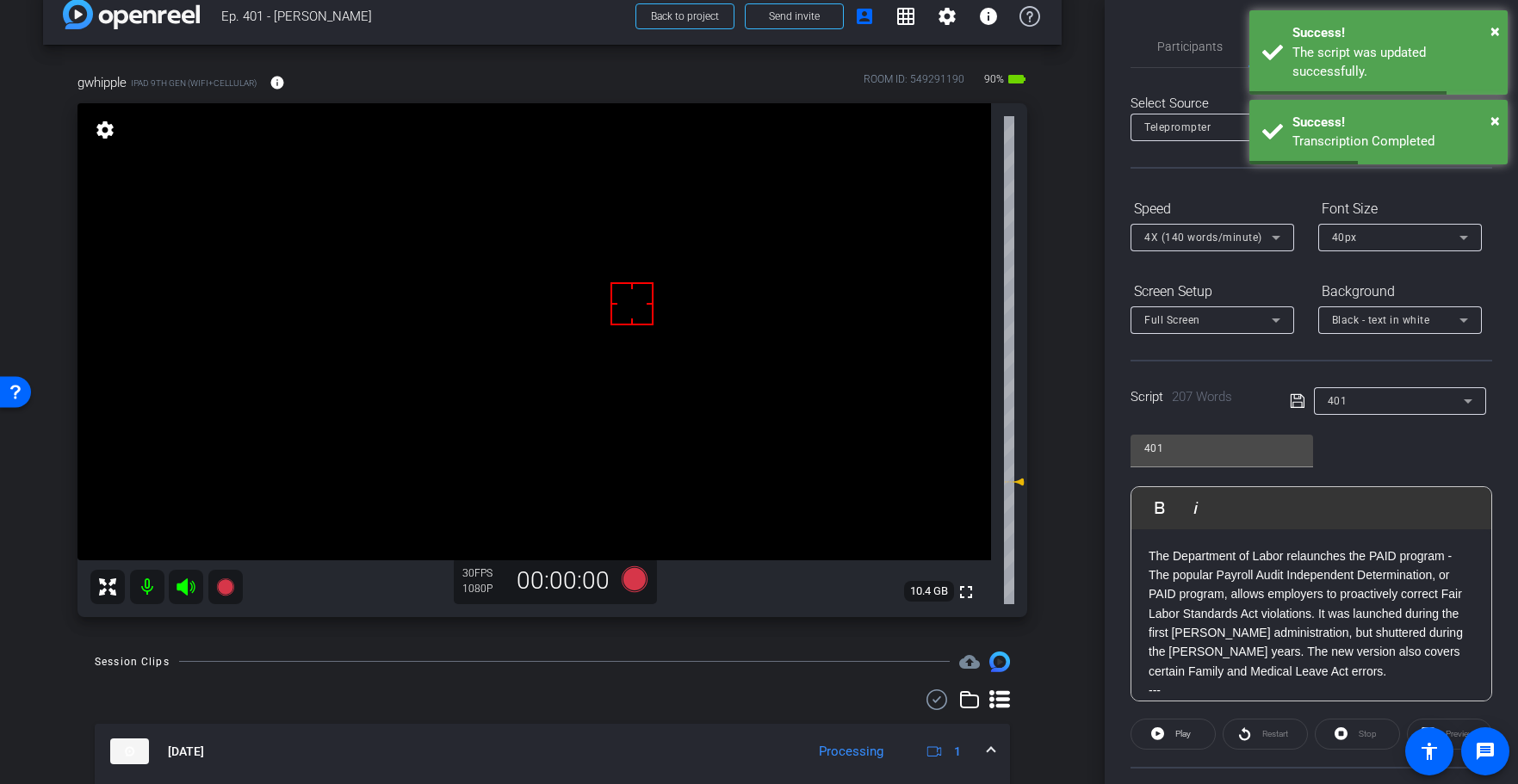
click at [1295, 398] on icon at bounding box center [1296, 401] width 14 height 14
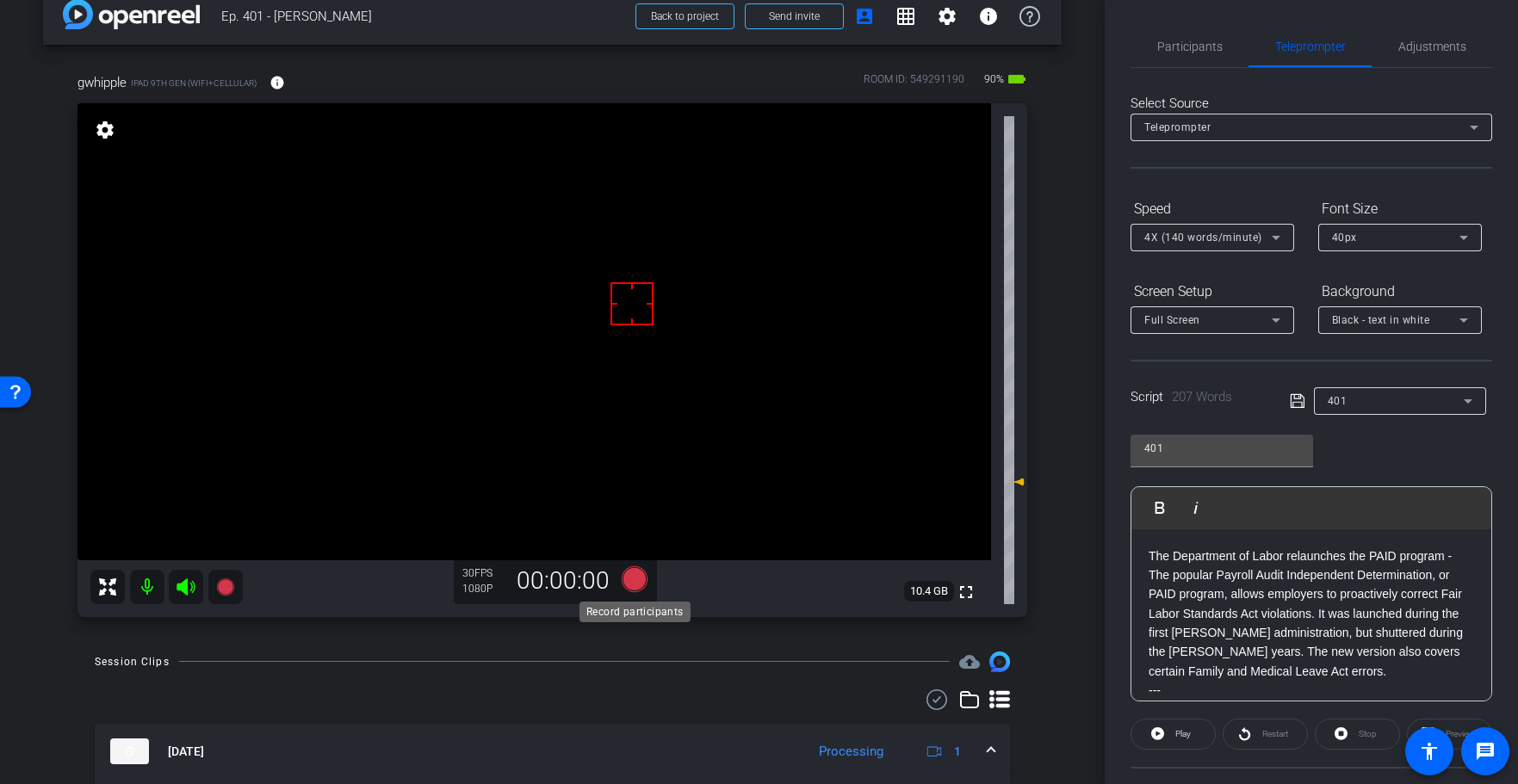
click at [631, 580] on icon at bounding box center [634, 580] width 26 height 26
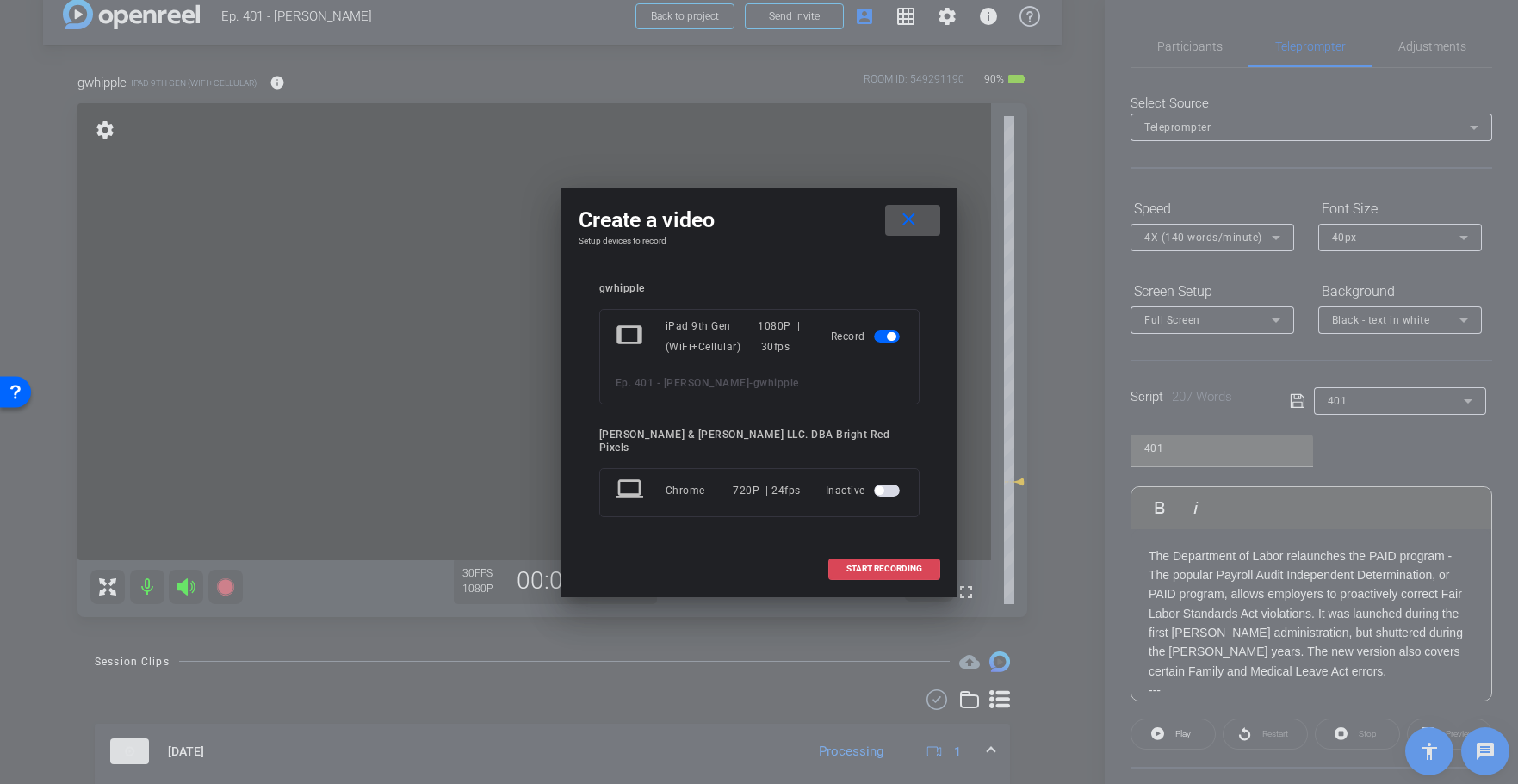
click at [852, 565] on span "START RECORDING" at bounding box center [884, 569] width 76 height 9
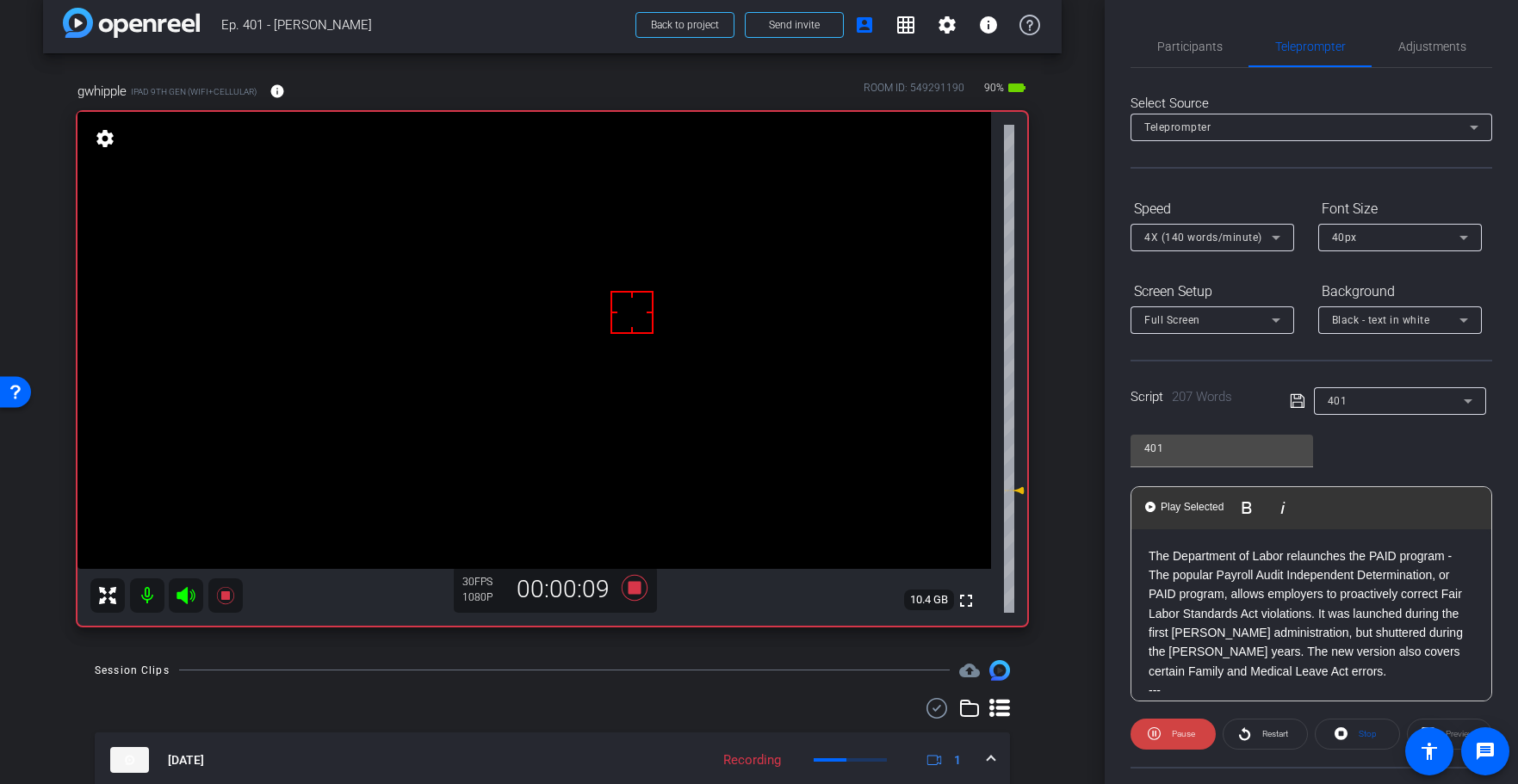
scroll to position [10, 0]
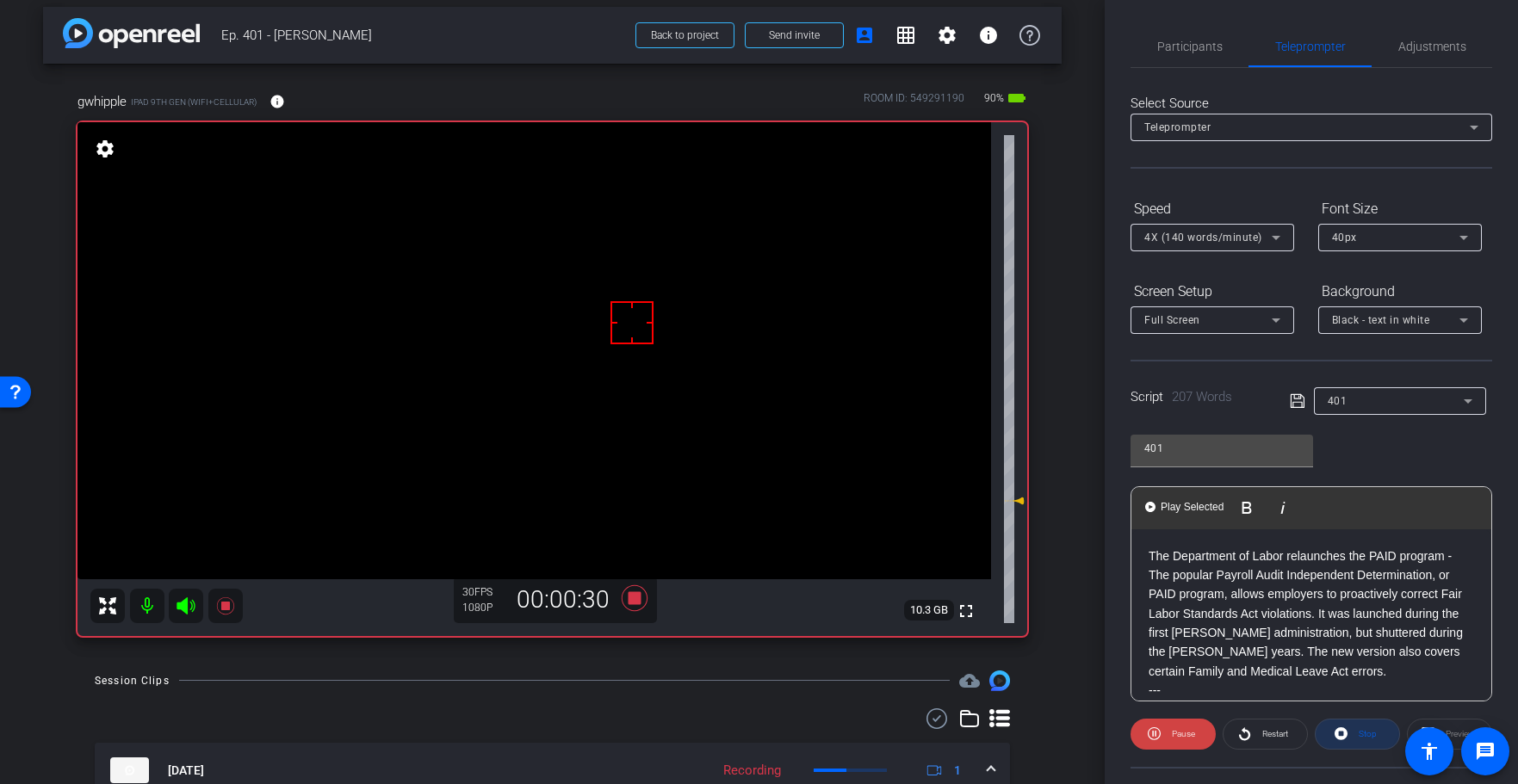
click at [1352, 739] on span at bounding box center [1357, 733] width 84 height 41
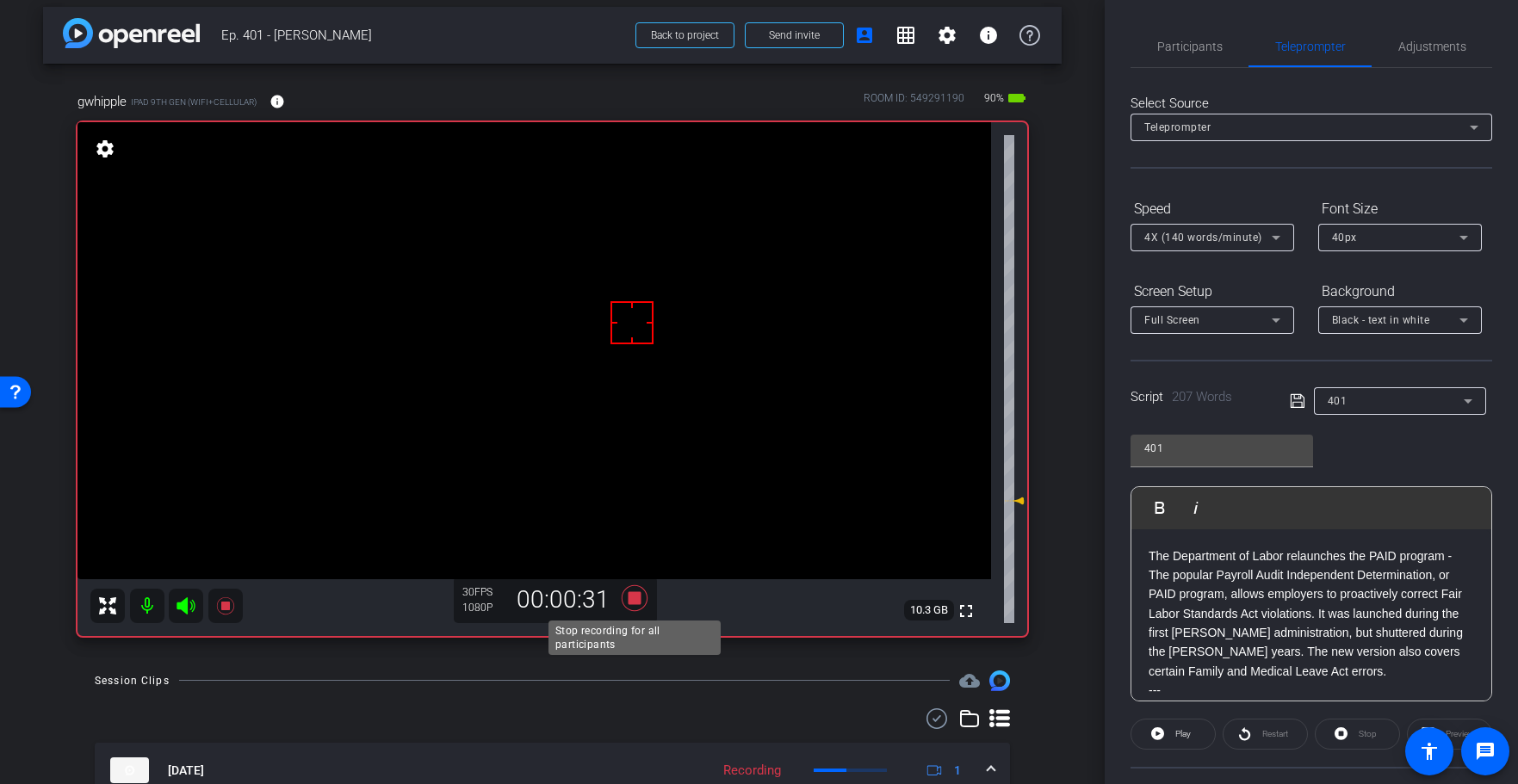
click at [638, 598] on icon at bounding box center [634, 598] width 26 height 26
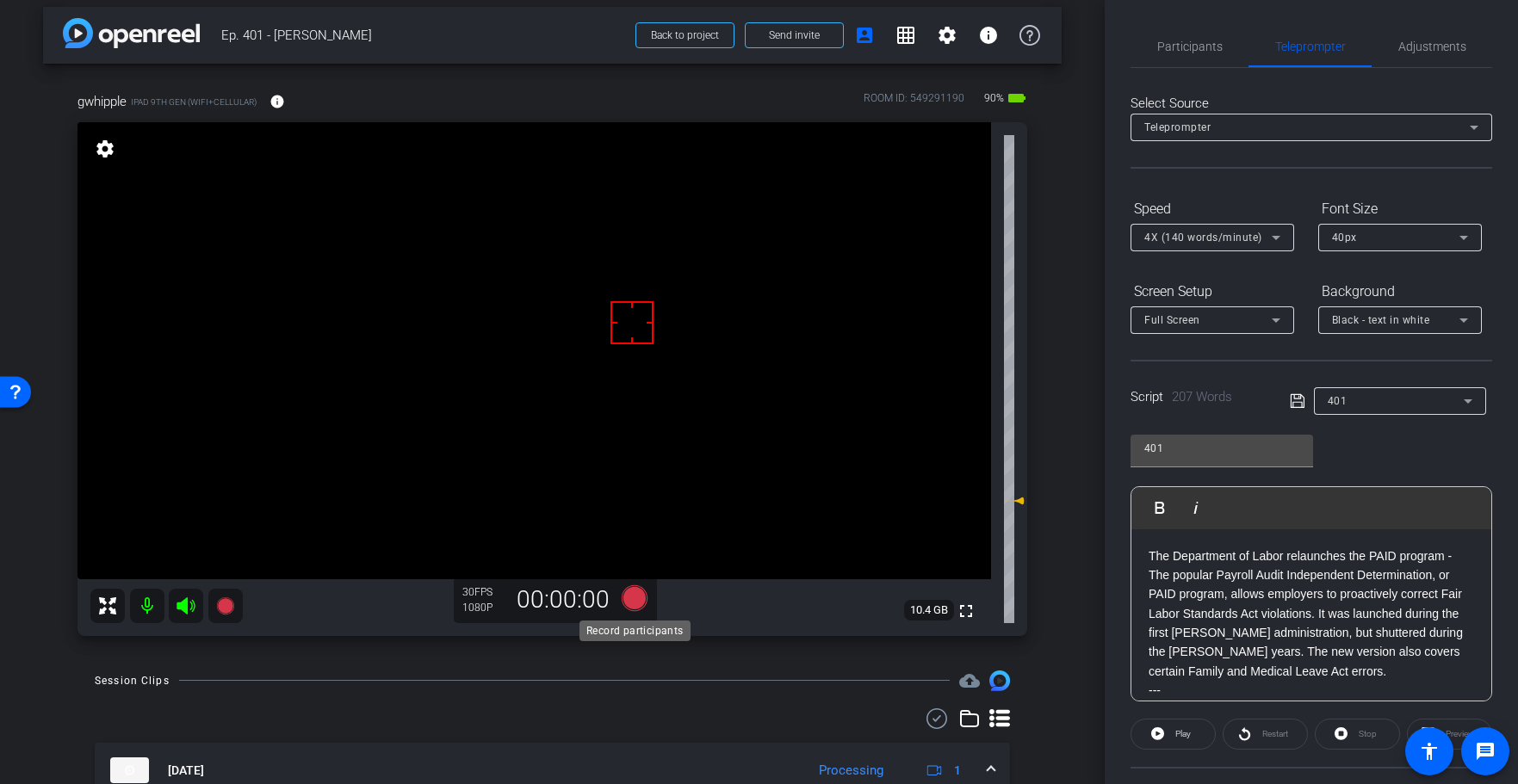
click at [622, 588] on icon at bounding box center [634, 597] width 41 height 31
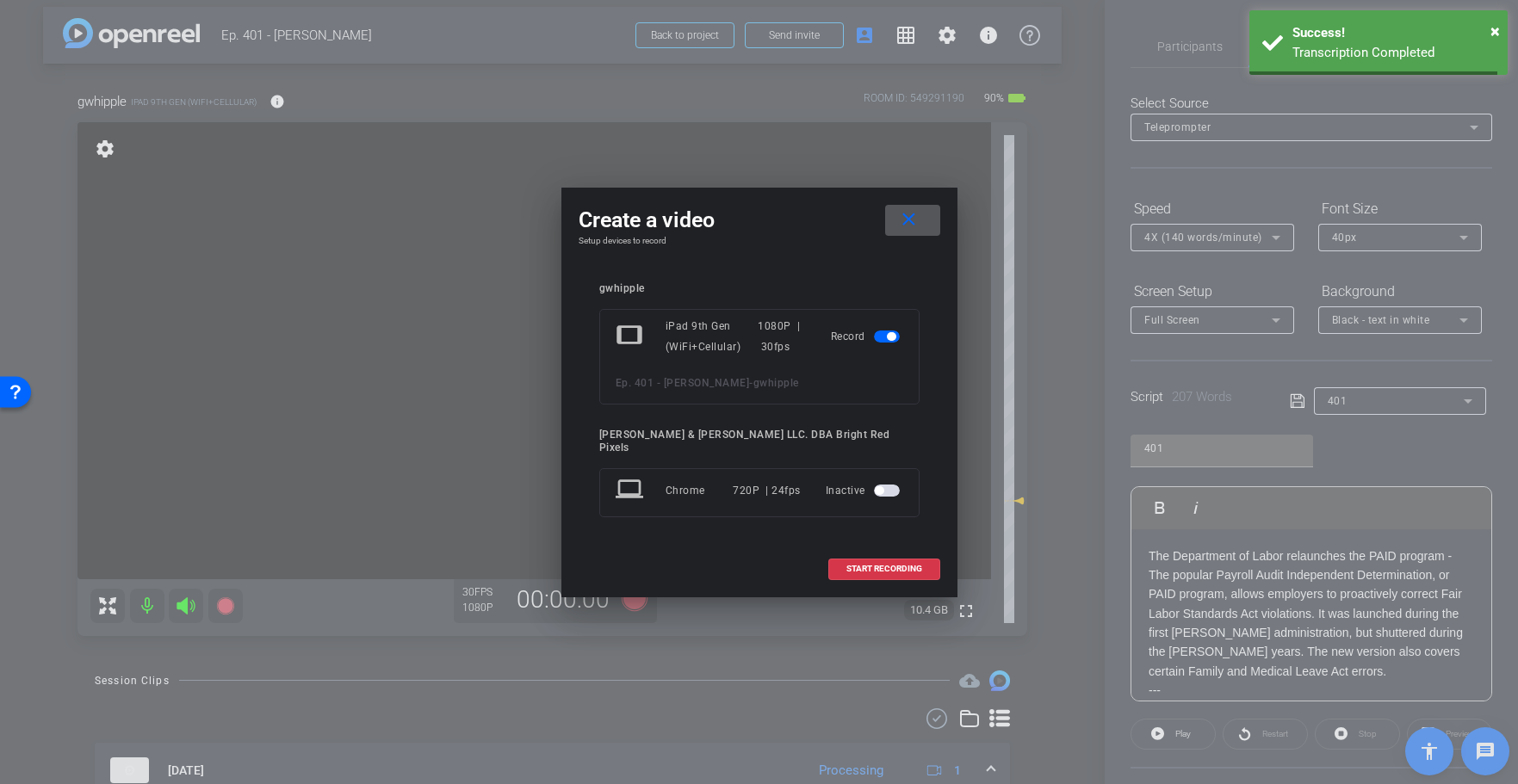
drag, startPoint x: 910, startPoint y: 569, endPoint x: 890, endPoint y: 600, distance: 36.9
click at [910, 569] on span at bounding box center [884, 569] width 110 height 41
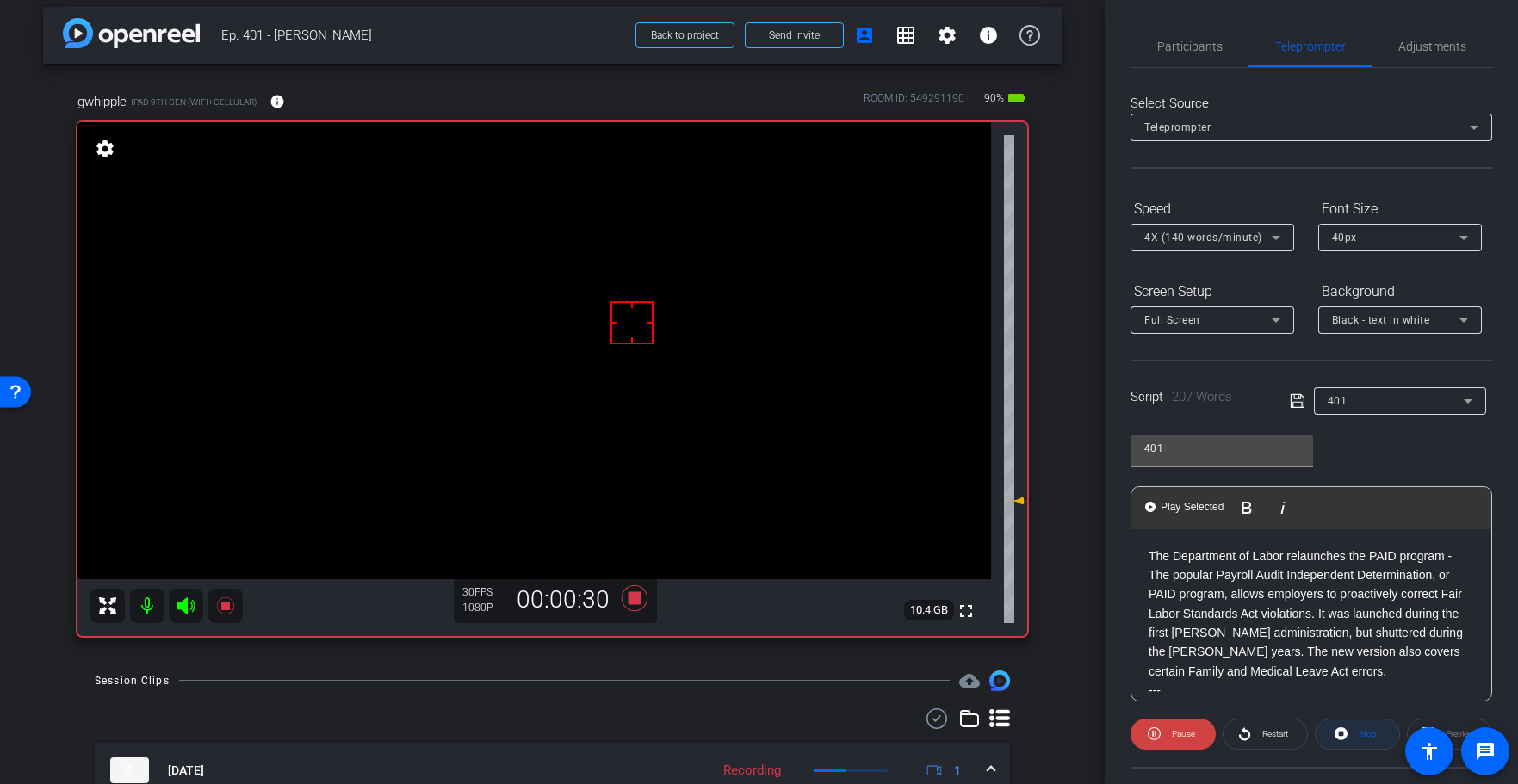
click at [1371, 730] on span "Stop" at bounding box center [1367, 733] width 18 height 9
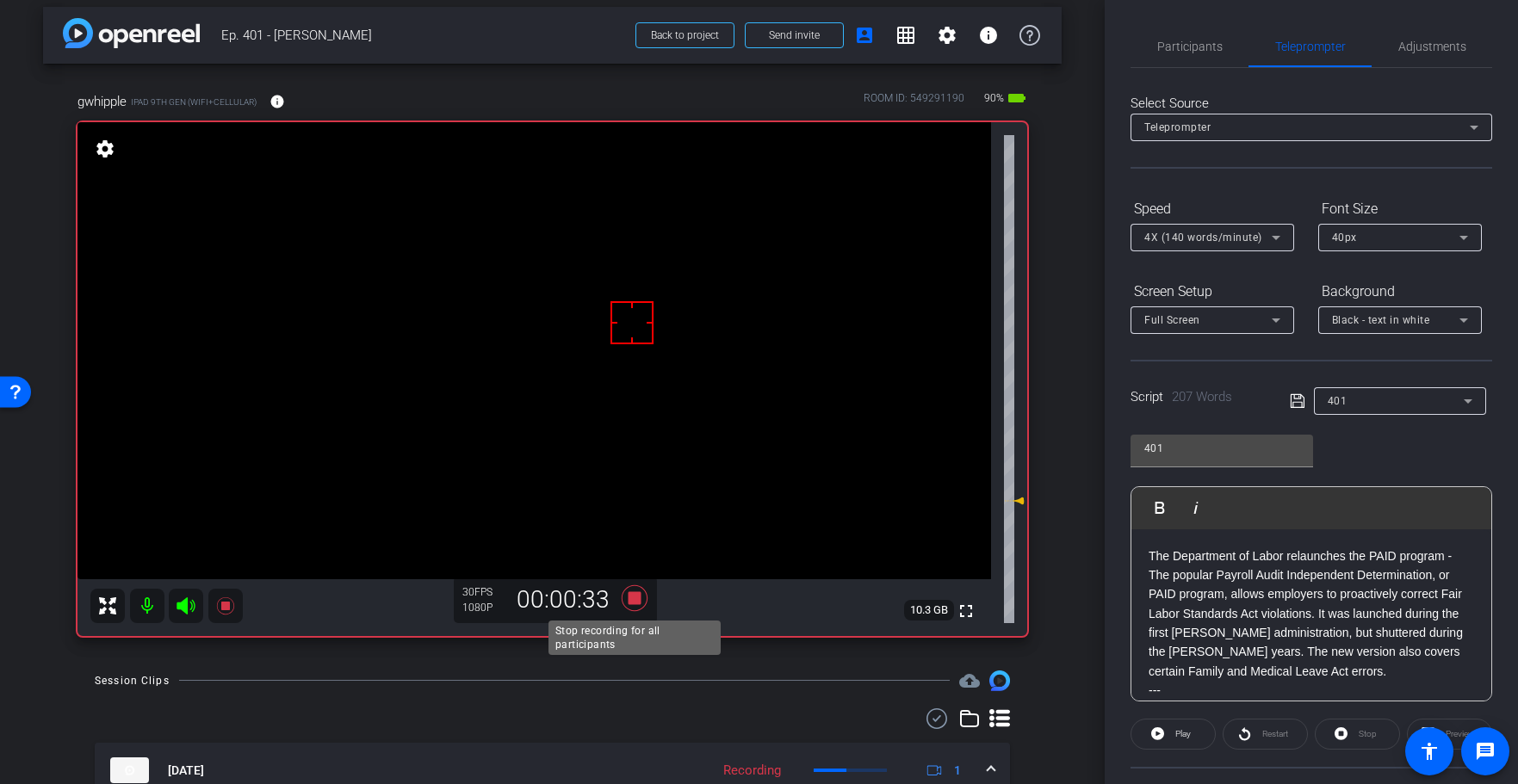
click at [626, 600] on icon at bounding box center [634, 597] width 41 height 31
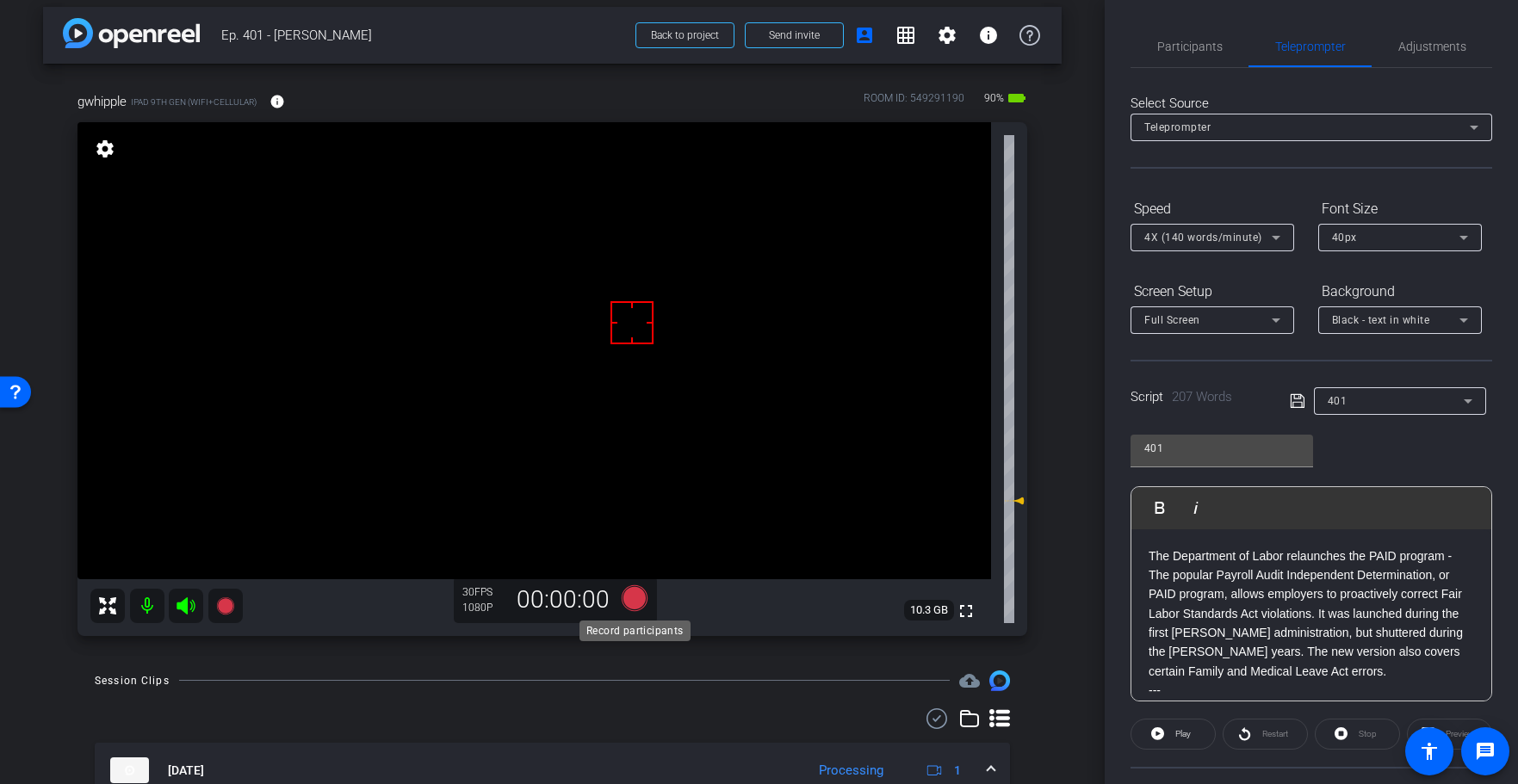
click at [636, 597] on icon at bounding box center [634, 598] width 26 height 26
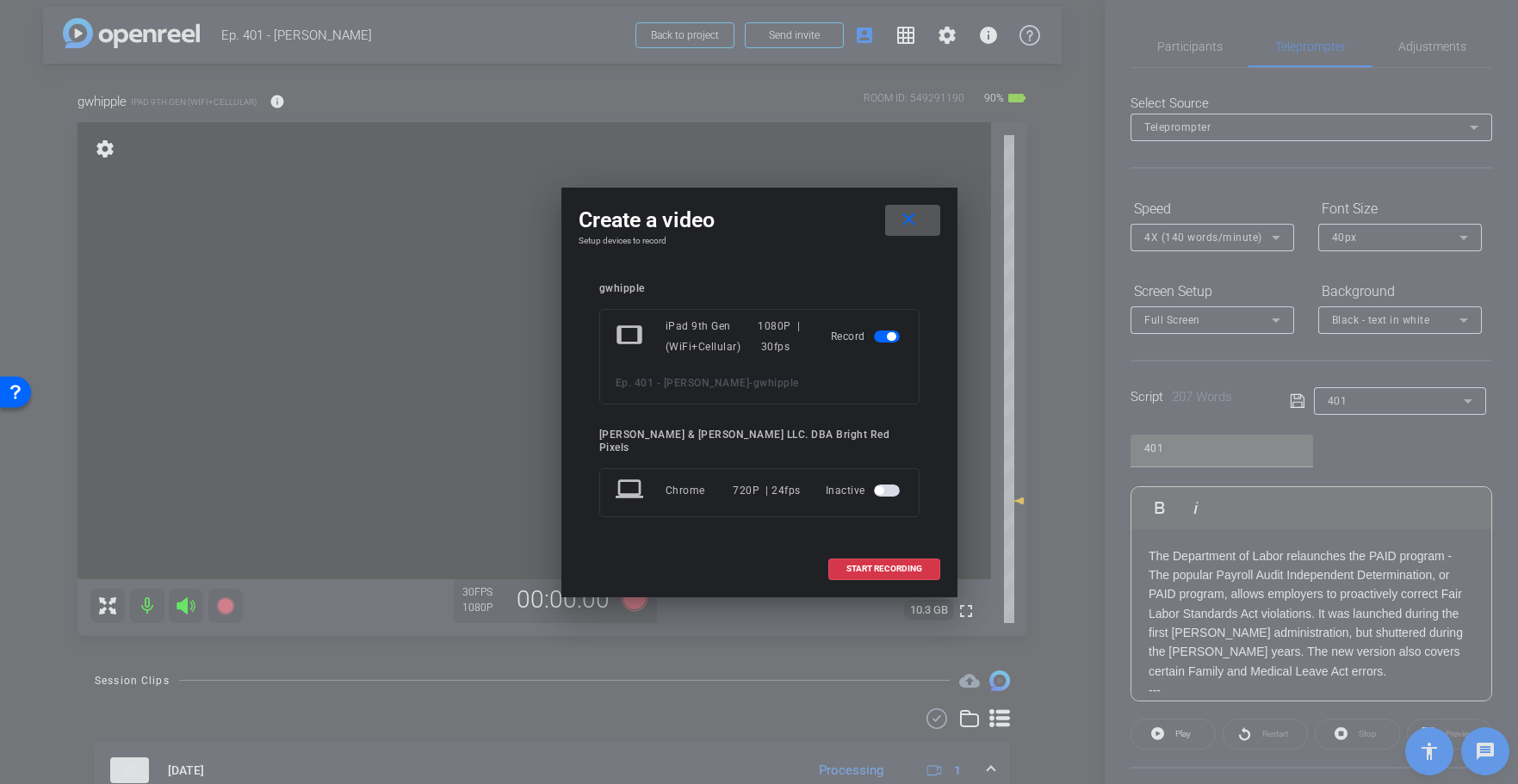
drag, startPoint x: 866, startPoint y: 560, endPoint x: 812, endPoint y: 586, distance: 59.9
click at [866, 565] on span "START RECORDING" at bounding box center [884, 569] width 76 height 9
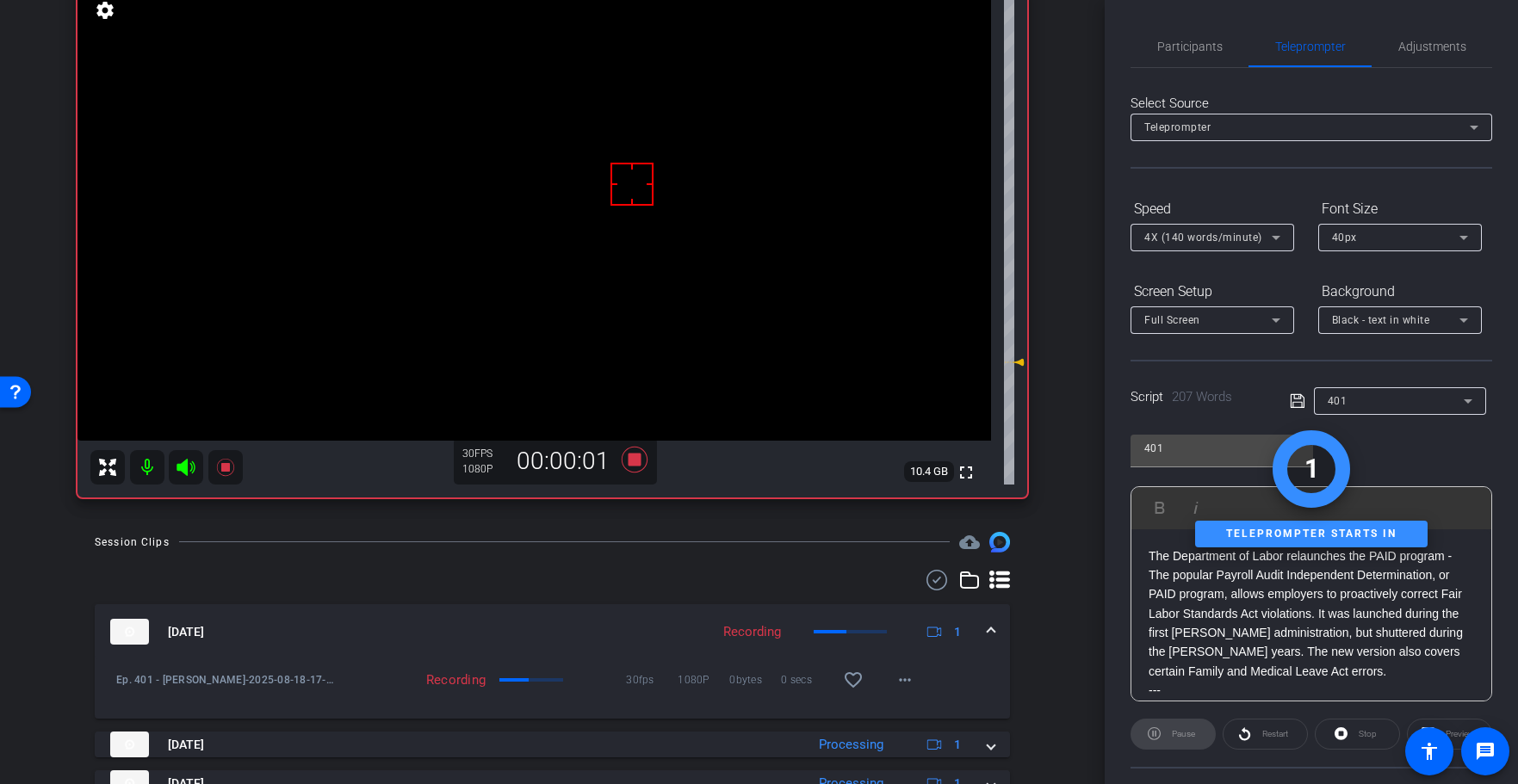
scroll to position [20, 0]
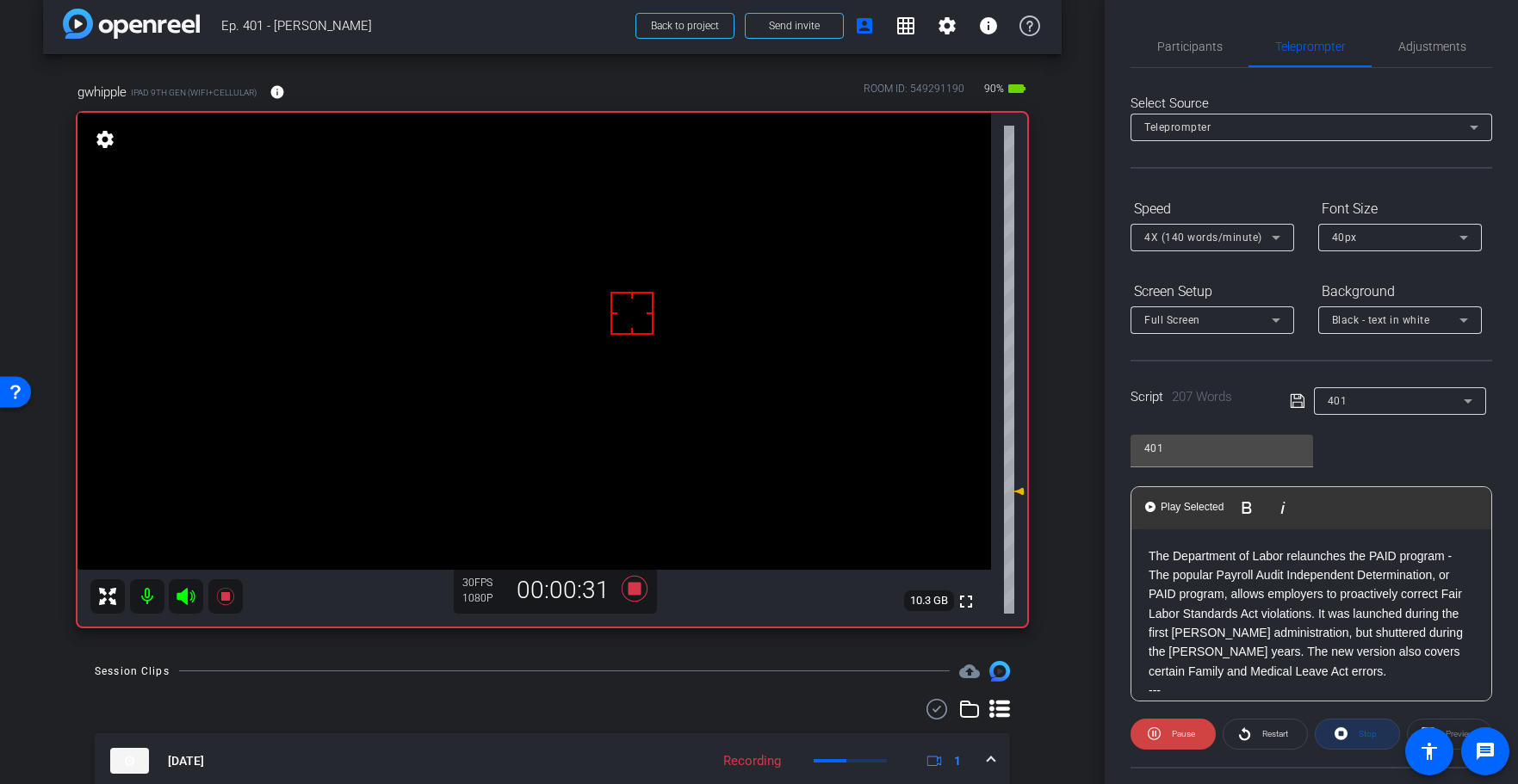
drag, startPoint x: 1366, startPoint y: 728, endPoint x: 1365, endPoint y: 736, distance: 8.1
click at [1365, 736] on span "Stop" at bounding box center [1367, 733] width 18 height 9
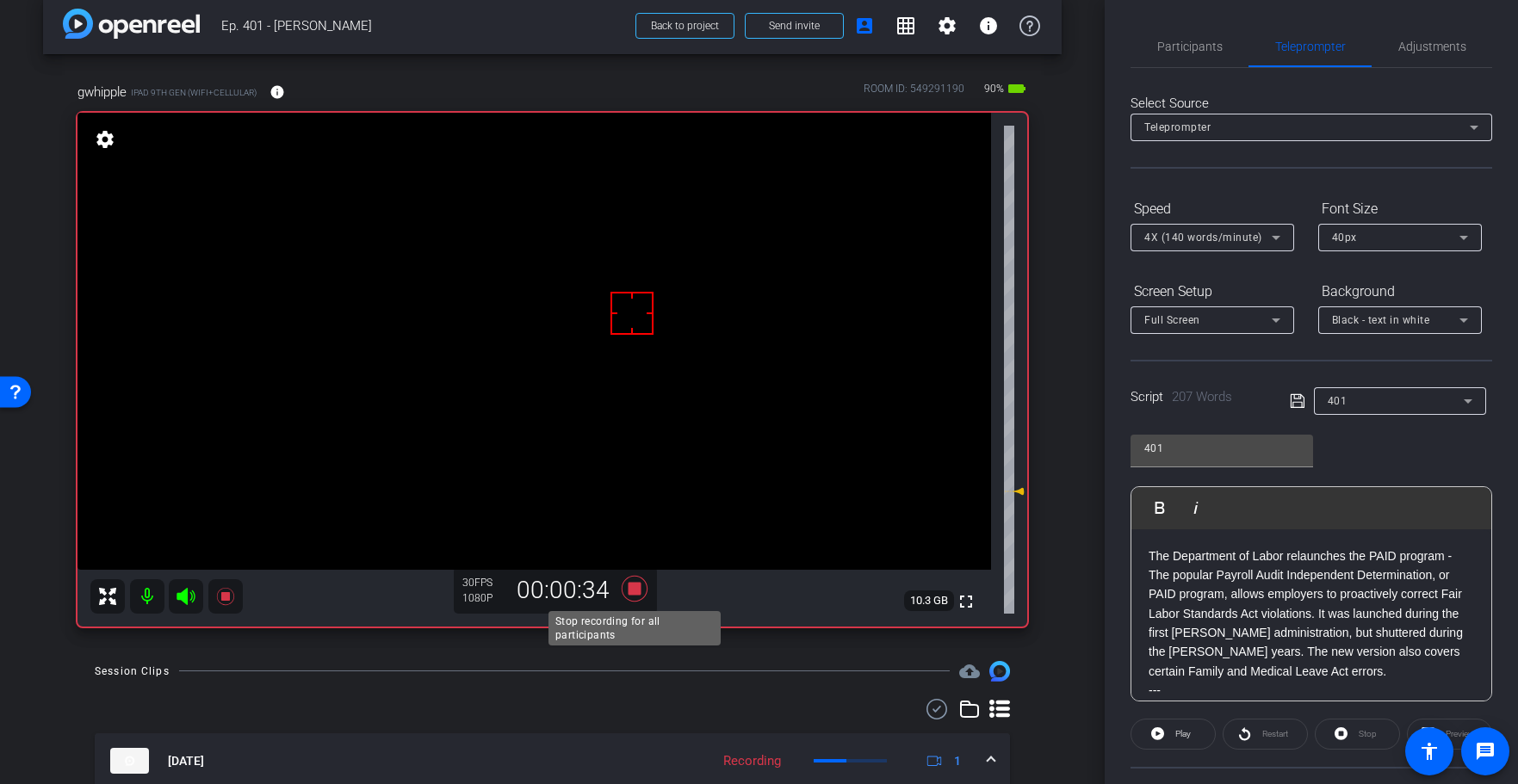
click at [633, 589] on icon at bounding box center [634, 588] width 26 height 26
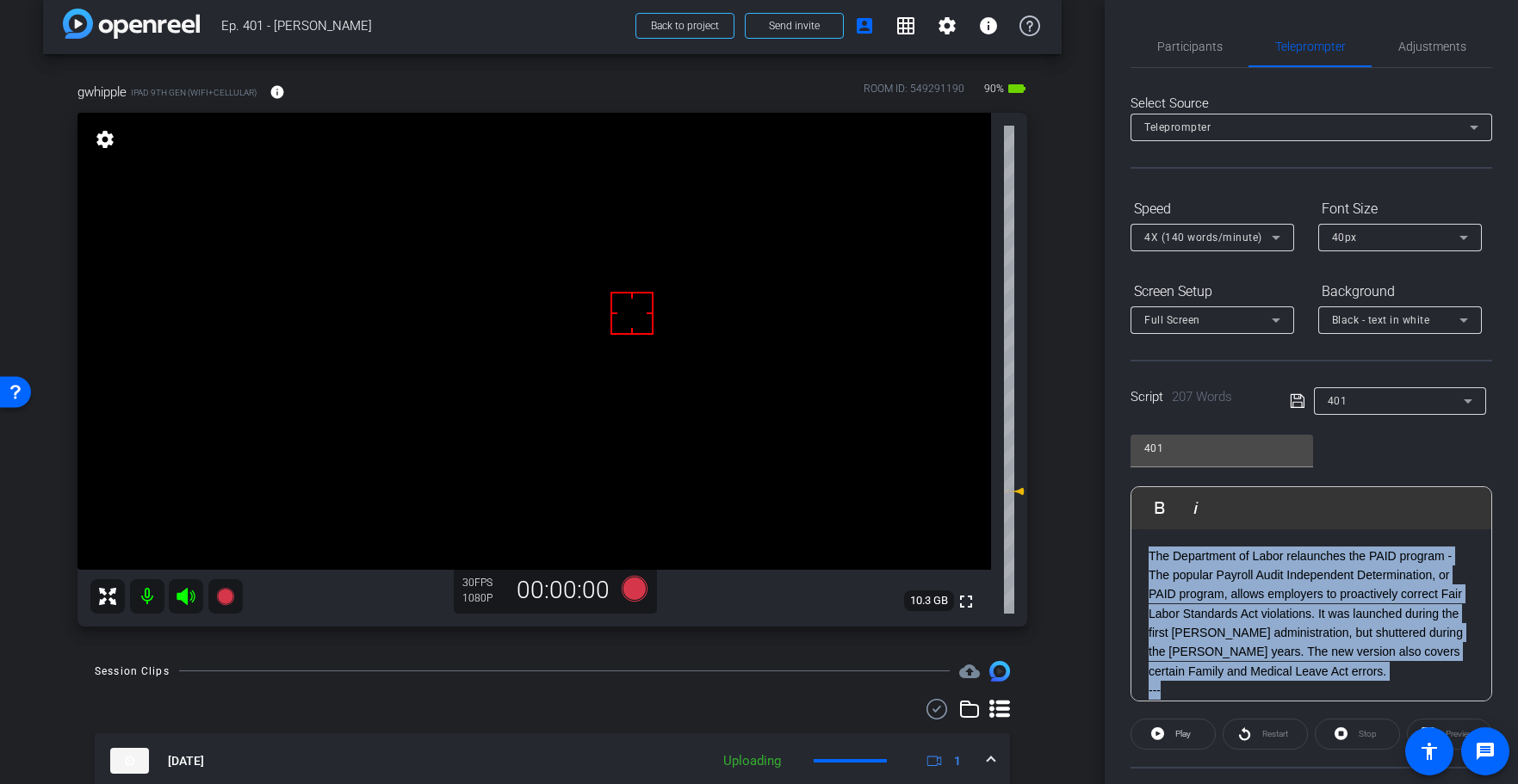
drag, startPoint x: 1180, startPoint y: 686, endPoint x: 1117, endPoint y: 505, distance: 191.7
click at [1116, 504] on div "Participants Teleprompter Adjustments [PERSON_NAME] & [PERSON_NAME] LLC. DBA Br…" at bounding box center [1311, 392] width 413 height 784
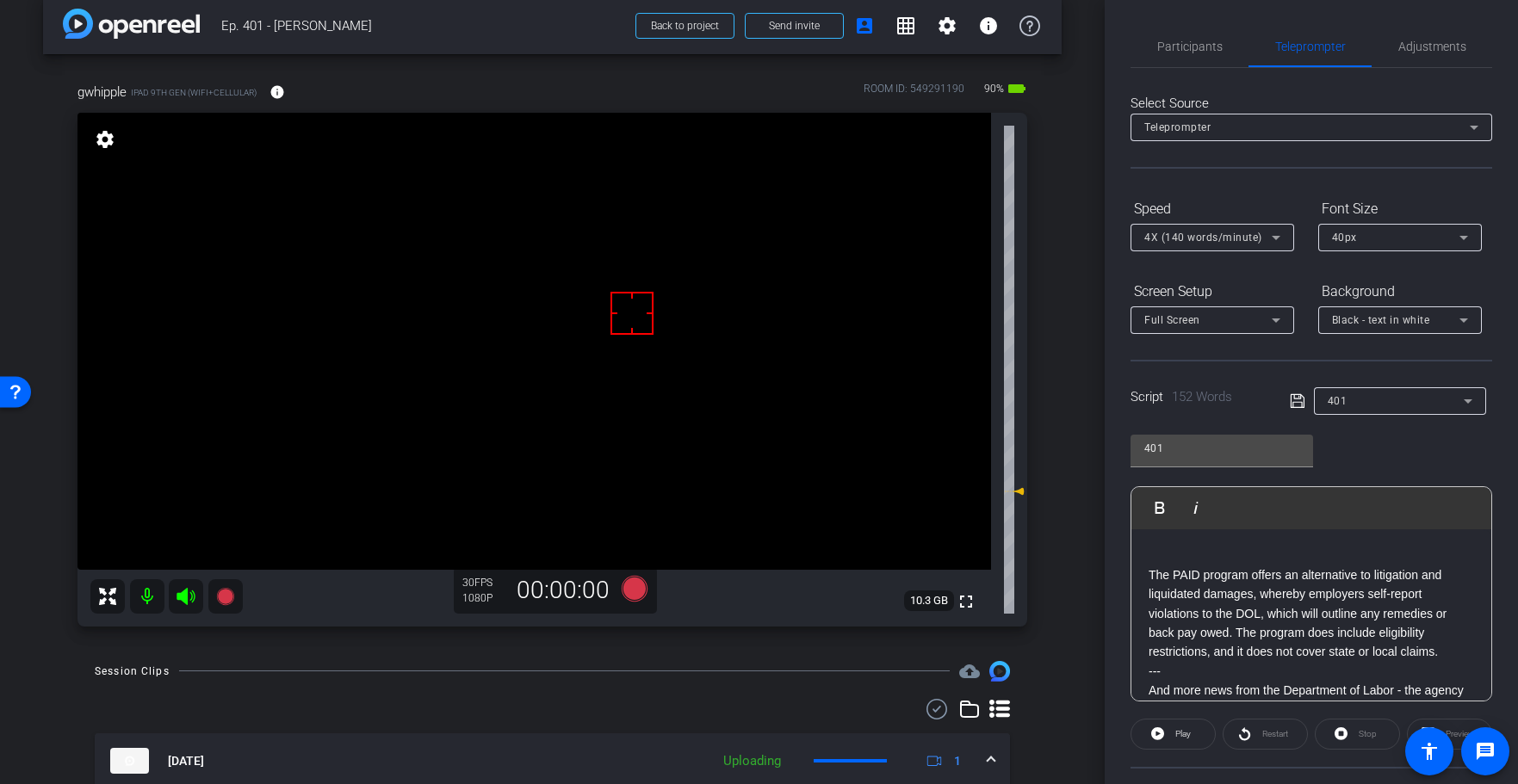
click at [1148, 574] on div "The PAID program offers an alternative to litigation and liquidated damages, wh…" at bounding box center [1311, 759] width 360 height 459
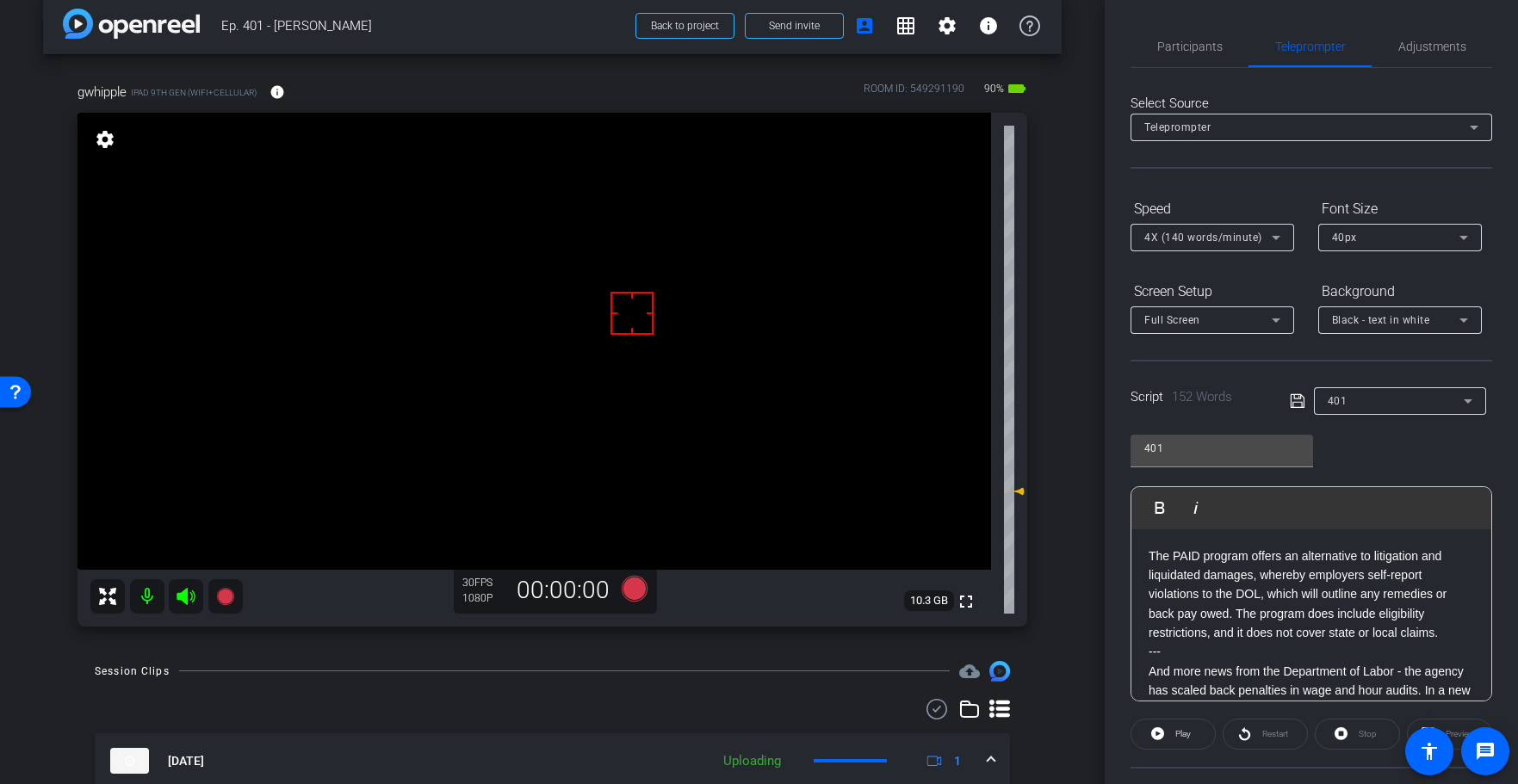
click at [1295, 403] on icon at bounding box center [1297, 401] width 16 height 21
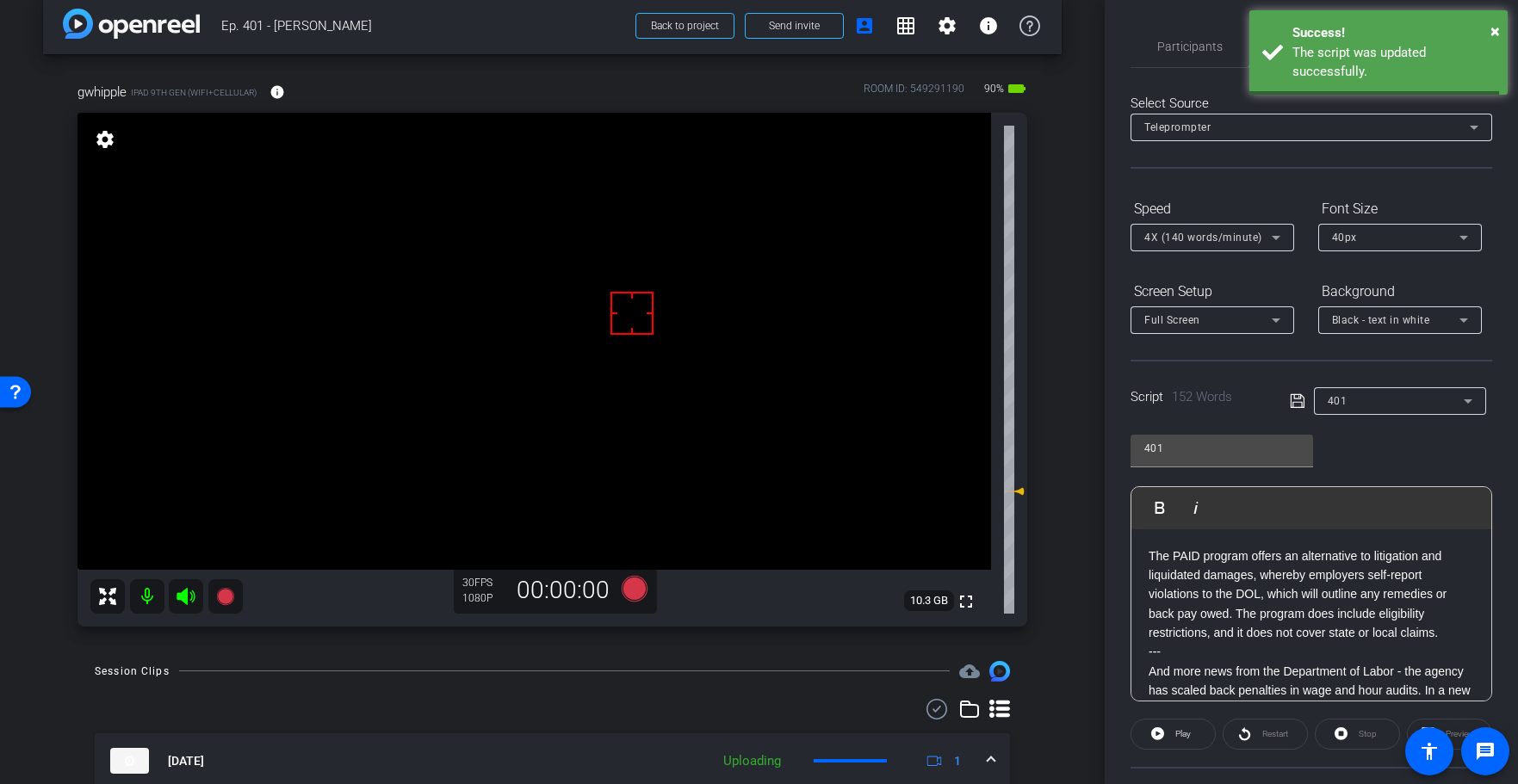
click at [1295, 403] on icon at bounding box center [1297, 401] width 16 height 21
click at [1294, 403] on icon at bounding box center [1297, 401] width 16 height 21
click at [1198, 727] on span at bounding box center [1174, 733] width 84 height 41
click at [1363, 733] on span "Stop" at bounding box center [1367, 733] width 18 height 9
click at [1363, 733] on div "Stop" at bounding box center [1356, 733] width 85 height 31
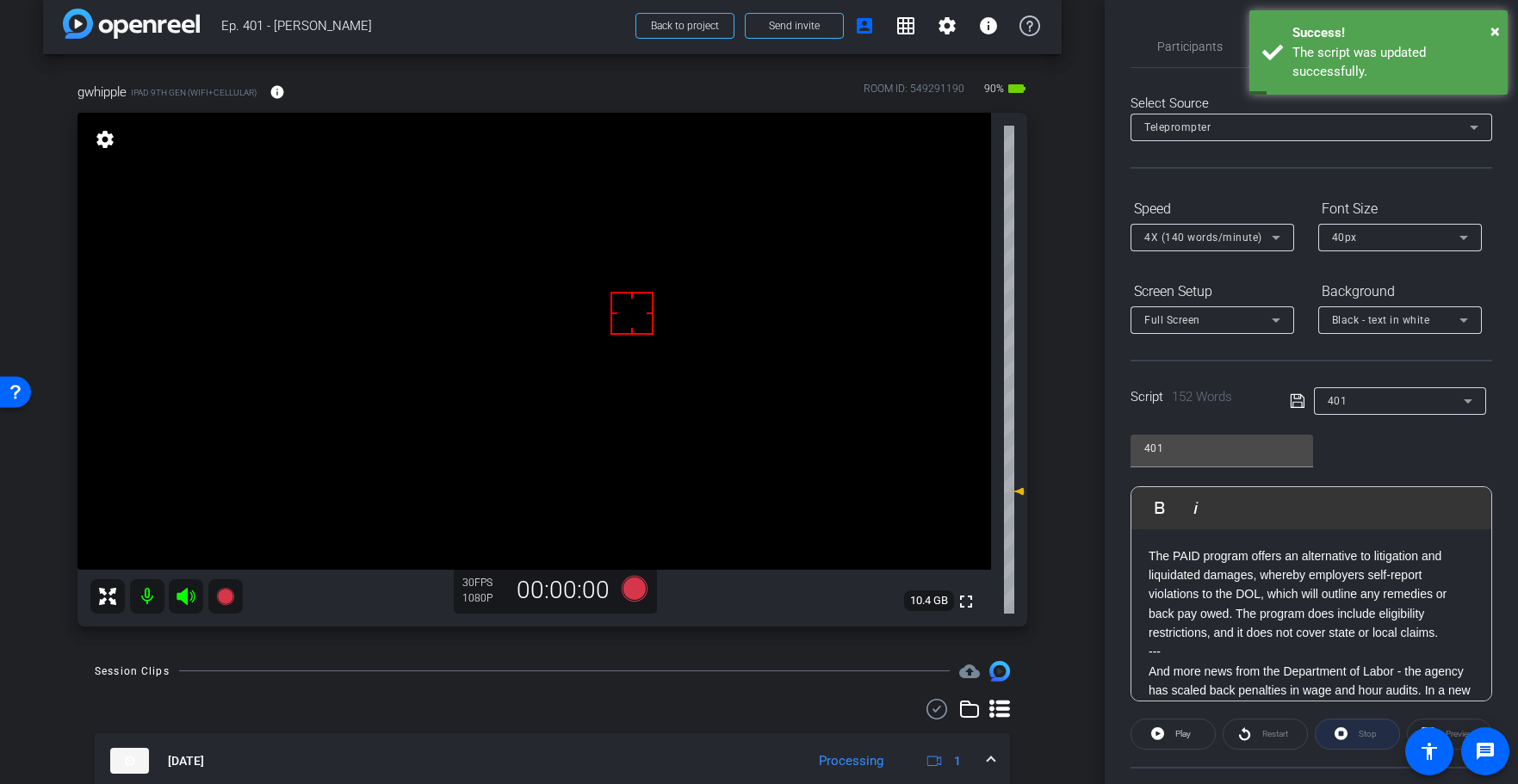
click at [1363, 733] on div "Stop" at bounding box center [1356, 733] width 85 height 31
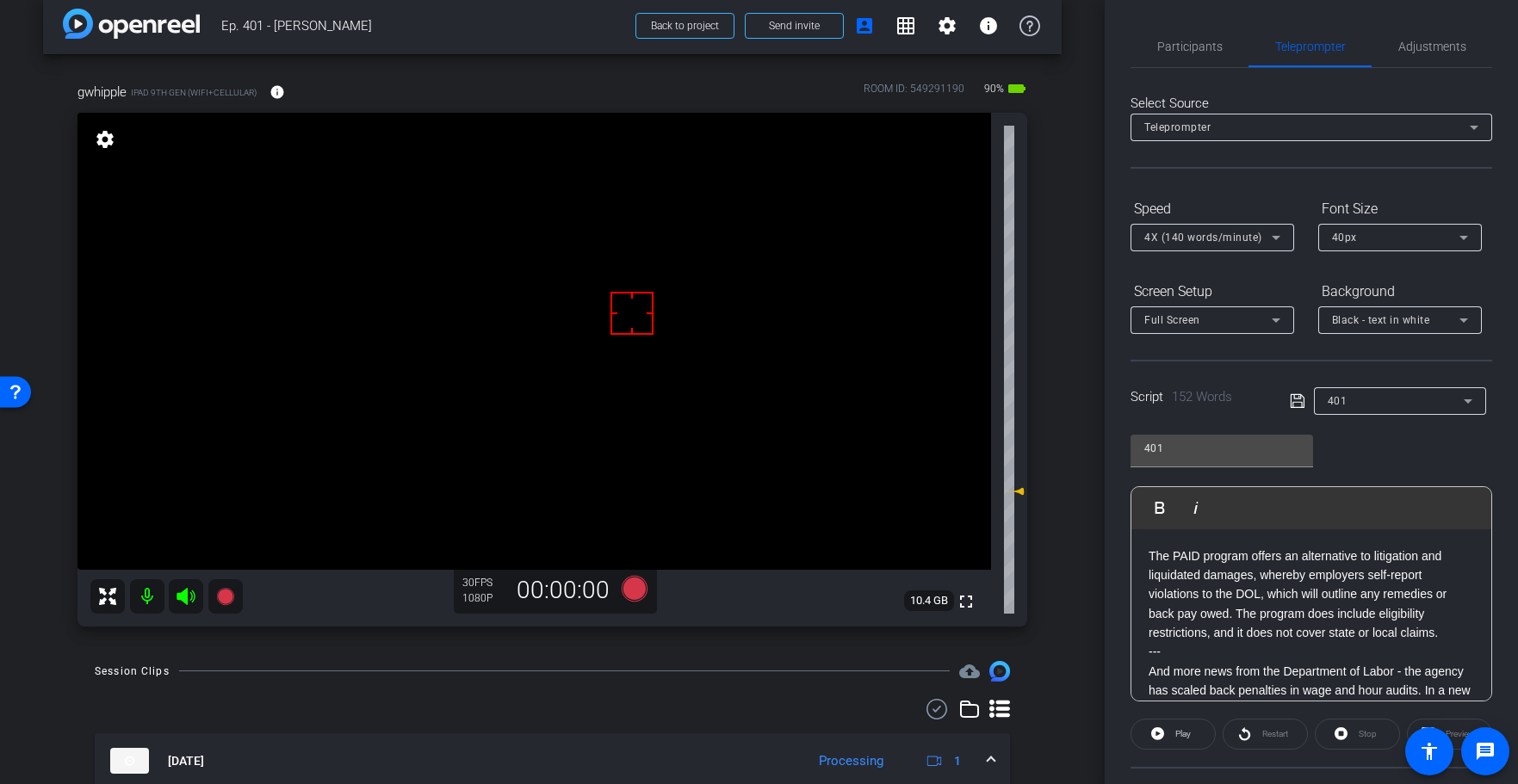
click at [1295, 402] on icon at bounding box center [1296, 401] width 14 height 14
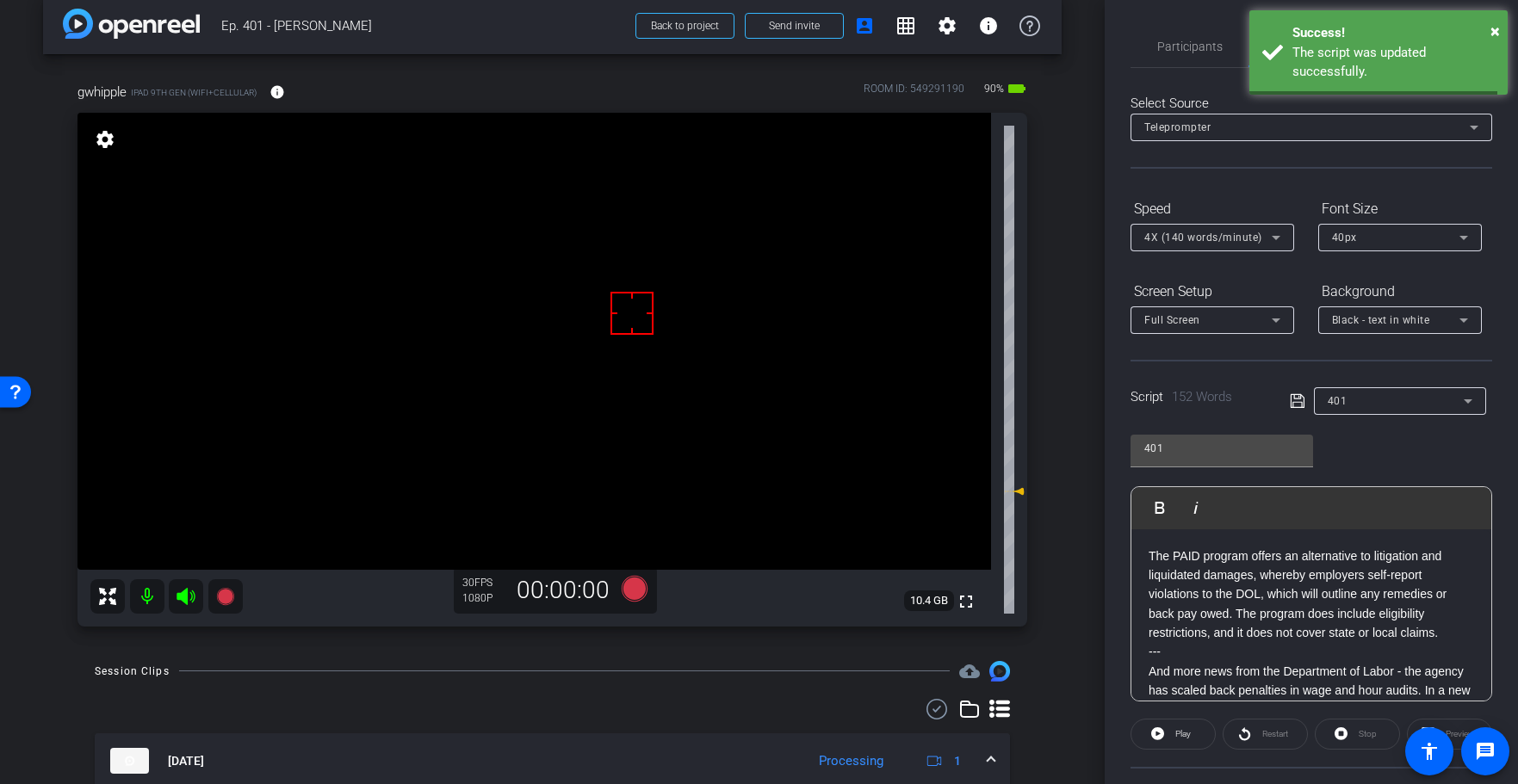
click at [1295, 402] on icon at bounding box center [1296, 401] width 14 height 14
click at [1294, 402] on icon at bounding box center [1296, 401] width 14 height 14
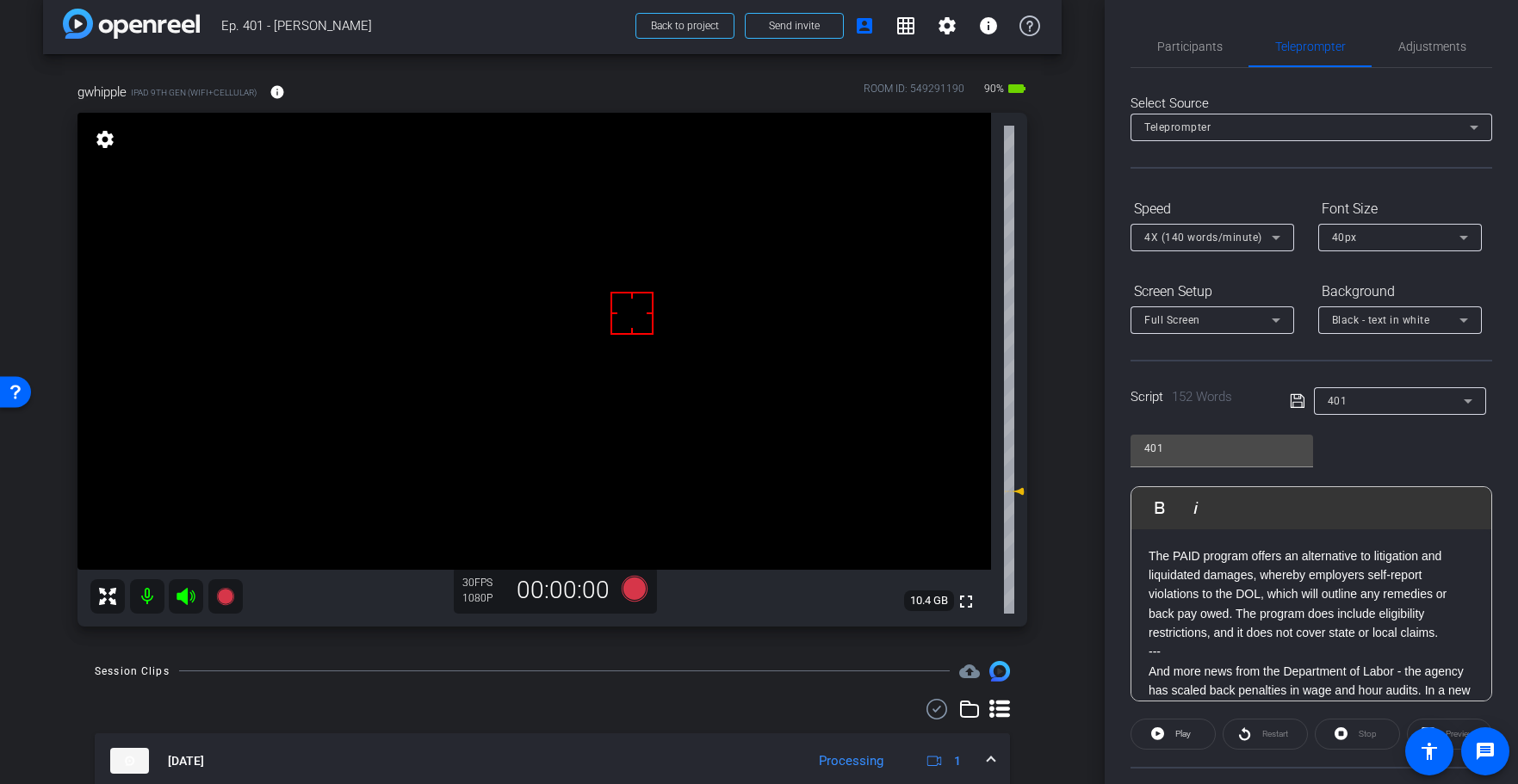
click at [471, 678] on div "Session Clips cloud_upload" at bounding box center [552, 671] width 915 height 21
click at [1147, 555] on div "The PAID program offers an alternative to litigation and liquidated damages, wh…" at bounding box center [1311, 749] width 360 height 439
click at [640, 585] on icon at bounding box center [634, 588] width 26 height 26
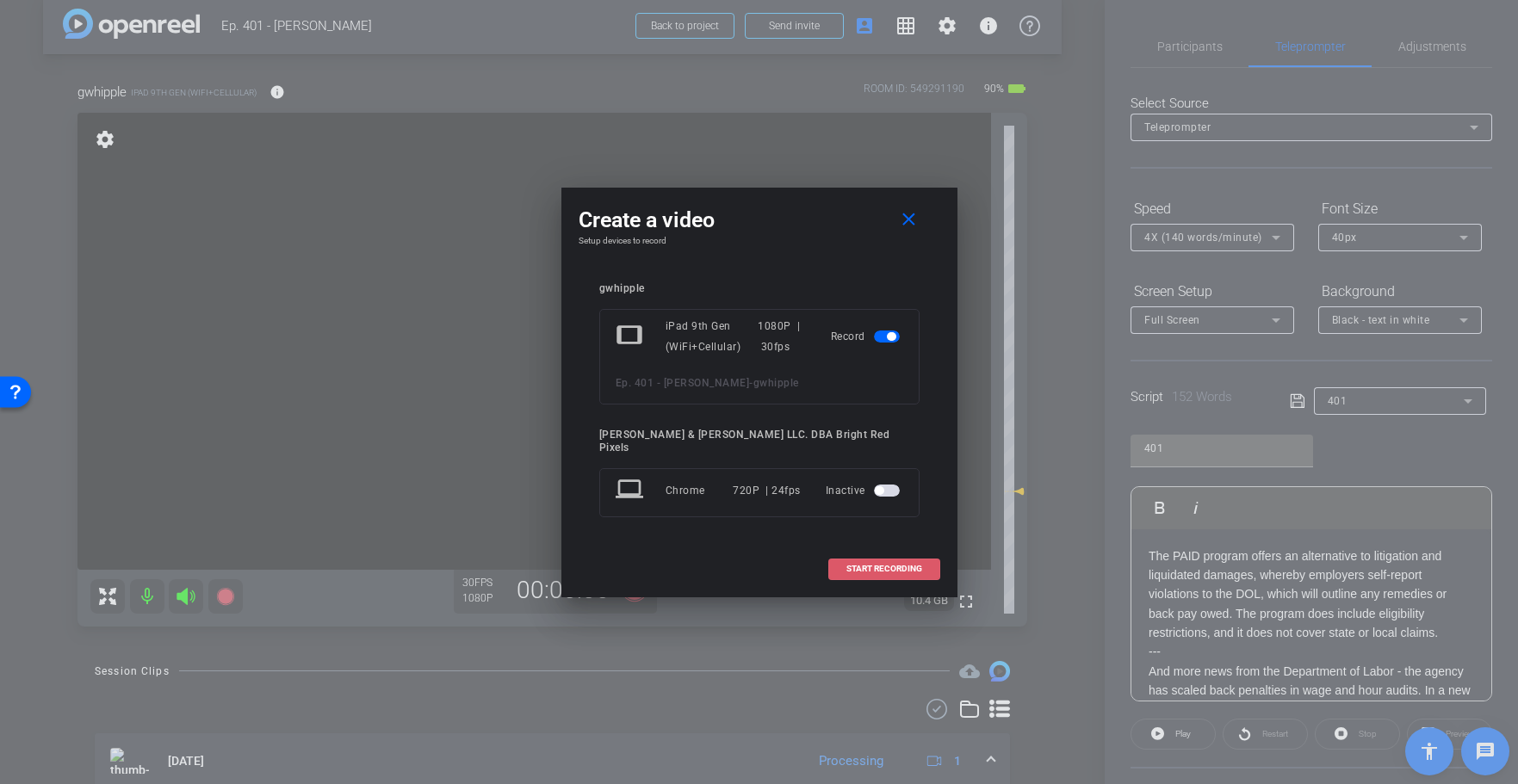
click at [832, 561] on span at bounding box center [884, 569] width 110 height 41
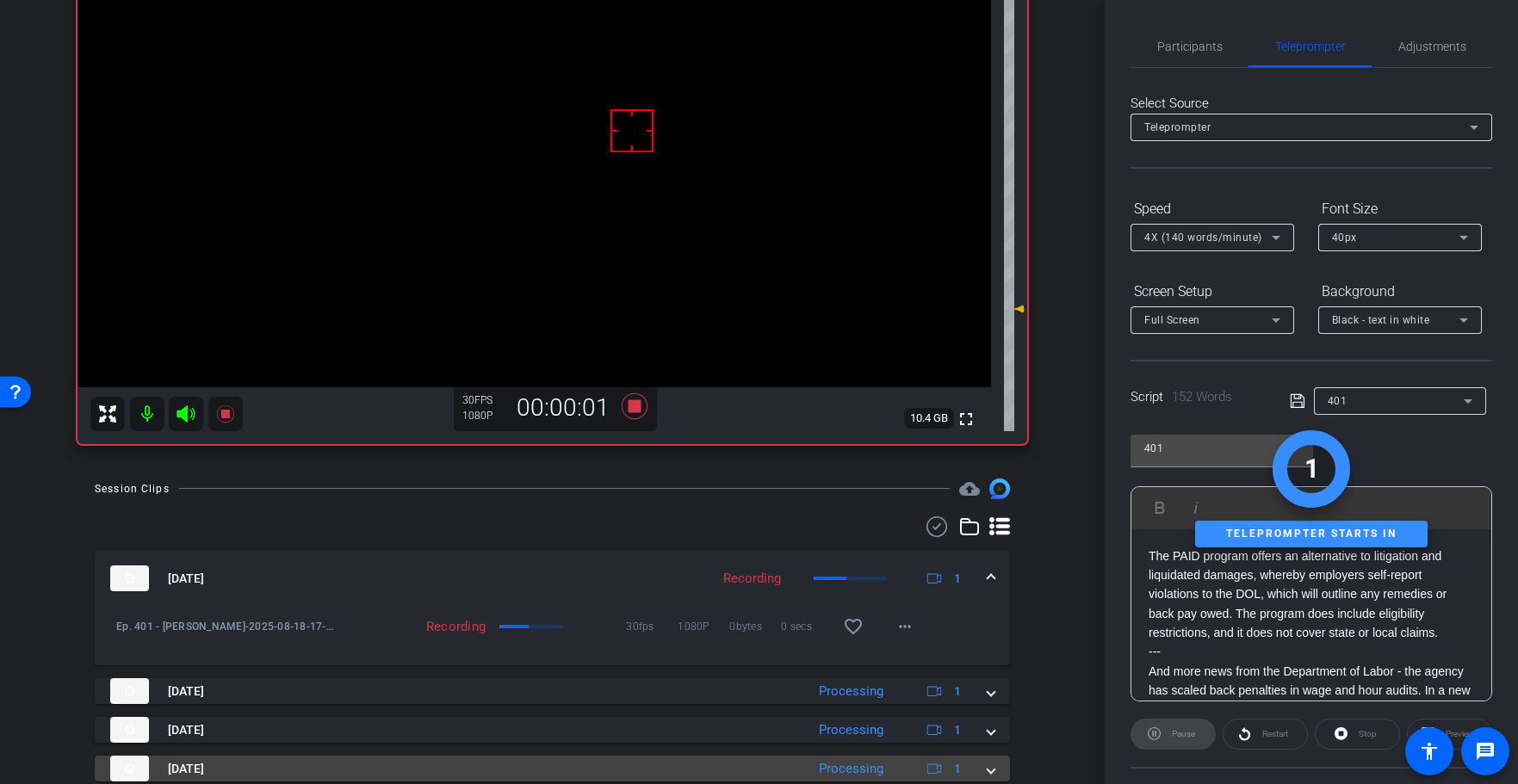
scroll to position [85, 0]
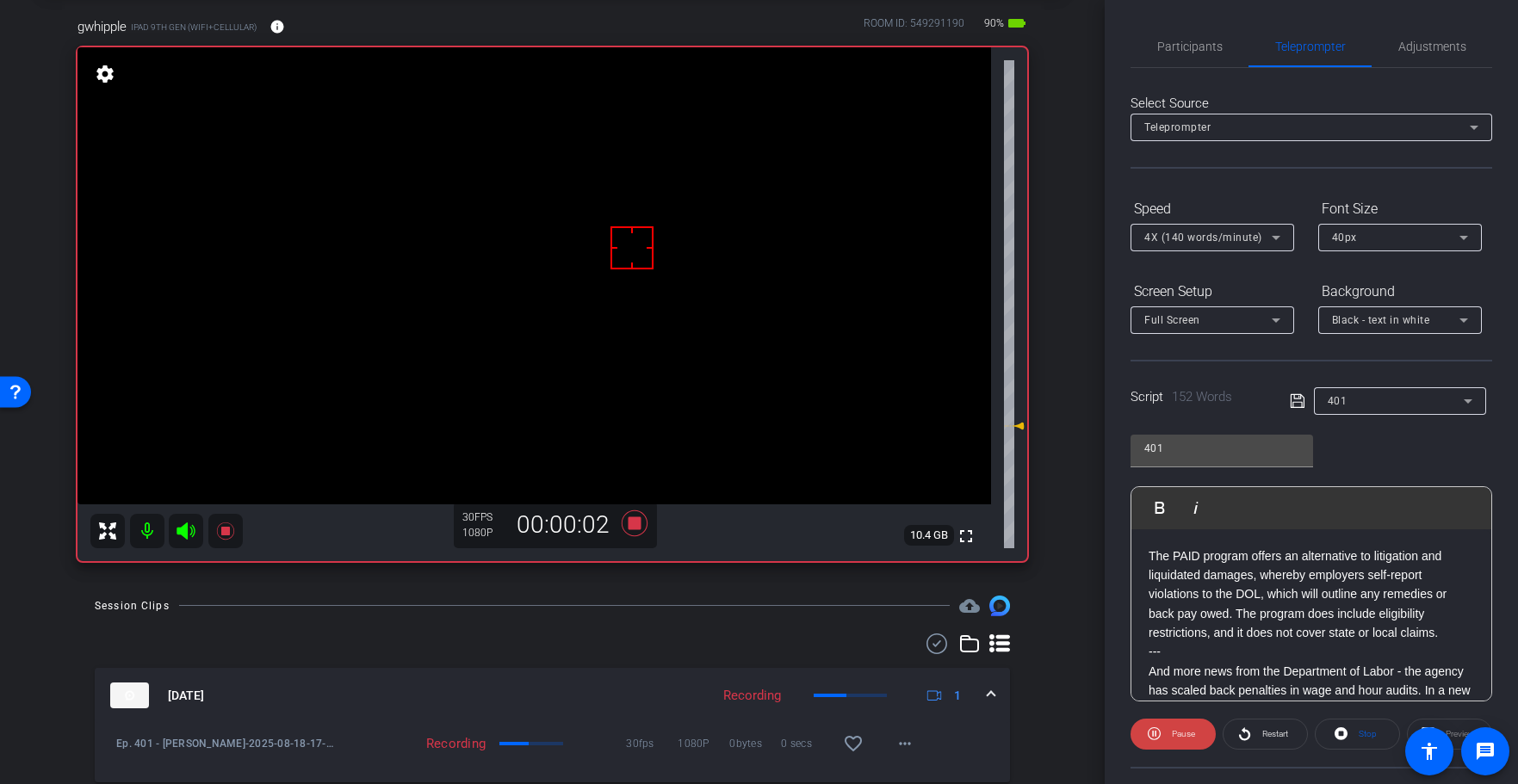
click at [719, 606] on div "Session Clips cloud_upload" at bounding box center [552, 605] width 915 height 21
click at [1366, 727] on span "Stop" at bounding box center [1365, 734] width 22 height 24
click at [635, 523] on icon at bounding box center [634, 524] width 26 height 26
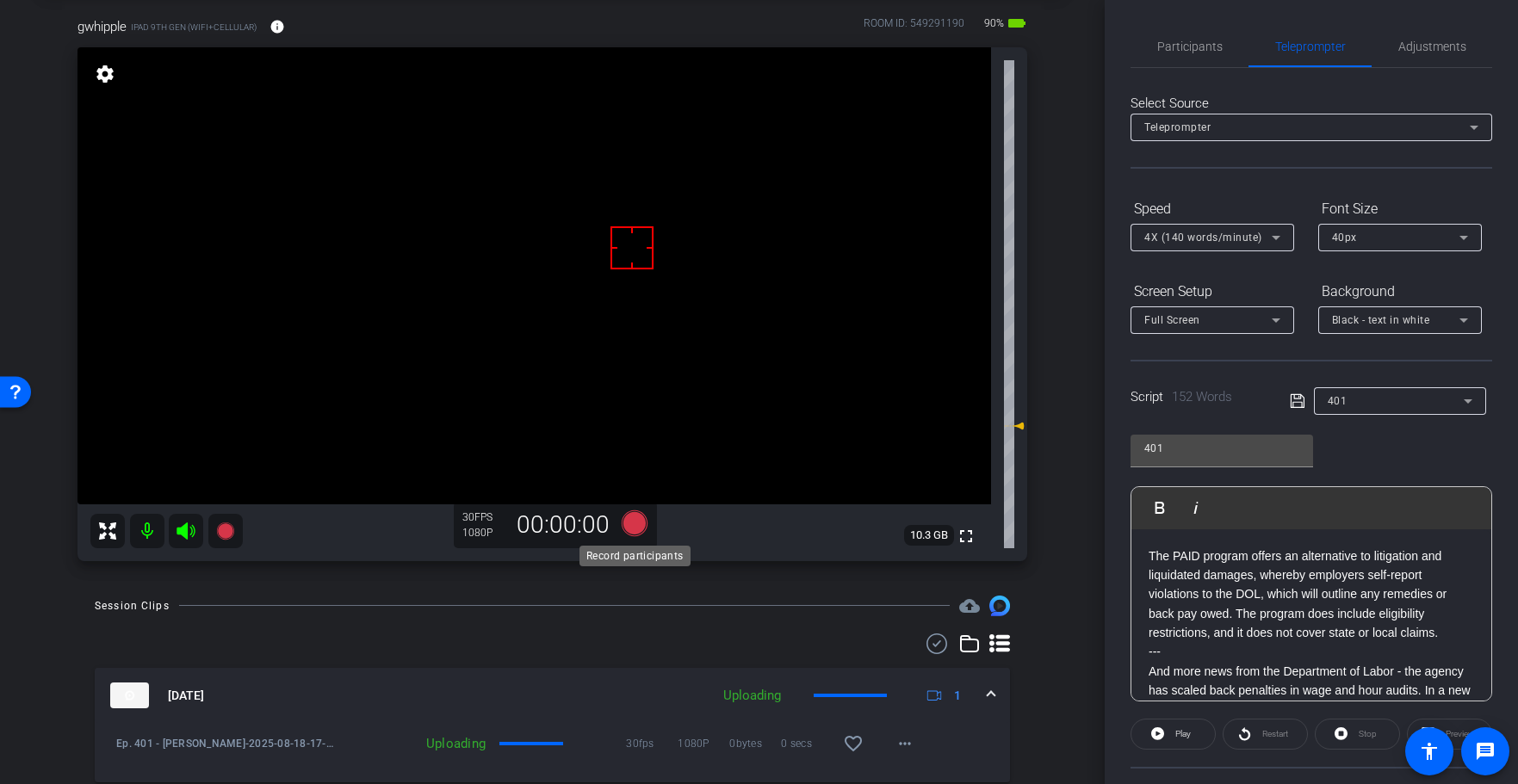
click at [634, 523] on icon at bounding box center [634, 524] width 26 height 26
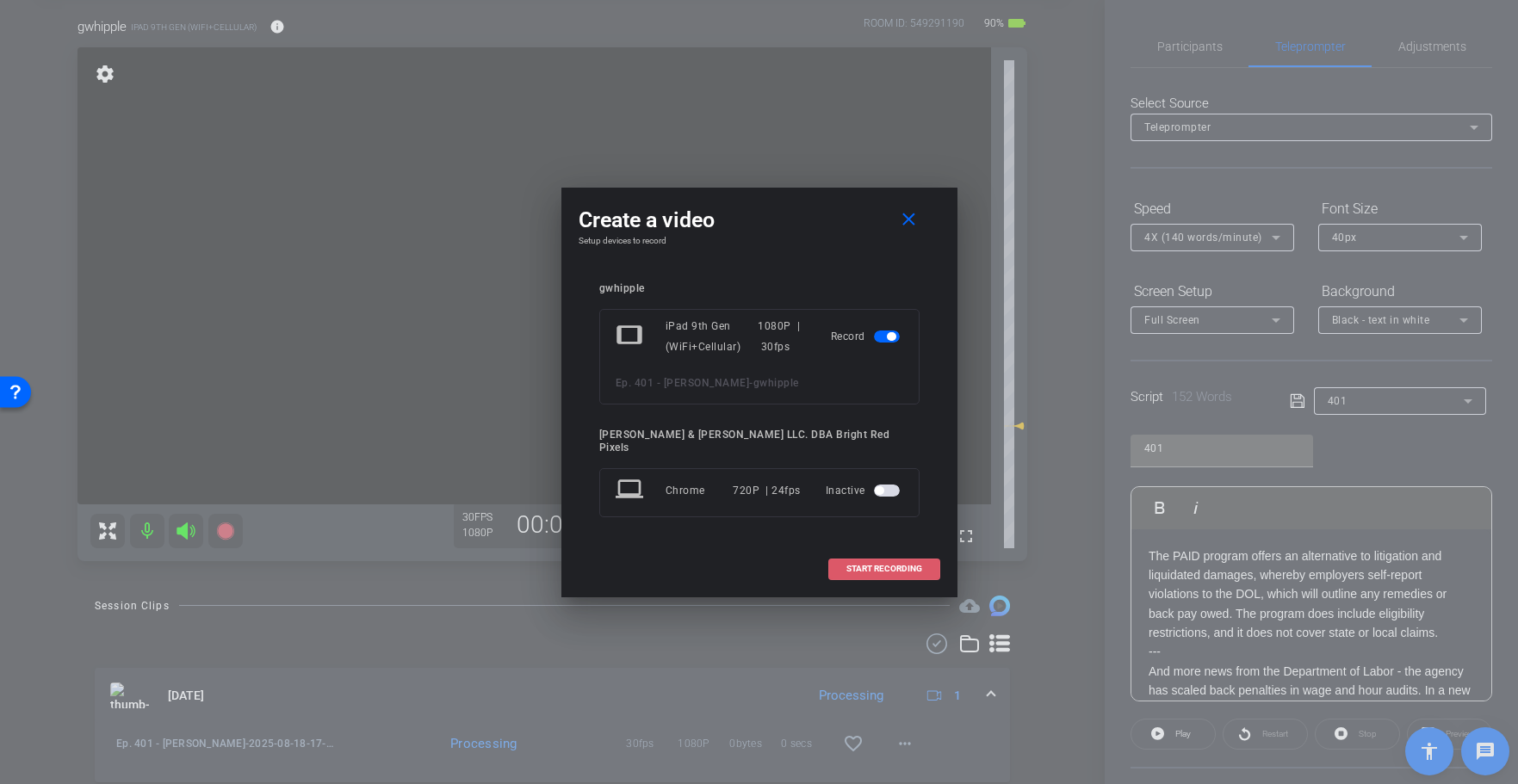
click at [851, 565] on span "START RECORDING" at bounding box center [884, 569] width 76 height 9
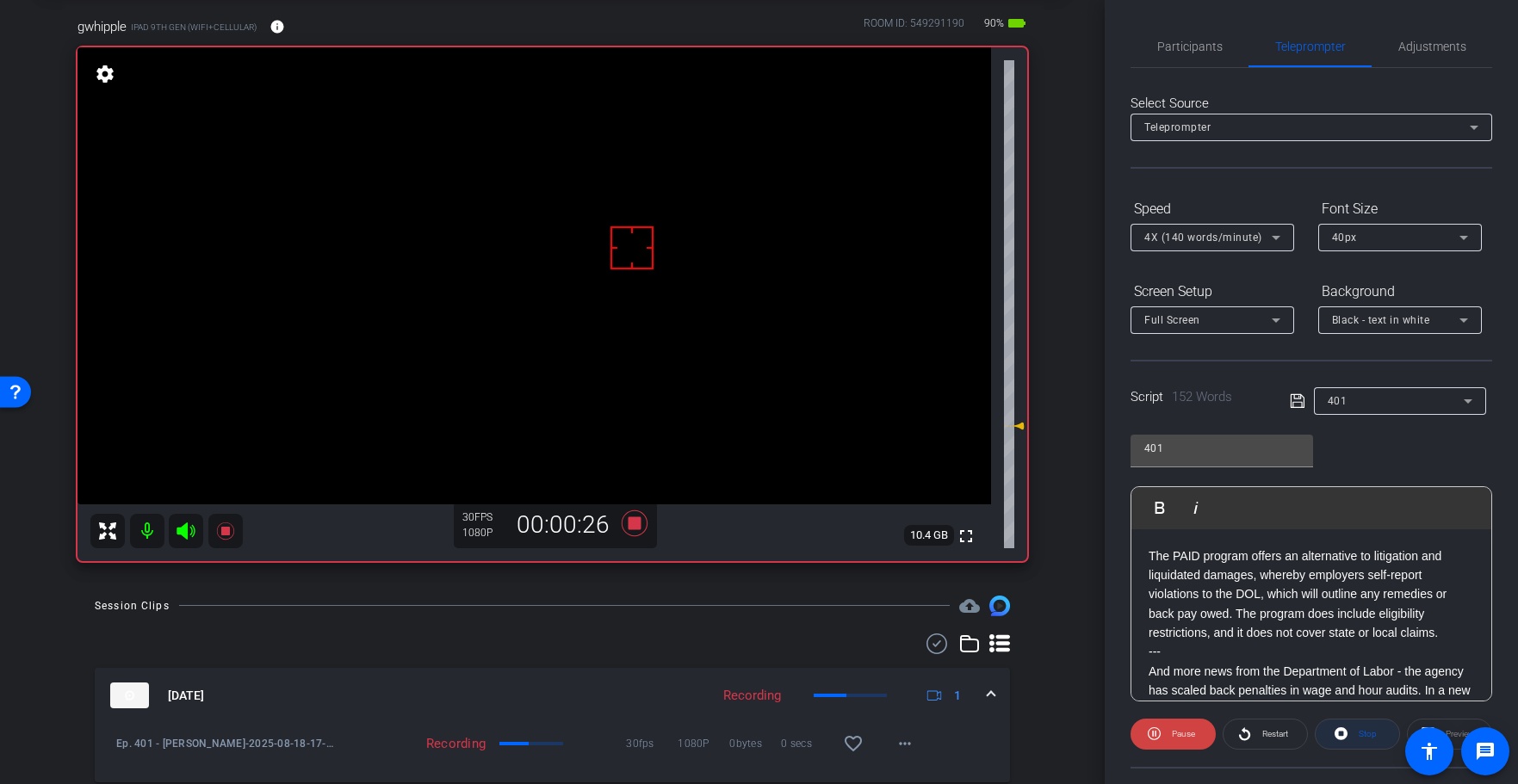
click at [1368, 736] on span "Stop" at bounding box center [1367, 733] width 18 height 9
drag, startPoint x: 1402, startPoint y: 54, endPoint x: 1387, endPoint y: 63, distance: 17.5
click at [1402, 54] on span "Adjustments" at bounding box center [1432, 46] width 68 height 41
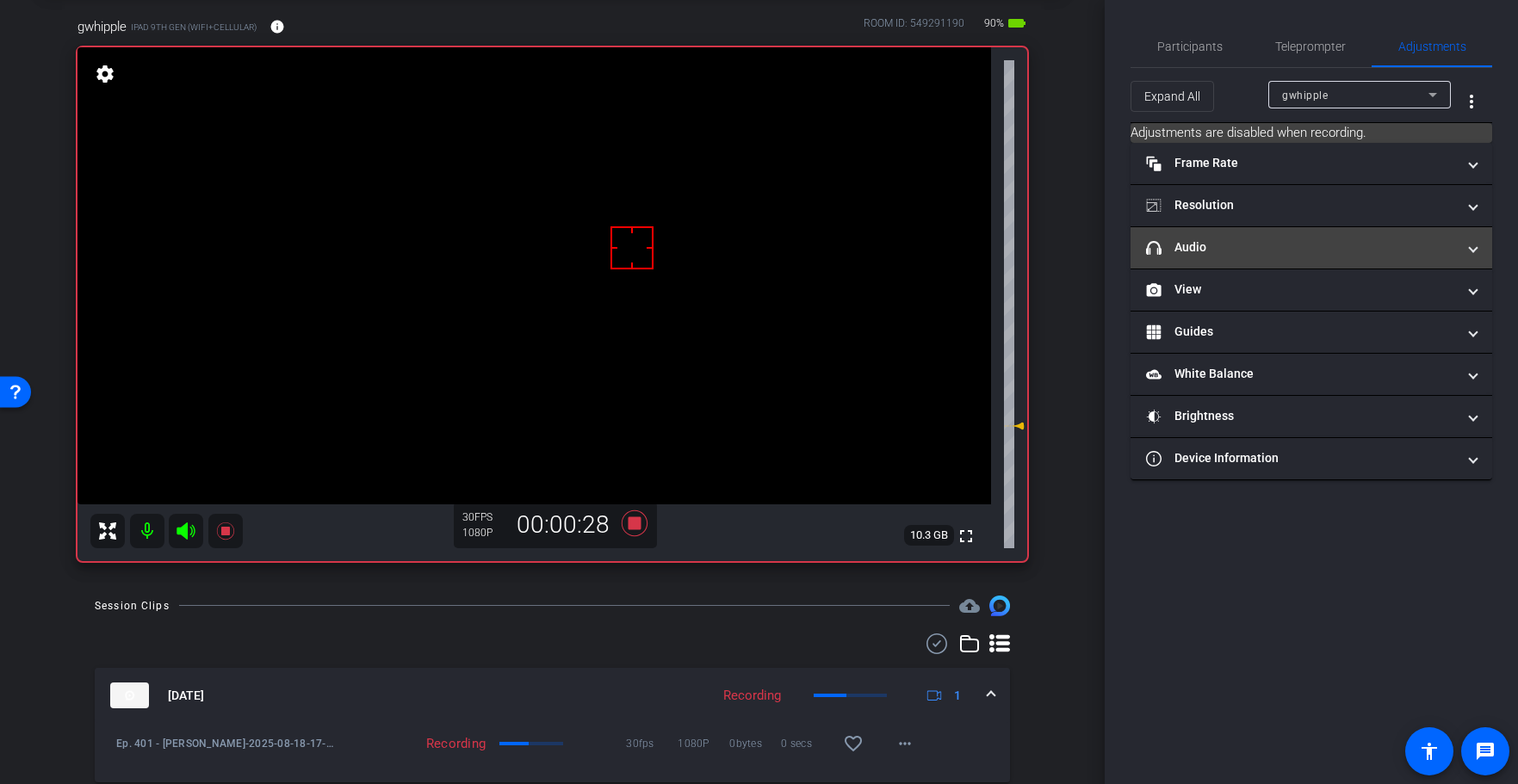
click at [1223, 245] on mat-panel-title "headphone icon Audio" at bounding box center [1300, 247] width 310 height 18
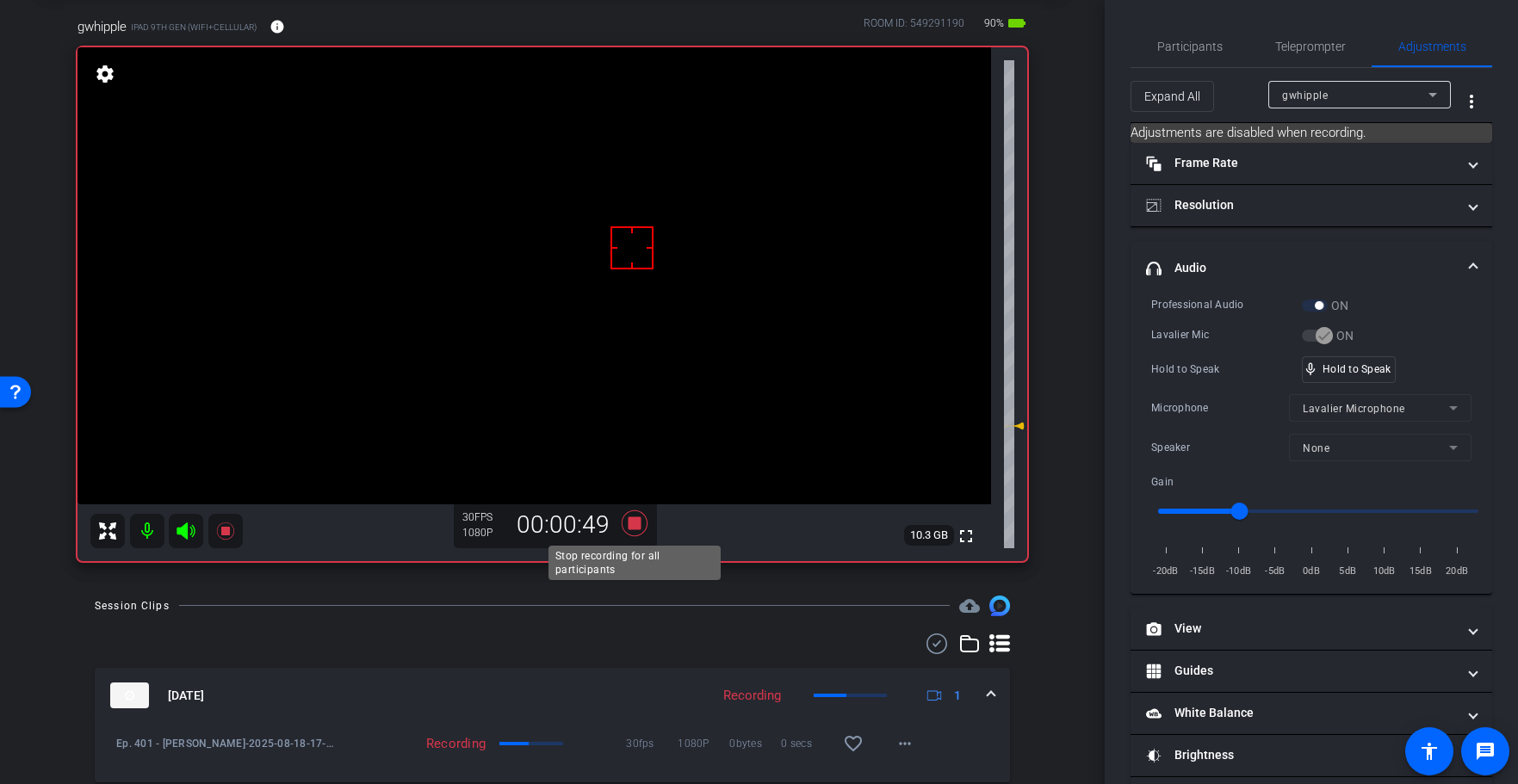
click at [641, 517] on icon at bounding box center [634, 523] width 41 height 31
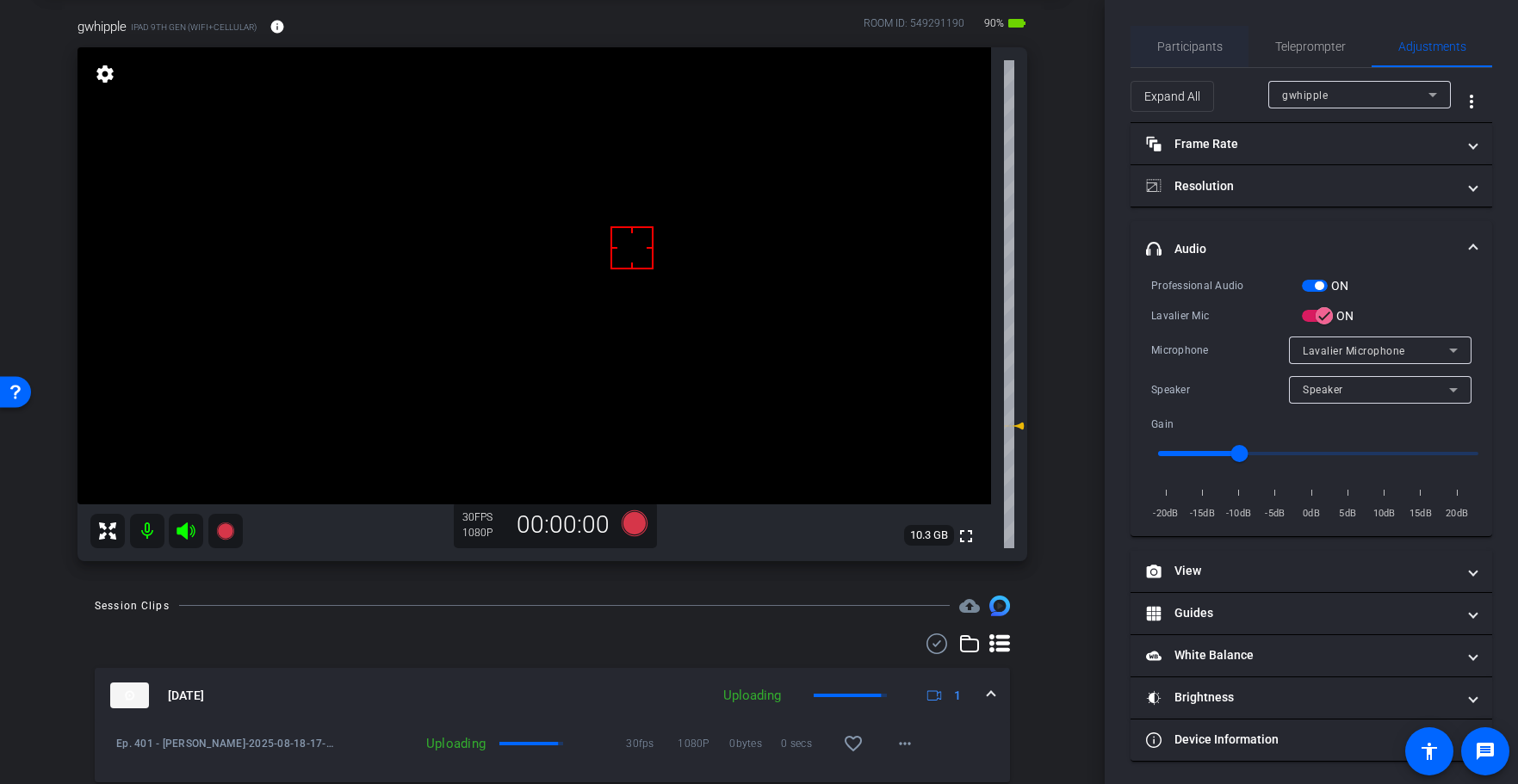
click at [1186, 43] on span "Participants" at bounding box center [1190, 47] width 66 height 12
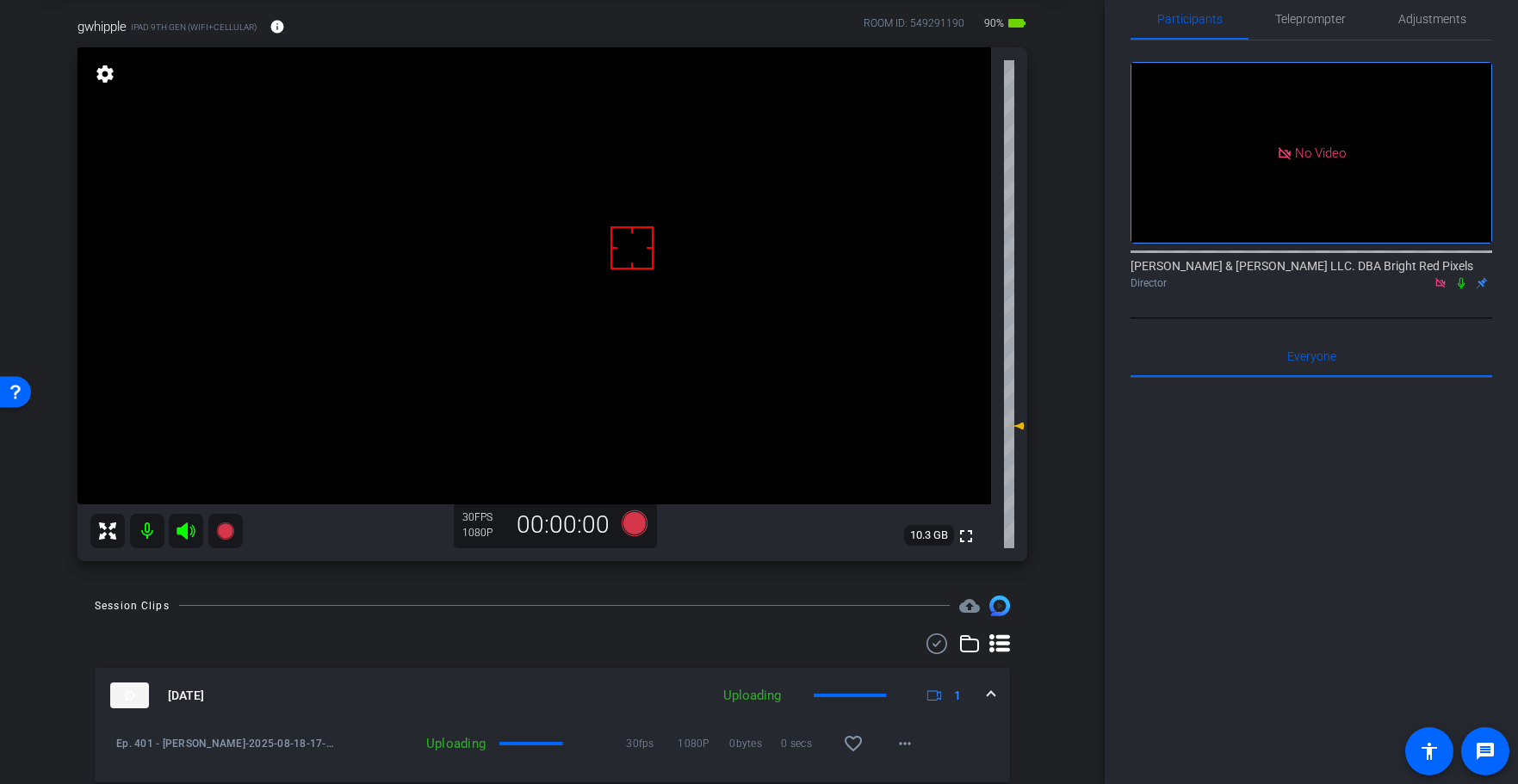
scroll to position [47, 0]
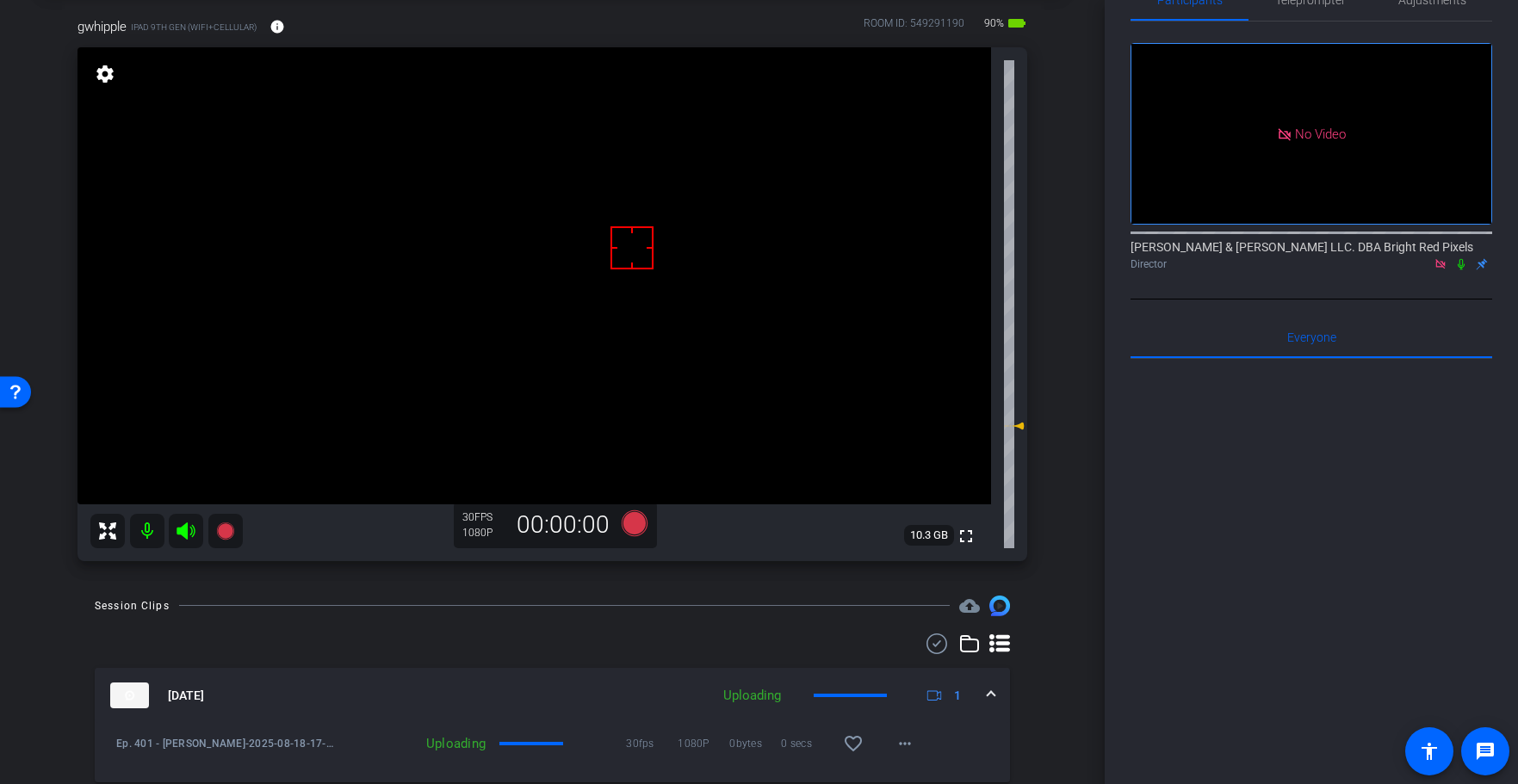
drag, startPoint x: 1309, startPoint y: 6, endPoint x: 1302, endPoint y: 49, distance: 43.6
click at [1309, 6] on span "Teleprompter" at bounding box center [1310, 0] width 71 height 12
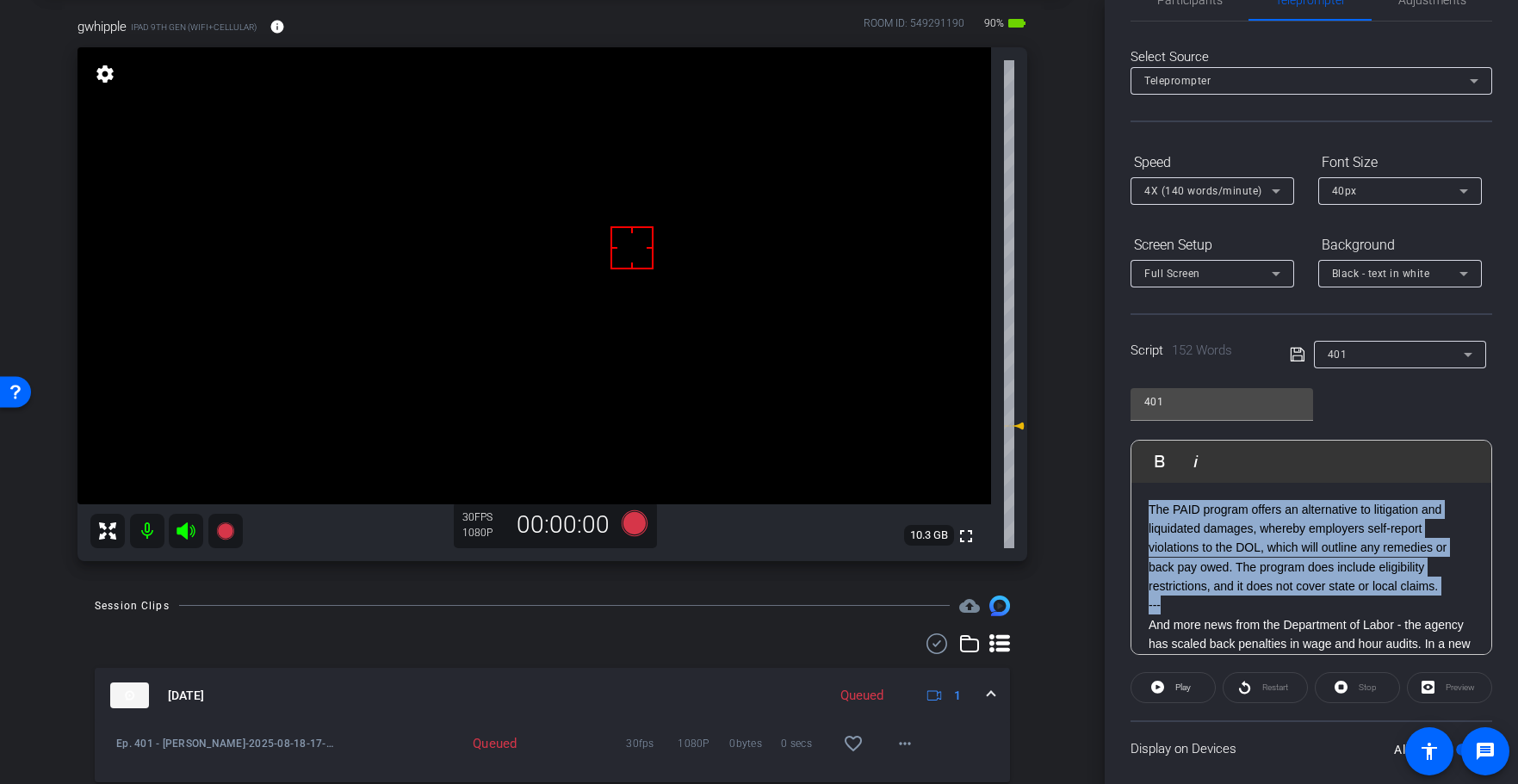
drag, startPoint x: 1179, startPoint y: 604, endPoint x: 1145, endPoint y: 461, distance: 147.0
click at [1125, 429] on div "Participants Teleprompter Adjustments [PERSON_NAME] & [PERSON_NAME] LLC. DBA Br…" at bounding box center [1311, 392] width 413 height 784
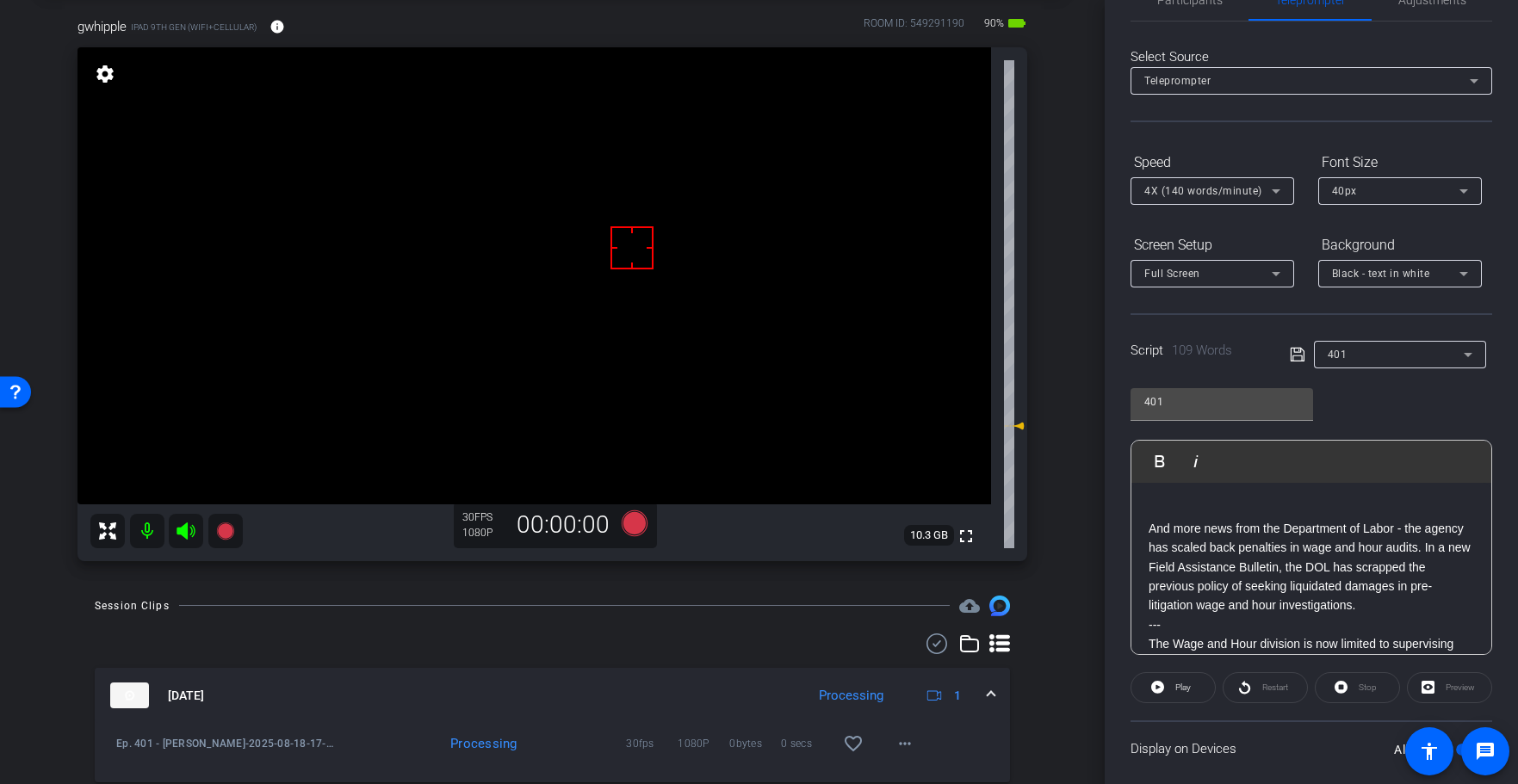
click at [1150, 530] on p "And more news from the Department of Labor - the agency has scaled back penalti…" at bounding box center [1311, 567] width 325 height 97
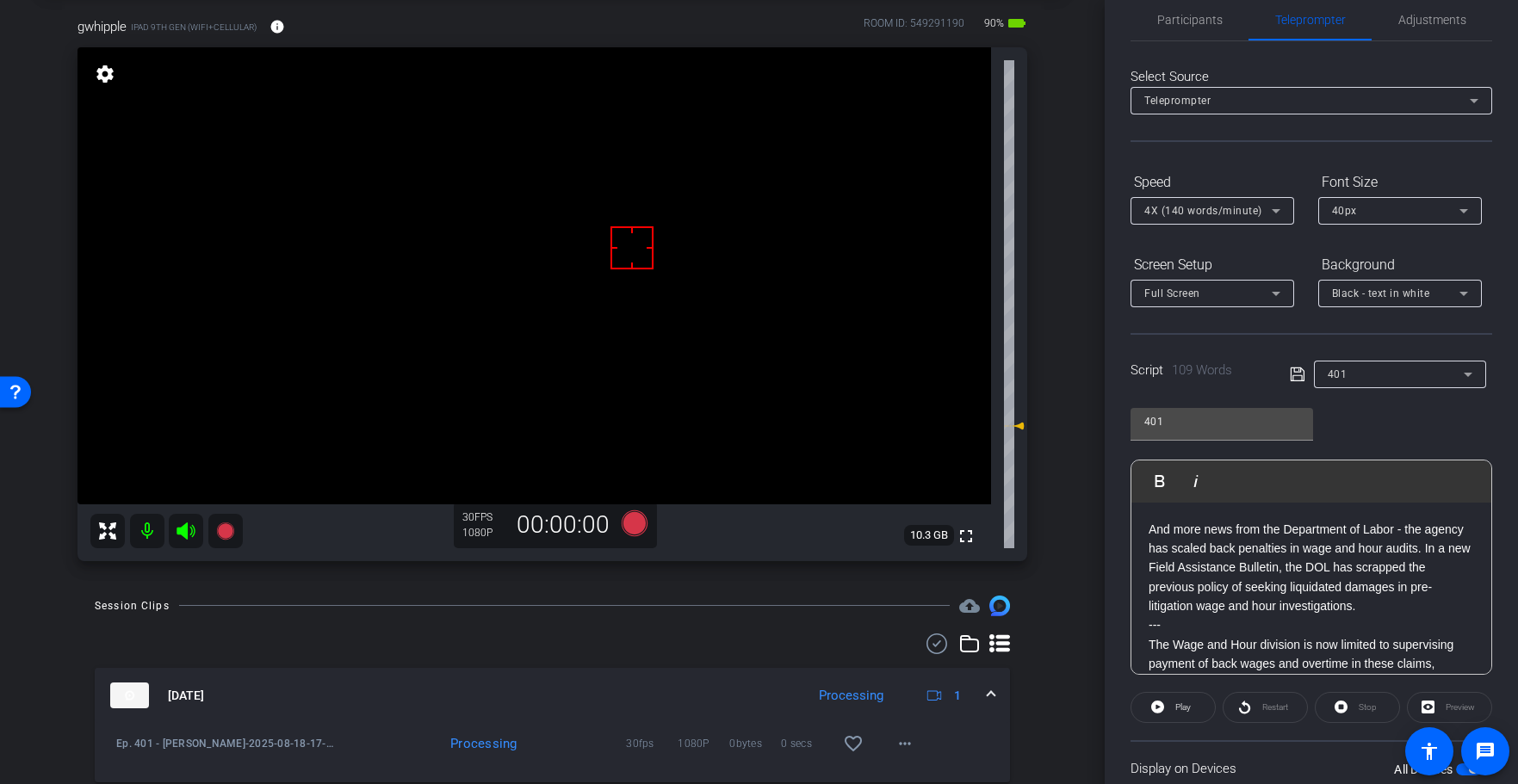
click at [1298, 370] on icon at bounding box center [1296, 374] width 14 height 14
click at [1297, 370] on icon at bounding box center [1296, 374] width 14 height 14
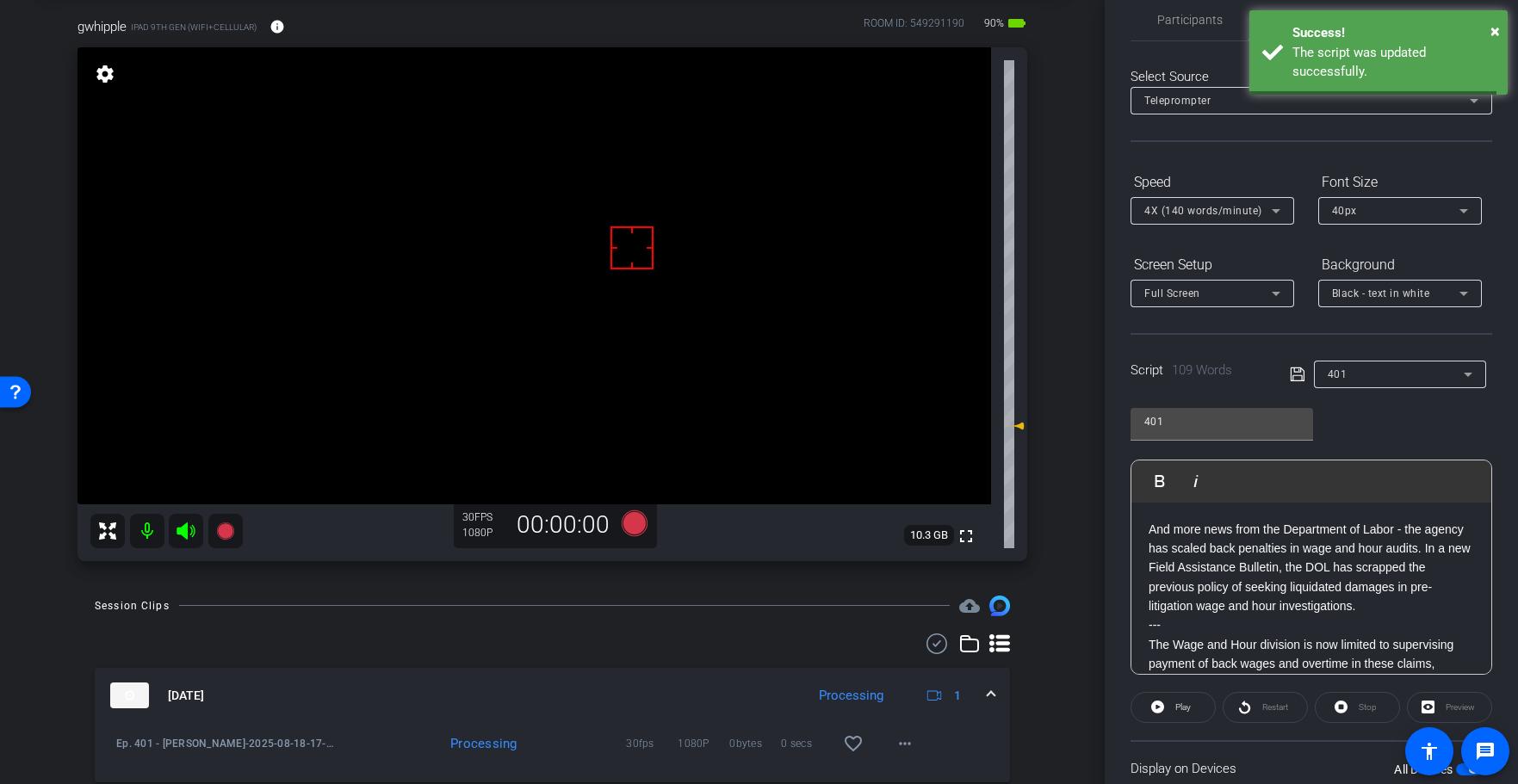
click at [1297, 370] on icon at bounding box center [1296, 374] width 14 height 14
click at [1297, 370] on icon at bounding box center [1297, 374] width 16 height 21
click at [1296, 370] on icon at bounding box center [1297, 374] width 16 height 21
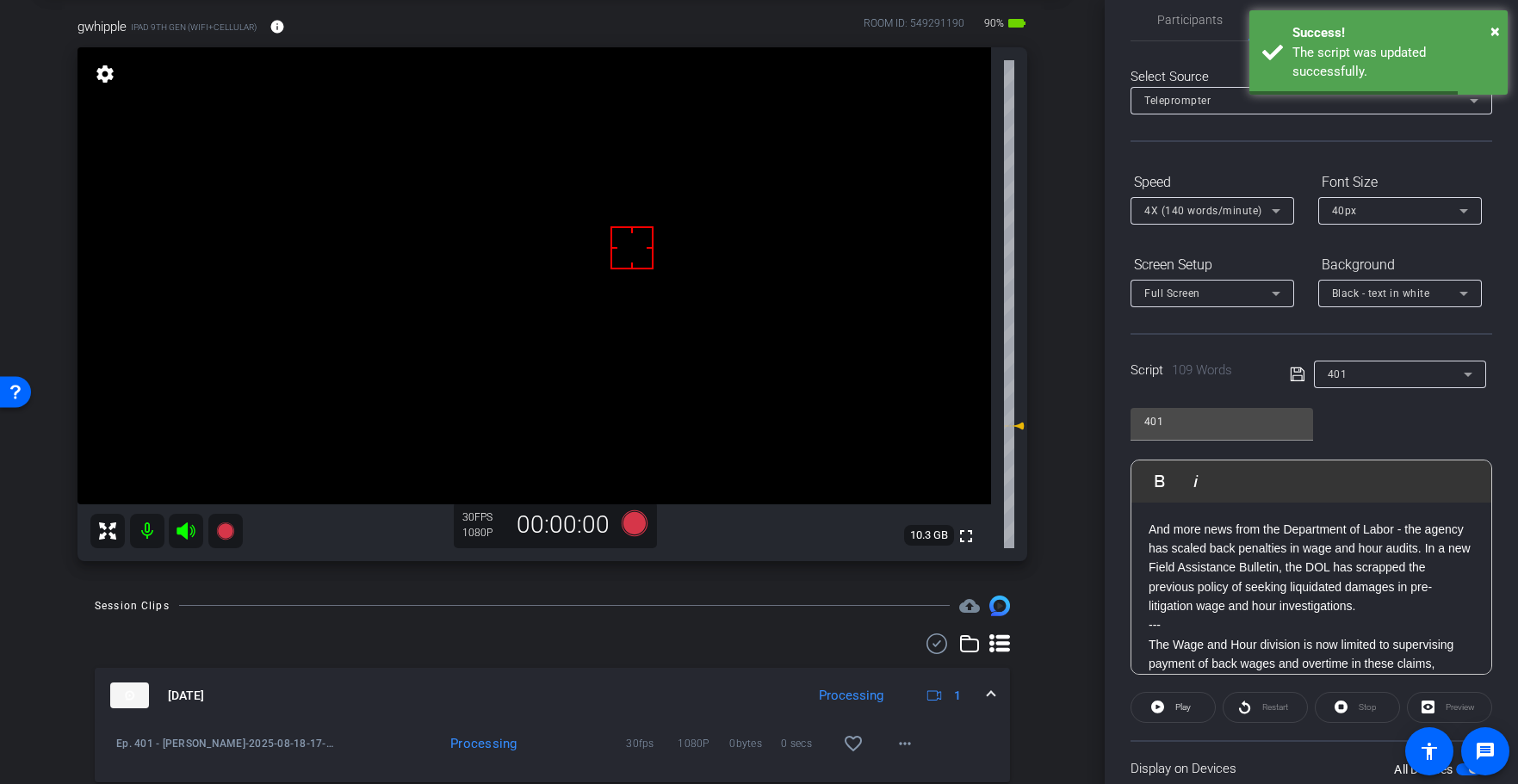
click at [1296, 370] on icon at bounding box center [1297, 374] width 16 height 21
click at [1294, 370] on icon at bounding box center [1297, 374] width 16 height 21
click at [1176, 702] on span "Play" at bounding box center [1184, 706] width 16 height 9
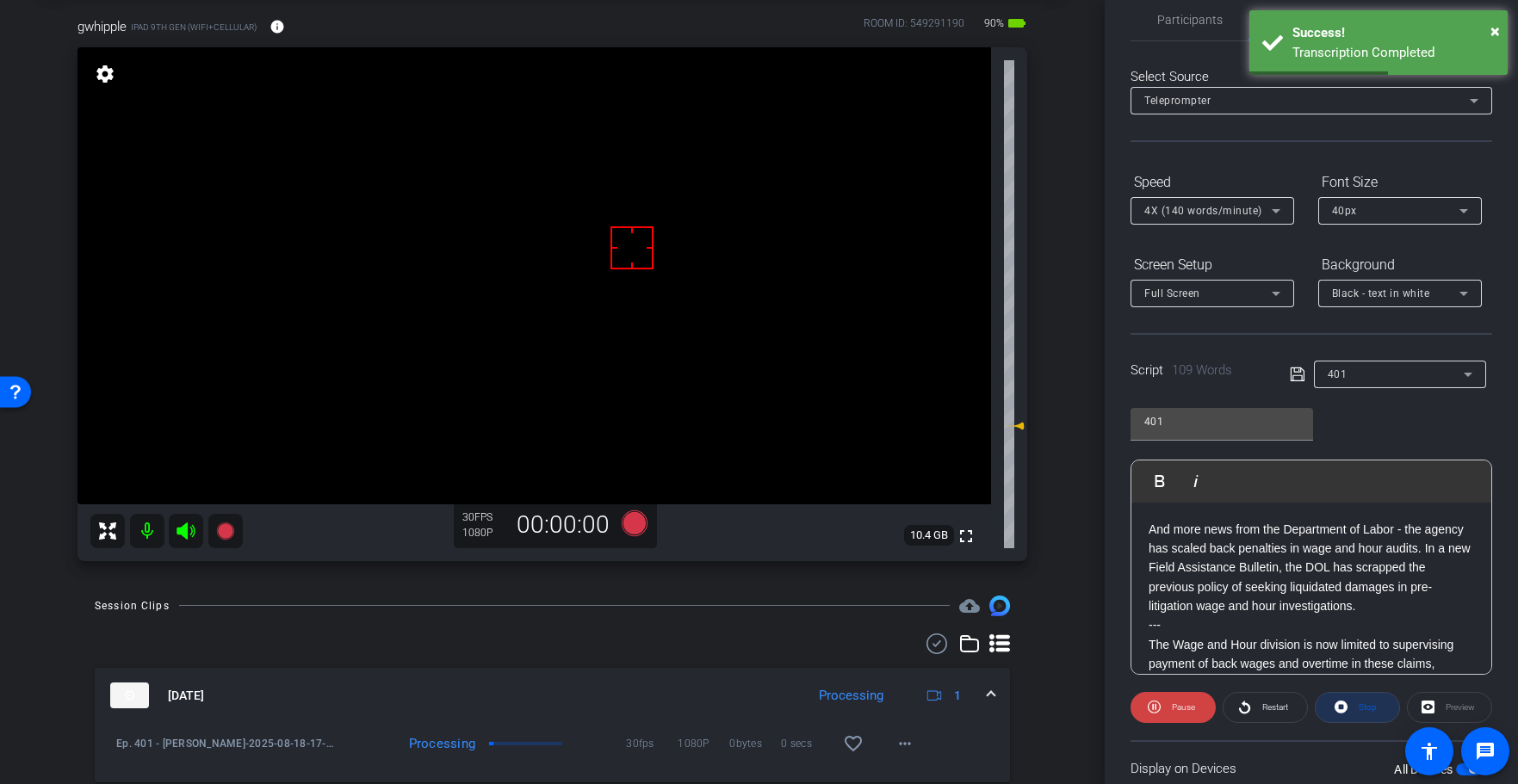
click at [1355, 708] on span "Stop" at bounding box center [1365, 707] width 22 height 24
click at [1355, 708] on div "Stop" at bounding box center [1356, 707] width 85 height 31
click at [1297, 379] on icon at bounding box center [1297, 374] width 16 height 21
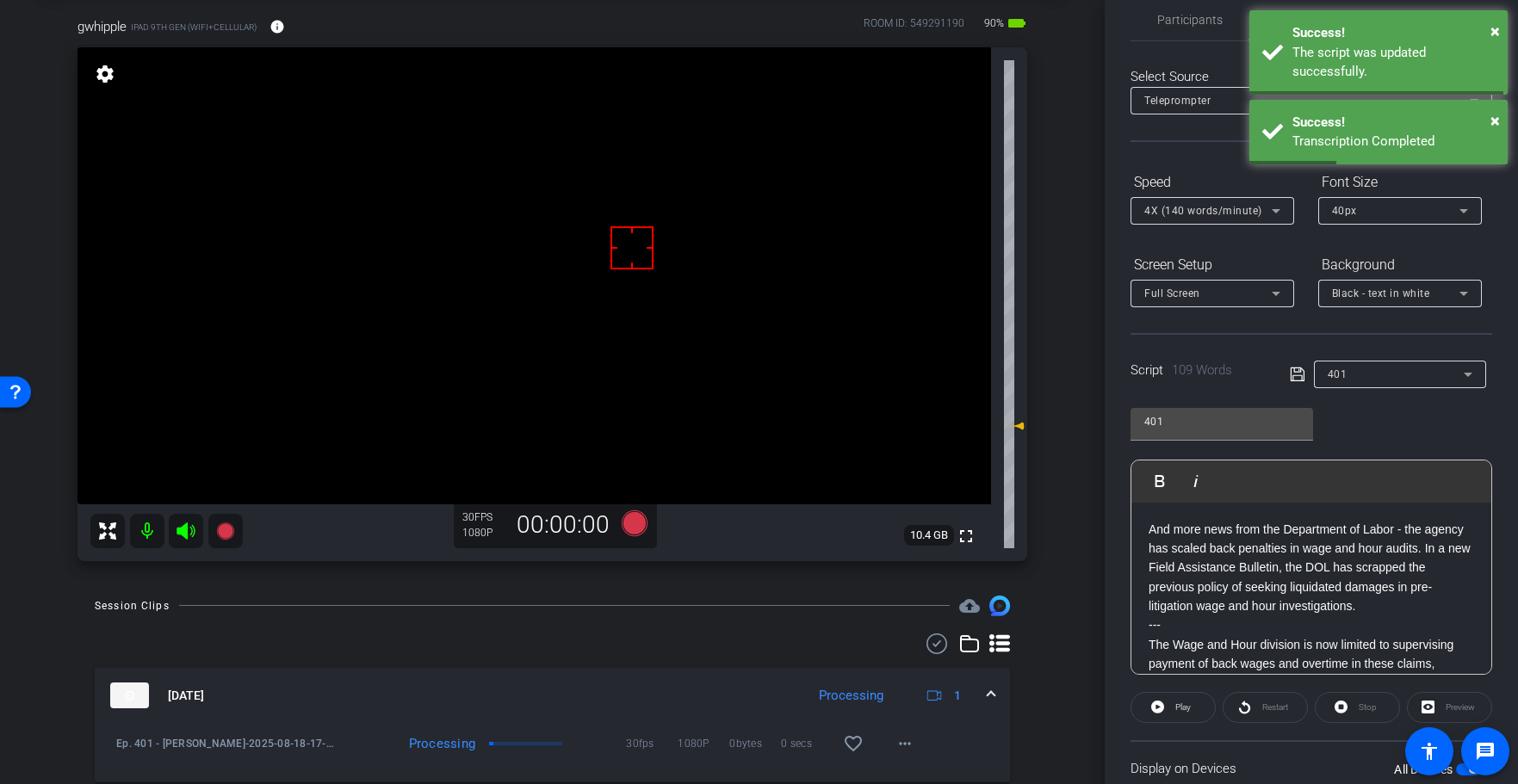
click at [1297, 379] on icon at bounding box center [1297, 374] width 16 height 21
click at [1296, 379] on icon at bounding box center [1297, 374] width 16 height 21
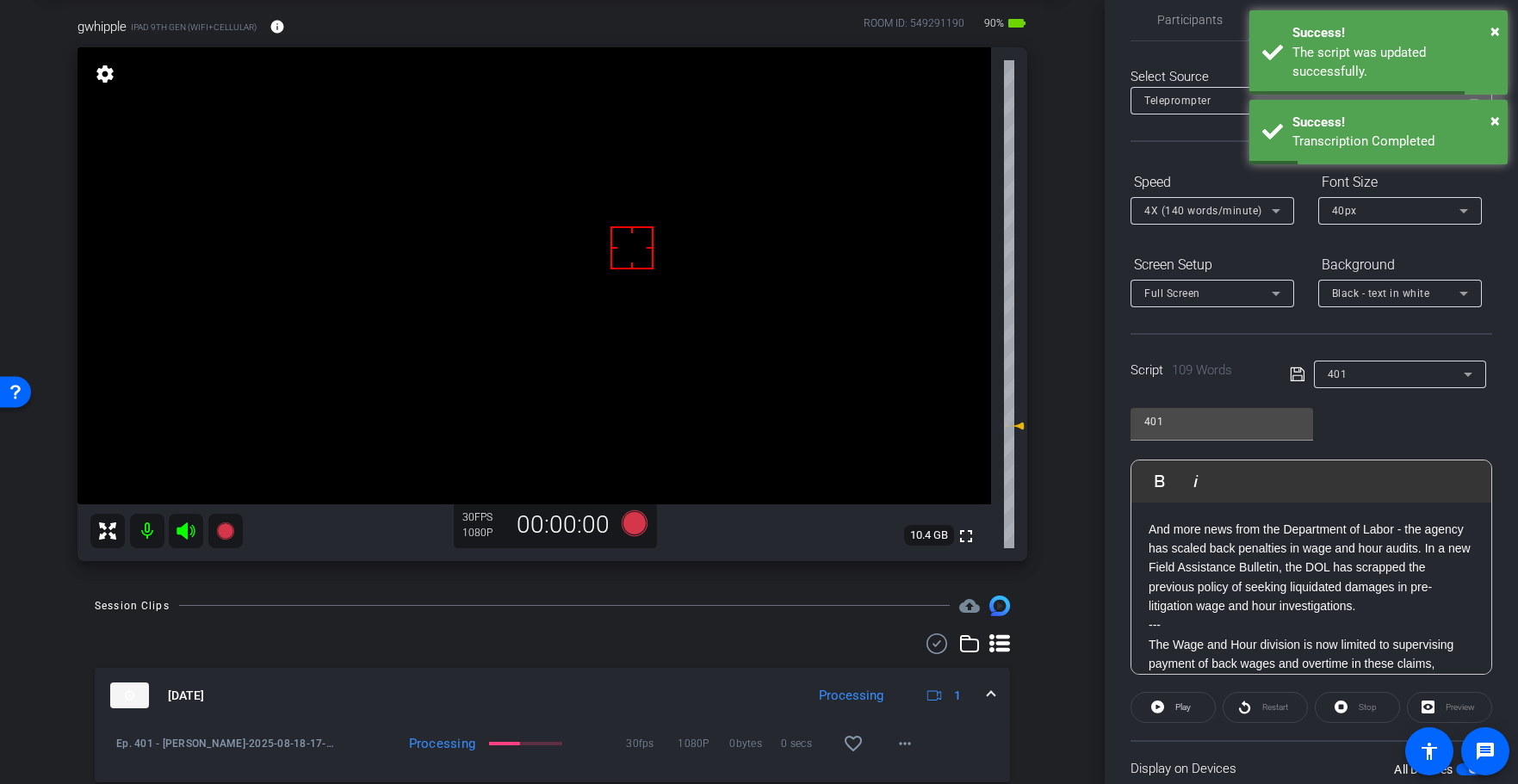
click at [1295, 379] on icon at bounding box center [1297, 374] width 16 height 21
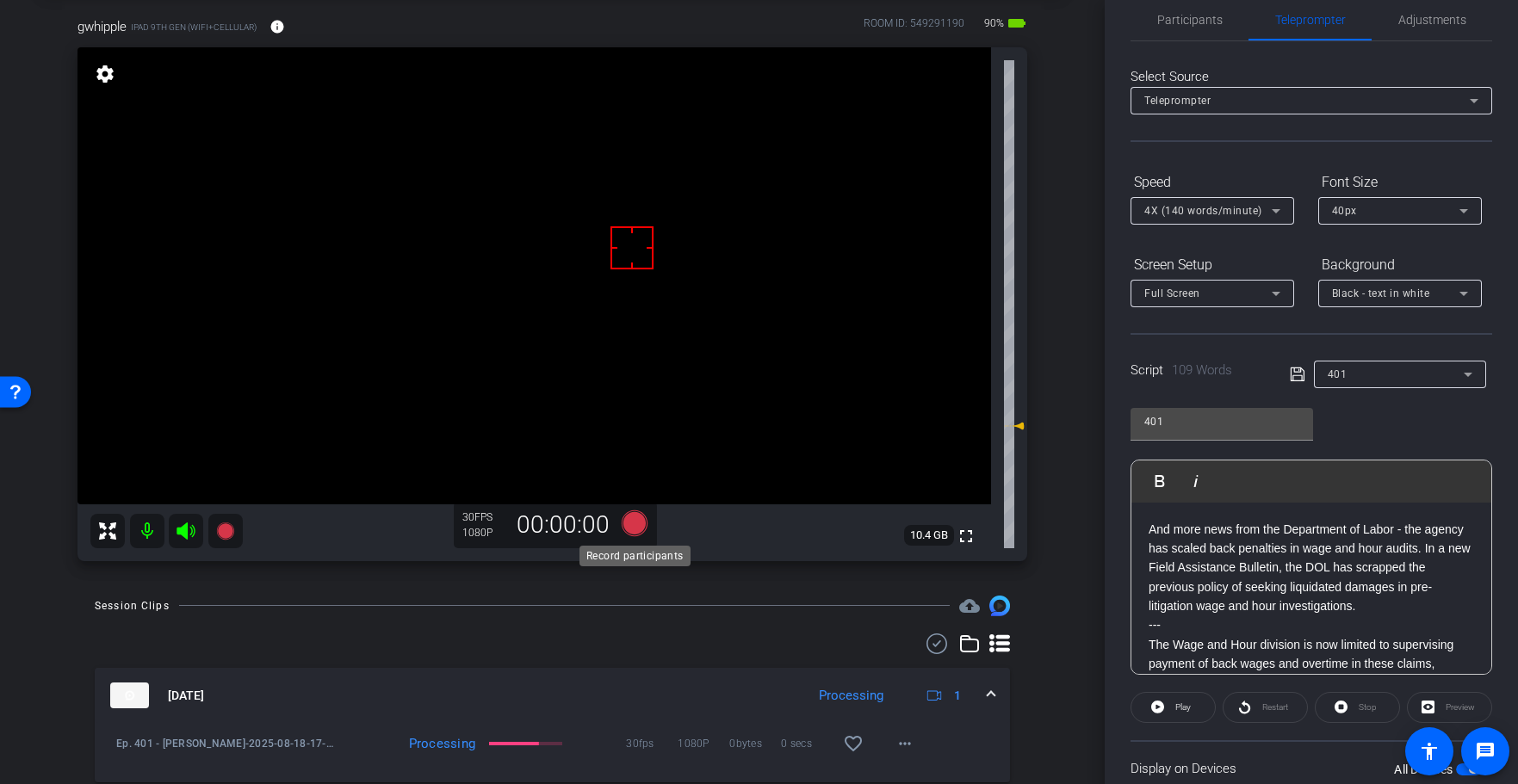
click at [634, 521] on icon at bounding box center [634, 524] width 26 height 26
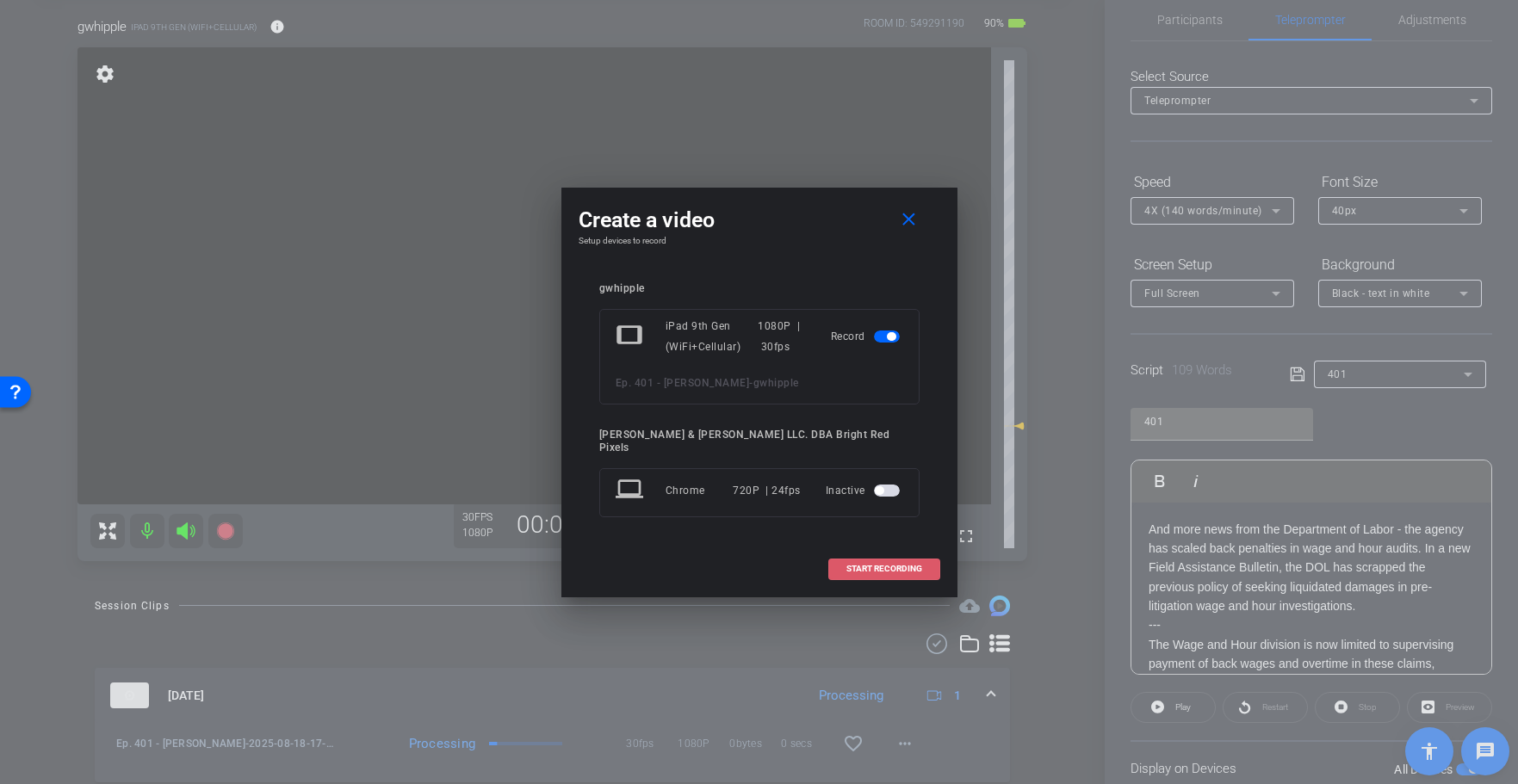
click at [870, 568] on span at bounding box center [884, 569] width 110 height 41
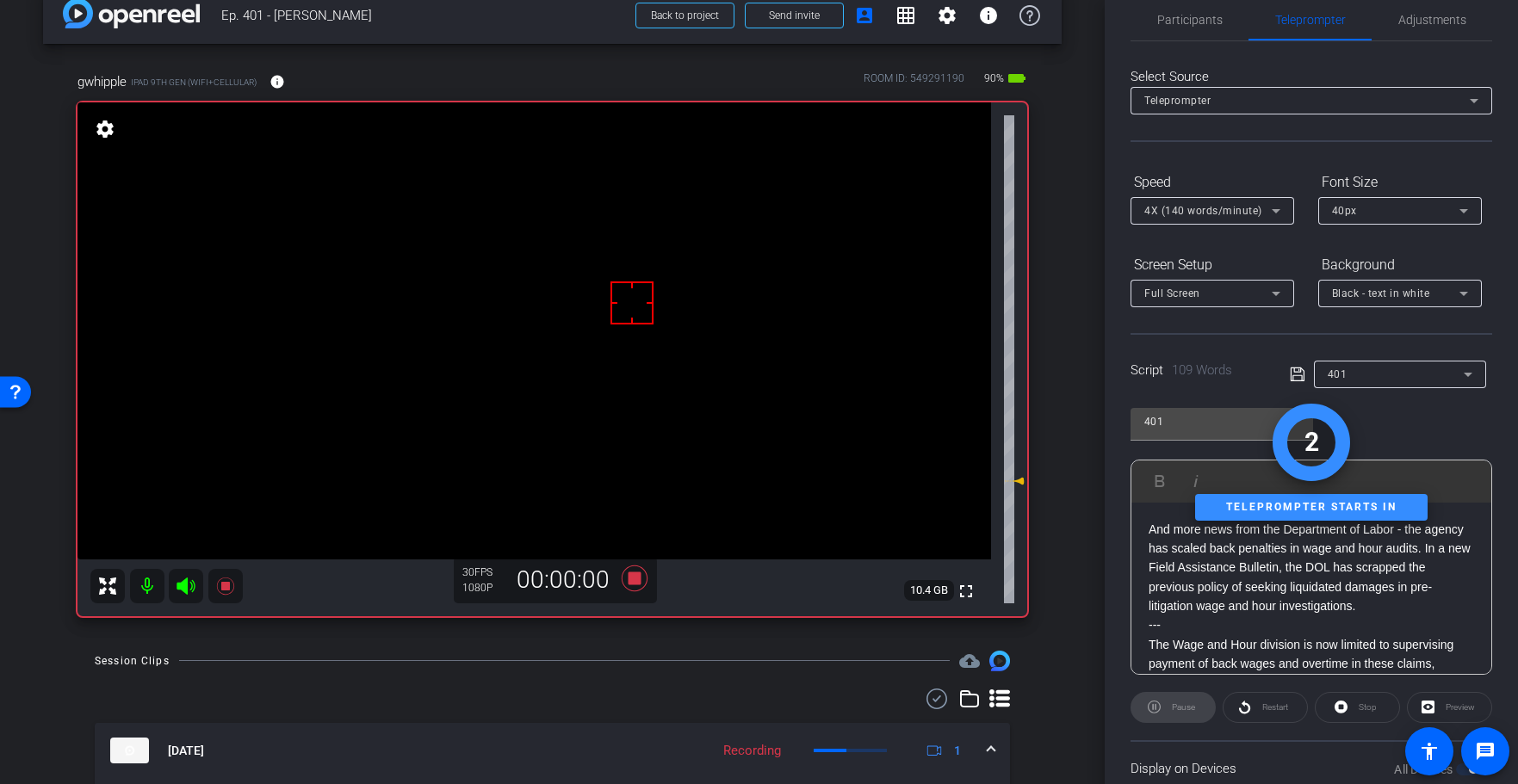
scroll to position [0, 0]
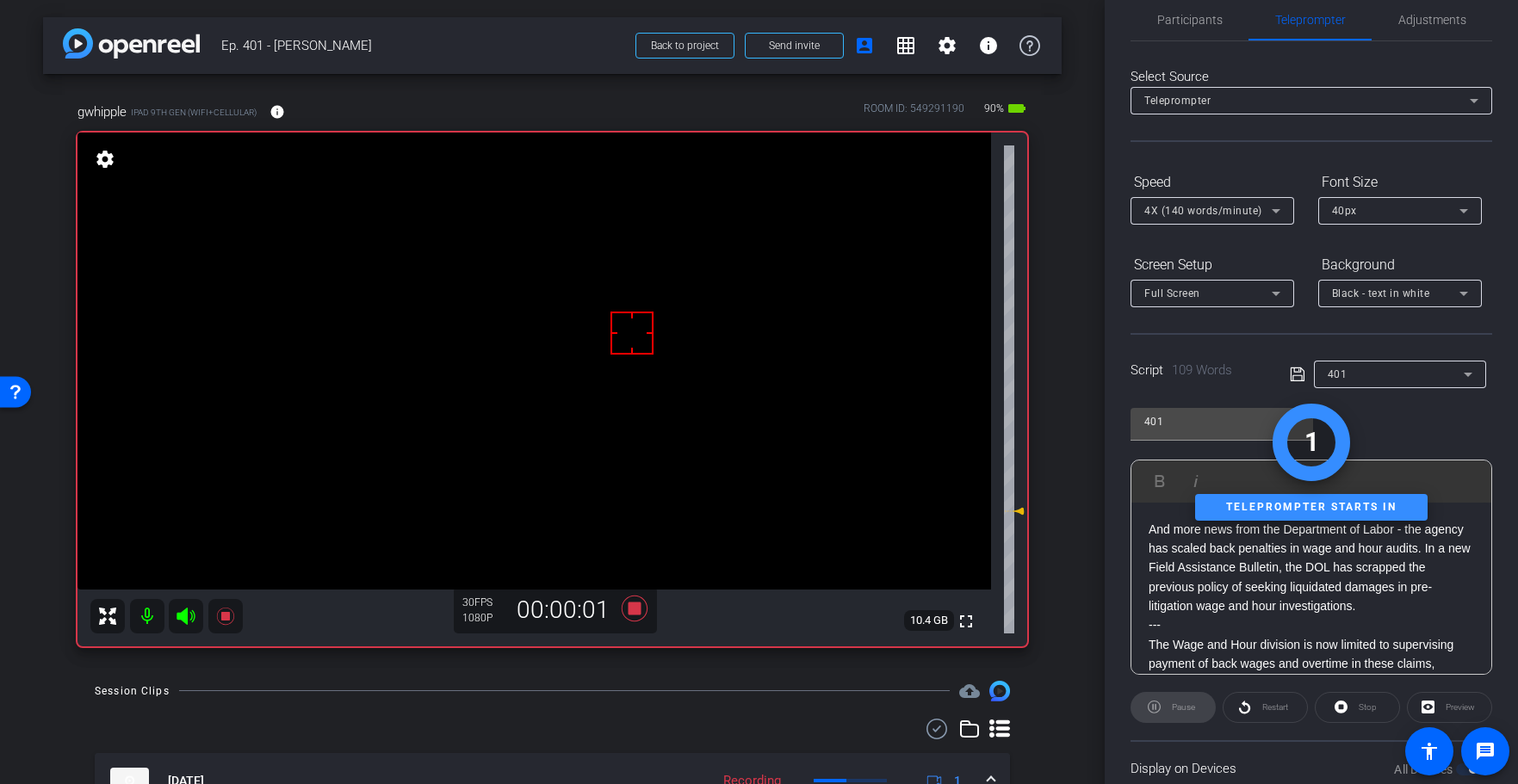
click at [737, 699] on div "Session Clips cloud_upload" at bounding box center [552, 690] width 915 height 21
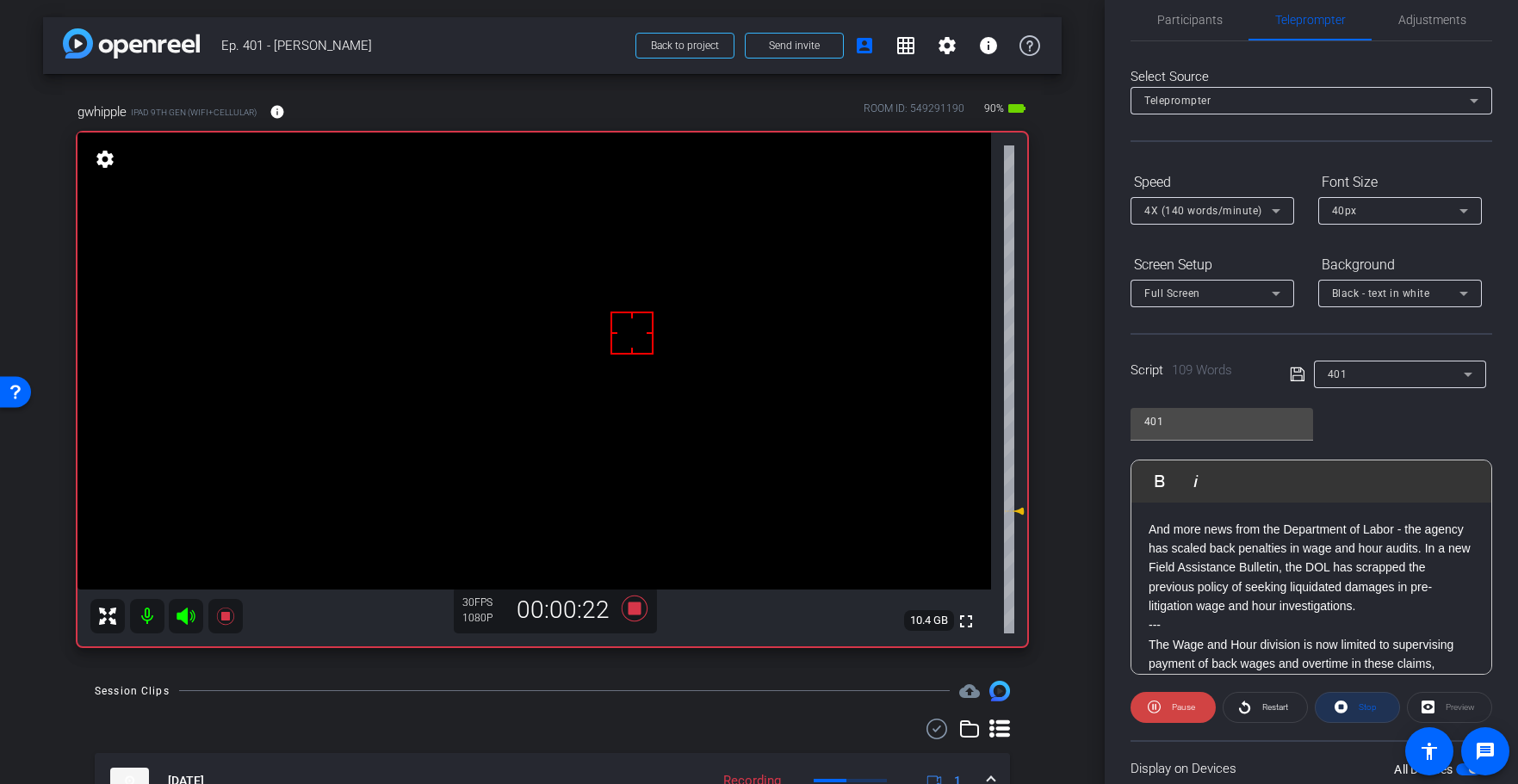
click at [1358, 711] on span "Stop" at bounding box center [1367, 706] width 18 height 9
click at [629, 611] on icon at bounding box center [634, 608] width 26 height 26
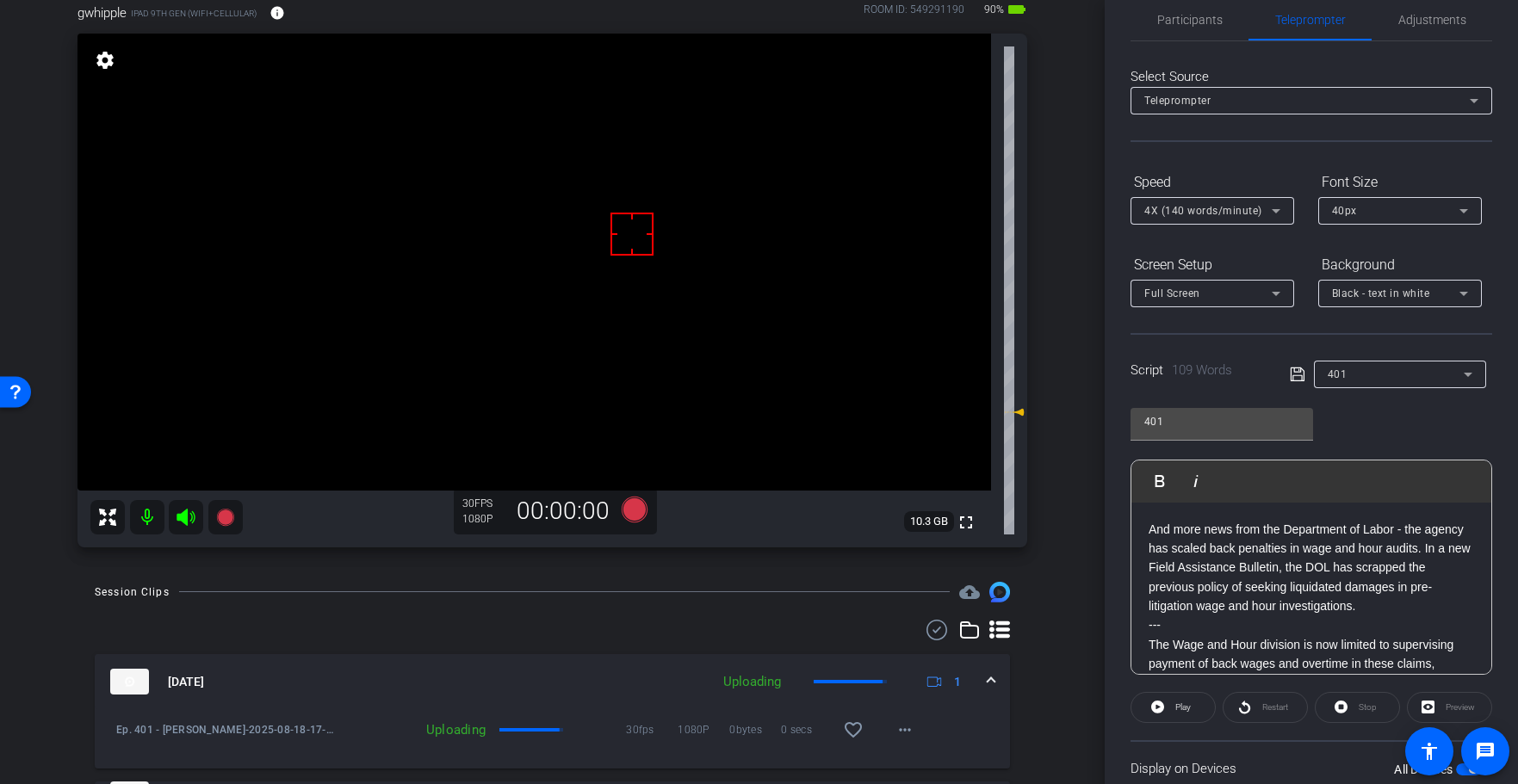
scroll to position [131, 0]
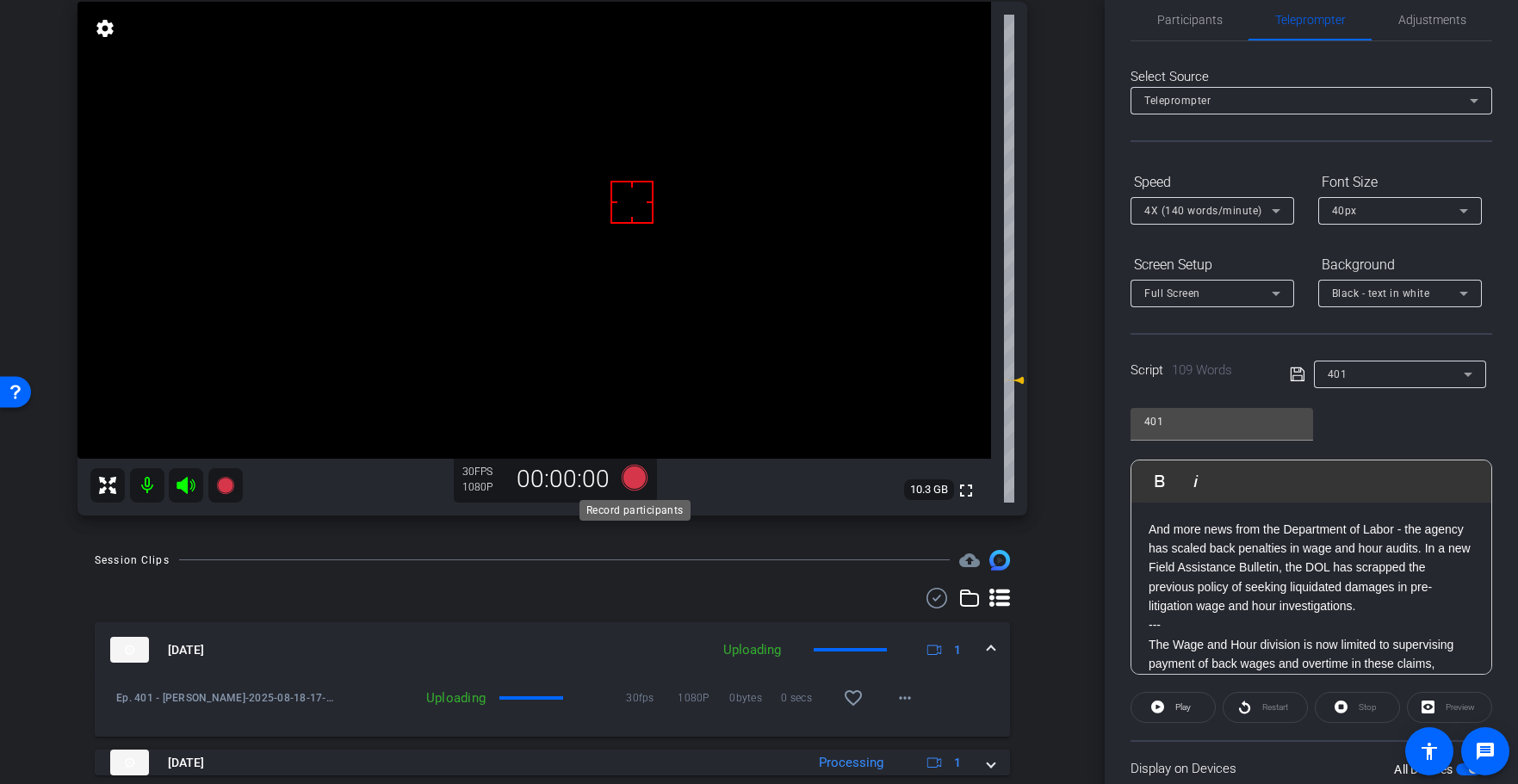
click at [633, 480] on icon at bounding box center [634, 478] width 26 height 26
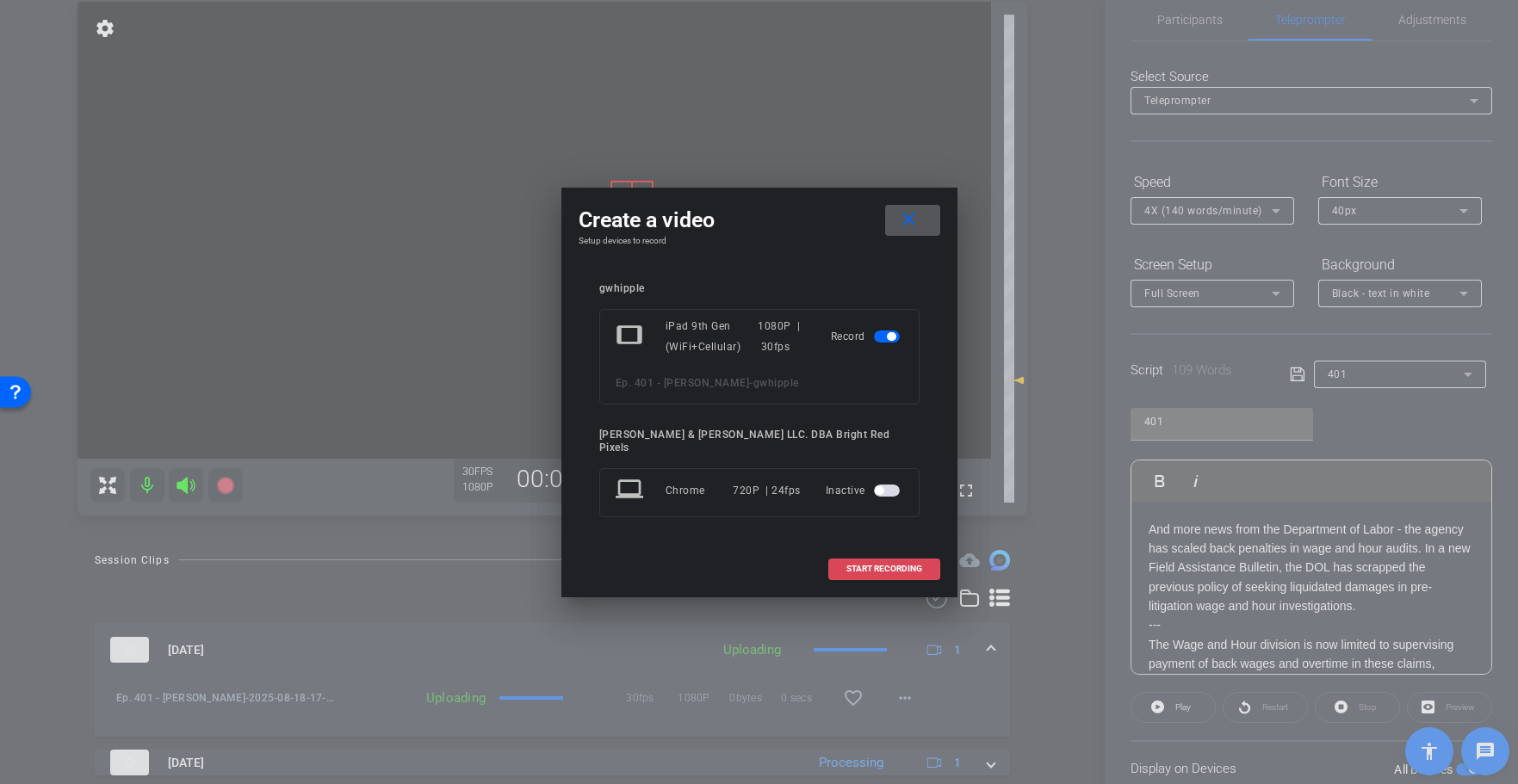
click at [893, 565] on span "START RECORDING" at bounding box center [884, 569] width 76 height 9
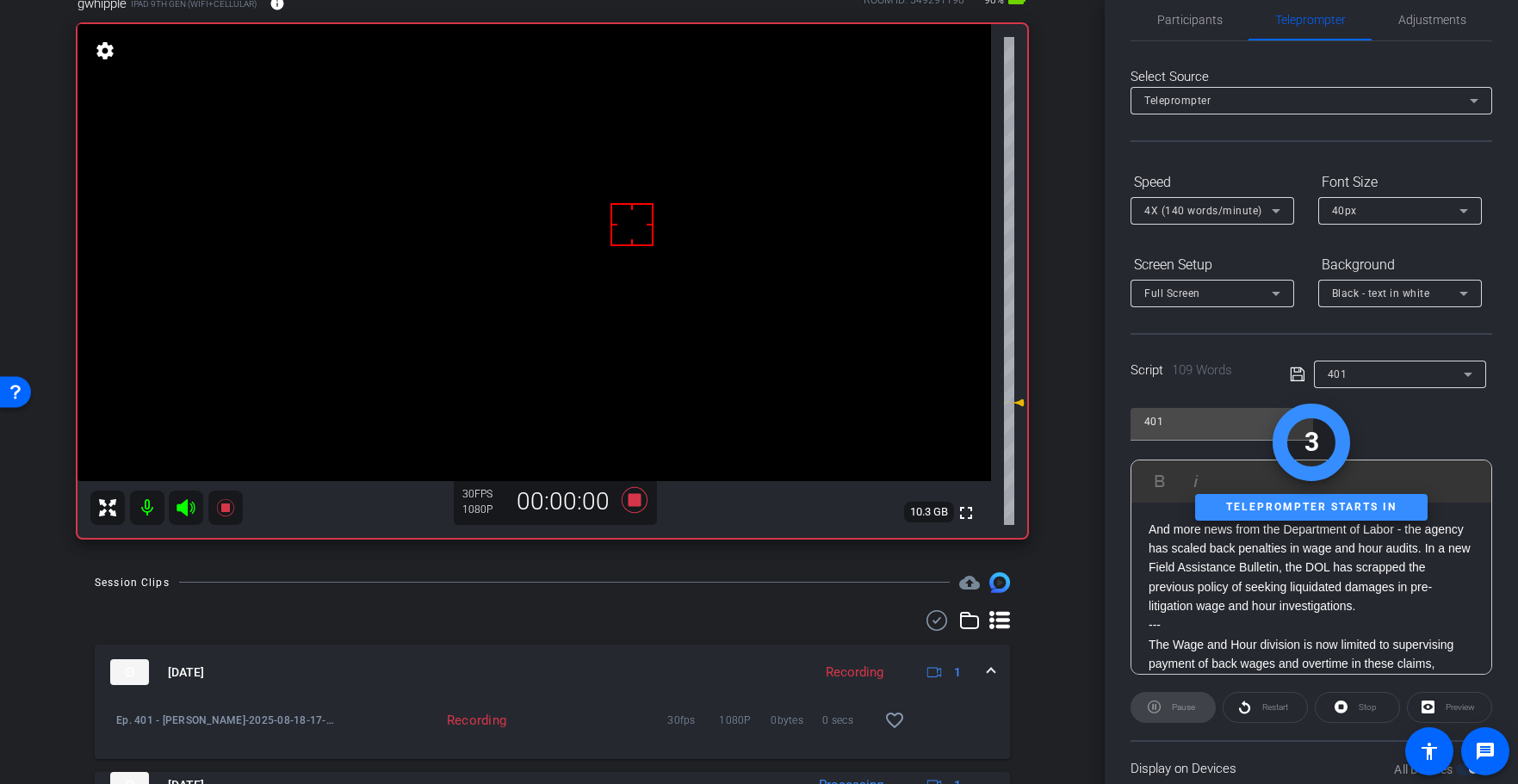
scroll to position [16, 0]
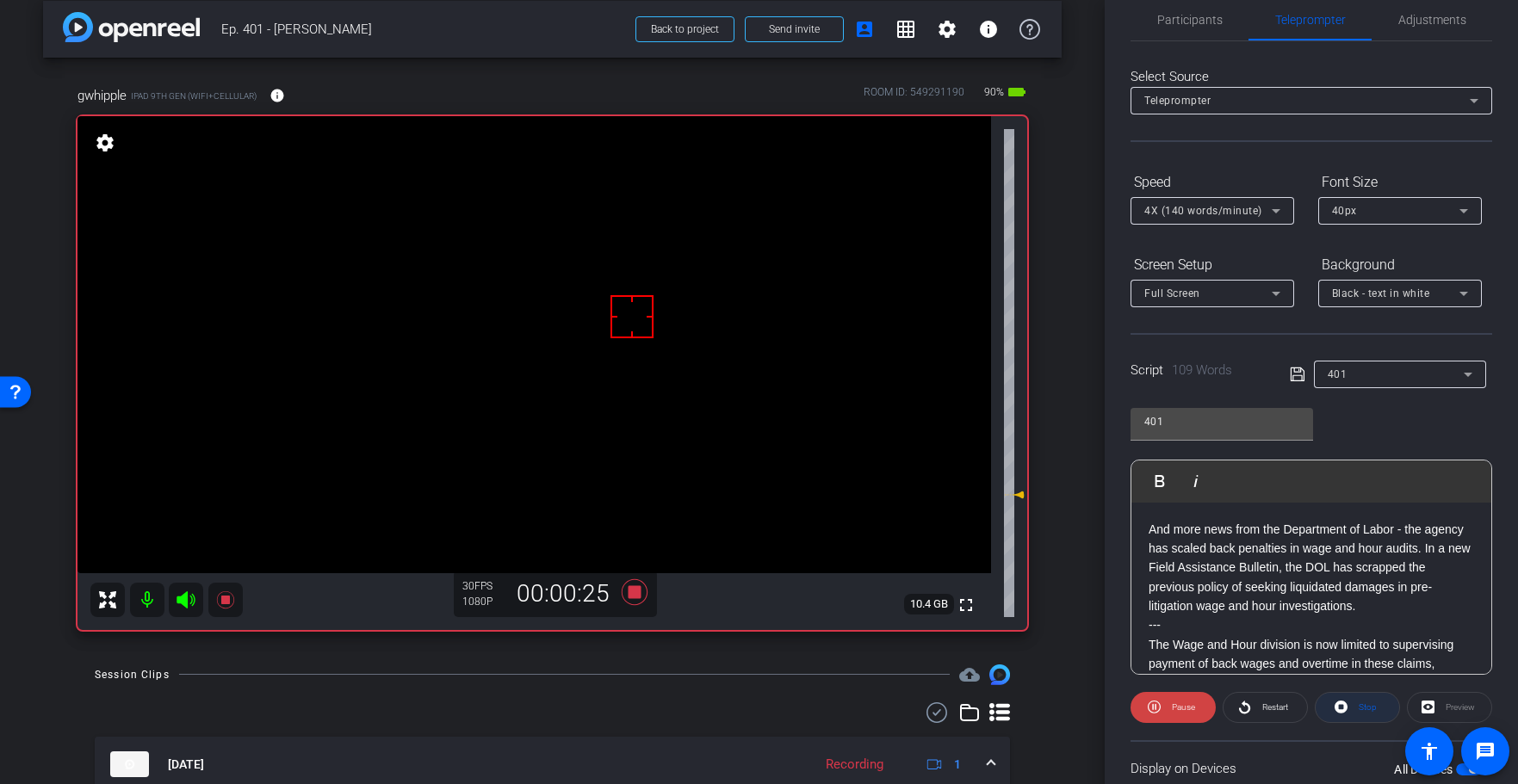
click at [1365, 707] on span "Stop" at bounding box center [1367, 706] width 18 height 9
drag, startPoint x: 631, startPoint y: 588, endPoint x: 962, endPoint y: 580, distance: 331.1
click at [631, 588] on icon at bounding box center [634, 592] width 26 height 26
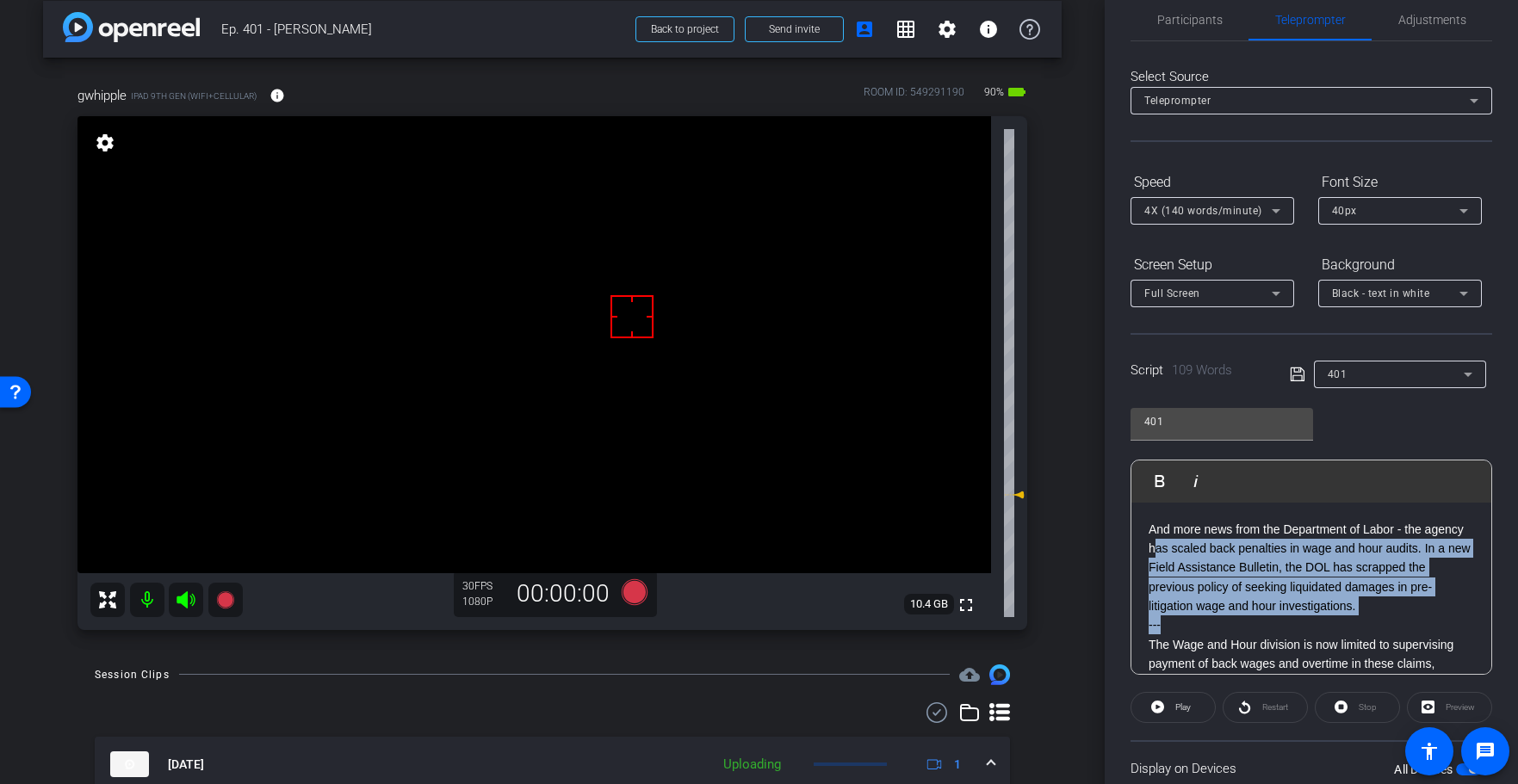
drag, startPoint x: 1198, startPoint y: 617, endPoint x: 1138, endPoint y: 481, distance: 148.6
click at [1139, 500] on div "Play Play from this location Play Selected Play and display the selected text o…" at bounding box center [1311, 568] width 361 height 215
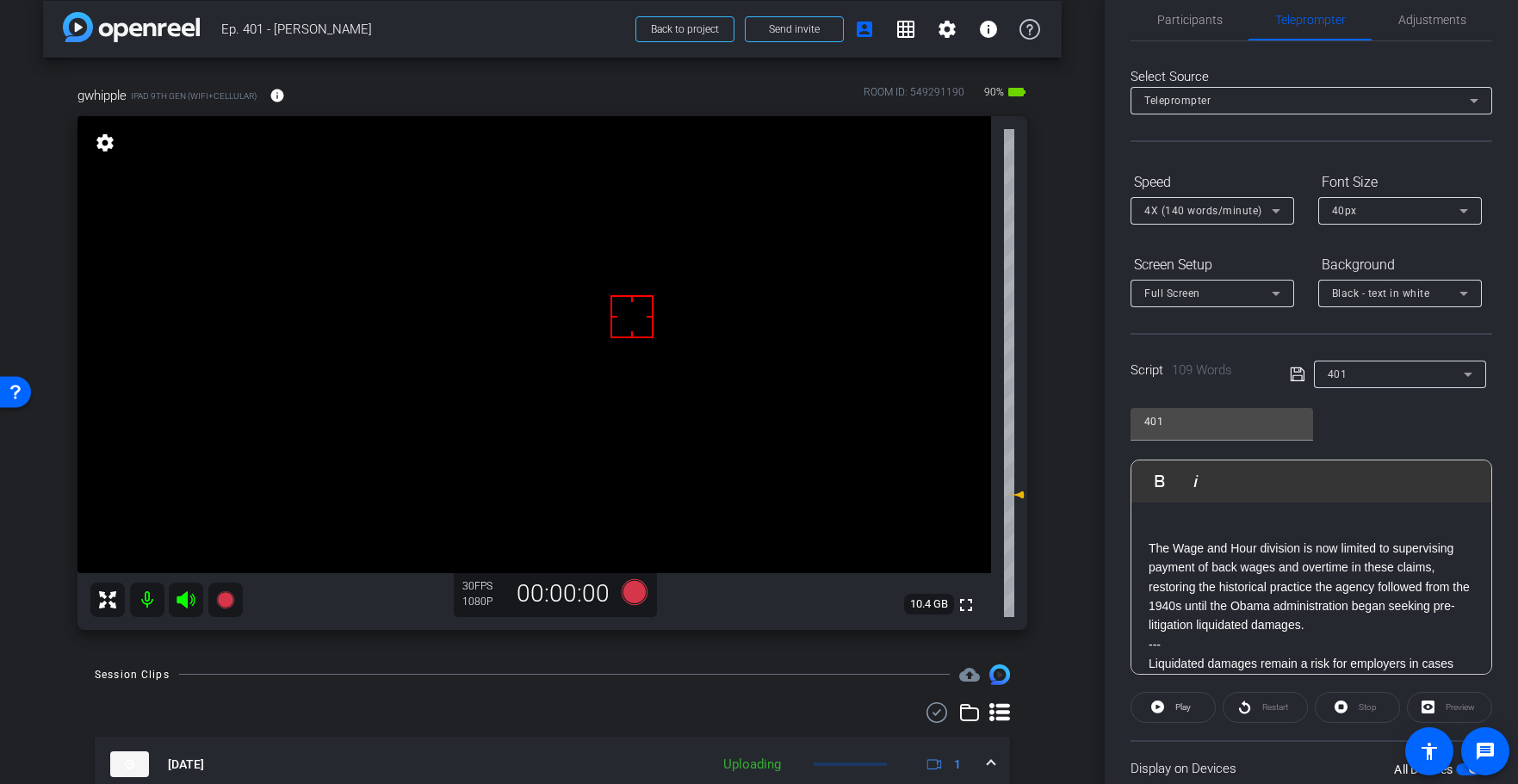
drag, startPoint x: 1150, startPoint y: 549, endPoint x: 1264, endPoint y: 443, distance: 155.7
click at [1150, 549] on p "The Wage and Hour division is now limited to supervising payment of back wages …" at bounding box center [1311, 587] width 325 height 97
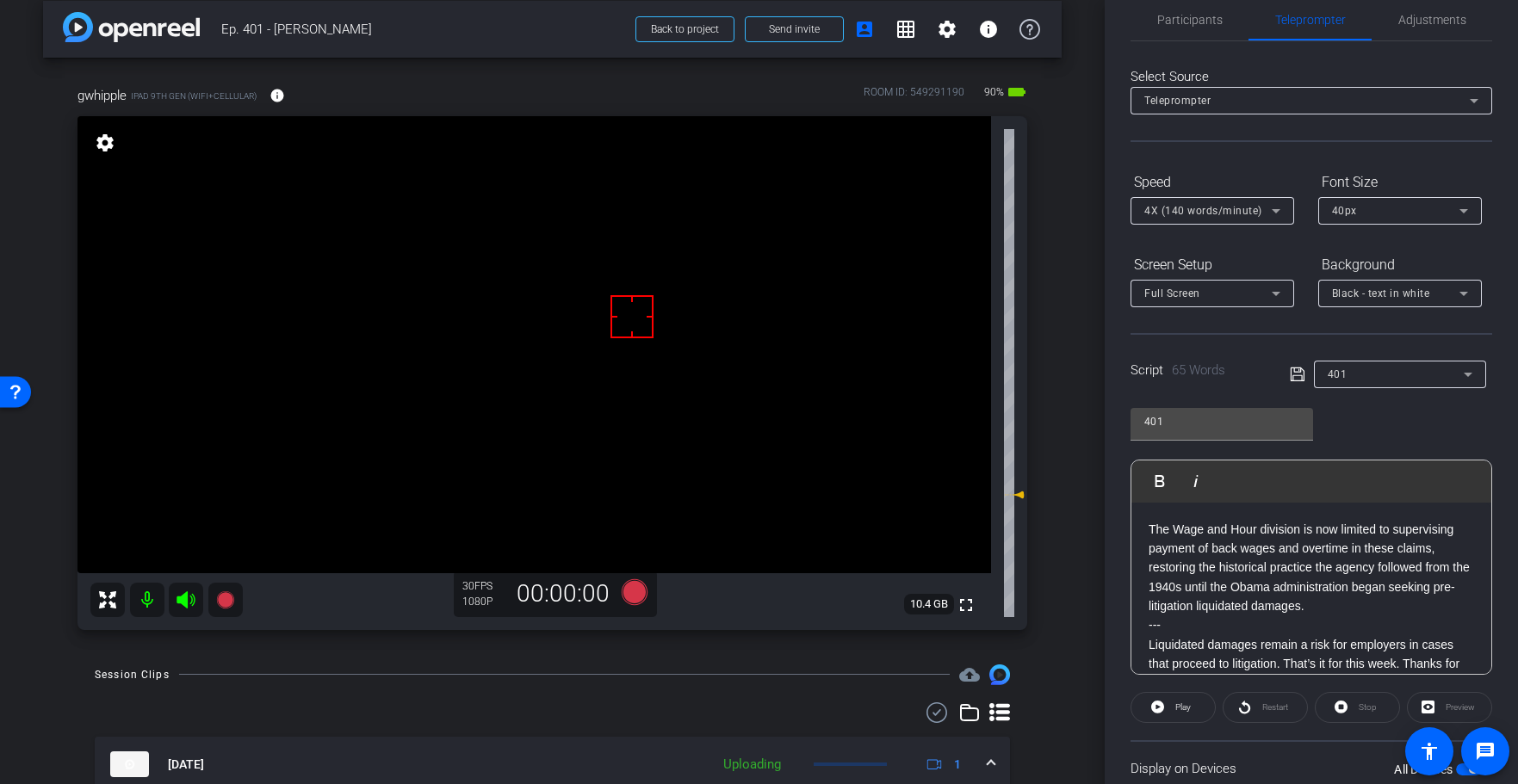
click at [1294, 373] on icon at bounding box center [1297, 374] width 16 height 21
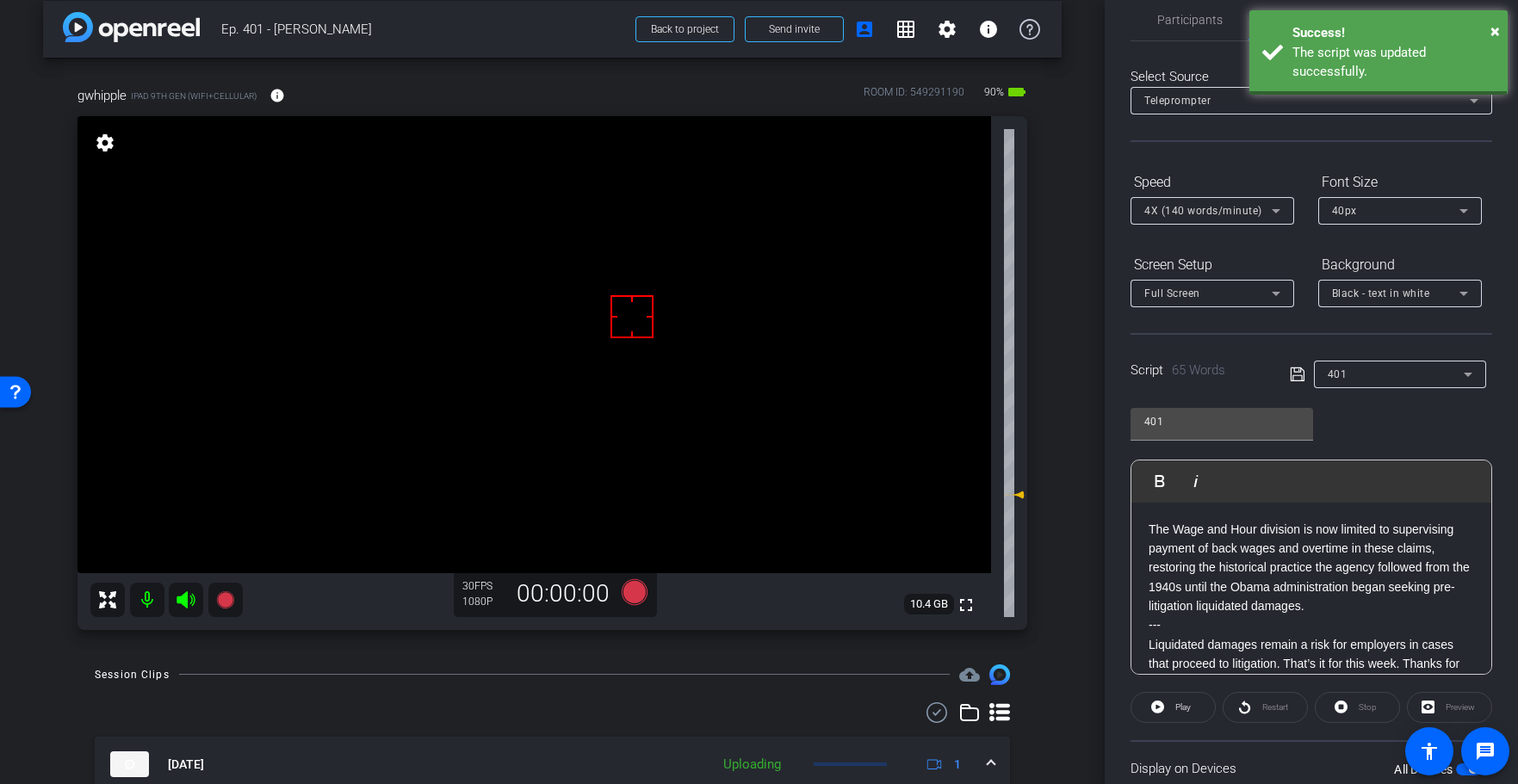
click at [1294, 373] on icon at bounding box center [1297, 374] width 16 height 21
click at [1293, 373] on icon at bounding box center [1297, 374] width 16 height 21
click at [1292, 373] on icon at bounding box center [1297, 374] width 16 height 21
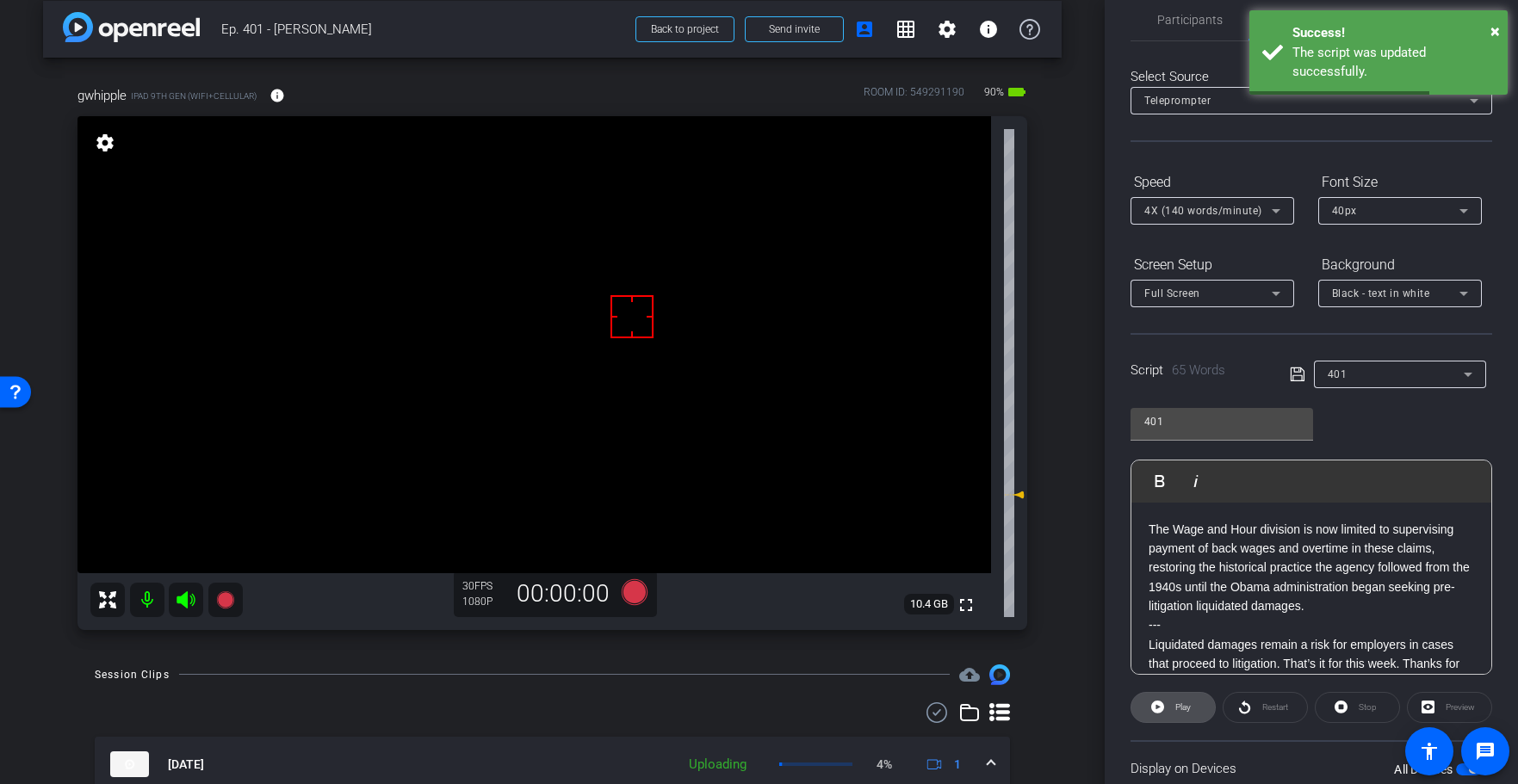
drag, startPoint x: 1162, startPoint y: 705, endPoint x: 1174, endPoint y: 696, distance: 15.0
click at [1161, 705] on icon at bounding box center [1157, 706] width 13 height 13
click at [1353, 704] on span at bounding box center [1357, 706] width 84 height 41
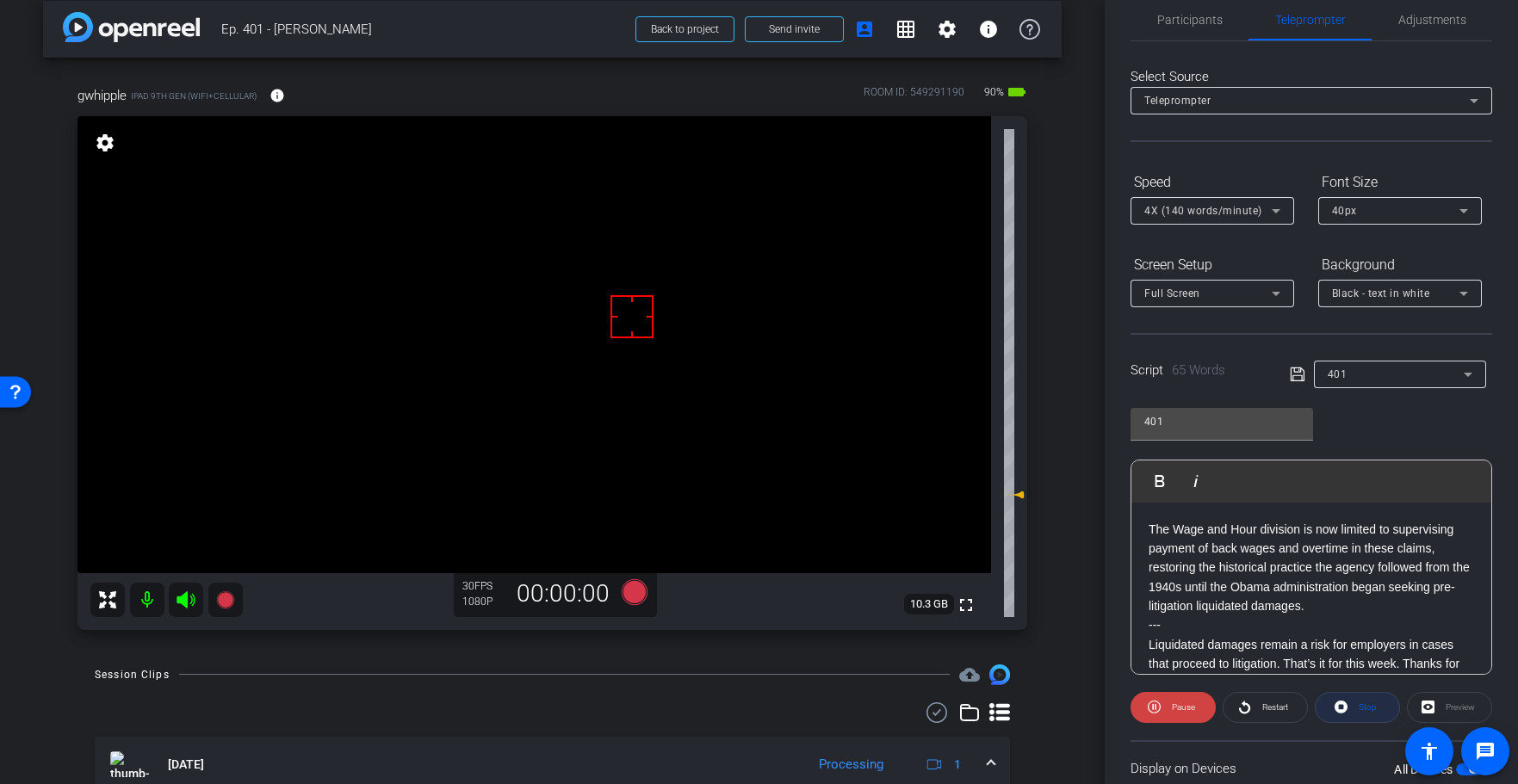
click at [1353, 704] on div "Stop" at bounding box center [1356, 707] width 85 height 31
drag, startPoint x: 1353, startPoint y: 704, endPoint x: 1281, endPoint y: 360, distance: 351.5
click at [1352, 704] on div "Stop" at bounding box center [1356, 707] width 85 height 31
click at [1294, 371] on icon at bounding box center [1296, 374] width 14 height 14
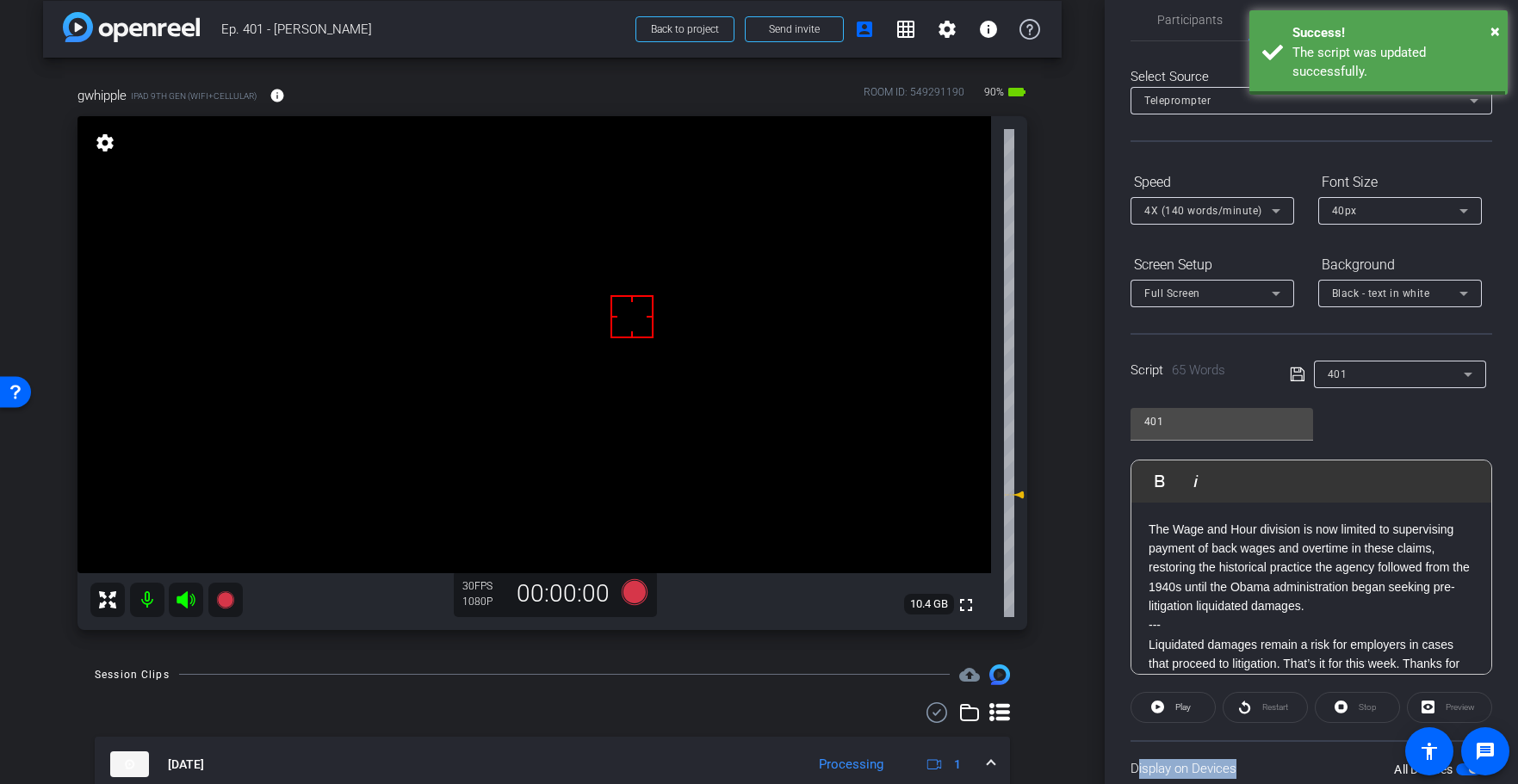
click at [1294, 371] on icon at bounding box center [1296, 374] width 14 height 14
drag, startPoint x: 1293, startPoint y: 371, endPoint x: 1145, endPoint y: 391, distance: 149.3
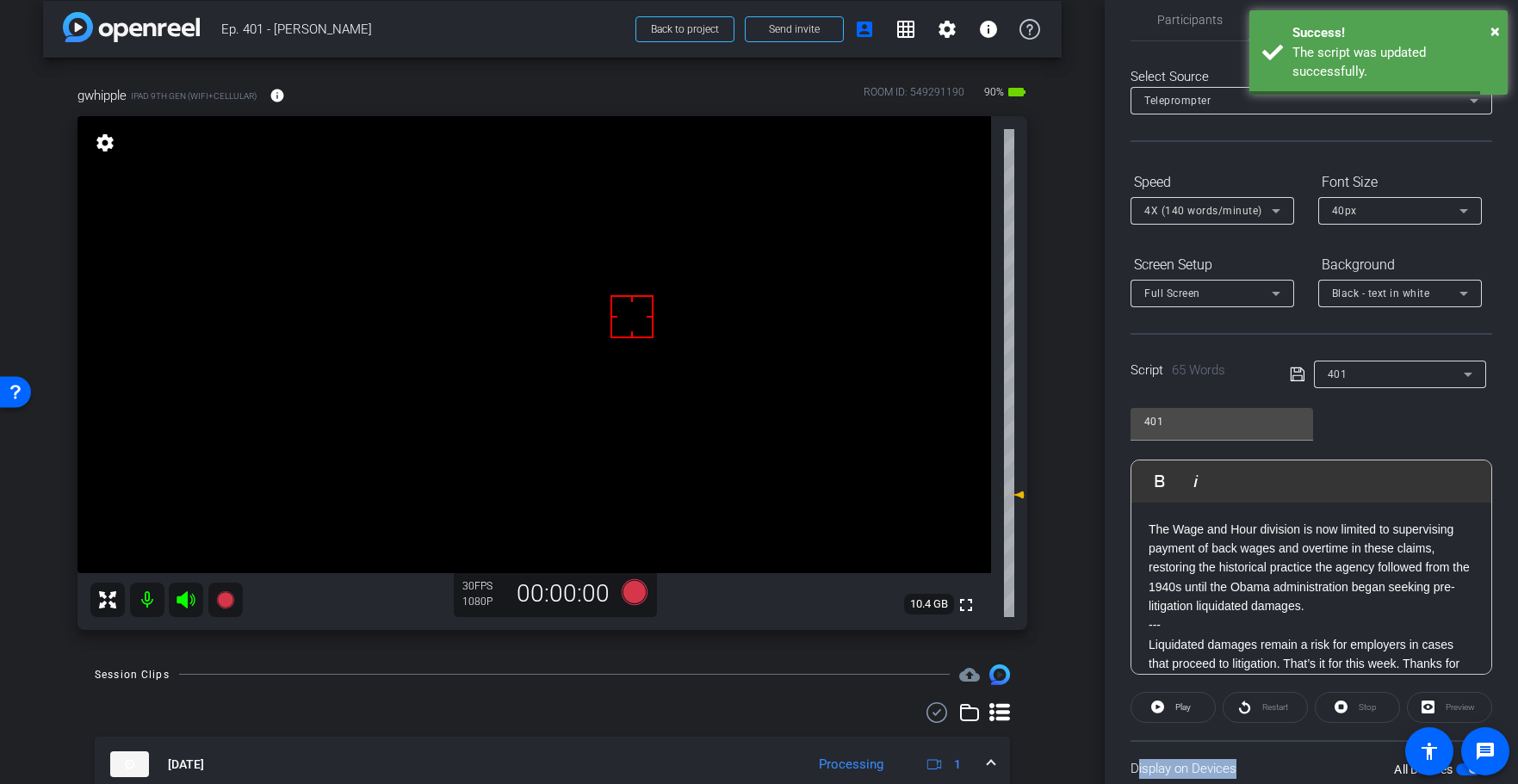
click at [1293, 371] on icon at bounding box center [1296, 374] width 14 height 14
click at [631, 588] on icon at bounding box center [634, 592] width 26 height 26
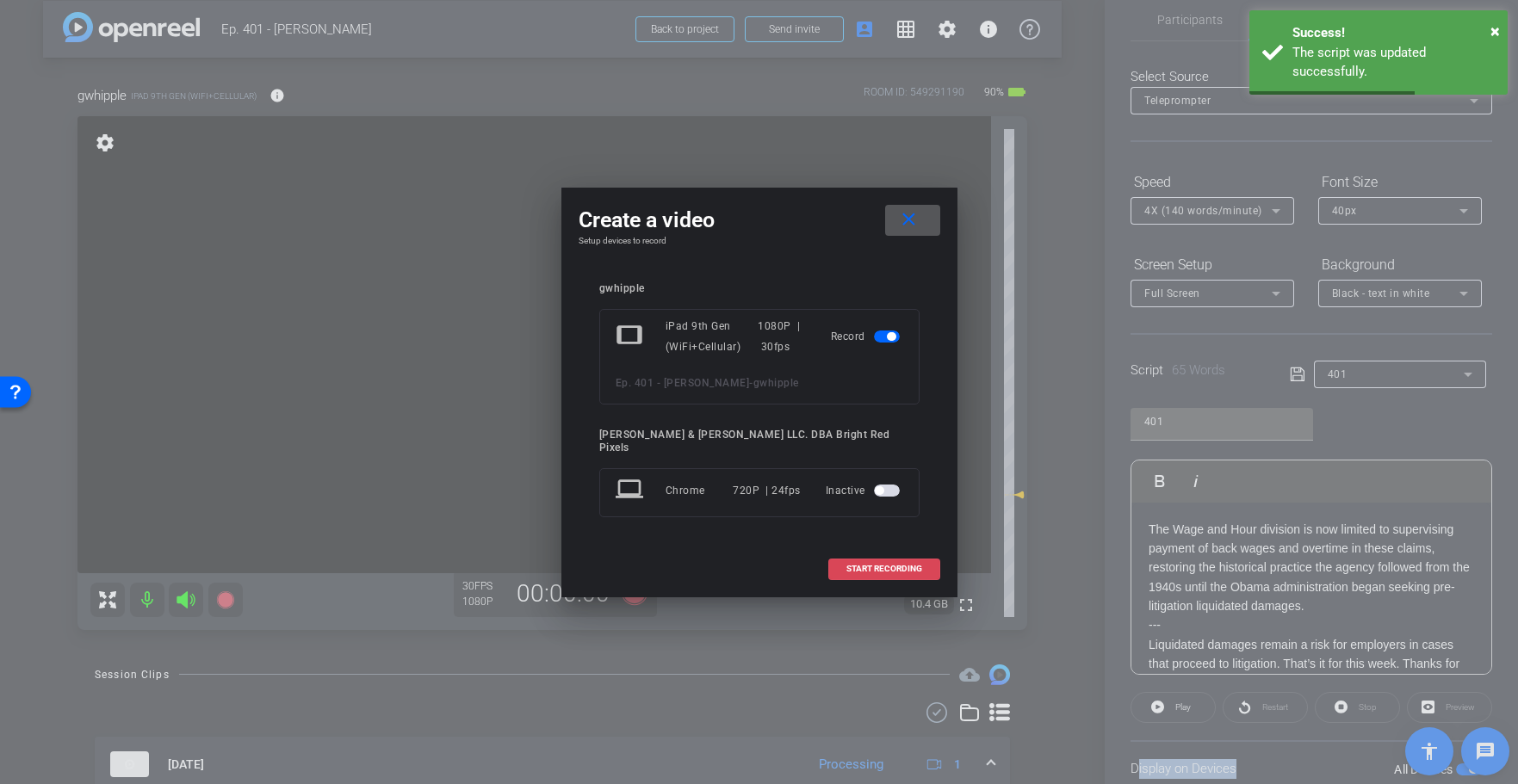
click at [885, 565] on span "START RECORDING" at bounding box center [884, 569] width 76 height 9
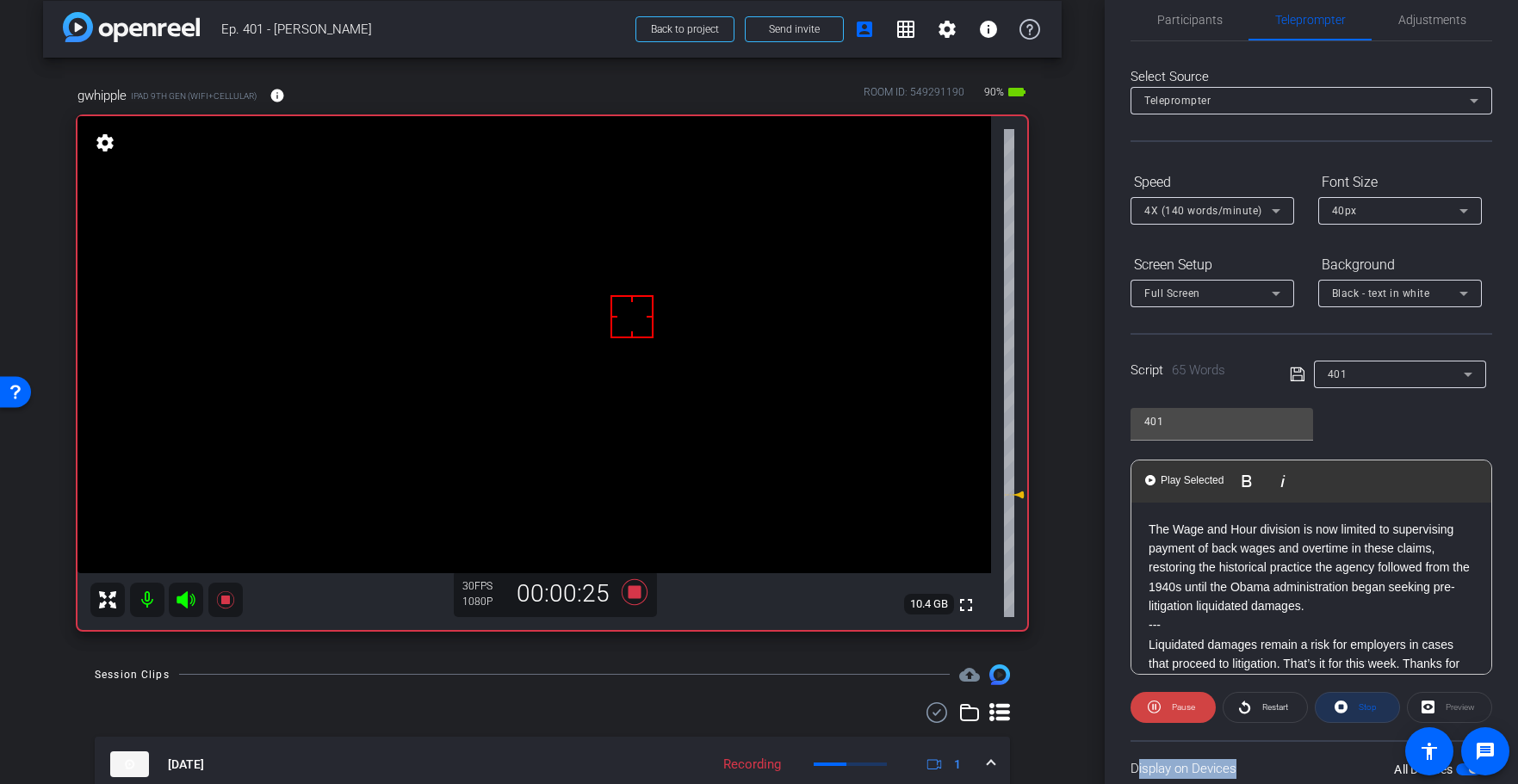
click at [1365, 705] on span "Stop" at bounding box center [1367, 706] width 18 height 9
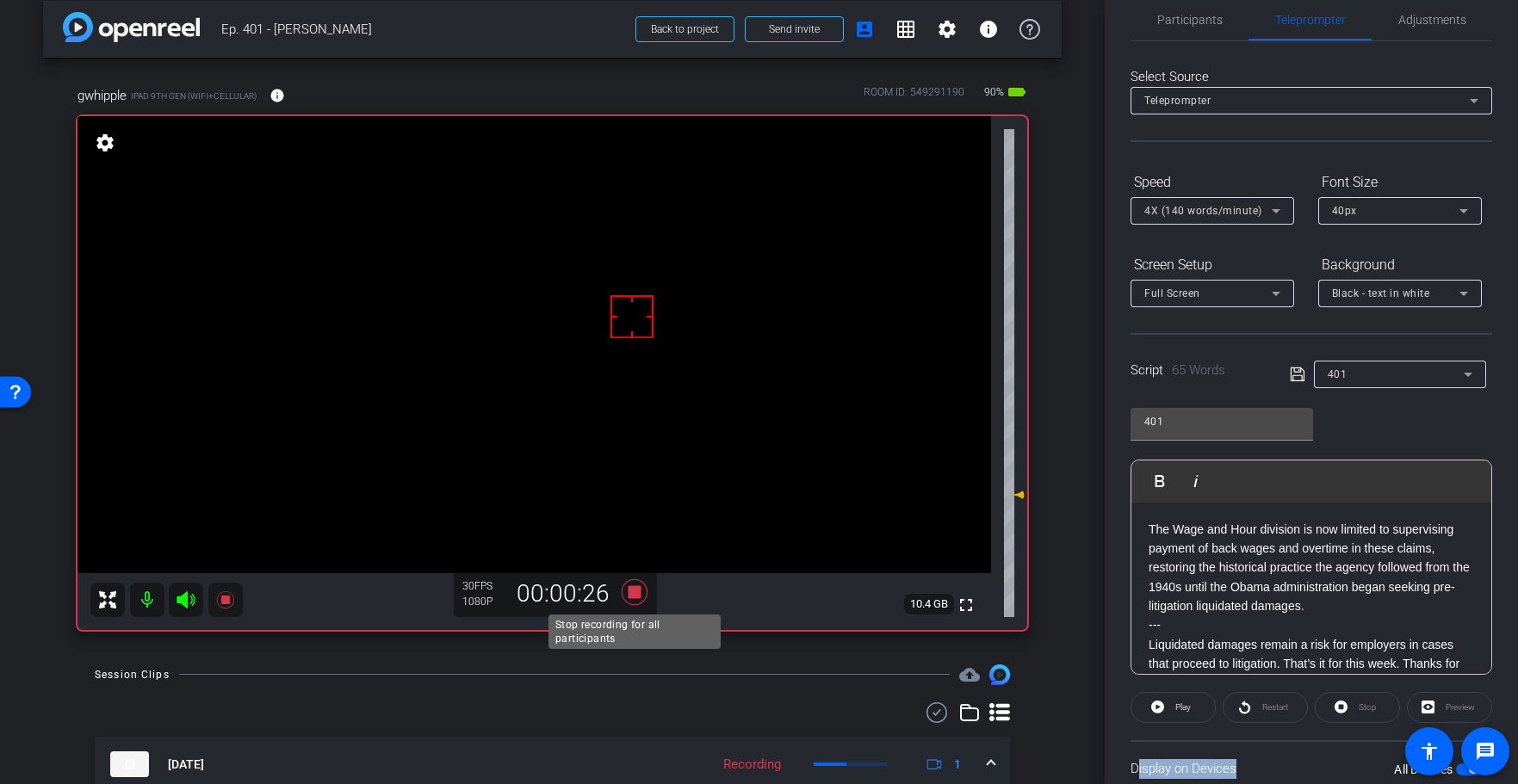
click at [636, 592] on icon at bounding box center [634, 592] width 26 height 26
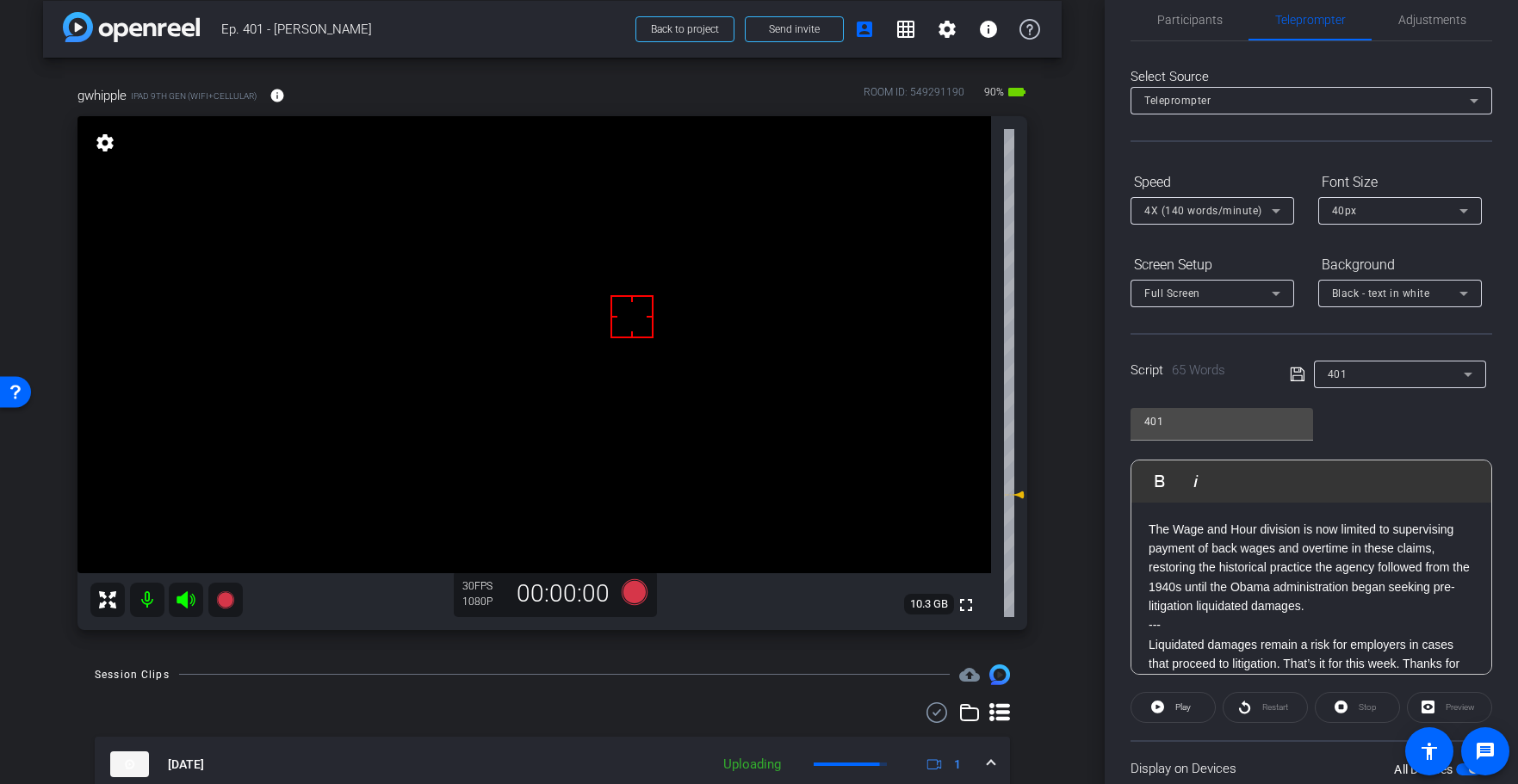
click at [1180, 588] on p "The Wage and Hour division is now limited to supervising payment of back wages …" at bounding box center [1311, 568] width 325 height 97
click at [1299, 371] on icon at bounding box center [1296, 374] width 14 height 14
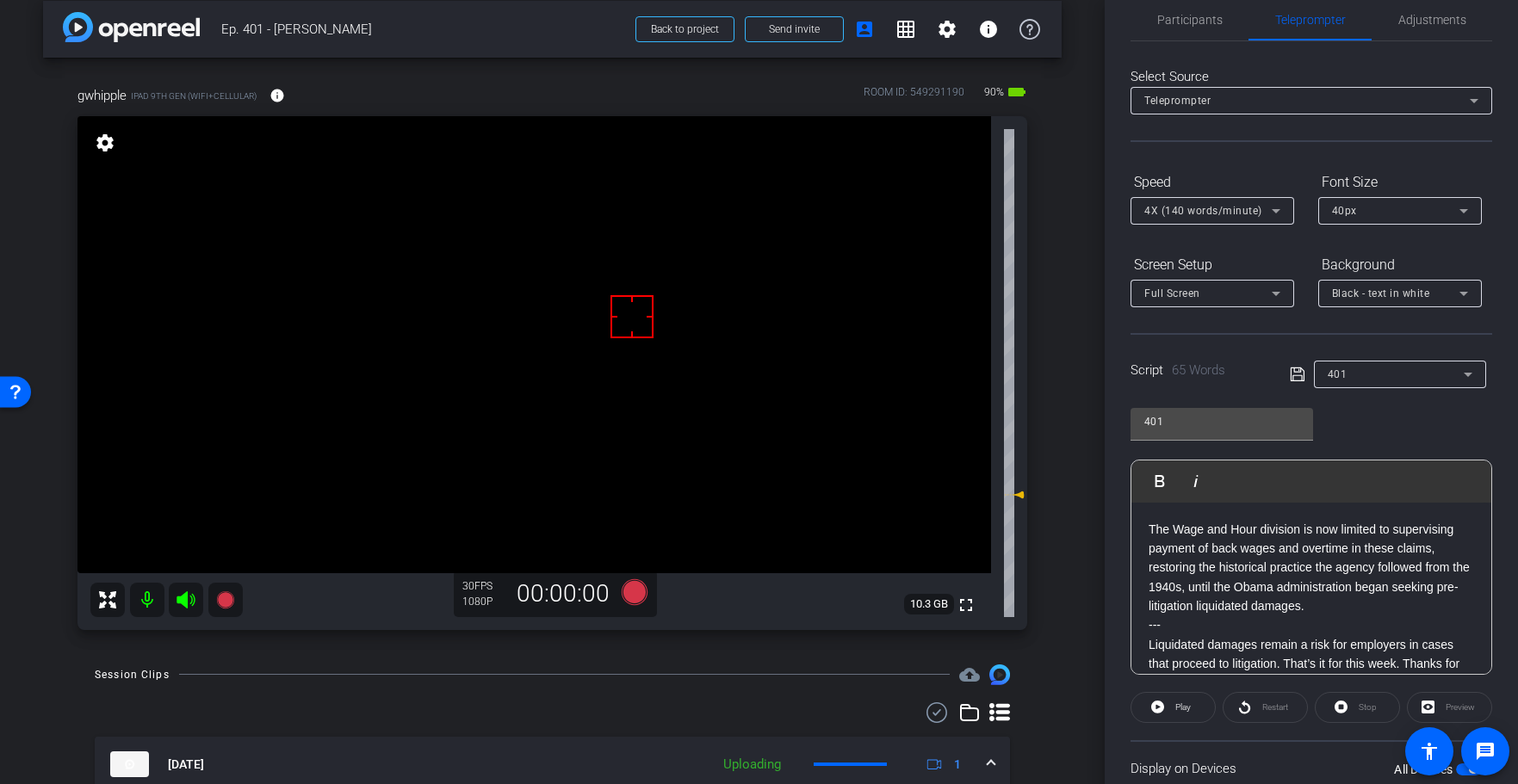
click at [1299, 371] on icon at bounding box center [1296, 374] width 14 height 14
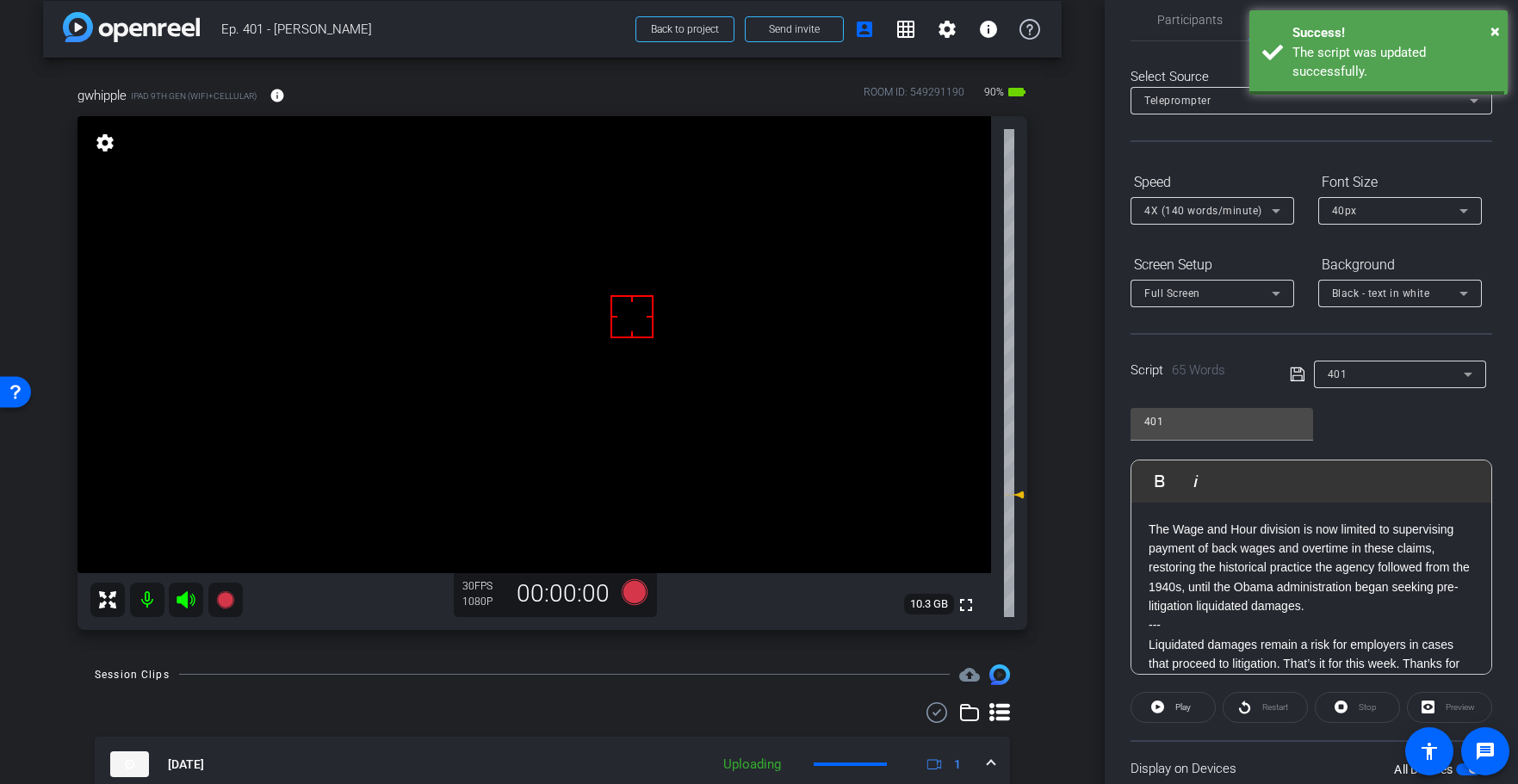
click at [1299, 371] on icon at bounding box center [1296, 374] width 14 height 14
click at [1181, 708] on span "Play" at bounding box center [1184, 706] width 16 height 9
click at [1371, 705] on span "Stop" at bounding box center [1367, 706] width 18 height 9
click at [1371, 705] on div "Stop" at bounding box center [1356, 707] width 85 height 31
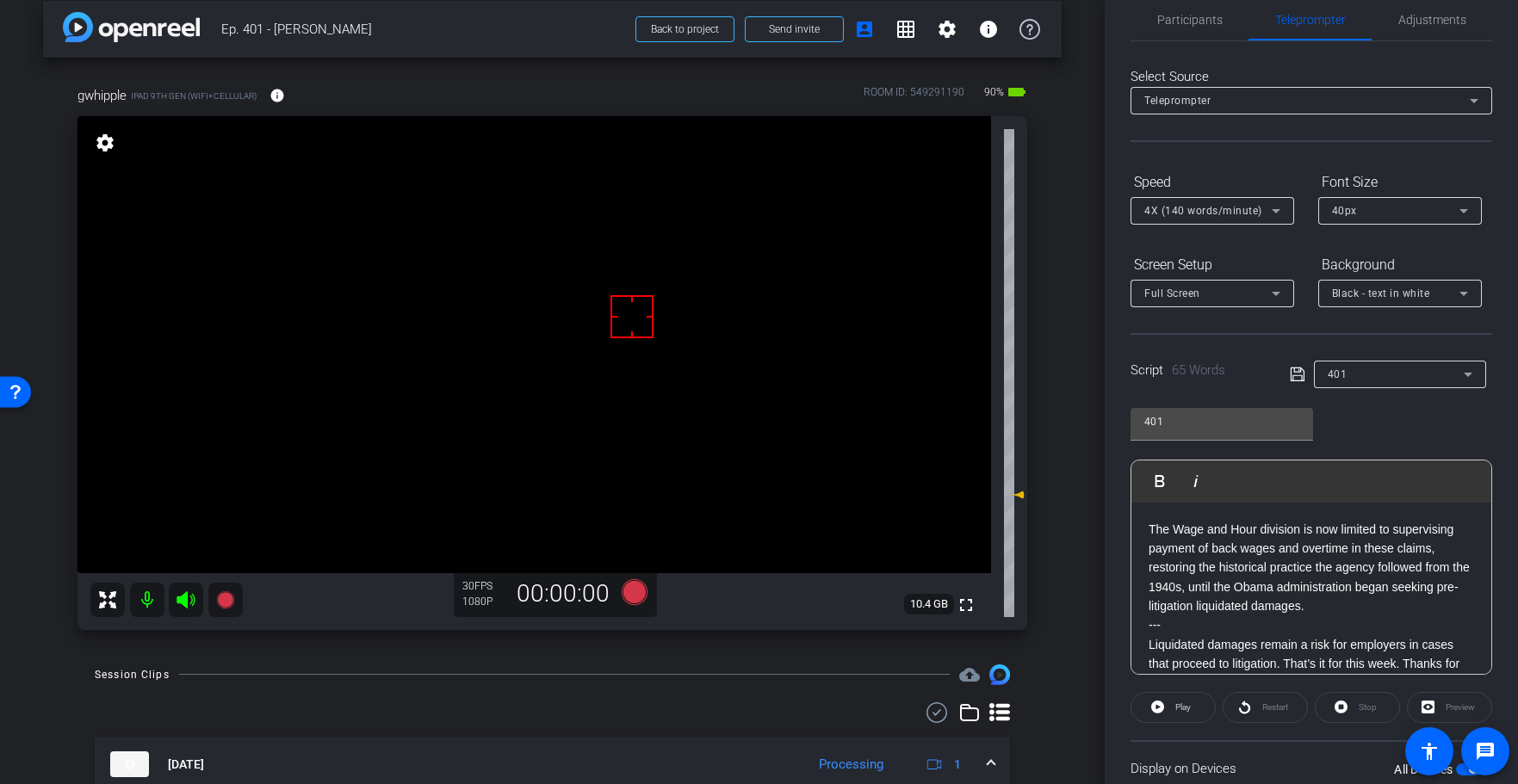
click at [1298, 371] on icon at bounding box center [1297, 374] width 16 height 21
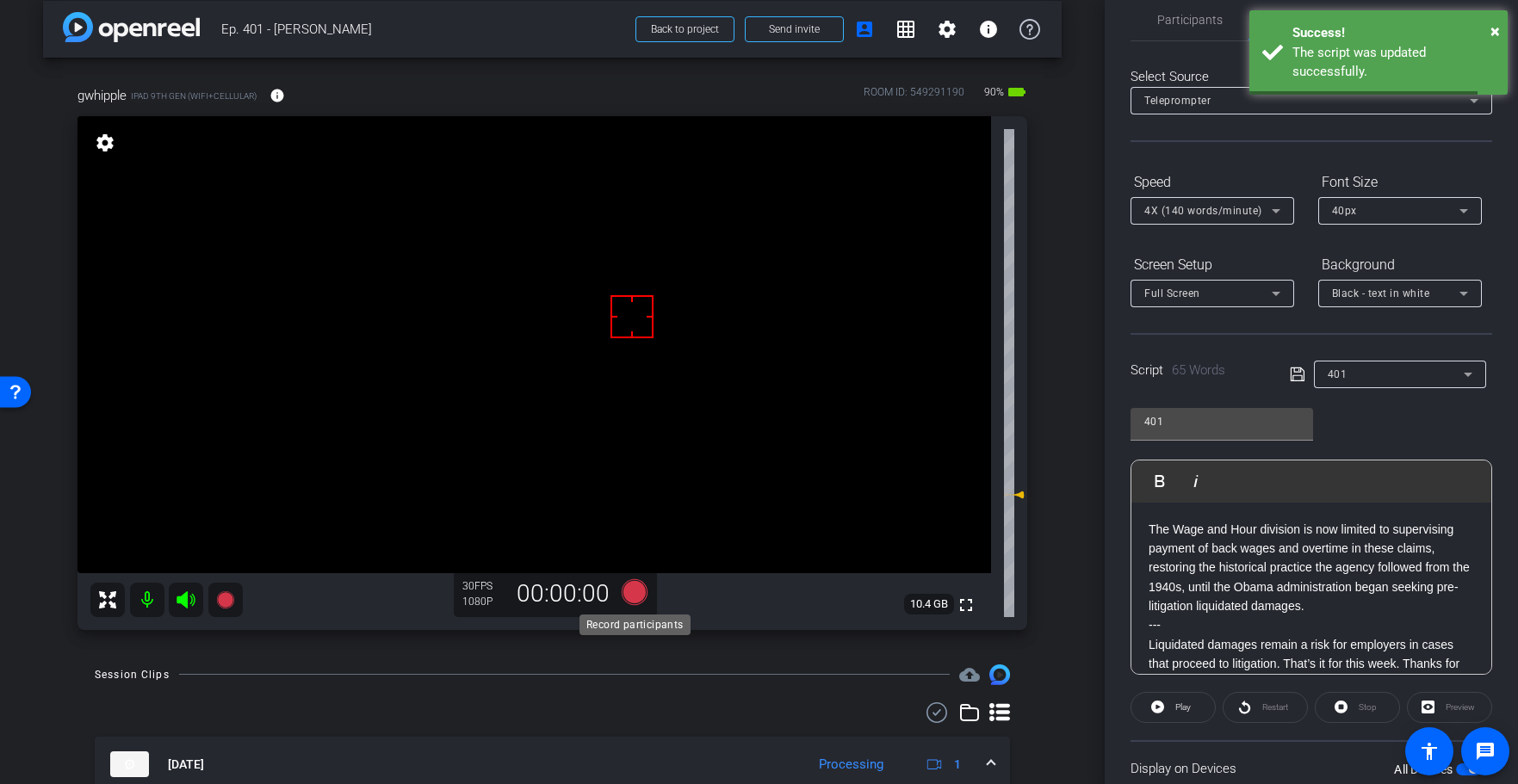
click at [624, 592] on icon at bounding box center [634, 592] width 26 height 26
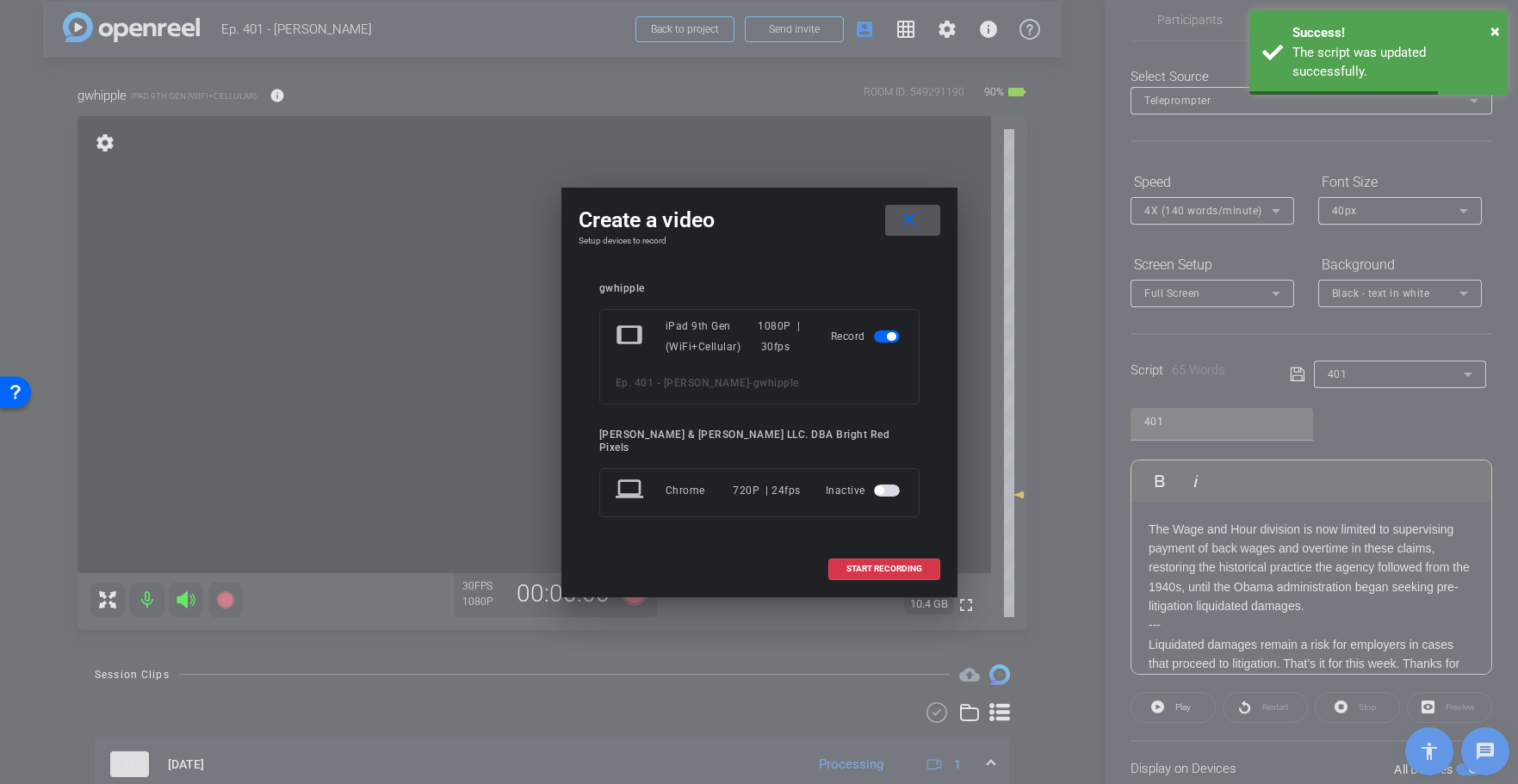
drag, startPoint x: 849, startPoint y: 564, endPoint x: 743, endPoint y: 670, distance: 149.9
click at [849, 565] on span "START RECORDING" at bounding box center [884, 569] width 76 height 9
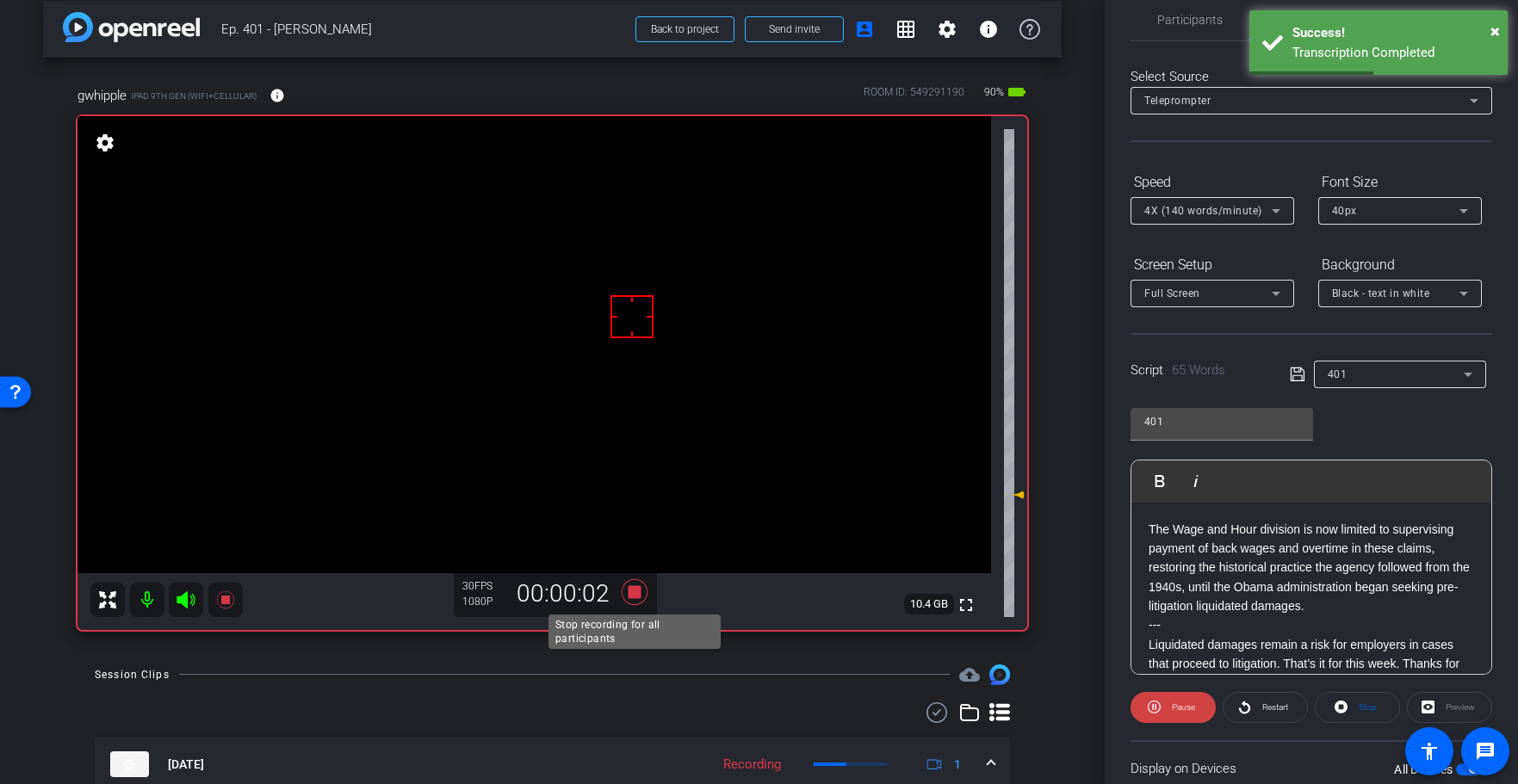
click at [633, 594] on icon at bounding box center [634, 592] width 26 height 26
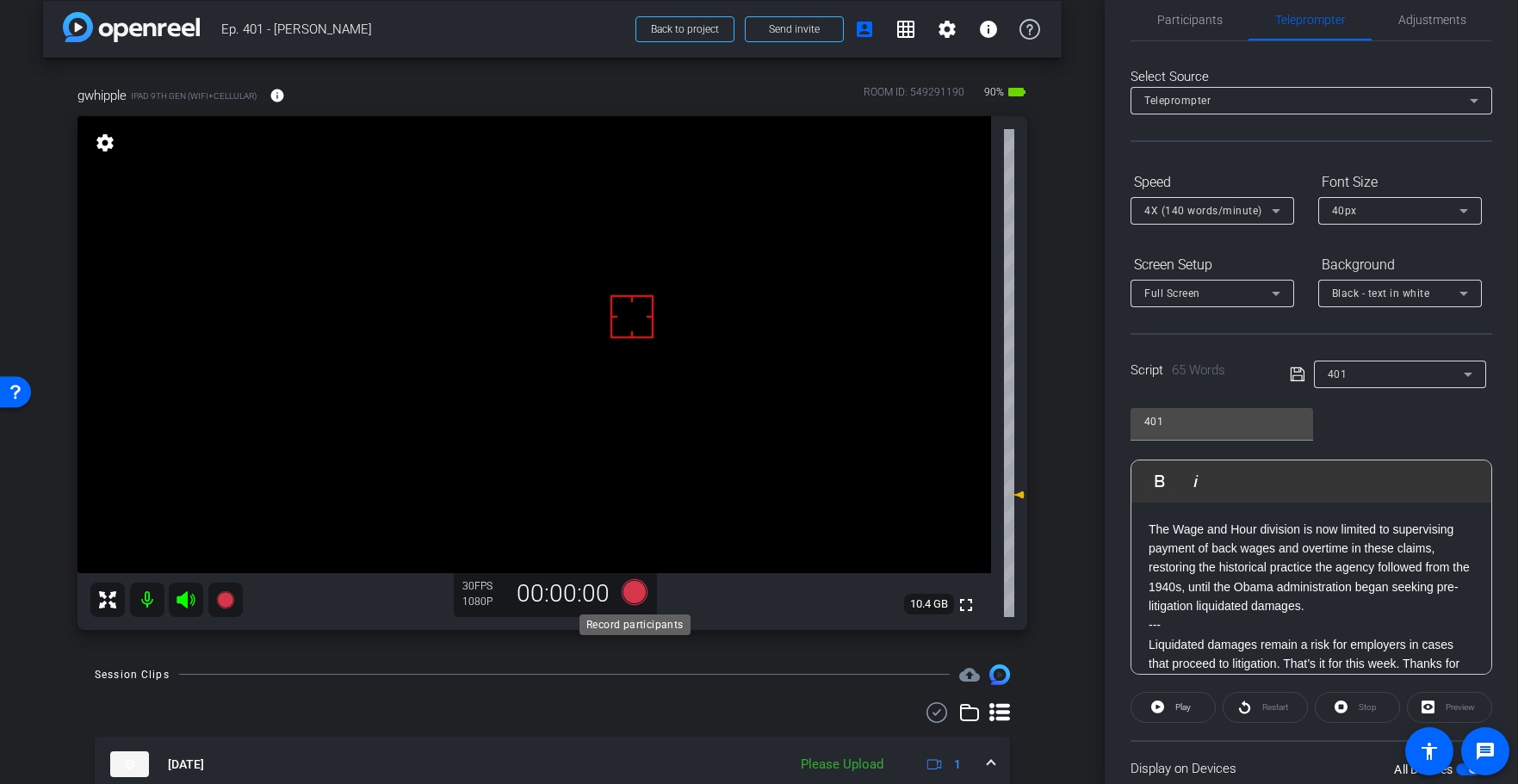
click at [638, 594] on icon at bounding box center [634, 592] width 26 height 26
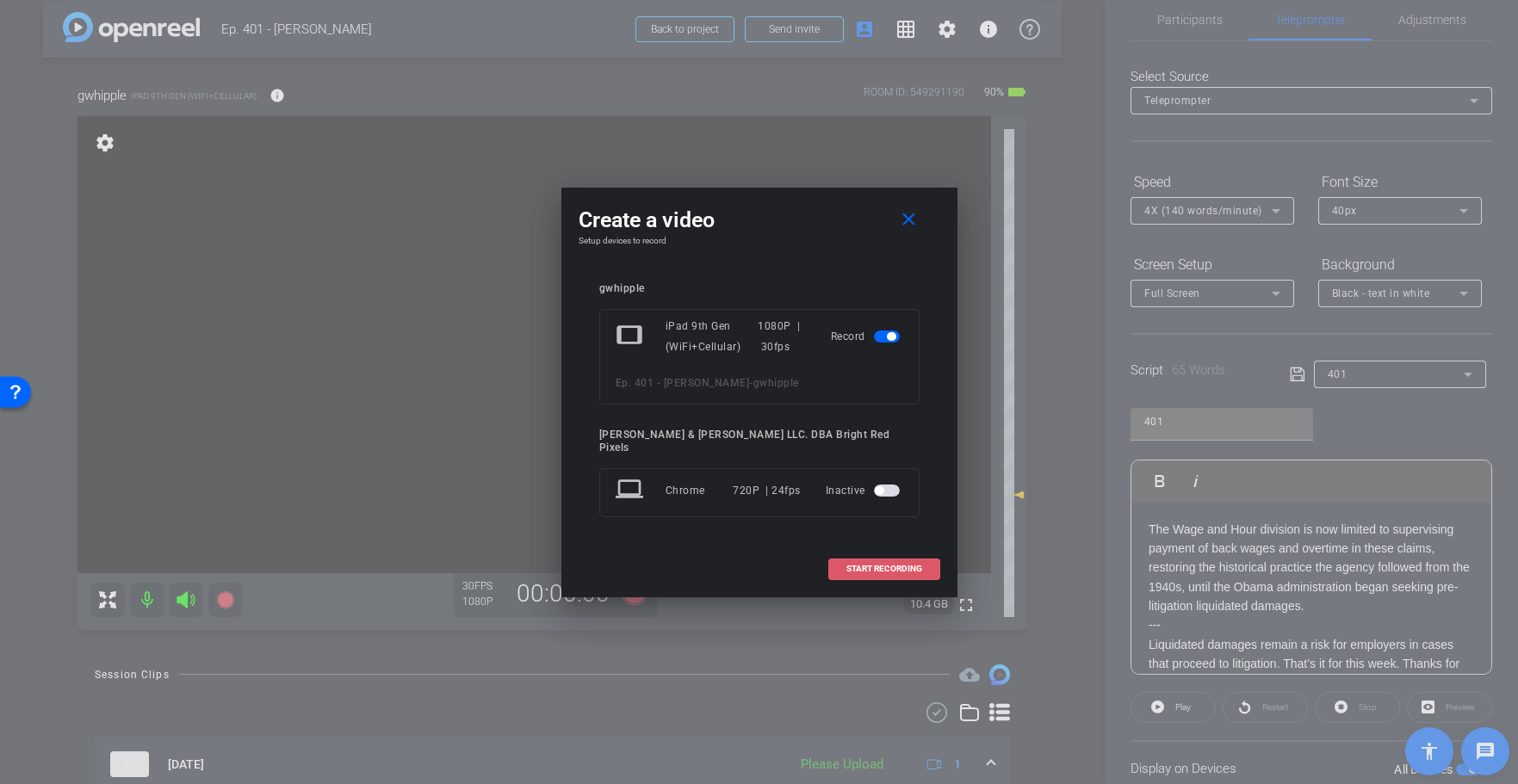
drag, startPoint x: 891, startPoint y: 562, endPoint x: 655, endPoint y: 667, distance: 258.3
click at [891, 565] on span "START RECORDING" at bounding box center [884, 569] width 76 height 9
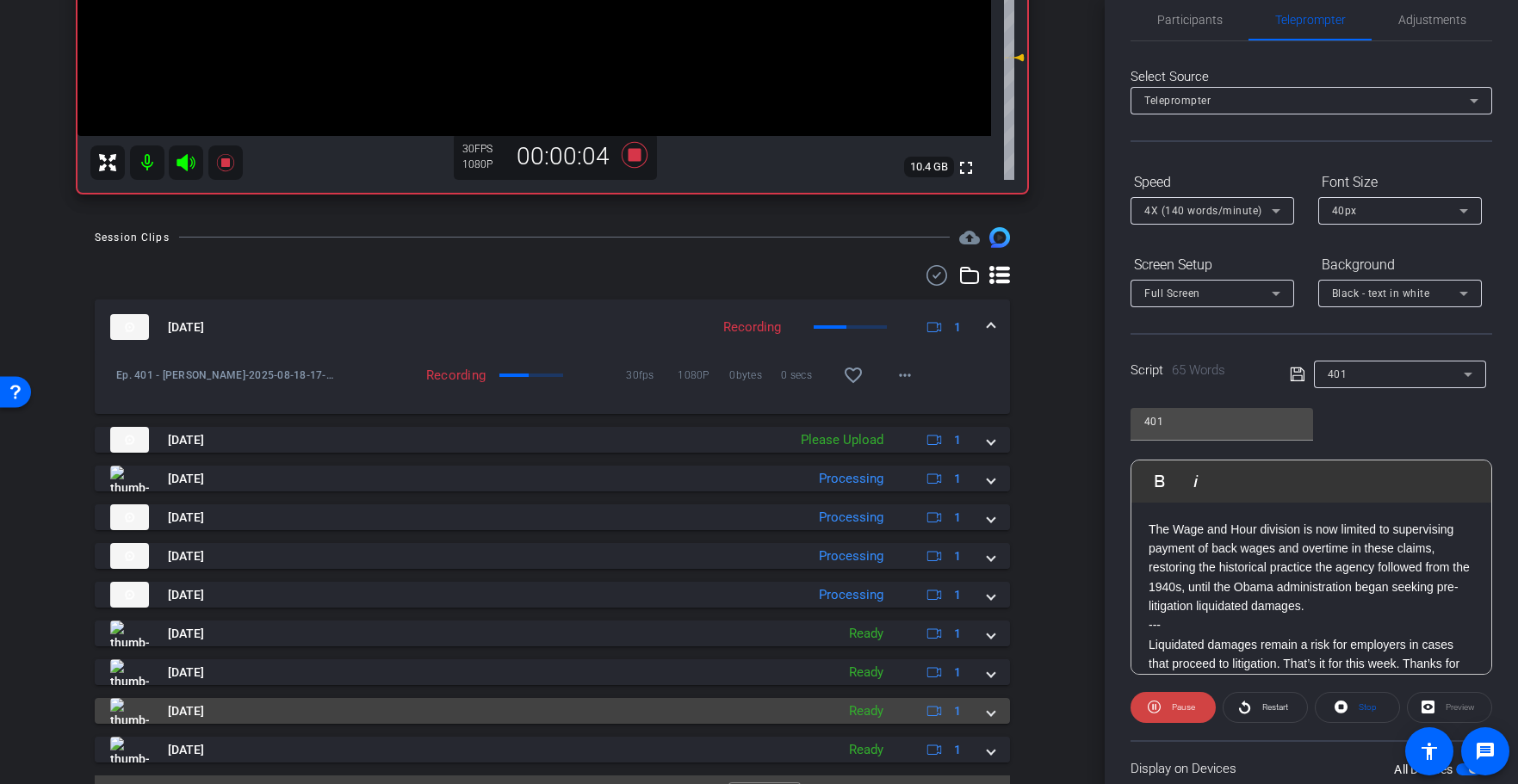
scroll to position [493, 0]
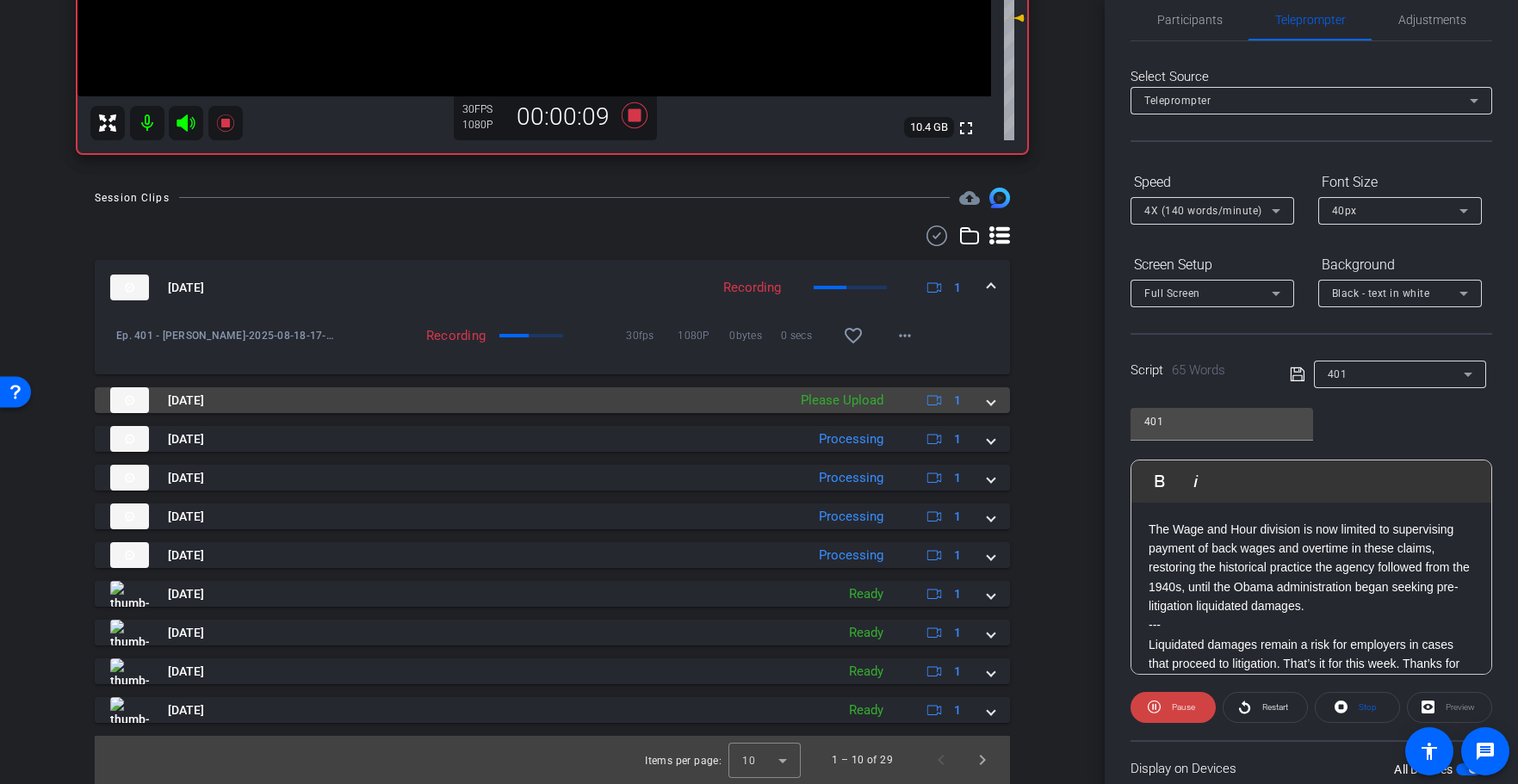
click at [989, 404] on span at bounding box center [990, 401] width 7 height 18
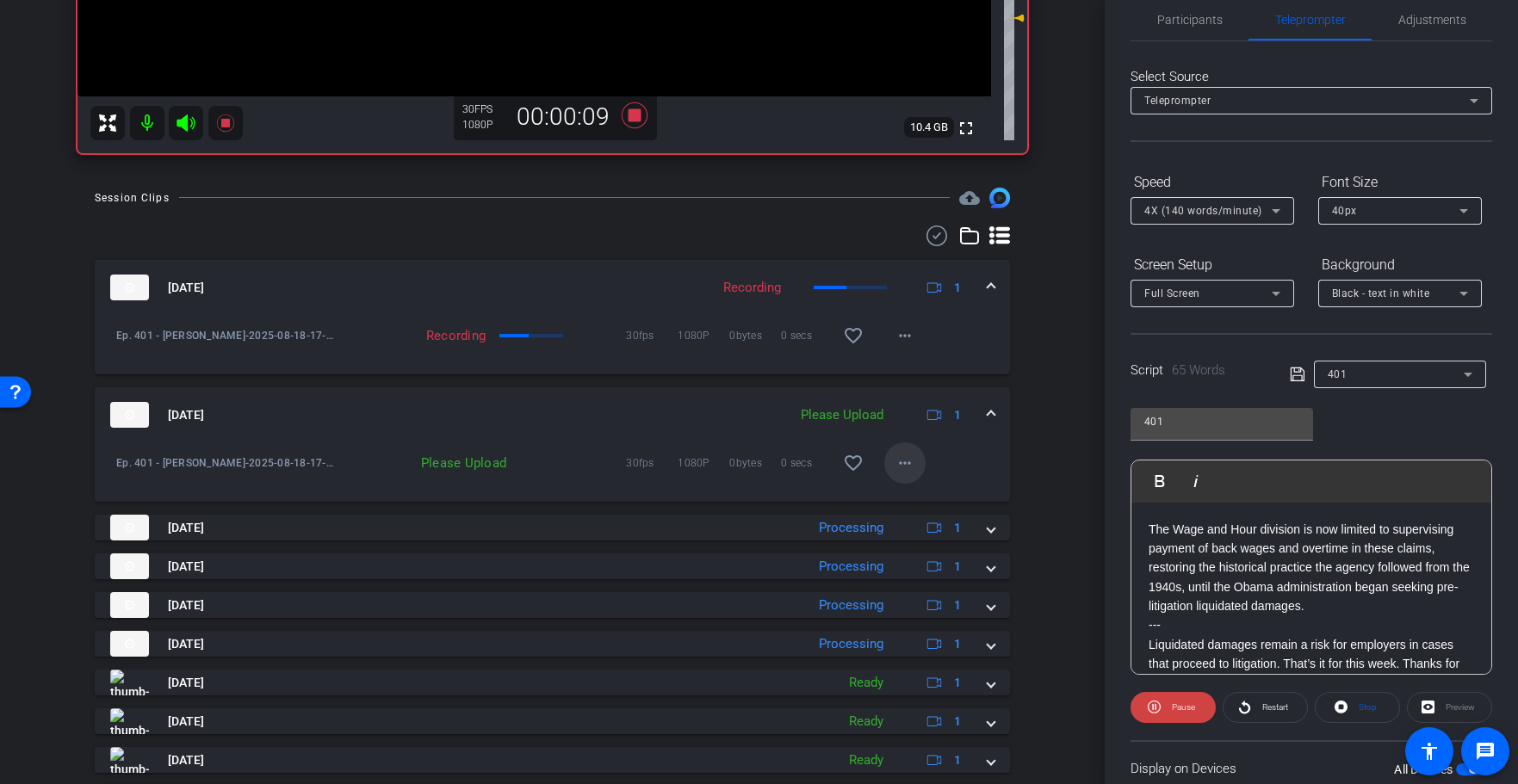
click at [905, 462] on mat-icon "more_horiz" at bounding box center [904, 463] width 21 height 21
click at [1030, 461] on div at bounding box center [759, 392] width 1518 height 784
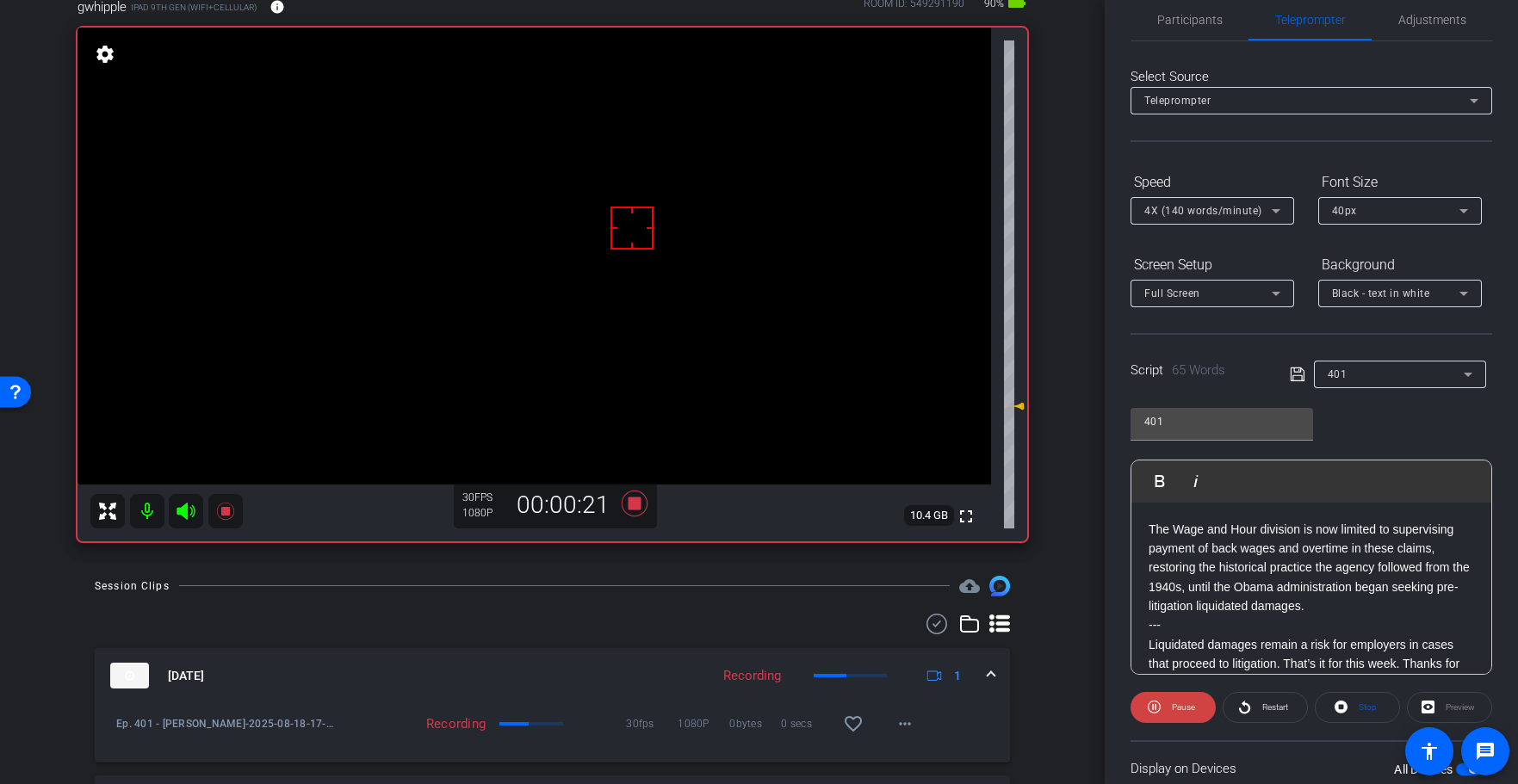
scroll to position [224, 0]
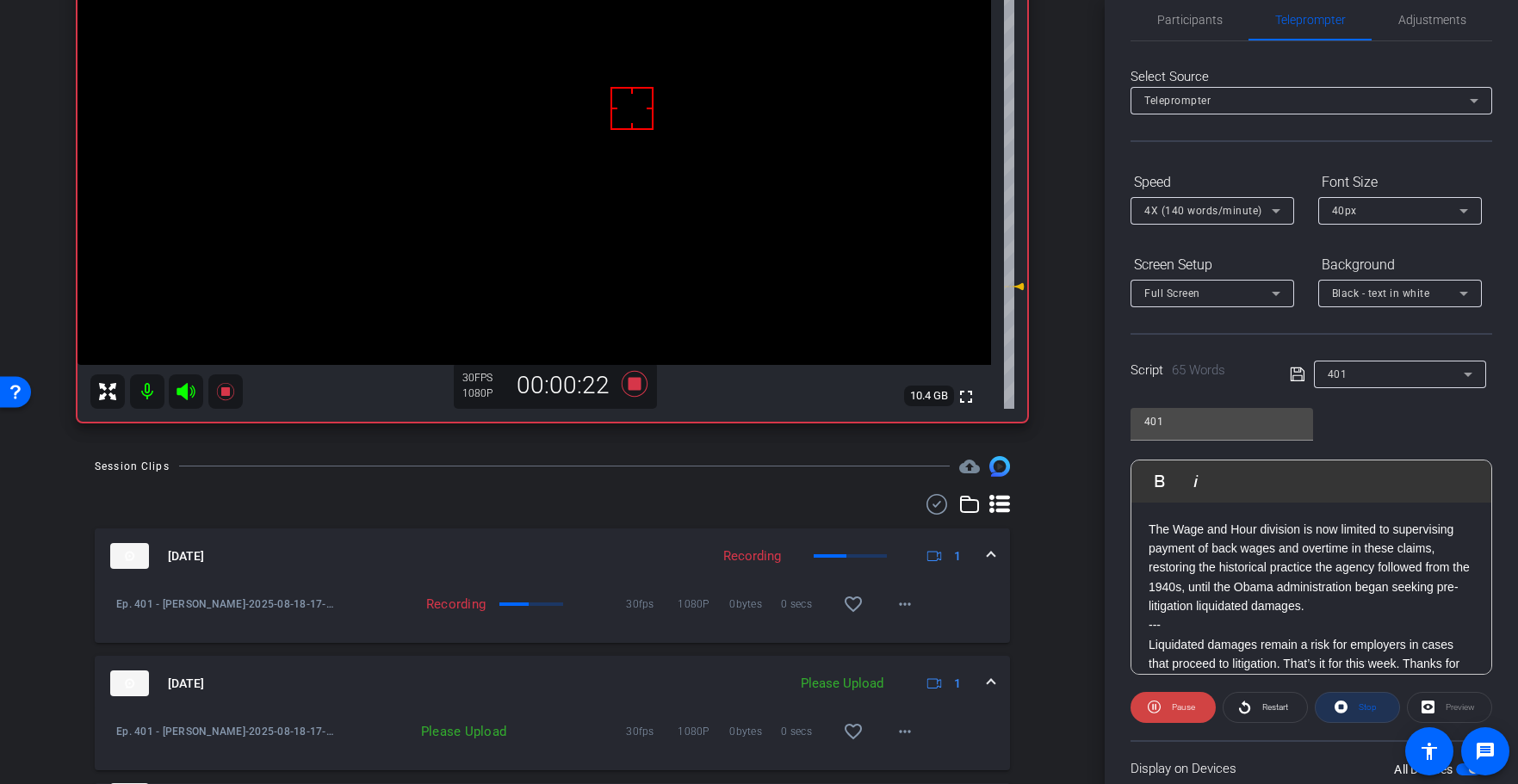
click at [1363, 710] on span "Stop" at bounding box center [1367, 706] width 18 height 9
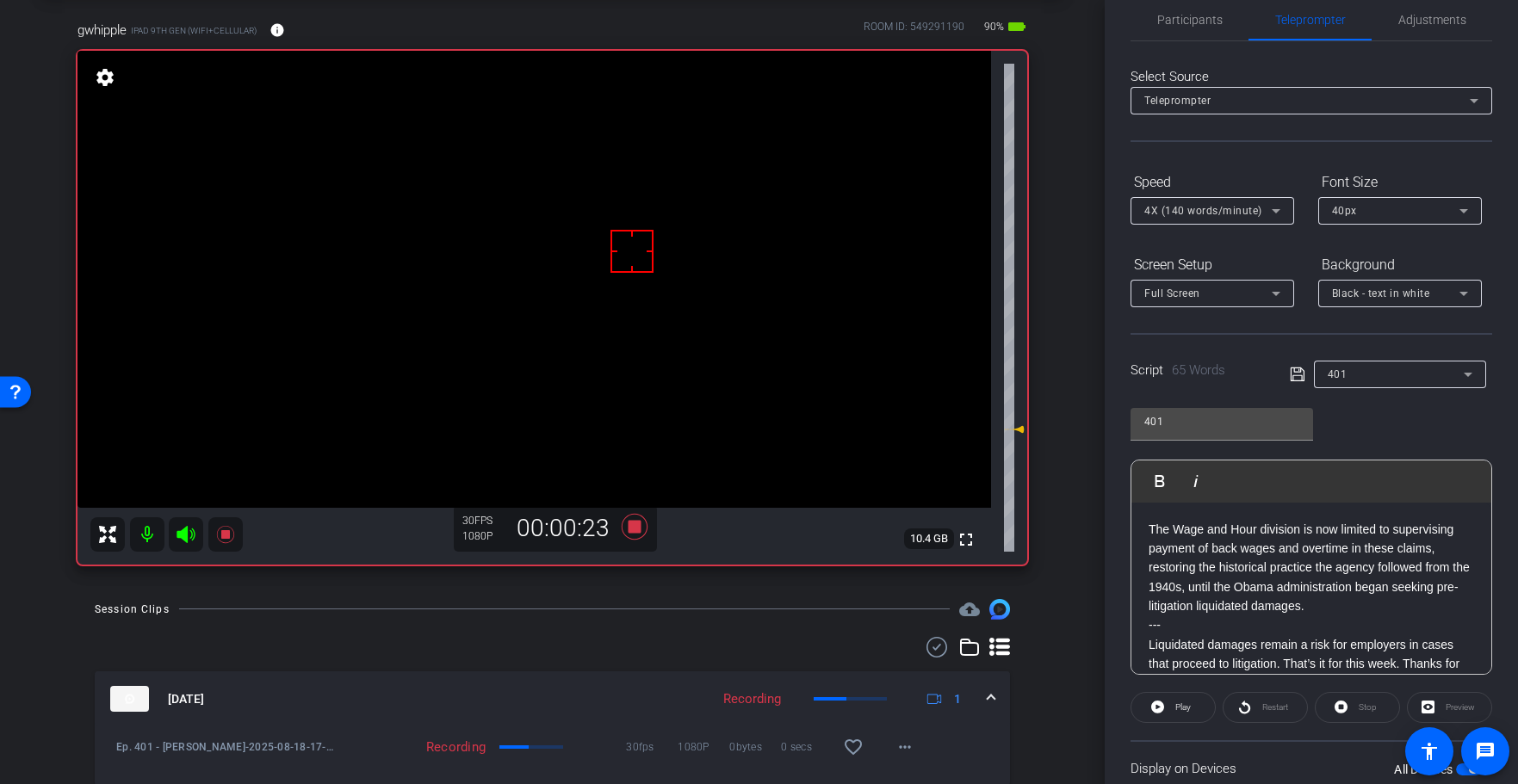
scroll to position [0, 0]
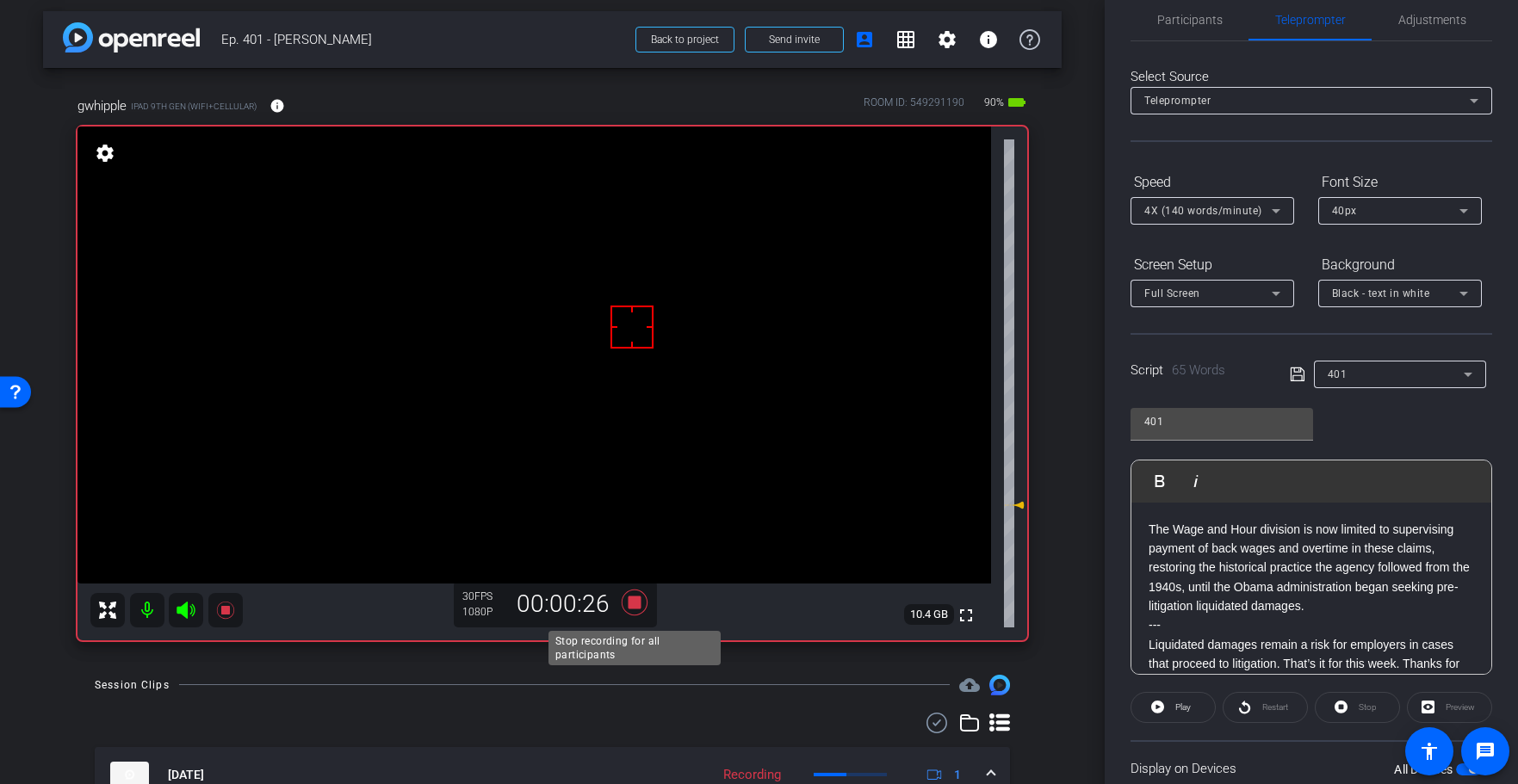
click at [639, 605] on icon at bounding box center [634, 602] width 26 height 26
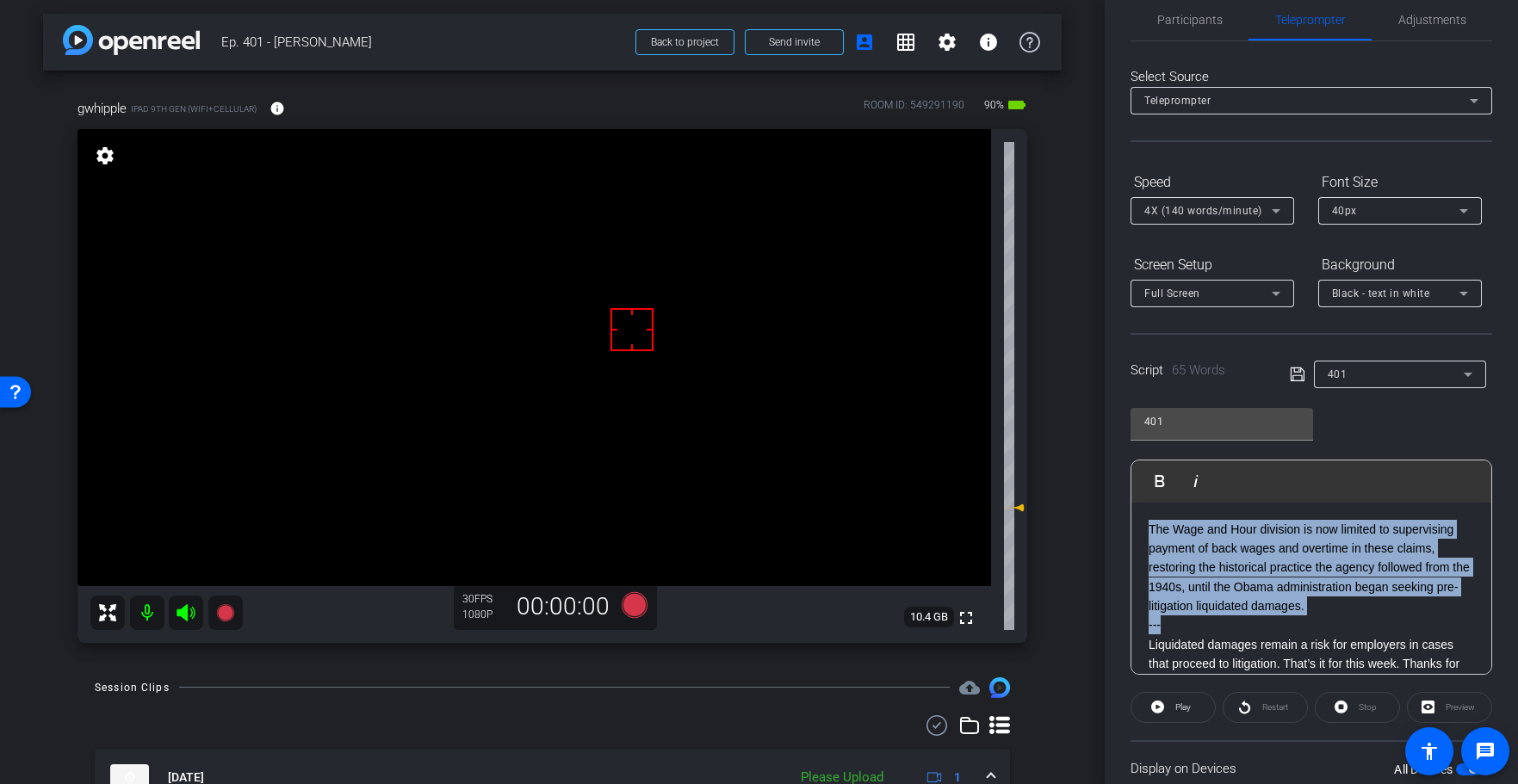
drag, startPoint x: 1165, startPoint y: 625, endPoint x: 1126, endPoint y: 492, distance: 138.6
click at [1125, 496] on div "Participants Teleprompter Adjustments [PERSON_NAME] & [PERSON_NAME] LLC. DBA Br…" at bounding box center [1311, 392] width 413 height 784
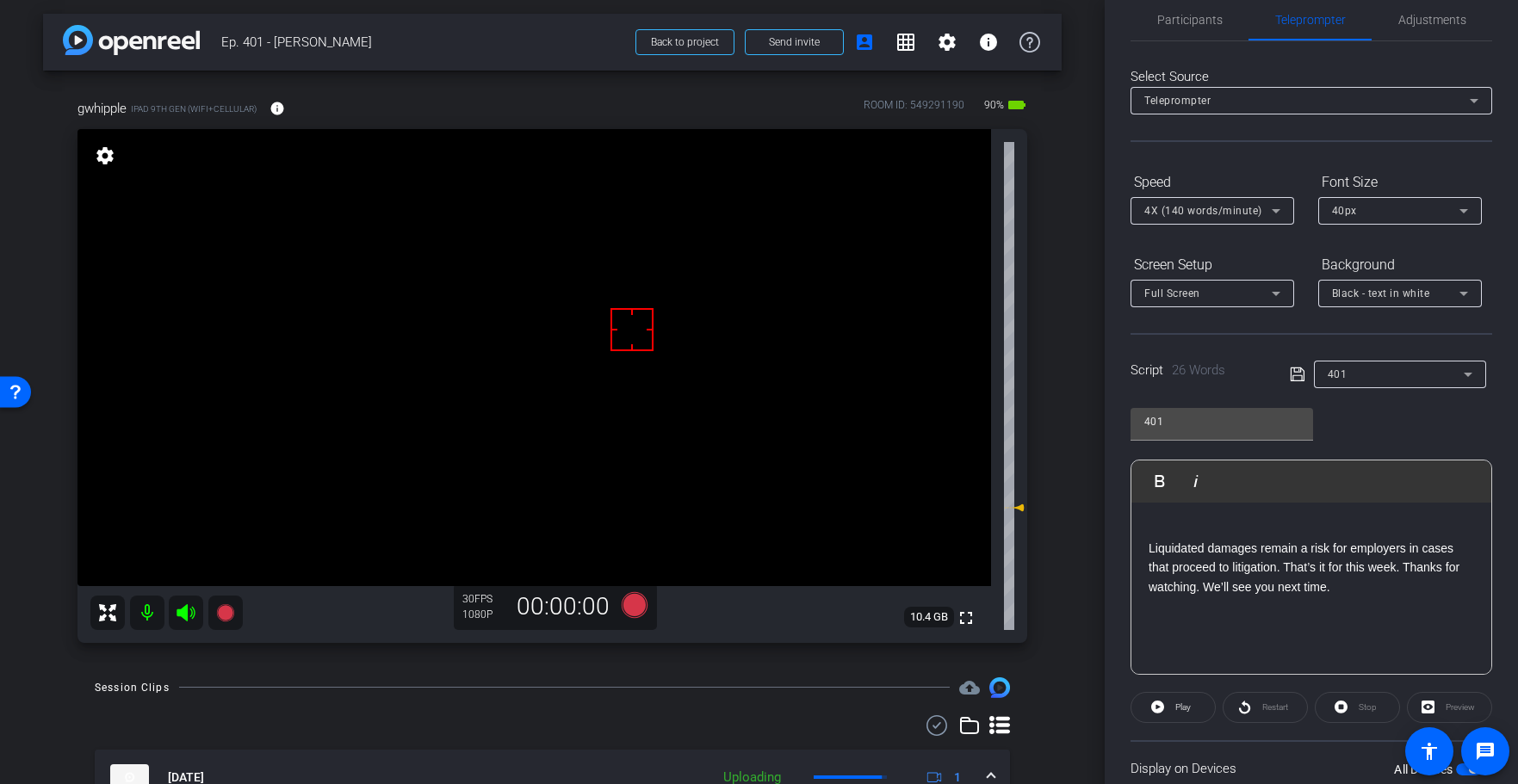
click at [1148, 545] on div "Liquidated damages remain a risk for employers in cases that proceed to litigat…" at bounding box center [1311, 588] width 360 height 173
click at [1299, 374] on icon at bounding box center [1296, 374] width 14 height 14
click at [1300, 374] on icon at bounding box center [1297, 374] width 16 height 21
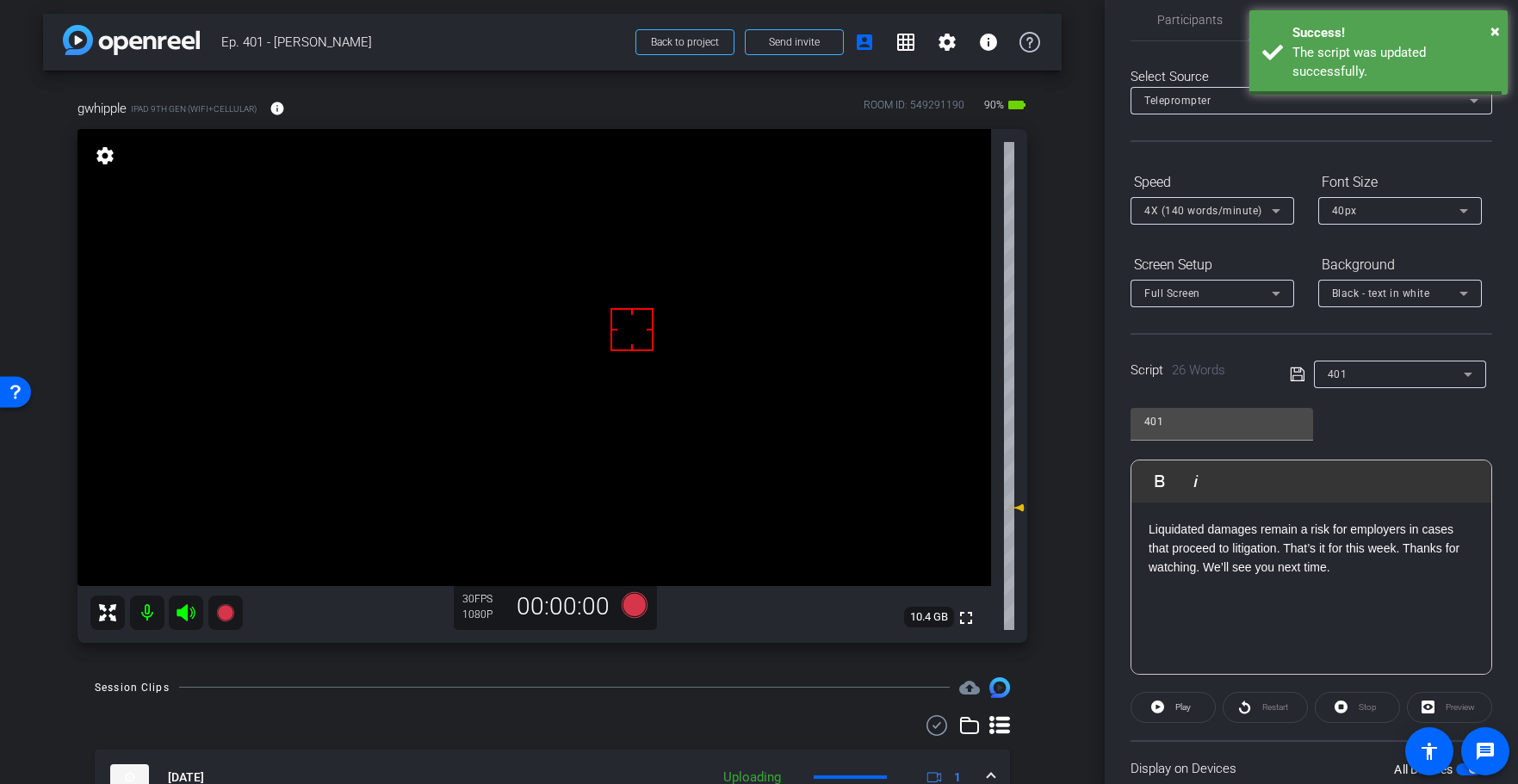
click at [1300, 373] on icon at bounding box center [1297, 374] width 16 height 21
click at [1301, 373] on icon at bounding box center [1297, 374] width 16 height 21
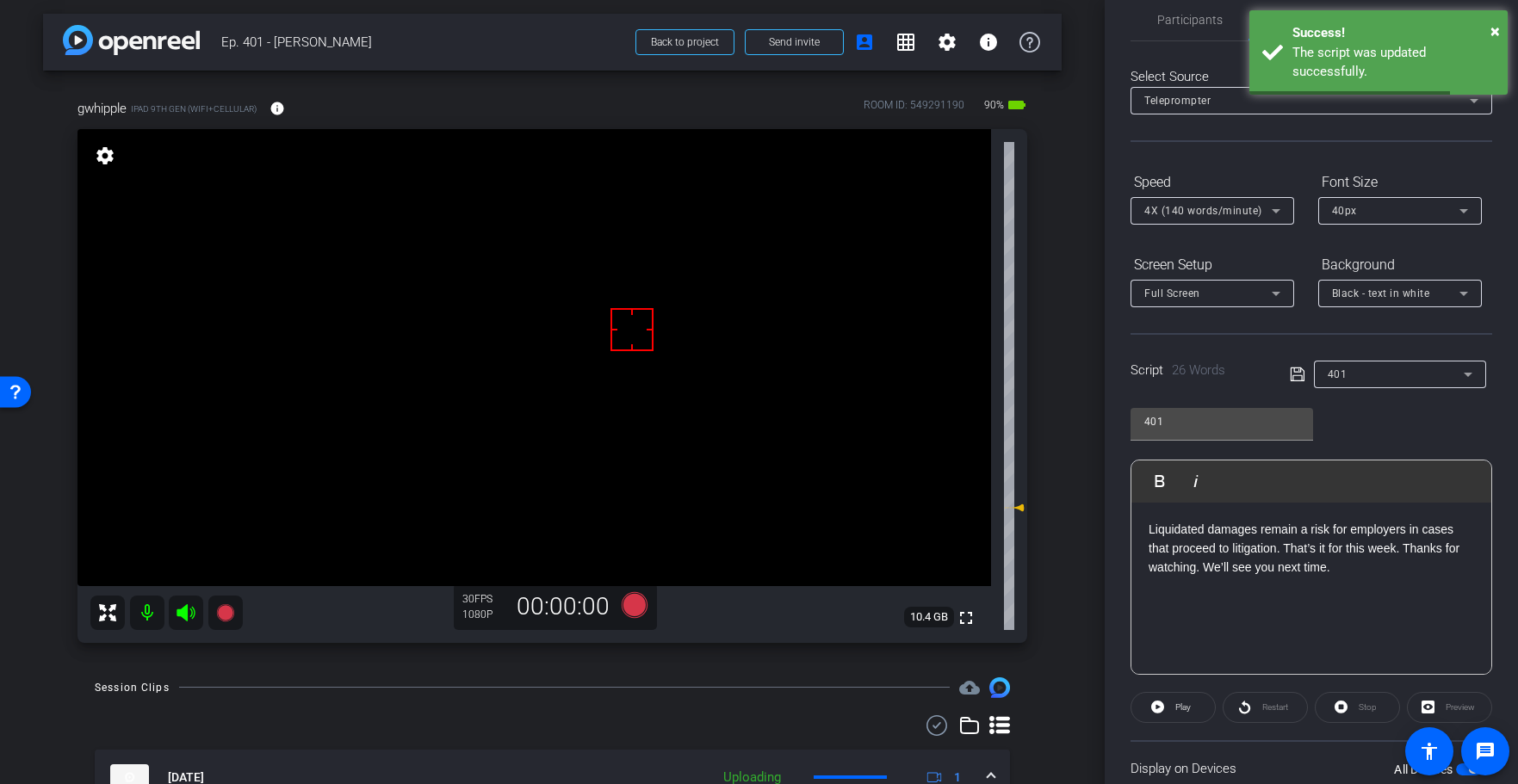
click at [1301, 373] on icon at bounding box center [1297, 374] width 16 height 21
click at [1173, 702] on span "Play" at bounding box center [1181, 707] width 20 height 24
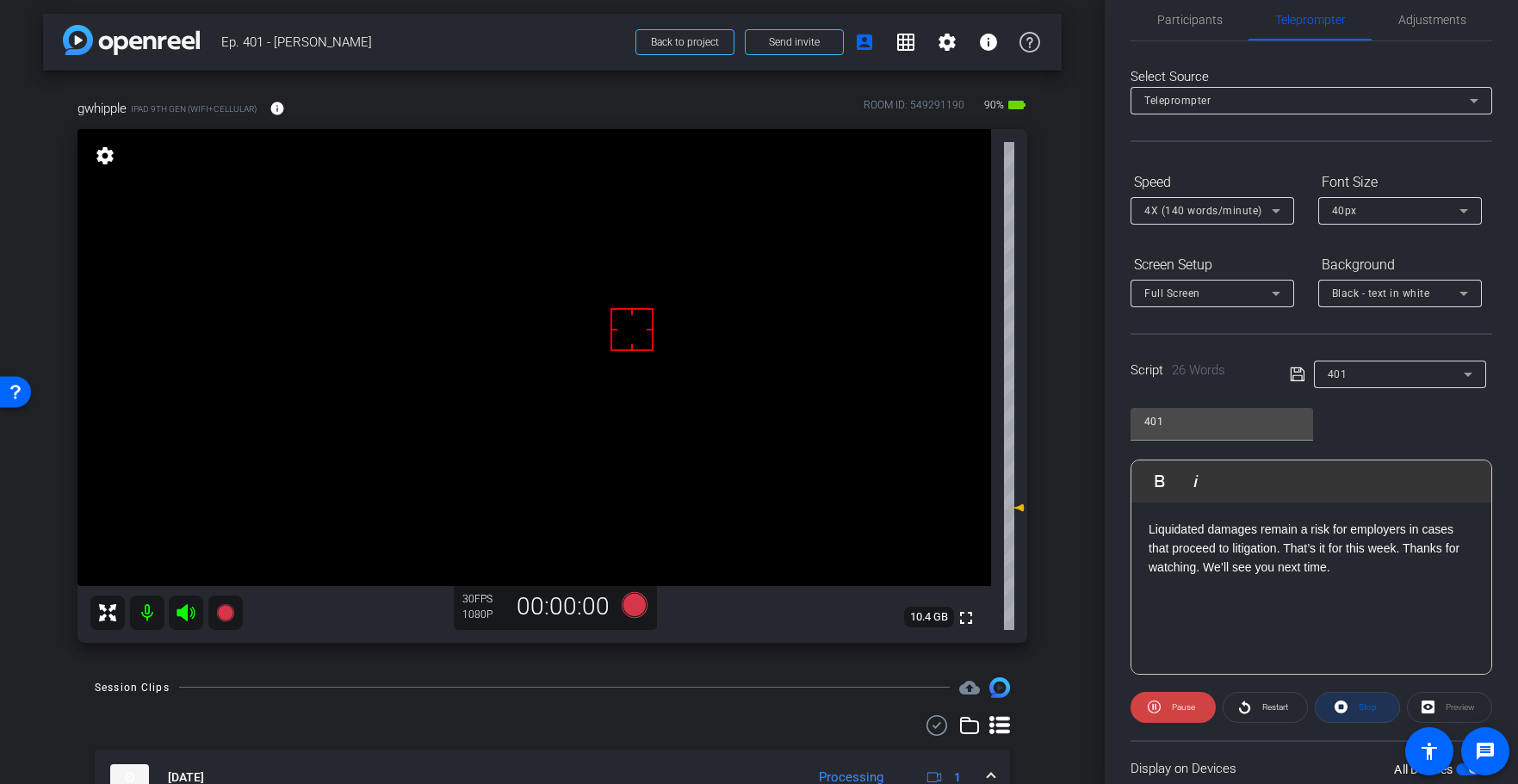
click at [1363, 710] on span "Stop" at bounding box center [1367, 706] width 18 height 9
click at [1363, 710] on div "Stop" at bounding box center [1356, 707] width 85 height 31
drag, startPoint x: 1363, startPoint y: 710, endPoint x: 1315, endPoint y: 329, distance: 384.0
click at [1363, 710] on div "Stop" at bounding box center [1356, 707] width 85 height 31
click at [1294, 380] on icon at bounding box center [1296, 374] width 14 height 14
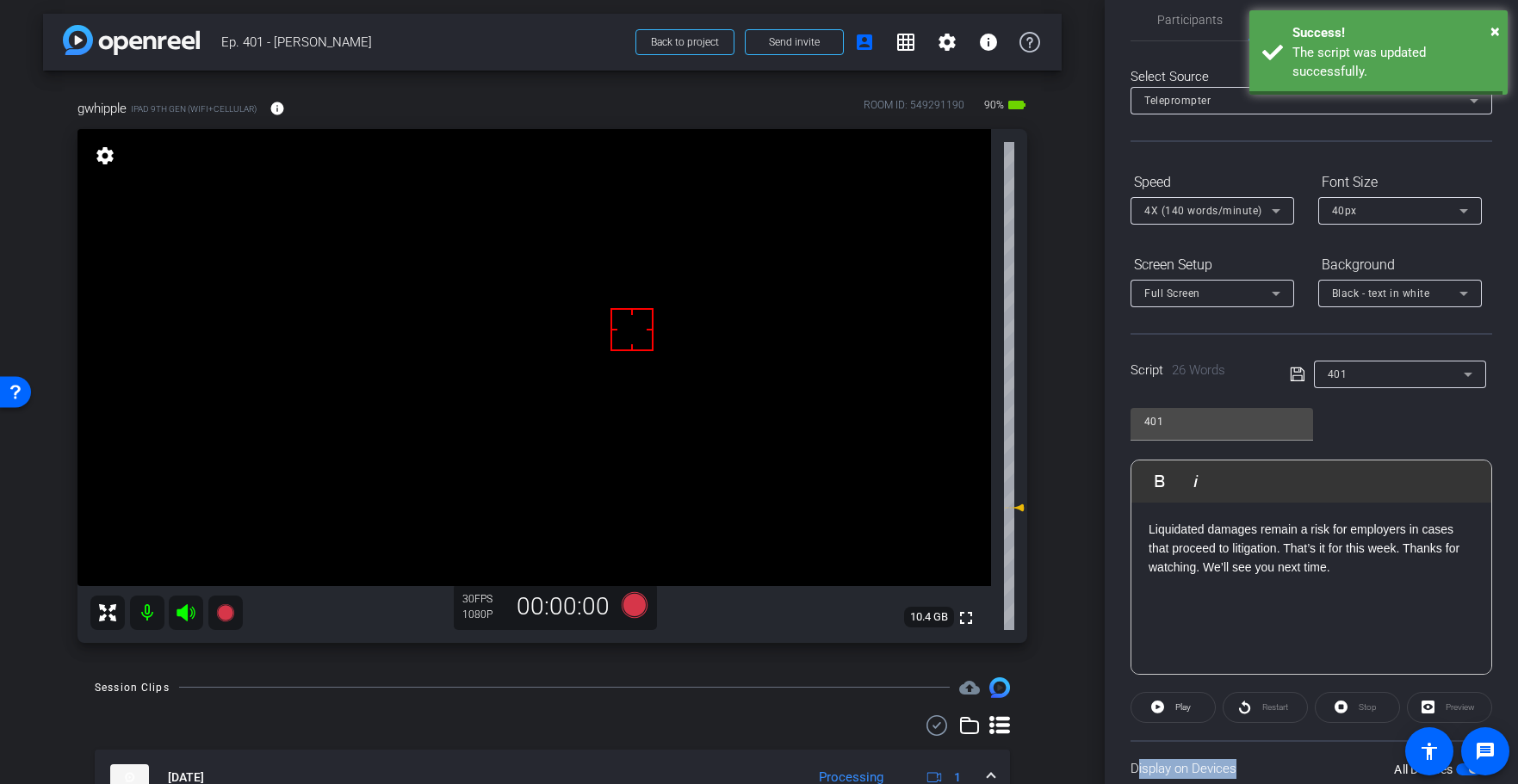
click at [1295, 375] on icon at bounding box center [1296, 374] width 14 height 14
click at [1294, 375] on icon at bounding box center [1296, 374] width 14 height 14
click at [627, 606] on icon at bounding box center [634, 605] width 26 height 26
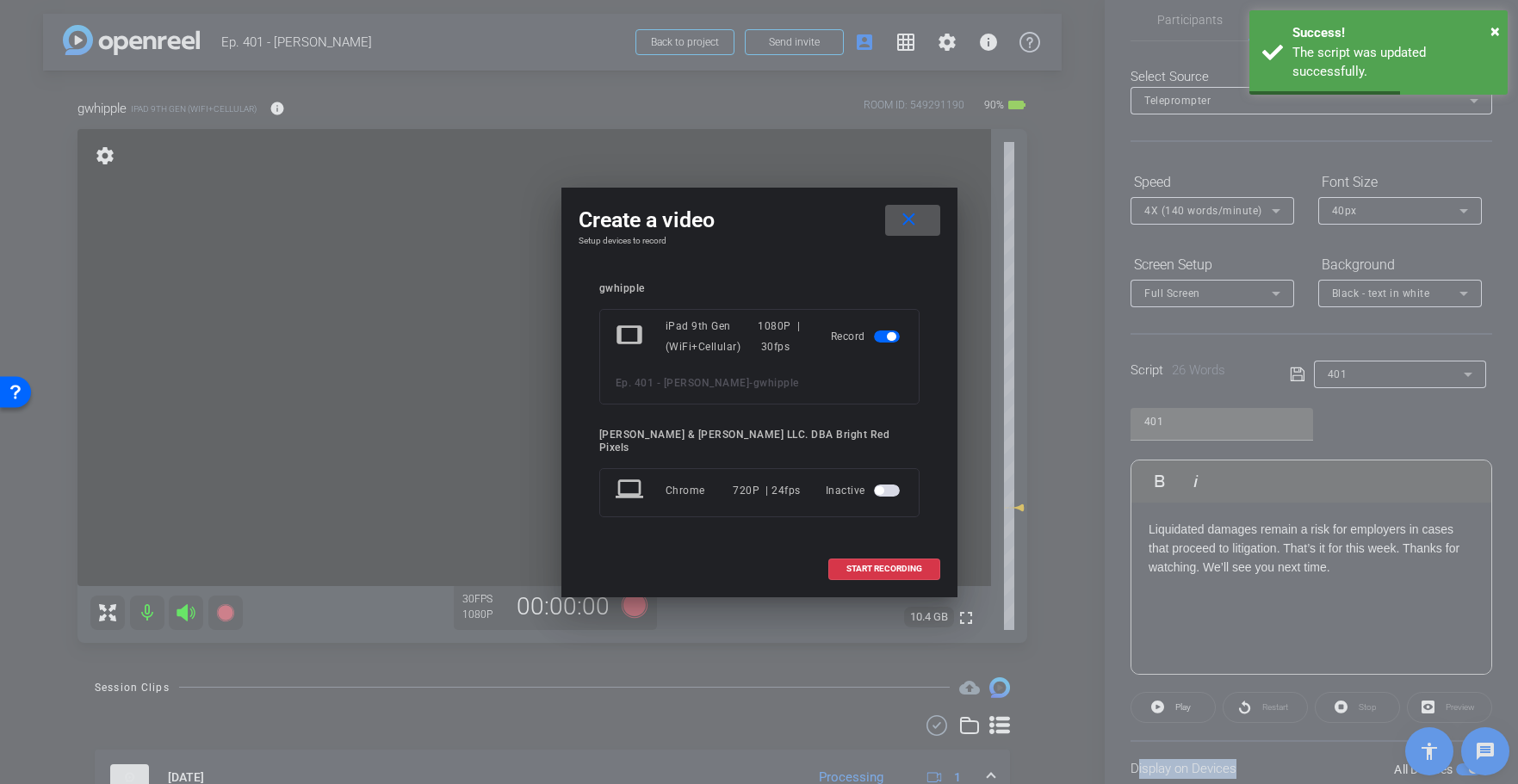
drag, startPoint x: 842, startPoint y: 570, endPoint x: 771, endPoint y: 612, distance: 82.5
click at [842, 570] on span at bounding box center [884, 569] width 110 height 41
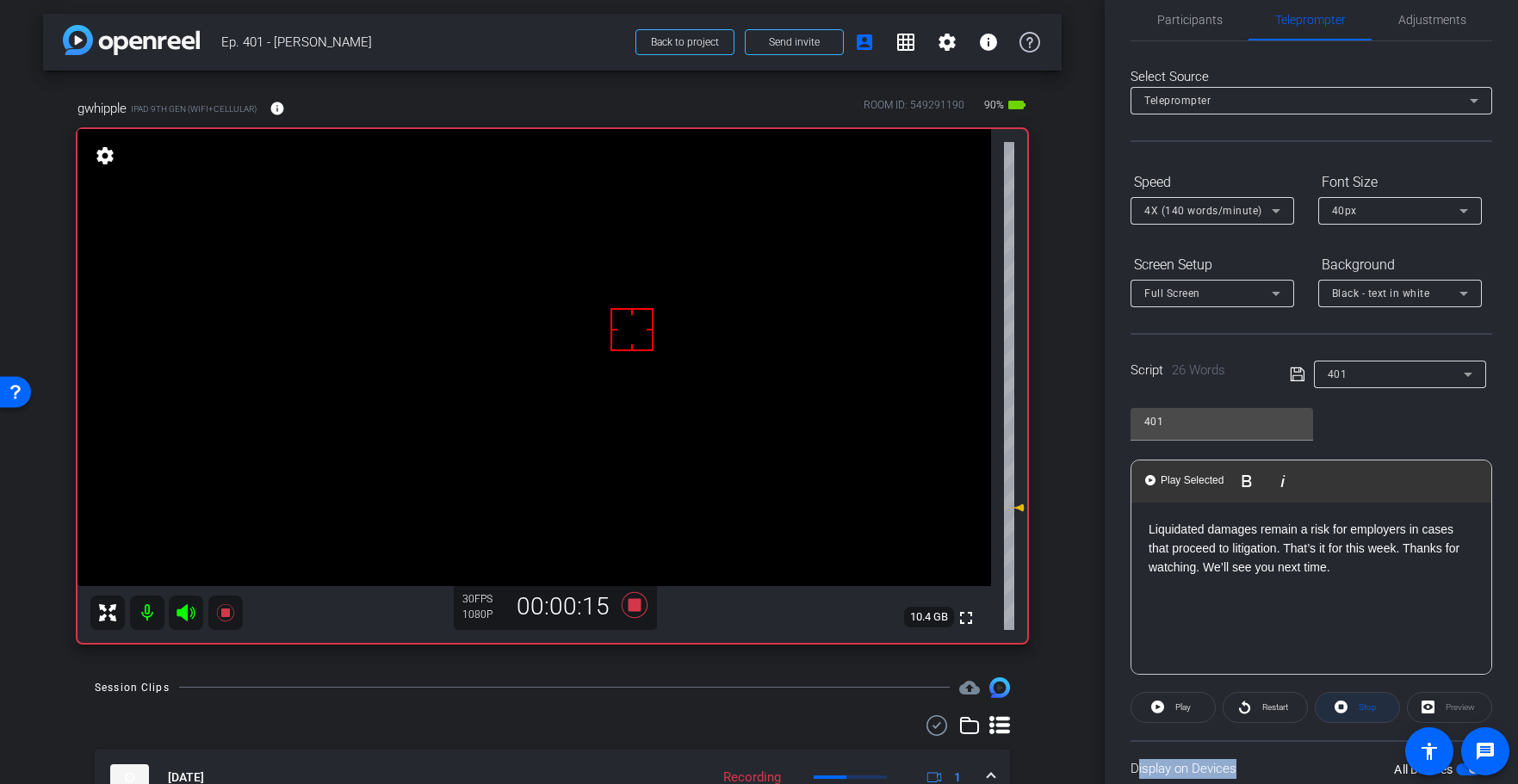
click at [1363, 716] on span "Stop" at bounding box center [1365, 707] width 22 height 24
click at [627, 603] on icon at bounding box center [634, 604] width 41 height 31
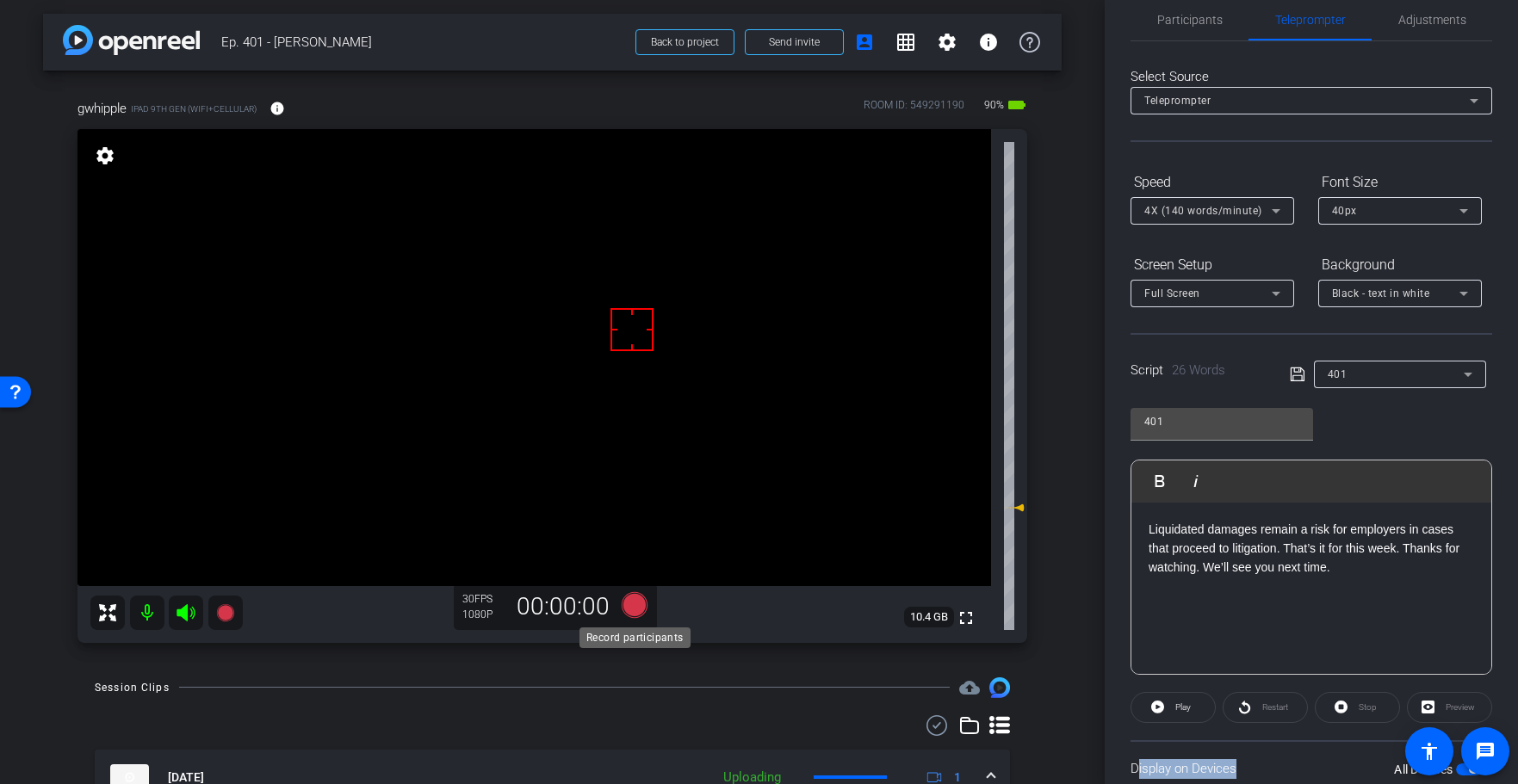
click at [633, 604] on icon at bounding box center [634, 605] width 26 height 26
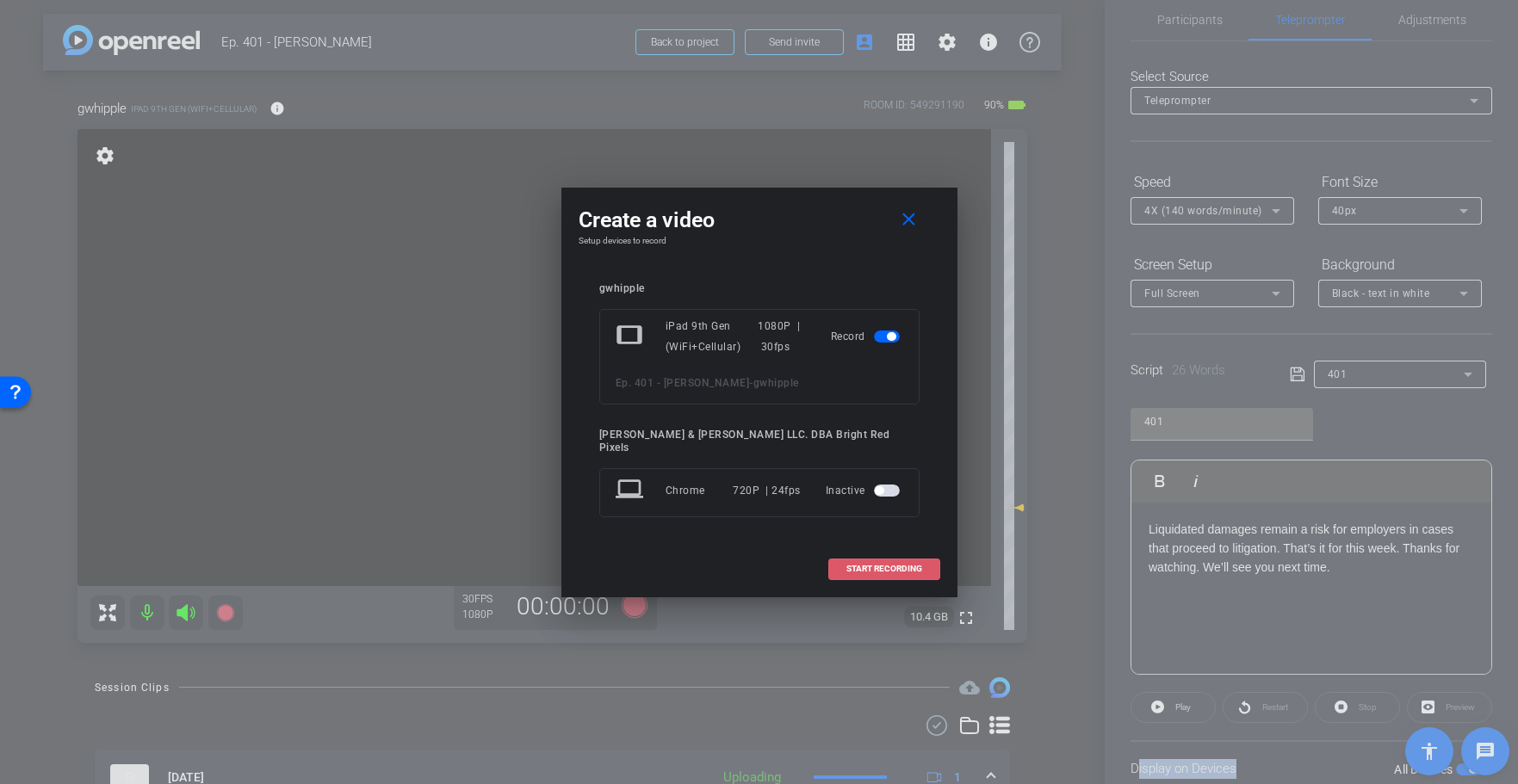
drag, startPoint x: 892, startPoint y: 559, endPoint x: 722, endPoint y: 630, distance: 184.2
click at [891, 565] on span "START RECORDING" at bounding box center [884, 569] width 76 height 9
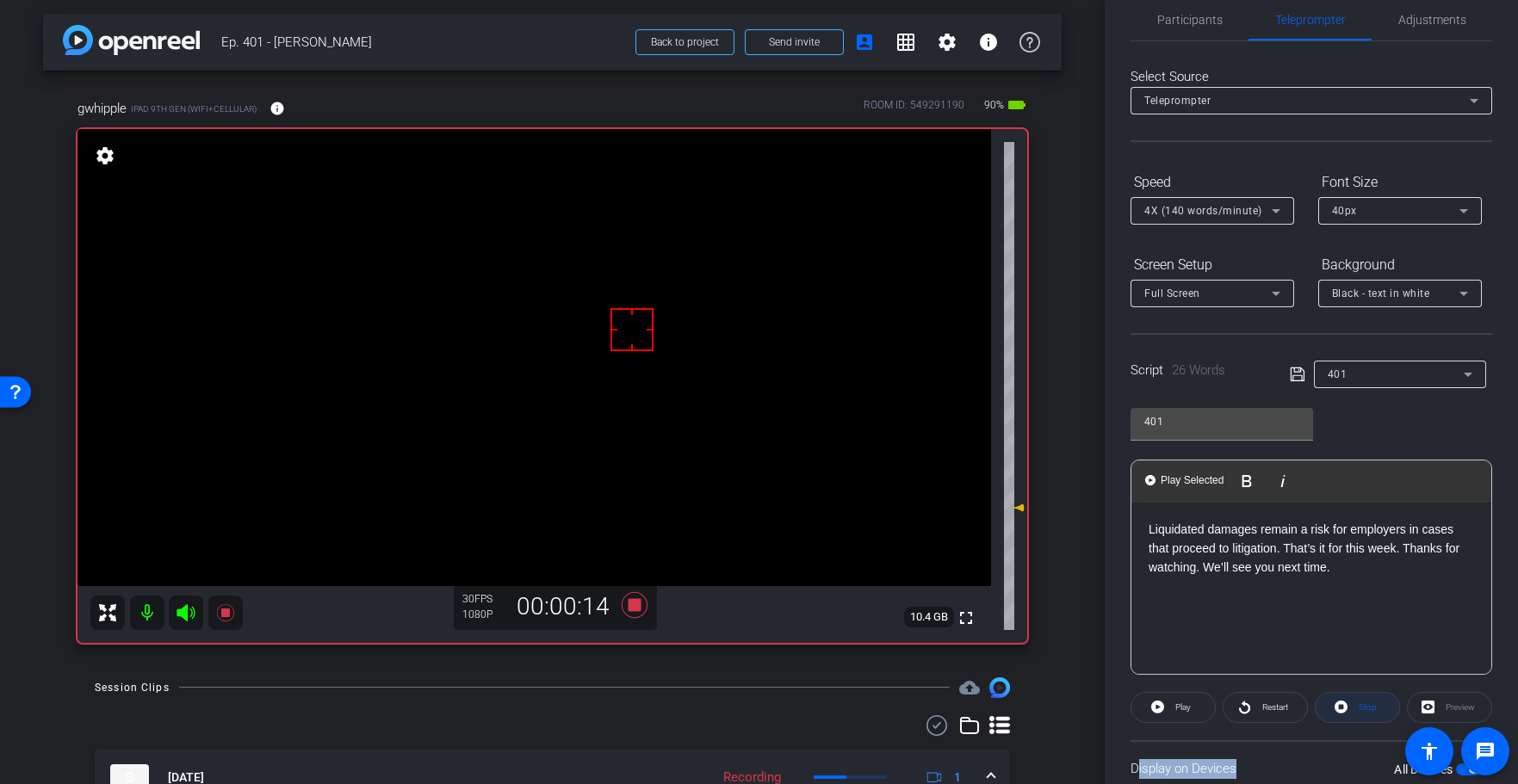
click at [1353, 709] on button "Stop" at bounding box center [1356, 707] width 85 height 31
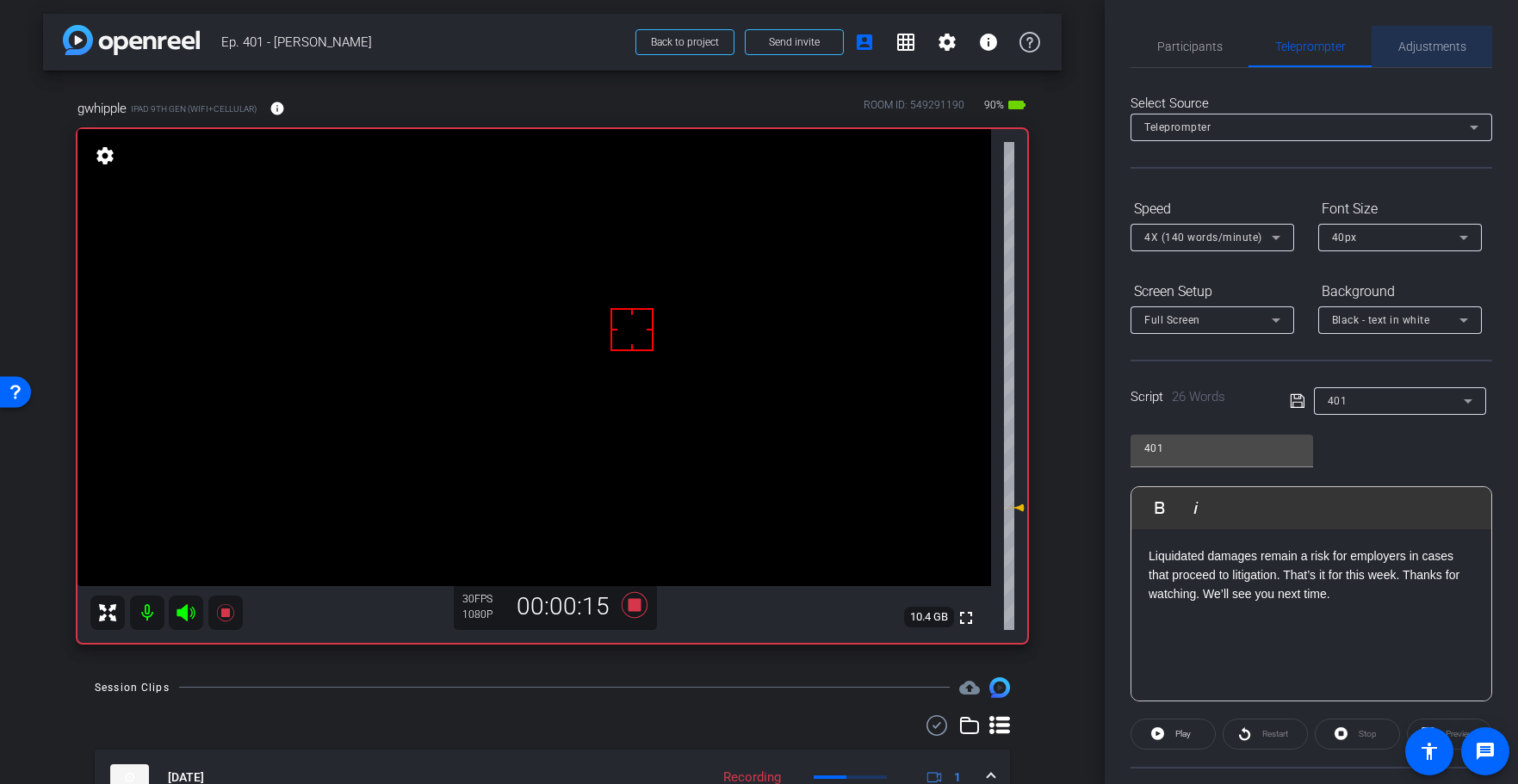
drag, startPoint x: 1435, startPoint y: 40, endPoint x: 1422, endPoint y: 37, distance: 13.3
click at [1434, 41] on span "Adjustments" at bounding box center [1432, 47] width 68 height 12
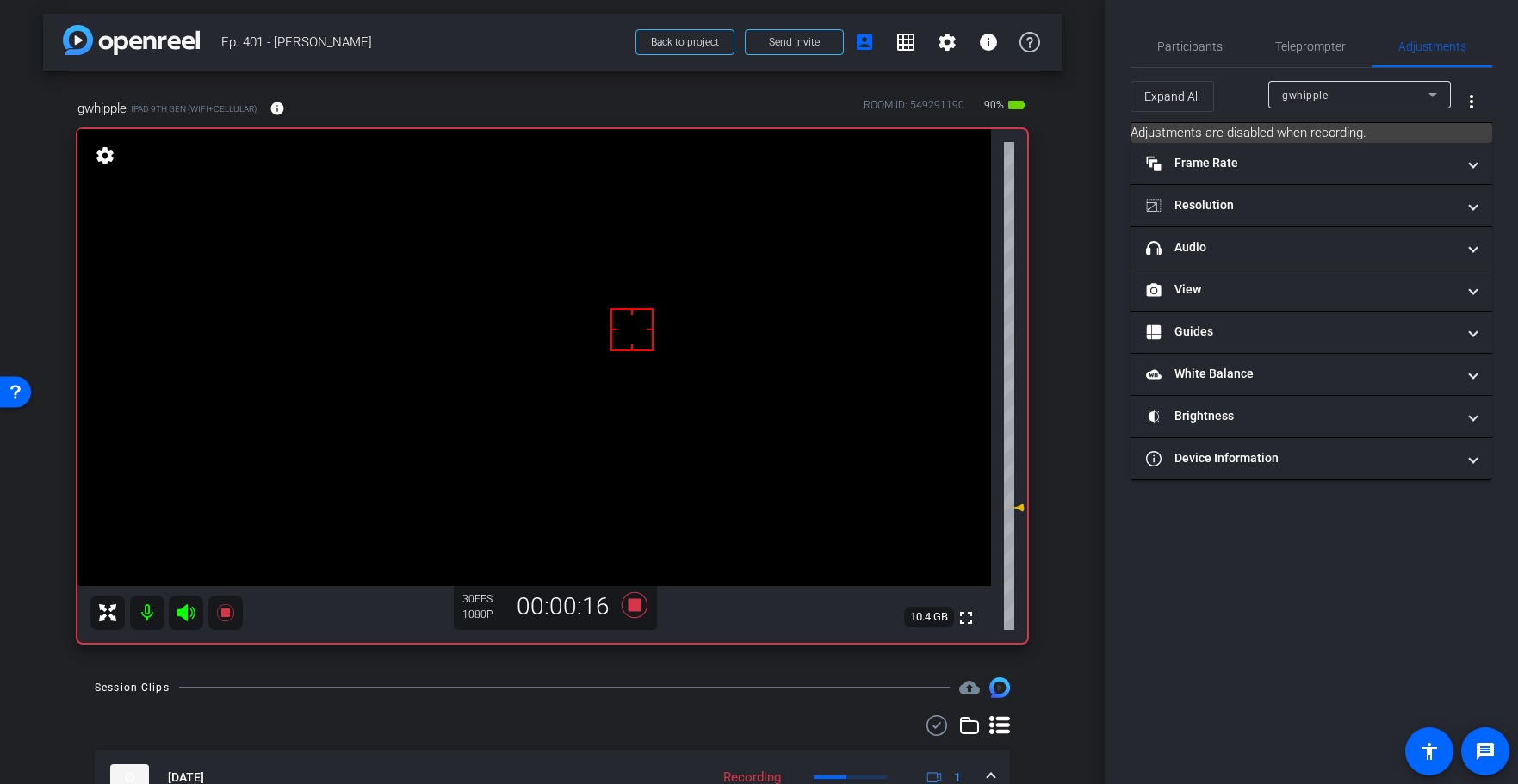
drag, startPoint x: 1172, startPoint y: 242, endPoint x: 1284, endPoint y: 324, distance: 138.8
click at [1172, 242] on mat-panel-title "headphone icon Audio" at bounding box center [1300, 247] width 310 height 18
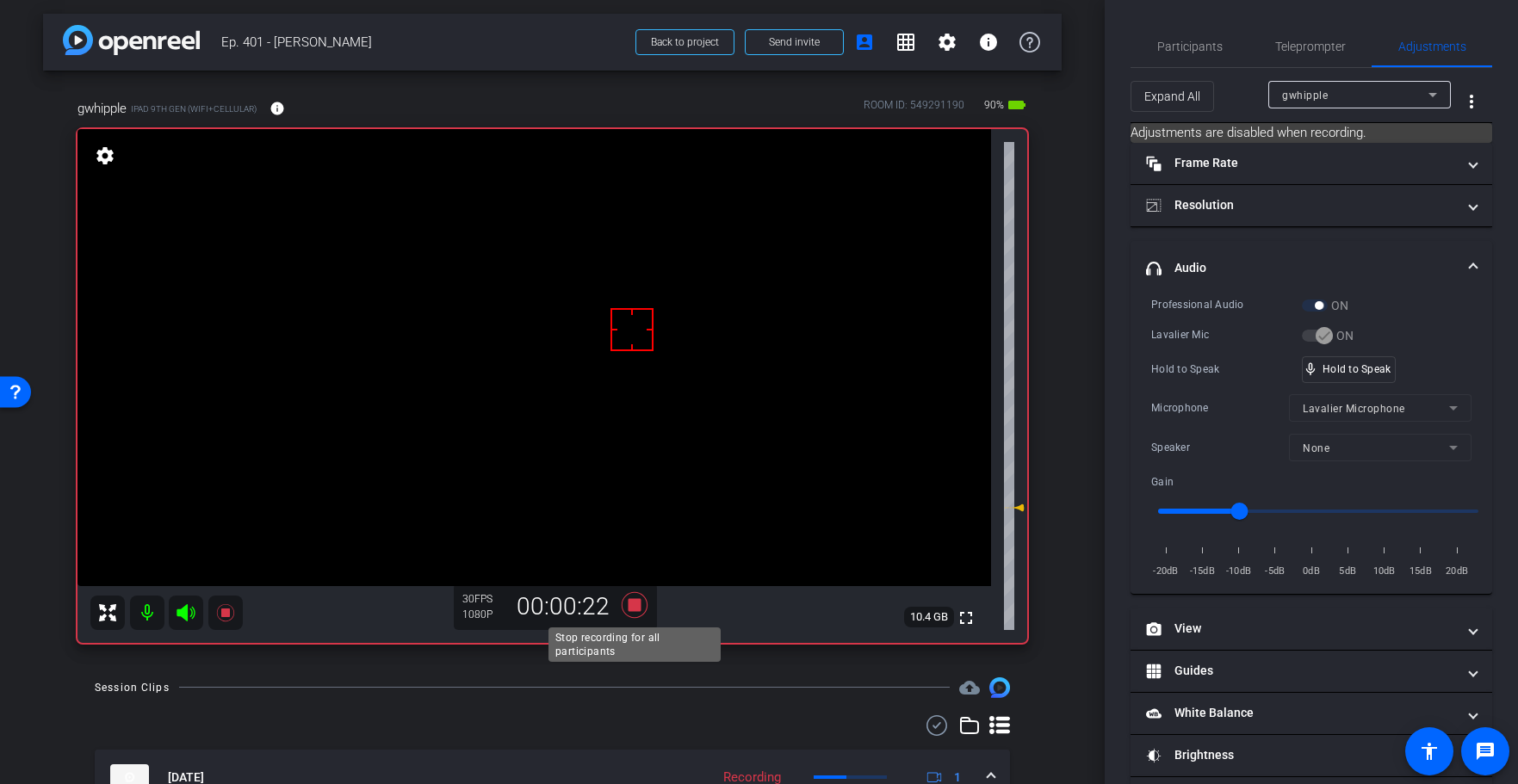
click at [637, 602] on icon at bounding box center [634, 605] width 26 height 26
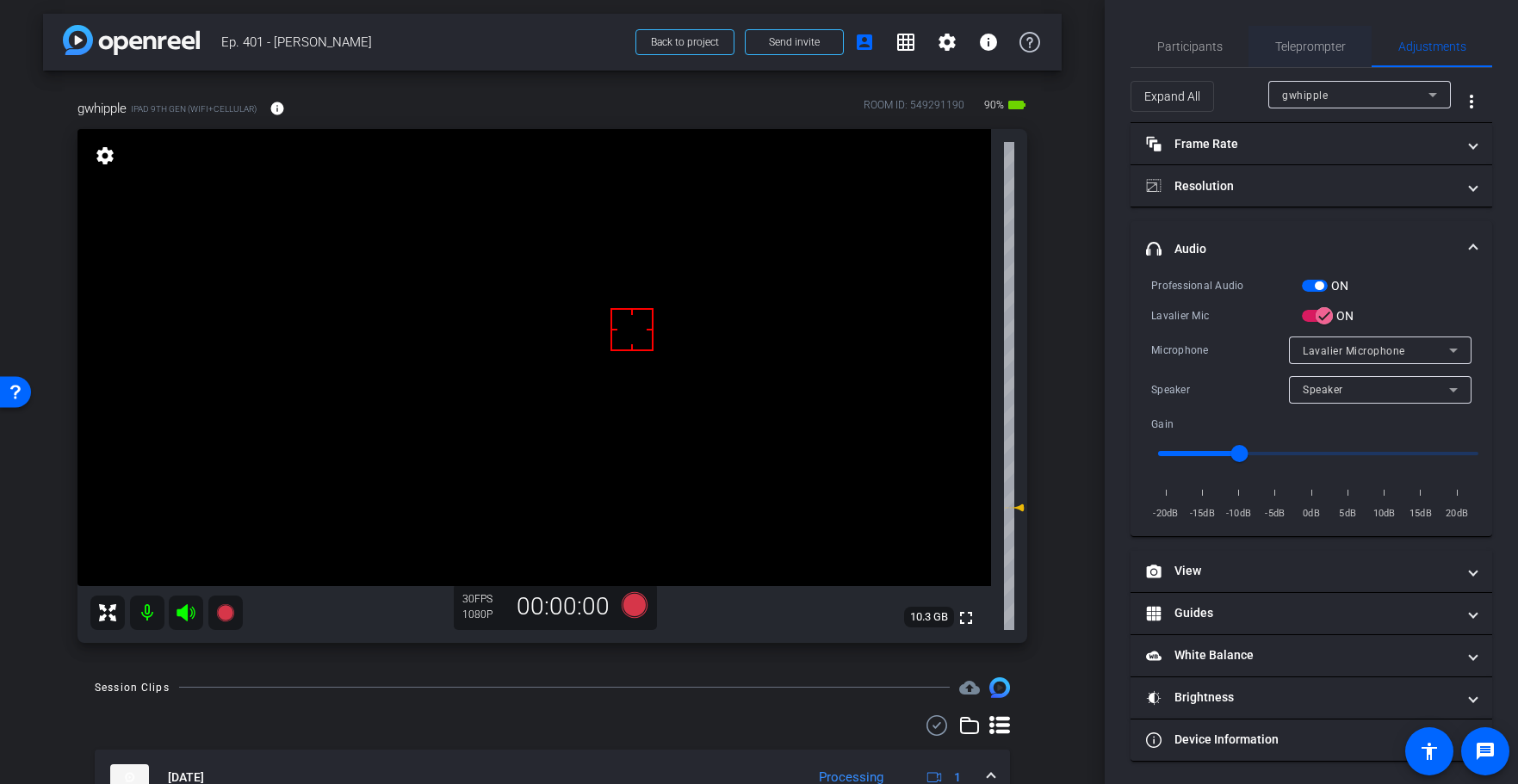
click at [1326, 41] on span "Teleprompter" at bounding box center [1310, 47] width 71 height 12
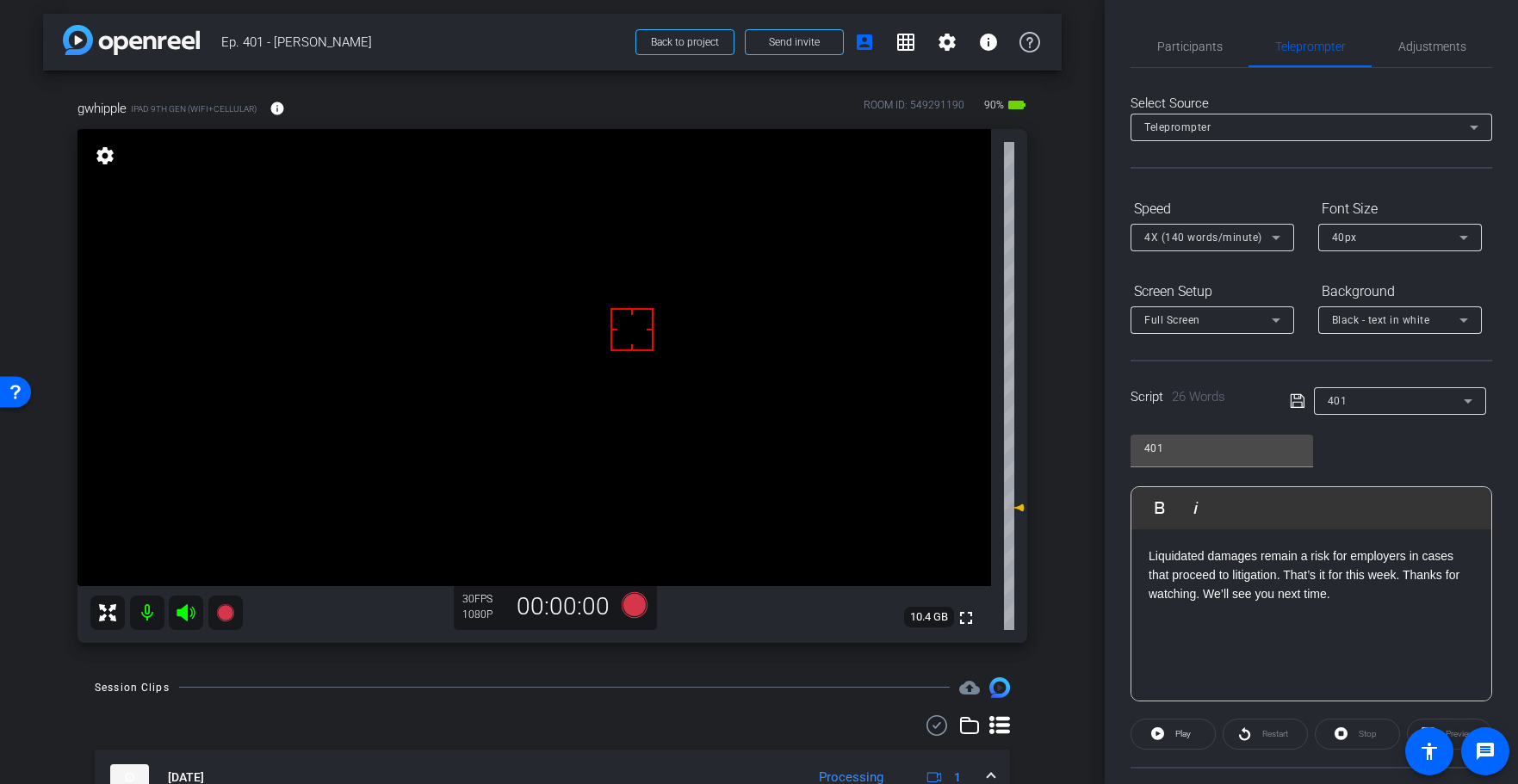
scroll to position [157, 0]
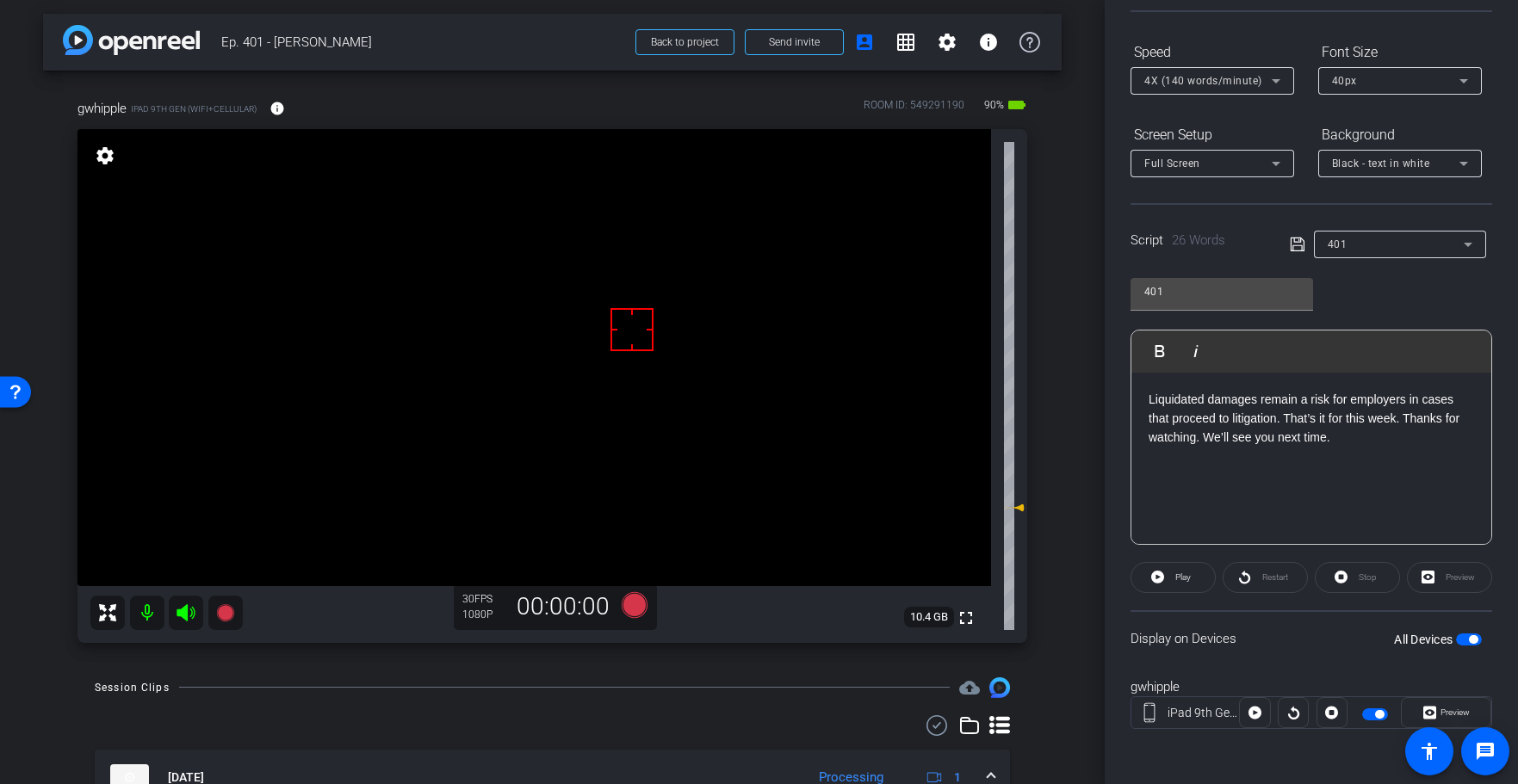
drag, startPoint x: 1369, startPoint y: 715, endPoint x: 1194, endPoint y: 669, distance: 180.9
click at [1369, 715] on span "button" at bounding box center [1375, 714] width 26 height 12
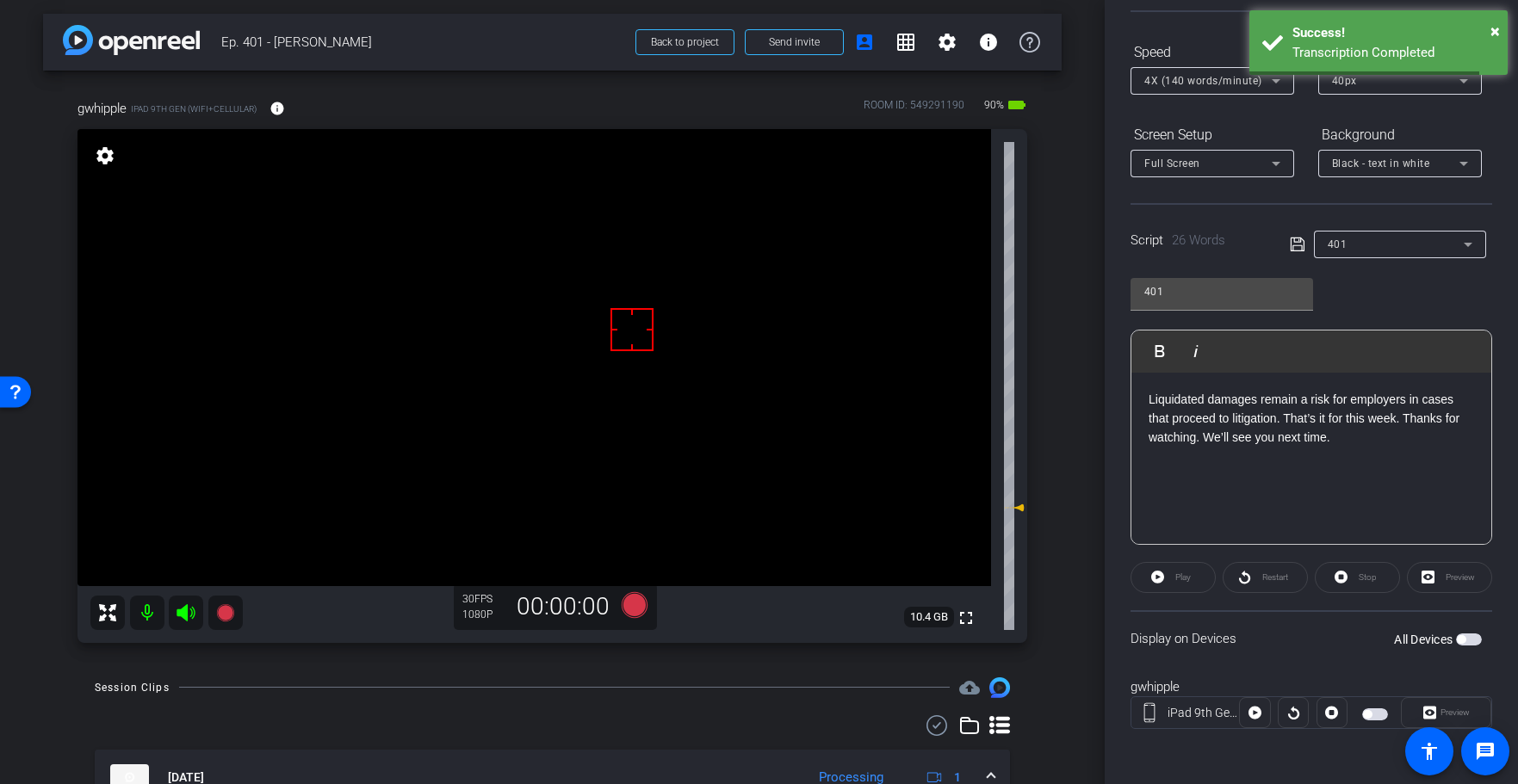
click at [620, 682] on div "Session Clips cloud_upload" at bounding box center [552, 687] width 915 height 21
click at [623, 679] on div "Session Clips cloud_upload" at bounding box center [552, 687] width 915 height 21
click at [624, 677] on div "Session Clips cloud_upload" at bounding box center [552, 687] width 915 height 21
click at [630, 608] on icon at bounding box center [634, 605] width 26 height 26
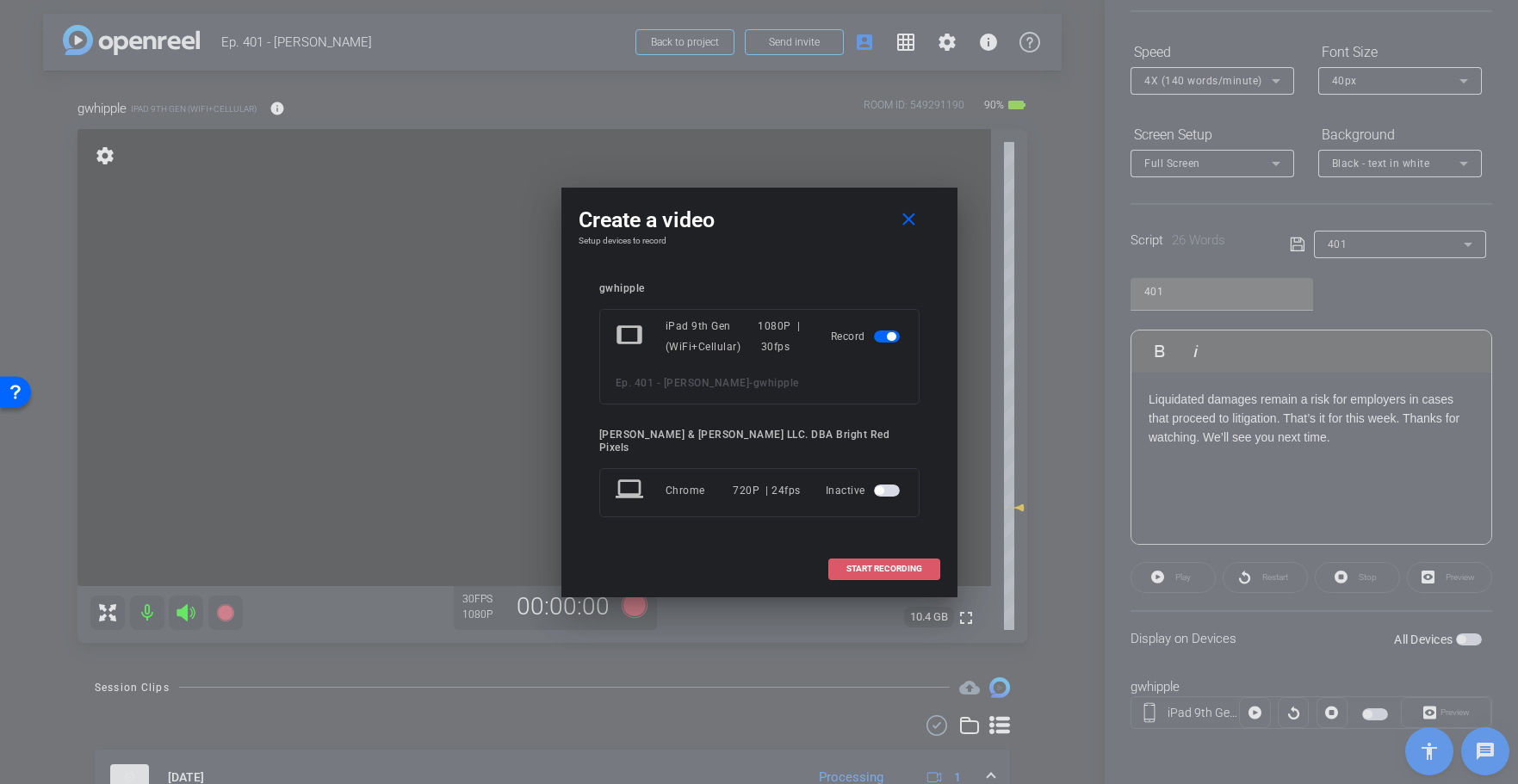
click at [861, 556] on span at bounding box center [884, 569] width 110 height 41
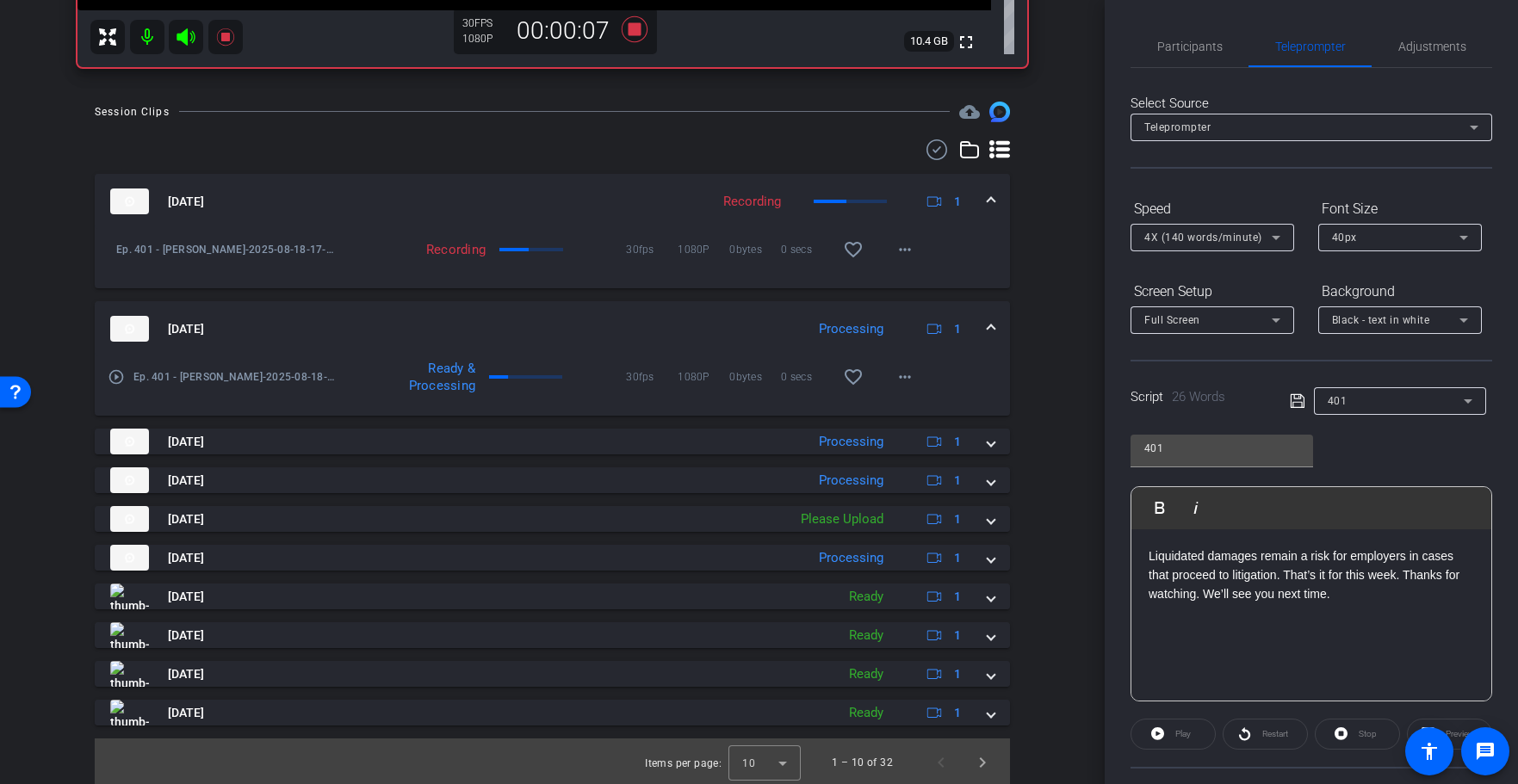
scroll to position [578, 0]
click at [987, 769] on span "Next page" at bounding box center [982, 763] width 41 height 41
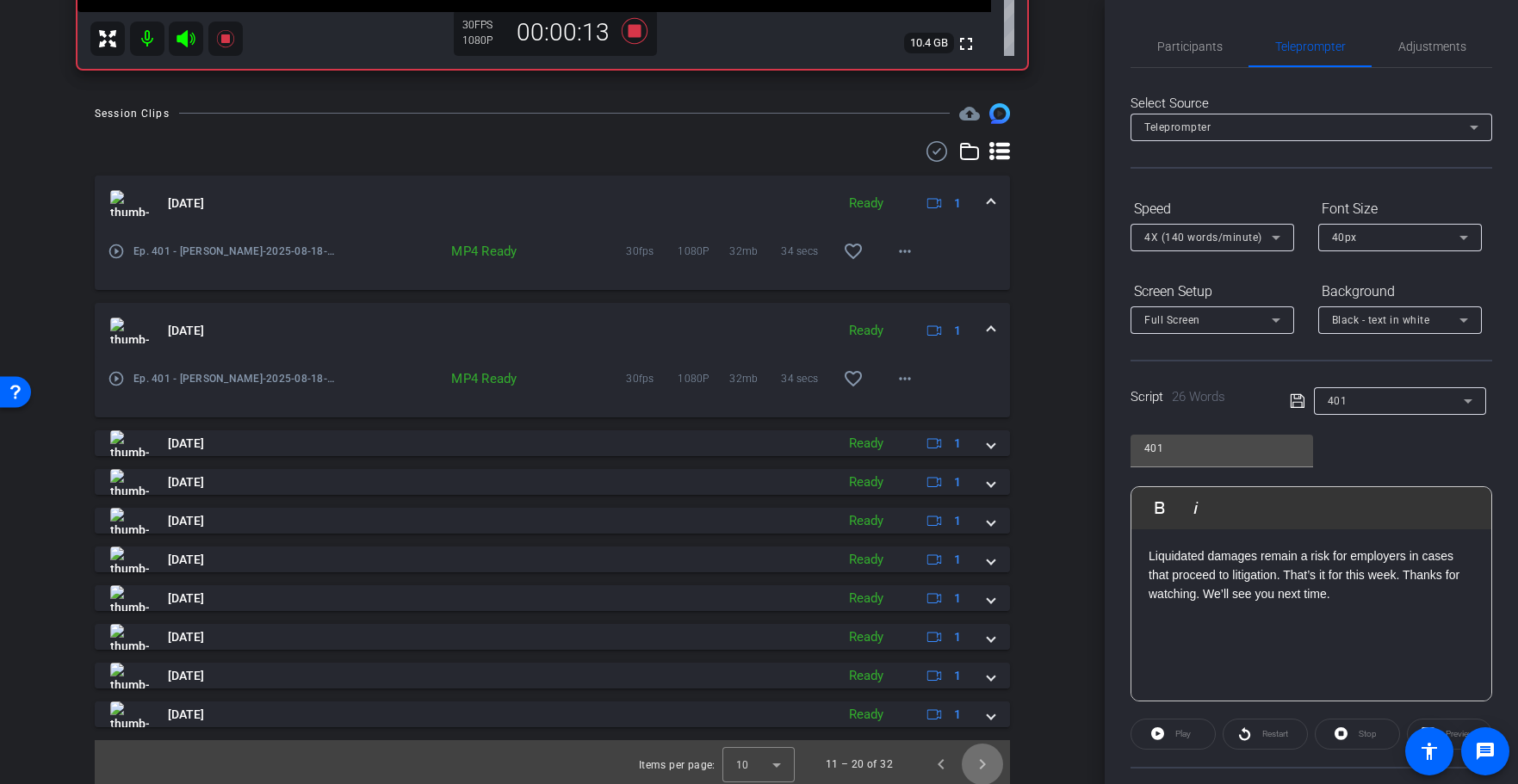
click at [987, 771] on span "Next page" at bounding box center [982, 763] width 41 height 41
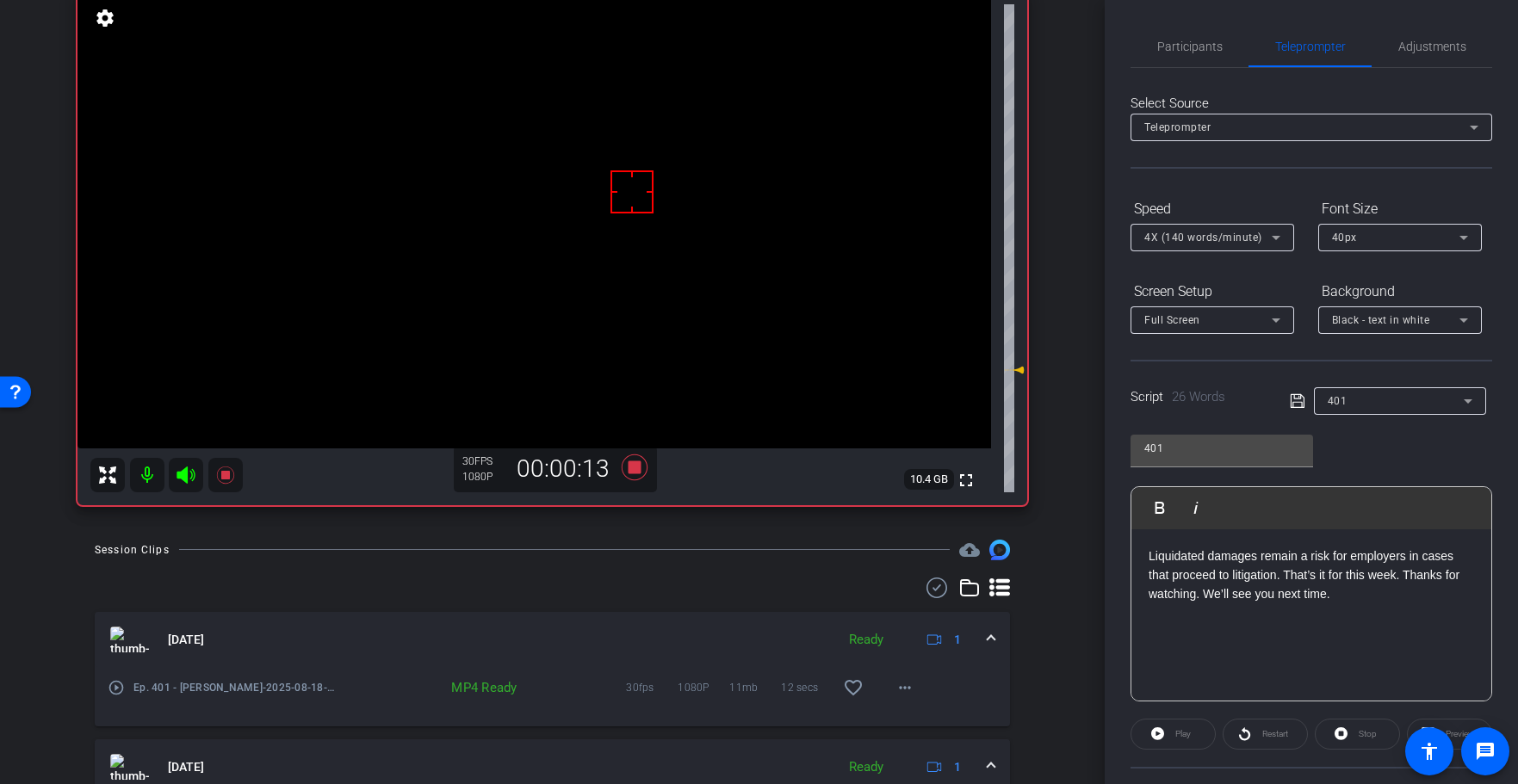
scroll to position [0, 0]
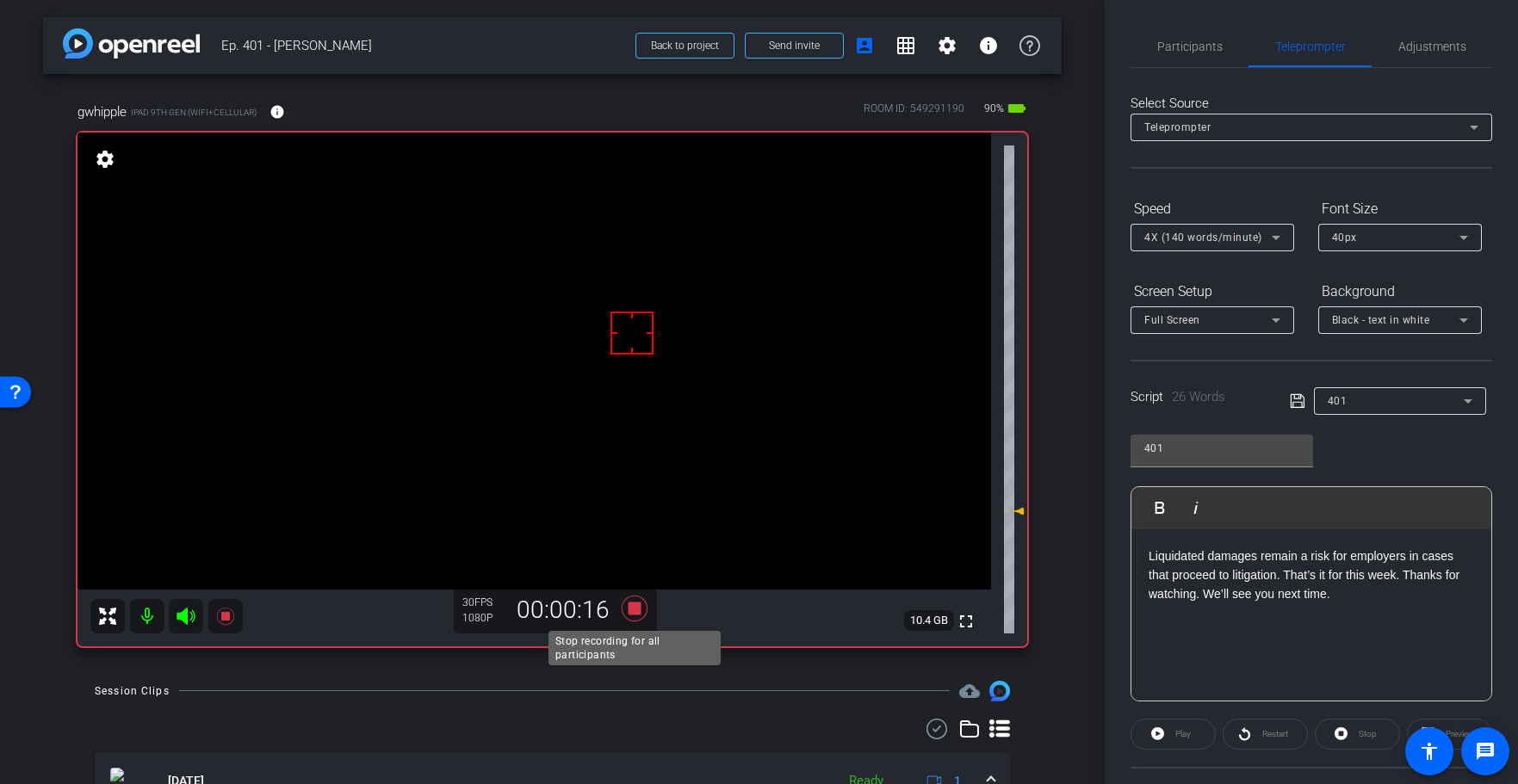
click at [635, 604] on icon at bounding box center [634, 608] width 26 height 26
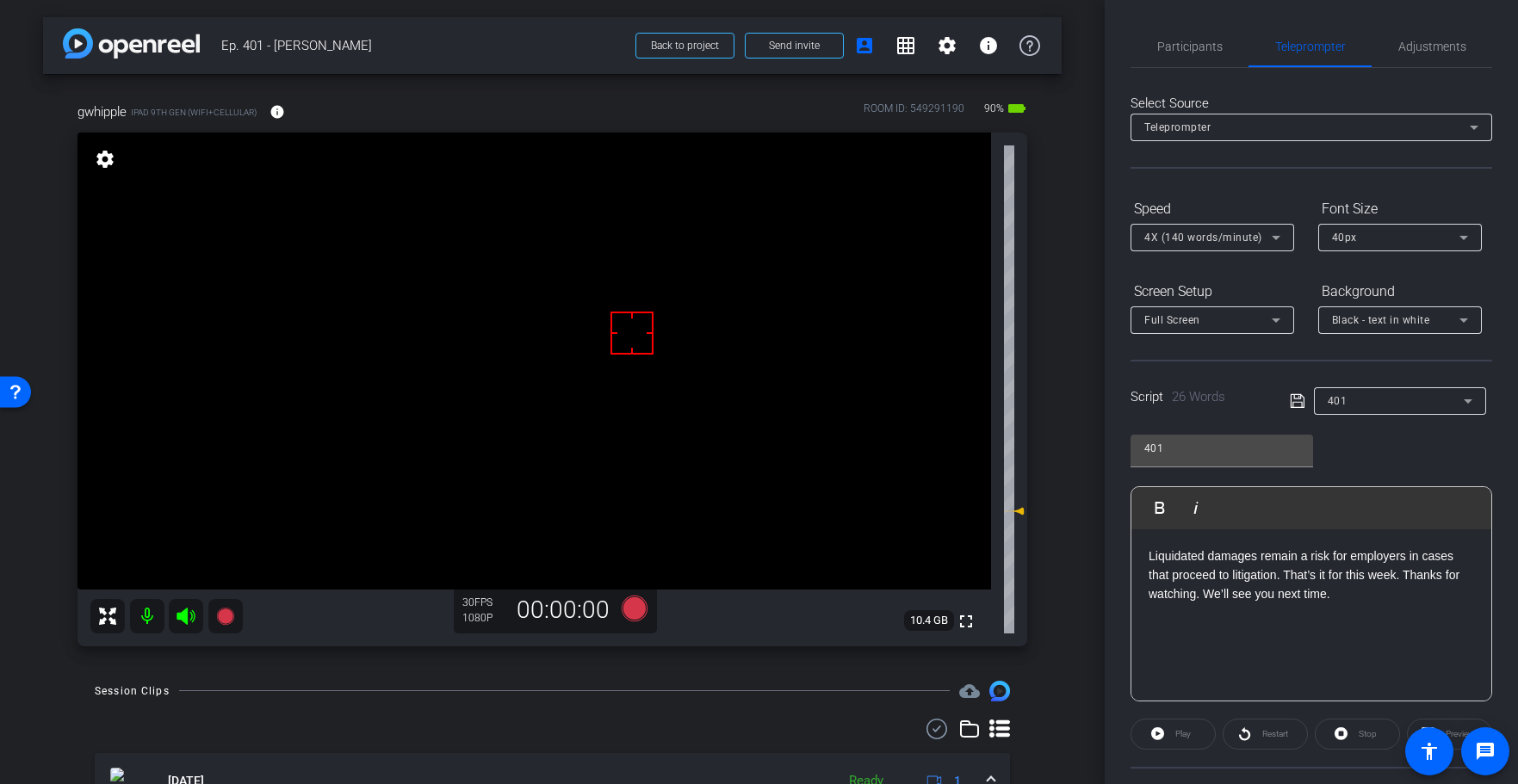
click at [518, 698] on div "Session Clips cloud_upload" at bounding box center [552, 690] width 915 height 21
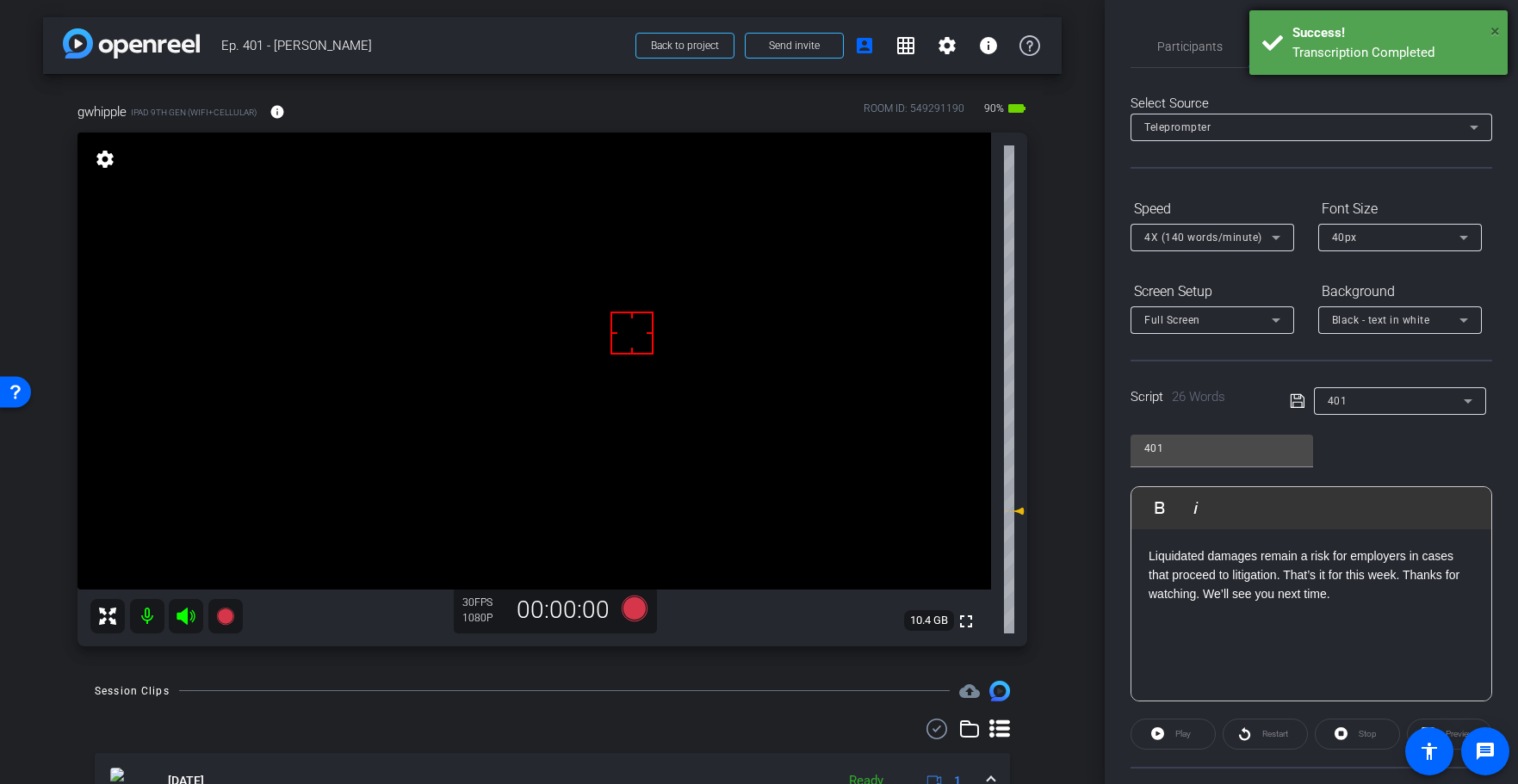
click at [1496, 29] on span "×" at bounding box center [1494, 31] width 9 height 21
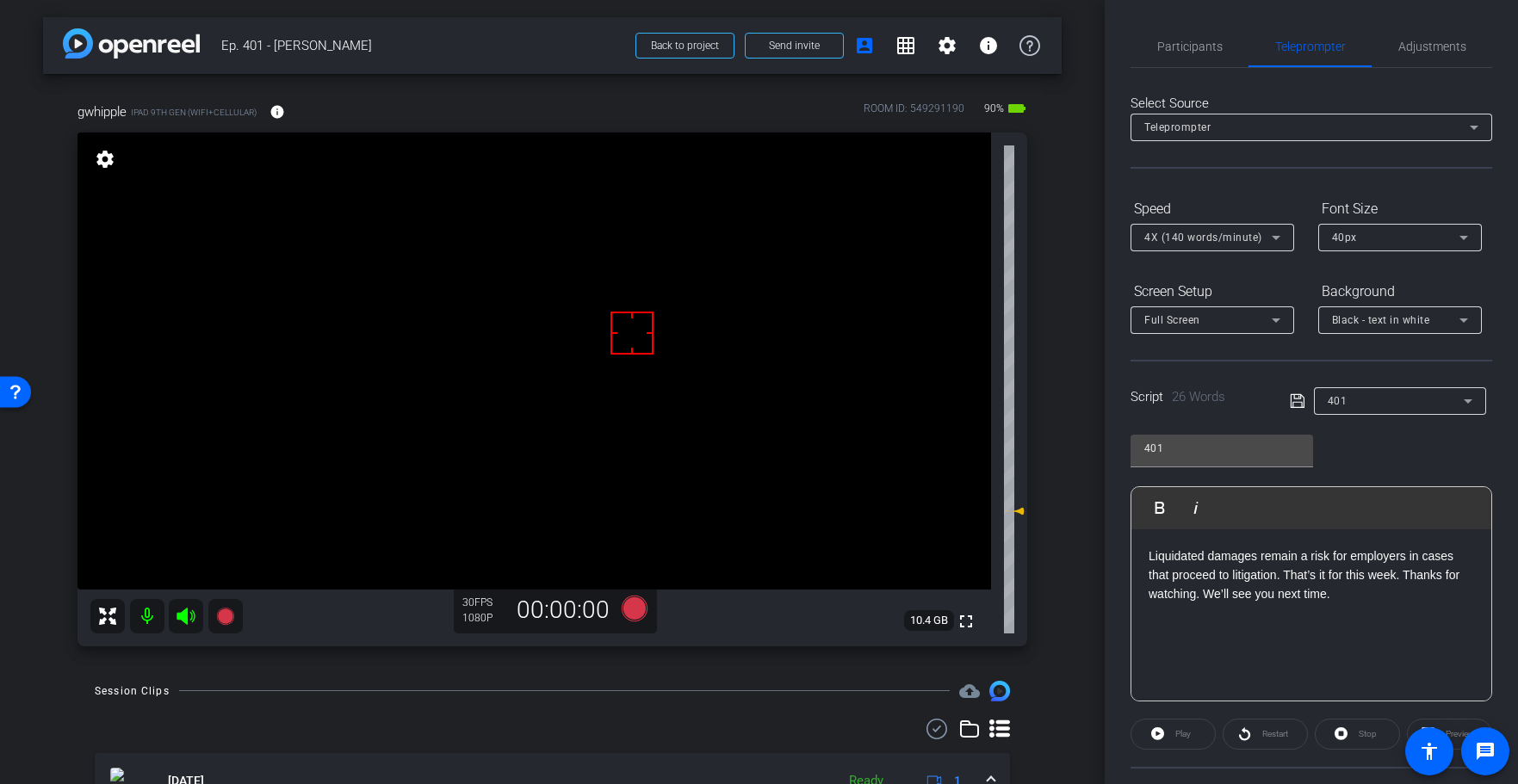
click at [1056, 200] on div "gwhipple iPad 9th Gen (WiFi+Cellular) info ROOM ID: 549291190 90% battery_std f…" at bounding box center [552, 368] width 1019 height 589
click at [1059, 199] on div "gwhipple iPad 9th Gen (WiFi+Cellular) info ROOM ID: 549291190 90% battery_std f…" at bounding box center [552, 368] width 1019 height 589
click at [1061, 199] on div "gwhipple iPad 9th Gen (WiFi+Cellular) info ROOM ID: 549291190 90% battery_std f…" at bounding box center [552, 368] width 1019 height 589
click at [1062, 202] on div "arrow_back Ep. 401 - [PERSON_NAME] to project Send invite account_box grid_on s…" at bounding box center [552, 392] width 1105 height 784
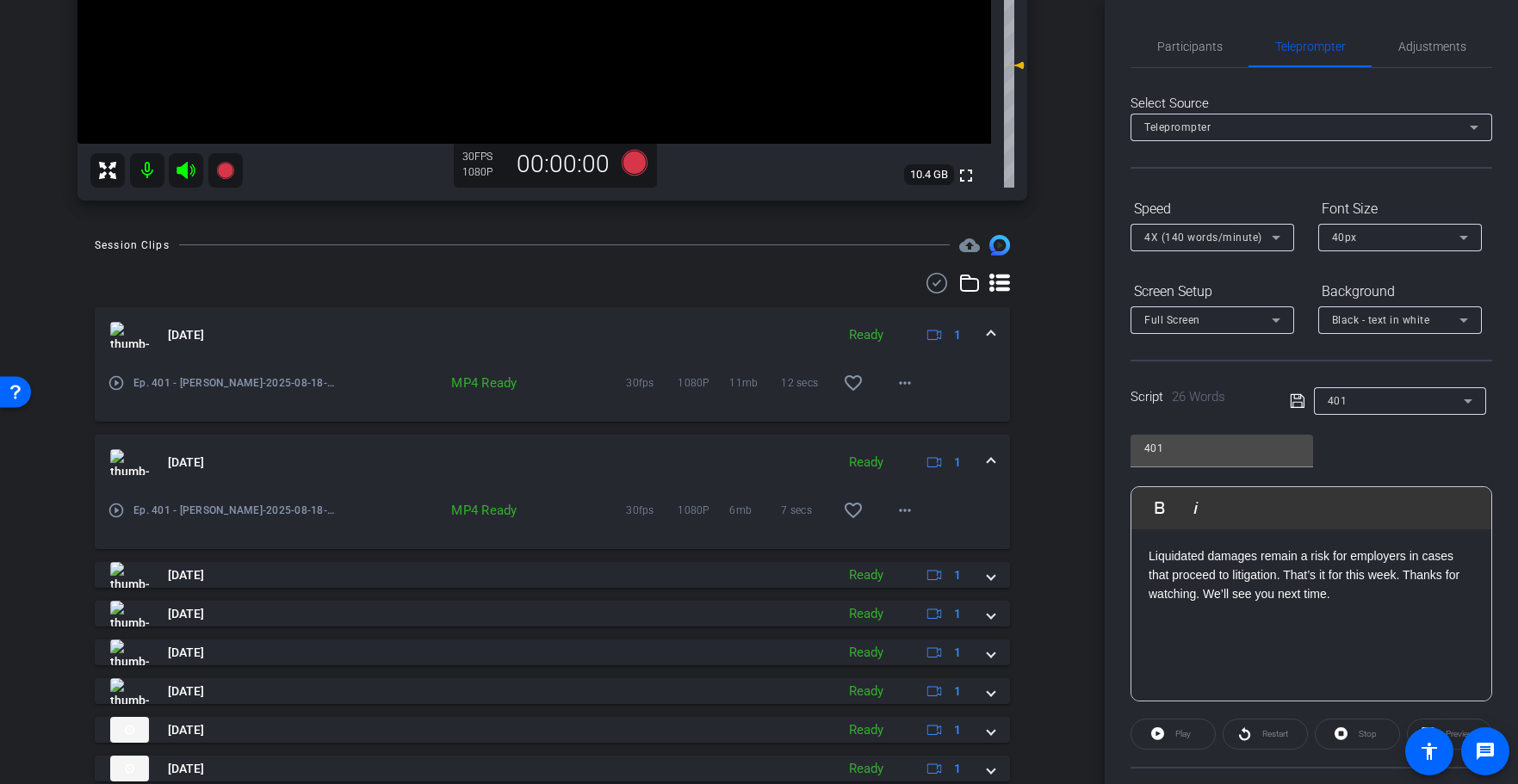
scroll to position [582, 0]
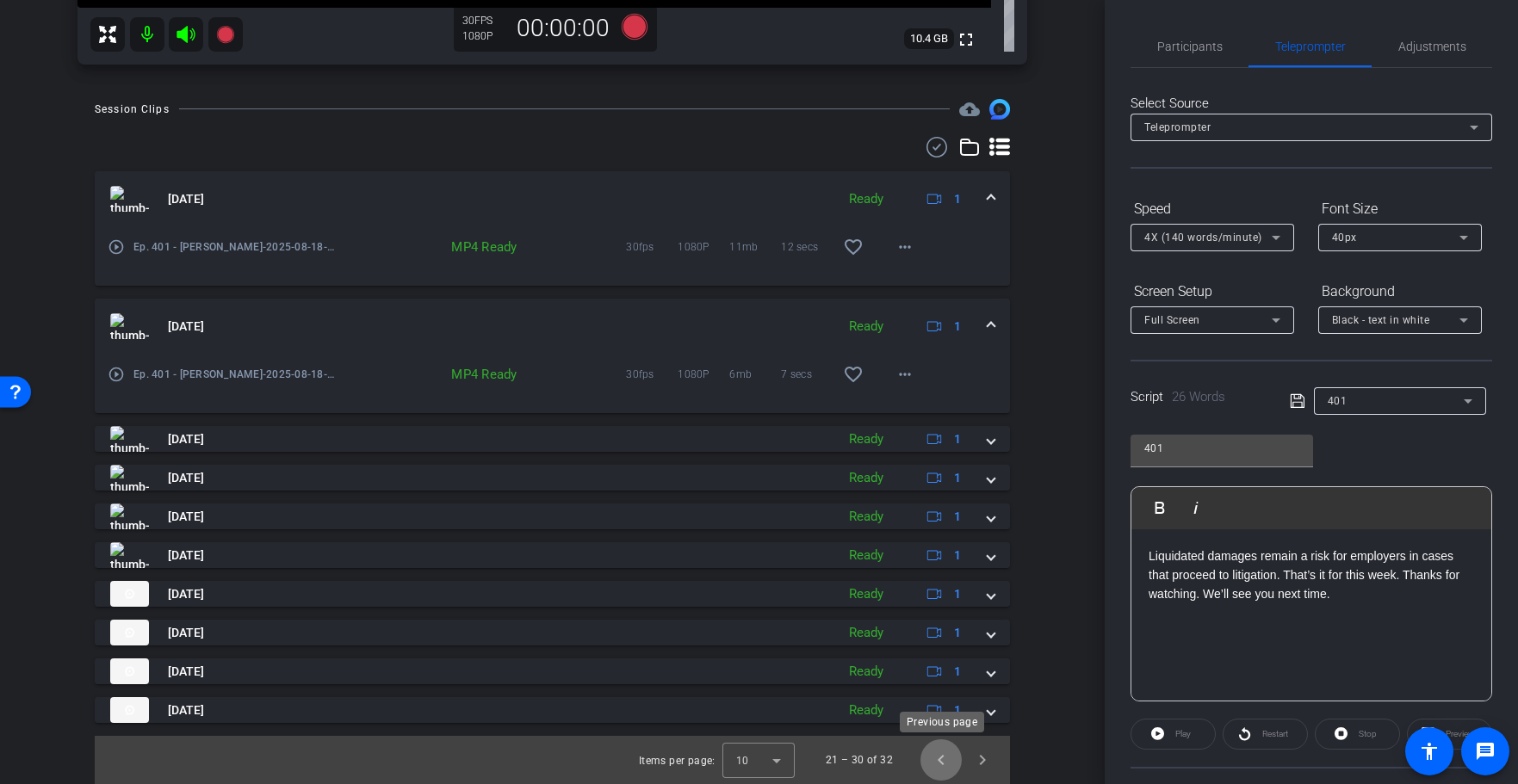
click at [929, 772] on span "Previous page" at bounding box center [940, 759] width 41 height 41
click at [933, 769] on span "Previous page" at bounding box center [940, 759] width 41 height 41
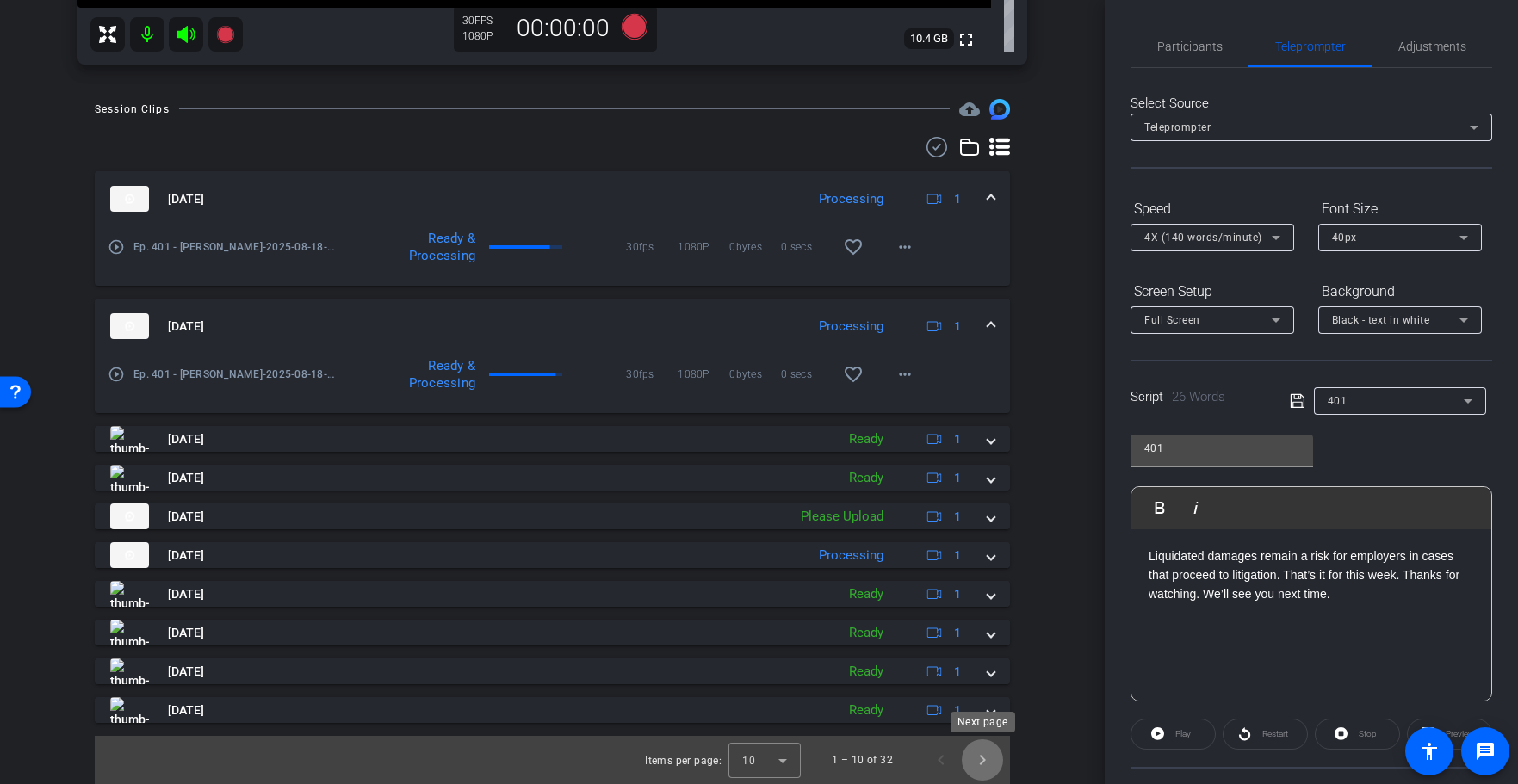
click at [993, 769] on span "Next page" at bounding box center [982, 759] width 41 height 41
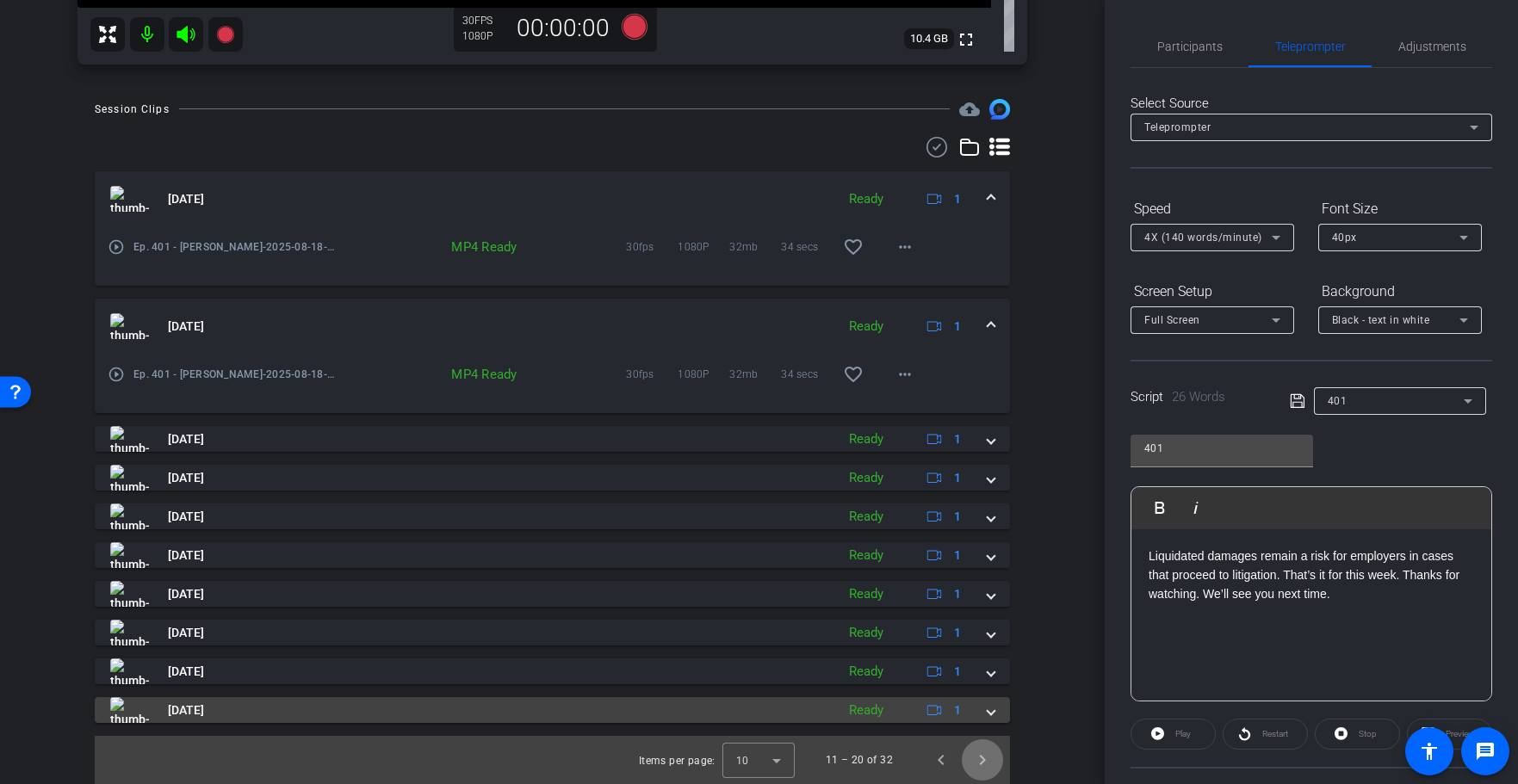
scroll to position [0, 0]
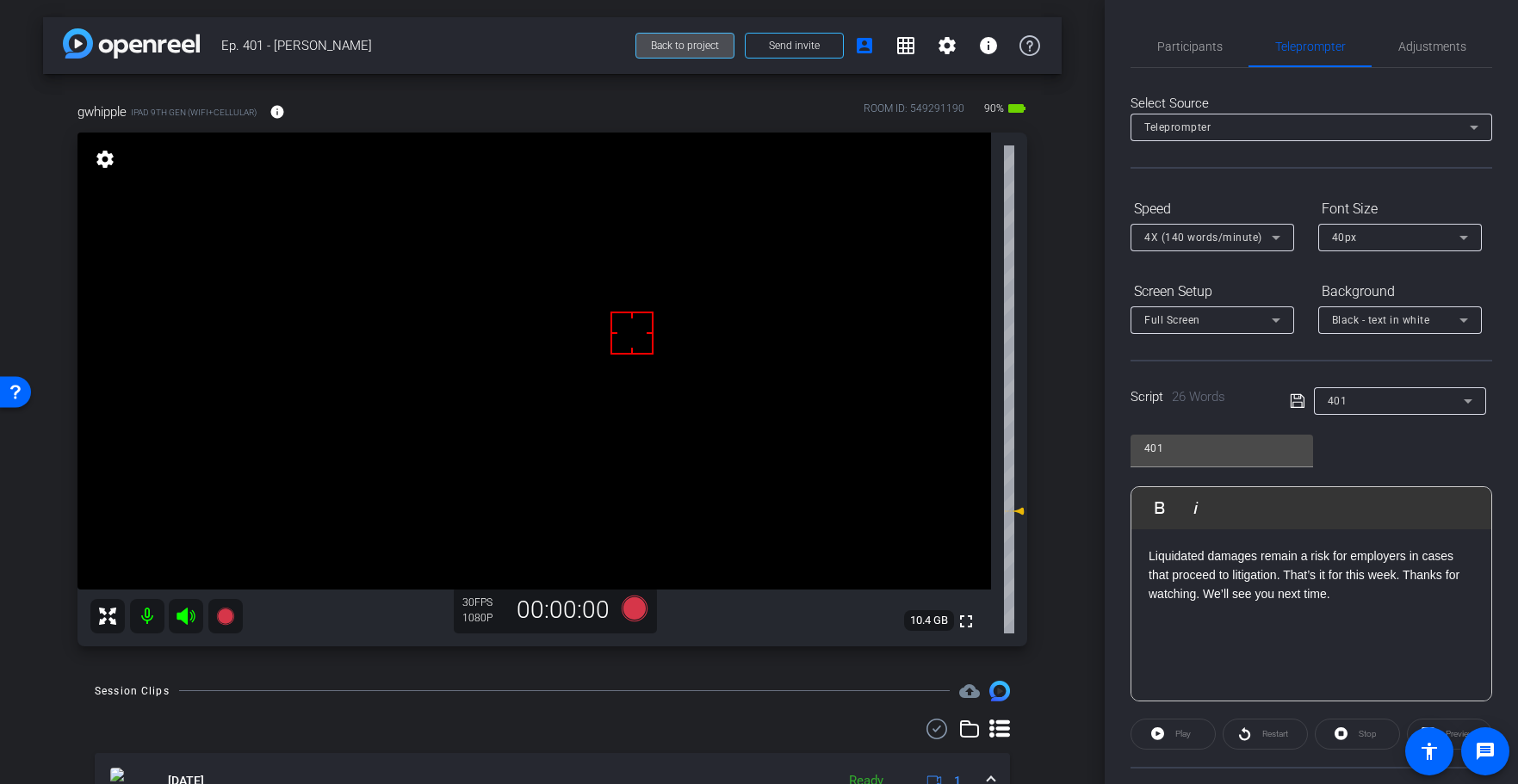
click at [660, 44] on span "Back to project" at bounding box center [685, 46] width 68 height 12
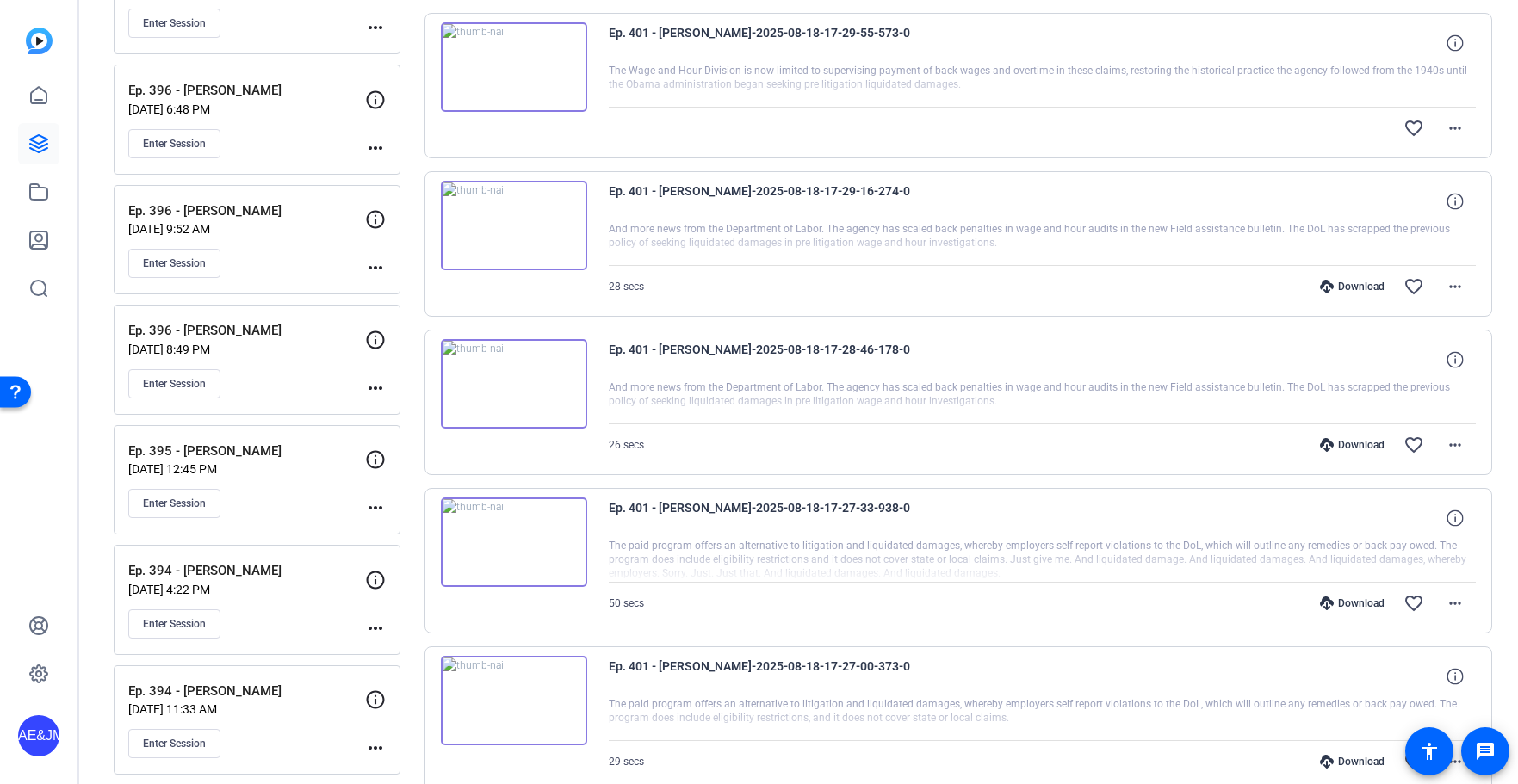
scroll to position [1519, 0]
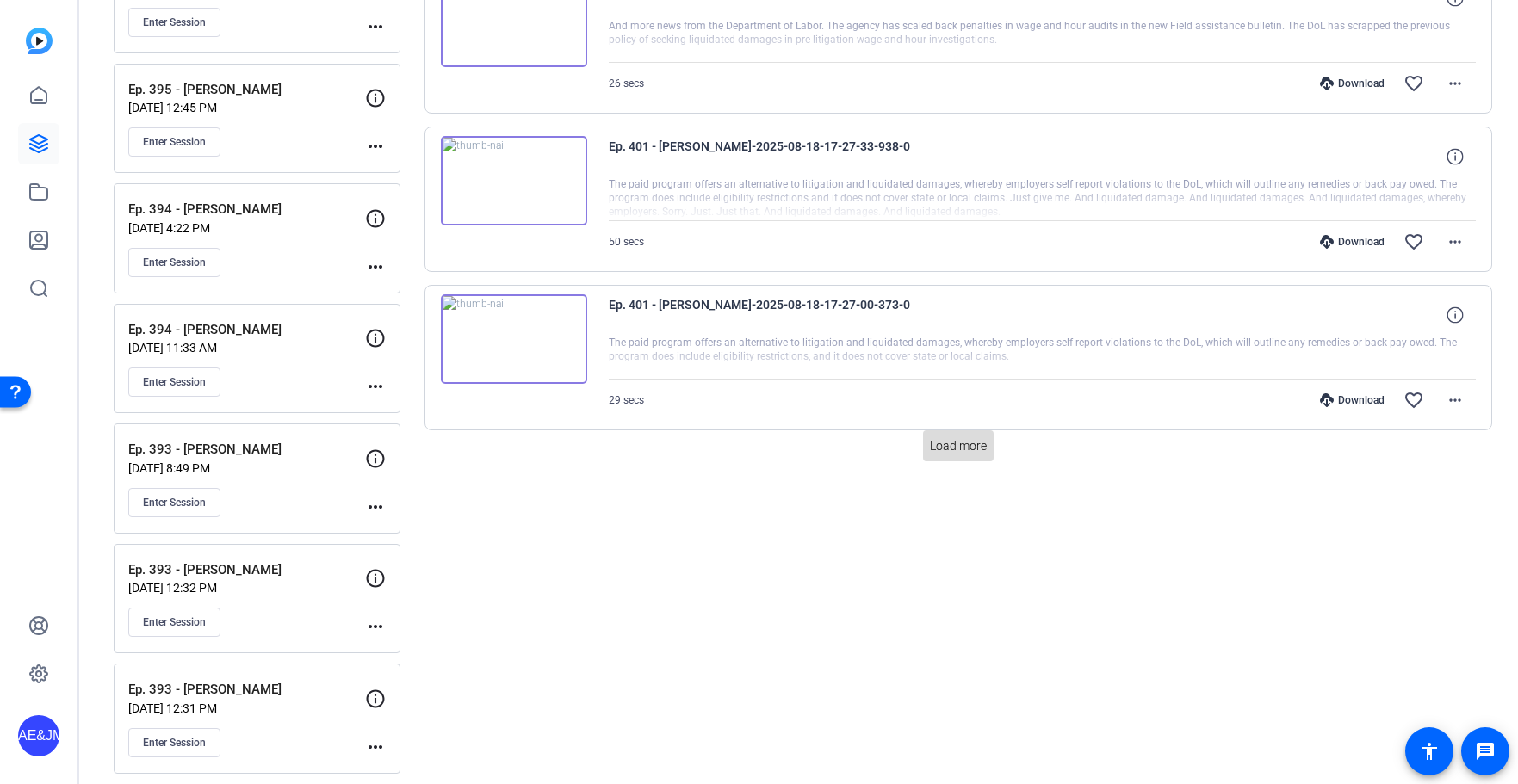
click at [945, 437] on span "Load more" at bounding box center [958, 446] width 57 height 18
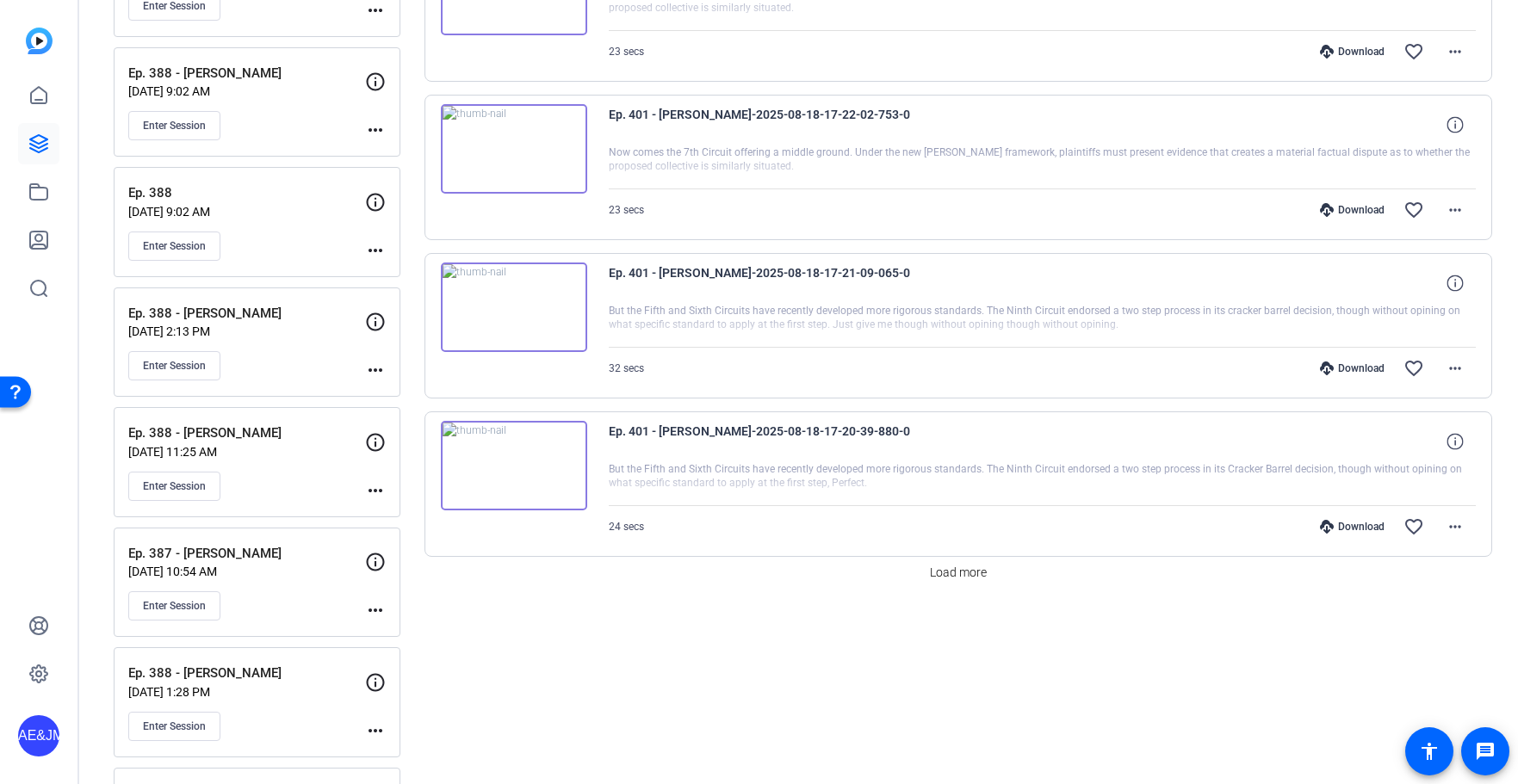
scroll to position [3273, 0]
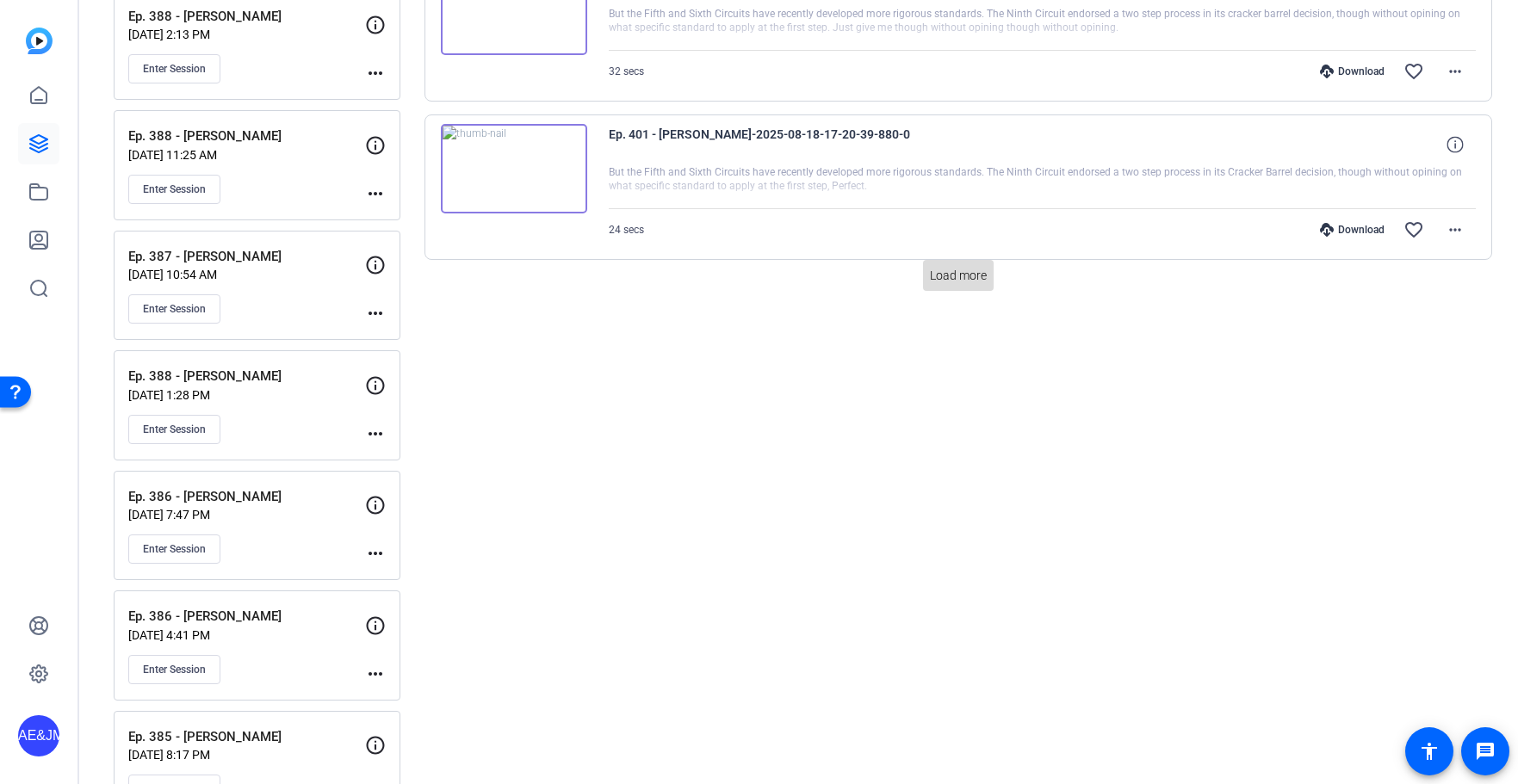
click at [957, 285] on span at bounding box center [958, 274] width 71 height 41
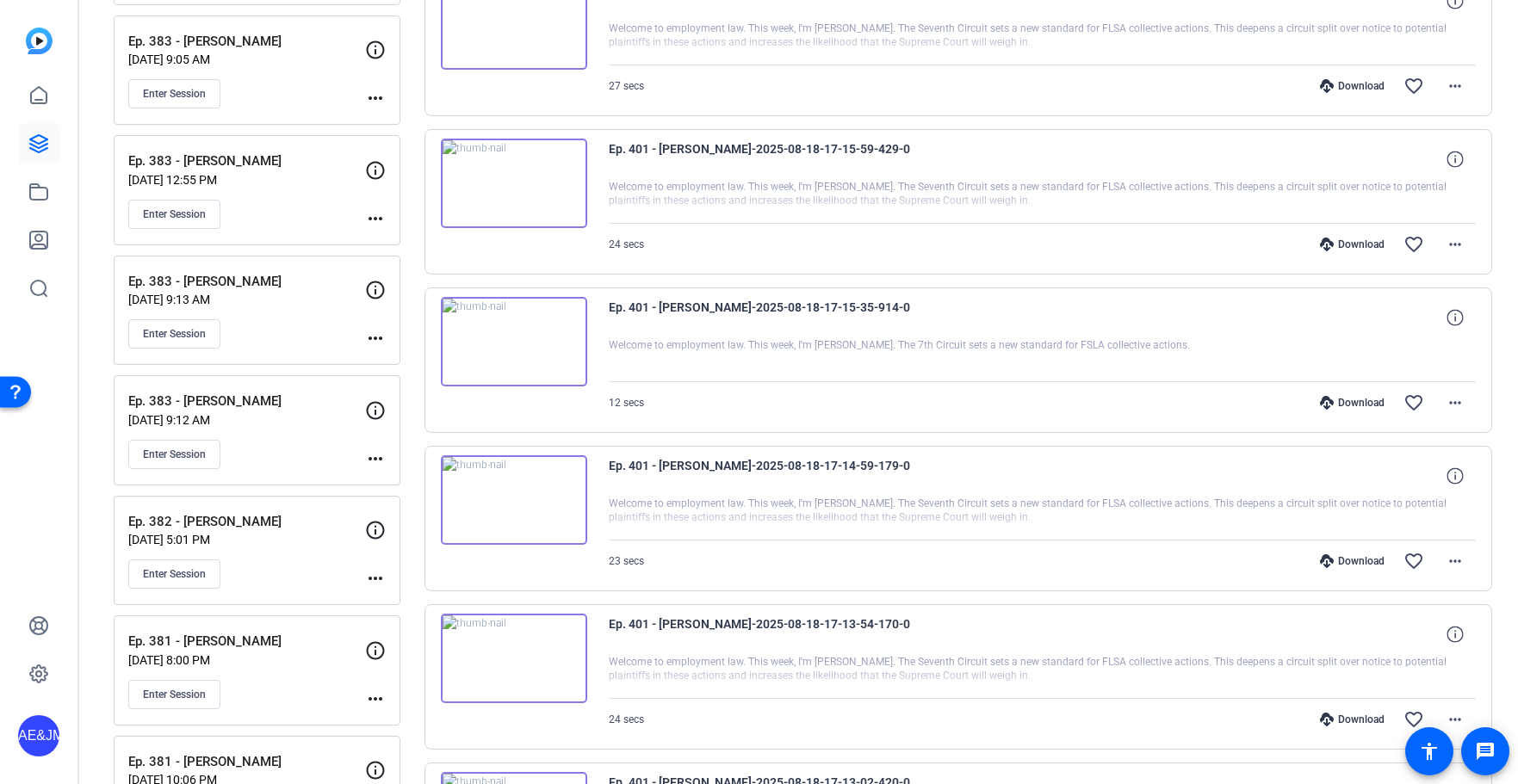
scroll to position [4656, 0]
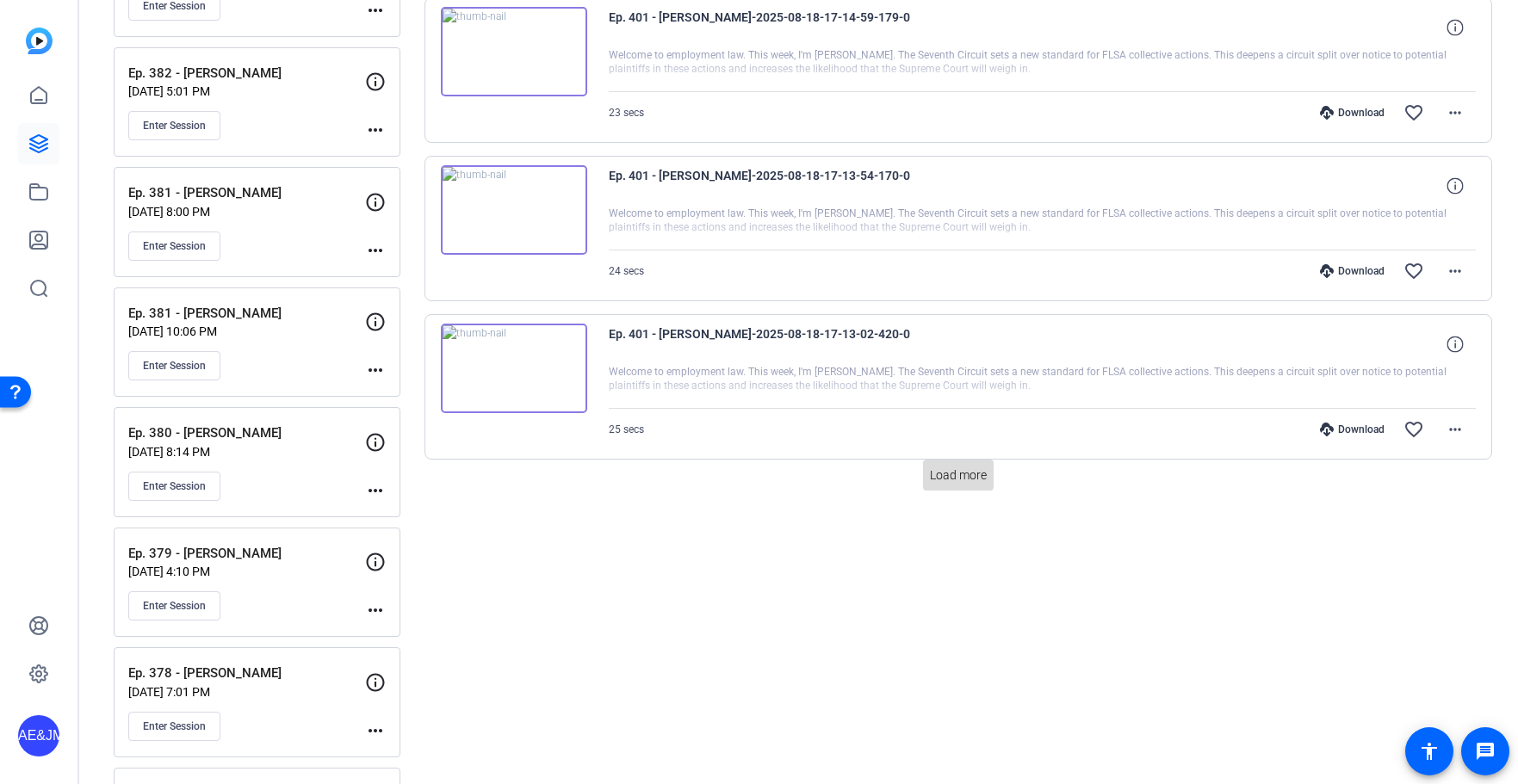
click at [949, 469] on span "Load more" at bounding box center [958, 476] width 57 height 18
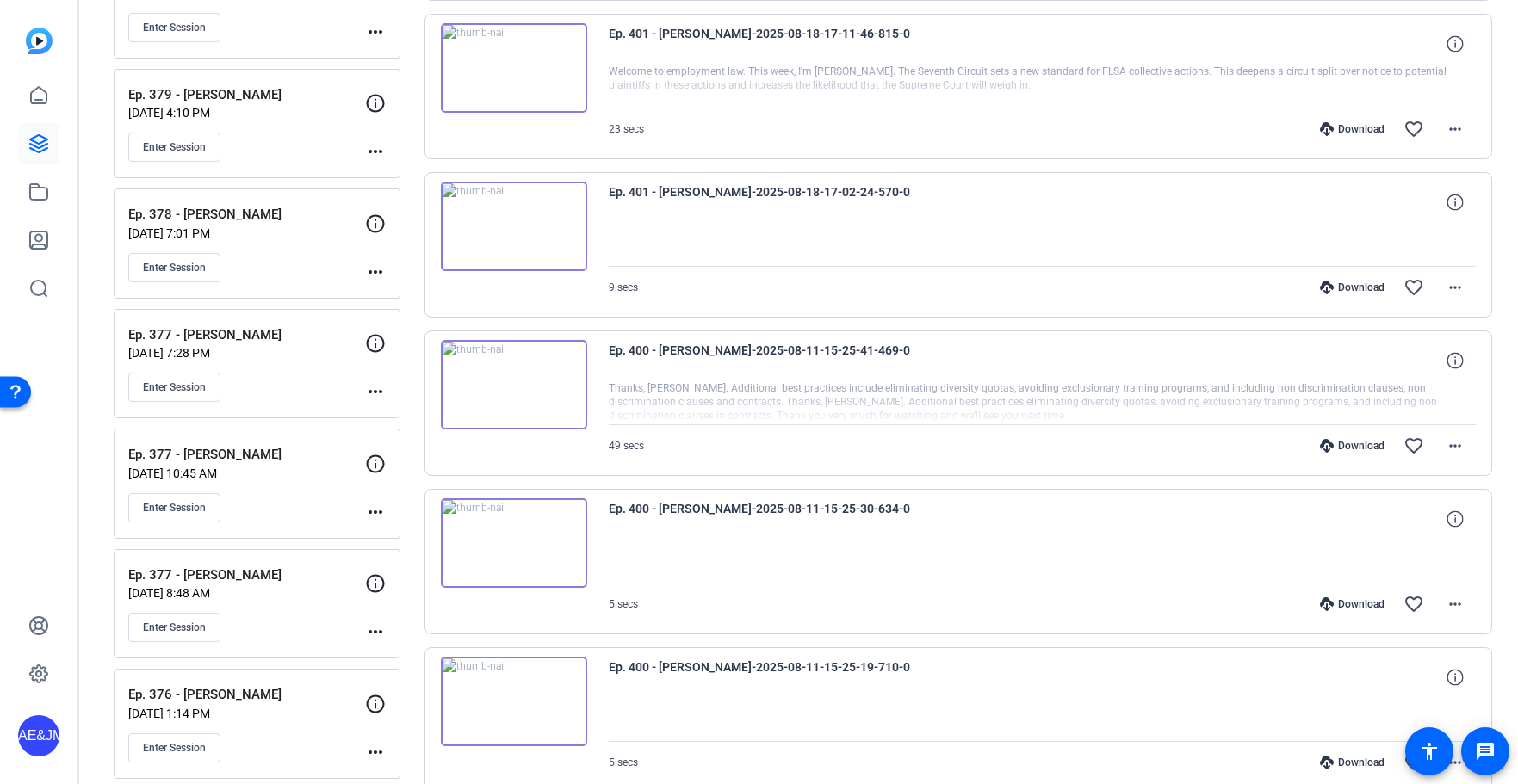
scroll to position [5030, 0]
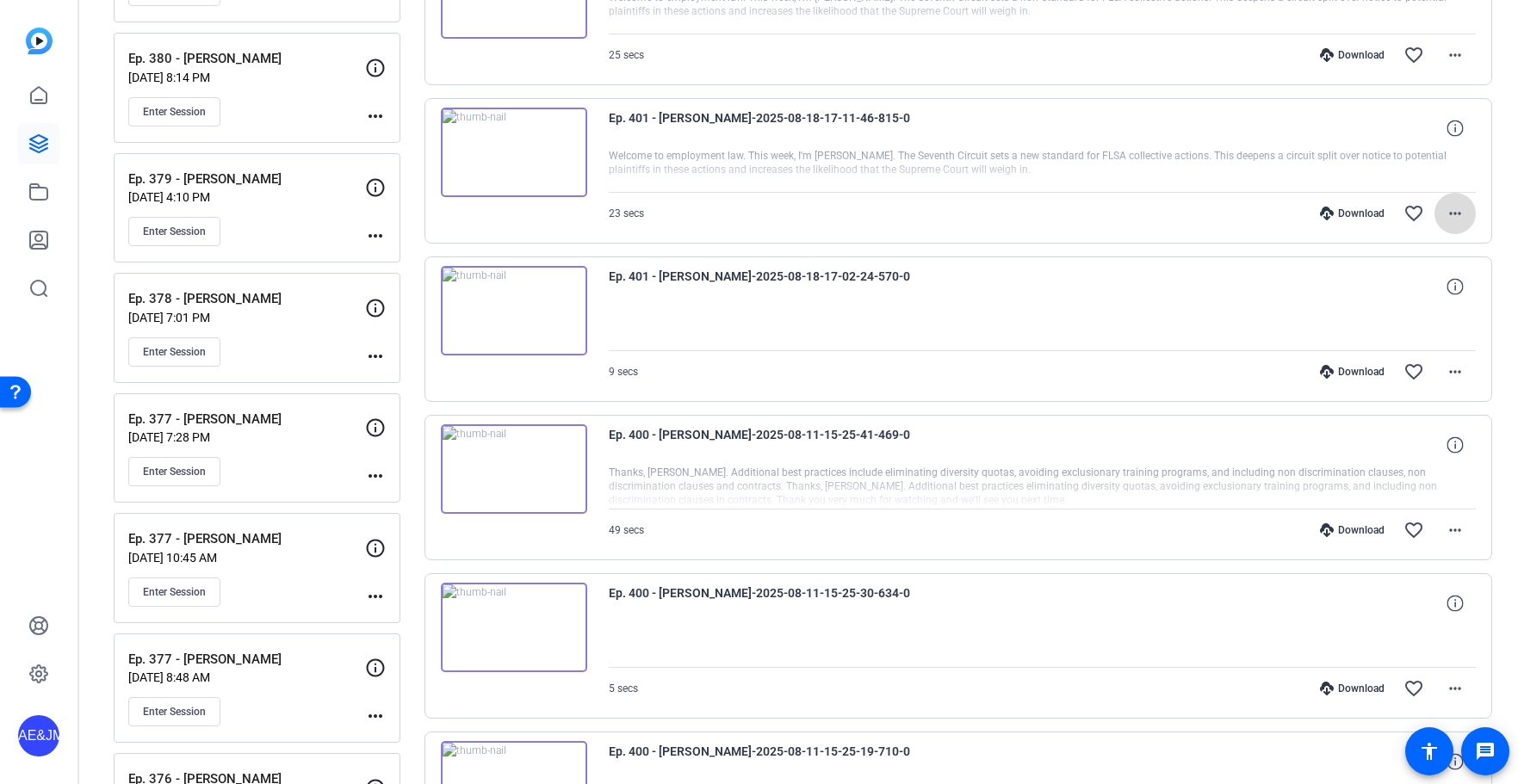
click at [1453, 207] on mat-icon "more_horiz" at bounding box center [1455, 213] width 21 height 21
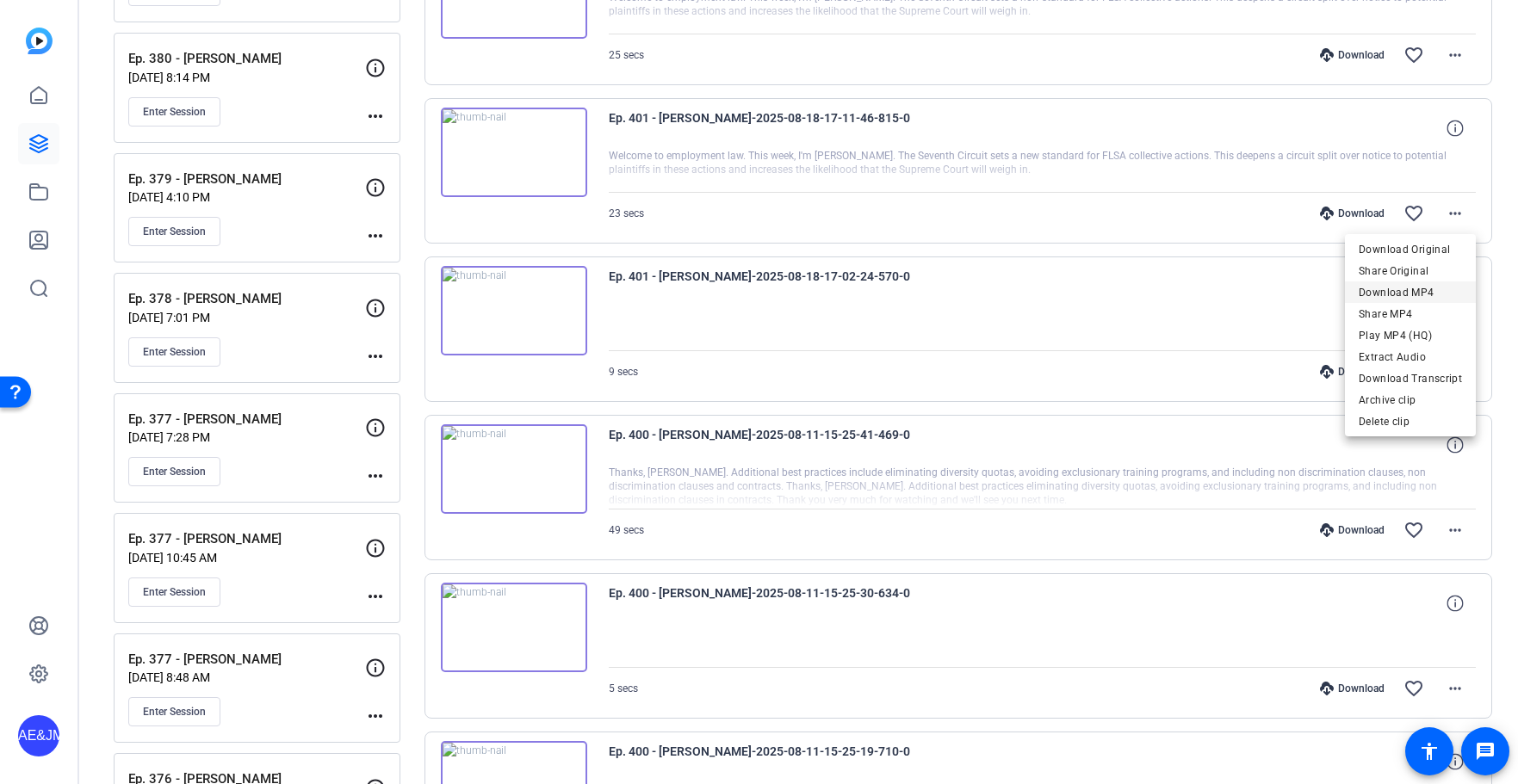
click at [1388, 291] on span "Download MP4" at bounding box center [1410, 292] width 104 height 21
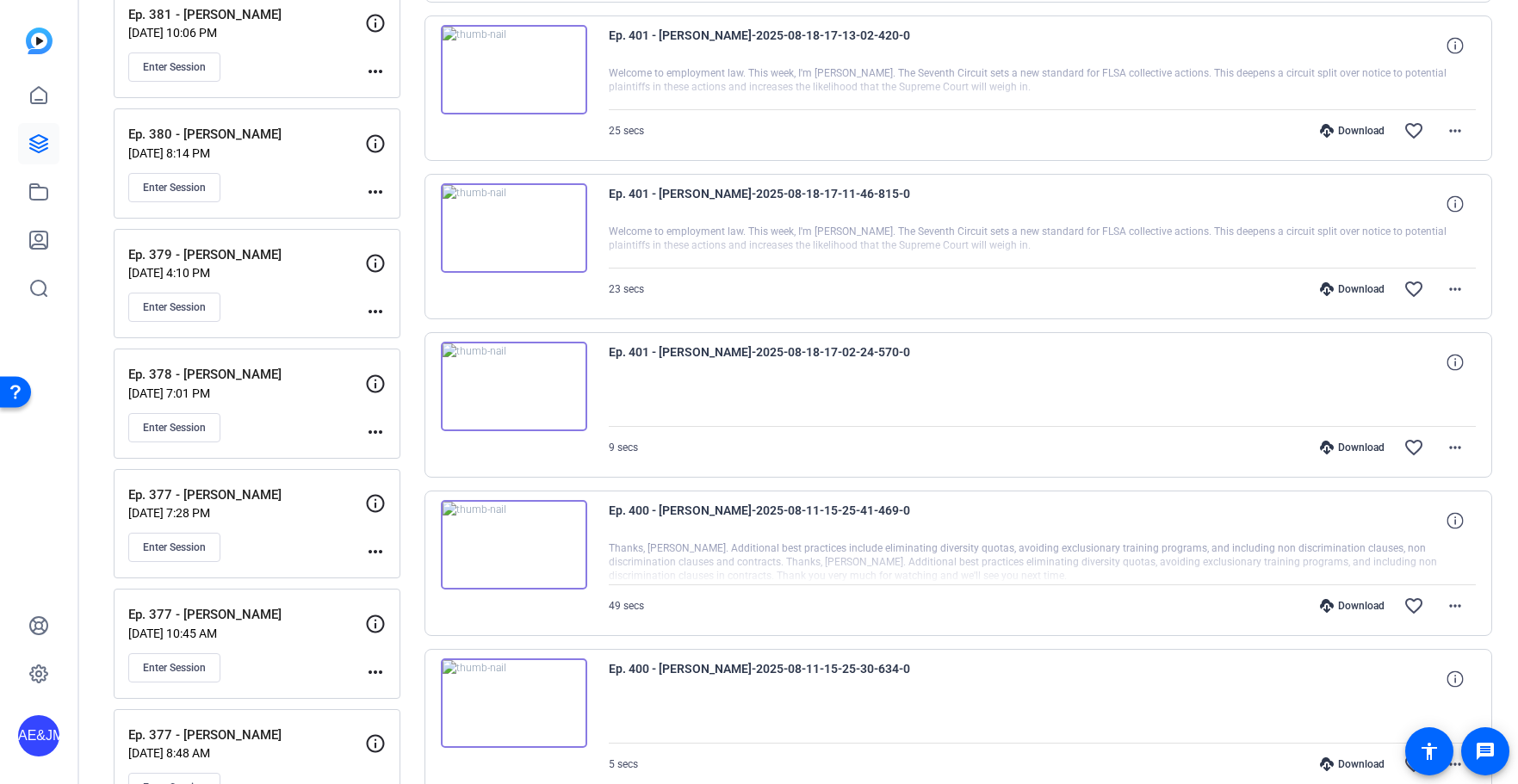
scroll to position [4935, 0]
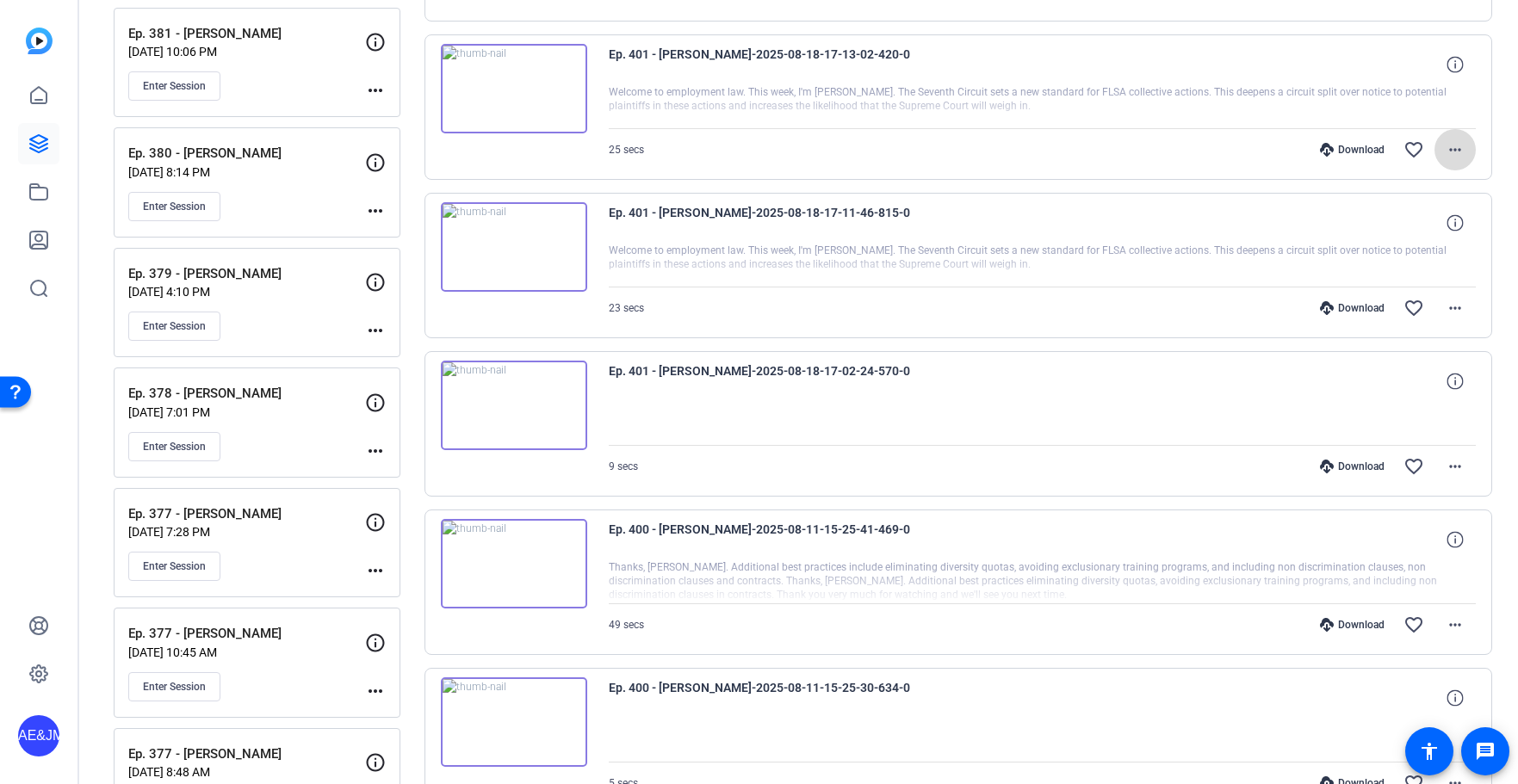
click at [1449, 144] on mat-icon "more_horiz" at bounding box center [1455, 150] width 21 height 21
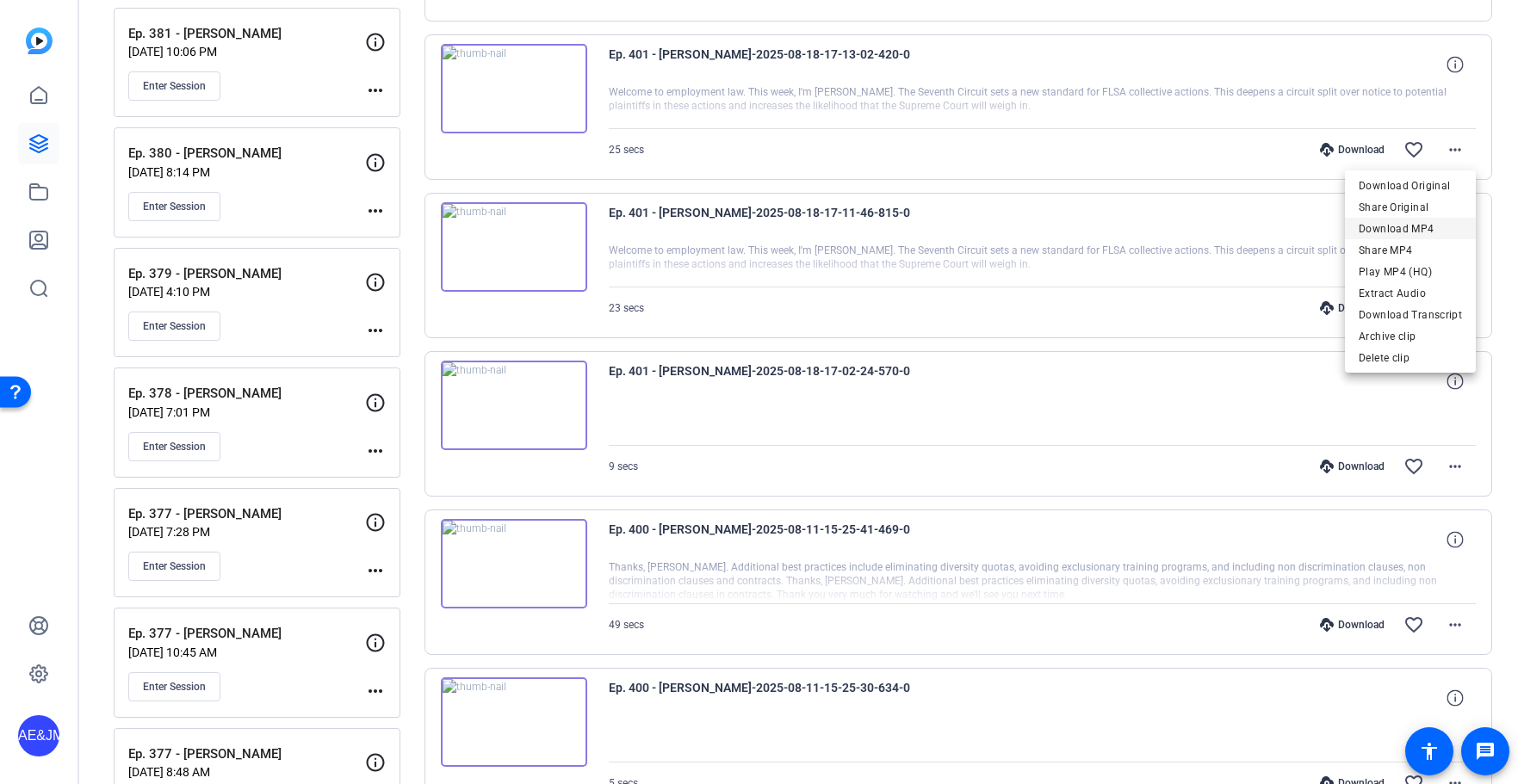
click at [1395, 234] on span "Download MP4" at bounding box center [1410, 228] width 104 height 21
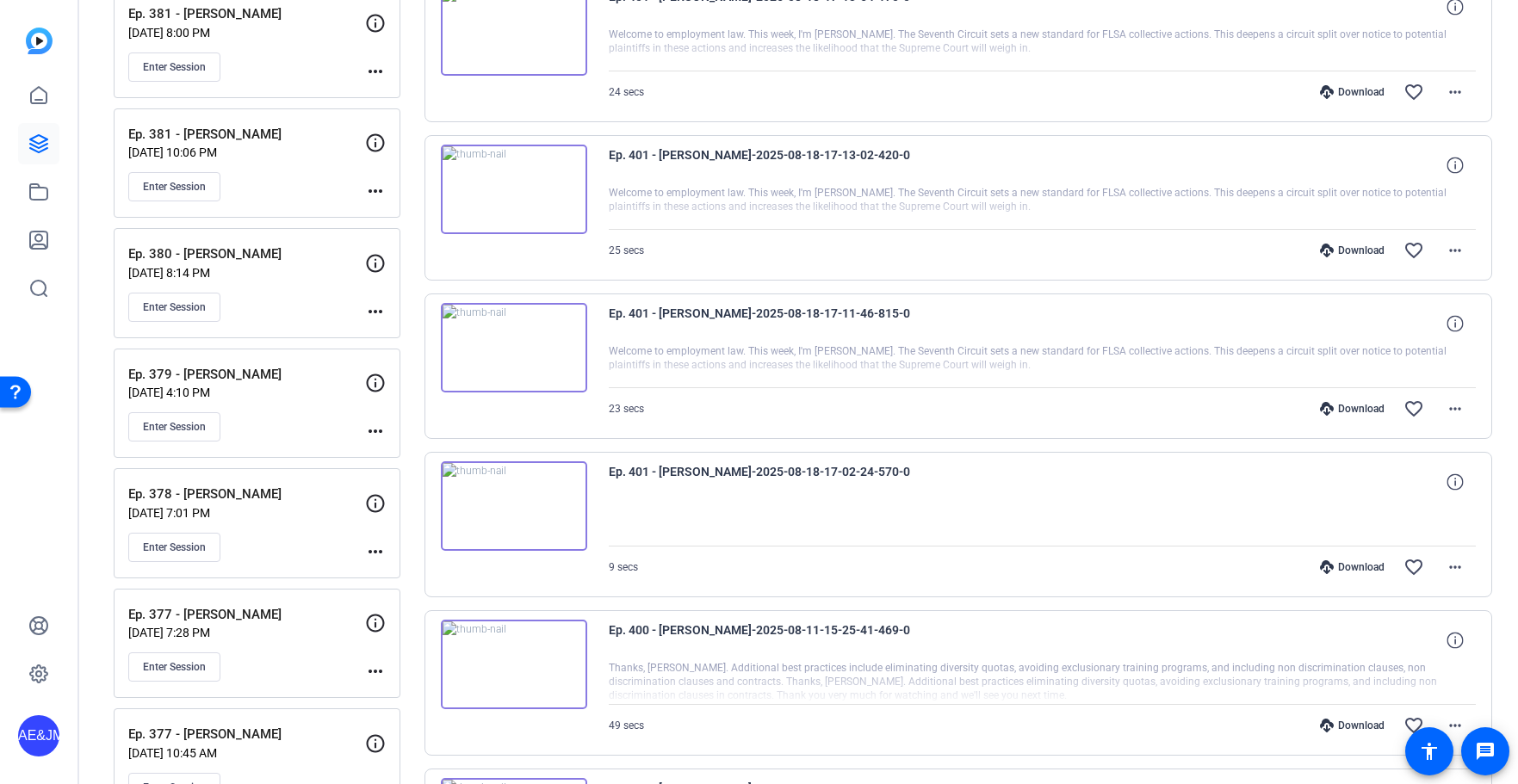
scroll to position [4811, 0]
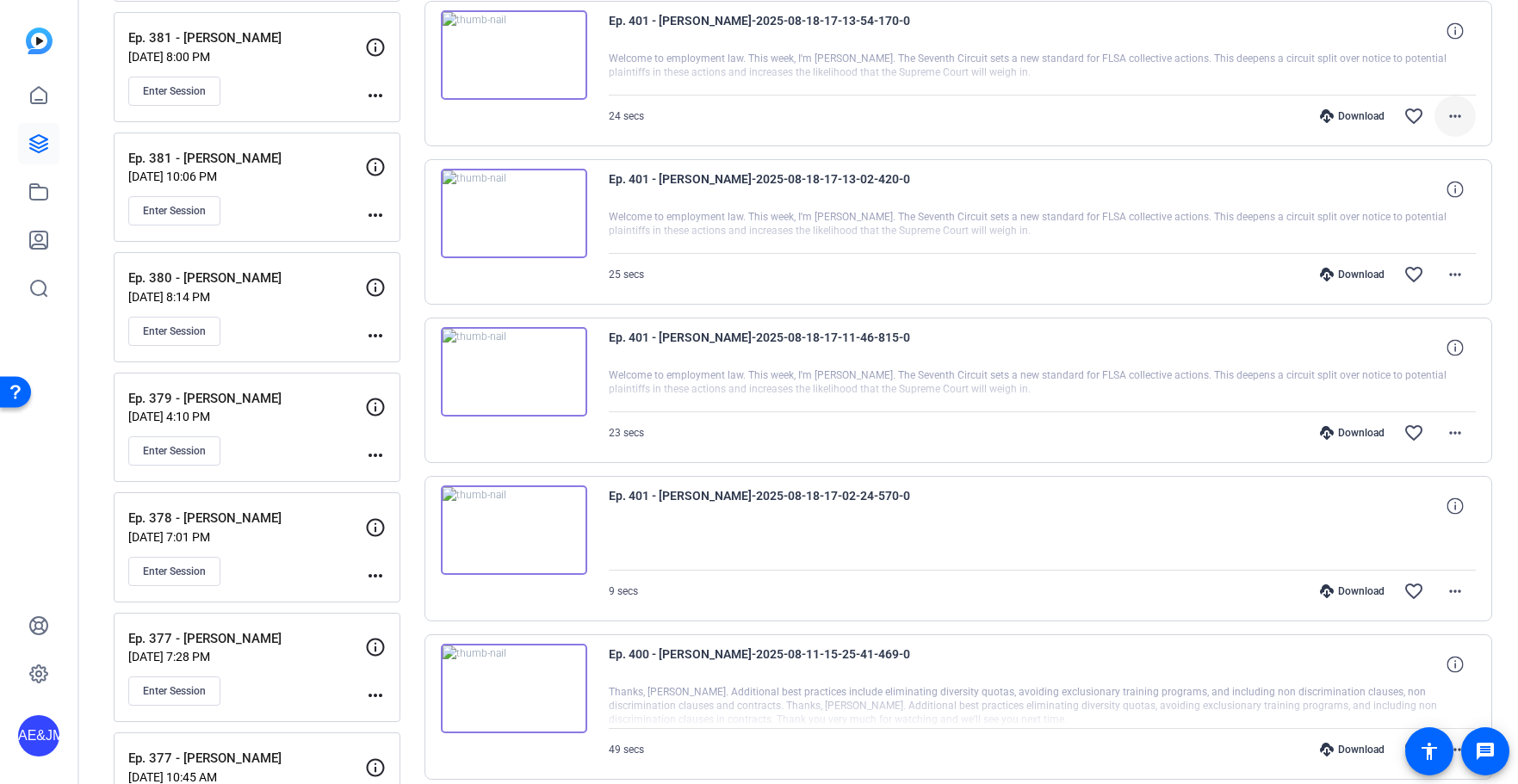
click at [1457, 120] on mat-icon "more_horiz" at bounding box center [1455, 116] width 21 height 21
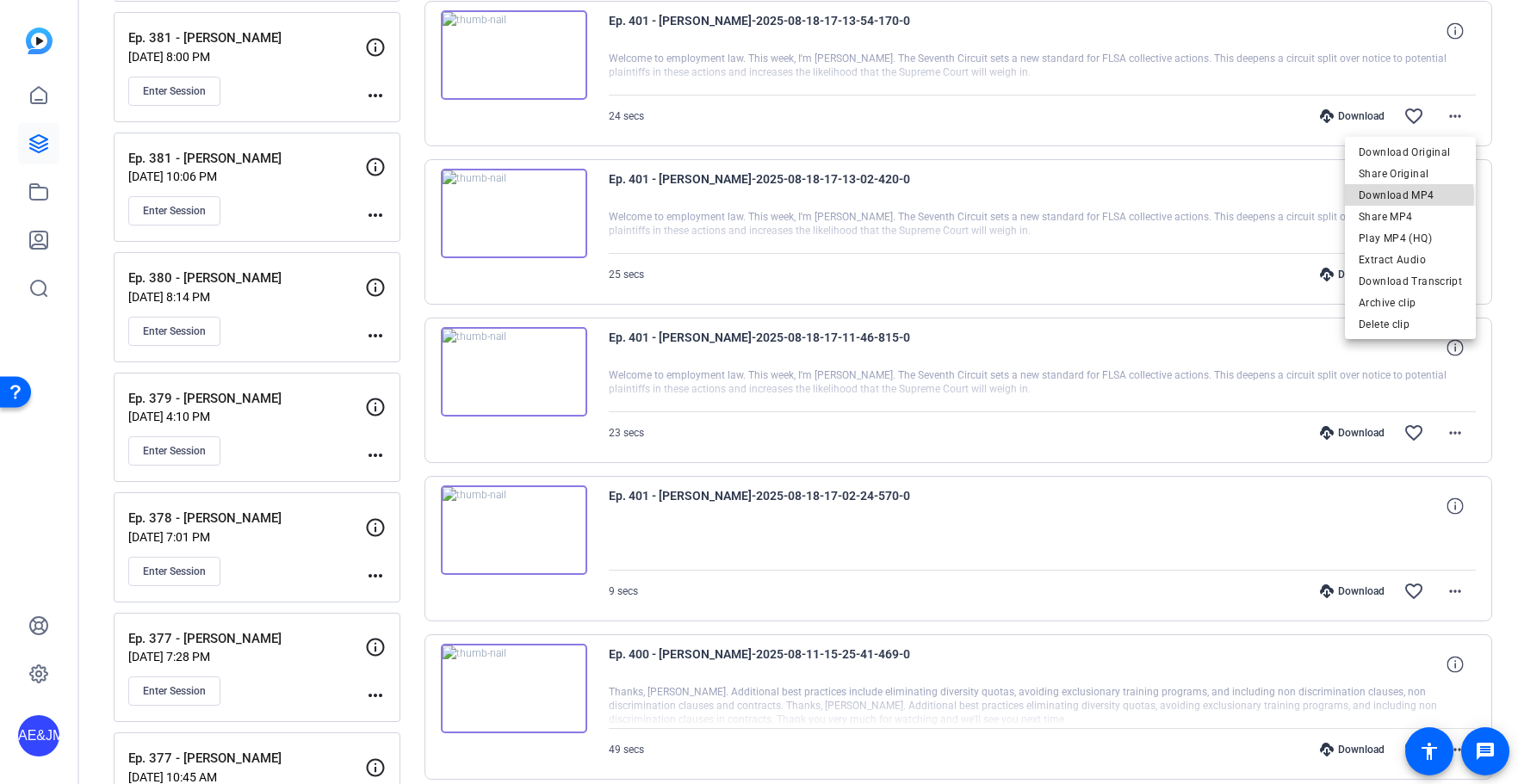
click at [1399, 196] on span "Download MP4" at bounding box center [1410, 195] width 104 height 21
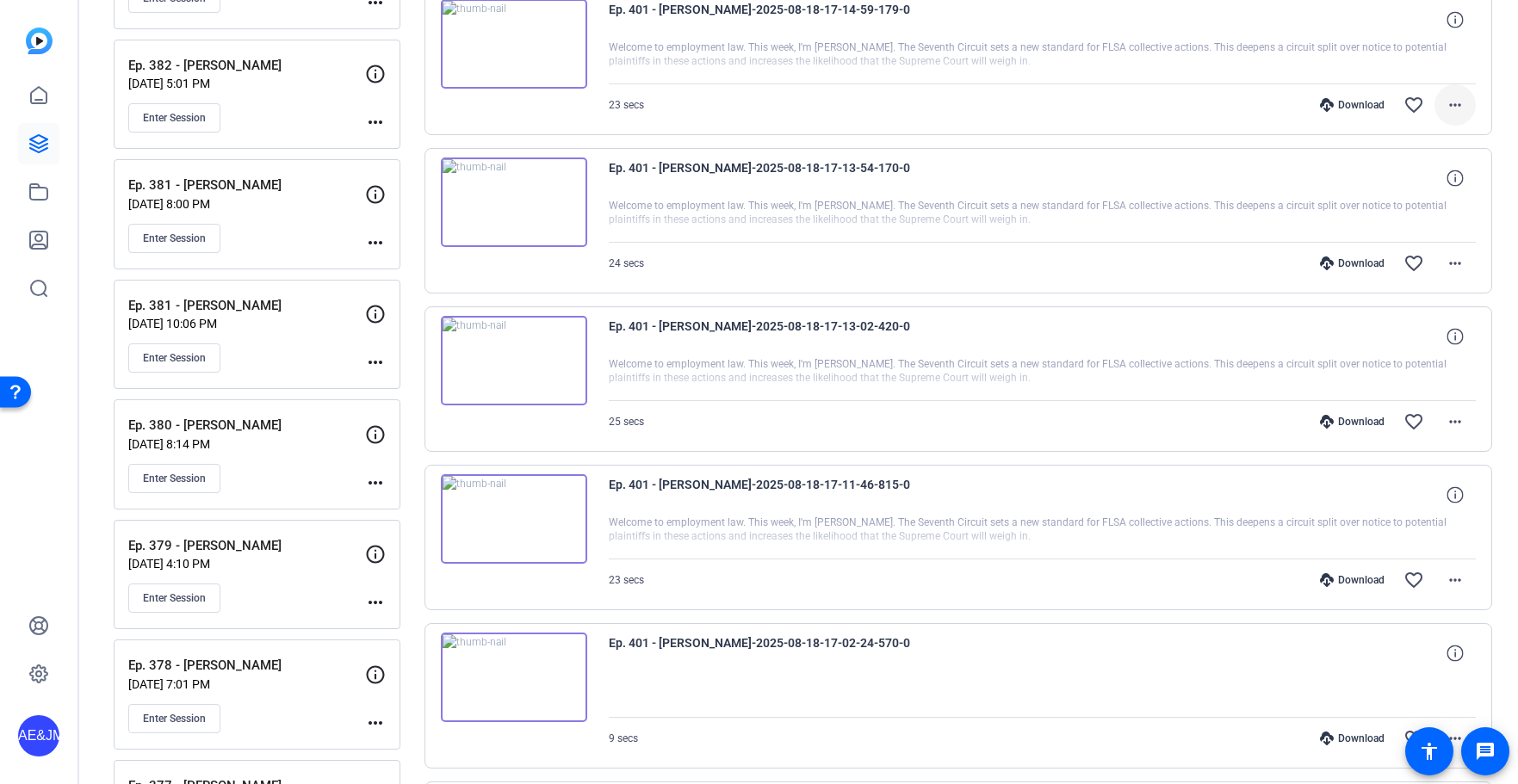
scroll to position [4663, 0]
click at [1460, 100] on mat-icon "more_horiz" at bounding box center [1455, 106] width 21 height 21
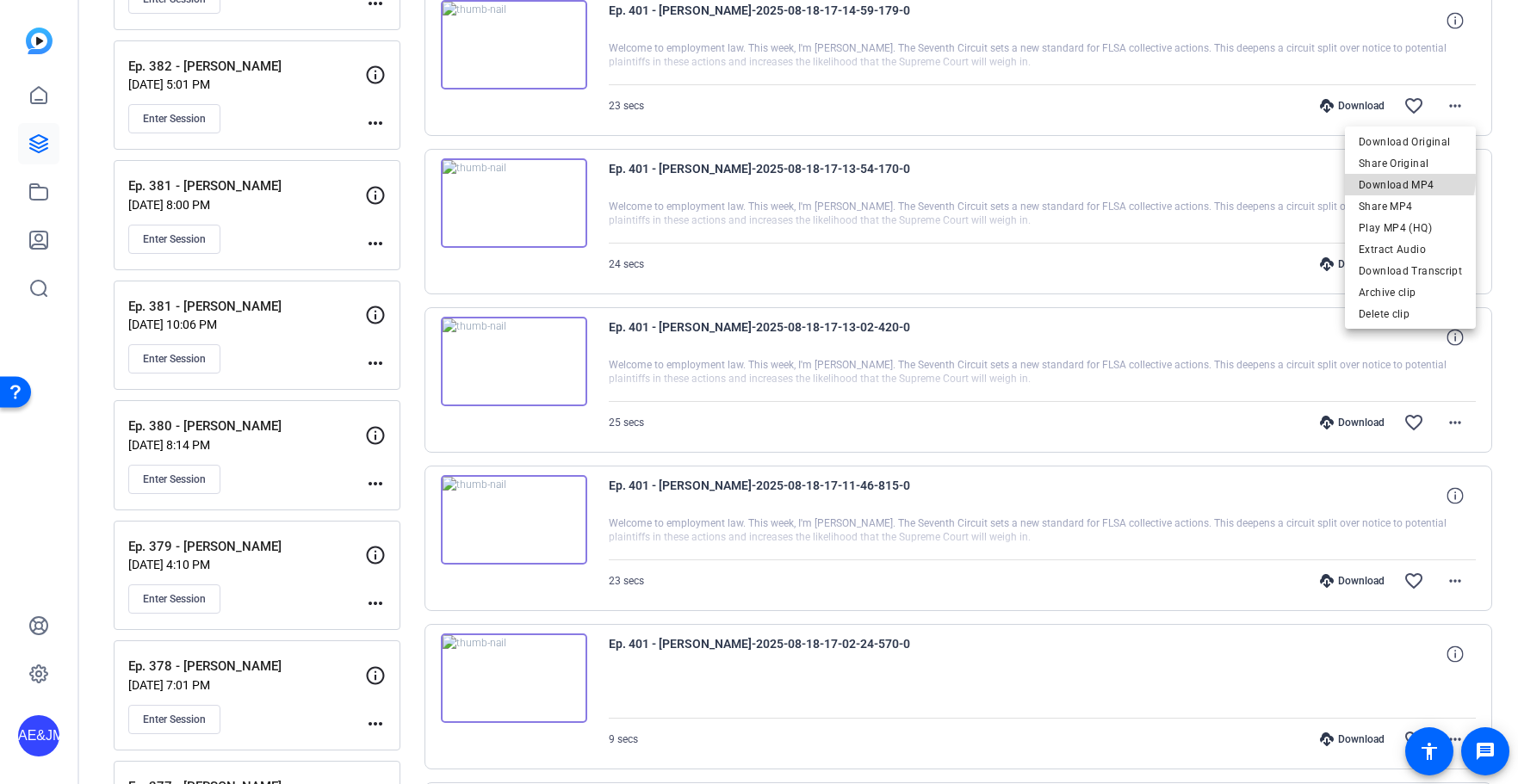
click at [1410, 179] on span "Download MP4" at bounding box center [1410, 185] width 104 height 21
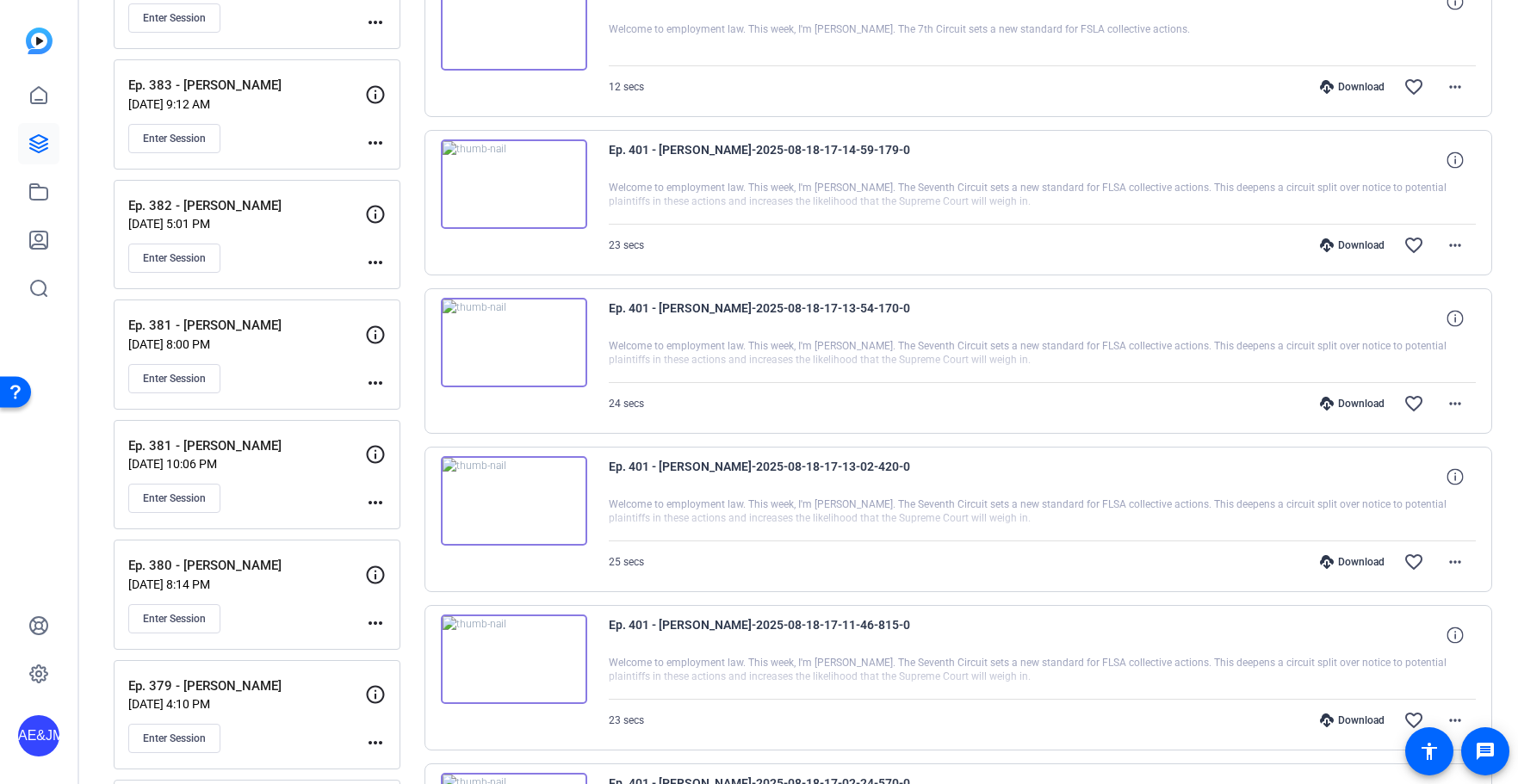
scroll to position [4513, 0]
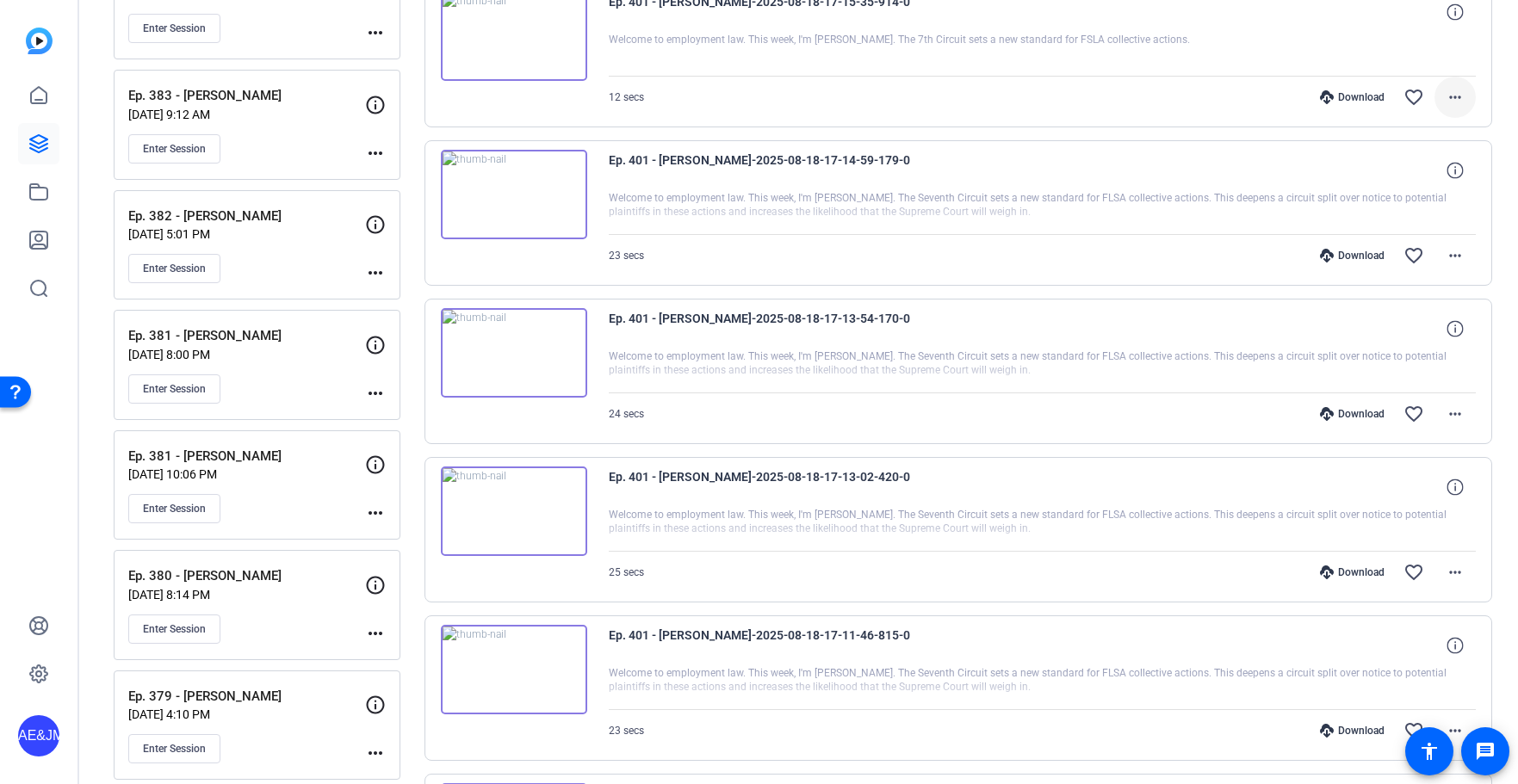
click at [1449, 98] on mat-icon "more_horiz" at bounding box center [1455, 97] width 21 height 21
click at [1418, 185] on span "Download MP4" at bounding box center [1410, 176] width 104 height 21
click at [0, 0] on div "Download Original Share Original Download MP4 Share MP4 Play MP4 (HQ) Extract A…" at bounding box center [759, 392] width 1518 height 784
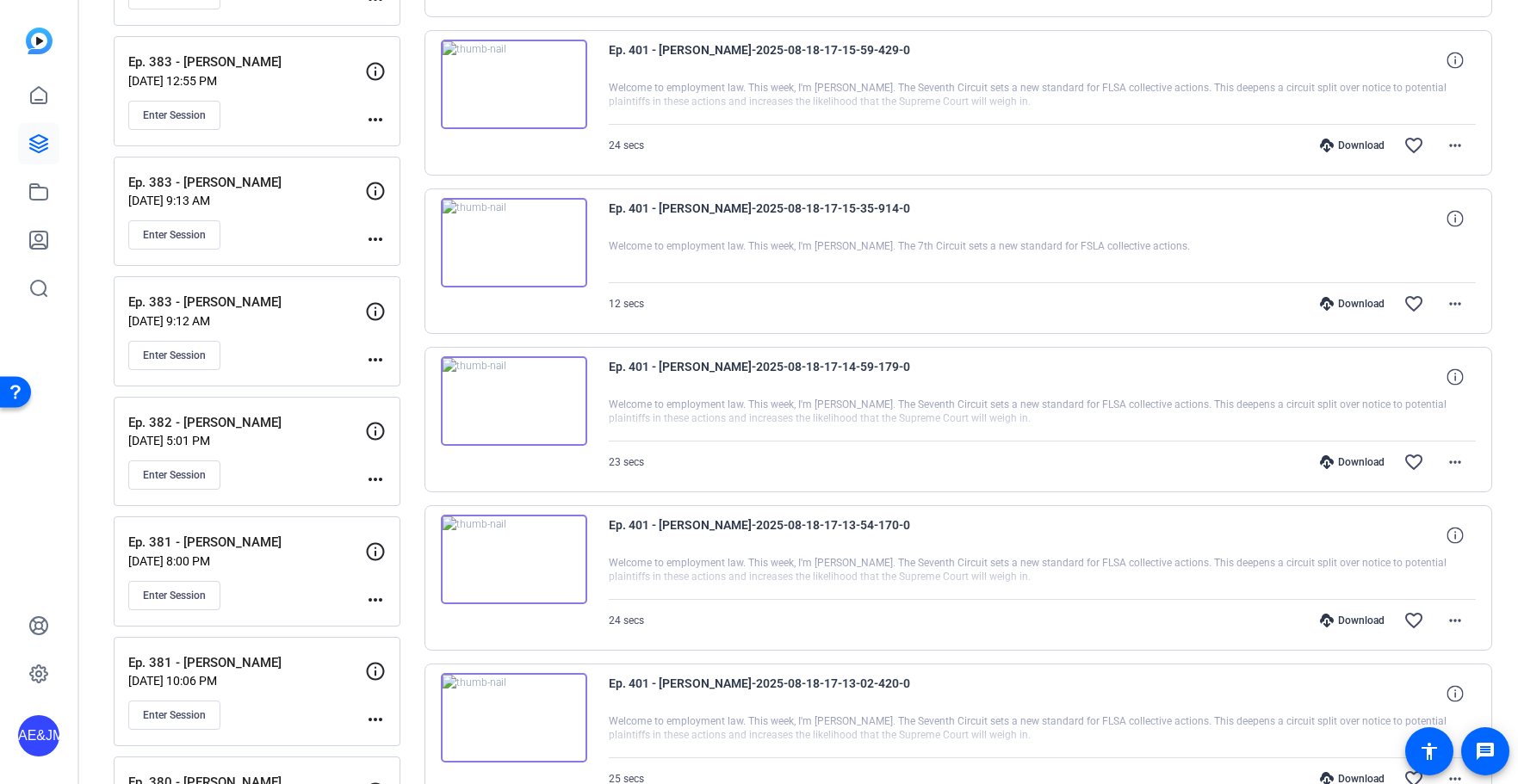
scroll to position [4298, 0]
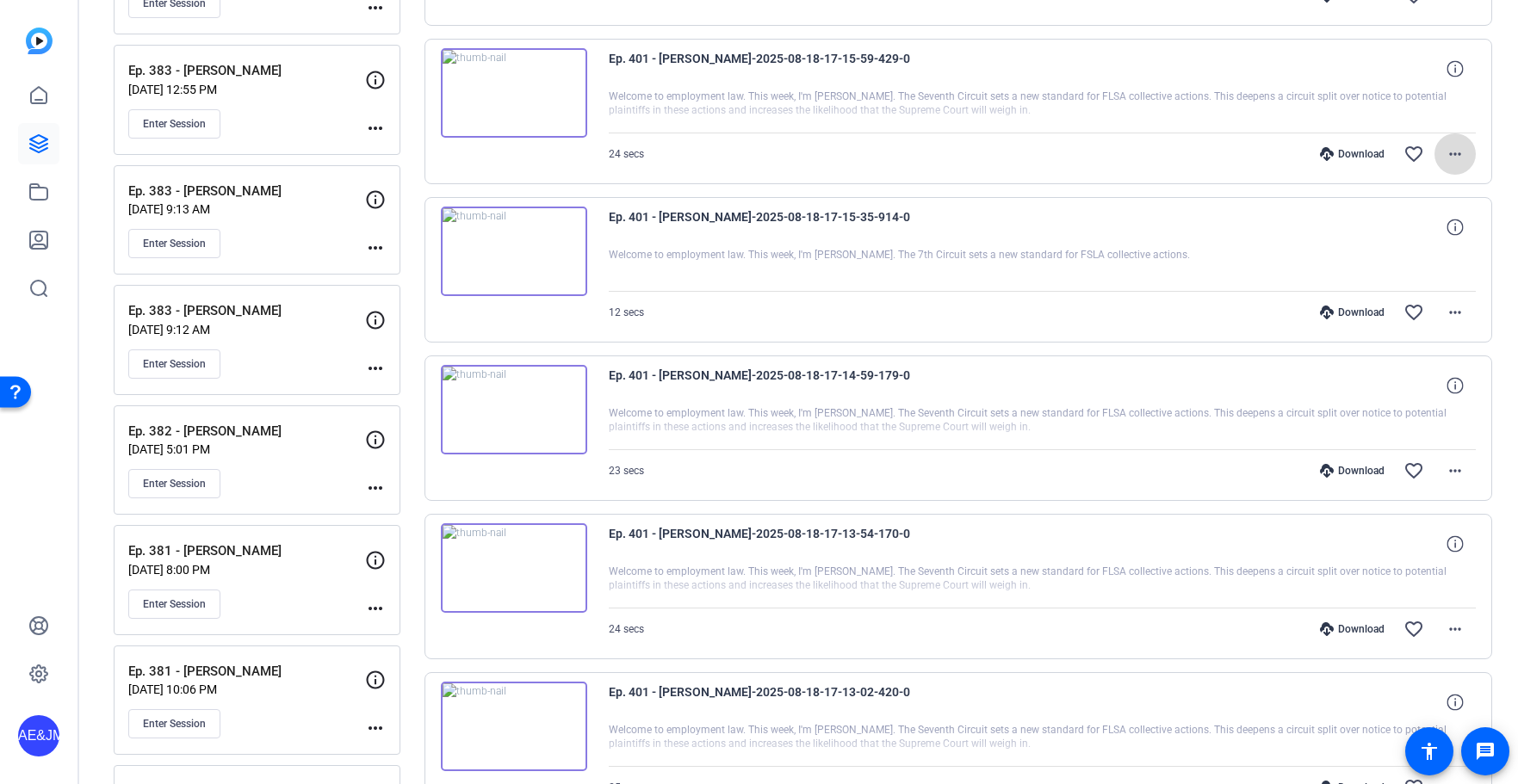
click at [1463, 142] on span at bounding box center [1454, 154] width 41 height 41
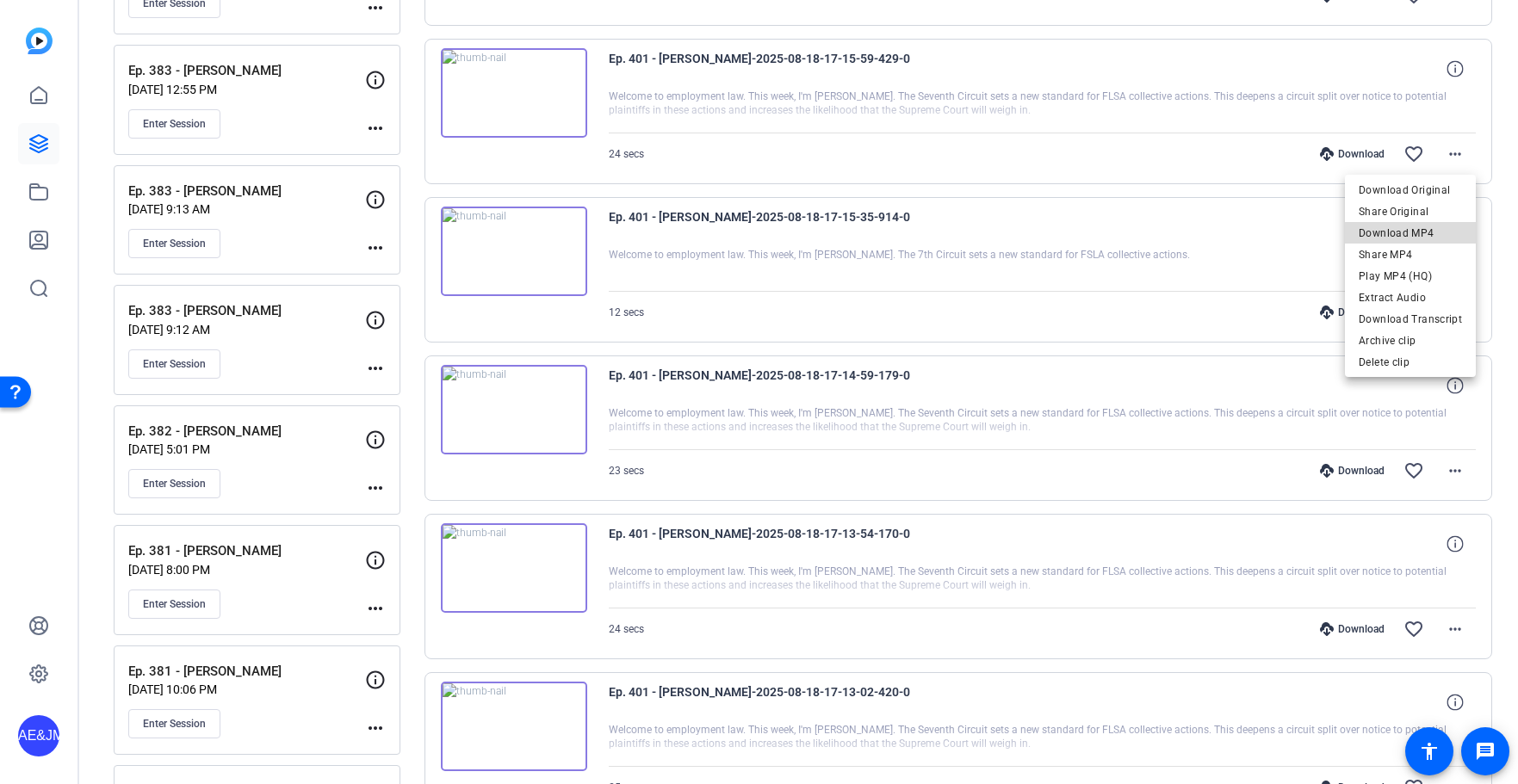
click at [1422, 233] on span "Download MP4" at bounding box center [1410, 232] width 104 height 21
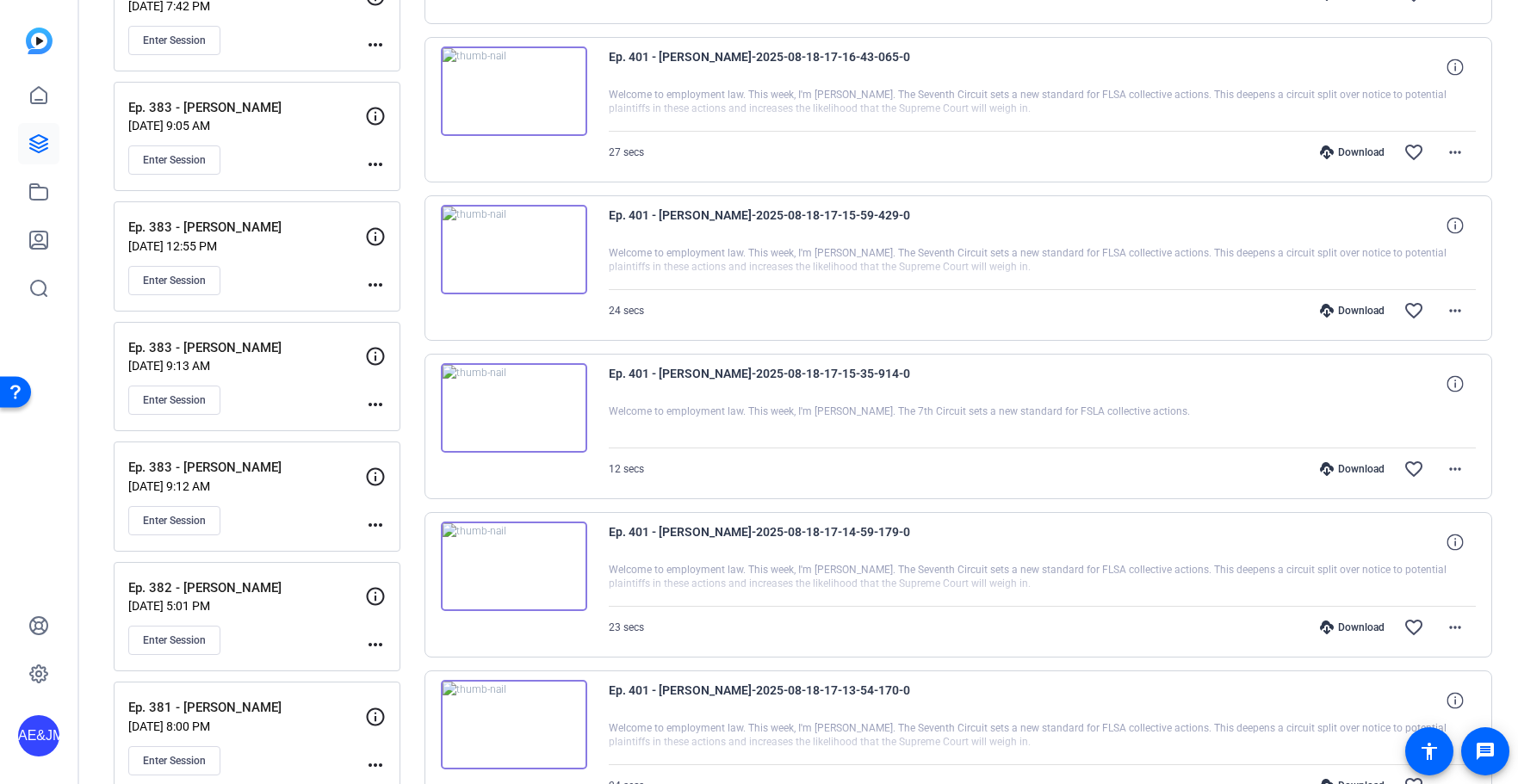
scroll to position [4137, 0]
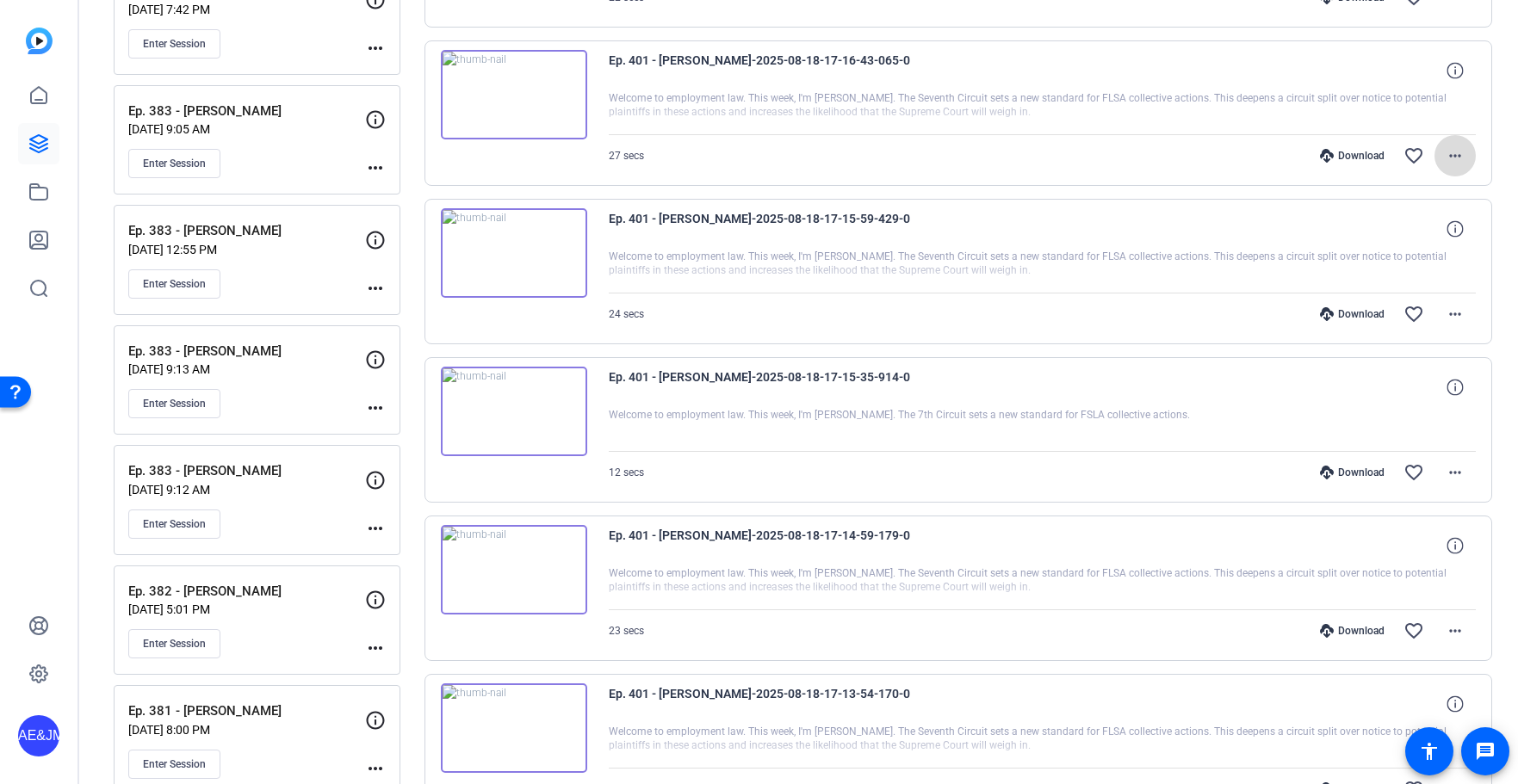
click at [1455, 160] on mat-icon "more_horiz" at bounding box center [1455, 156] width 21 height 21
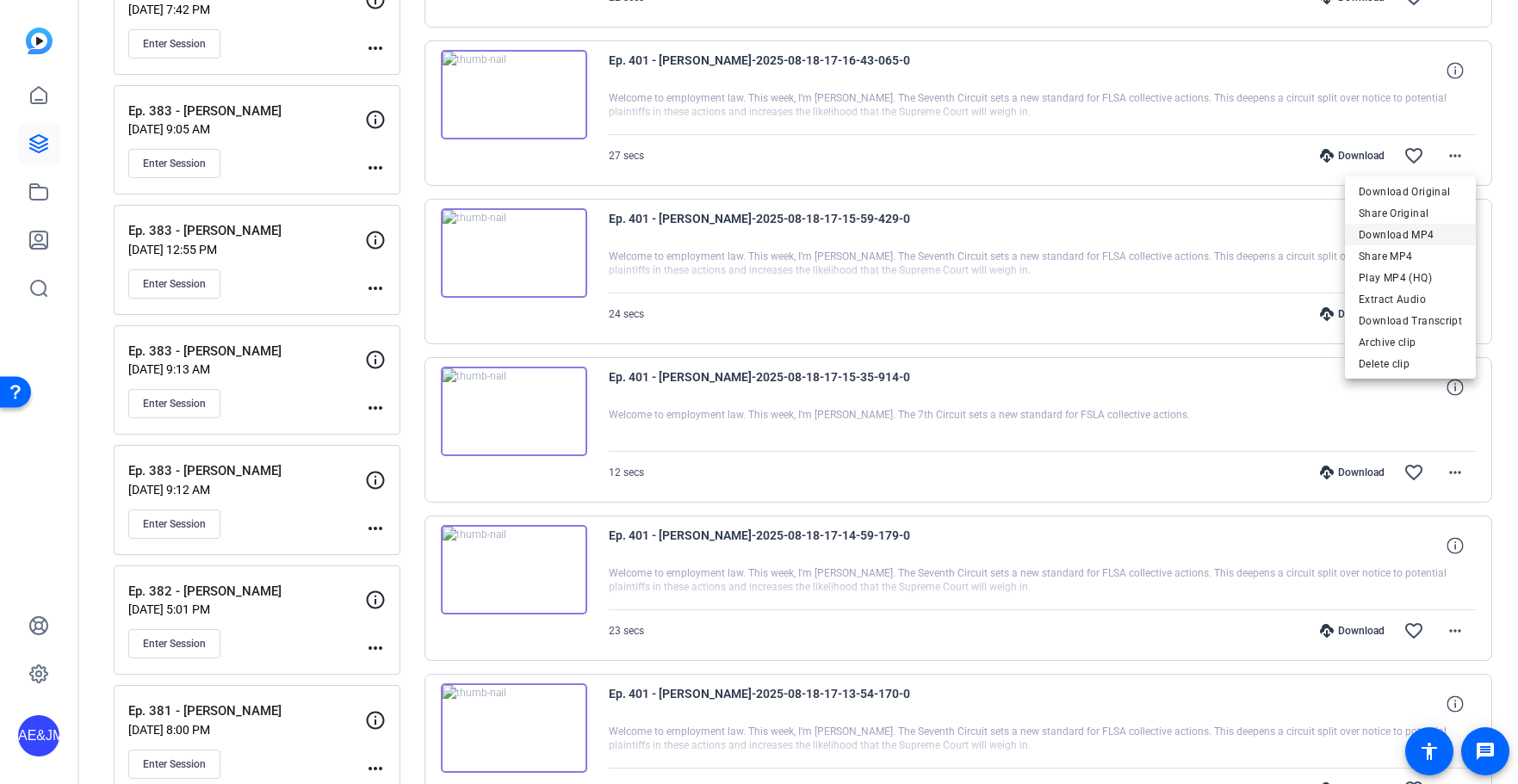
click at [1441, 228] on span "Download MP4" at bounding box center [1410, 234] width 104 height 21
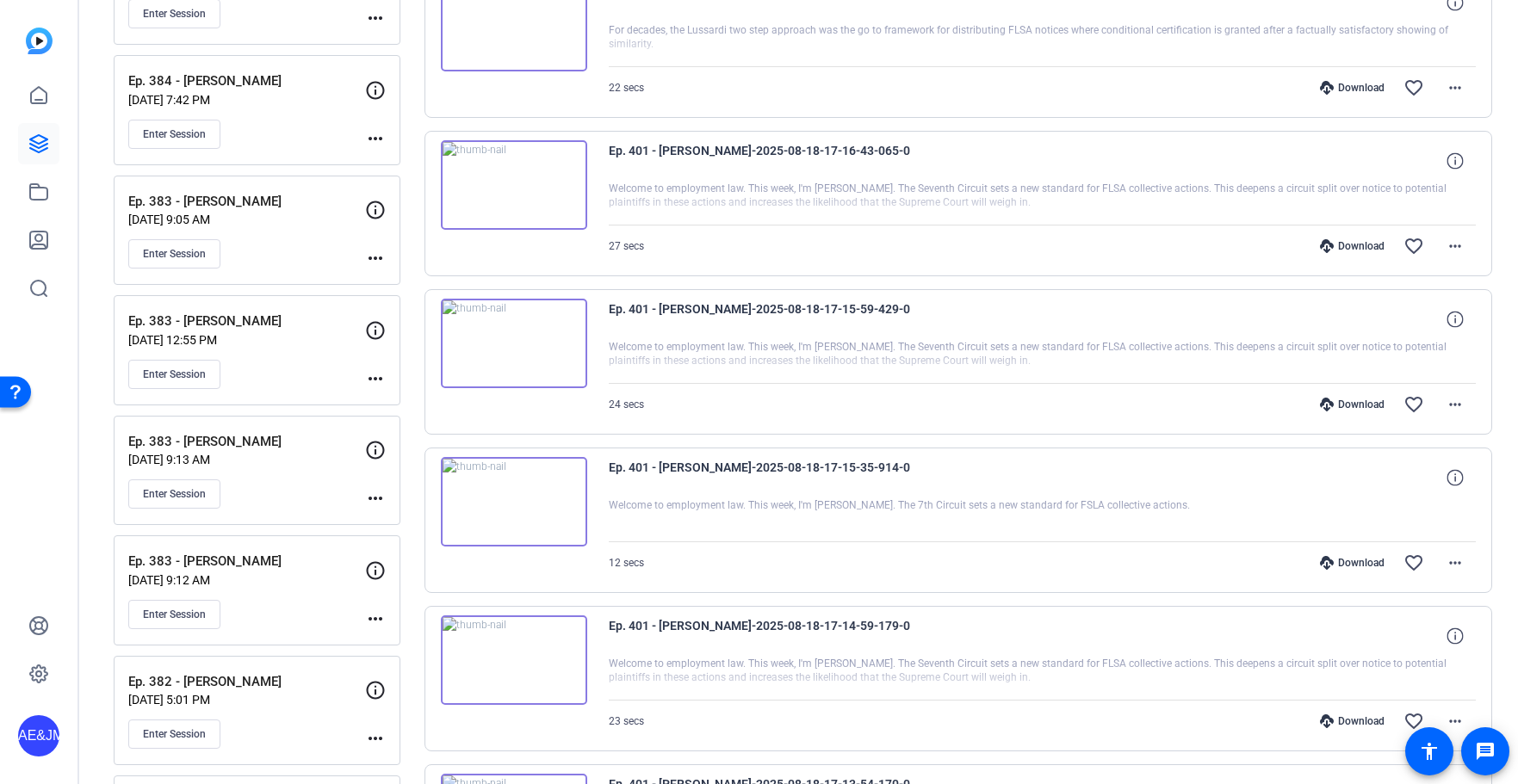
scroll to position [4020, 0]
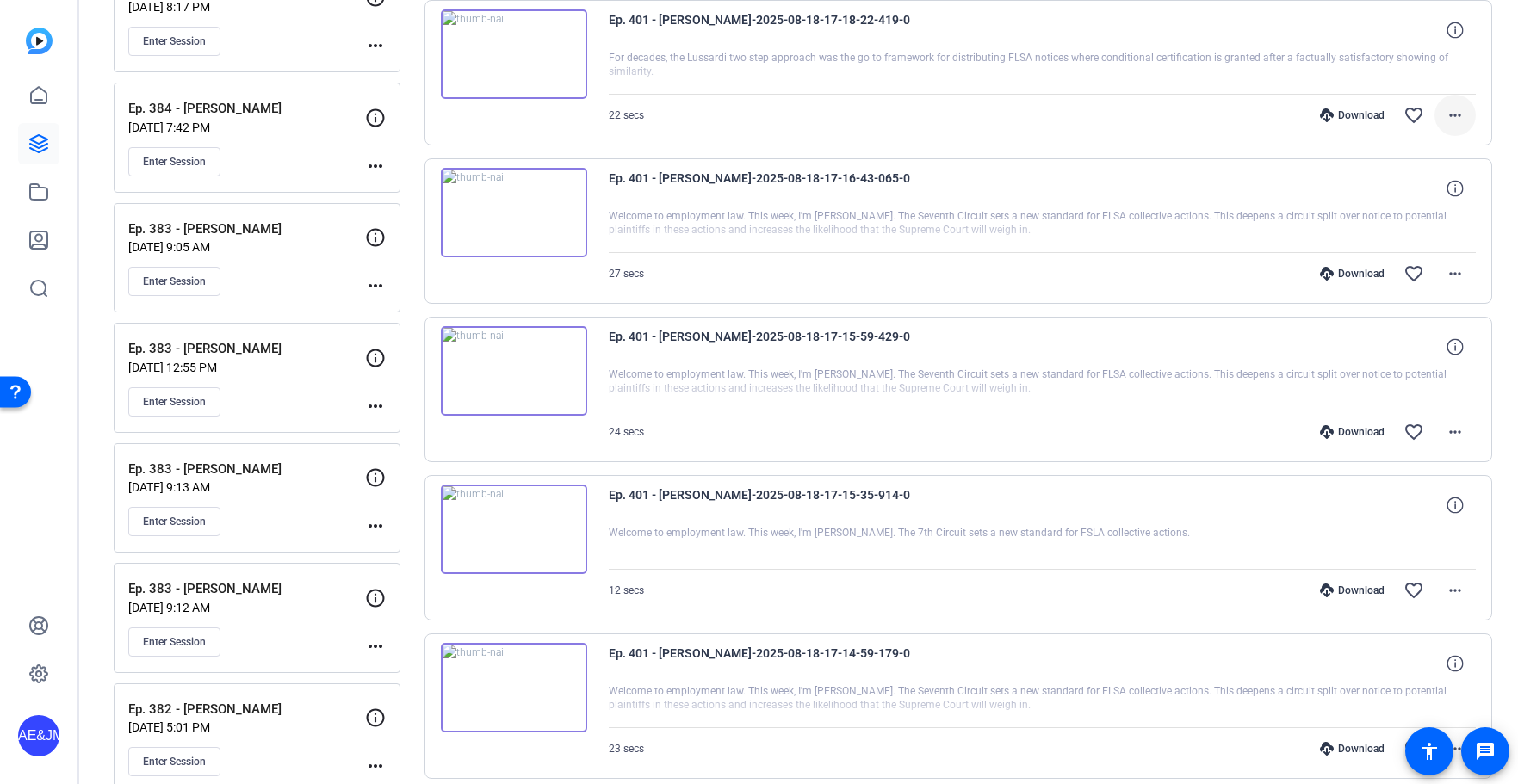
click at [1451, 119] on mat-icon "more_horiz" at bounding box center [1455, 115] width 21 height 21
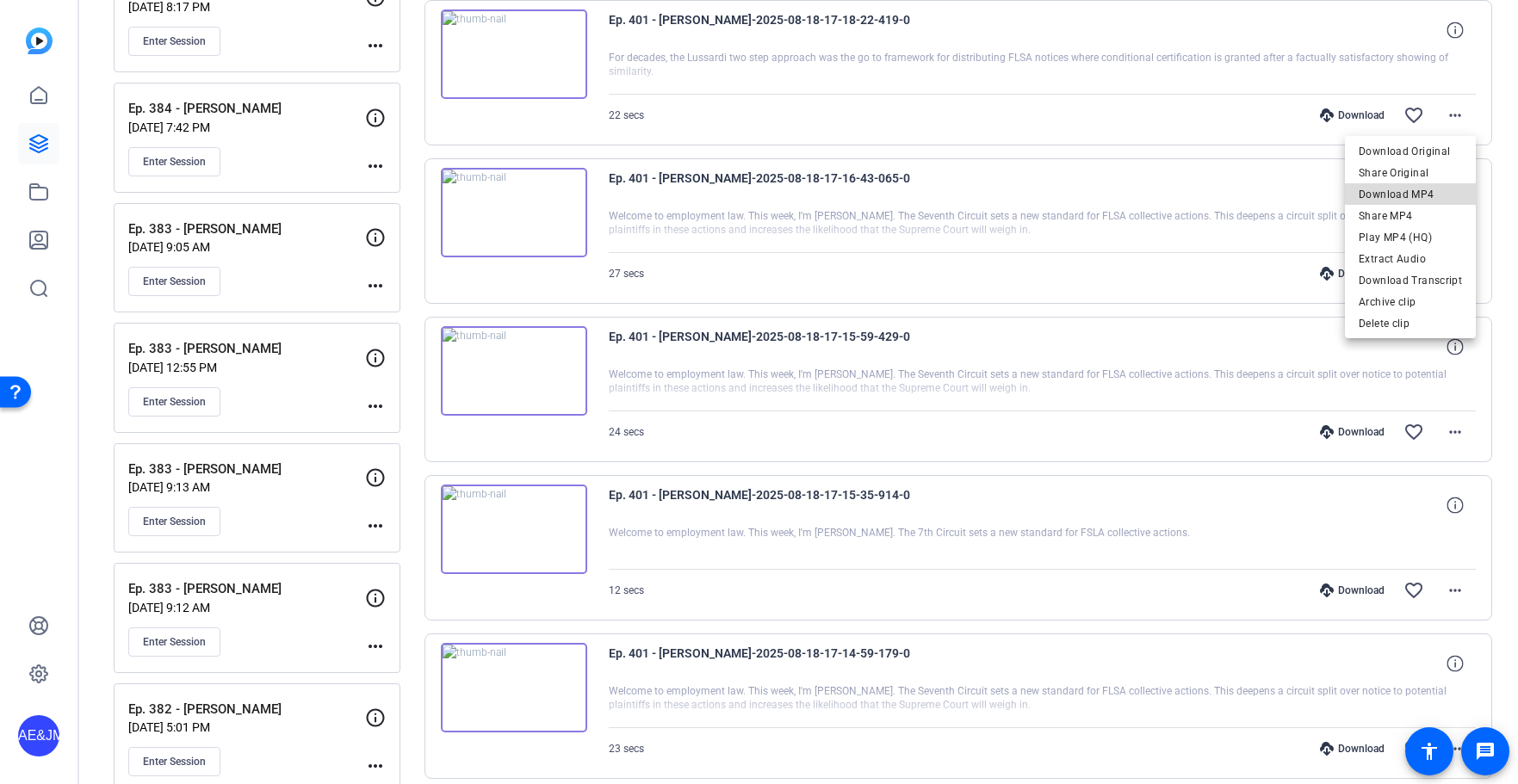
click at [1441, 192] on span "Download MP4" at bounding box center [1410, 195] width 104 height 21
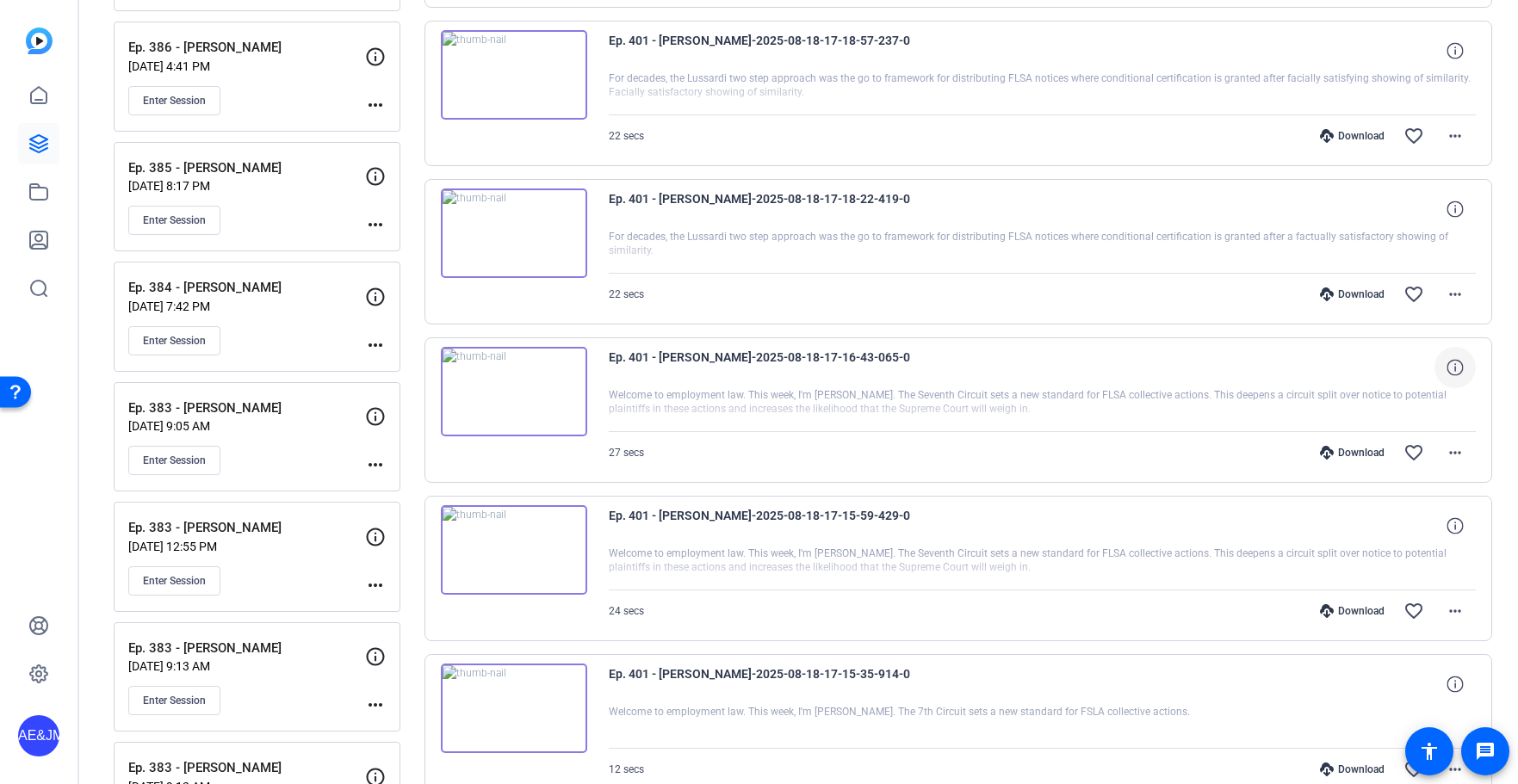
scroll to position [3835, 0]
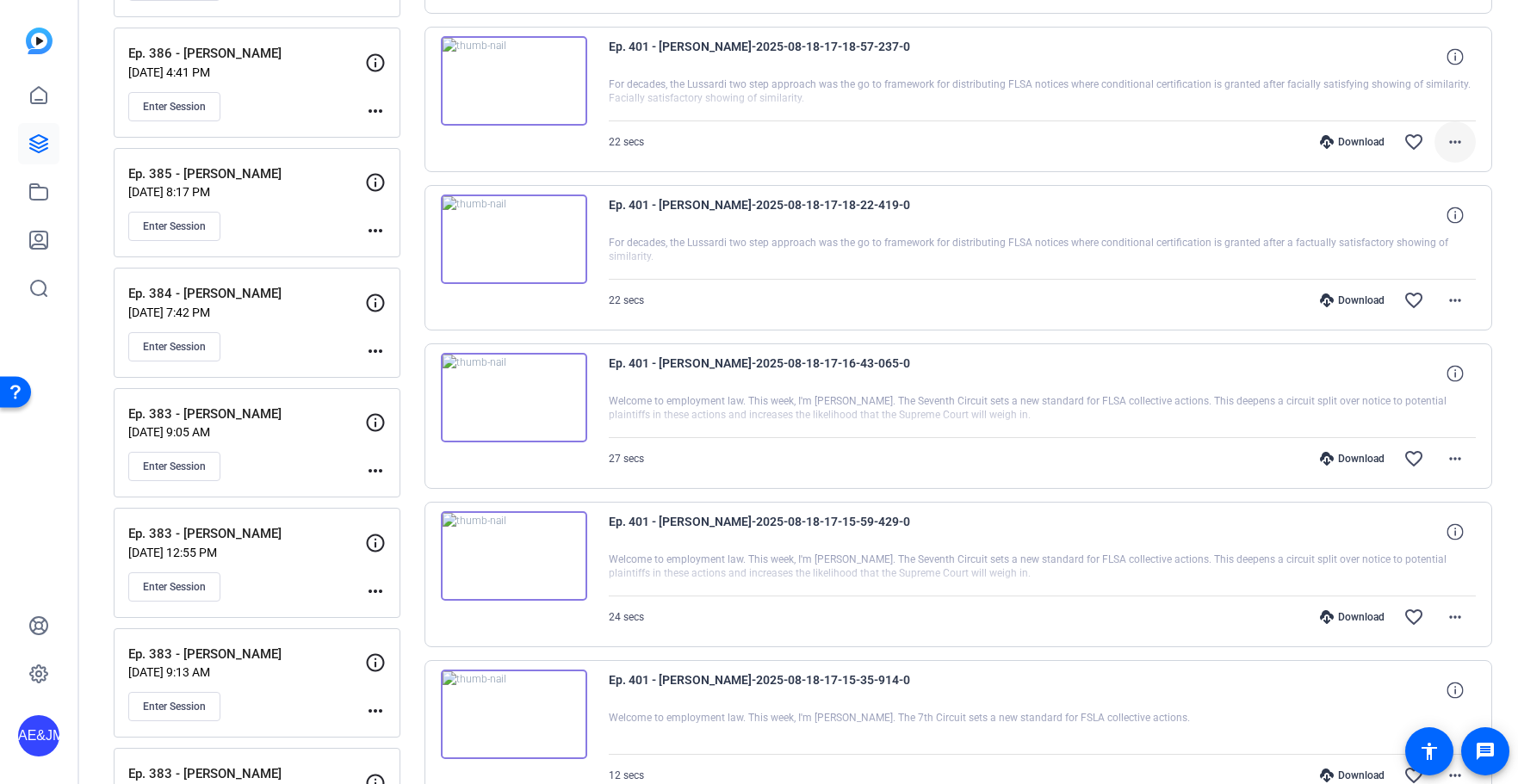
click at [1447, 140] on mat-icon "more_horiz" at bounding box center [1455, 142] width 21 height 21
click at [1430, 212] on span "Download MP4" at bounding box center [1410, 220] width 104 height 21
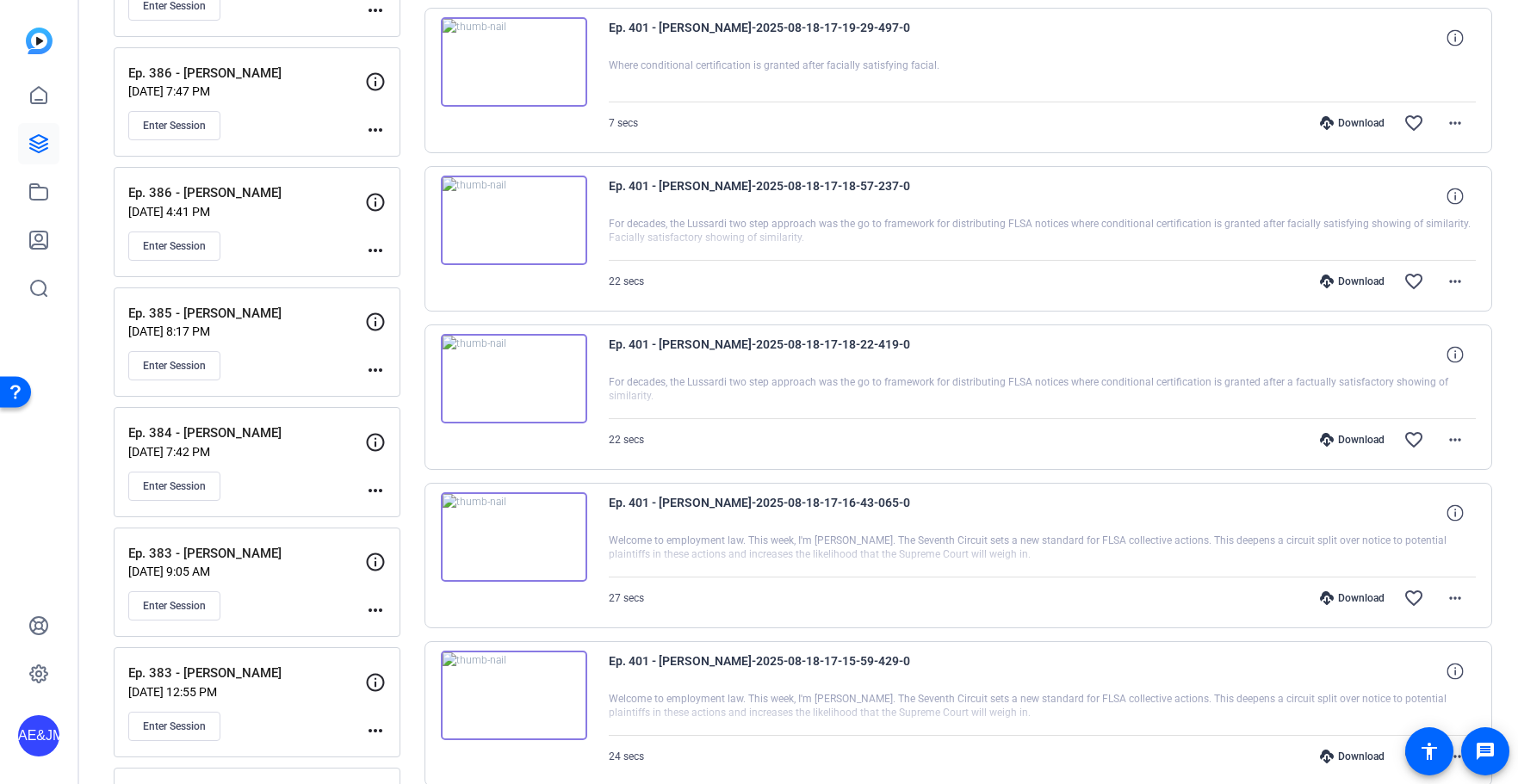
scroll to position [3694, 0]
click at [1457, 113] on span at bounding box center [1454, 124] width 41 height 41
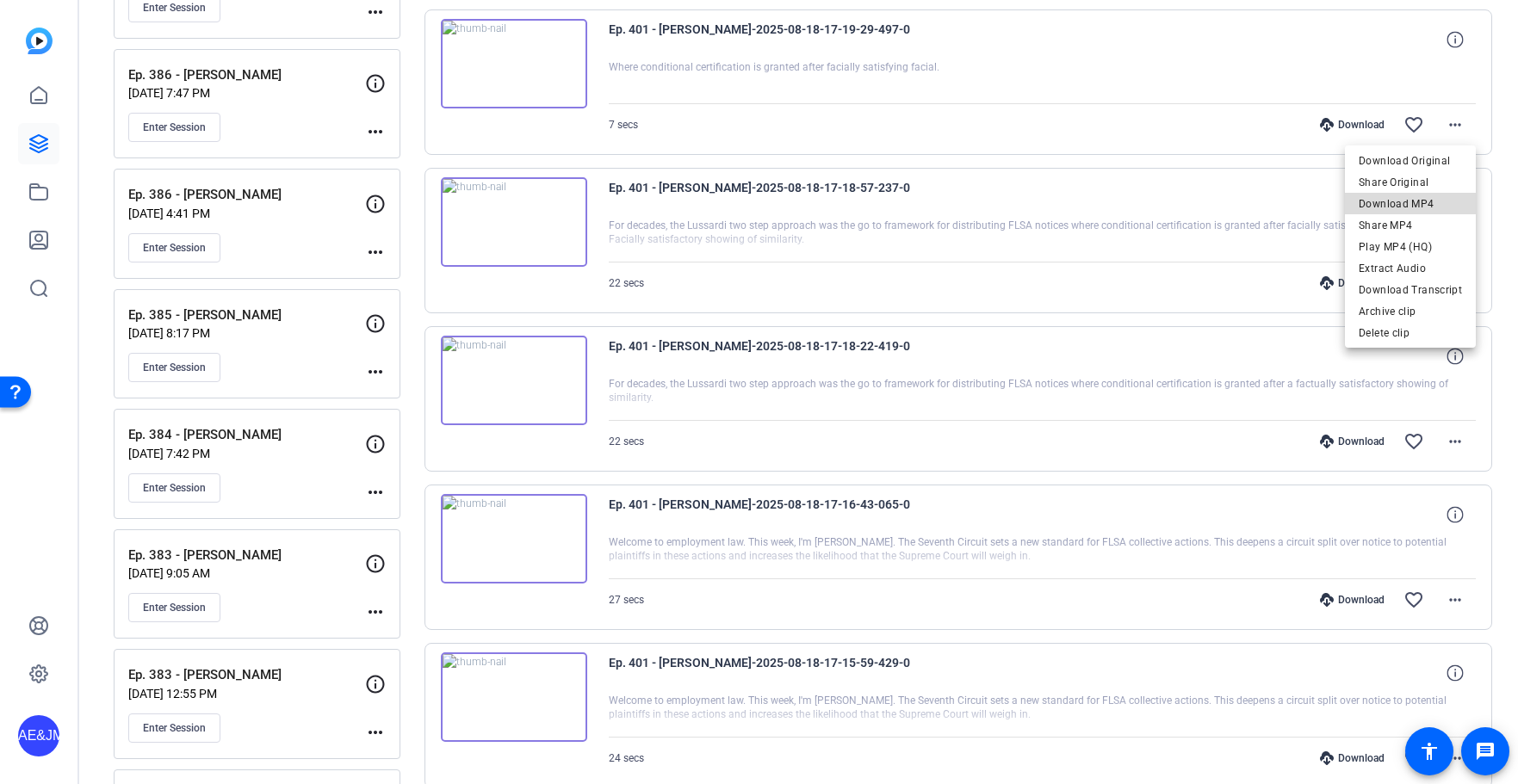
click at [1435, 203] on span "Download MP4" at bounding box center [1410, 203] width 104 height 21
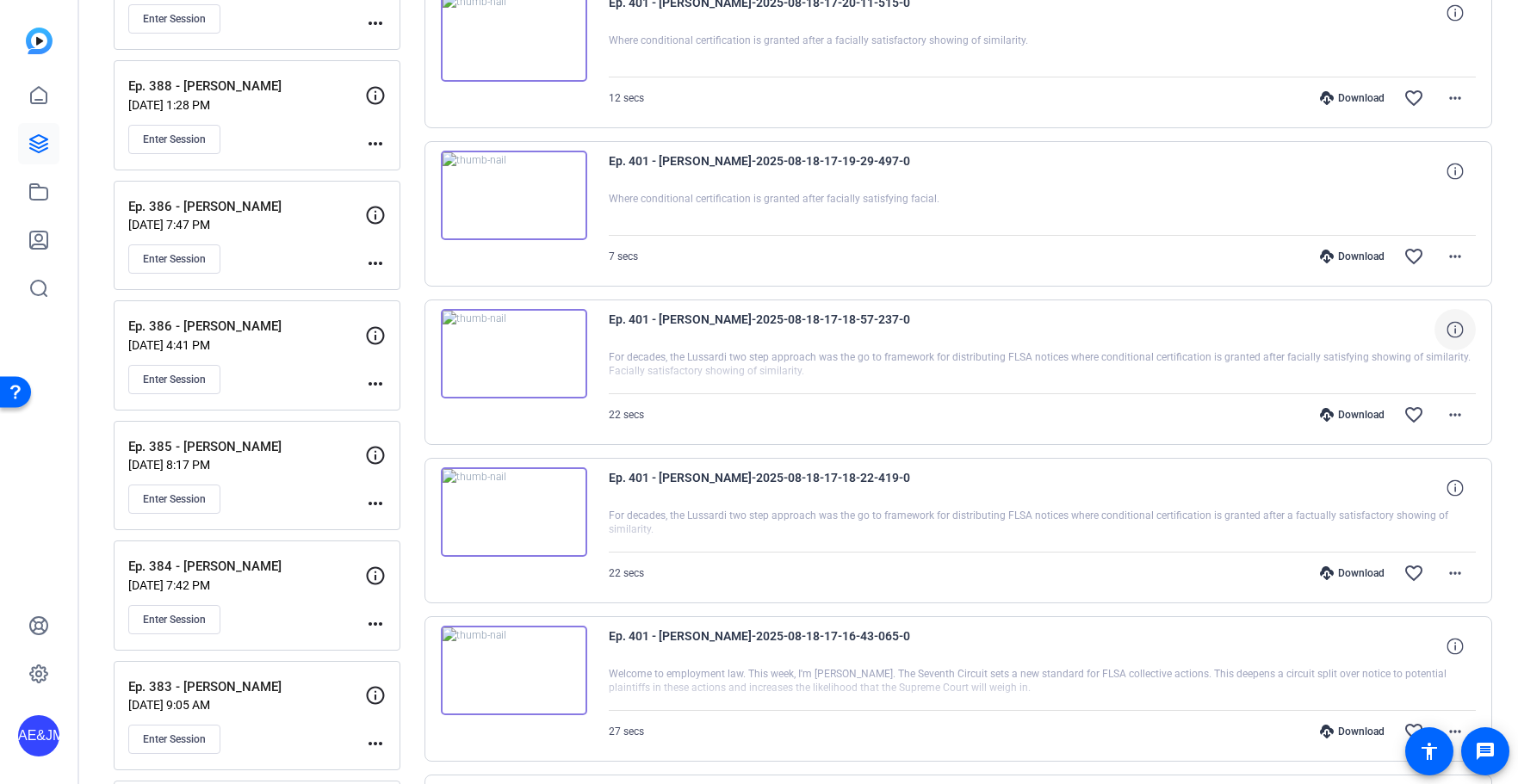
scroll to position [3555, 0]
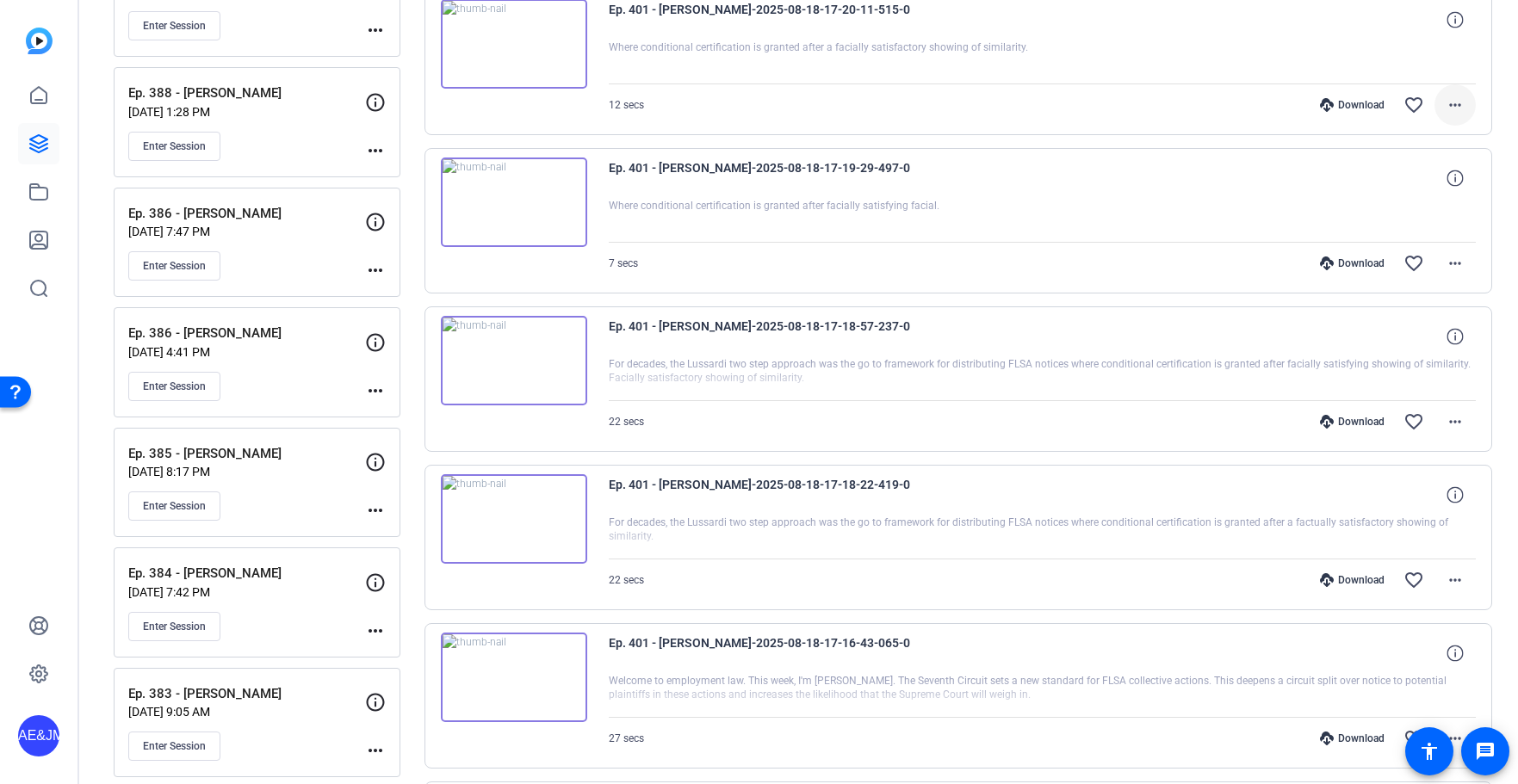
click at [1456, 102] on mat-icon "more_horiz" at bounding box center [1455, 105] width 21 height 21
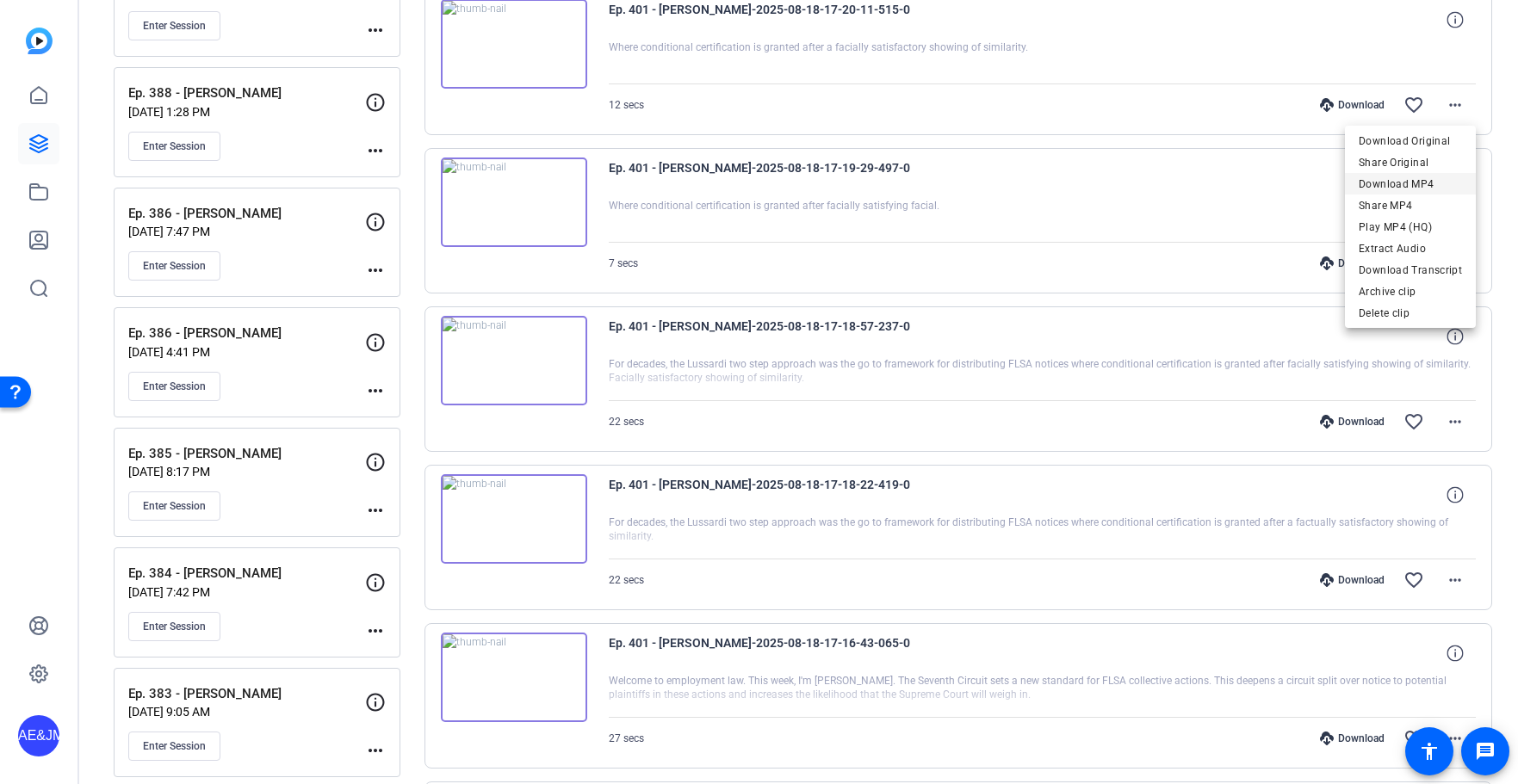
click at [1441, 183] on span "Download MP4" at bounding box center [1410, 184] width 104 height 21
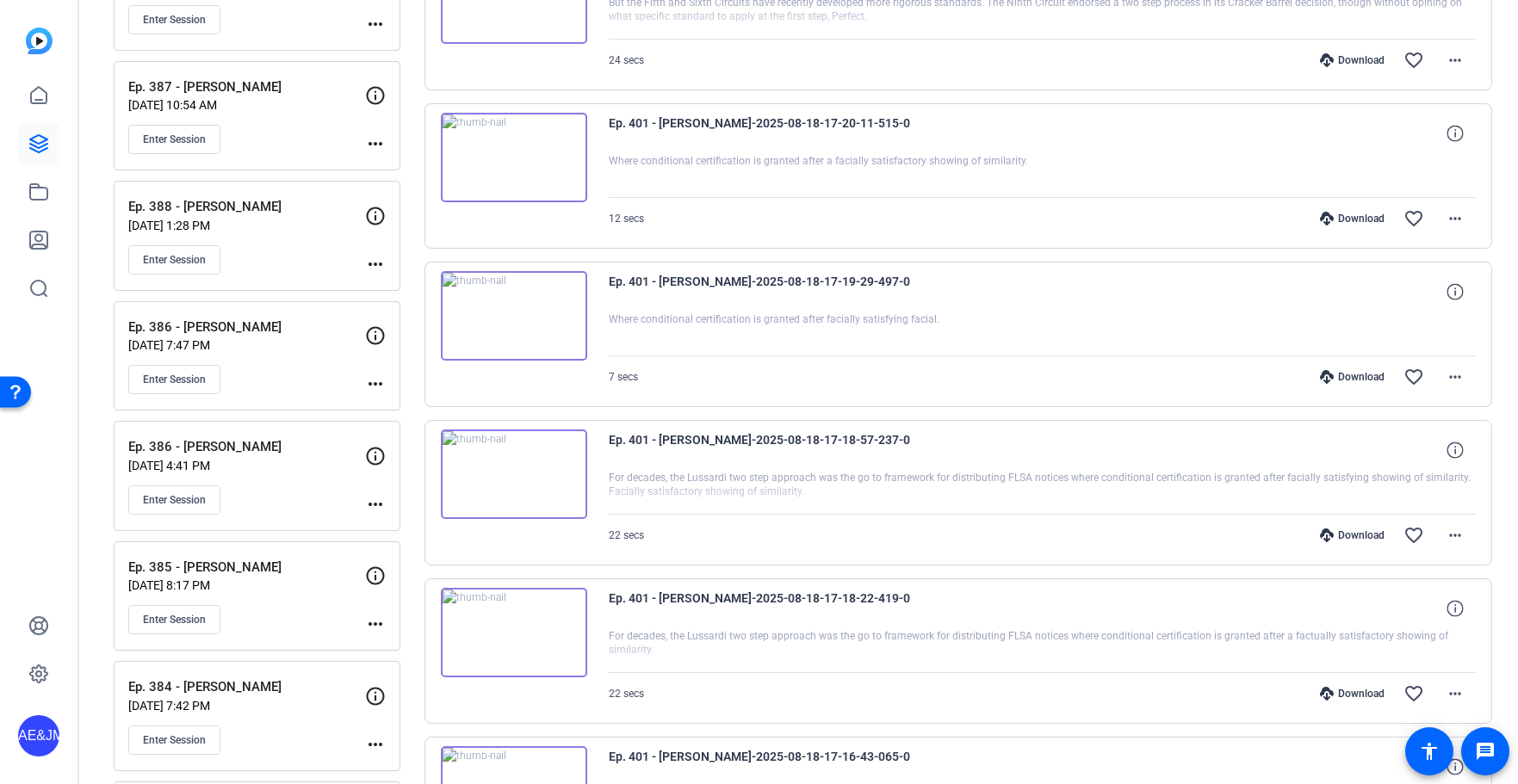
scroll to position [3396, 0]
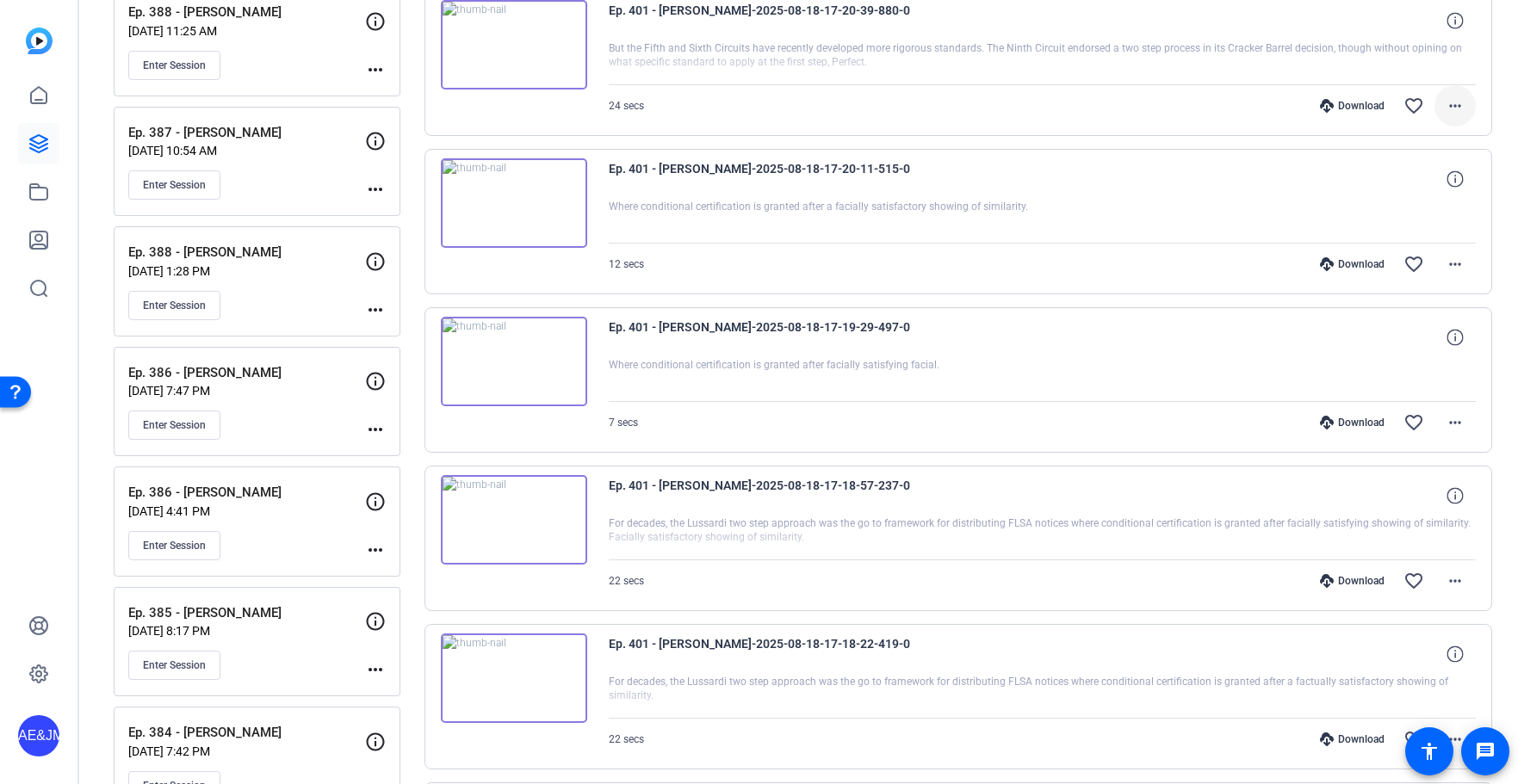
click at [1456, 102] on mat-icon "more_horiz" at bounding box center [1455, 106] width 21 height 21
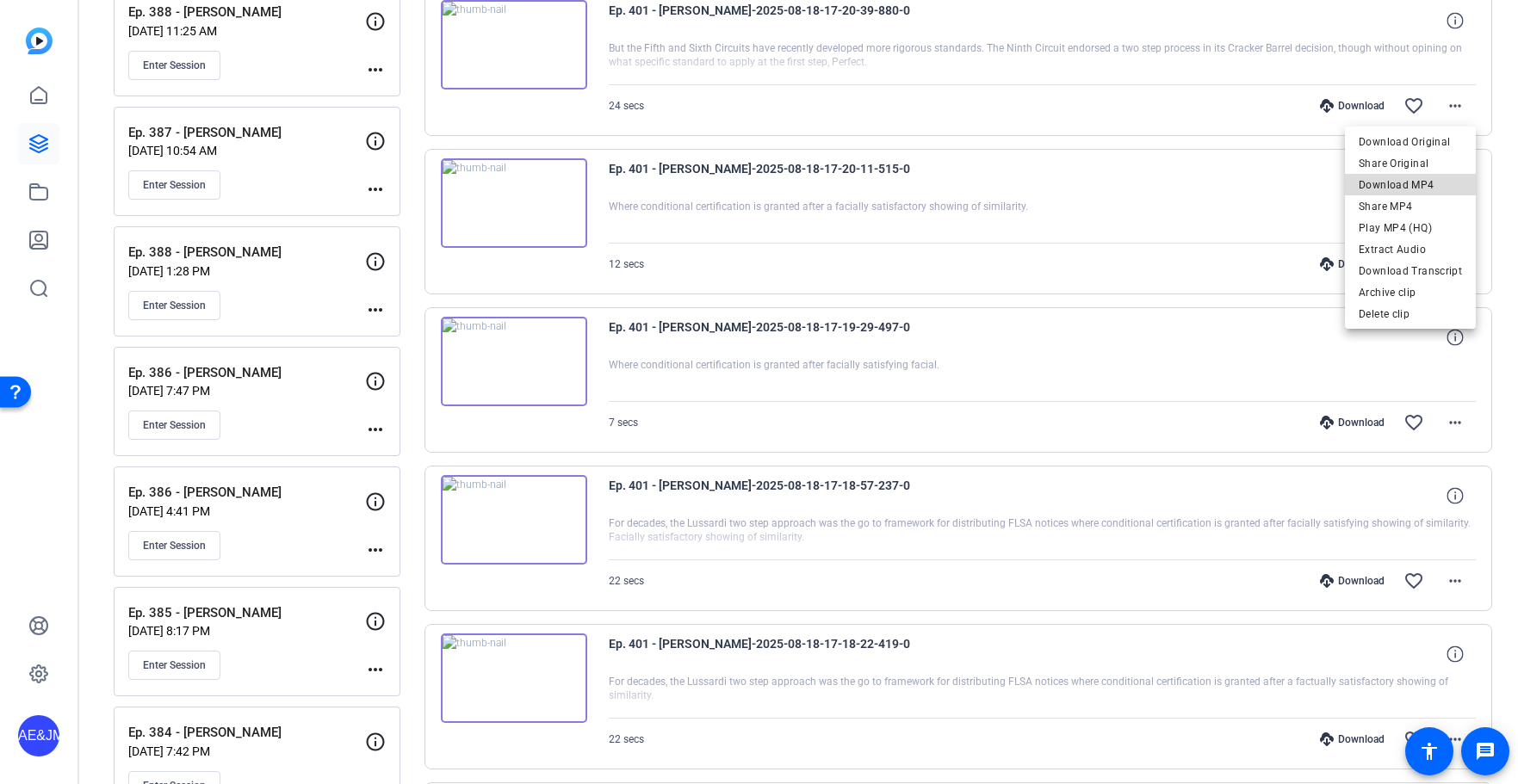
click at [1416, 185] on span "Download MP4" at bounding box center [1410, 185] width 104 height 21
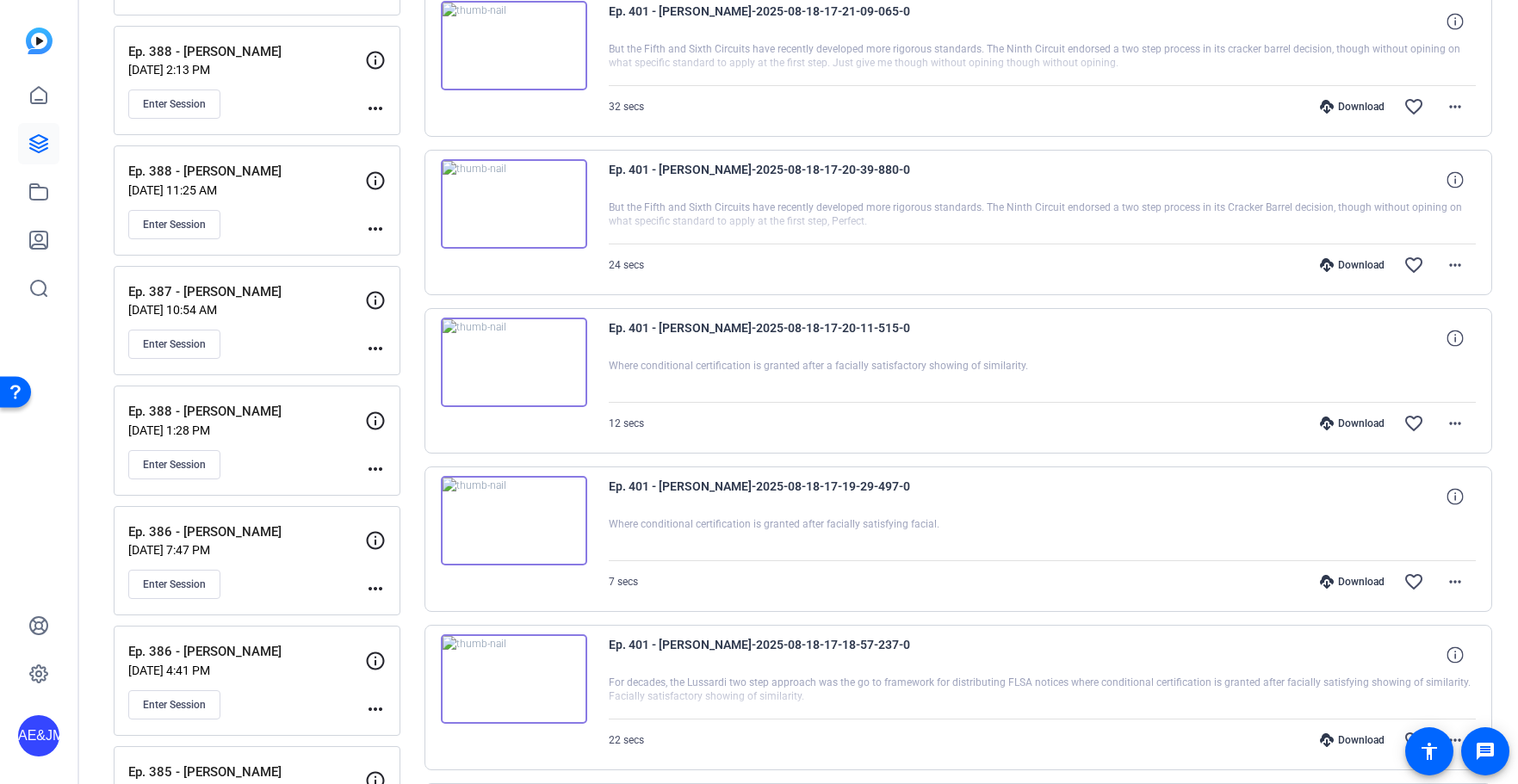
scroll to position [3211, 0]
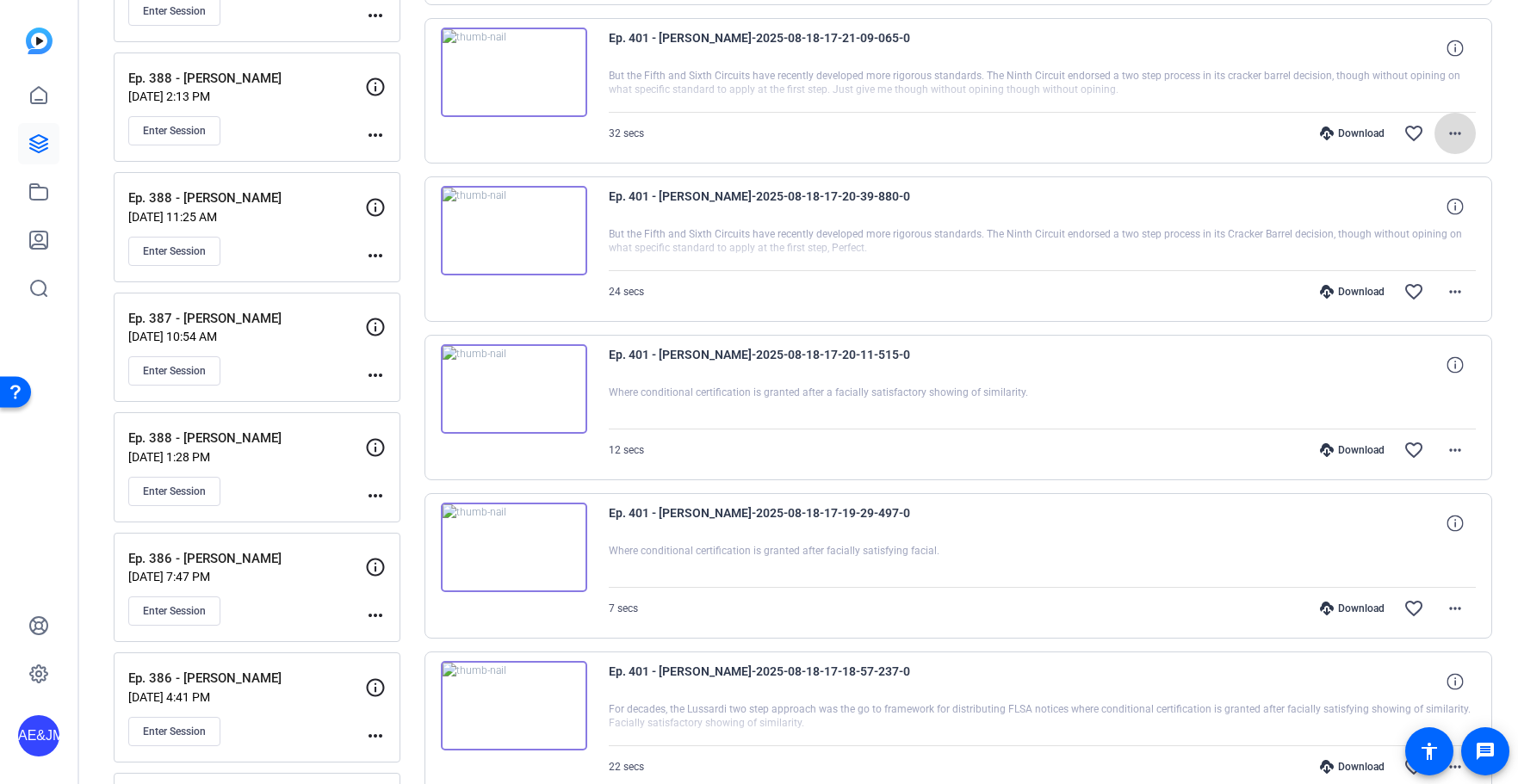
click at [1450, 127] on mat-icon "more_horiz" at bounding box center [1455, 133] width 21 height 21
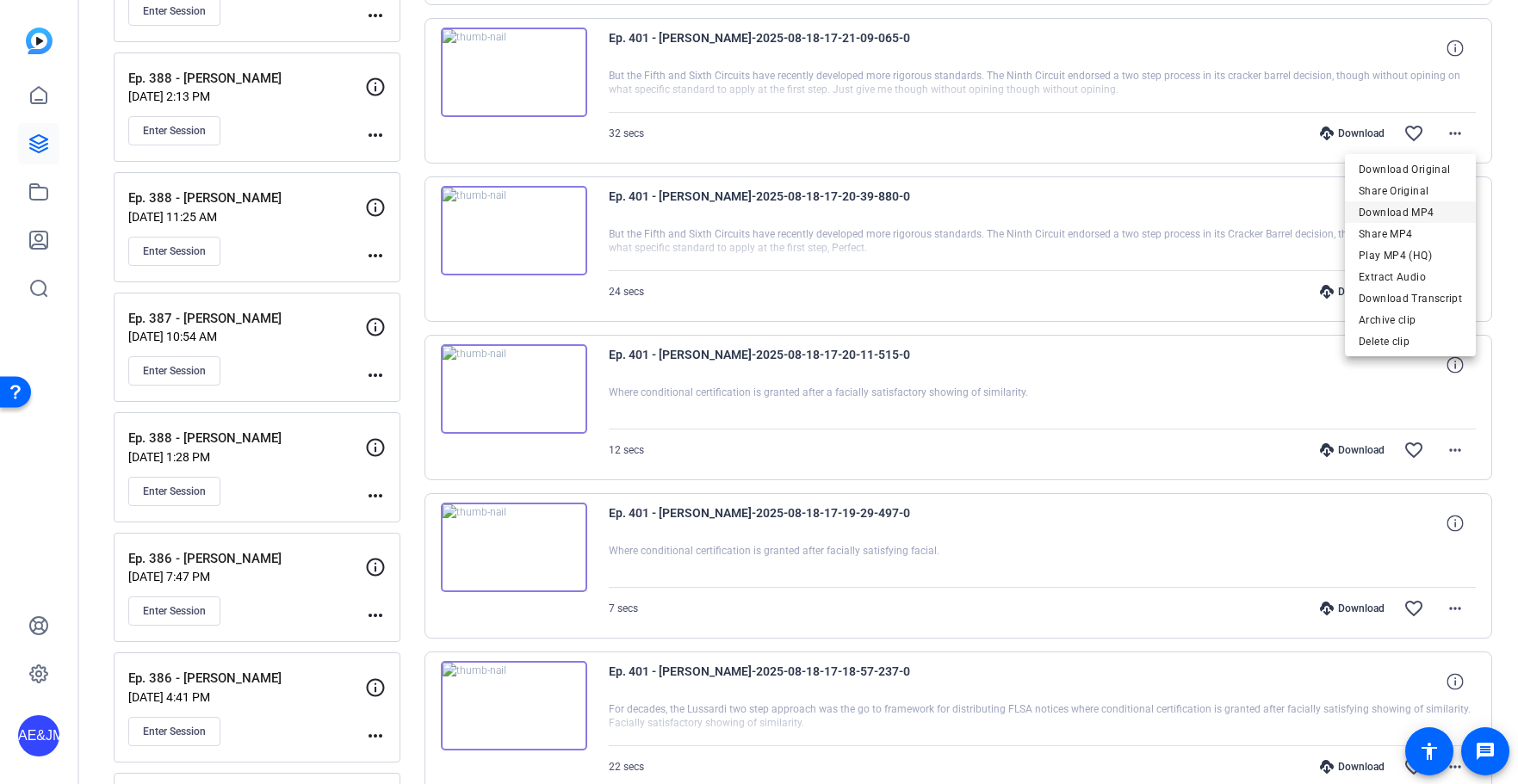
click at [1440, 206] on span "Download MP4" at bounding box center [1410, 212] width 104 height 21
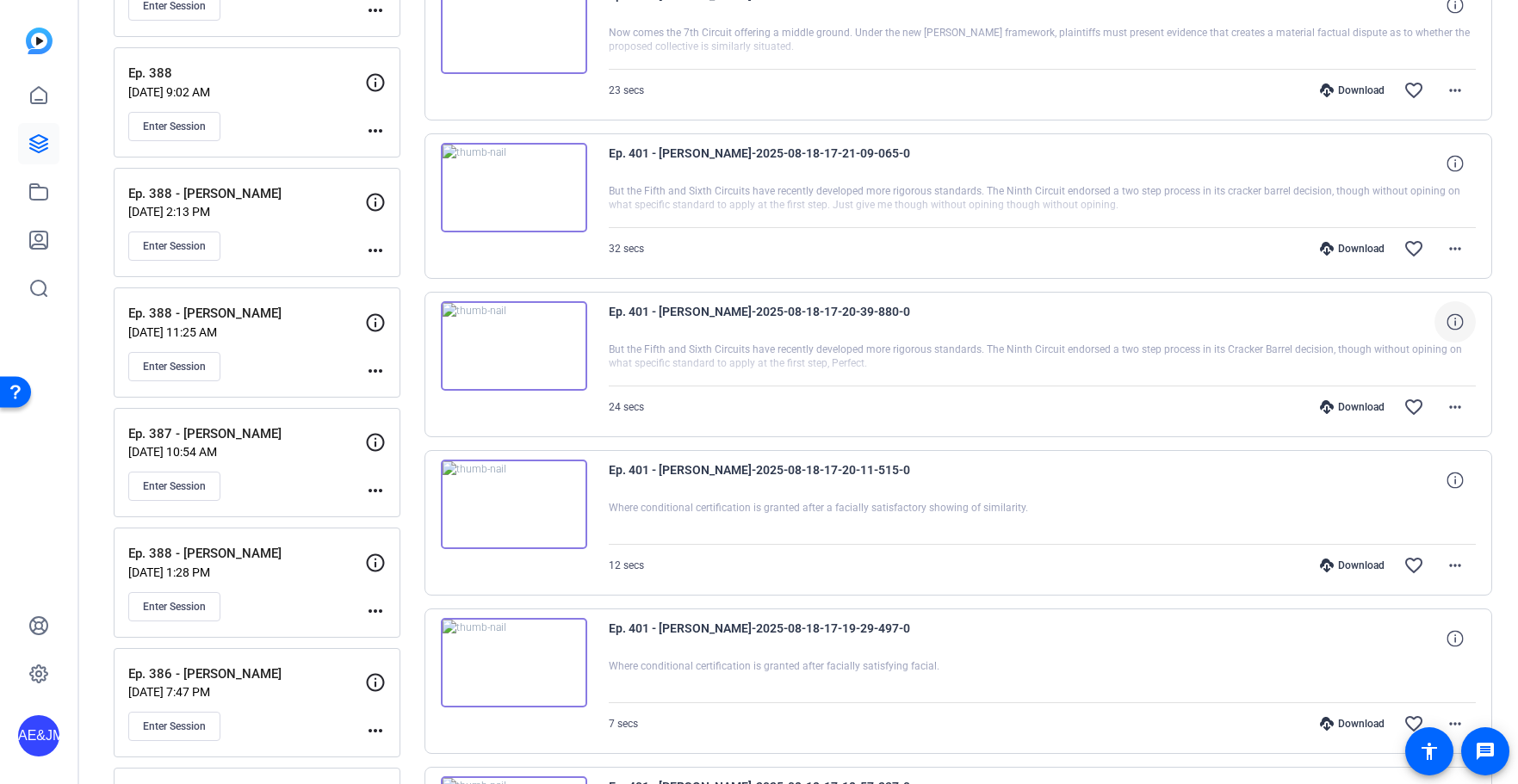
scroll to position [3046, 0]
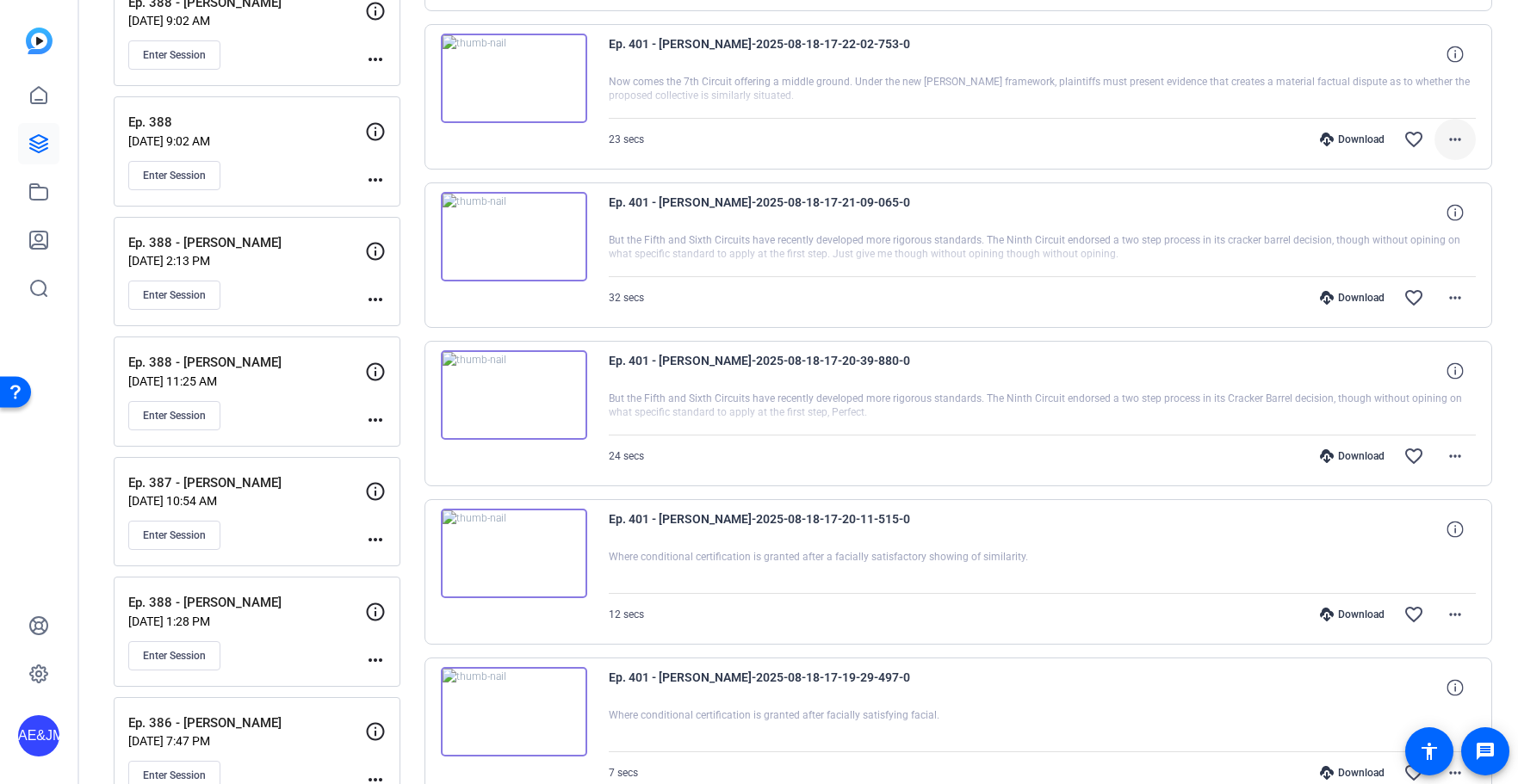
click at [1453, 144] on mat-icon "more_horiz" at bounding box center [1455, 139] width 21 height 21
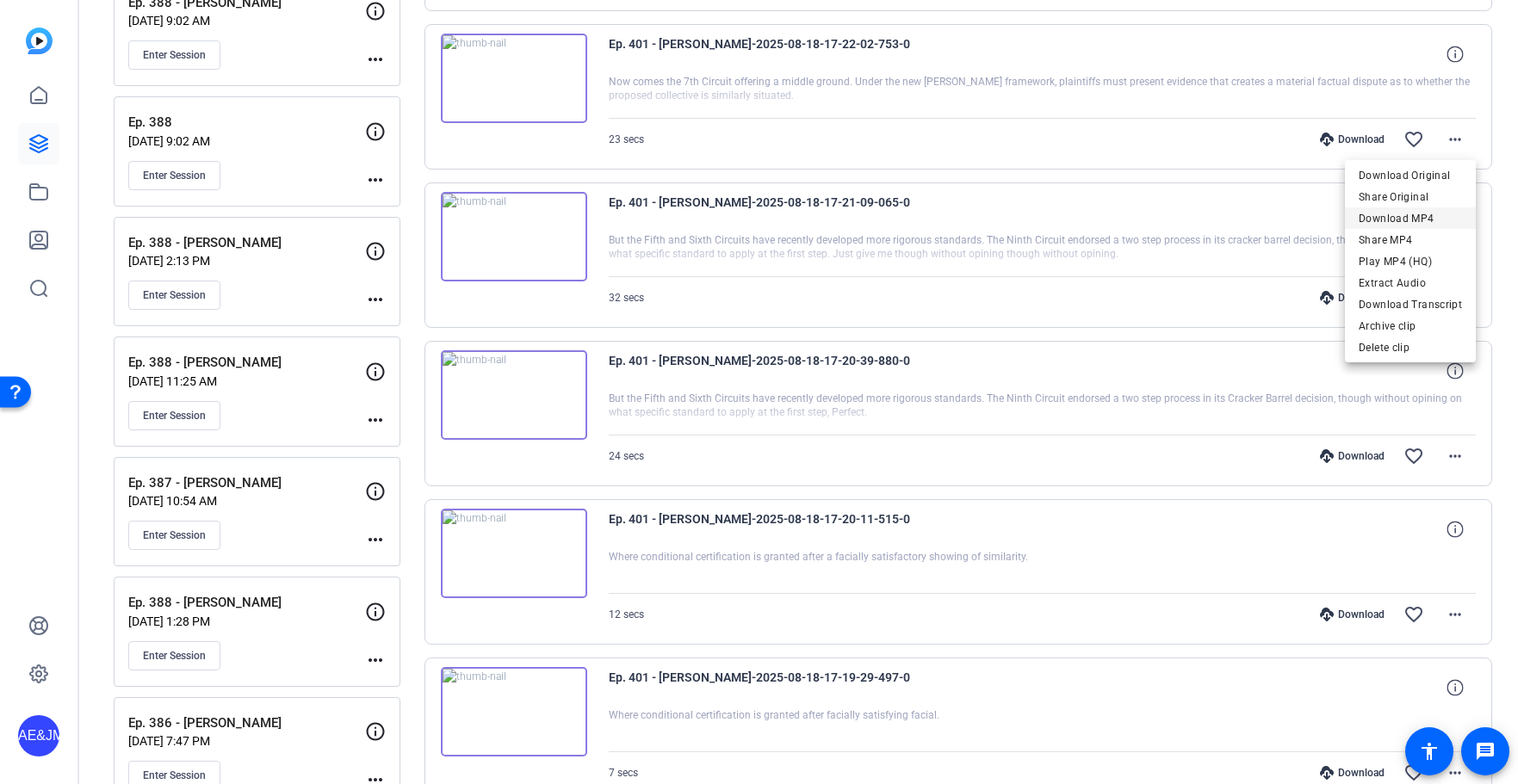
click at [1449, 216] on span "Download MP4" at bounding box center [1410, 218] width 104 height 21
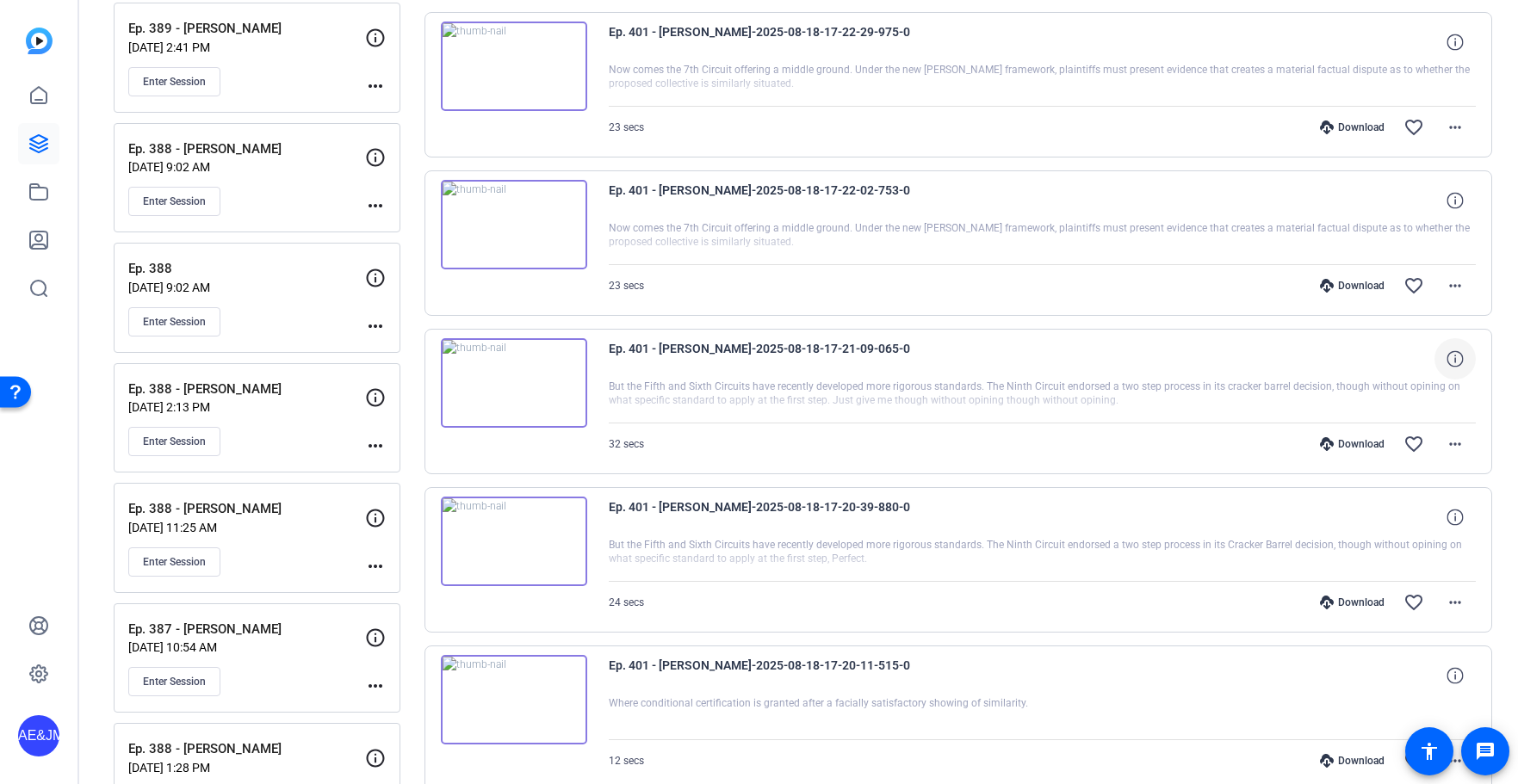
scroll to position [2896, 0]
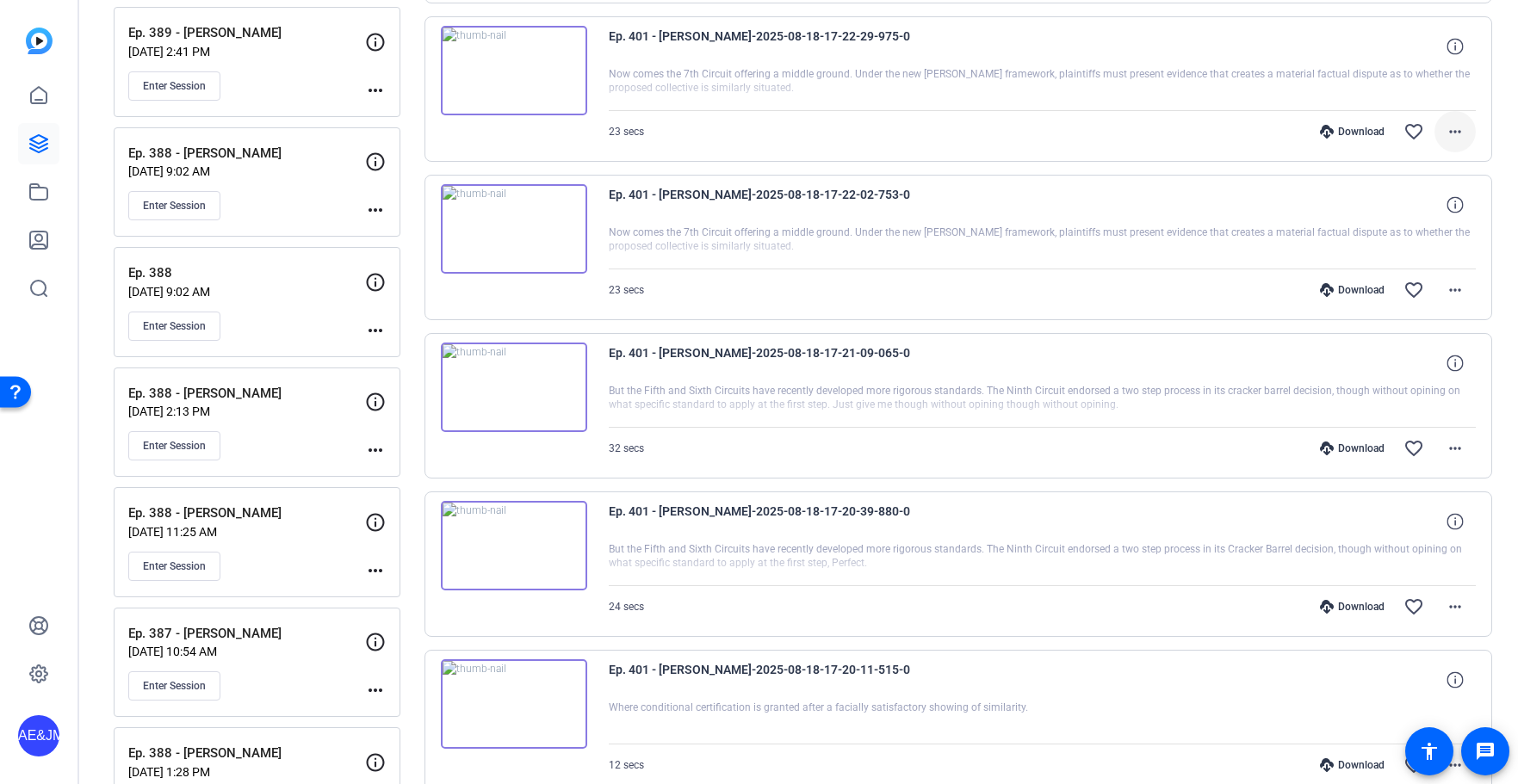
click at [1453, 133] on mat-icon "more_horiz" at bounding box center [1455, 132] width 21 height 21
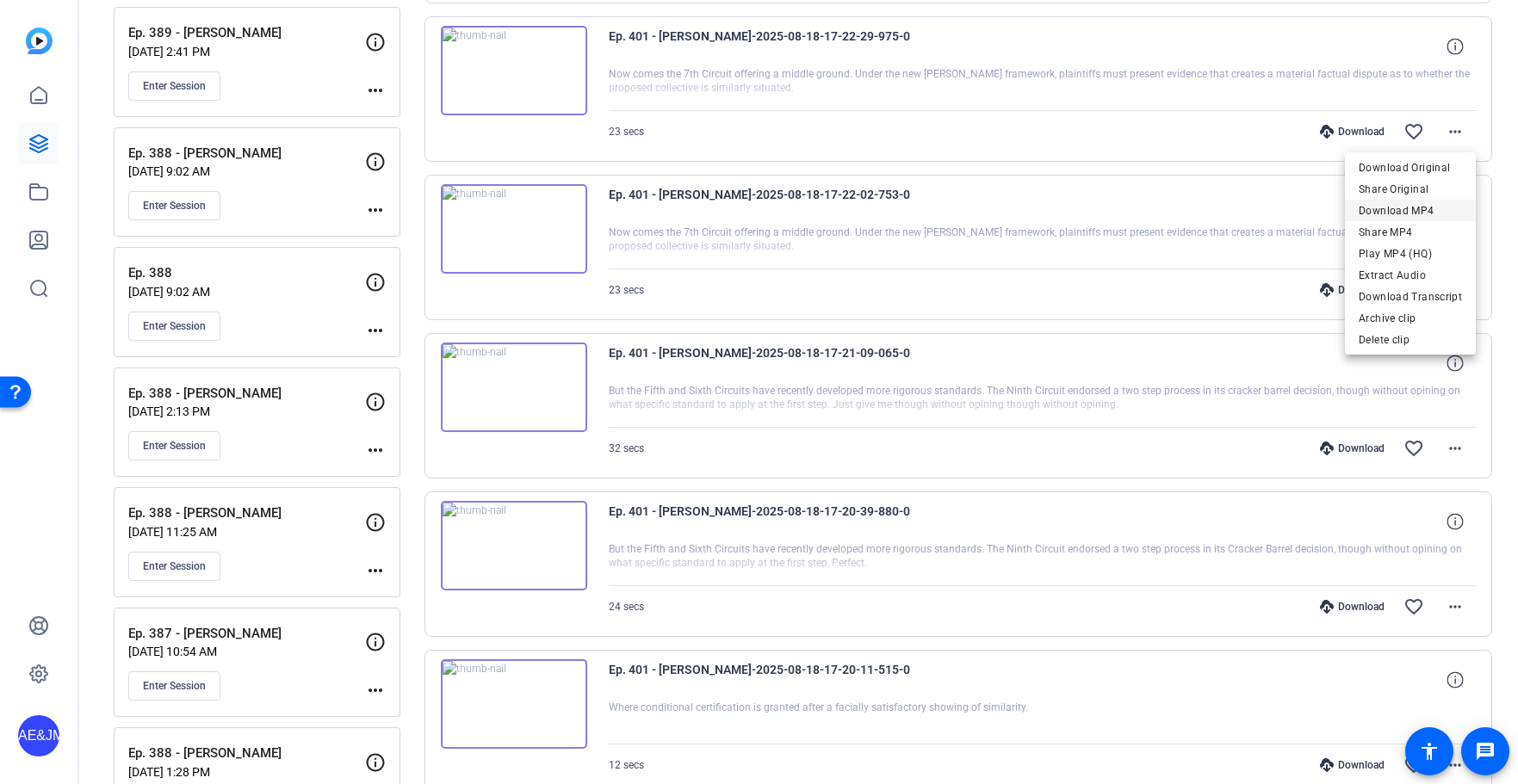
click at [1428, 207] on span "Download MP4" at bounding box center [1410, 210] width 104 height 21
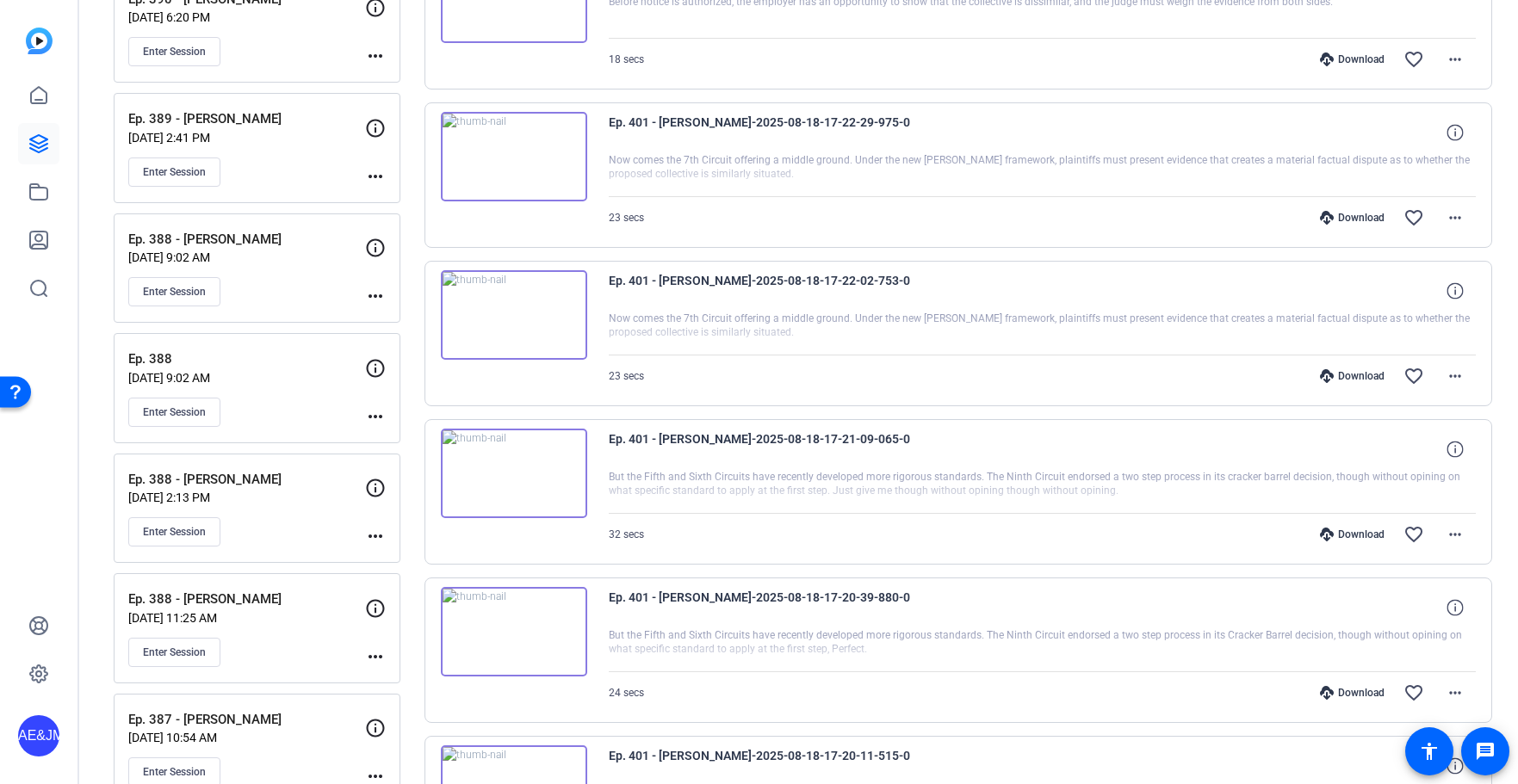
scroll to position [2753, 0]
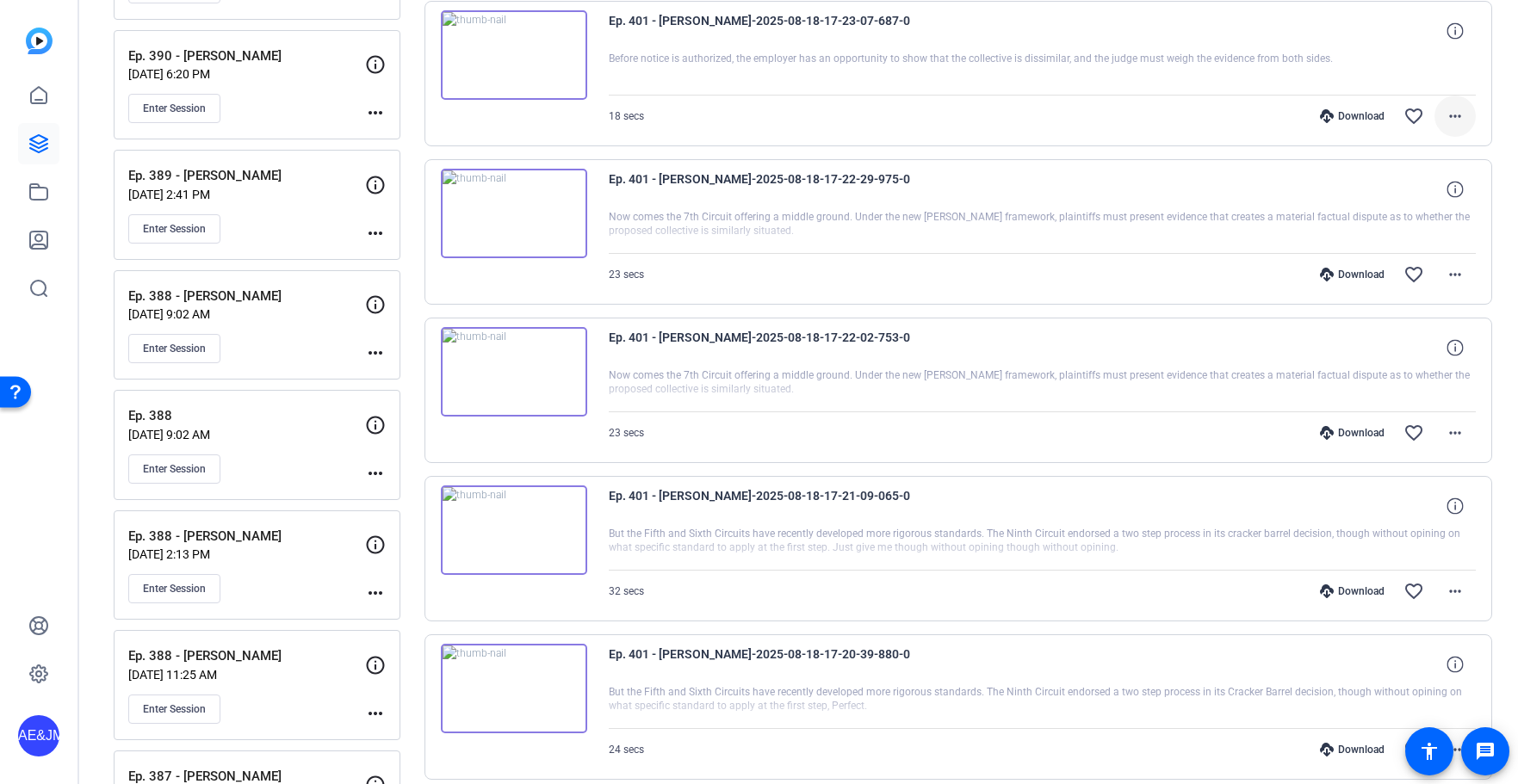
click at [1453, 112] on mat-icon "more_horiz" at bounding box center [1455, 116] width 21 height 21
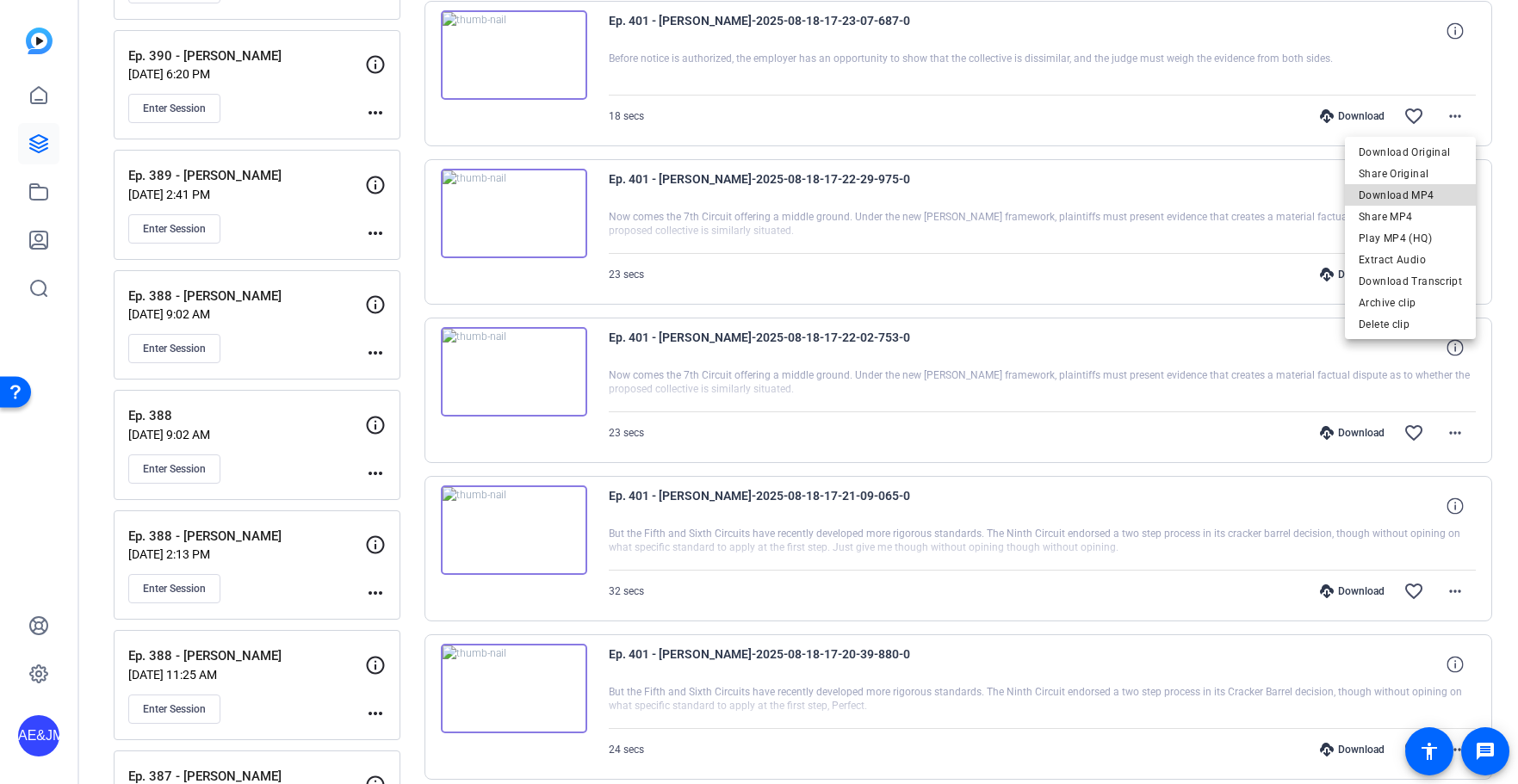
click at [1430, 196] on span "Download MP4" at bounding box center [1410, 195] width 104 height 21
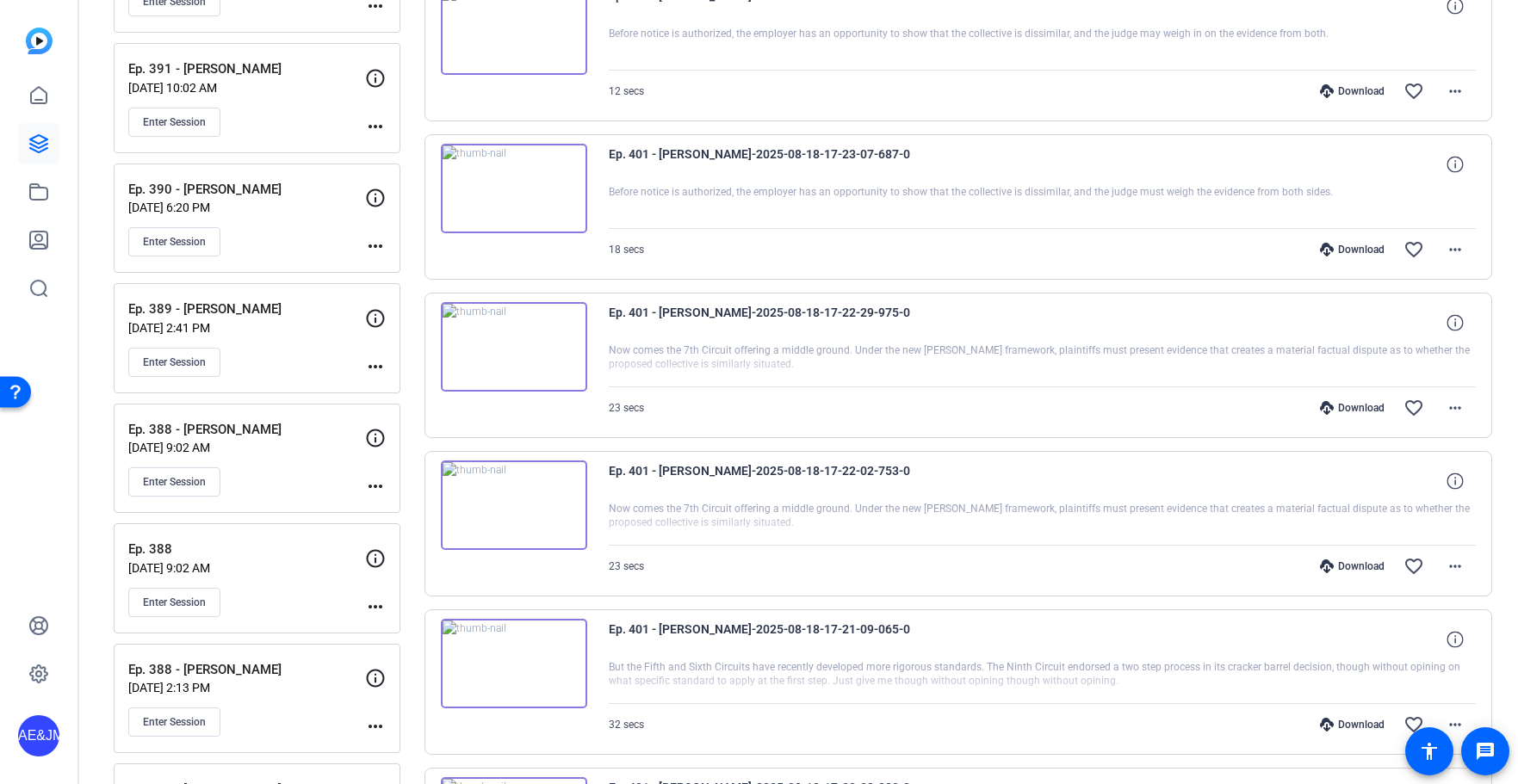
scroll to position [2606, 0]
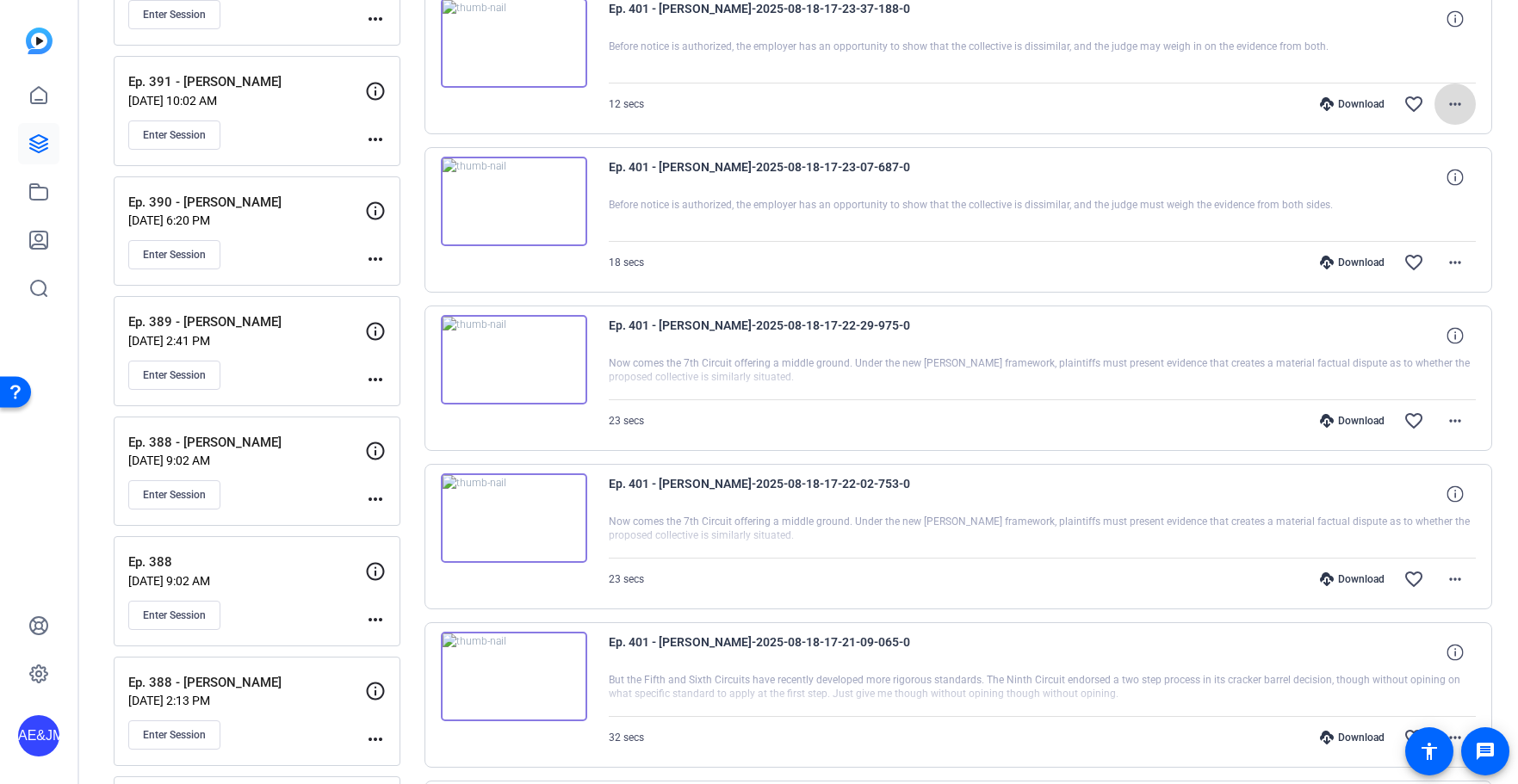
click at [1455, 104] on mat-icon "more_horiz" at bounding box center [1455, 104] width 21 height 21
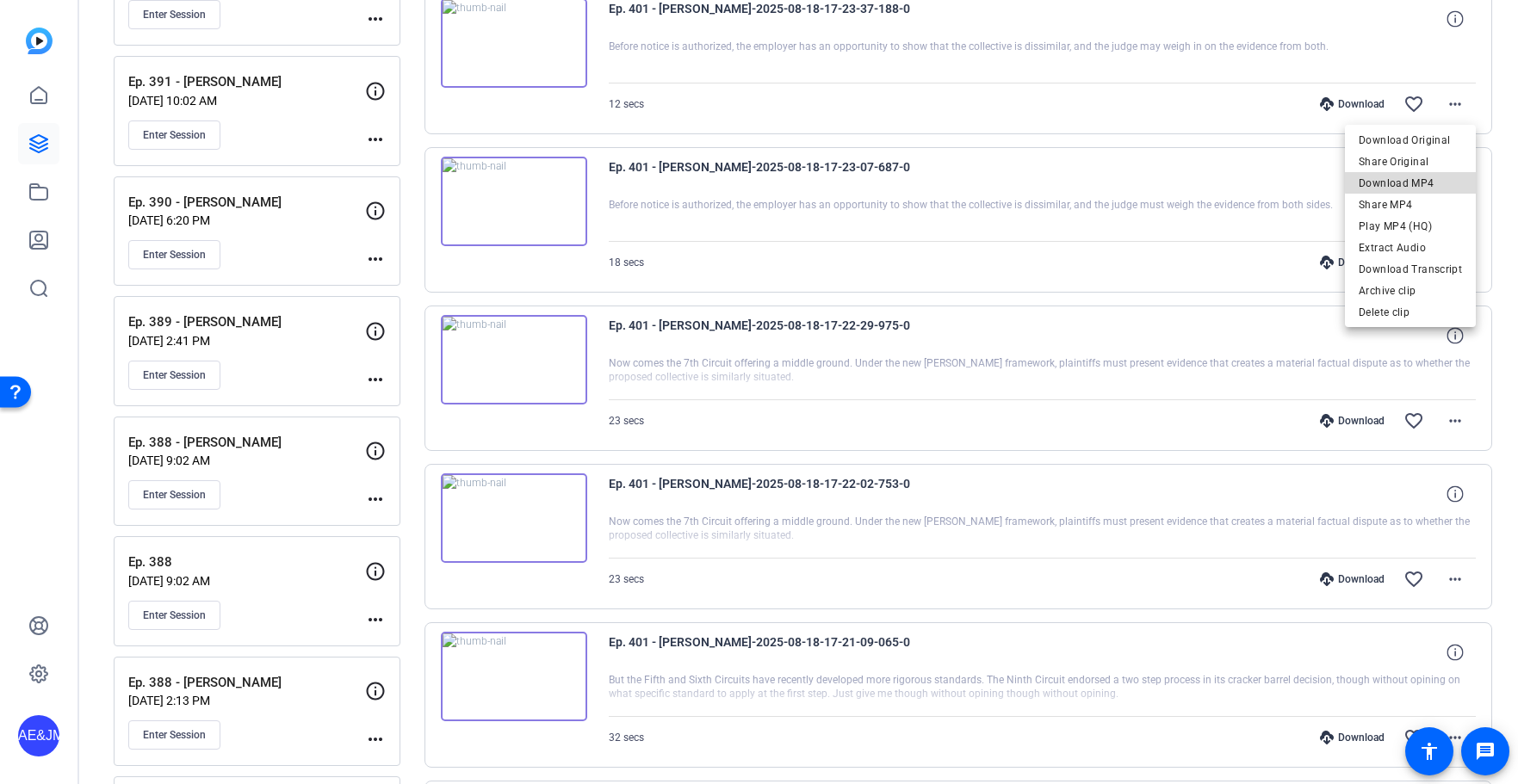
click at [1414, 182] on span "Download MP4" at bounding box center [1410, 183] width 104 height 21
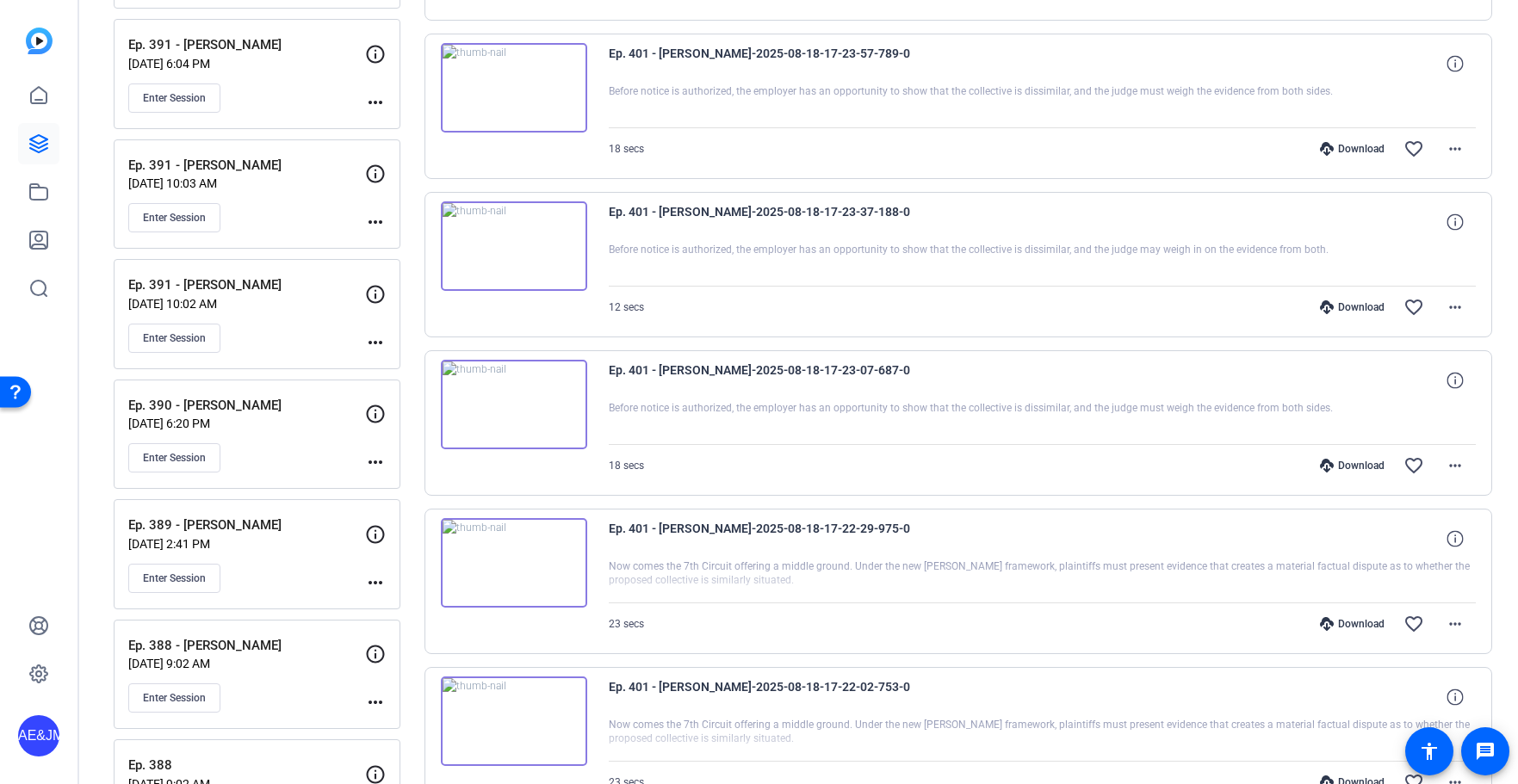
scroll to position [2399, 0]
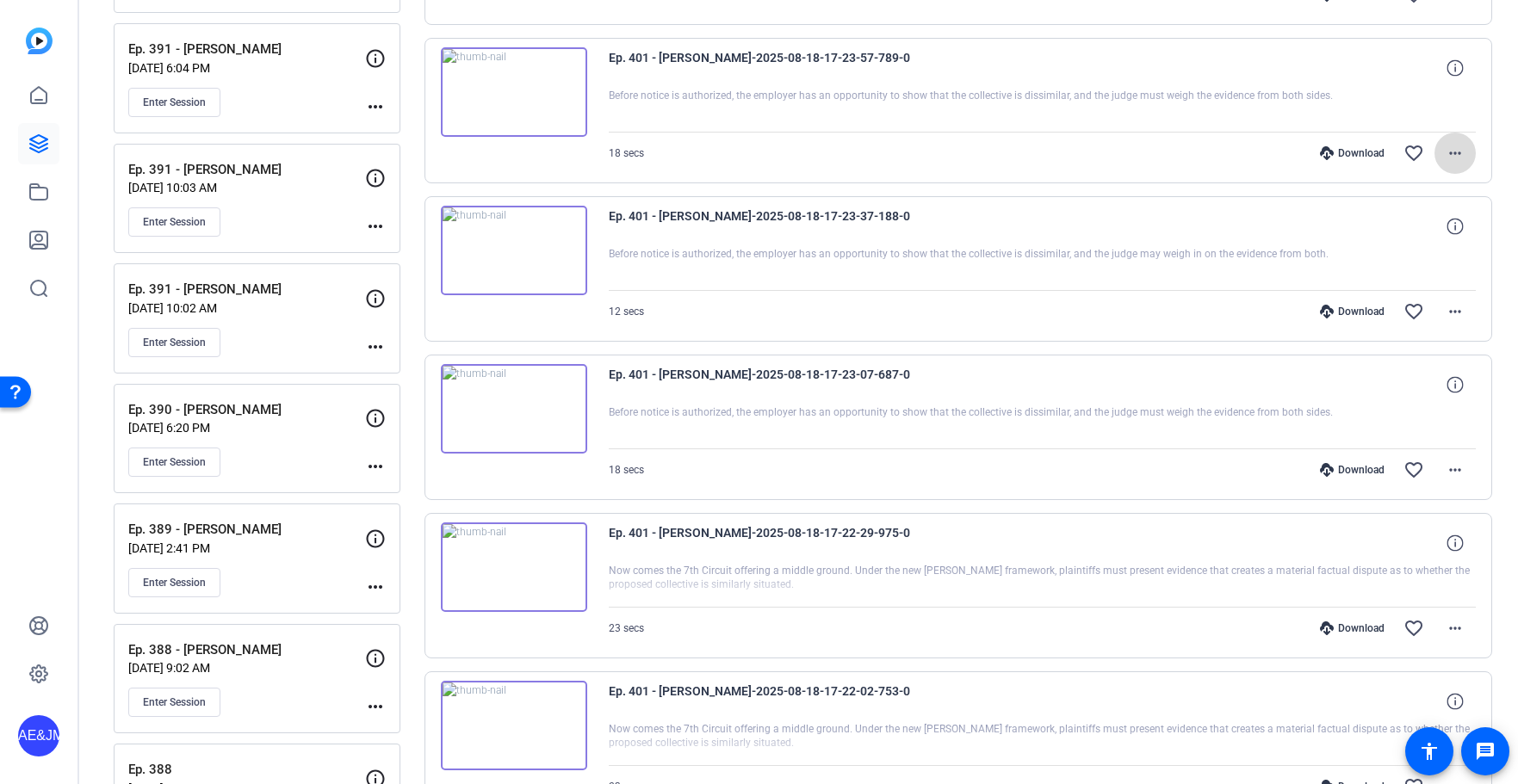
click at [1453, 148] on mat-icon "more_horiz" at bounding box center [1455, 153] width 21 height 21
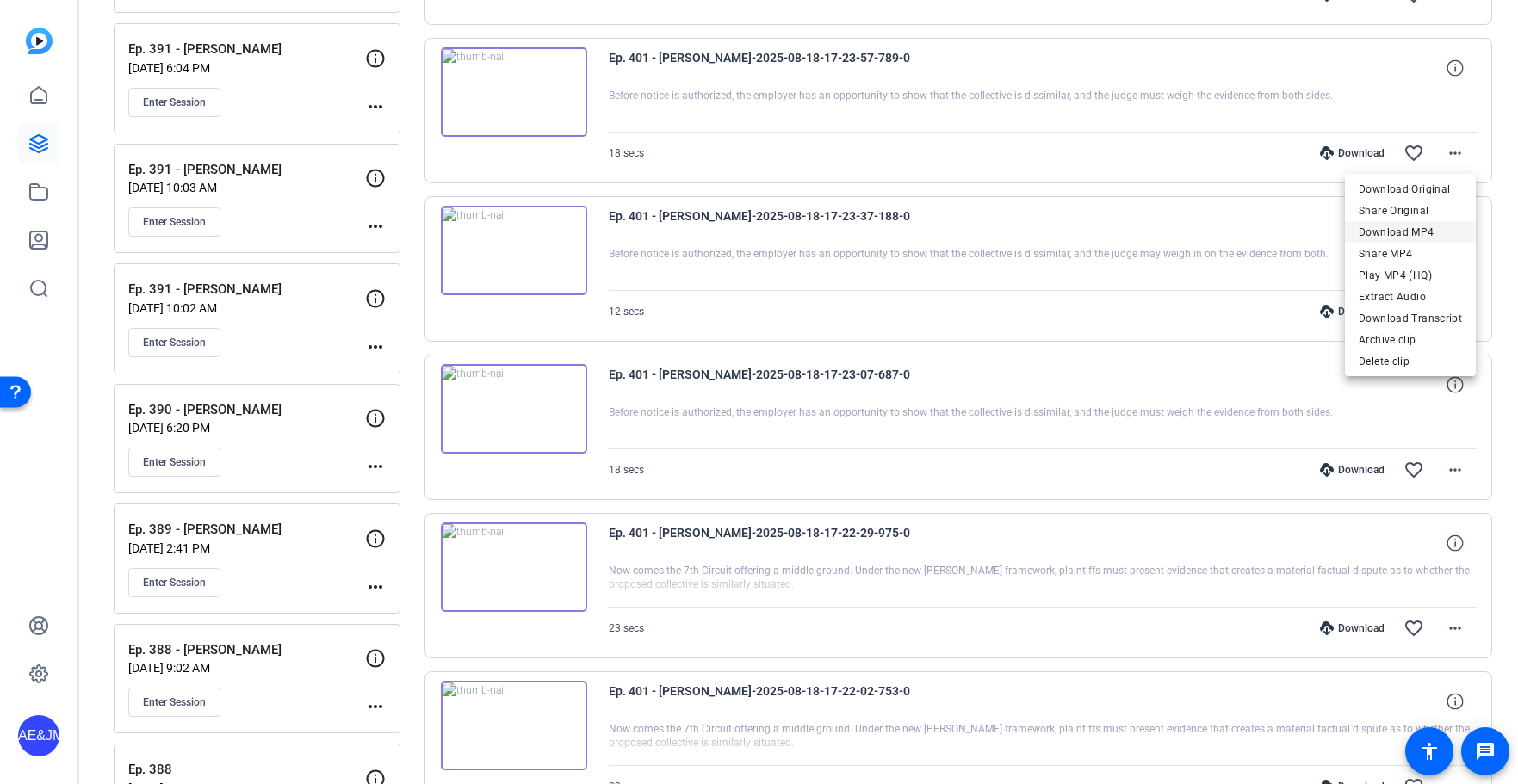
click at [1433, 224] on span "Download MP4" at bounding box center [1410, 232] width 104 height 21
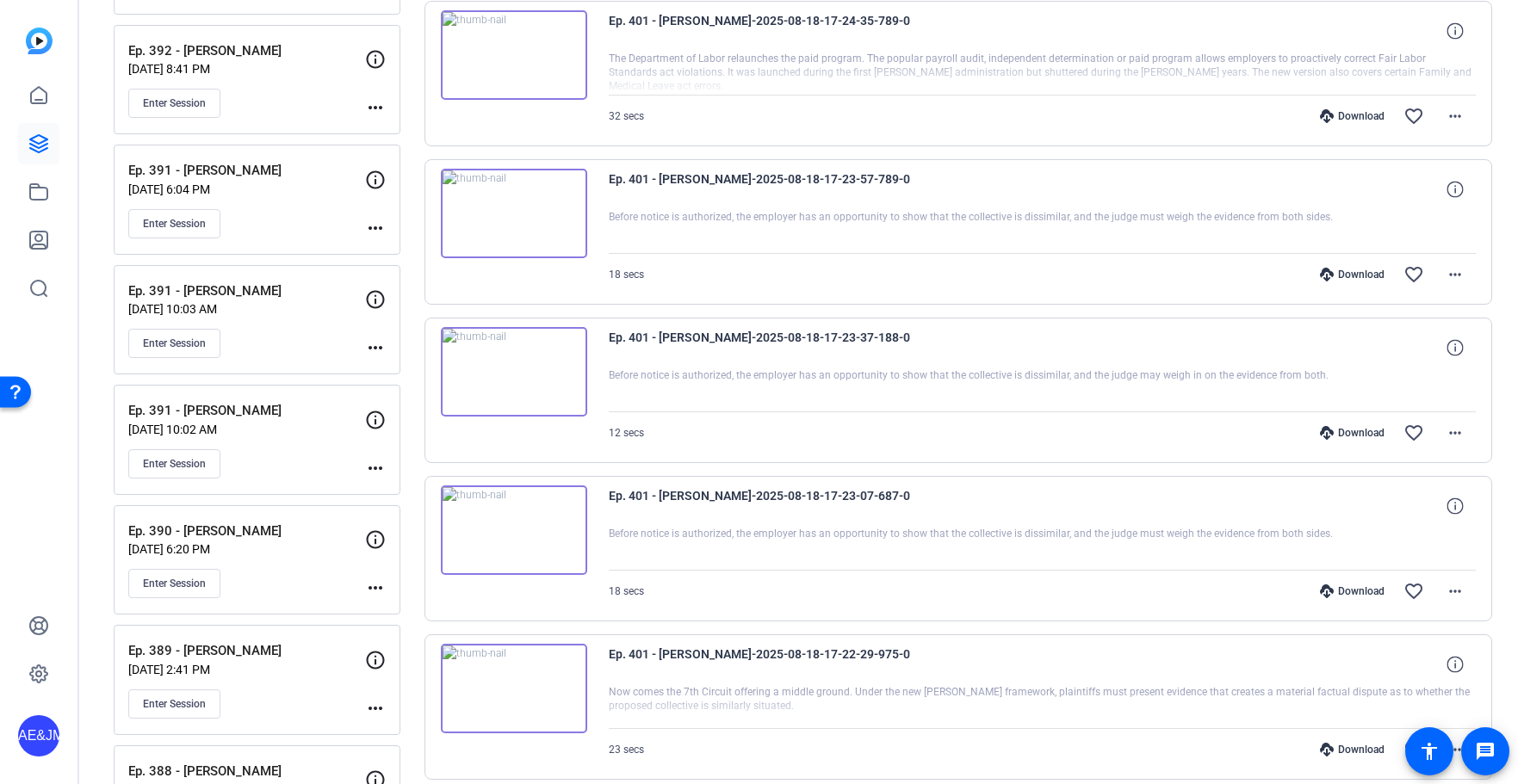
scroll to position [2258, 0]
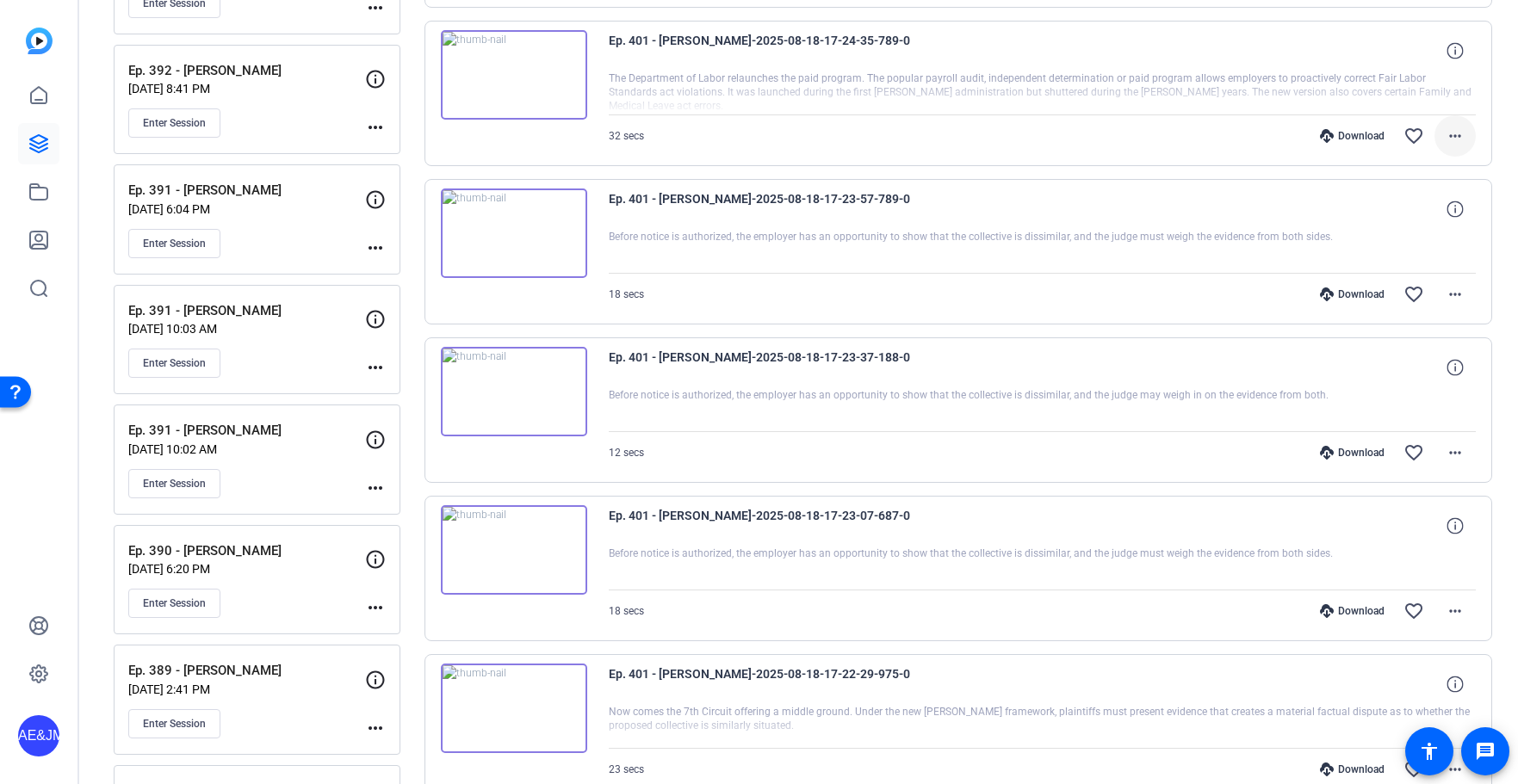
click at [1451, 134] on mat-icon "more_horiz" at bounding box center [1455, 136] width 21 height 21
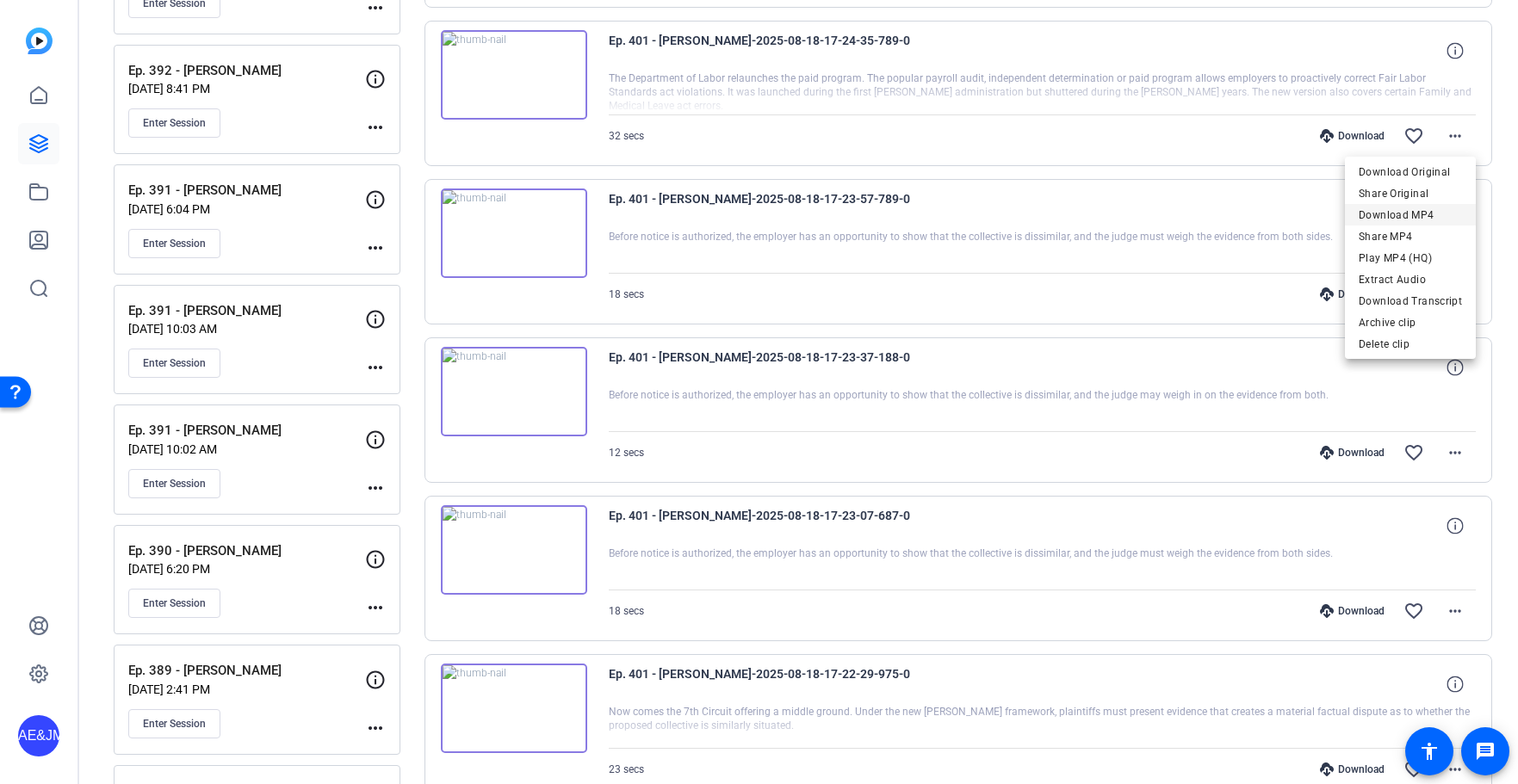
click at [1429, 216] on span "Download MP4" at bounding box center [1410, 214] width 104 height 21
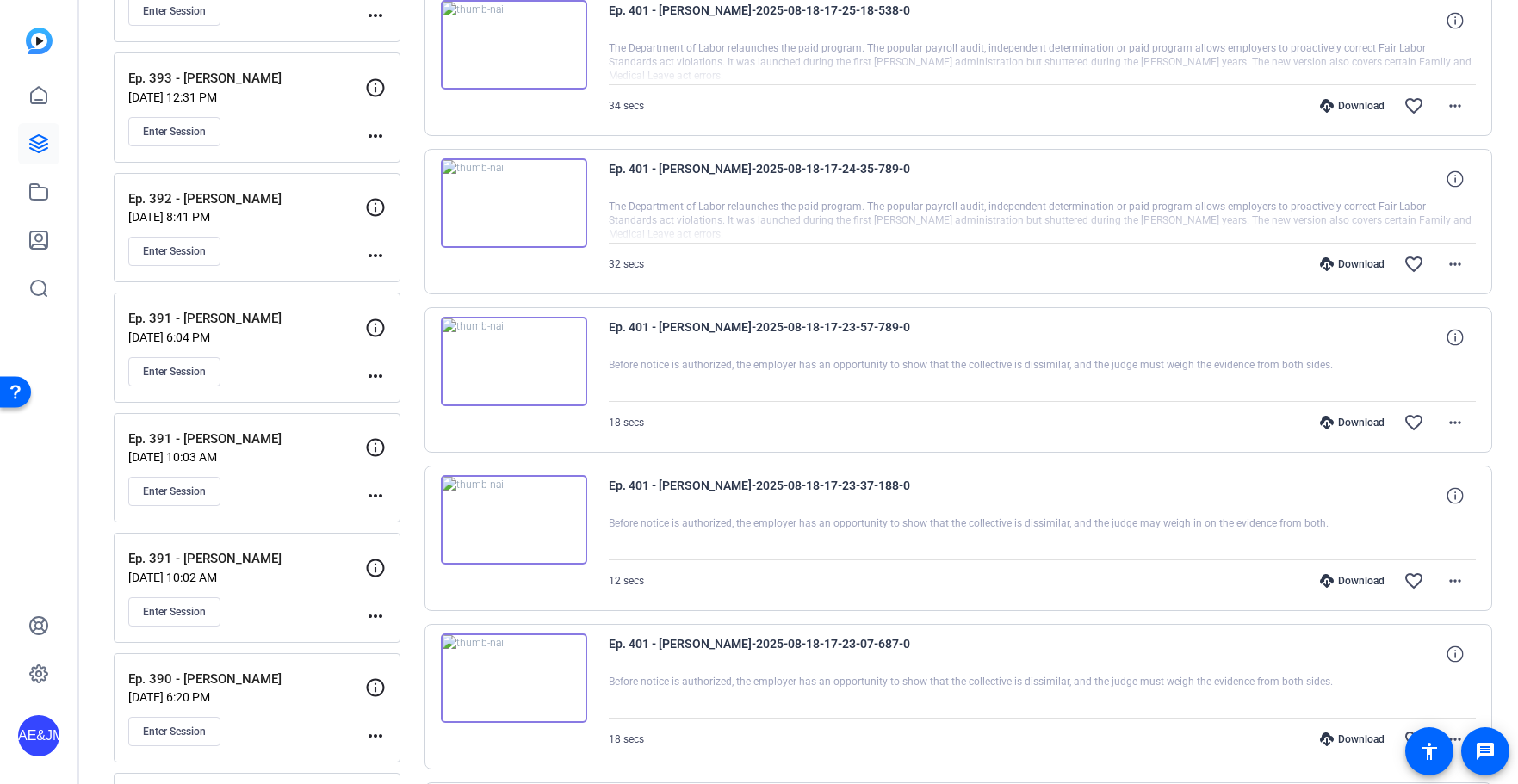
scroll to position [2105, 0]
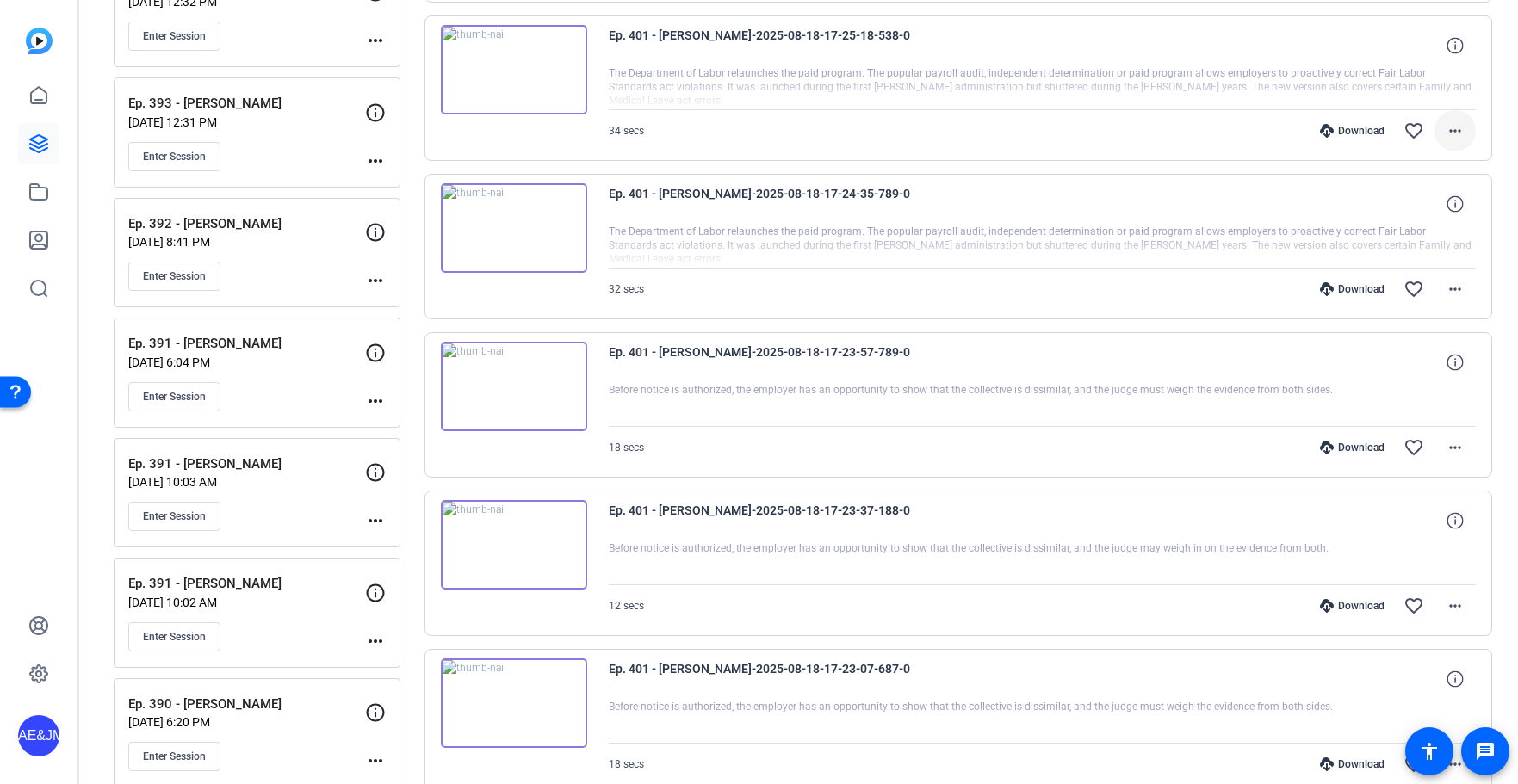
click at [1451, 128] on mat-icon "more_horiz" at bounding box center [1455, 131] width 21 height 21
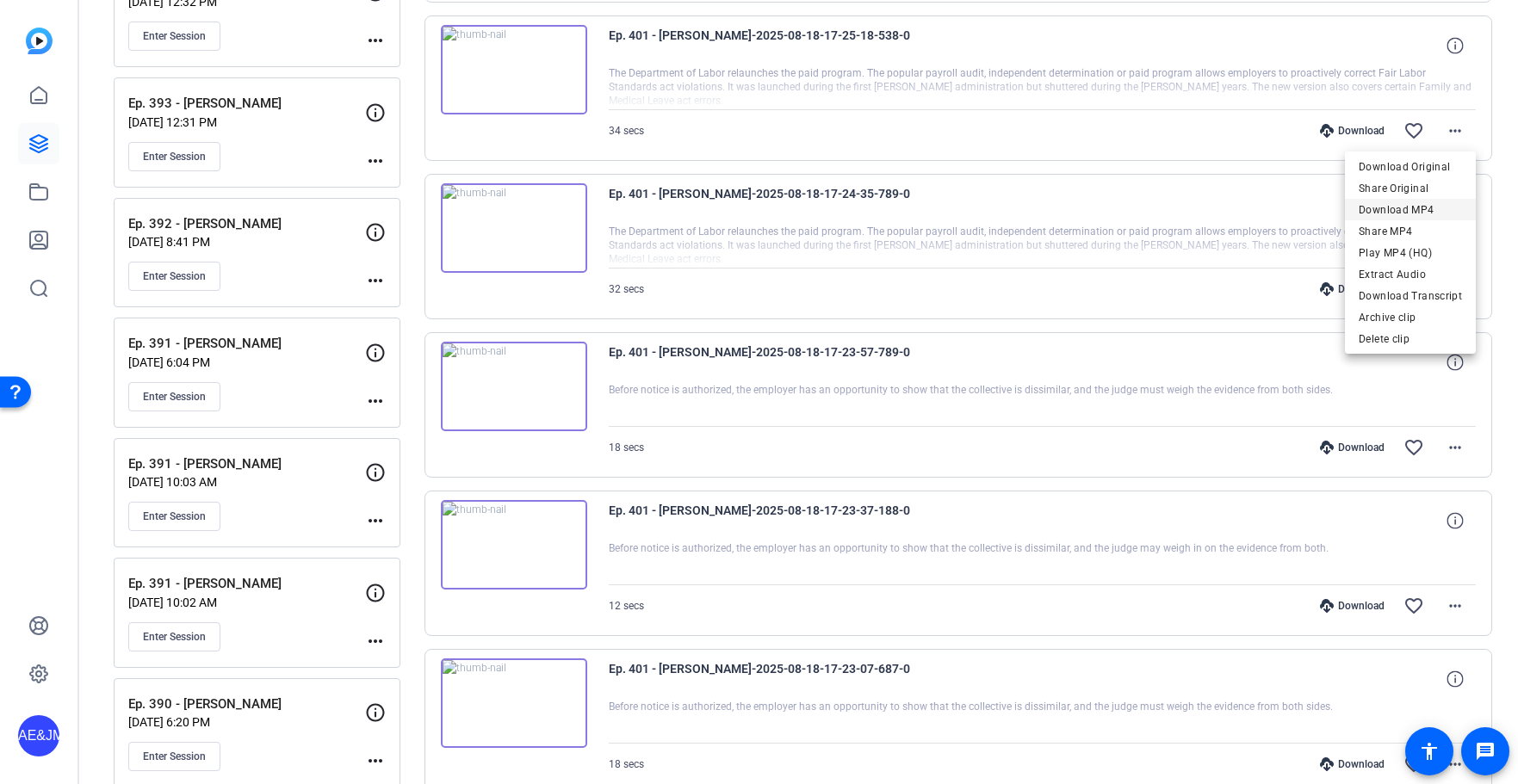
click at [1441, 207] on span "Download MP4" at bounding box center [1410, 209] width 104 height 21
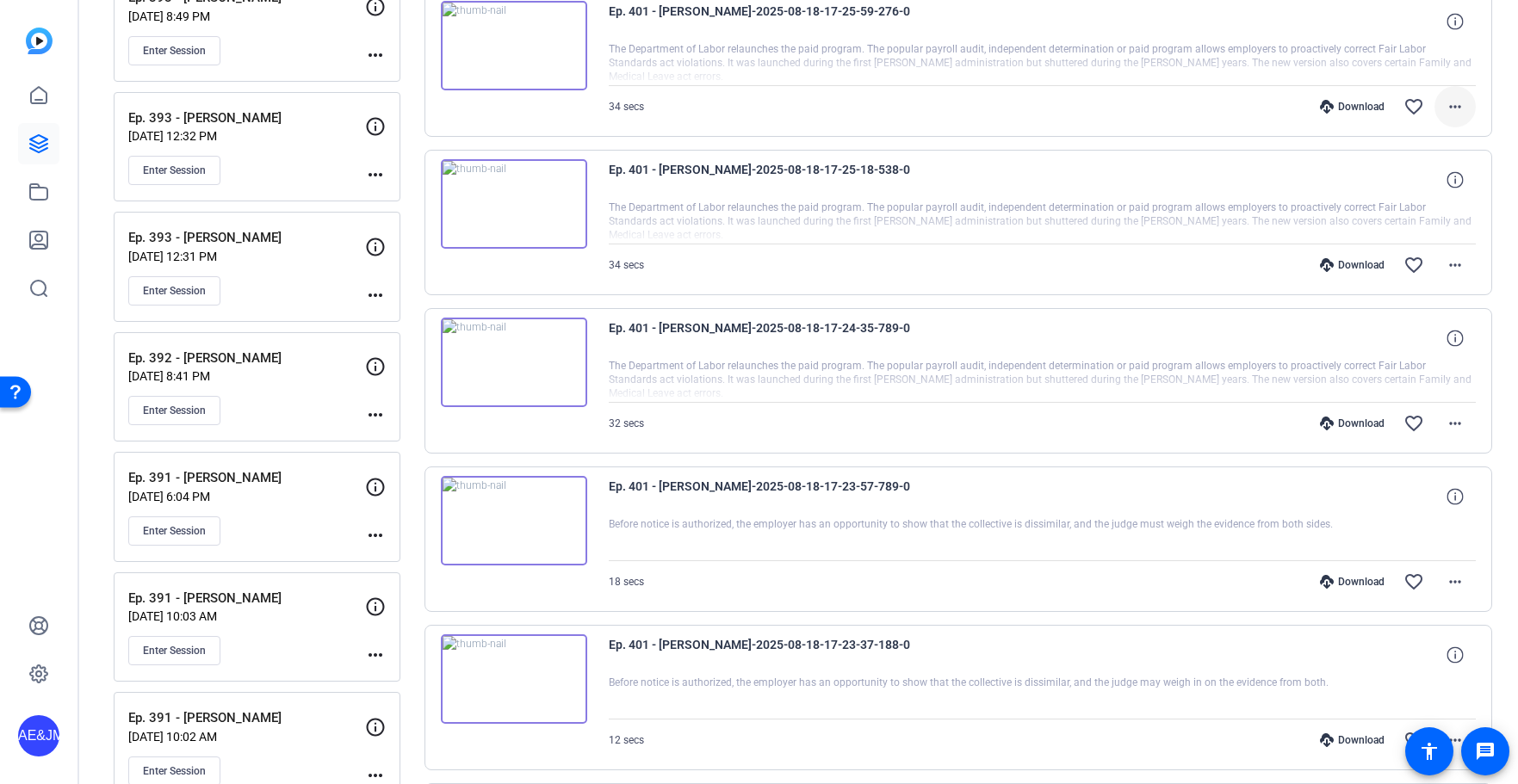
scroll to position [1969, 0]
click at [1463, 102] on mat-icon "more_horiz" at bounding box center [1455, 108] width 21 height 21
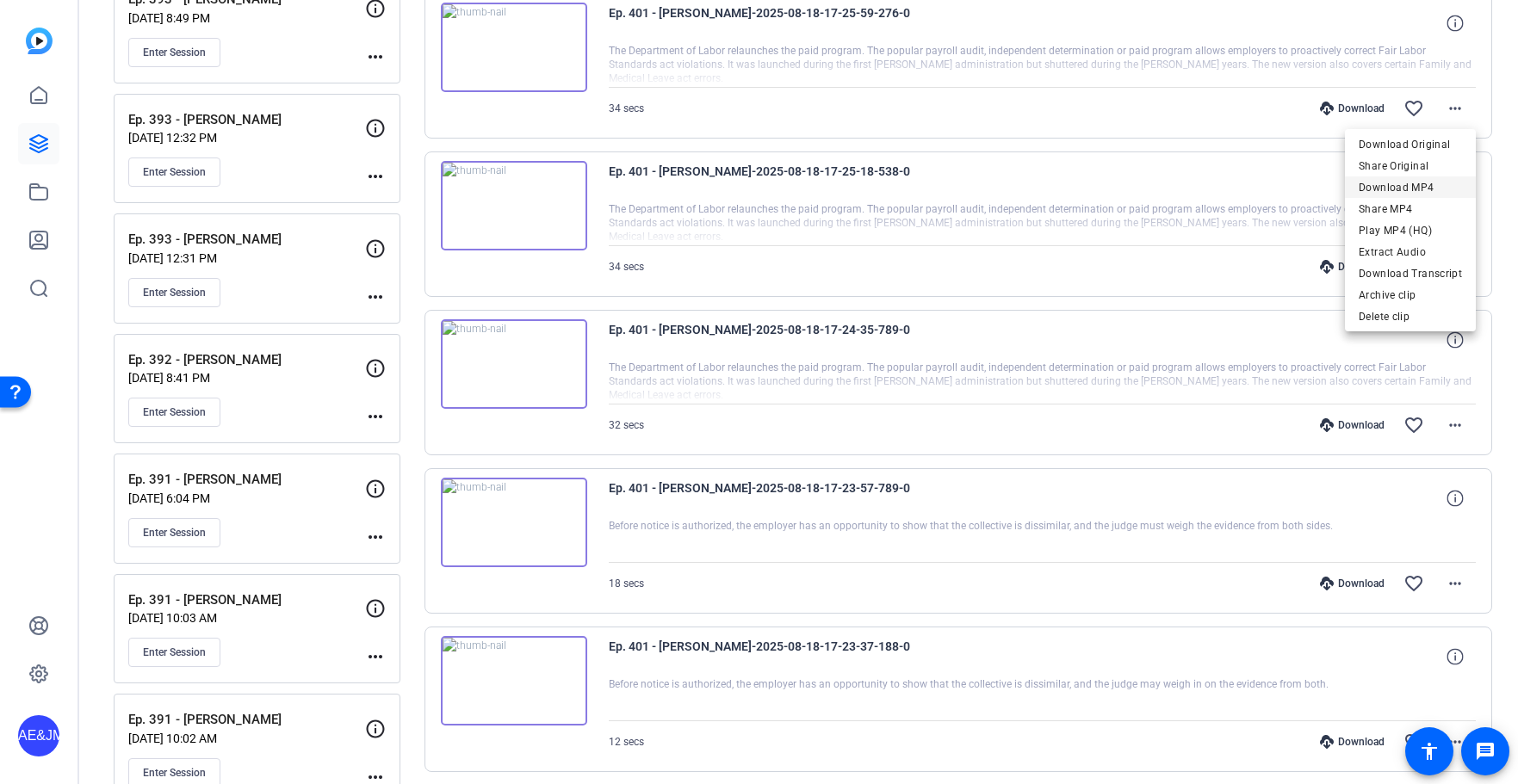
click at [1416, 186] on span "Download MP4" at bounding box center [1410, 188] width 104 height 21
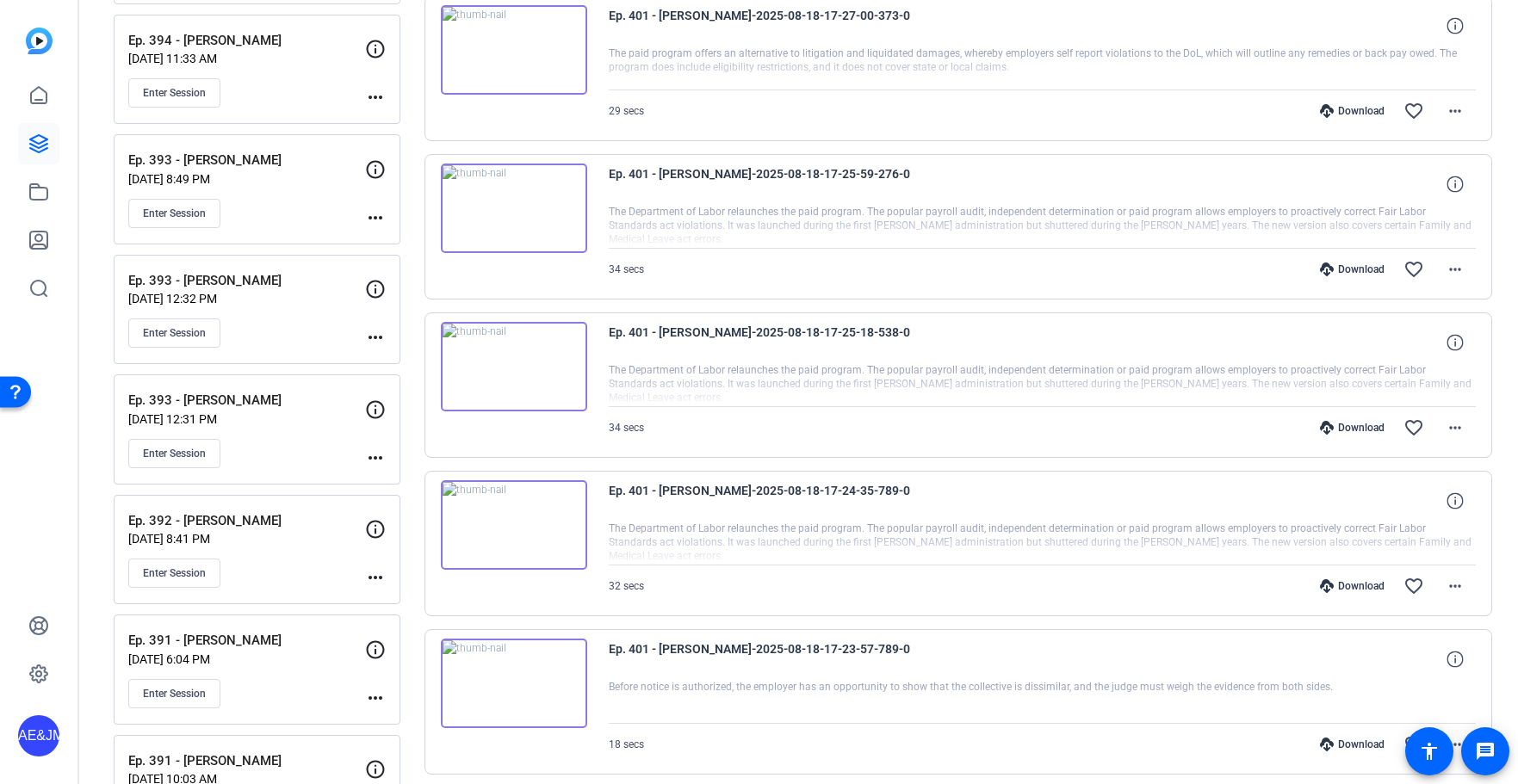
scroll to position [1804, 0]
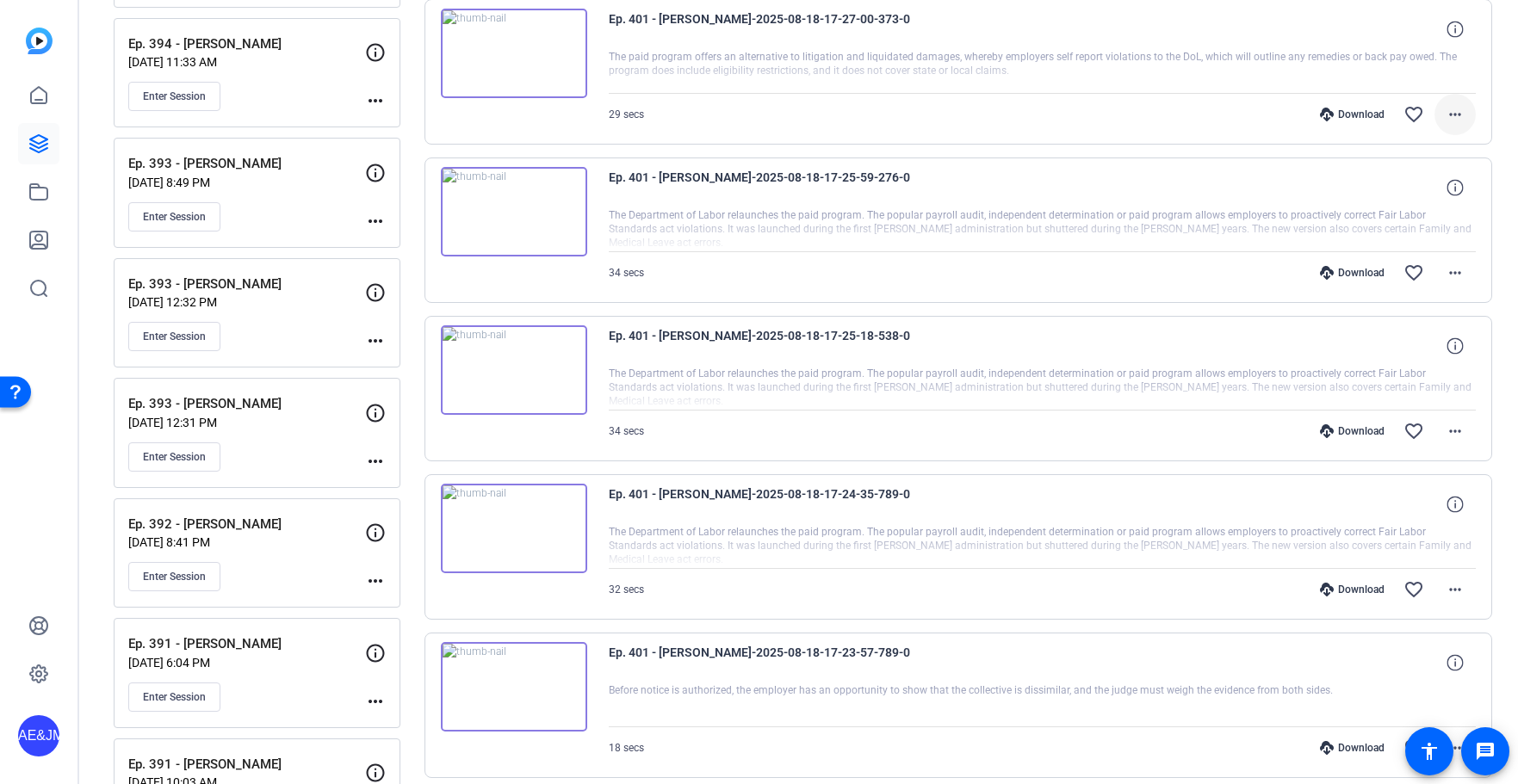
click at [1451, 110] on mat-icon "more_horiz" at bounding box center [1455, 114] width 21 height 21
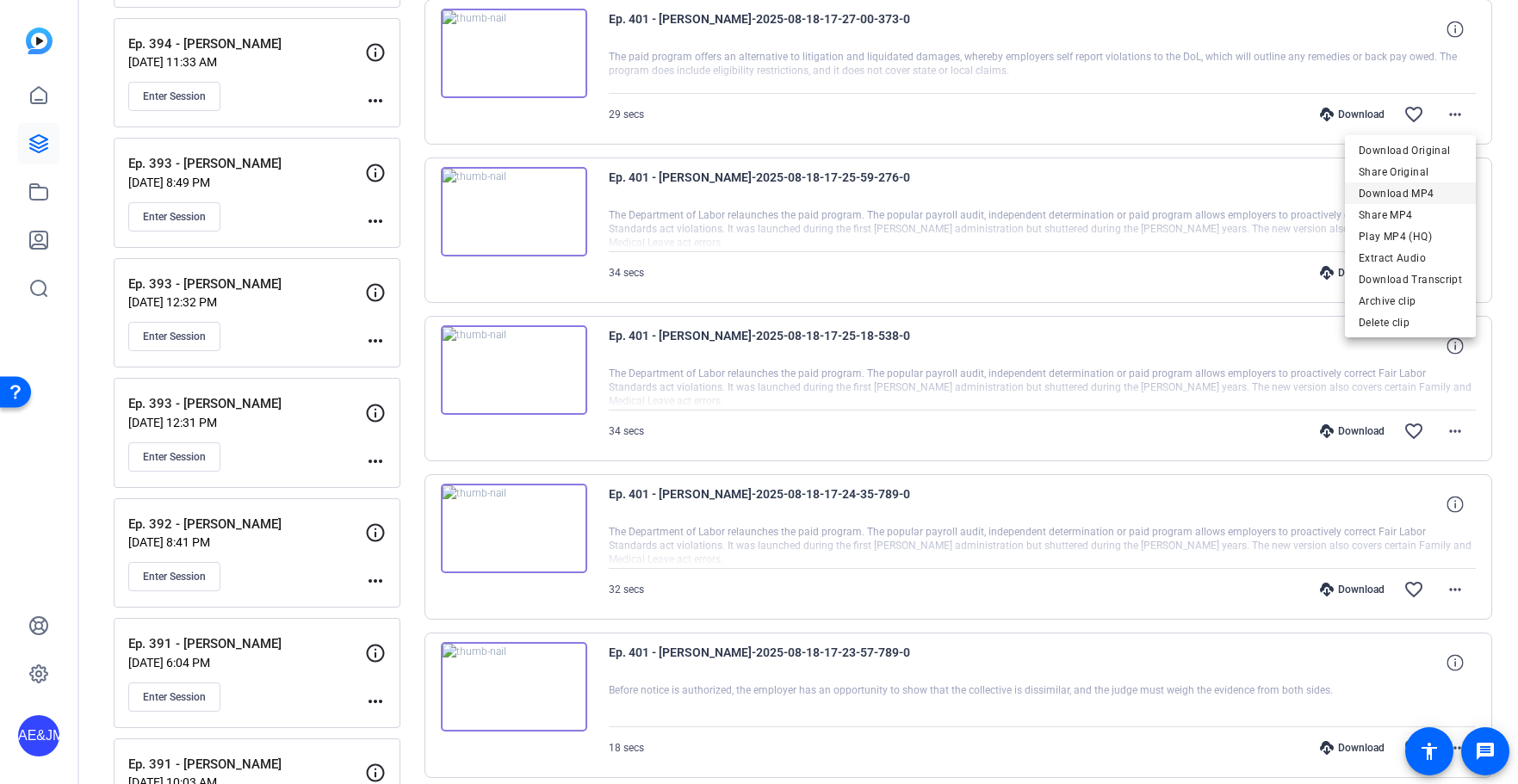
click at [1445, 191] on span "Download MP4" at bounding box center [1410, 194] width 104 height 21
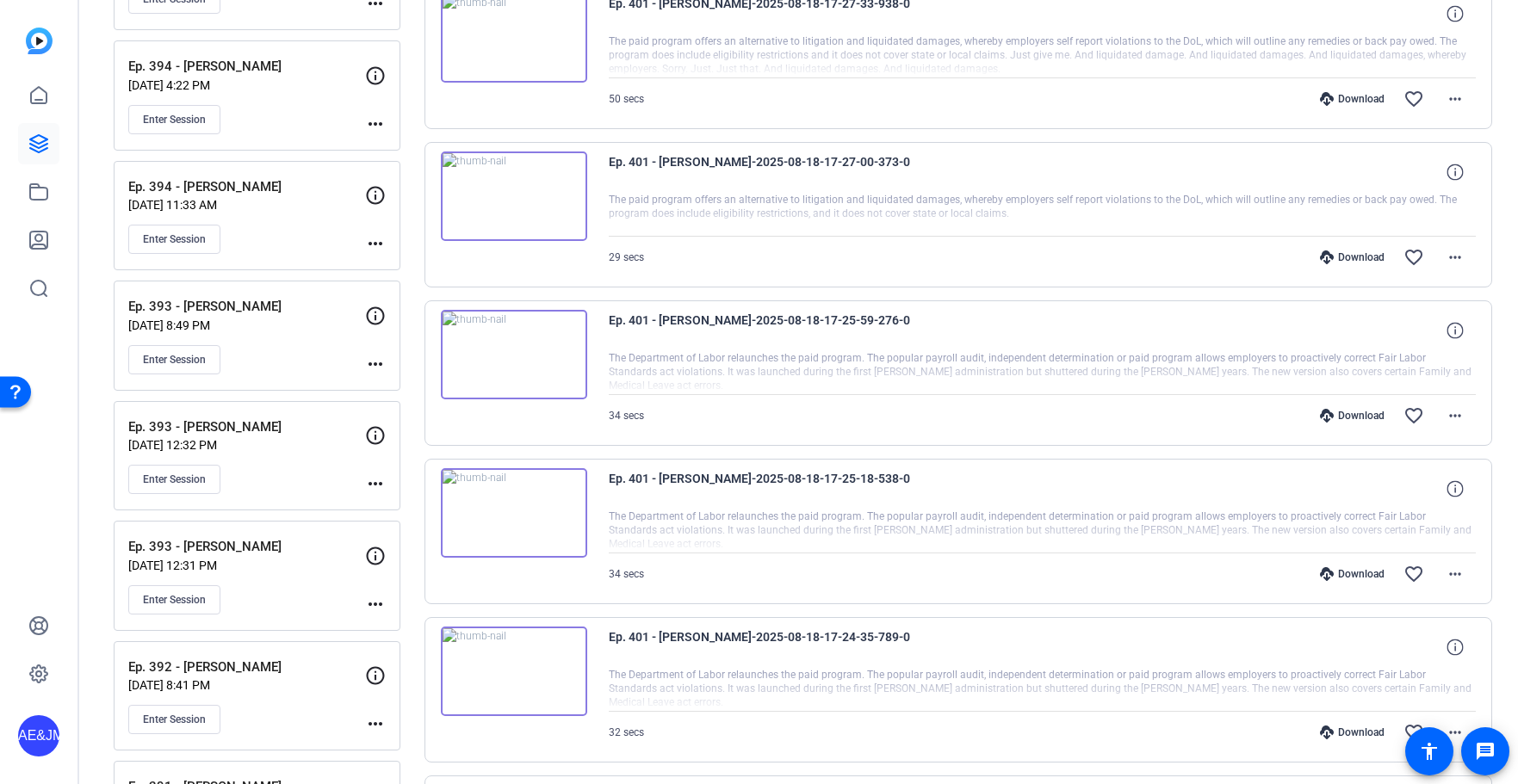
scroll to position [1651, 0]
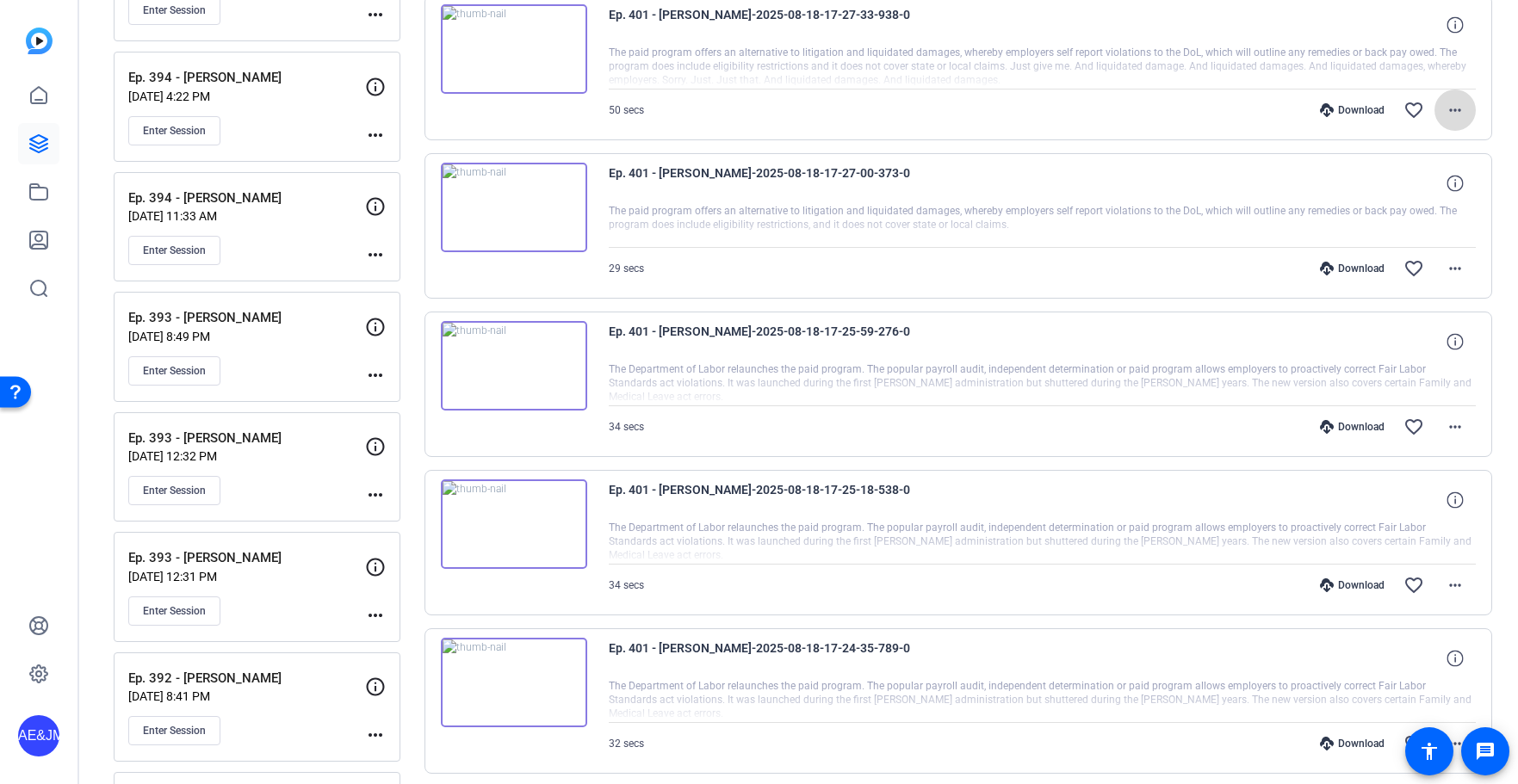
click at [1456, 105] on mat-icon "more_horiz" at bounding box center [1455, 110] width 21 height 21
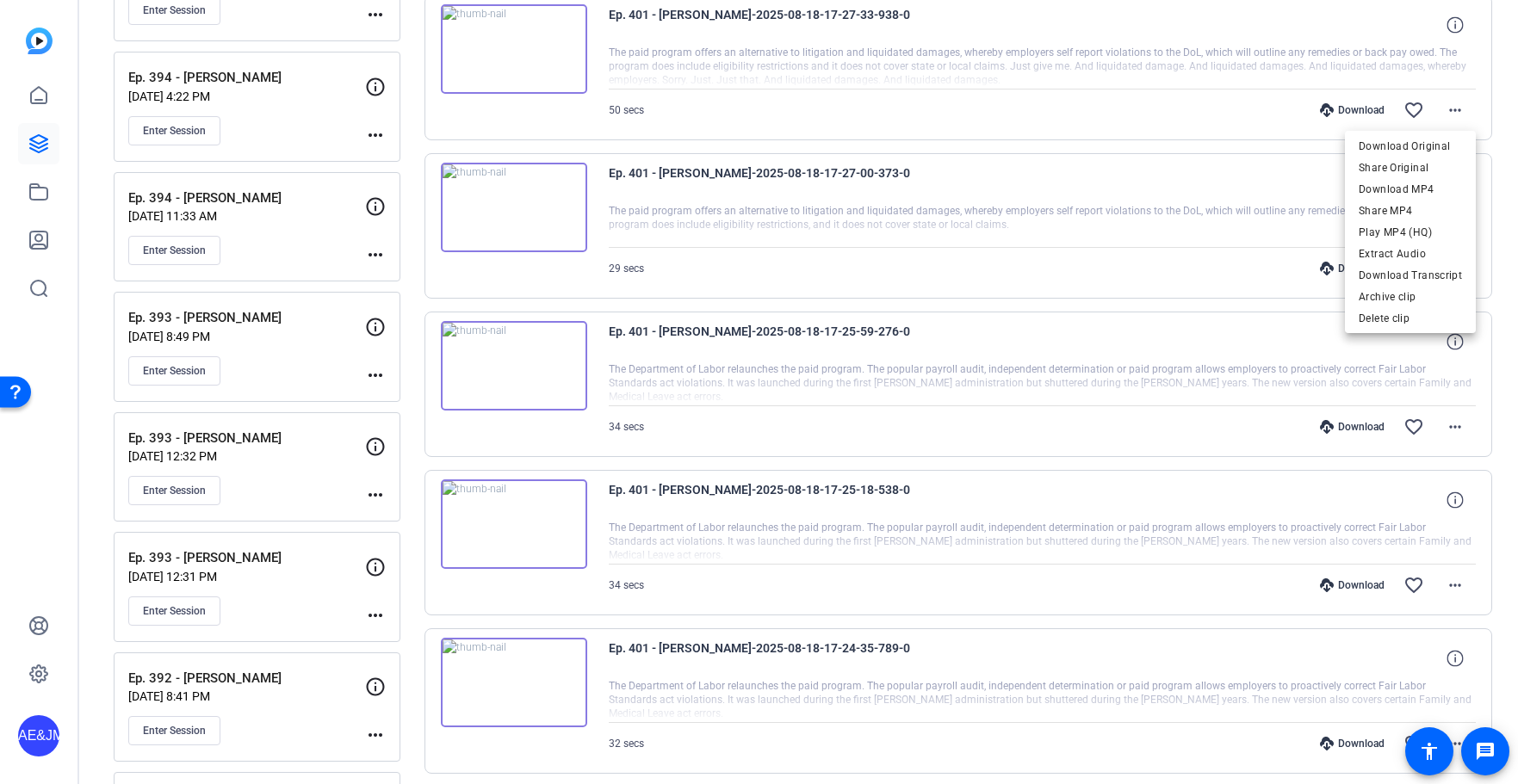
click at [1432, 185] on span "Download MP4" at bounding box center [1410, 189] width 104 height 21
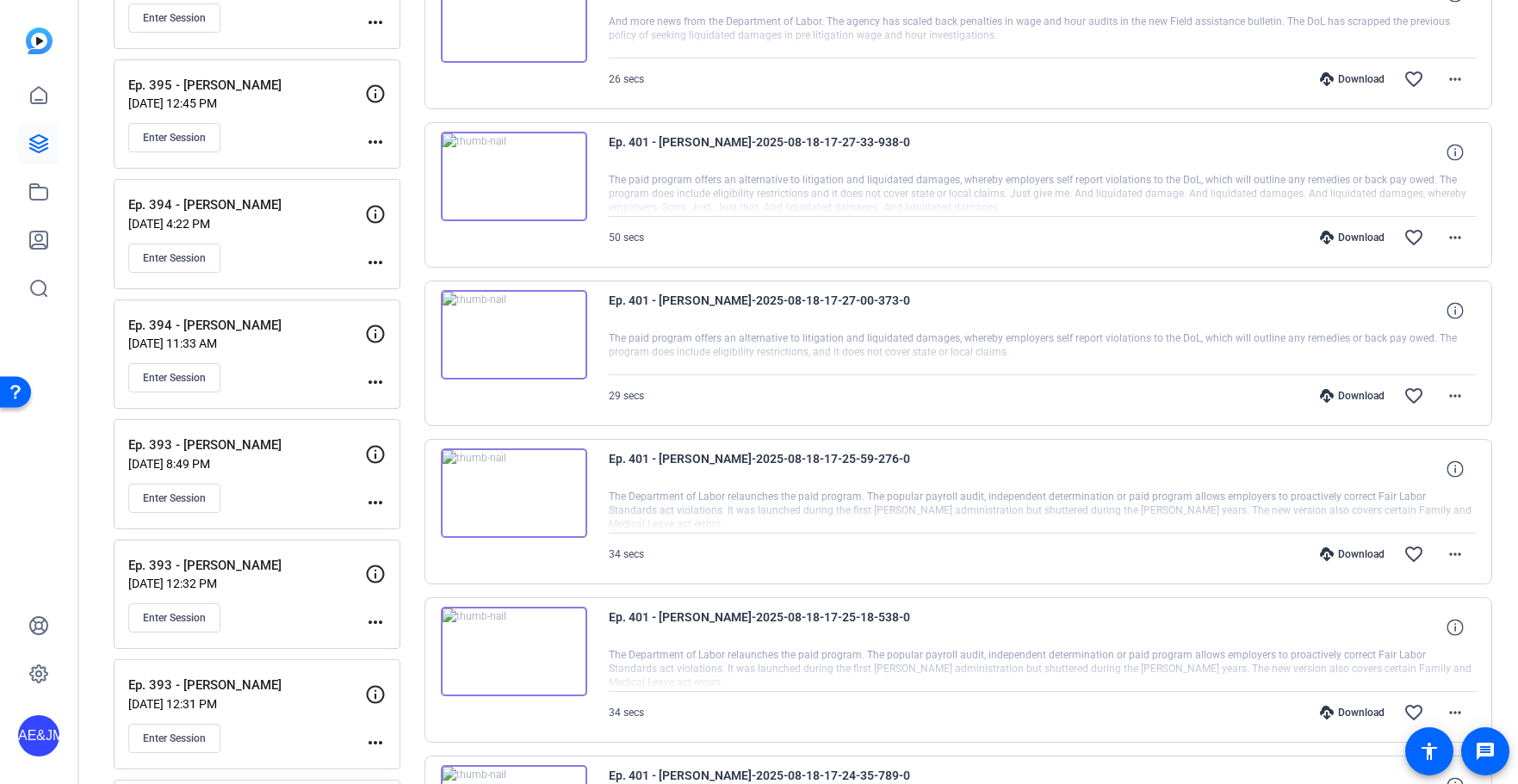
scroll to position [1451, 0]
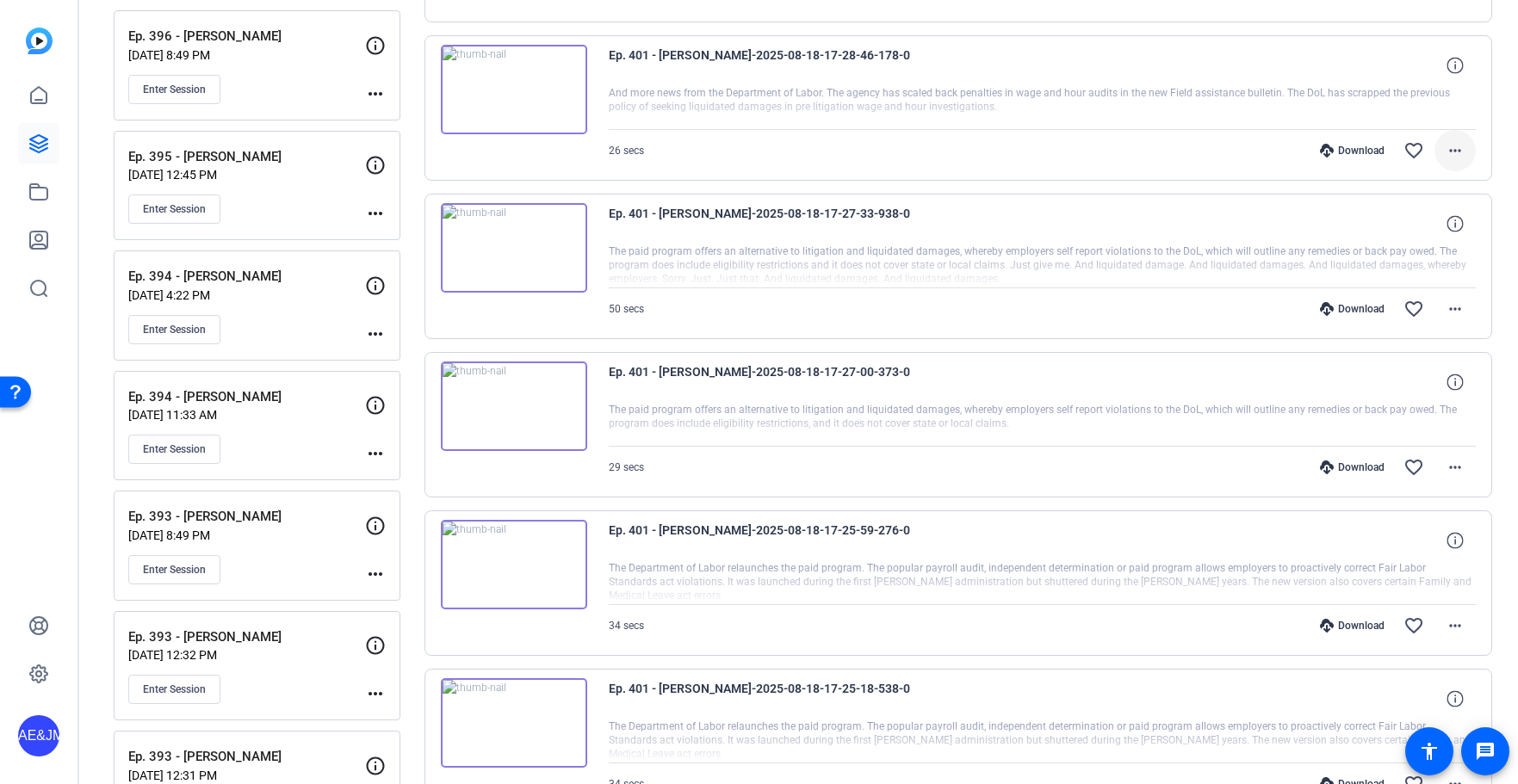
click at [1447, 145] on mat-icon "more_horiz" at bounding box center [1455, 151] width 21 height 21
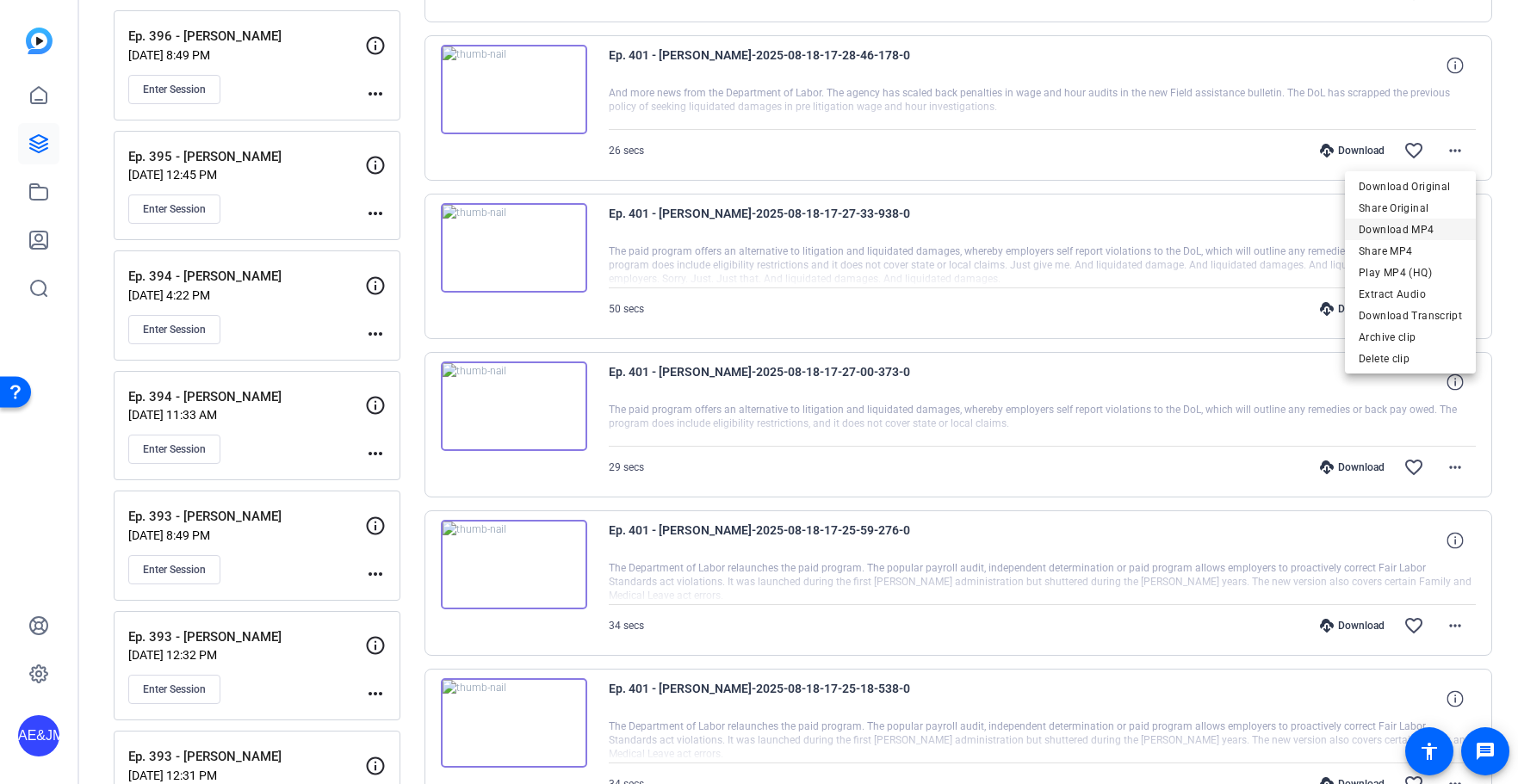
click at [1422, 227] on span "Download MP4" at bounding box center [1410, 229] width 104 height 21
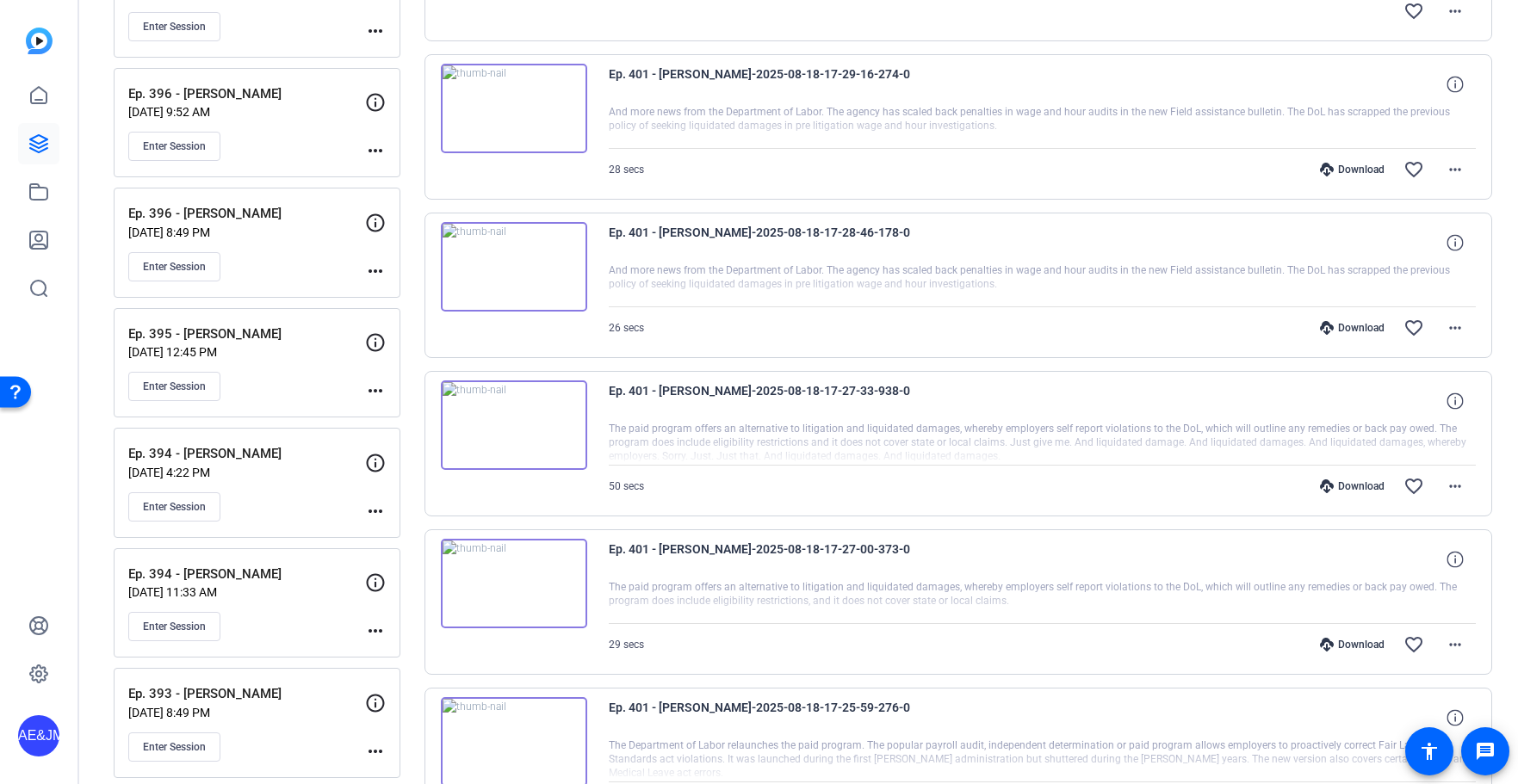
scroll to position [1273, 0]
click at [1454, 175] on mat-icon "more_horiz" at bounding box center [1455, 171] width 21 height 21
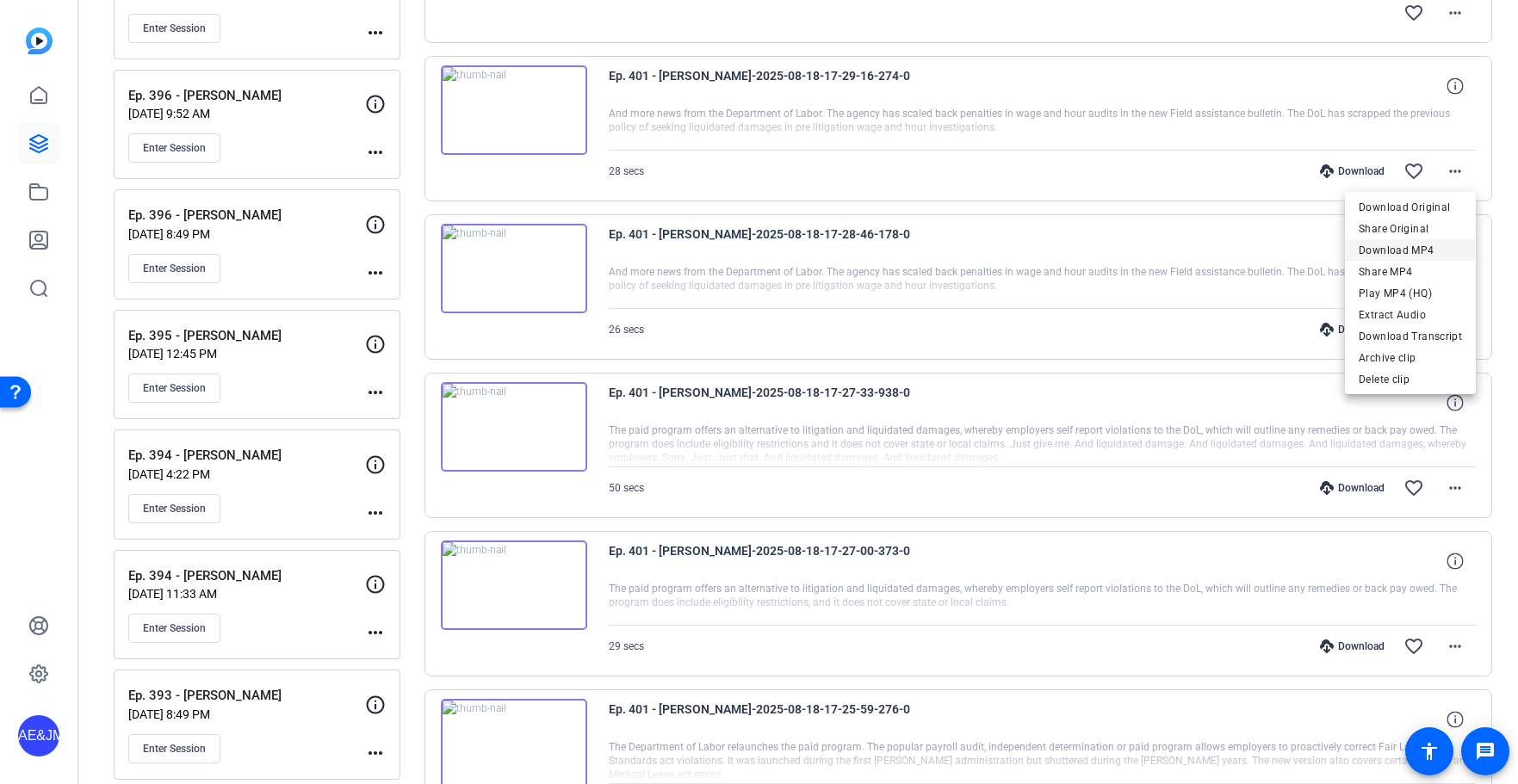
click at [1395, 251] on span "Download MP4" at bounding box center [1410, 250] width 104 height 21
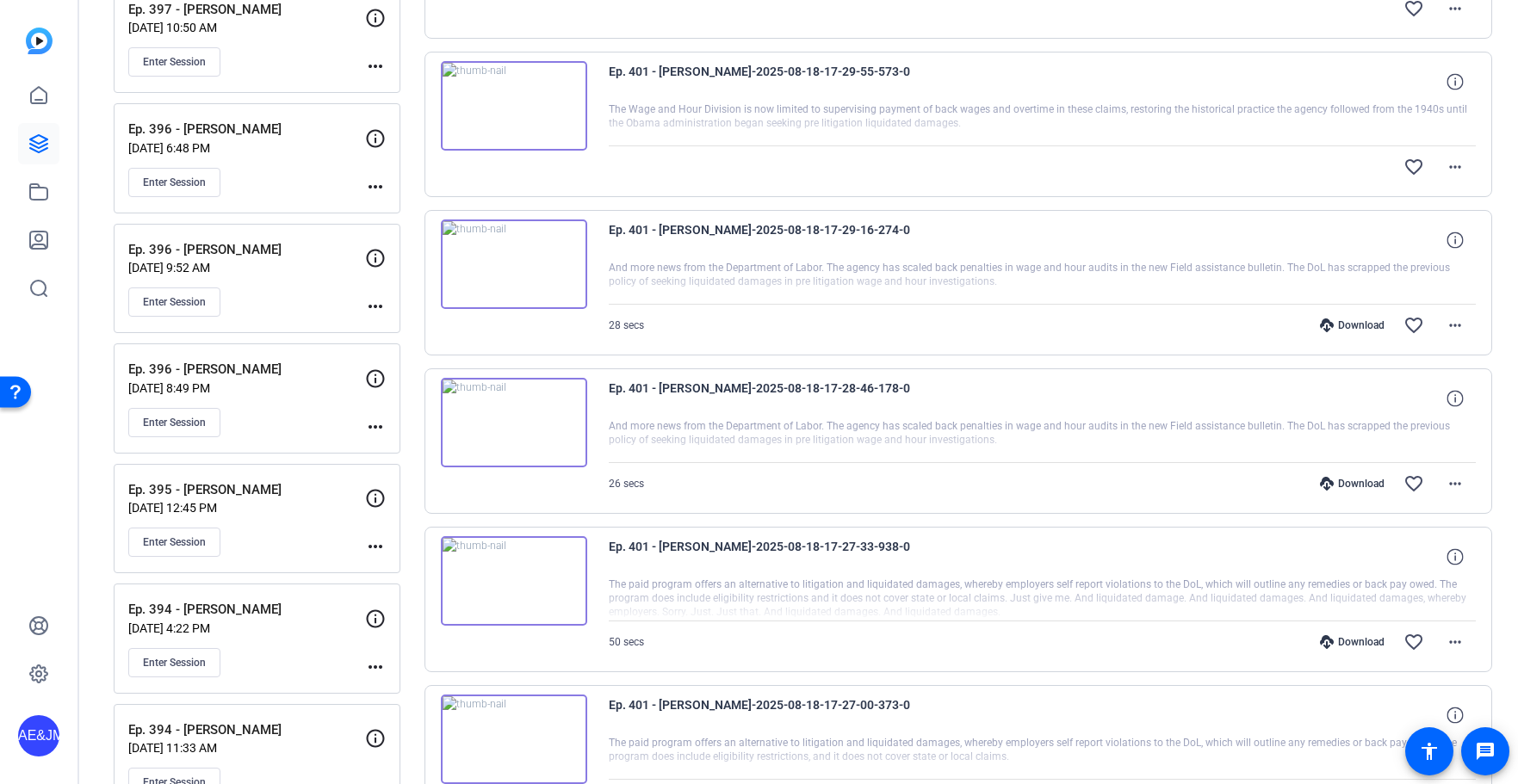
scroll to position [1118, 0]
click at [1457, 173] on mat-icon "more_horiz" at bounding box center [1455, 168] width 21 height 21
click at [1154, 209] on div at bounding box center [759, 392] width 1518 height 784
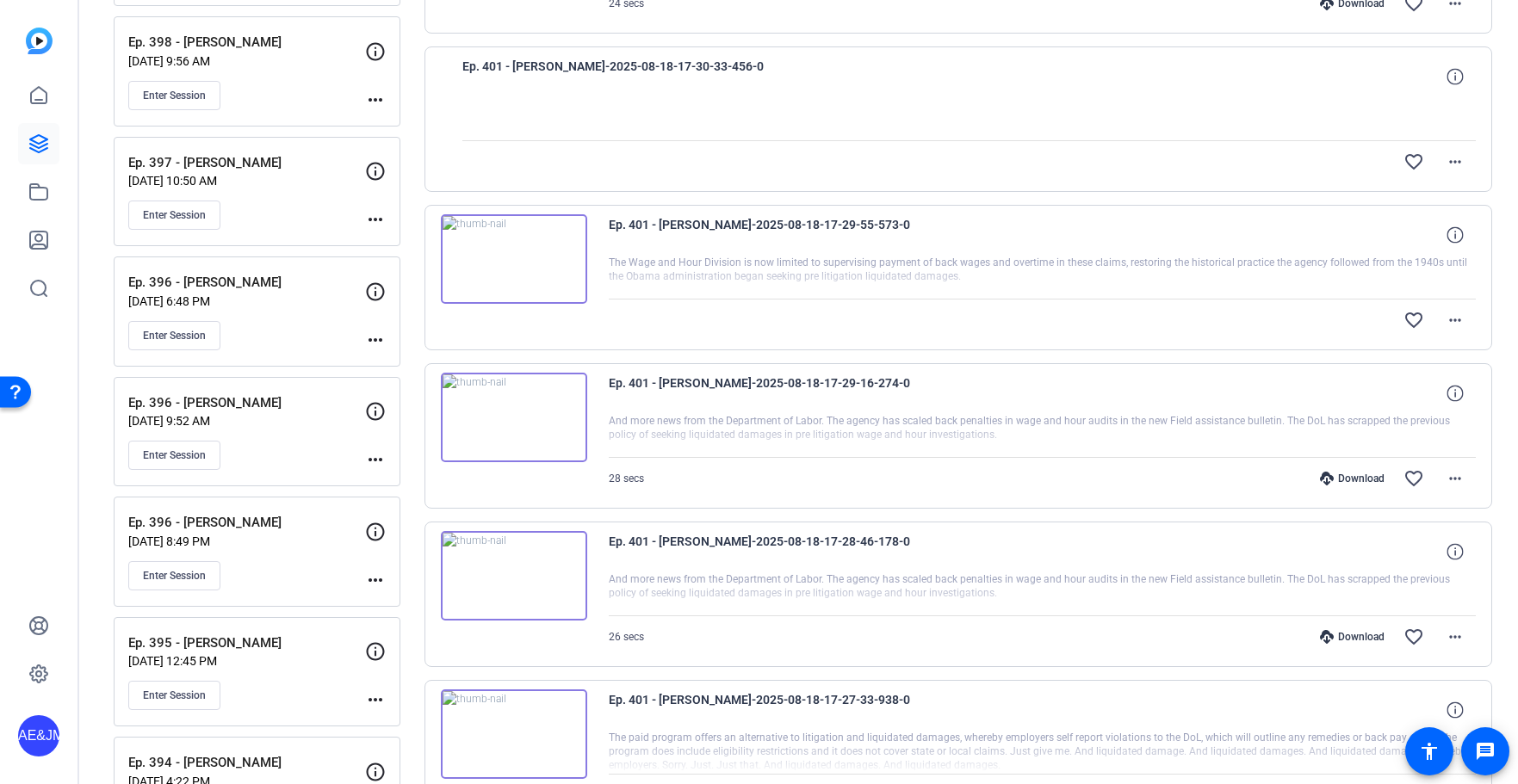
scroll to position [930, 0]
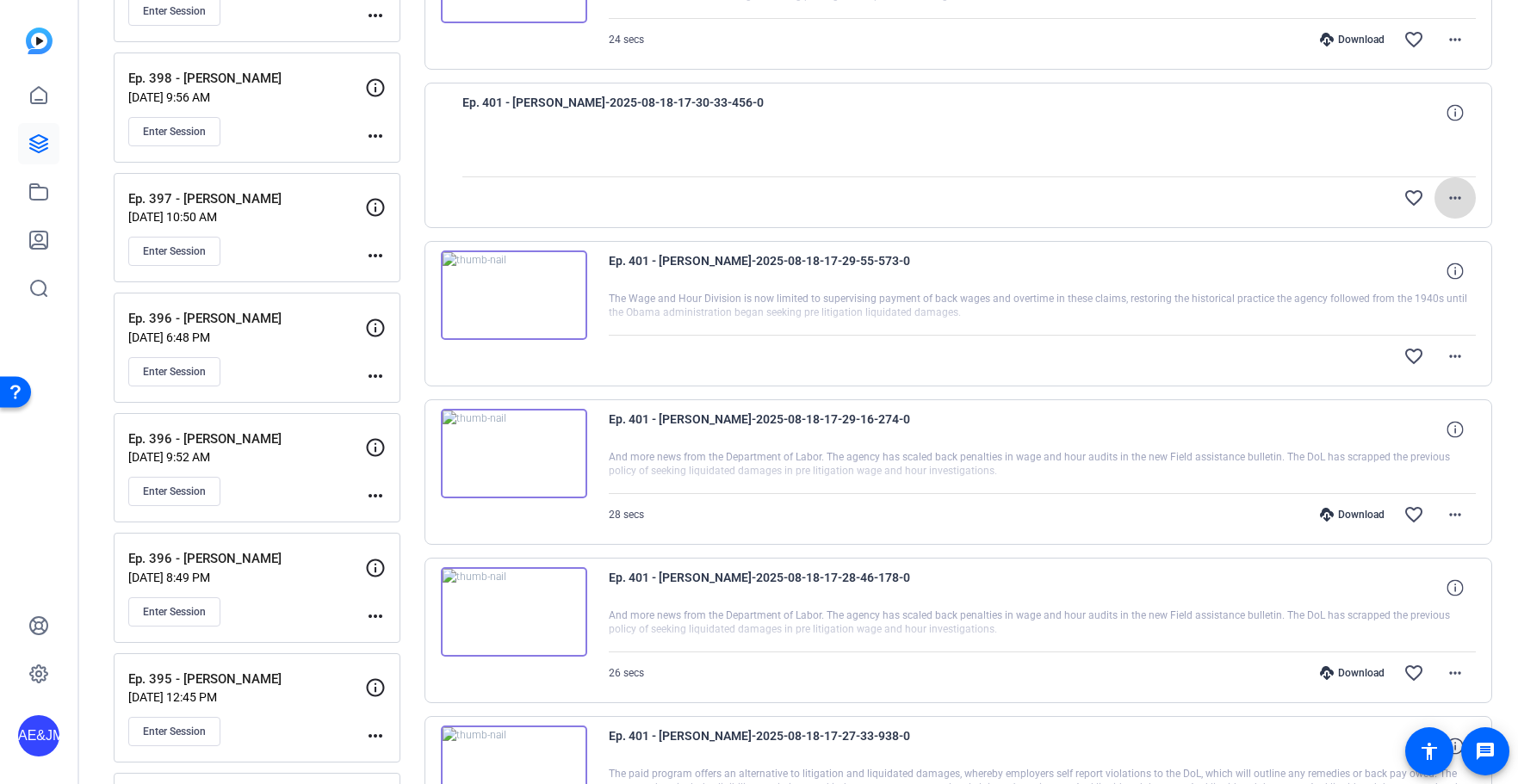
click at [1456, 200] on mat-icon "more_horiz" at bounding box center [1455, 197] width 21 height 21
click at [1455, 196] on div at bounding box center [759, 392] width 1518 height 784
click at [1457, 353] on mat-icon "more_horiz" at bounding box center [1455, 356] width 21 height 21
click at [917, 283] on div at bounding box center [759, 392] width 1518 height 784
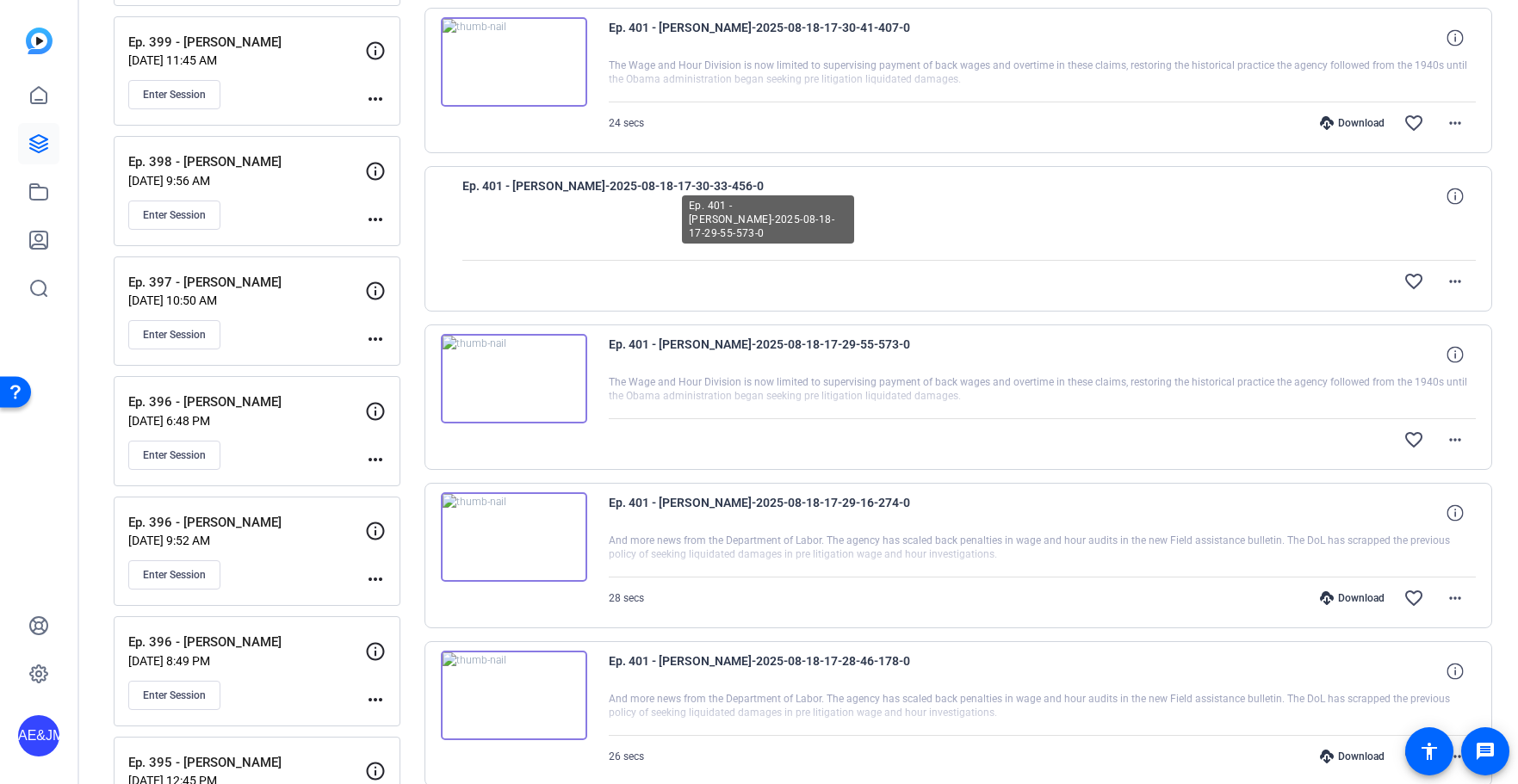
scroll to position [684, 0]
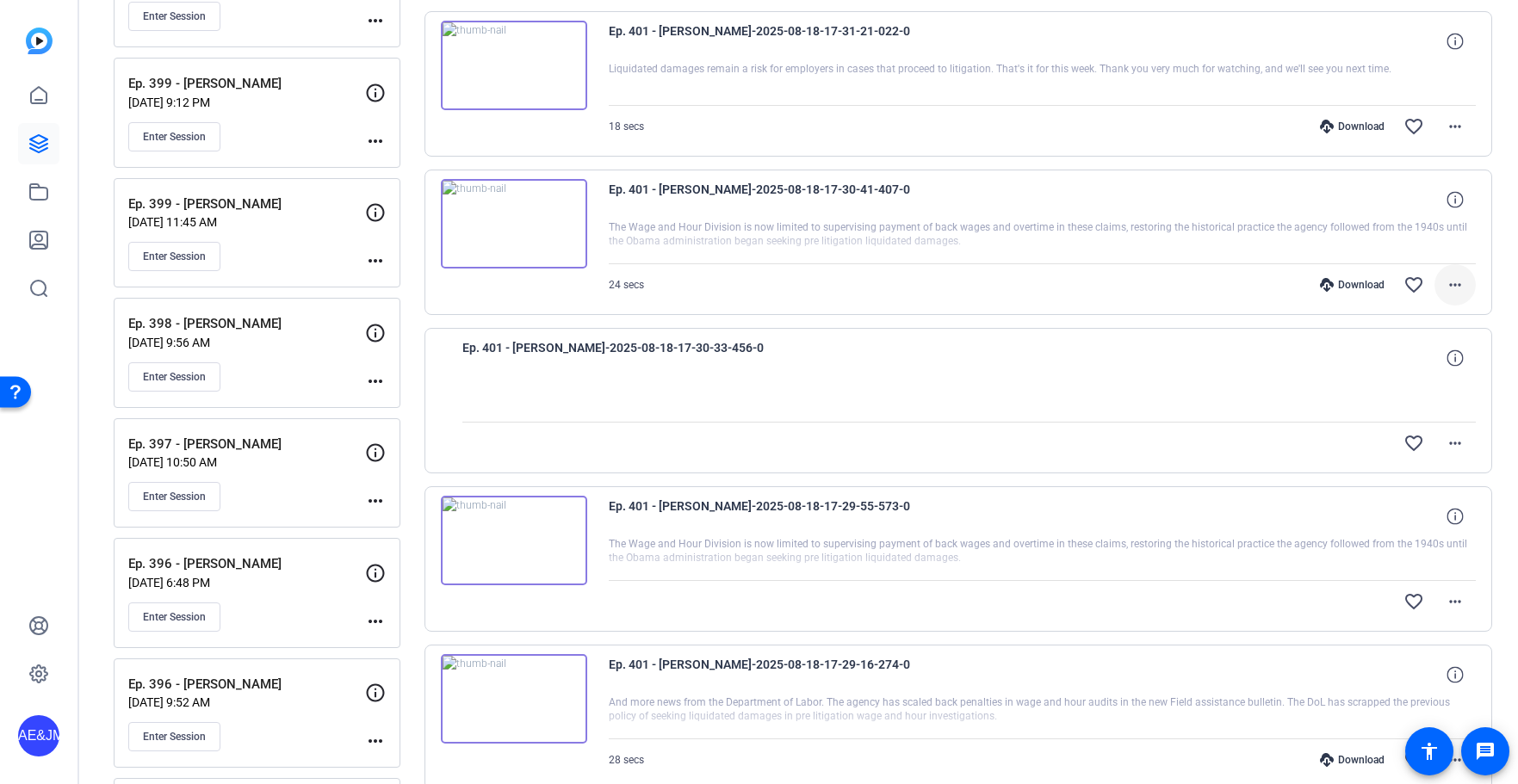
click at [1456, 275] on mat-icon "more_horiz" at bounding box center [1455, 284] width 21 height 21
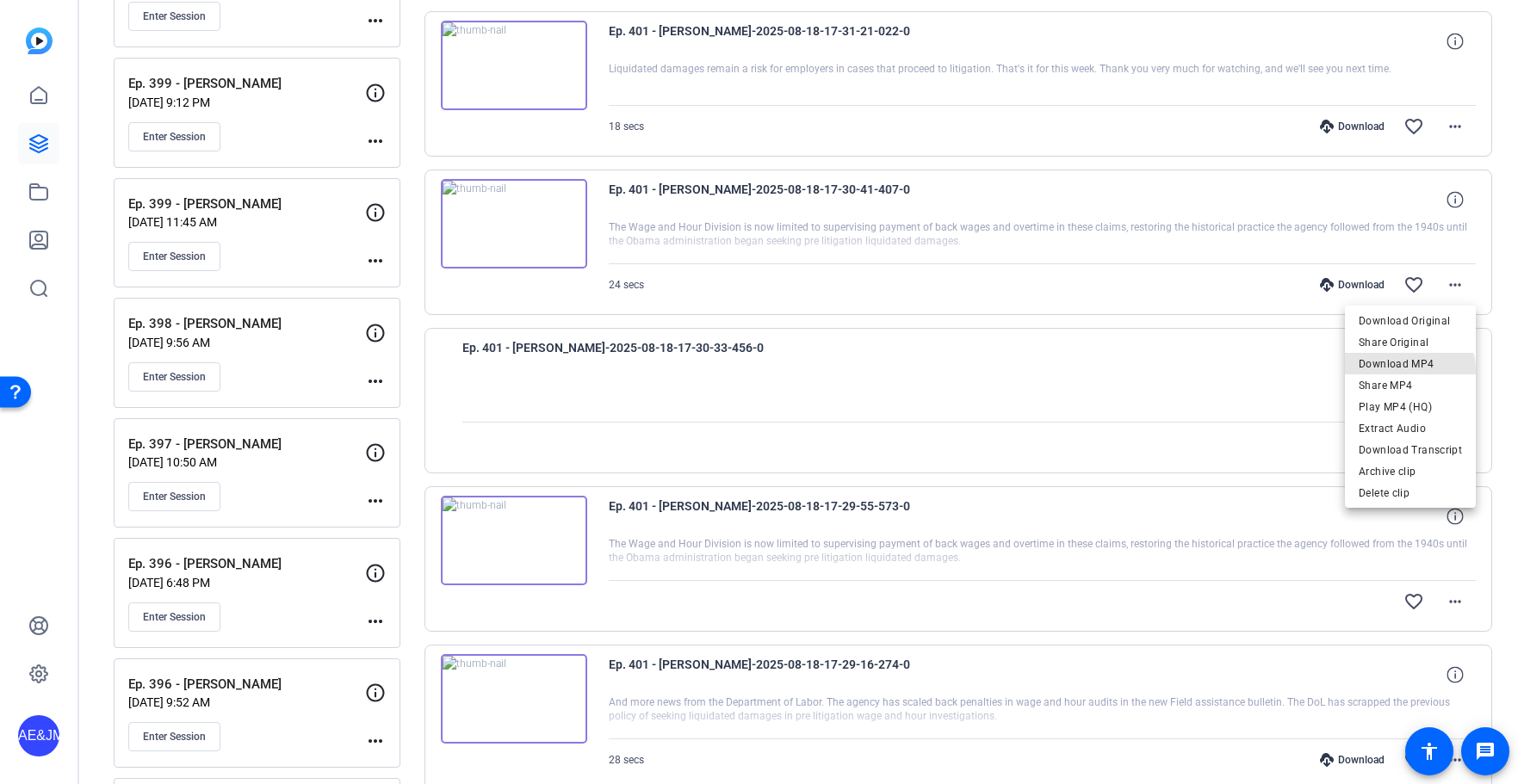
click at [1407, 370] on span "Download MP4" at bounding box center [1410, 364] width 104 height 21
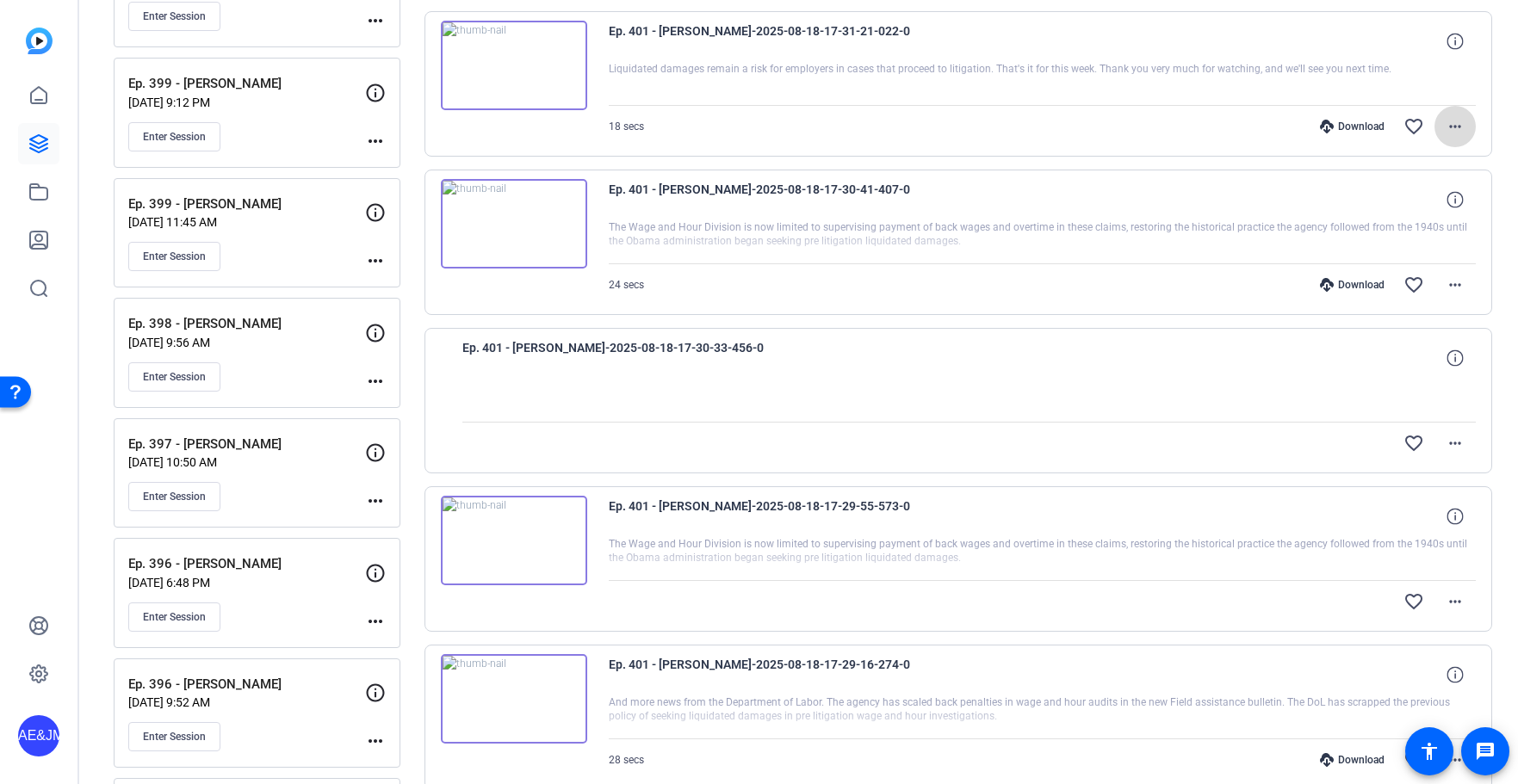
click at [1456, 123] on mat-icon "more_horiz" at bounding box center [1455, 126] width 21 height 21
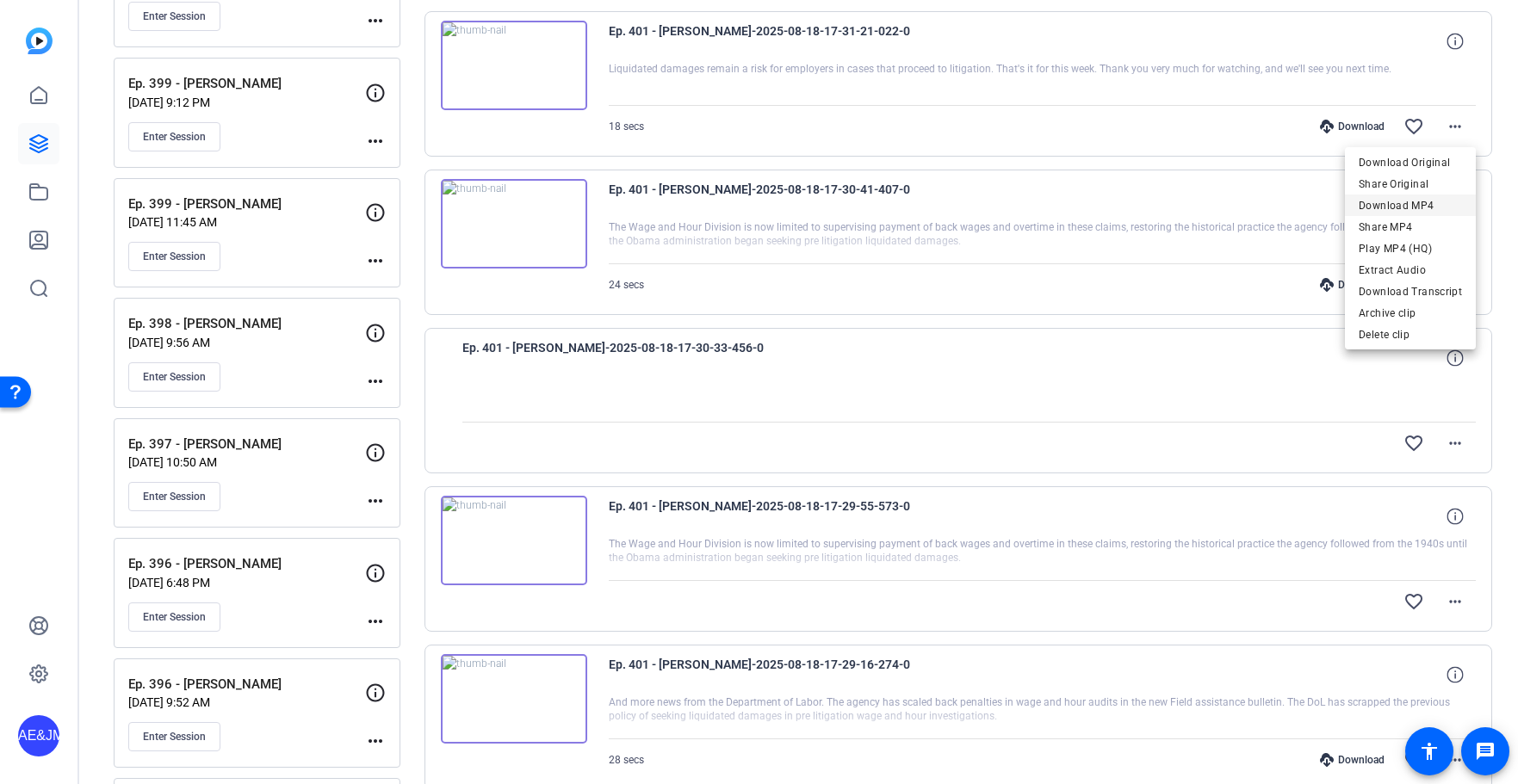
click at [1393, 203] on span "Download MP4" at bounding box center [1410, 205] width 104 height 21
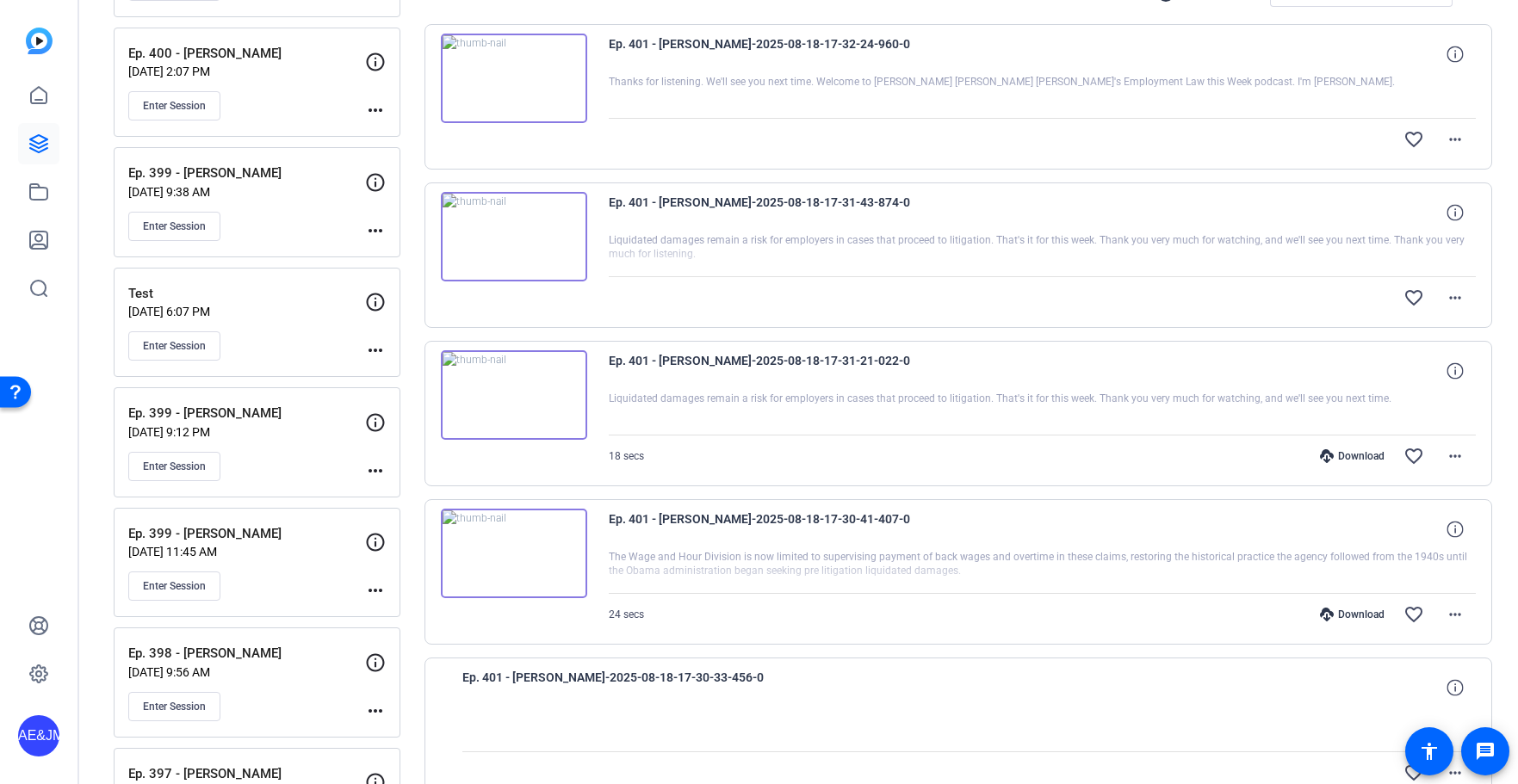
scroll to position [304, 0]
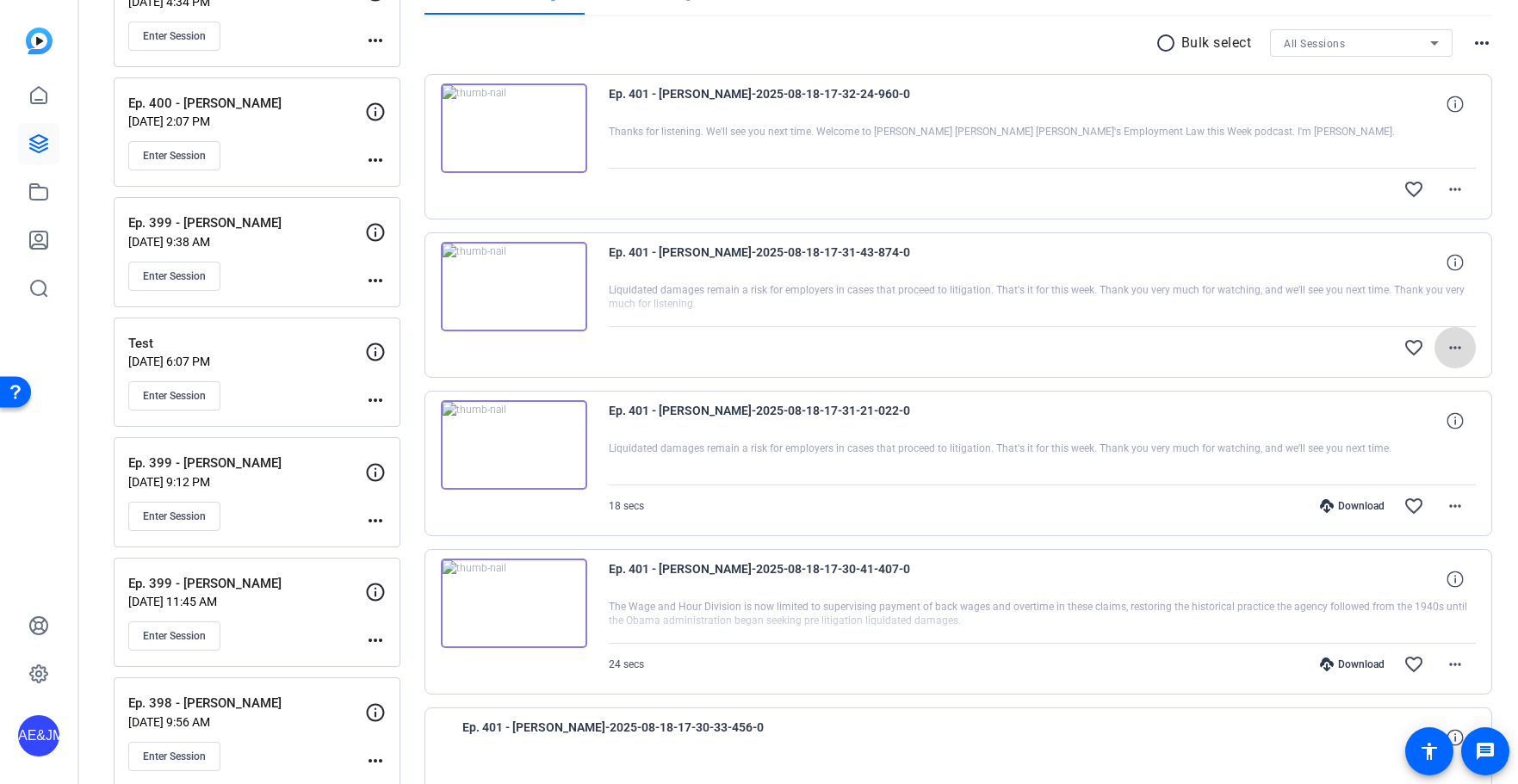
click at [1459, 354] on mat-icon "more_horiz" at bounding box center [1455, 347] width 21 height 21
click at [1457, 352] on div at bounding box center [759, 392] width 1518 height 784
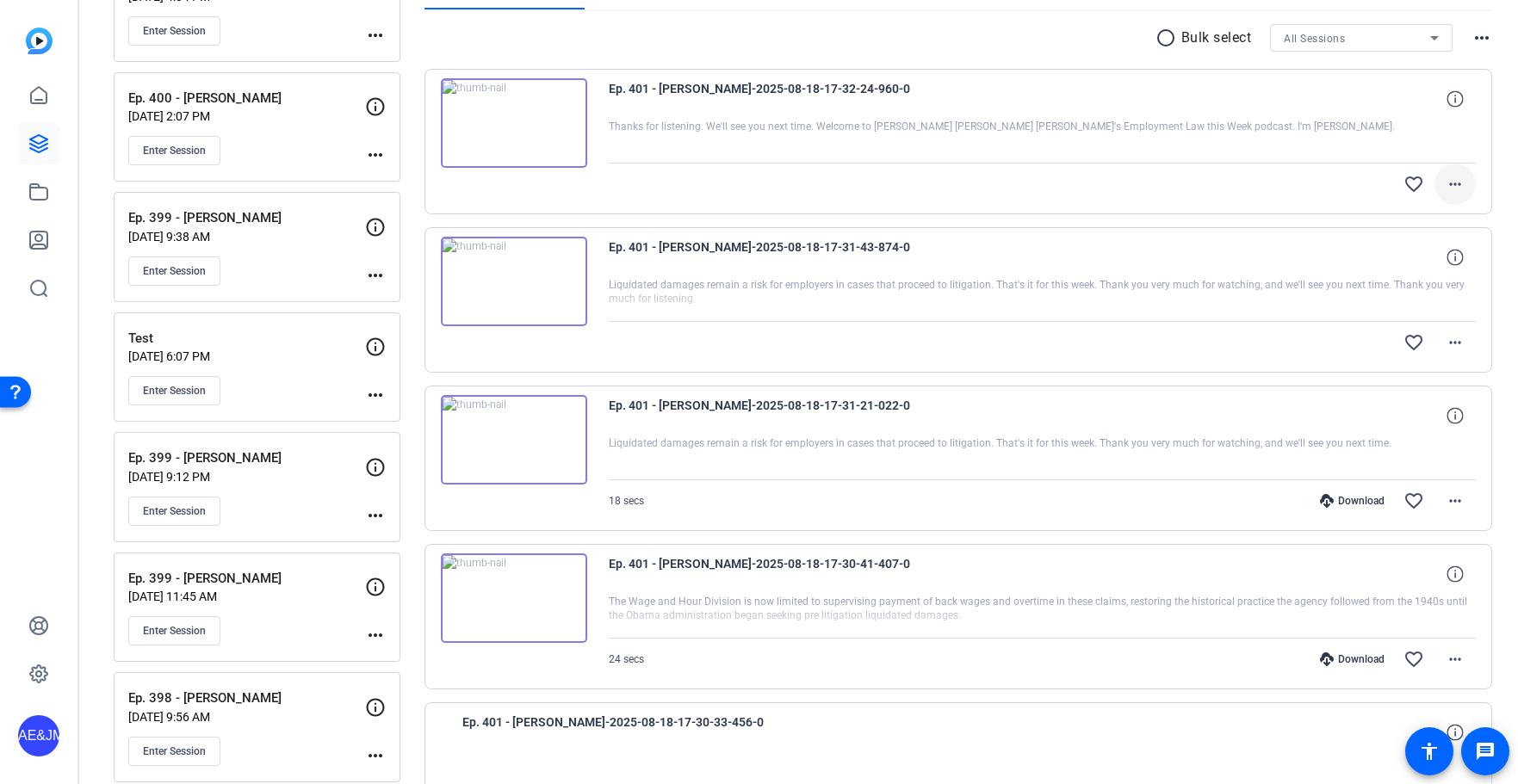
click at [1460, 184] on mat-icon "more_horiz" at bounding box center [1455, 184] width 21 height 21
click at [1457, 184] on div at bounding box center [759, 392] width 1518 height 784
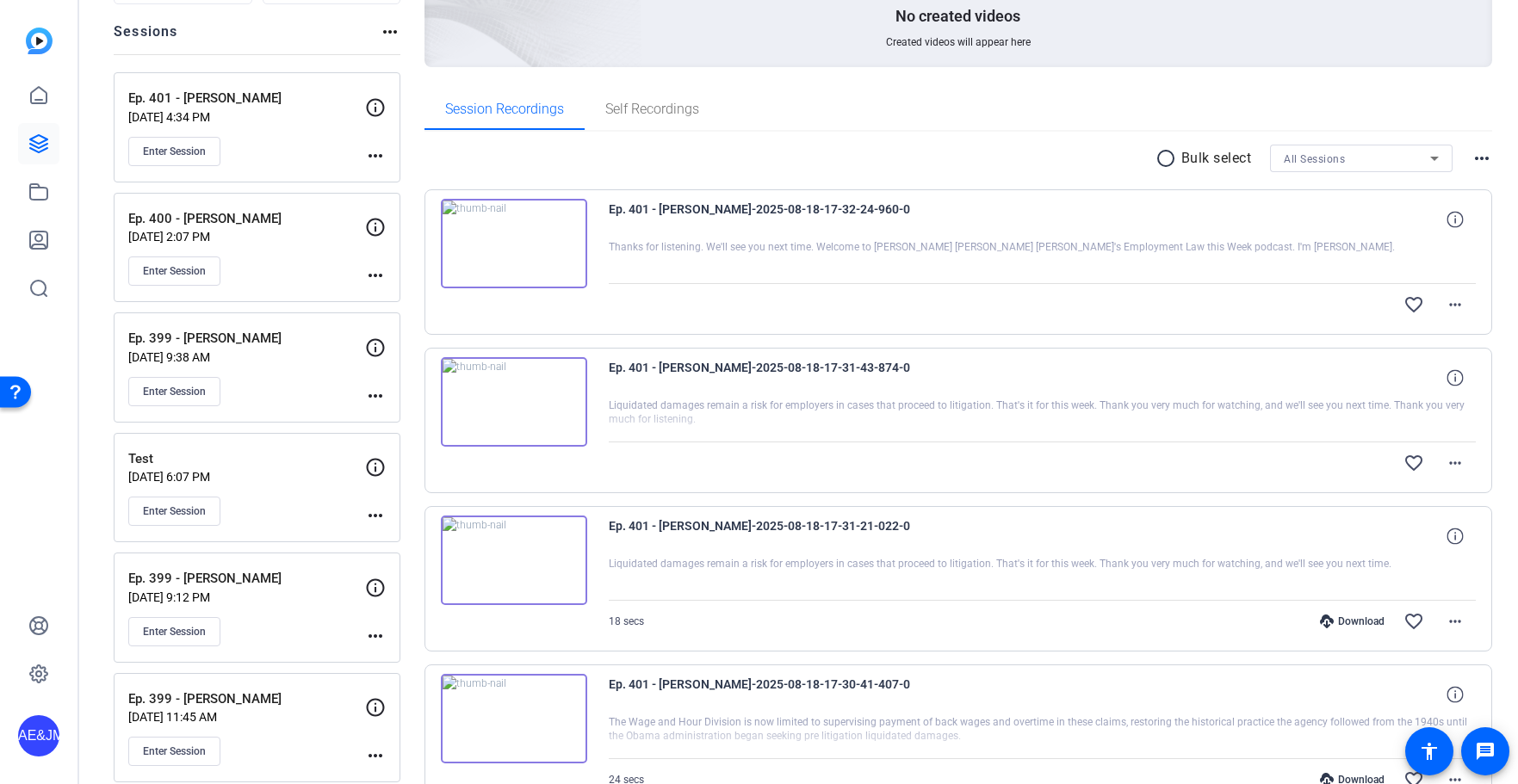
scroll to position [149, 0]
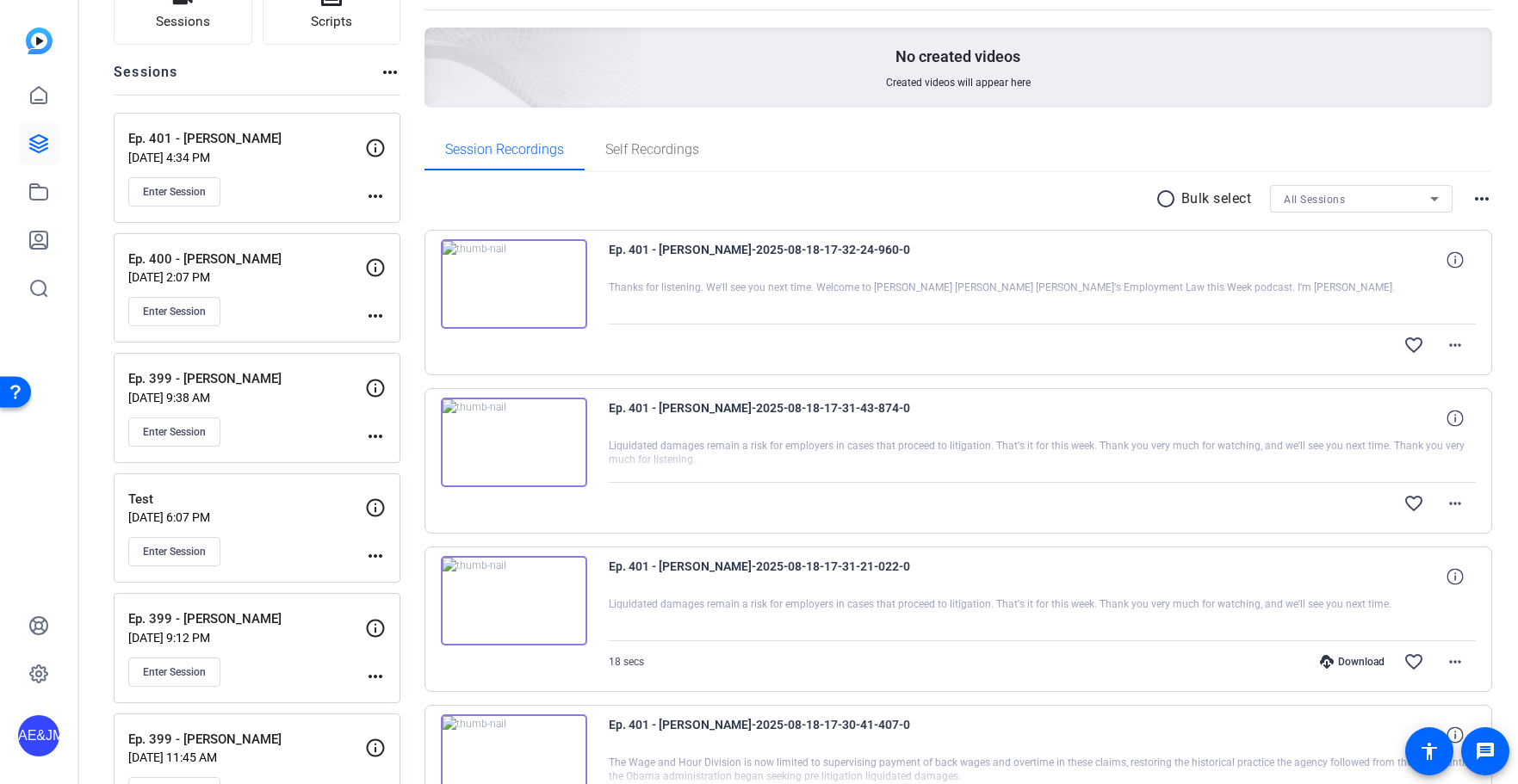
click at [217, 160] on p "[DATE] 4:34 PM" at bounding box center [247, 158] width 237 height 14
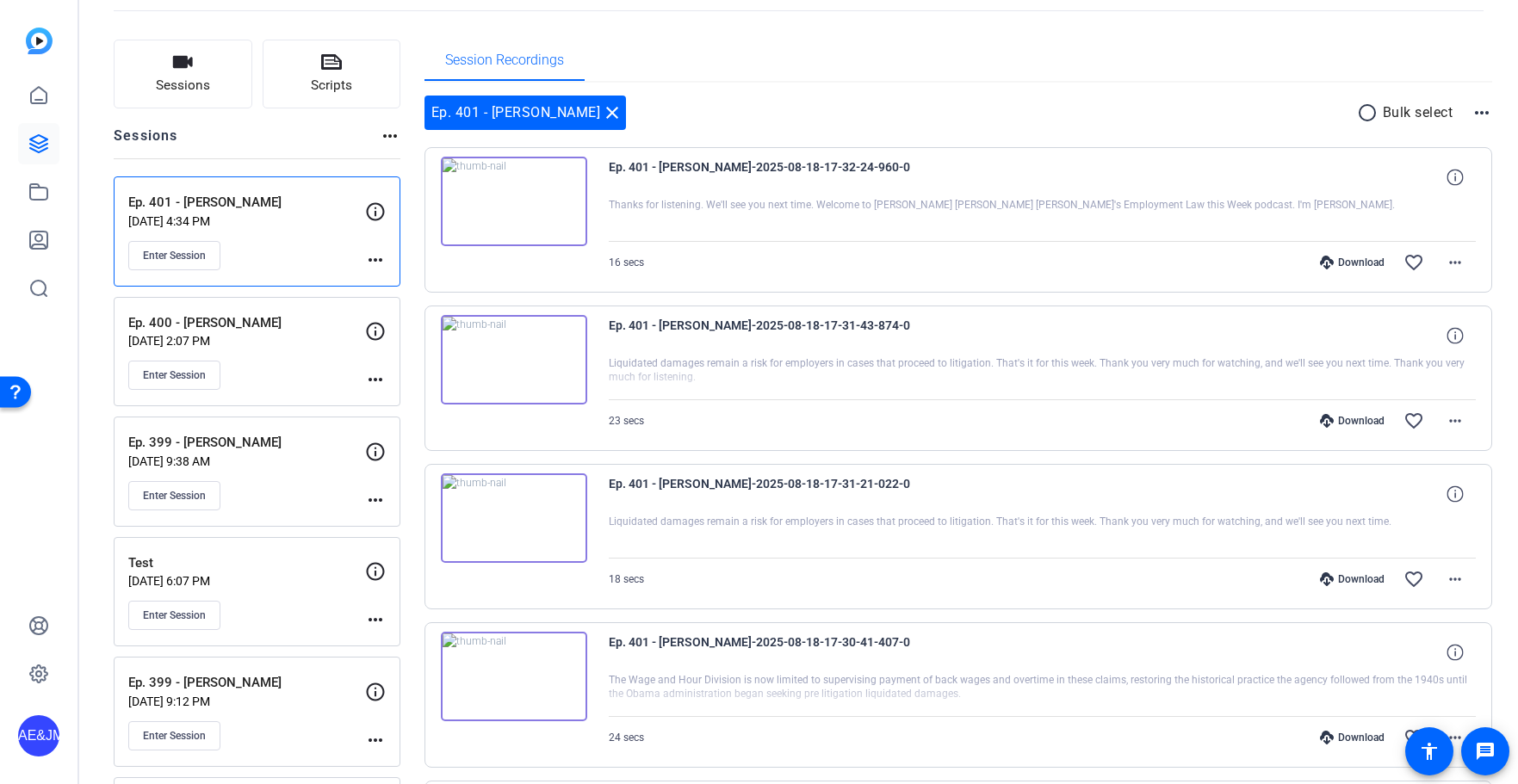
scroll to position [89, 0]
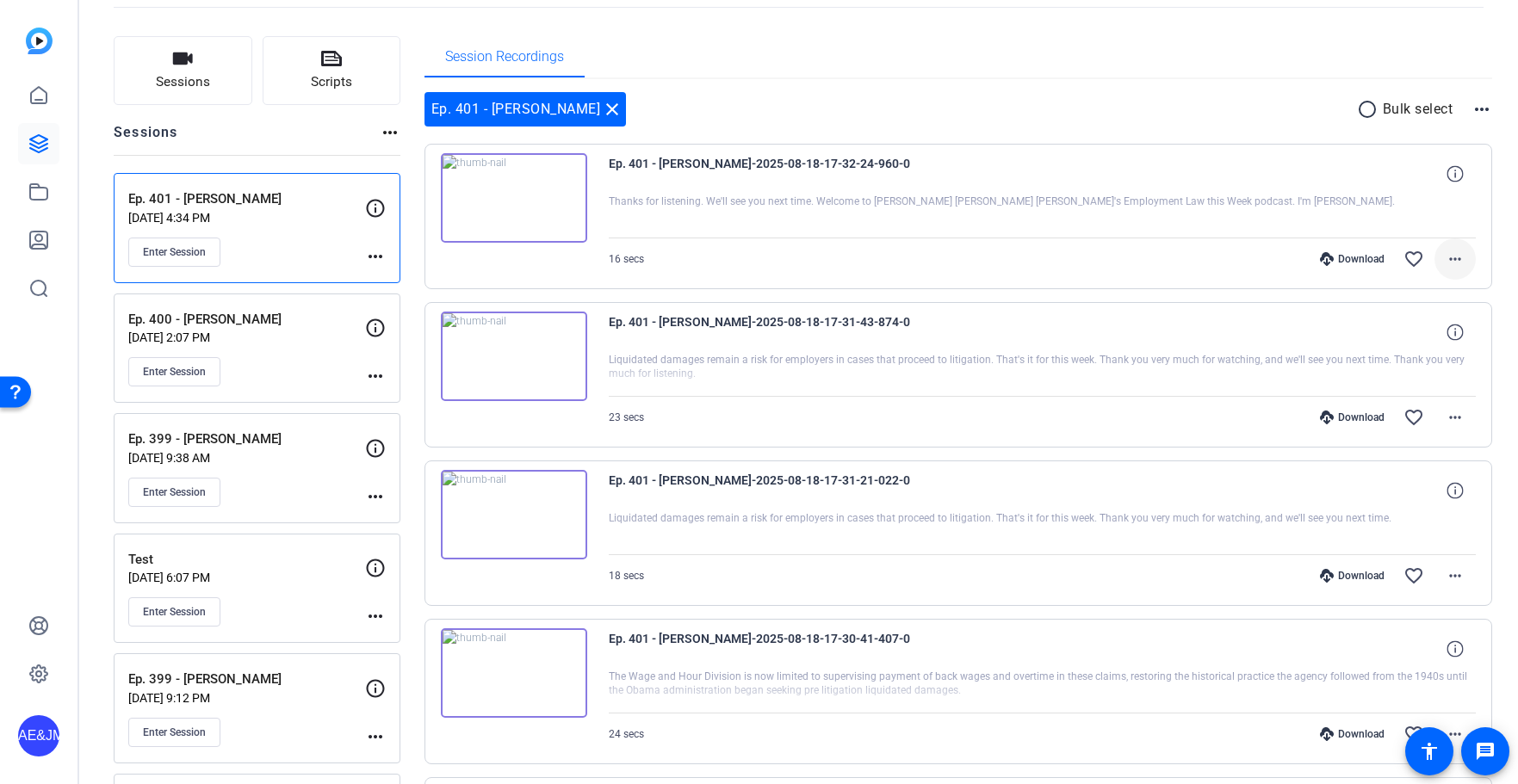
click at [1462, 258] on mat-icon "more_horiz" at bounding box center [1455, 258] width 21 height 21
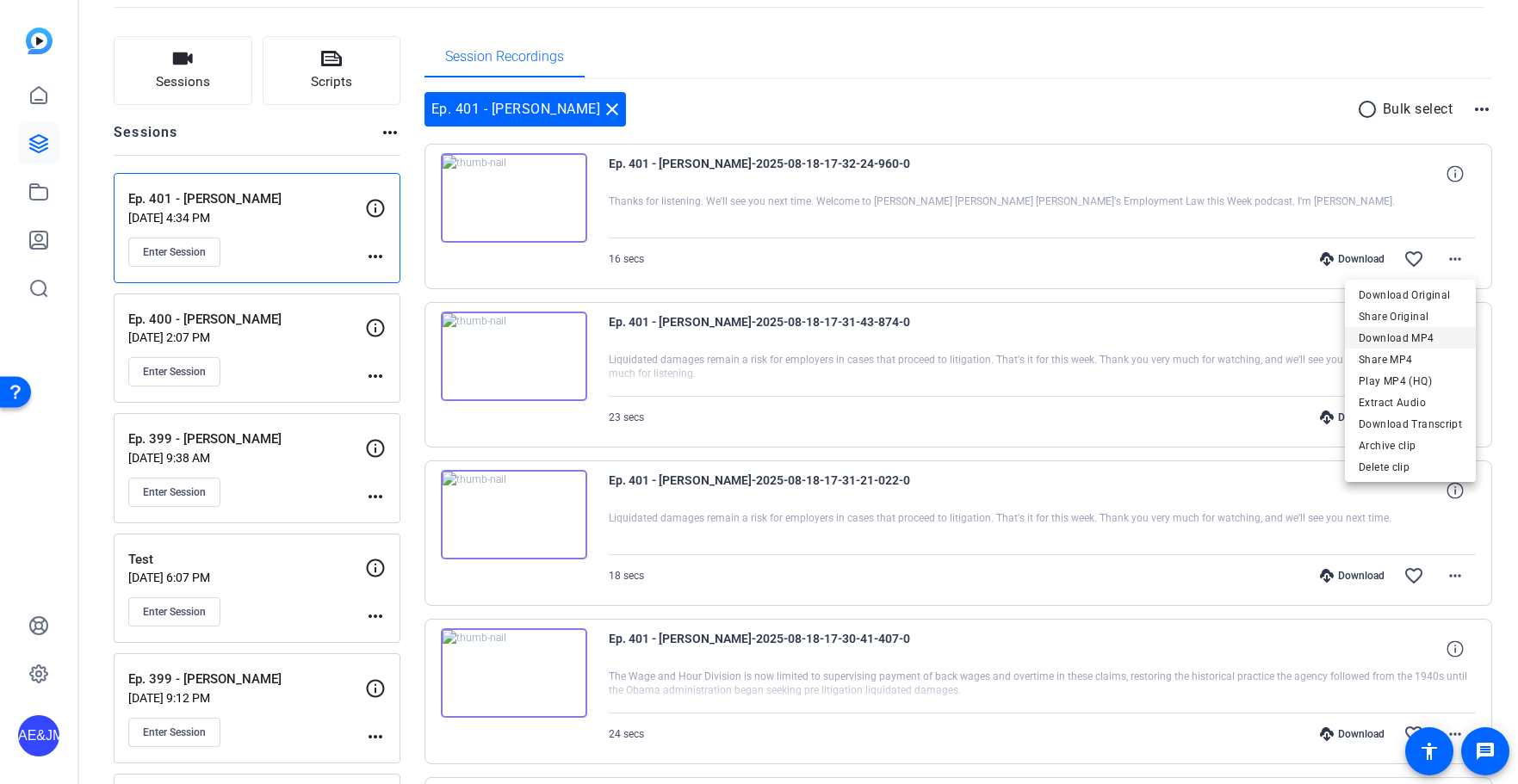
click at [1403, 338] on span "Download MP4" at bounding box center [1410, 338] width 104 height 21
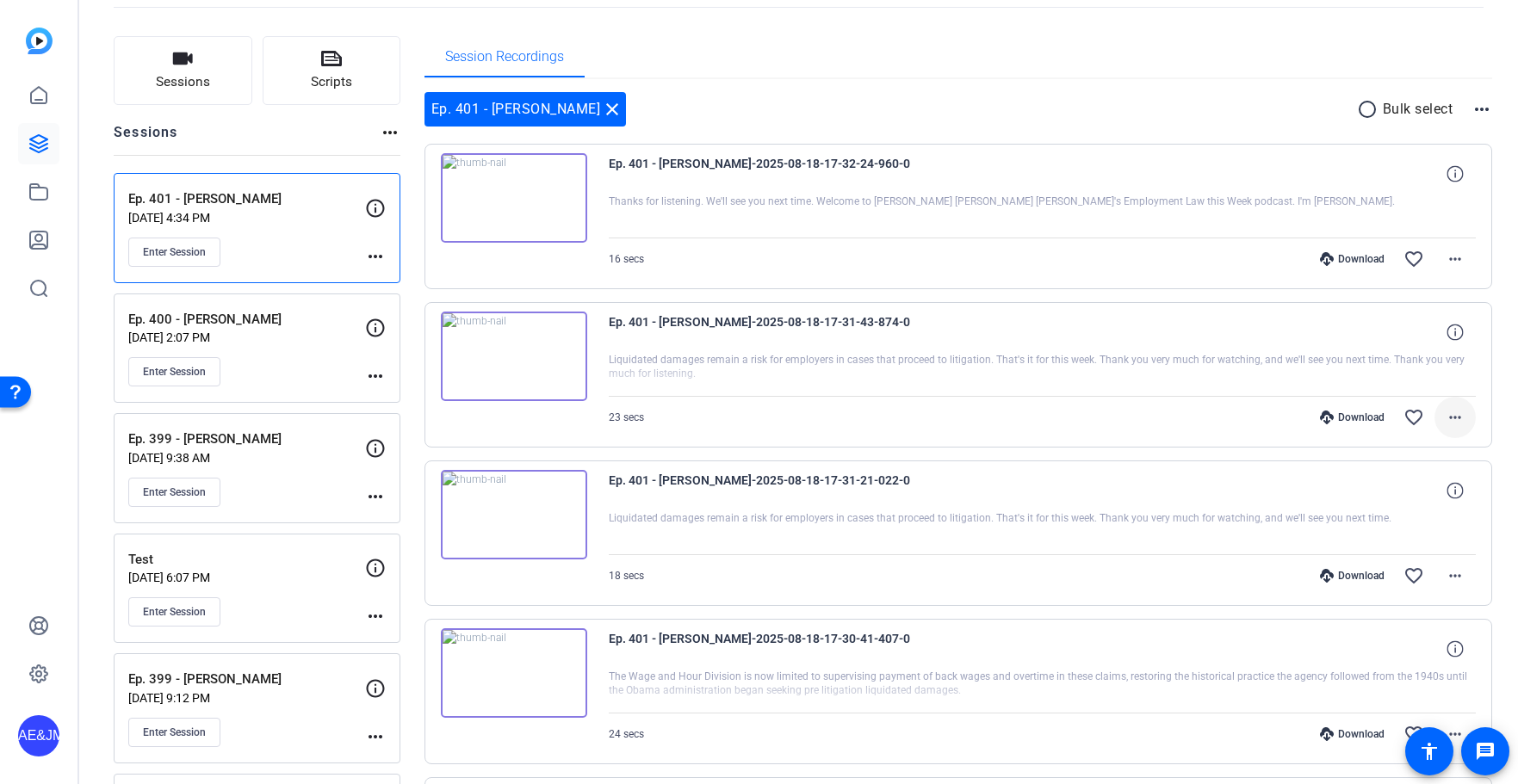
click at [1454, 417] on mat-icon "more_horiz" at bounding box center [1455, 417] width 21 height 21
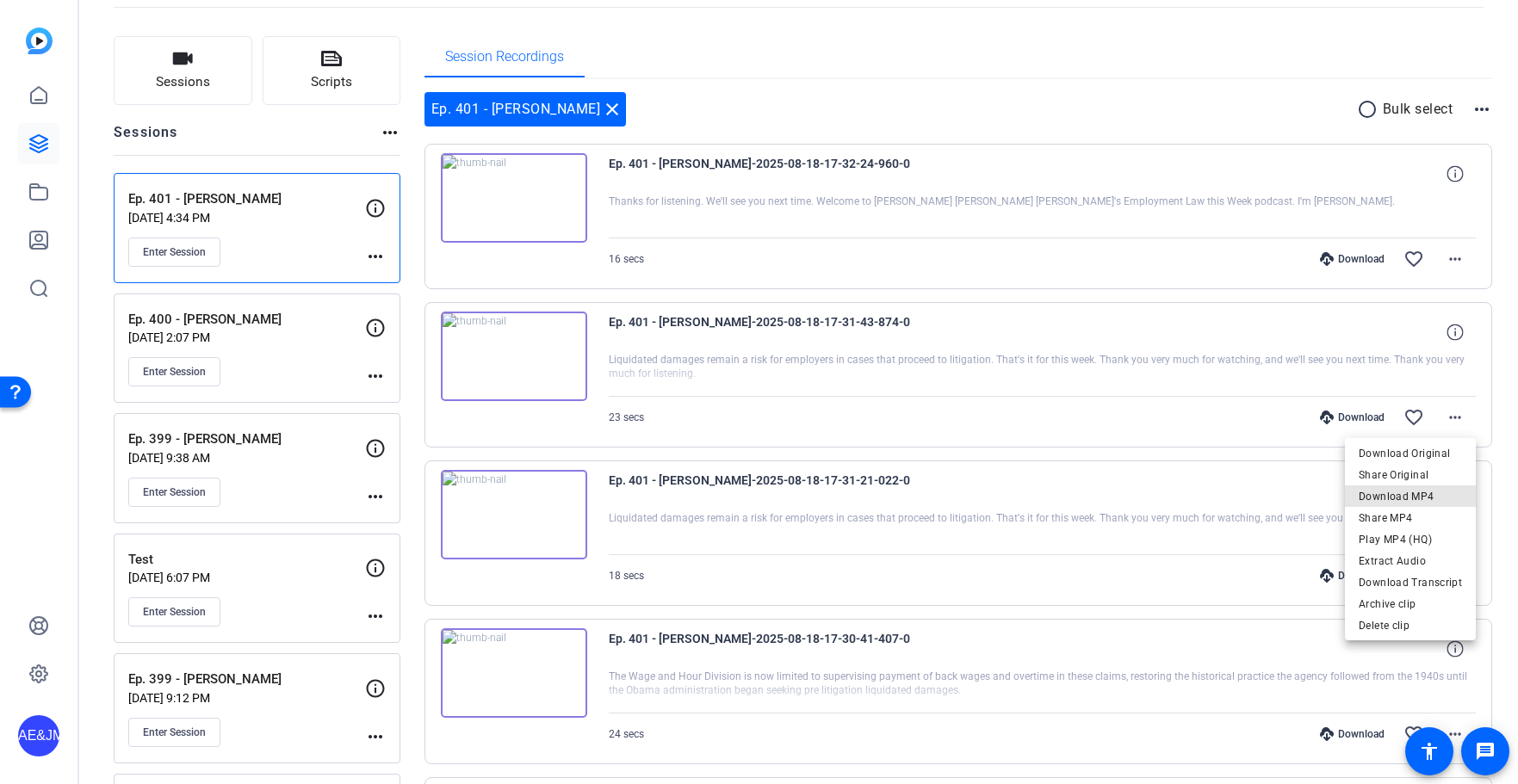
click at [1431, 497] on span "Download MP4" at bounding box center [1410, 496] width 104 height 21
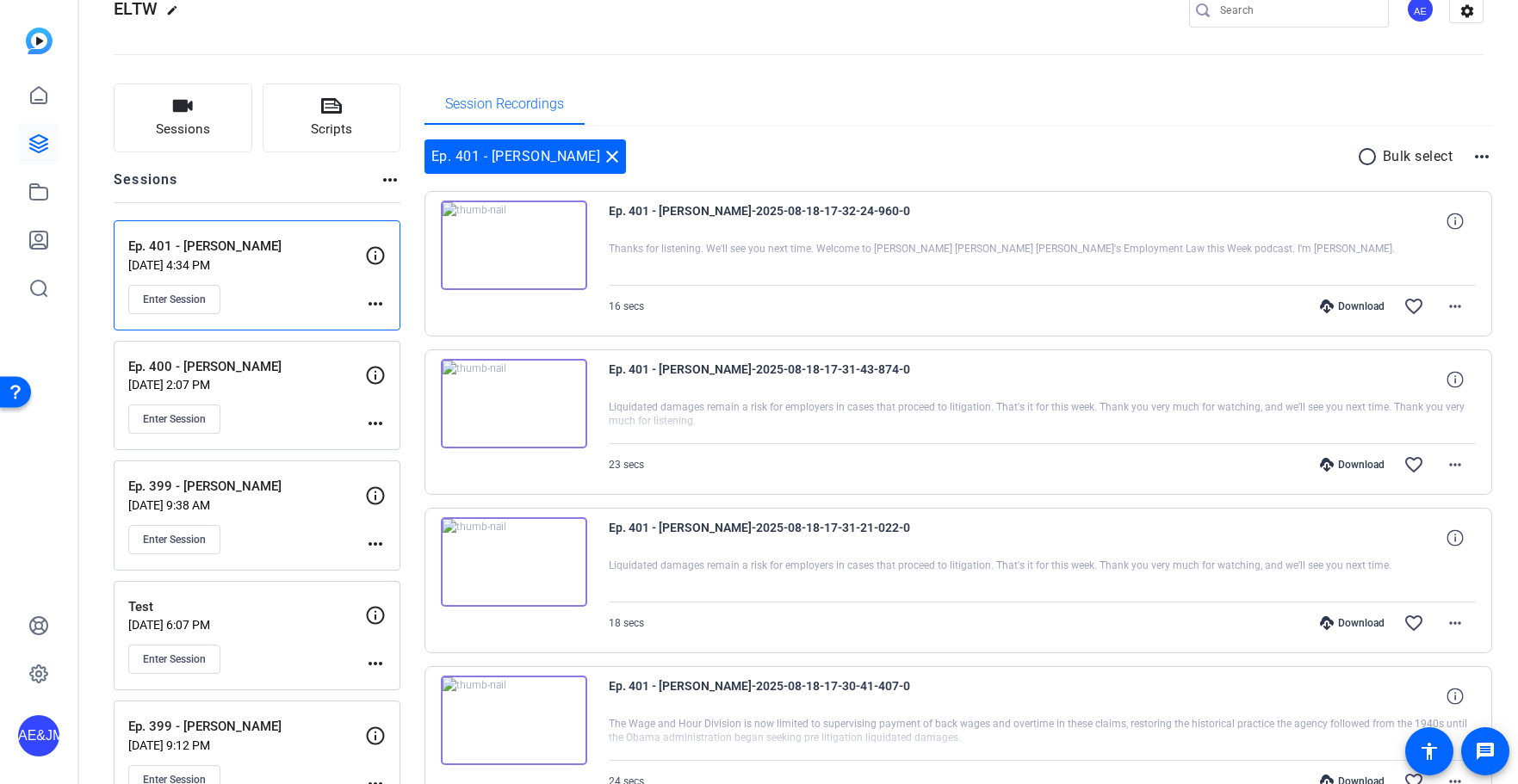
scroll to position [0, 0]
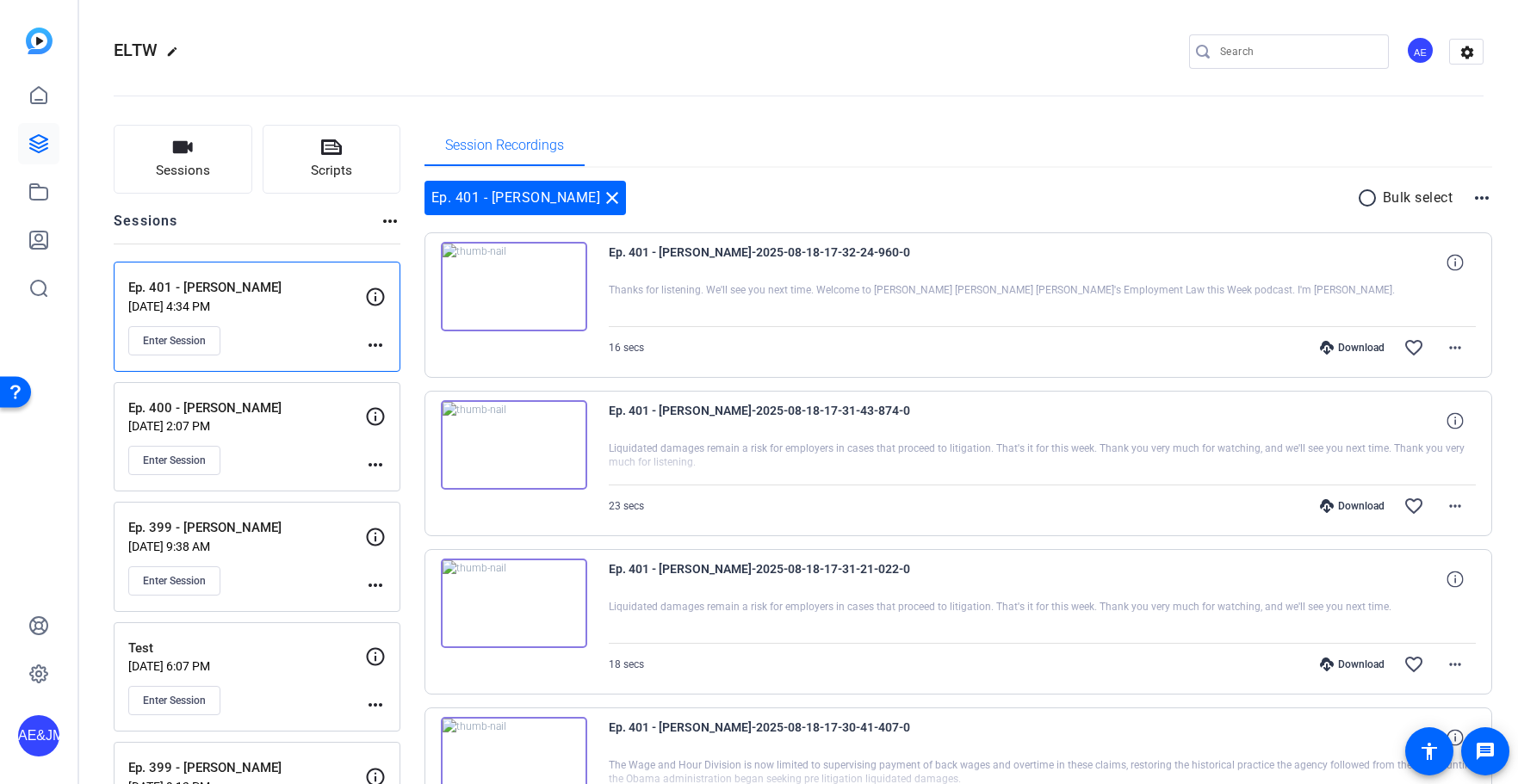
drag, startPoint x: 311, startPoint y: 25, endPoint x: 198, endPoint y: 0, distance: 115.7
click at [311, 25] on div "ELTW edit AE settings" at bounding box center [798, 52] width 1369 height 130
